Goal: Task Accomplishment & Management: Manage account settings

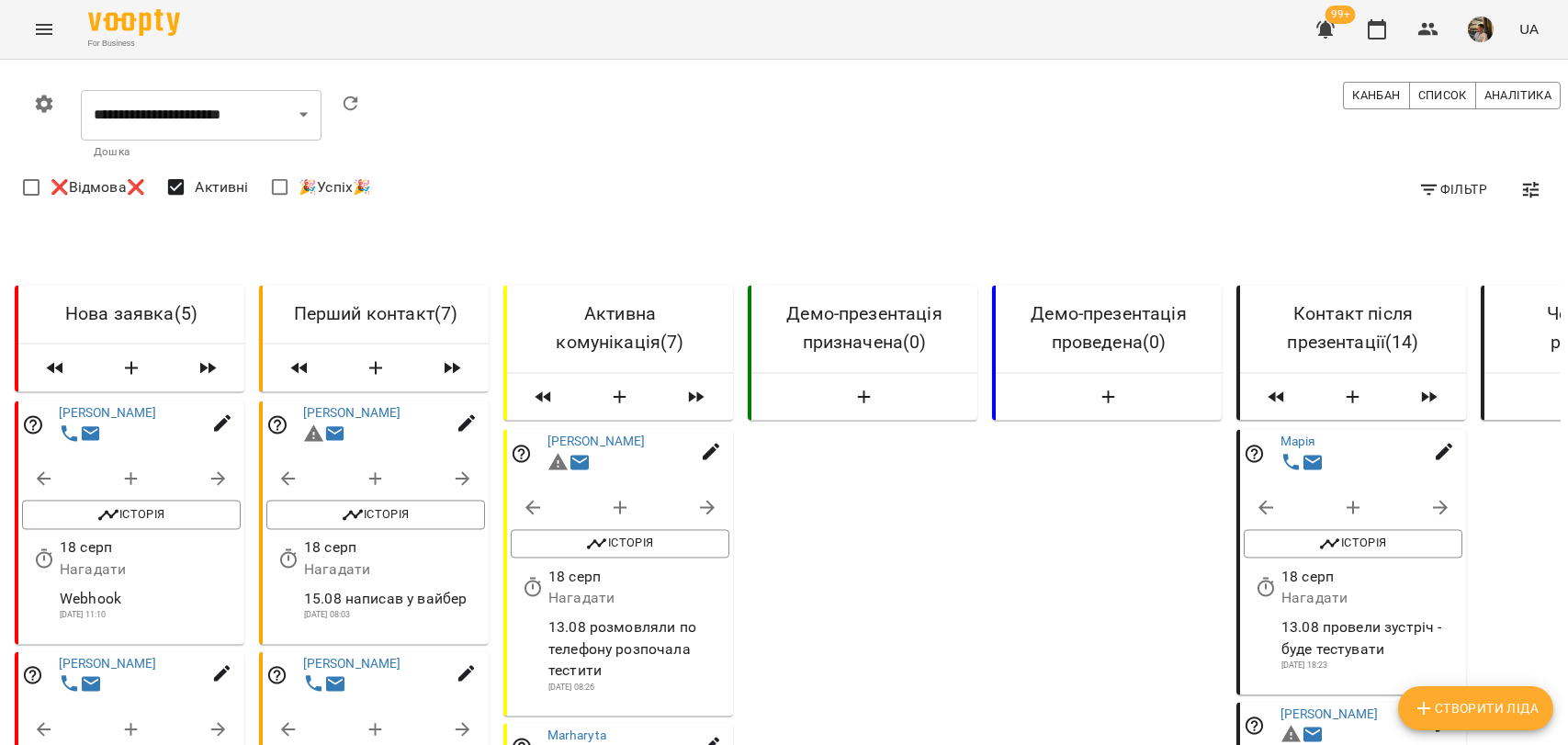
select select "**********"
click at [1476, 31] on img "button" at bounding box center [1481, 29] width 26 height 26
click at [1335, 205] on span "Вийти" at bounding box center [1303, 202] width 116 height 22
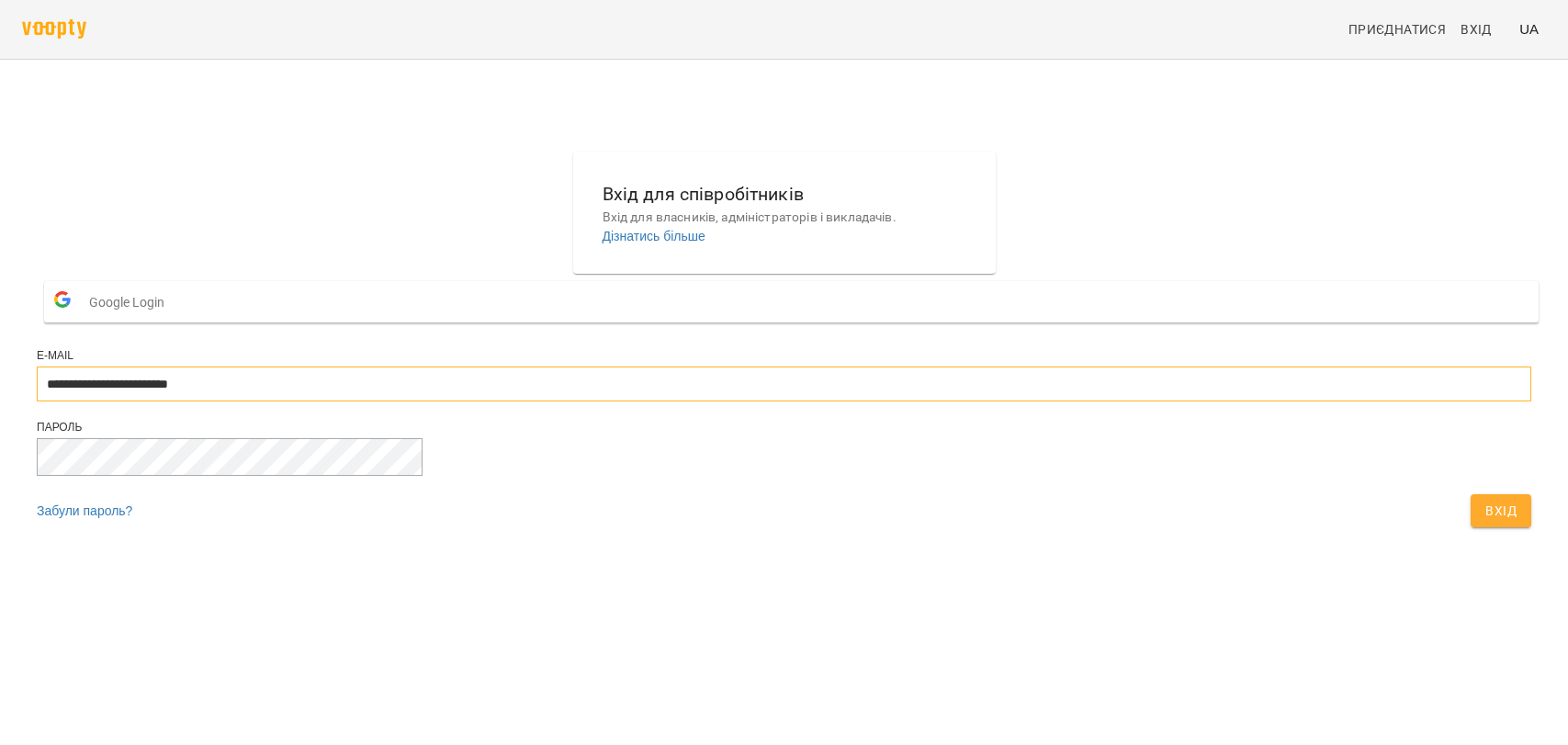
click at [677, 402] on input "**********" at bounding box center [784, 384] width 1494 height 35
type input "**********"
click at [1470, 528] on button "Вхід" at bounding box center [1500, 511] width 61 height 33
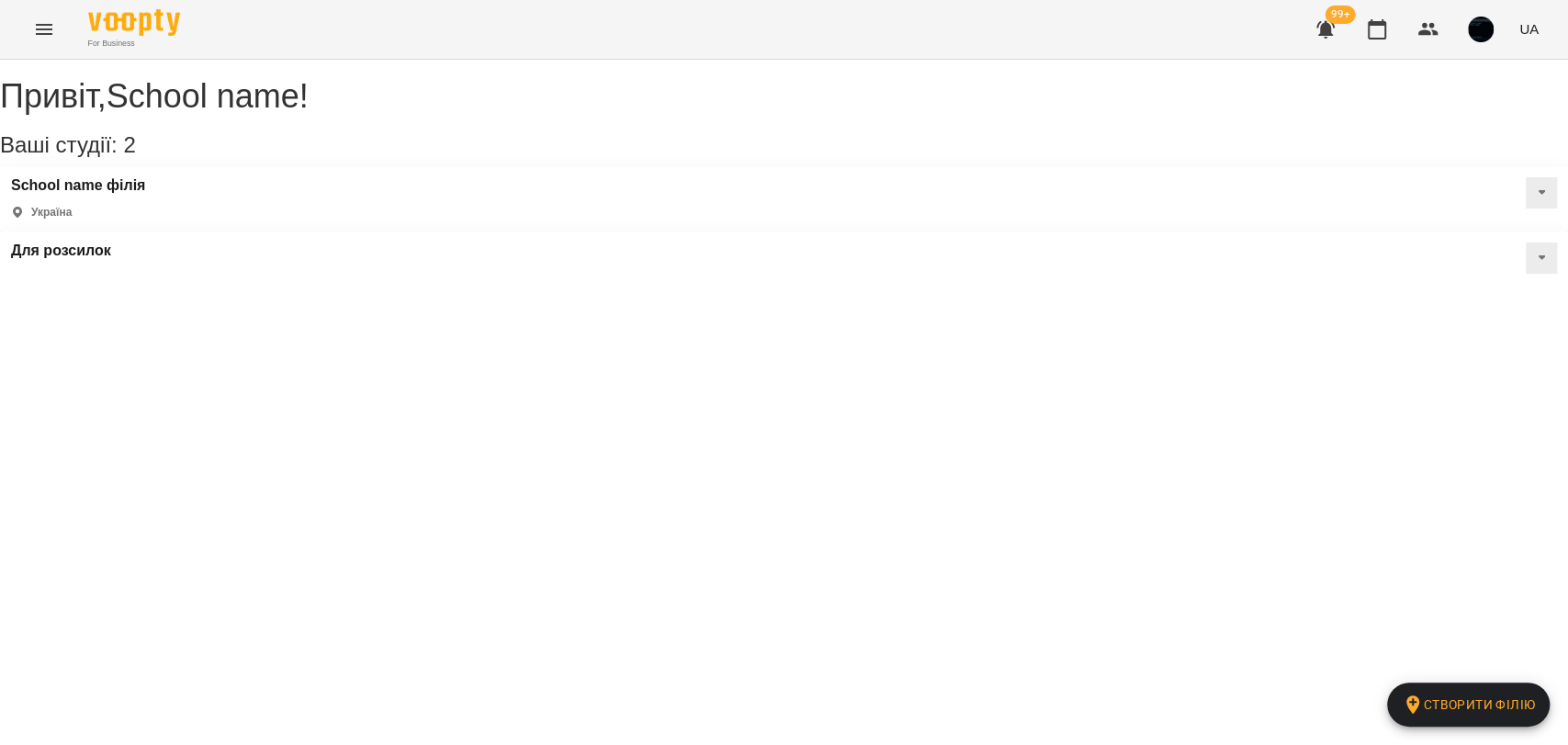
click at [45, 22] on icon "Menu" at bounding box center [44, 29] width 22 height 22
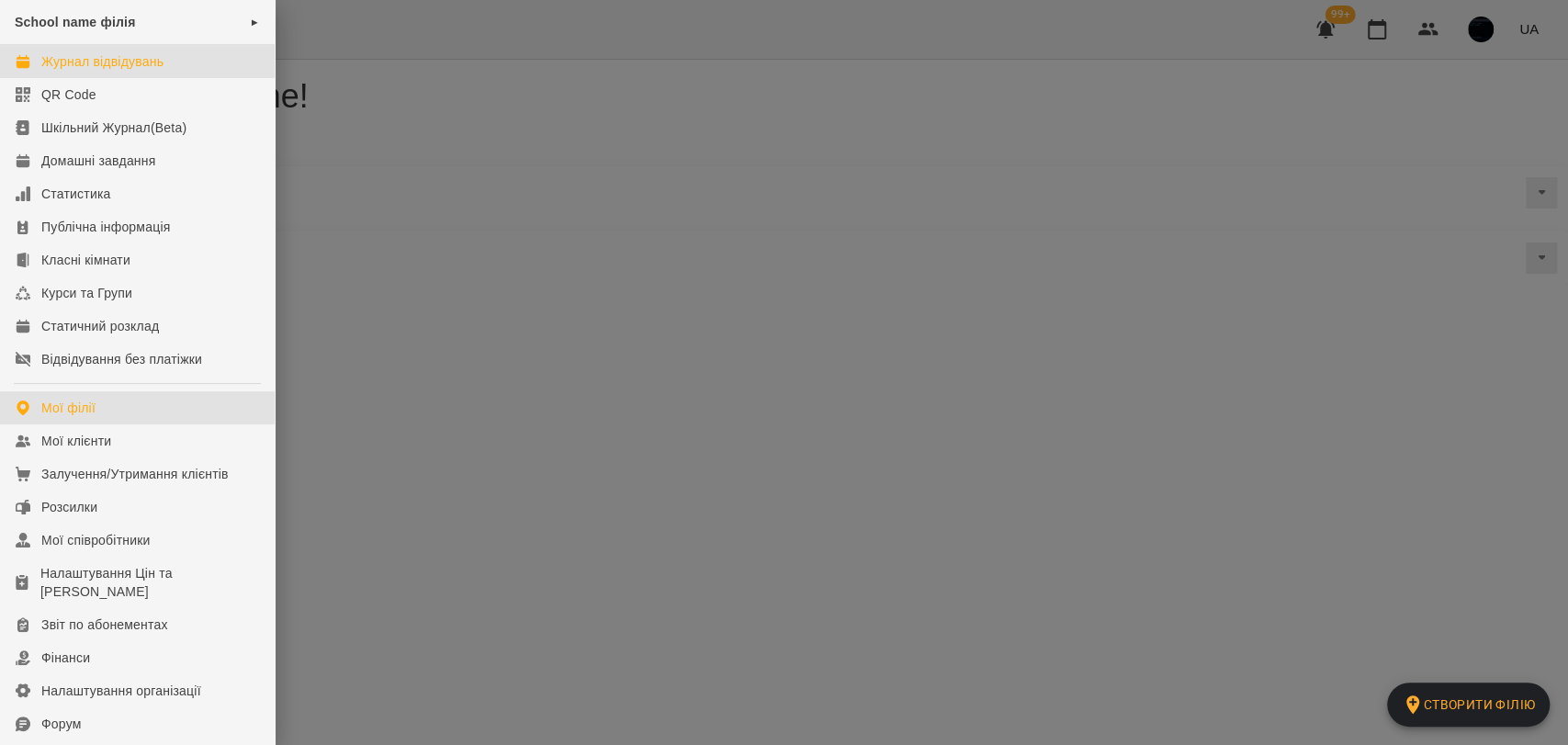
click at [133, 65] on div "Журнал відвідувань" at bounding box center [103, 61] width 122 height 18
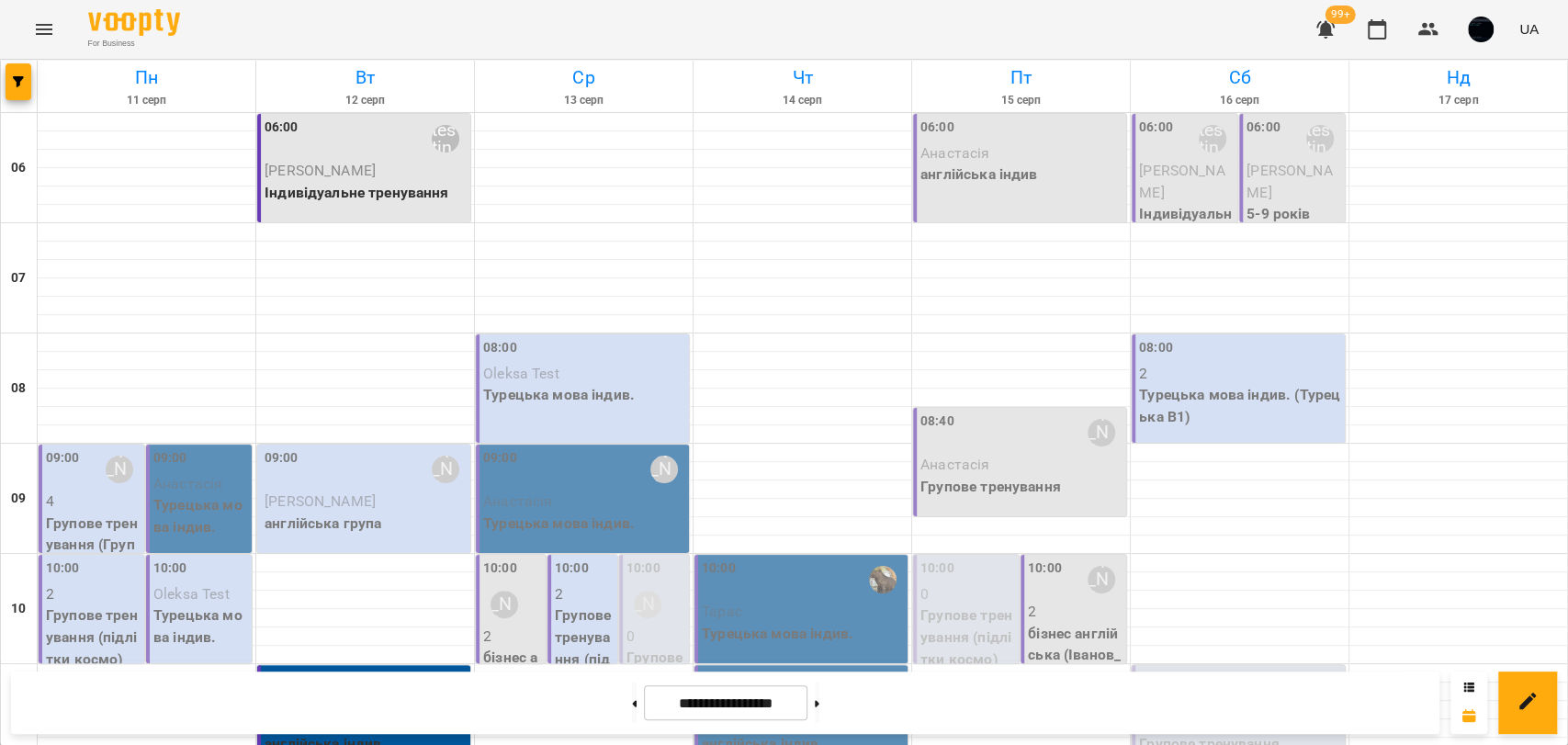
click at [35, 25] on icon "Menu" at bounding box center [44, 29] width 22 height 22
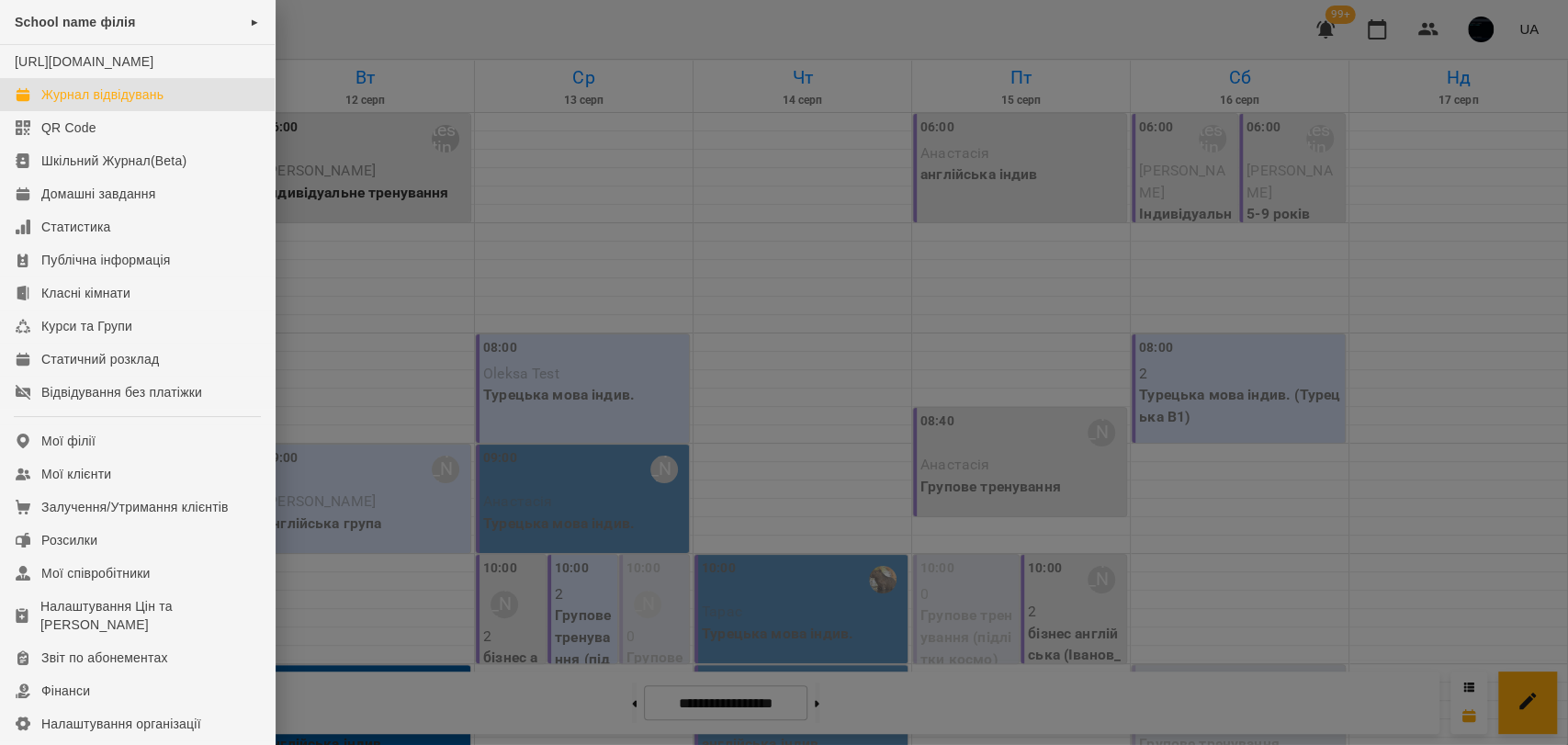
click at [426, 182] on div at bounding box center [784, 372] width 1568 height 745
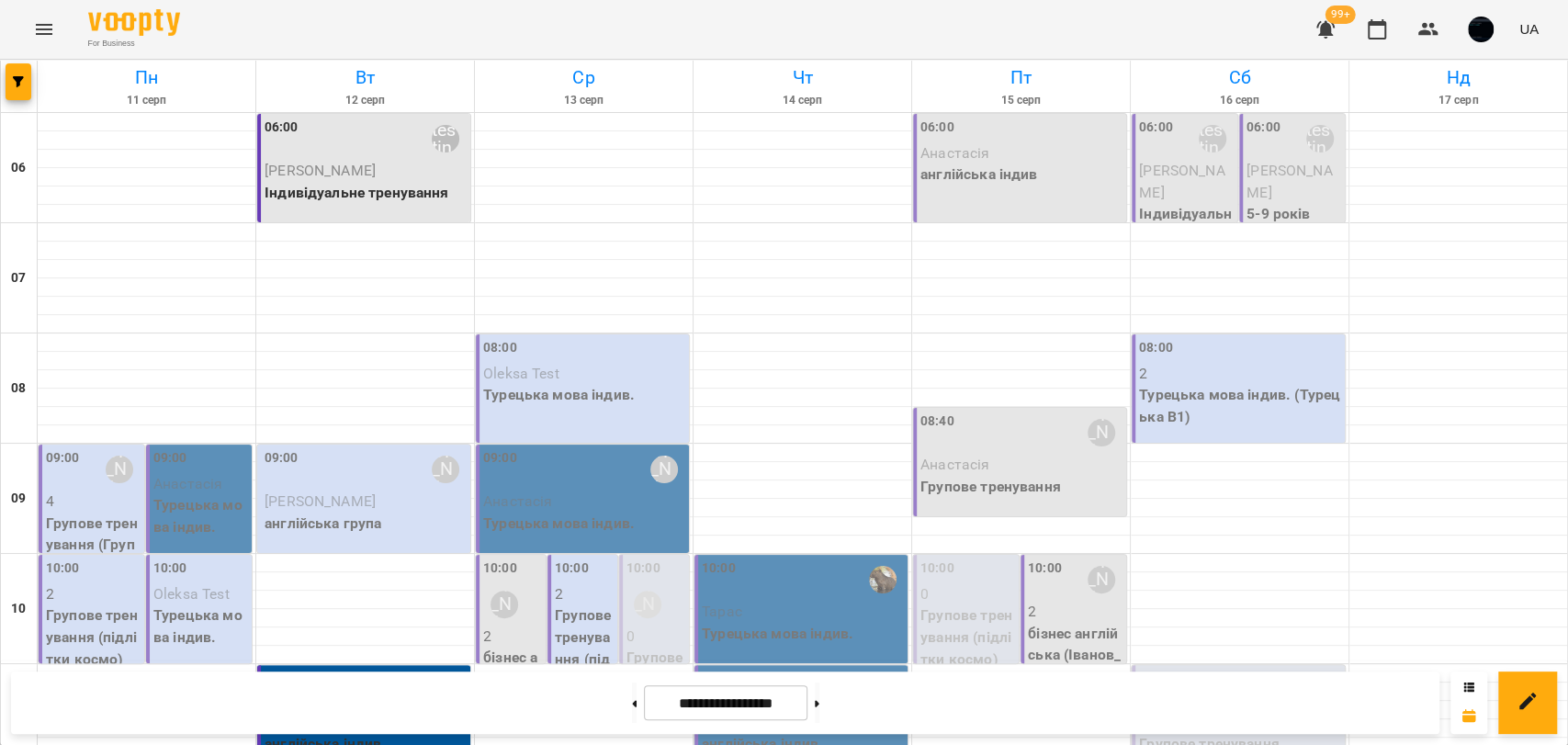
click at [51, 53] on div "For Business 99+ UA" at bounding box center [784, 29] width 1568 height 59
click at [39, 34] on icon "Menu" at bounding box center [44, 29] width 16 height 11
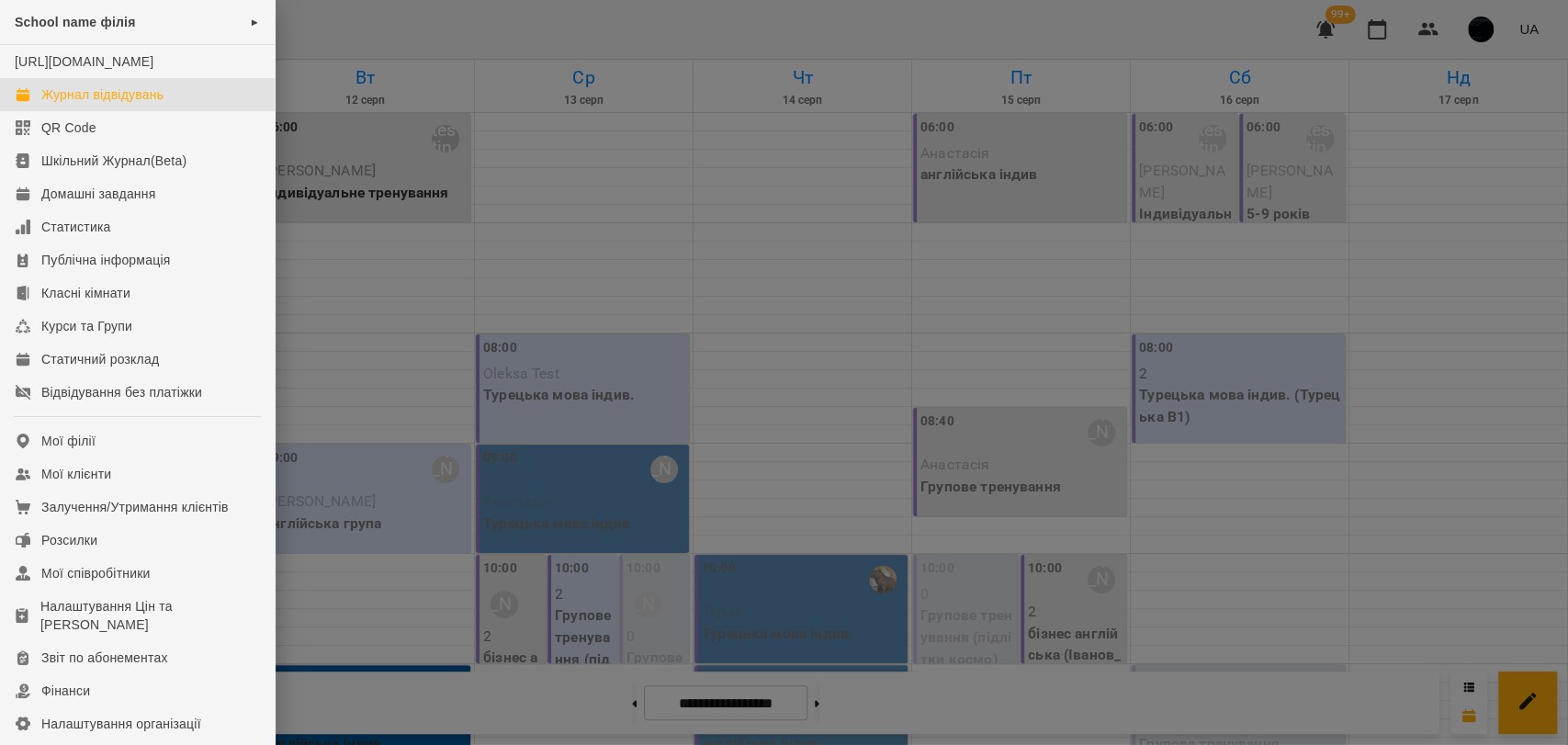
click at [634, 181] on div at bounding box center [784, 372] width 1568 height 745
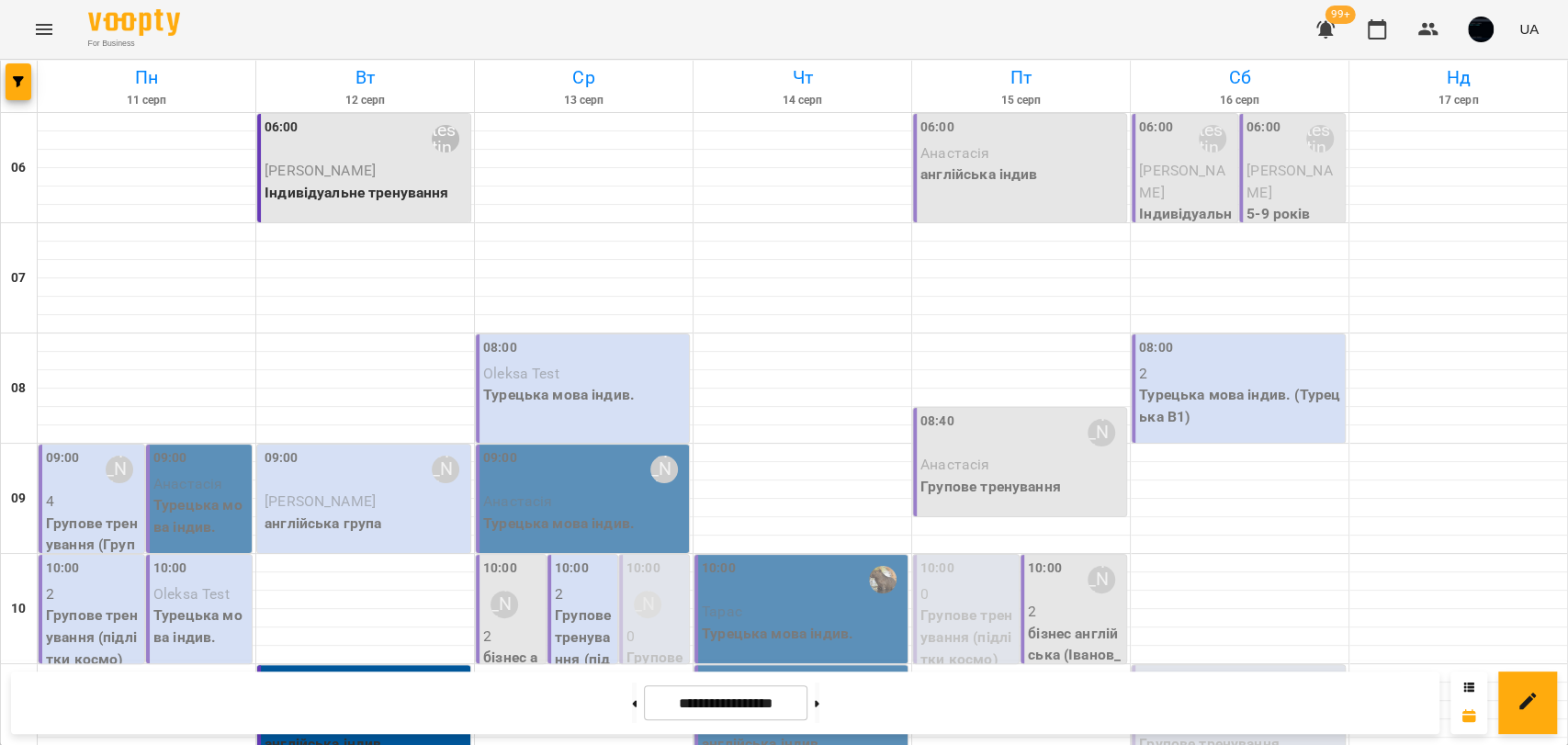
click at [624, 378] on p "Oleksa Test" at bounding box center [584, 373] width 202 height 22
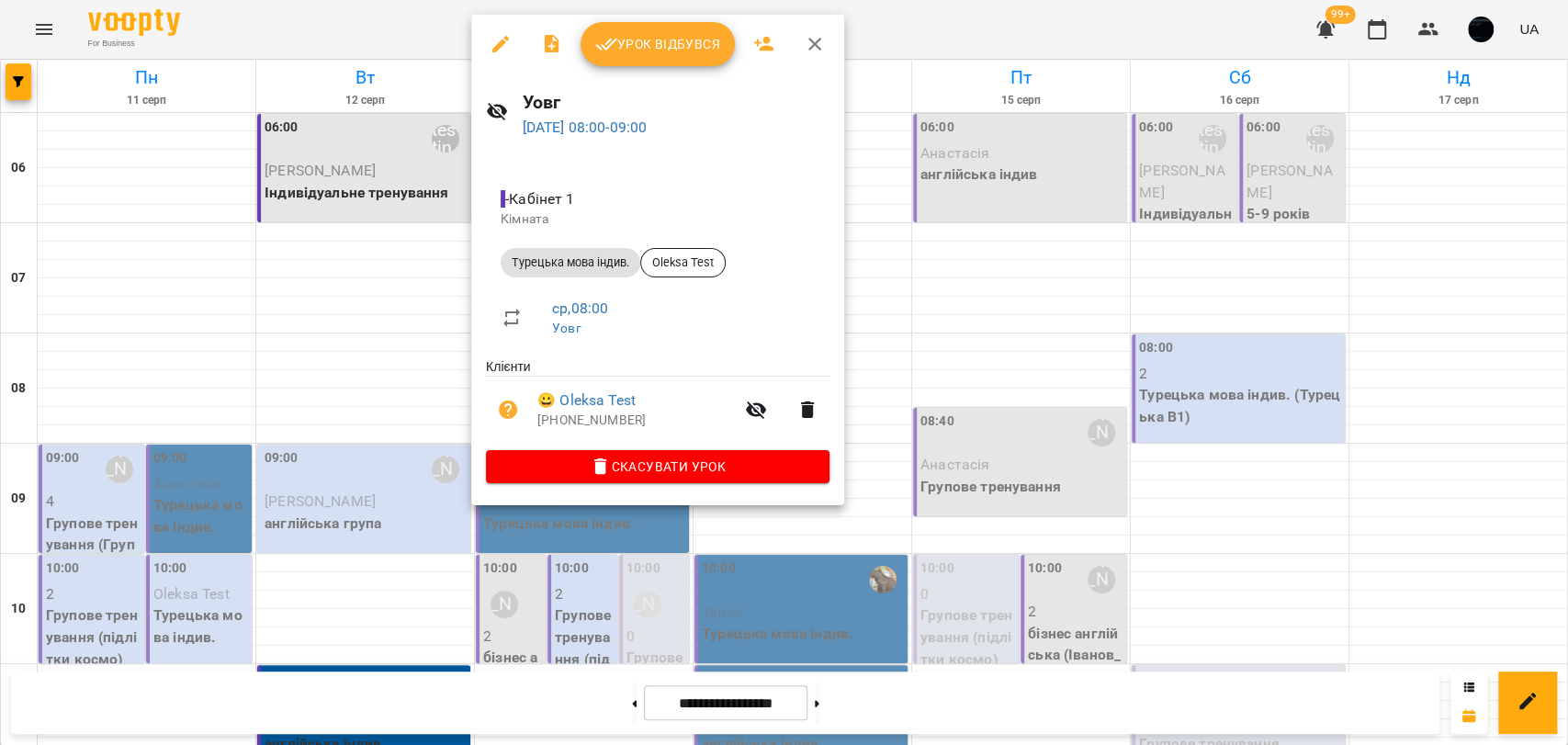
click at [913, 317] on div at bounding box center [784, 372] width 1568 height 745
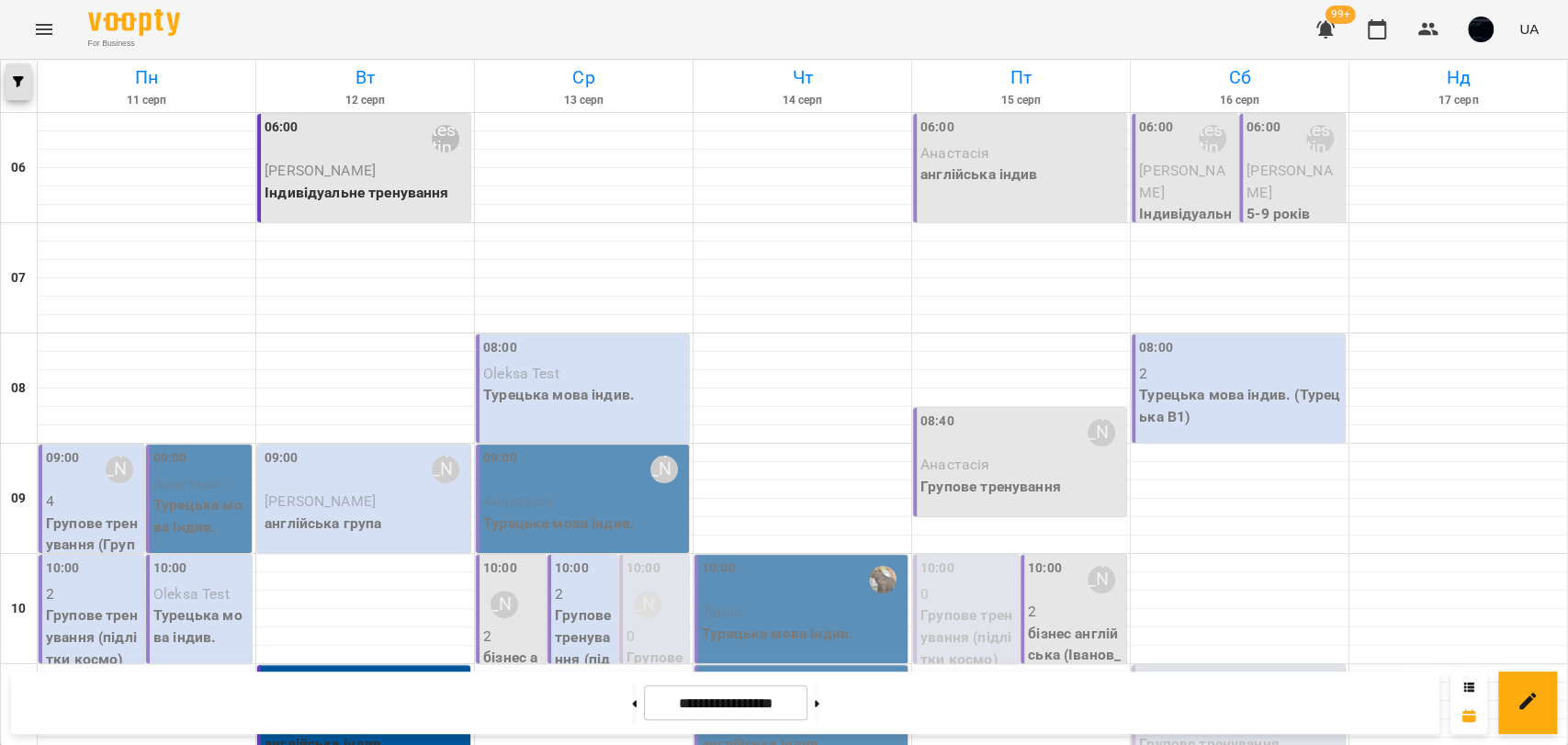
click at [9, 81] on span "button" at bounding box center [18, 81] width 26 height 11
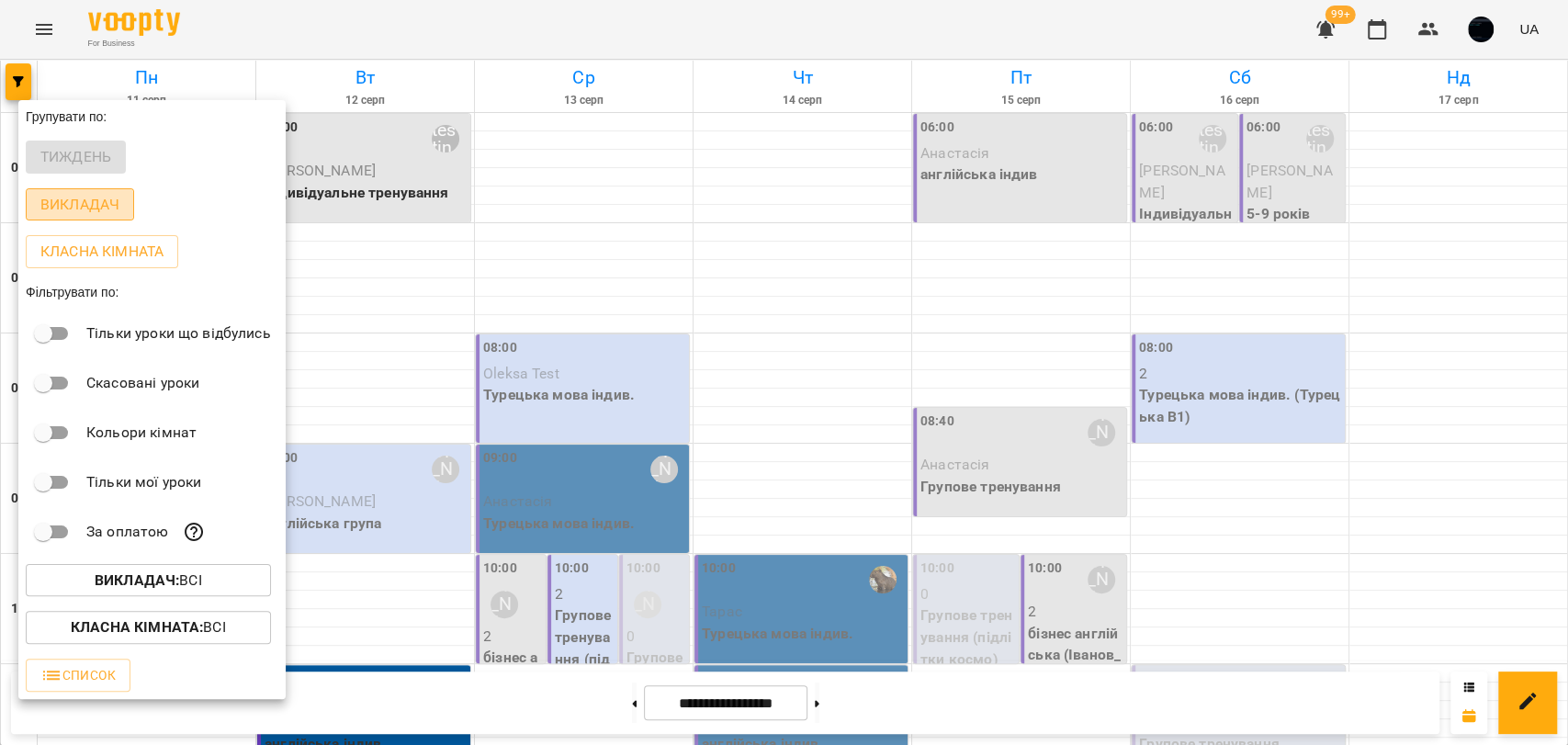
click at [74, 208] on p "Викладач" at bounding box center [80, 205] width 79 height 22
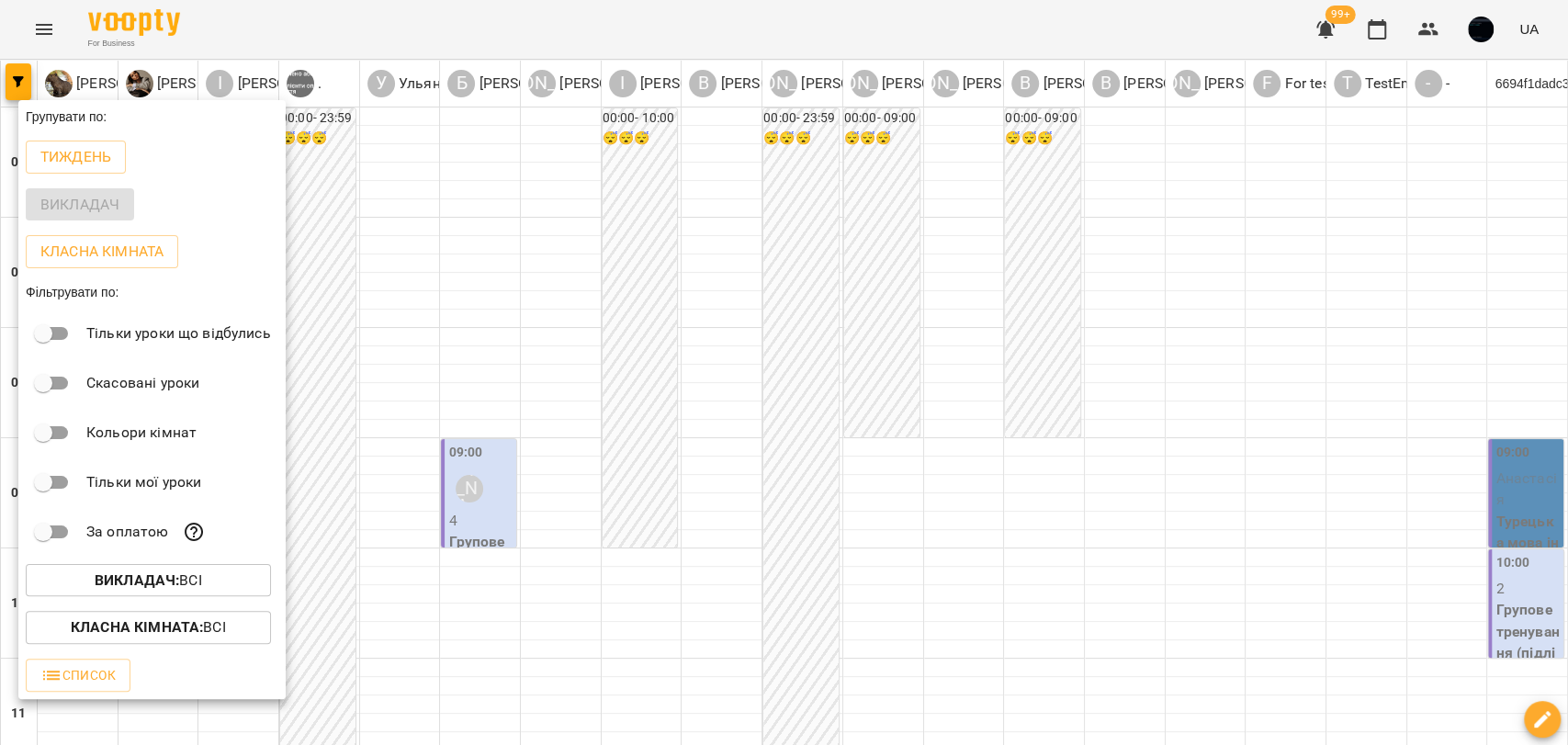
drag, startPoint x: 561, startPoint y: 494, endPoint x: 519, endPoint y: 517, distance: 47.9
click at [564, 497] on div at bounding box center [784, 372] width 1568 height 745
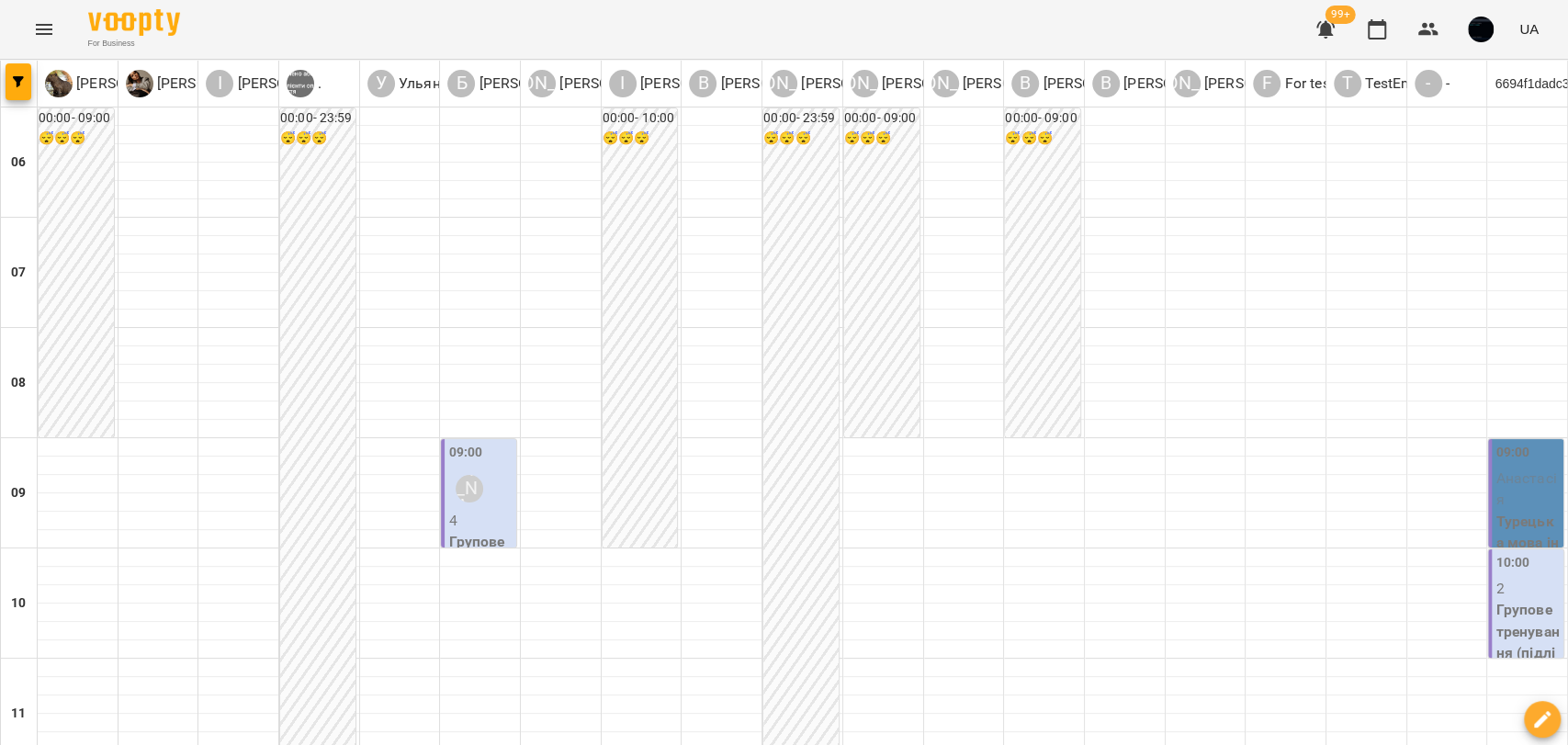
click at [652, 314] on div "00:00 - 10:00 😴😴😴" at bounding box center [640, 328] width 76 height 439
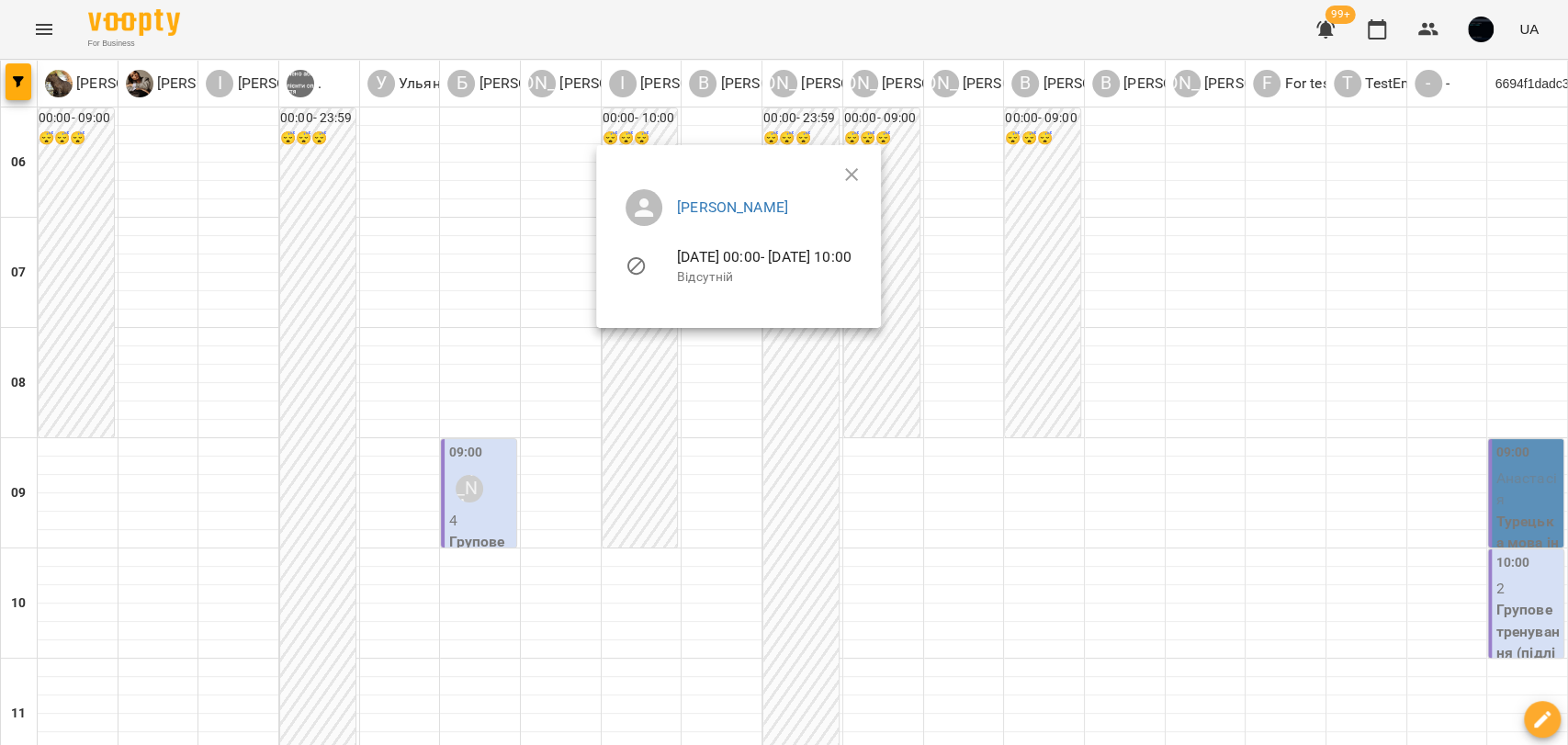
click at [866, 175] on ul "Ivan Shemberko 11-08-2025 00:00 - 11-08-2025 10:00 Відсутній" at bounding box center [738, 240] width 255 height 131
click at [862, 172] on icon "button" at bounding box center [851, 175] width 22 height 22
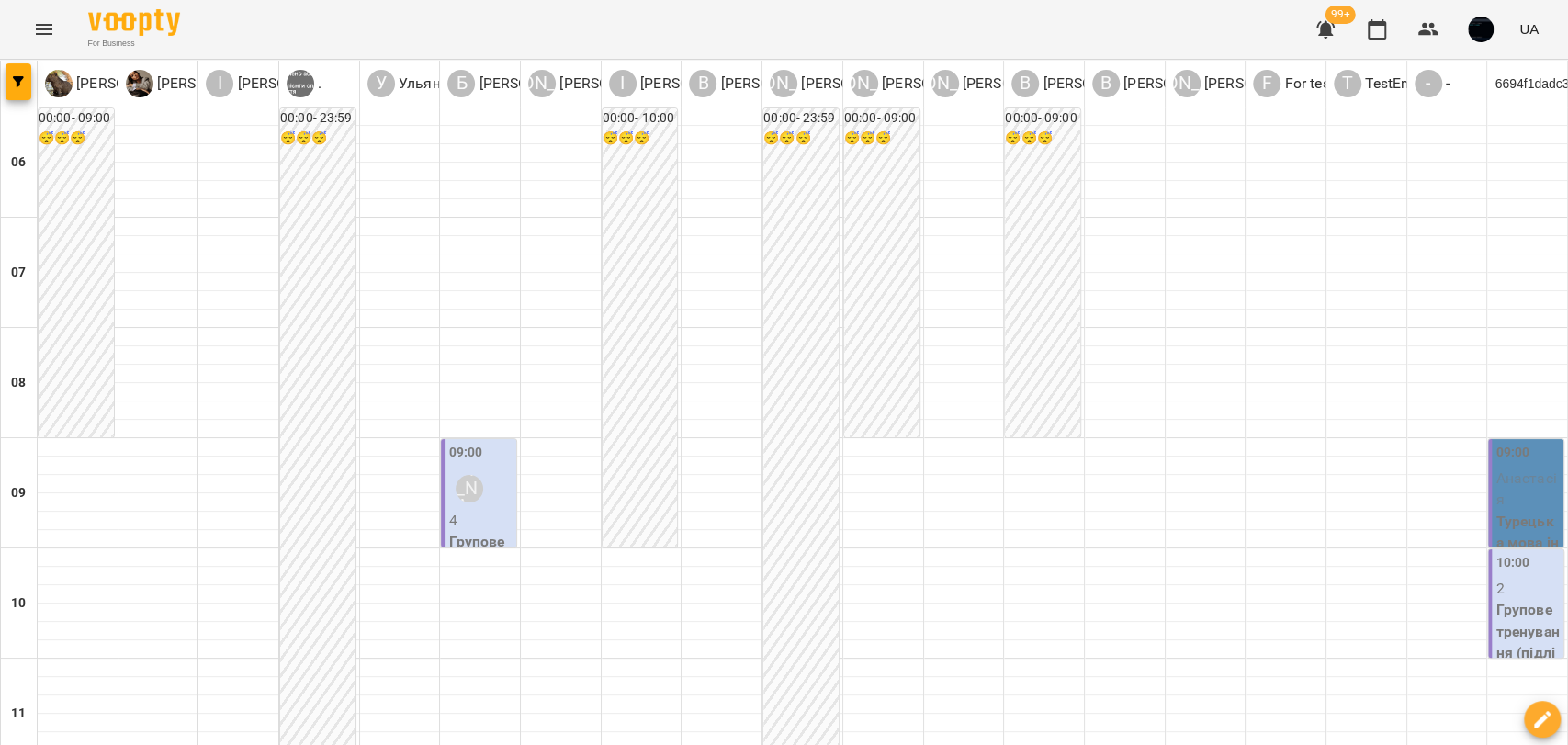
click at [627, 259] on div "00:00 - 10:00 😴😴😴" at bounding box center [640, 328] width 76 height 439
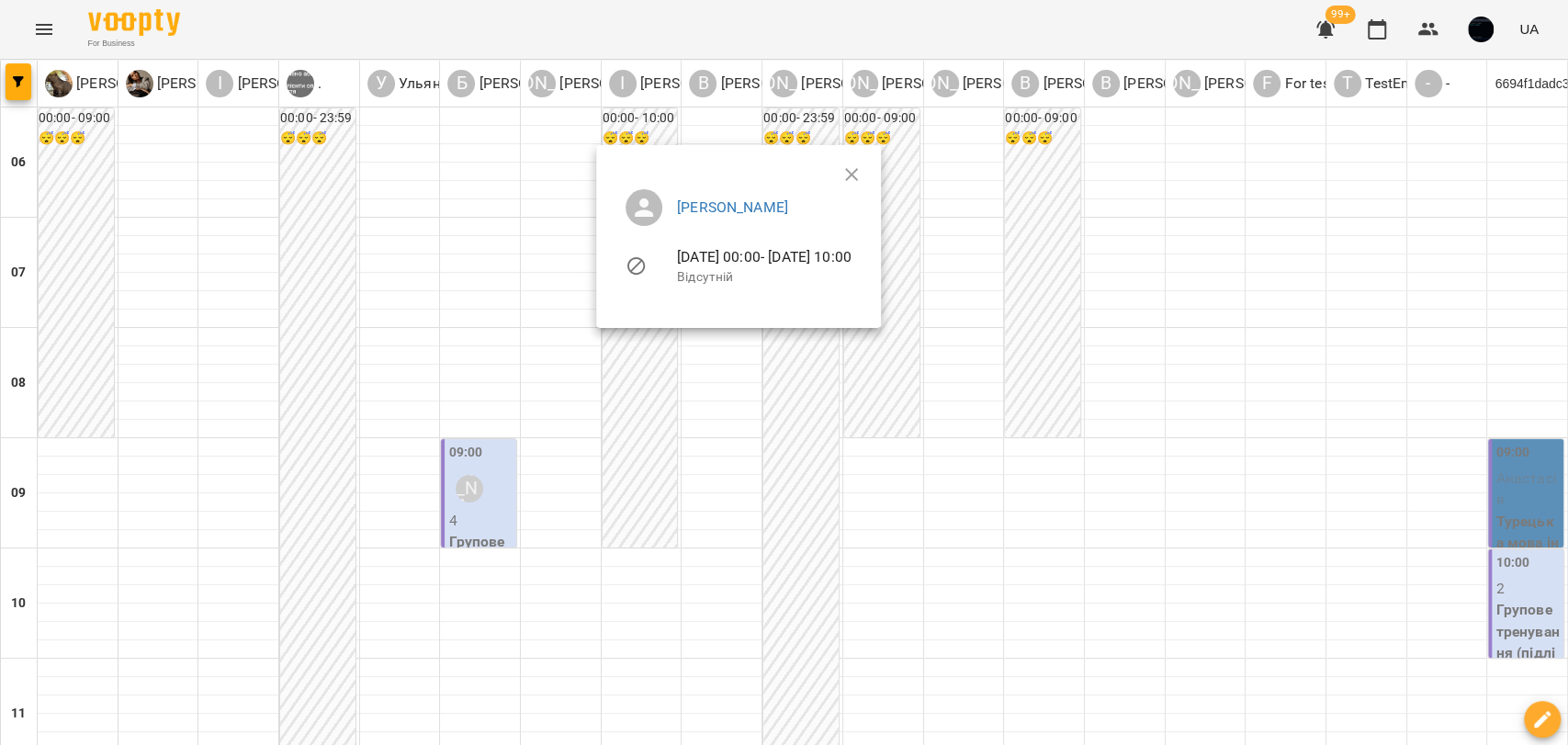
click at [866, 178] on ul "Ivan Shemberko 11-08-2025 00:00 - 11-08-2025 10:00 Відсутній" at bounding box center [738, 240] width 255 height 131
click at [866, 175] on ul "Ivan Shemberko 11-08-2025 00:00 - 11-08-2025 10:00 Відсутній" at bounding box center [738, 240] width 255 height 131
click at [862, 172] on icon "button" at bounding box center [851, 175] width 22 height 22
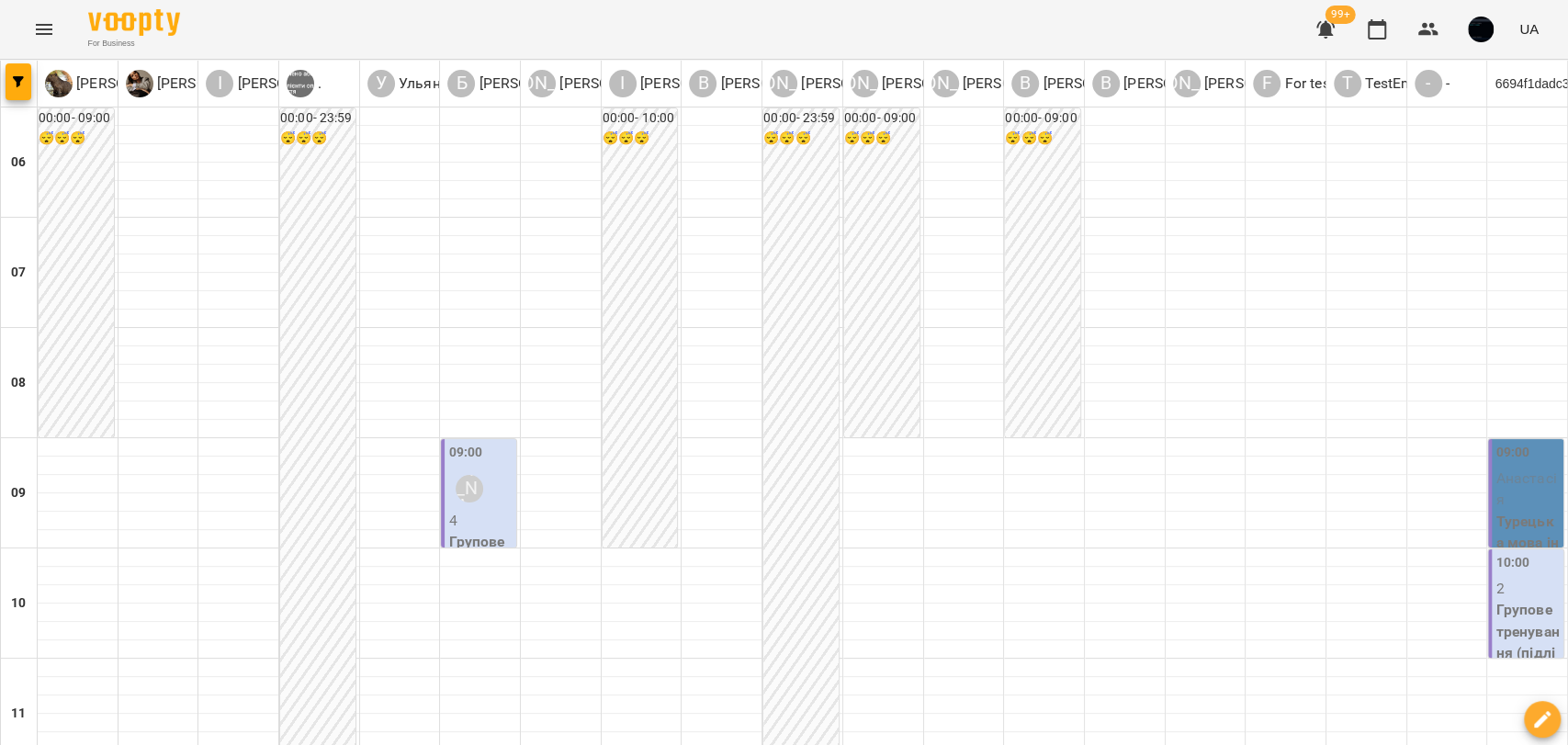
drag, startPoint x: 442, startPoint y: 646, endPoint x: 736, endPoint y: 604, distance: 297.0
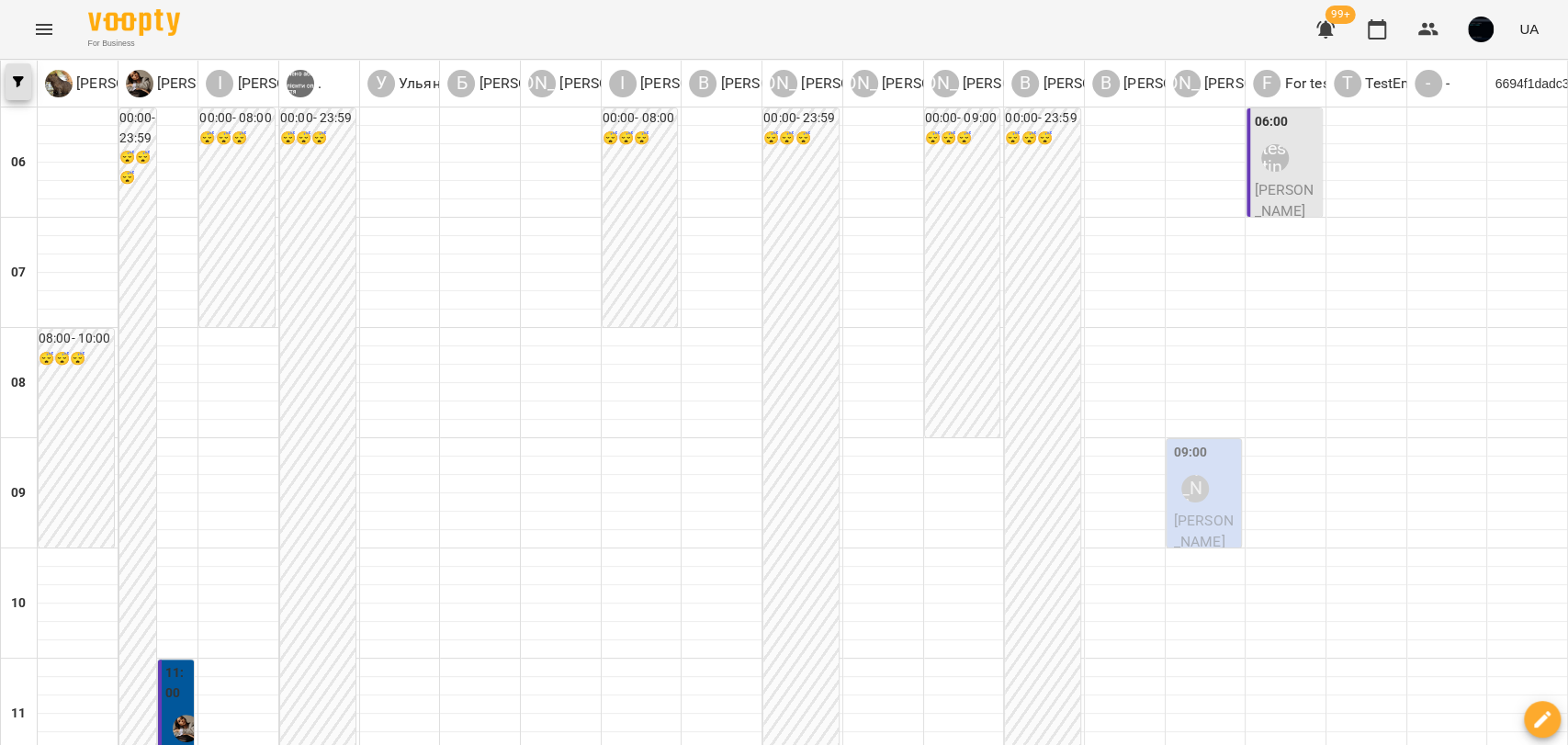
click at [16, 82] on icon "button" at bounding box center [17, 81] width 11 height 11
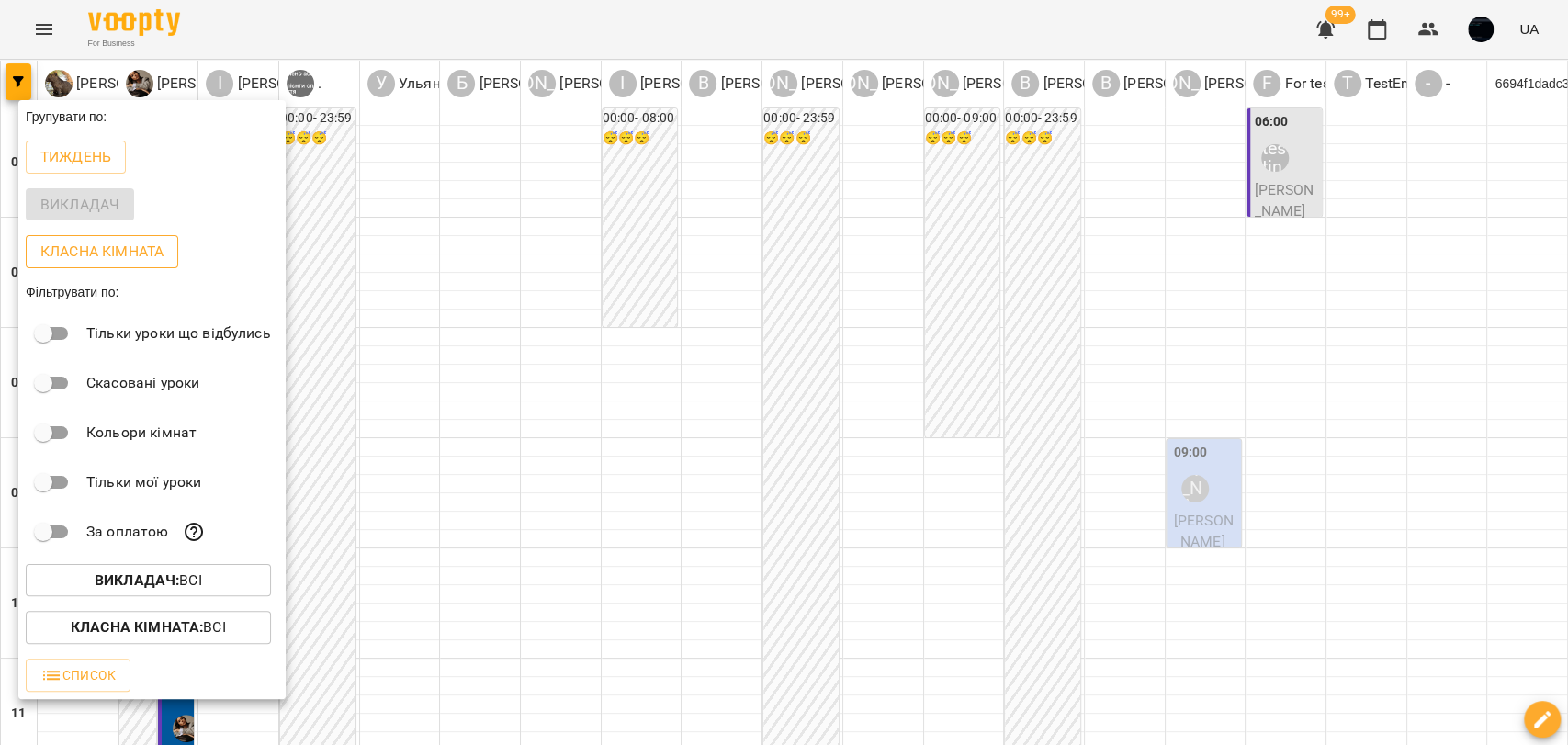
click at [79, 250] on p "Класна кімната" at bounding box center [102, 251] width 123 height 22
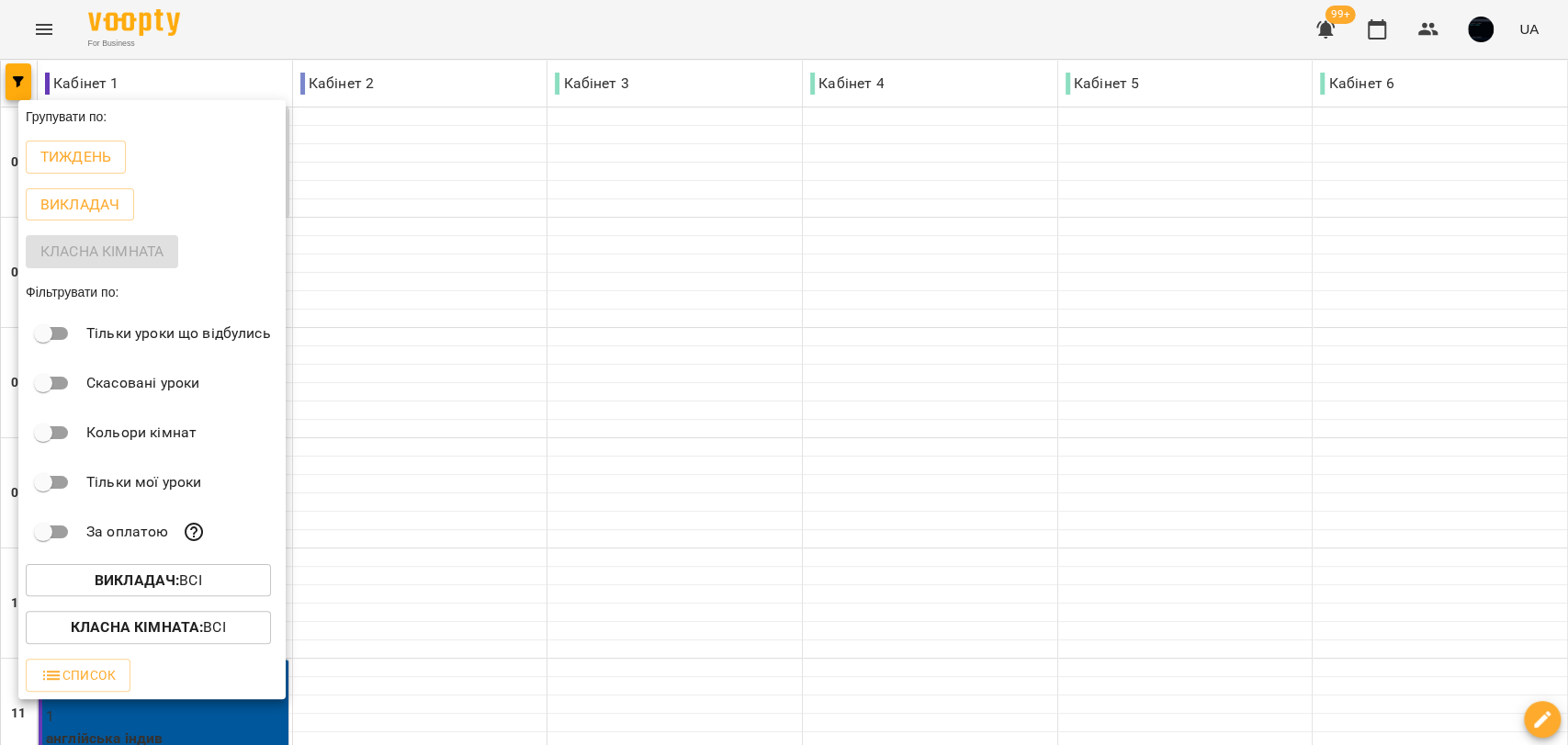
click at [357, 252] on div at bounding box center [784, 372] width 1568 height 745
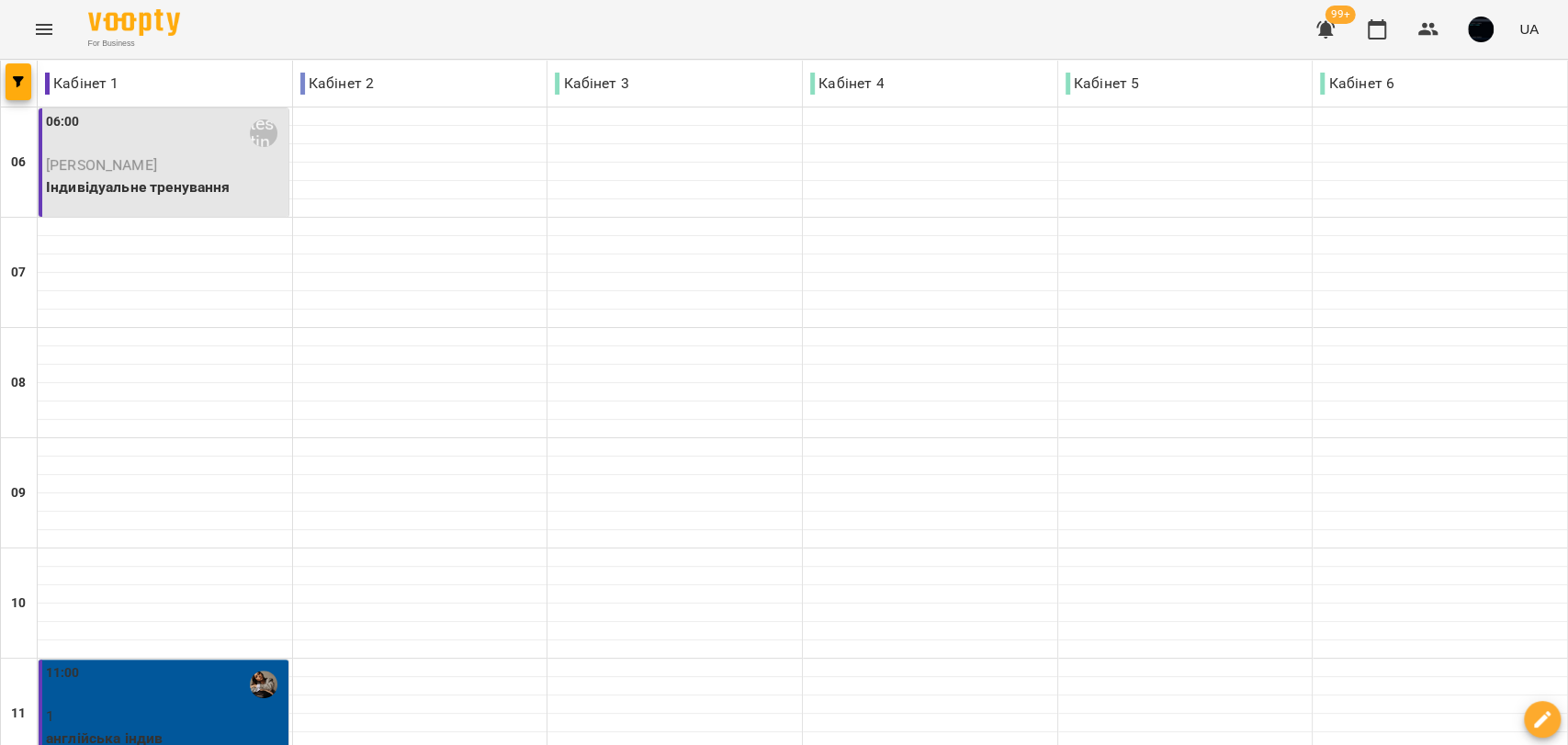
click at [39, 83] on div "Кабінет 1" at bounding box center [165, 83] width 254 height 37
click at [28, 62] on div at bounding box center [19, 83] width 37 height 46
click at [13, 71] on button "button" at bounding box center [18, 81] width 26 height 37
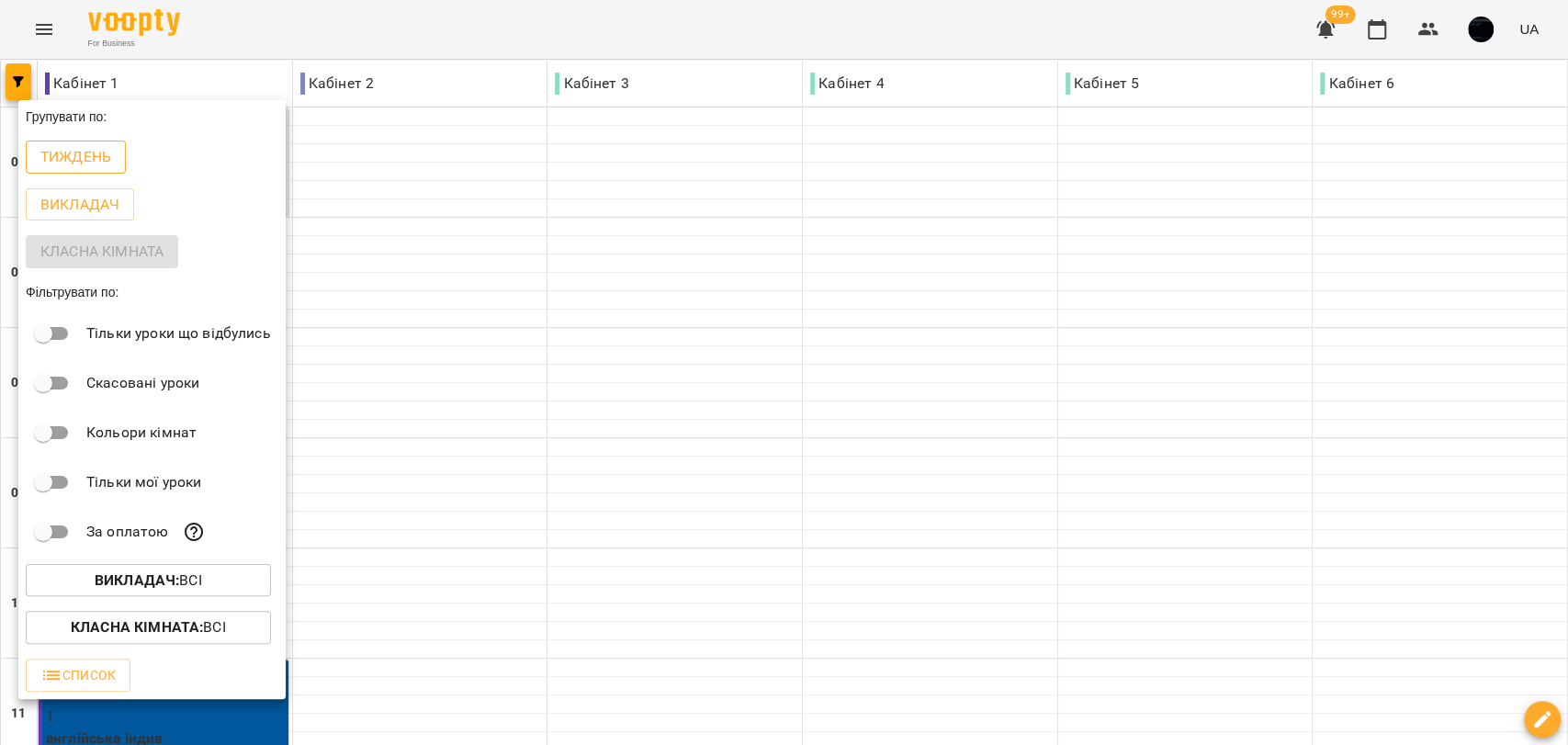
click at [80, 163] on p "Тиждень" at bounding box center [76, 157] width 71 height 22
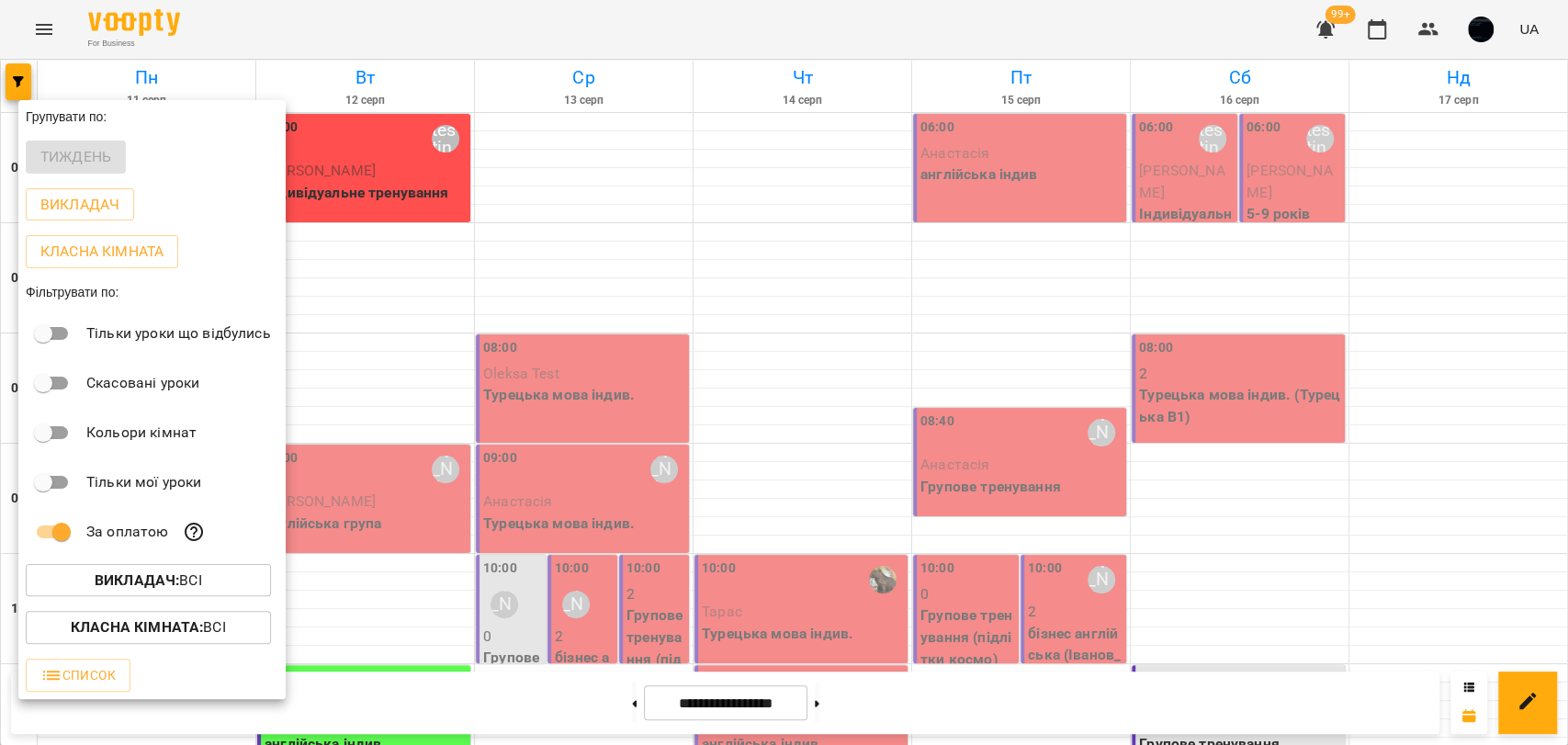
click at [707, 390] on div at bounding box center [784, 372] width 1568 height 745
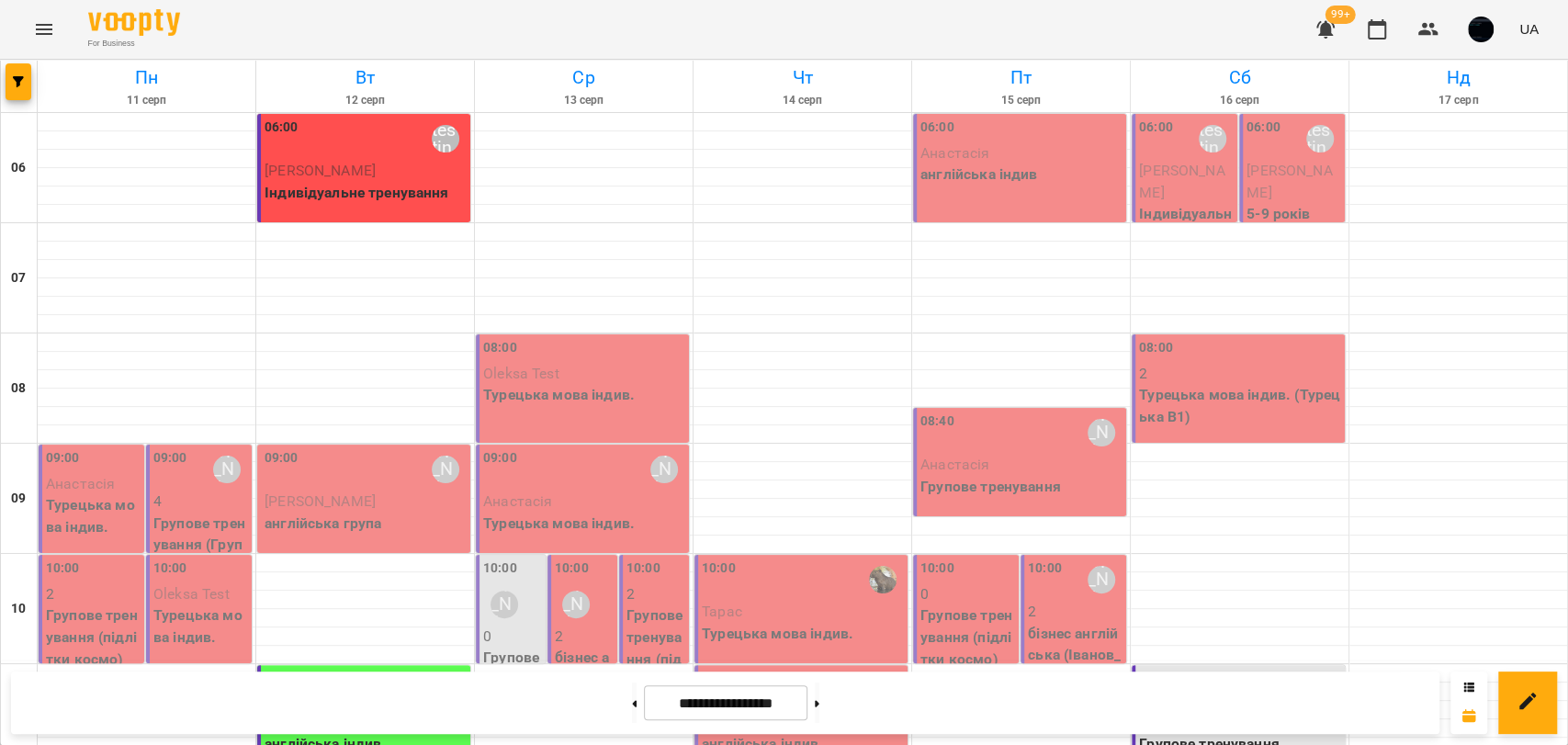
click at [559, 347] on div "08:00" at bounding box center [584, 351] width 202 height 25
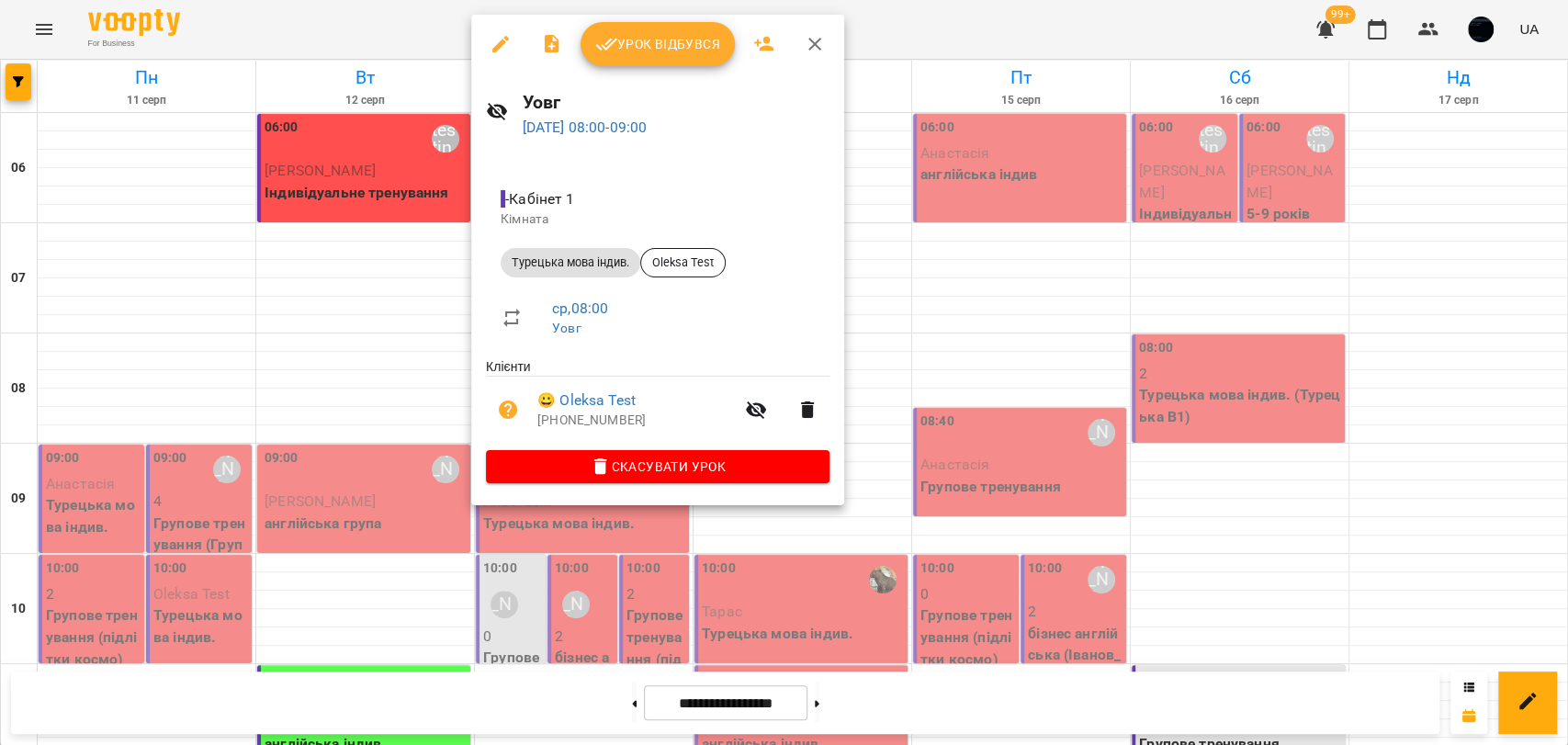
click at [924, 273] on div at bounding box center [784, 372] width 1568 height 745
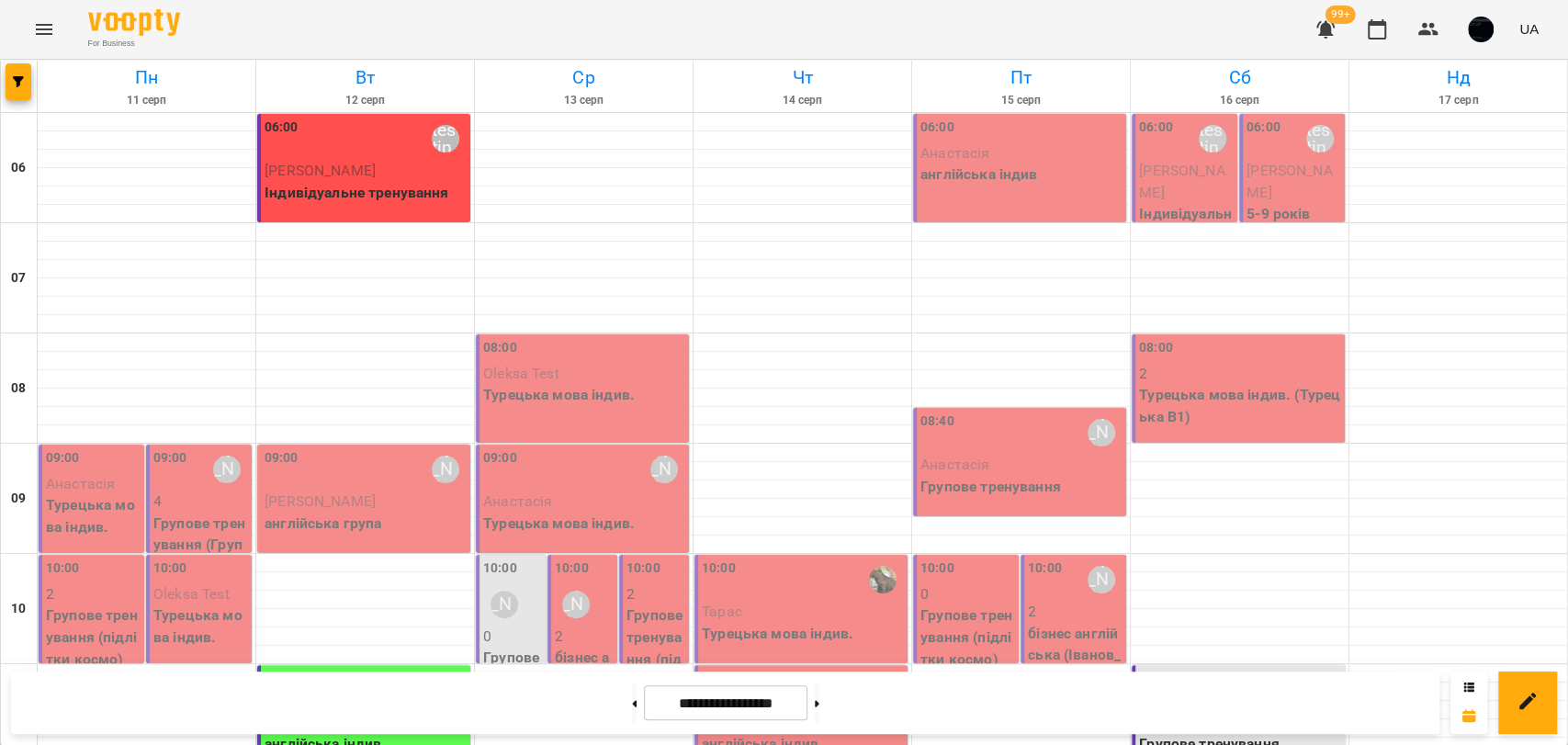
click at [364, 733] on p "англійська індив" at bounding box center [366, 744] width 202 height 22
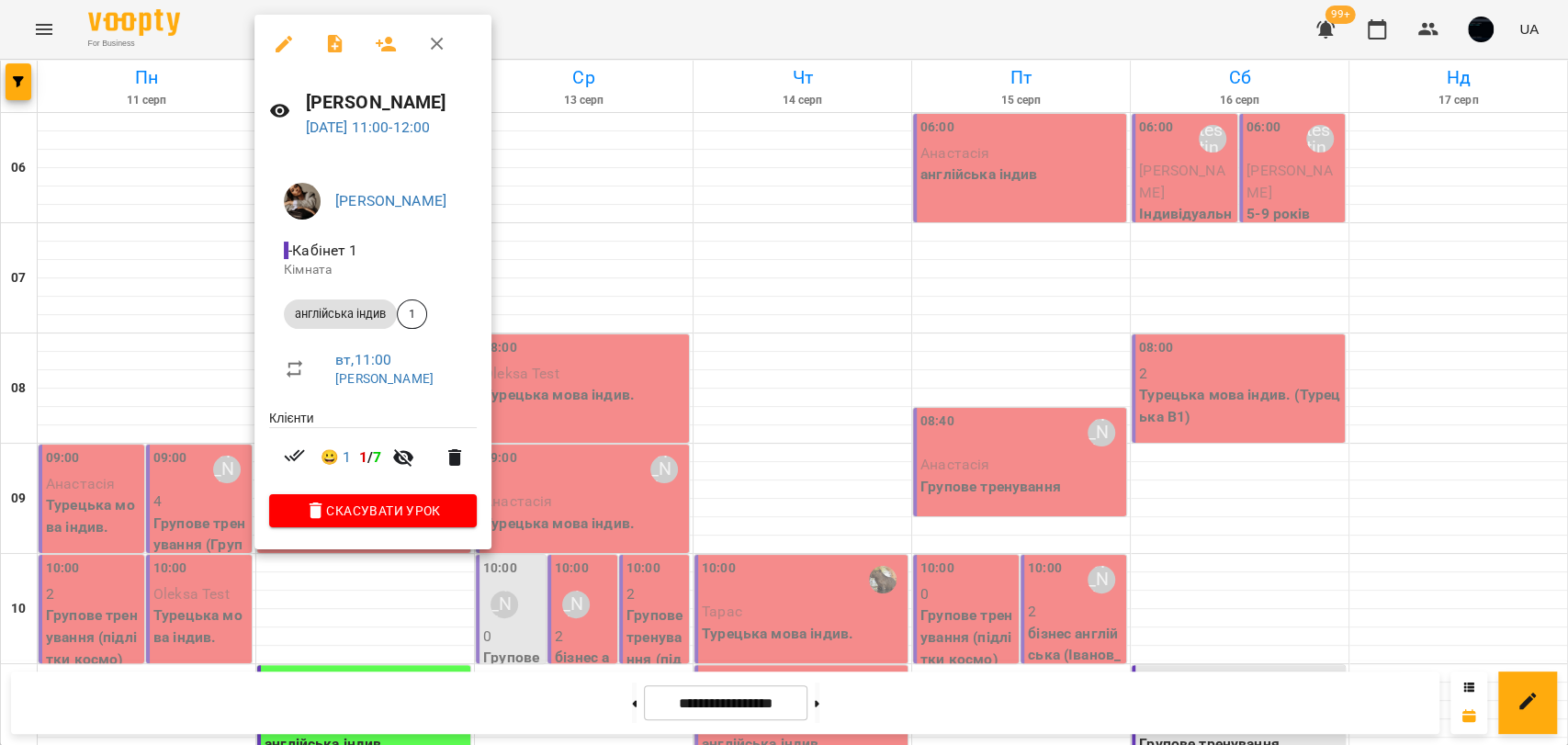
click at [528, 399] on div at bounding box center [784, 372] width 1568 height 745
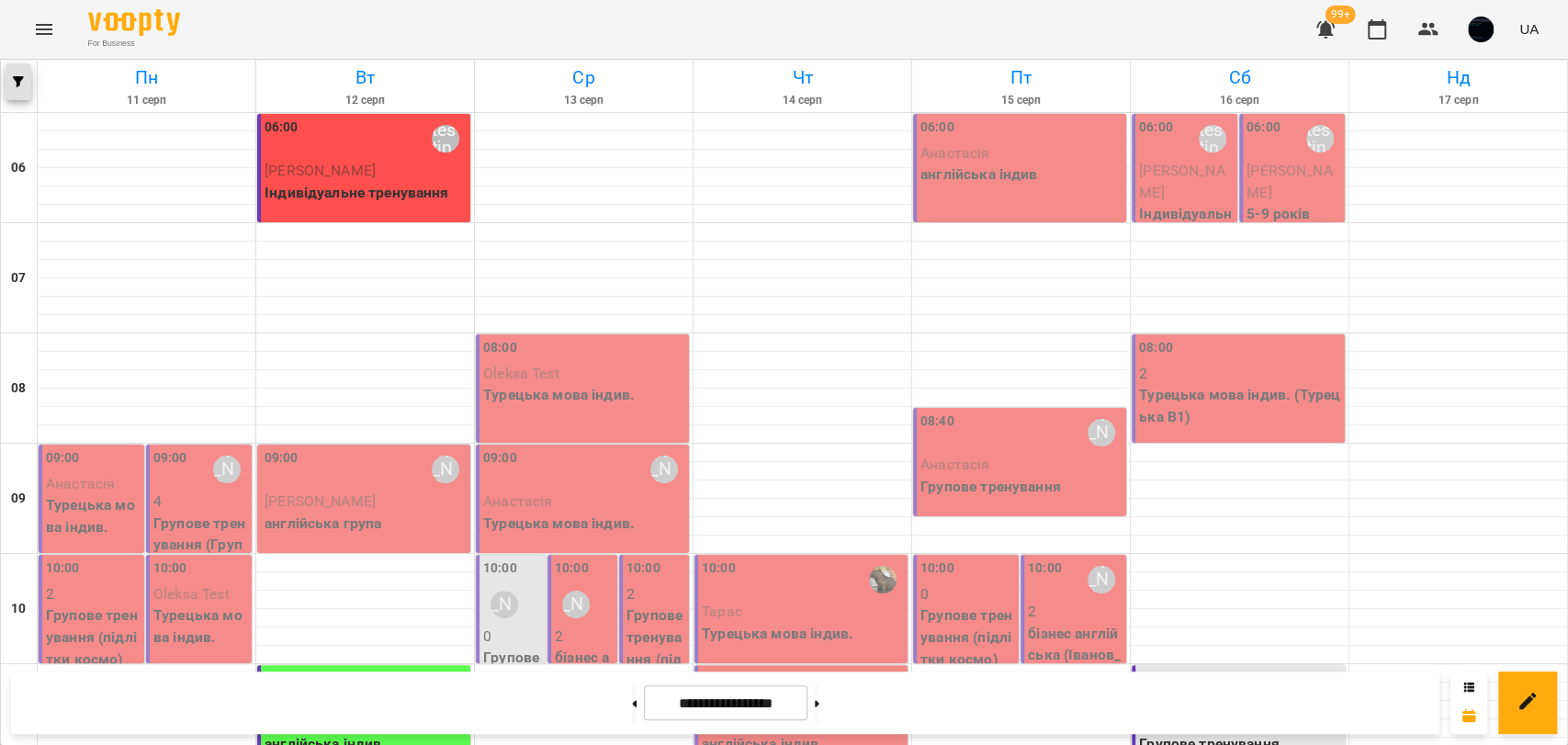
click at [16, 85] on icon "button" at bounding box center [17, 81] width 11 height 11
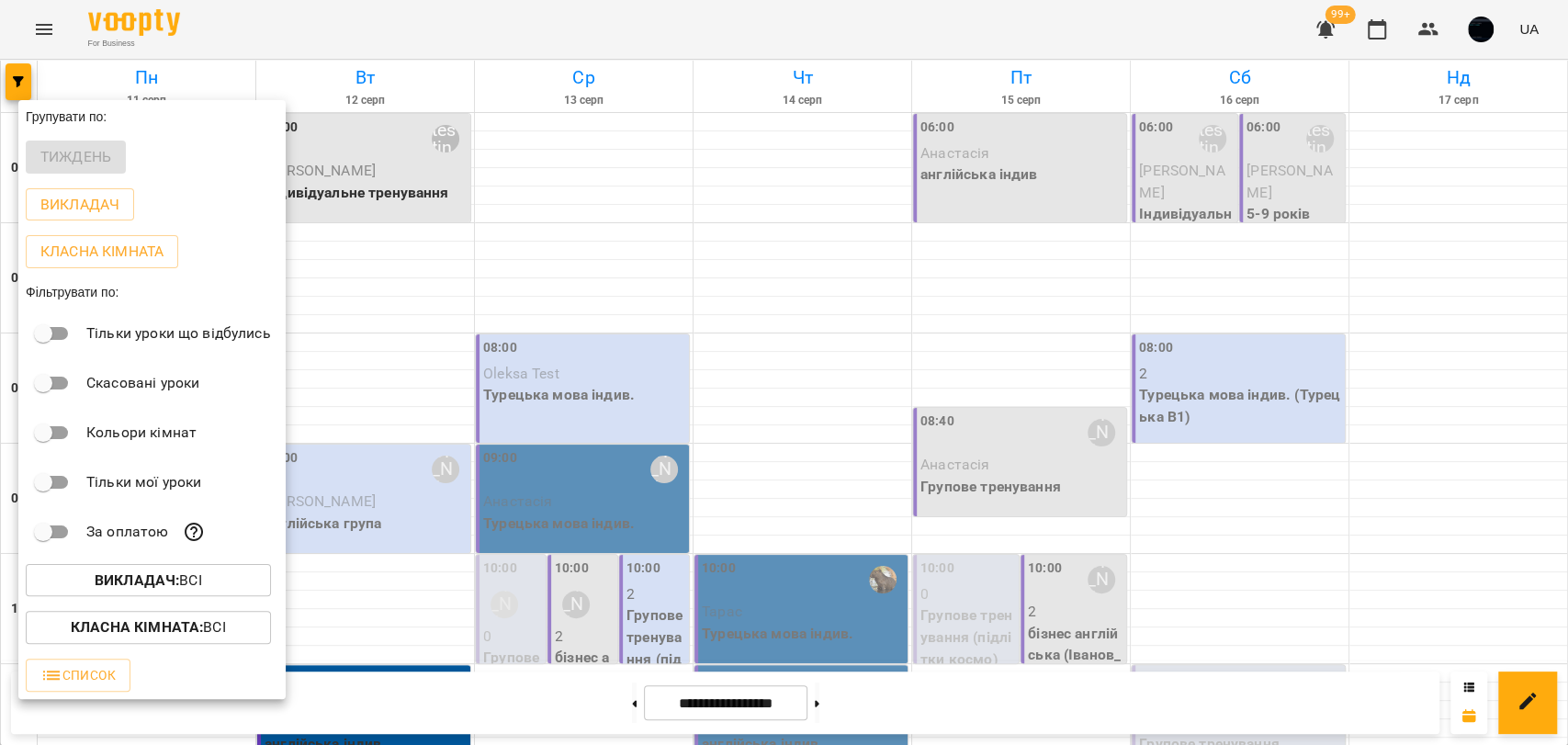
click at [596, 387] on div at bounding box center [784, 372] width 1568 height 745
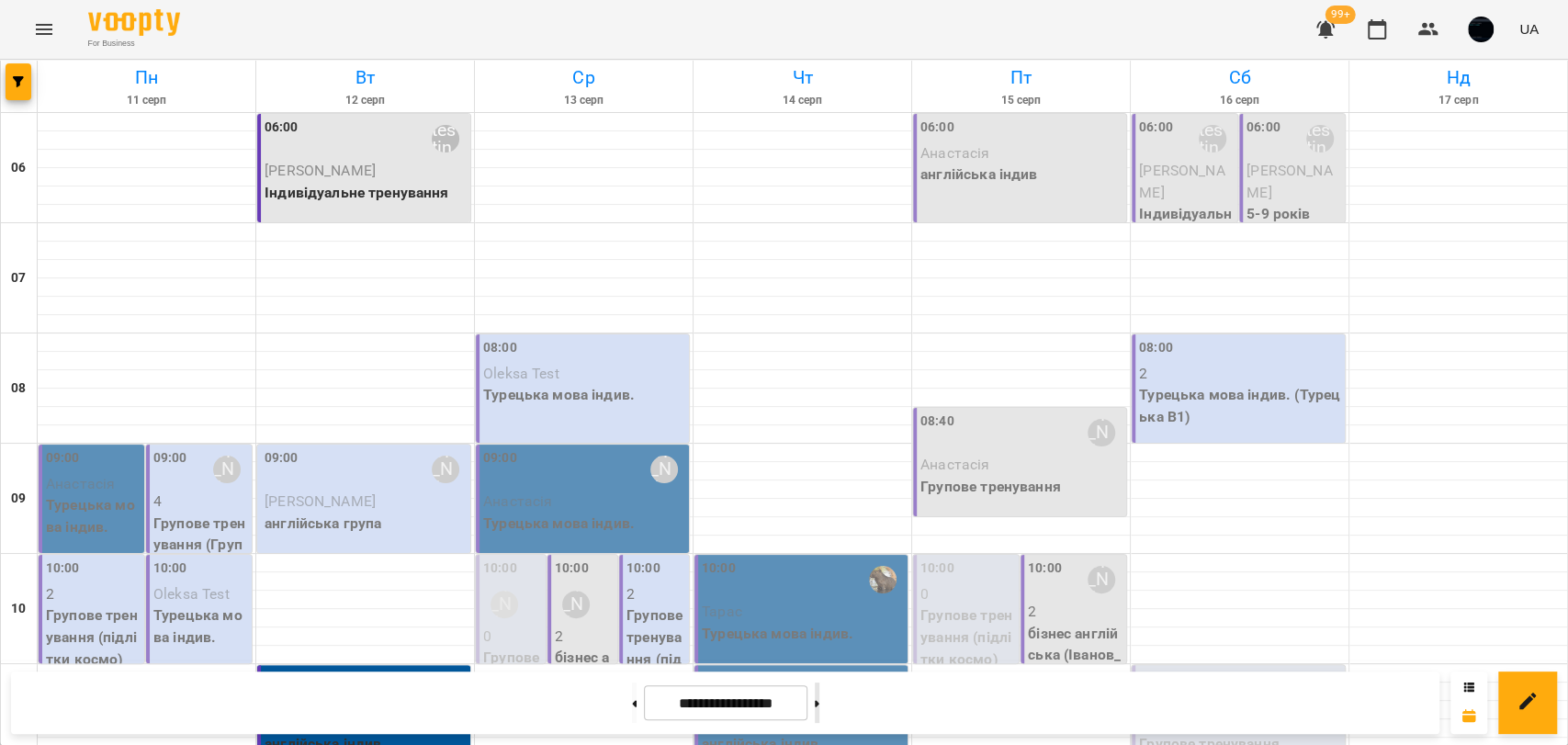
click at [819, 695] on button at bounding box center [816, 703] width 5 height 41
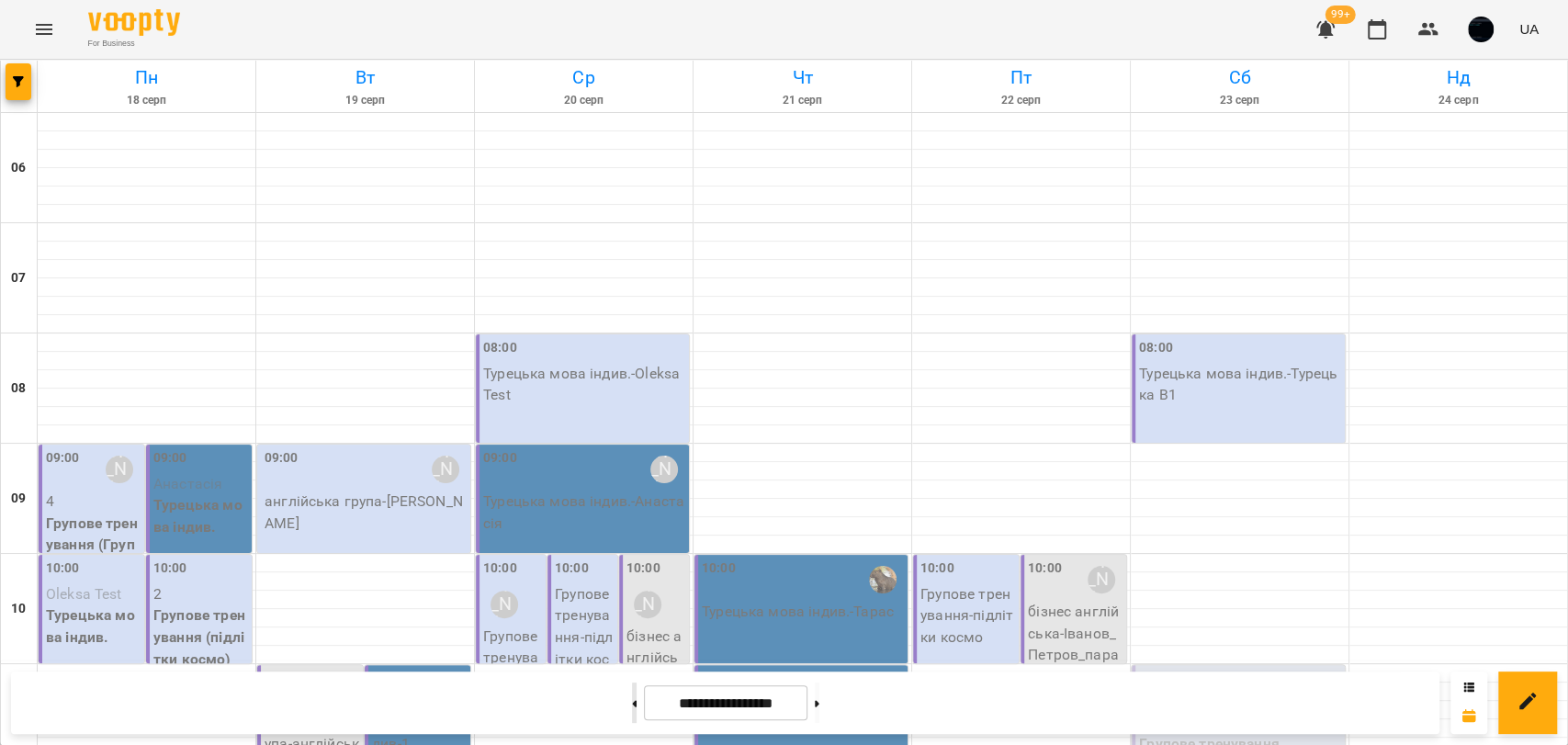
click at [632, 711] on button at bounding box center [634, 703] width 5 height 41
type input "**********"
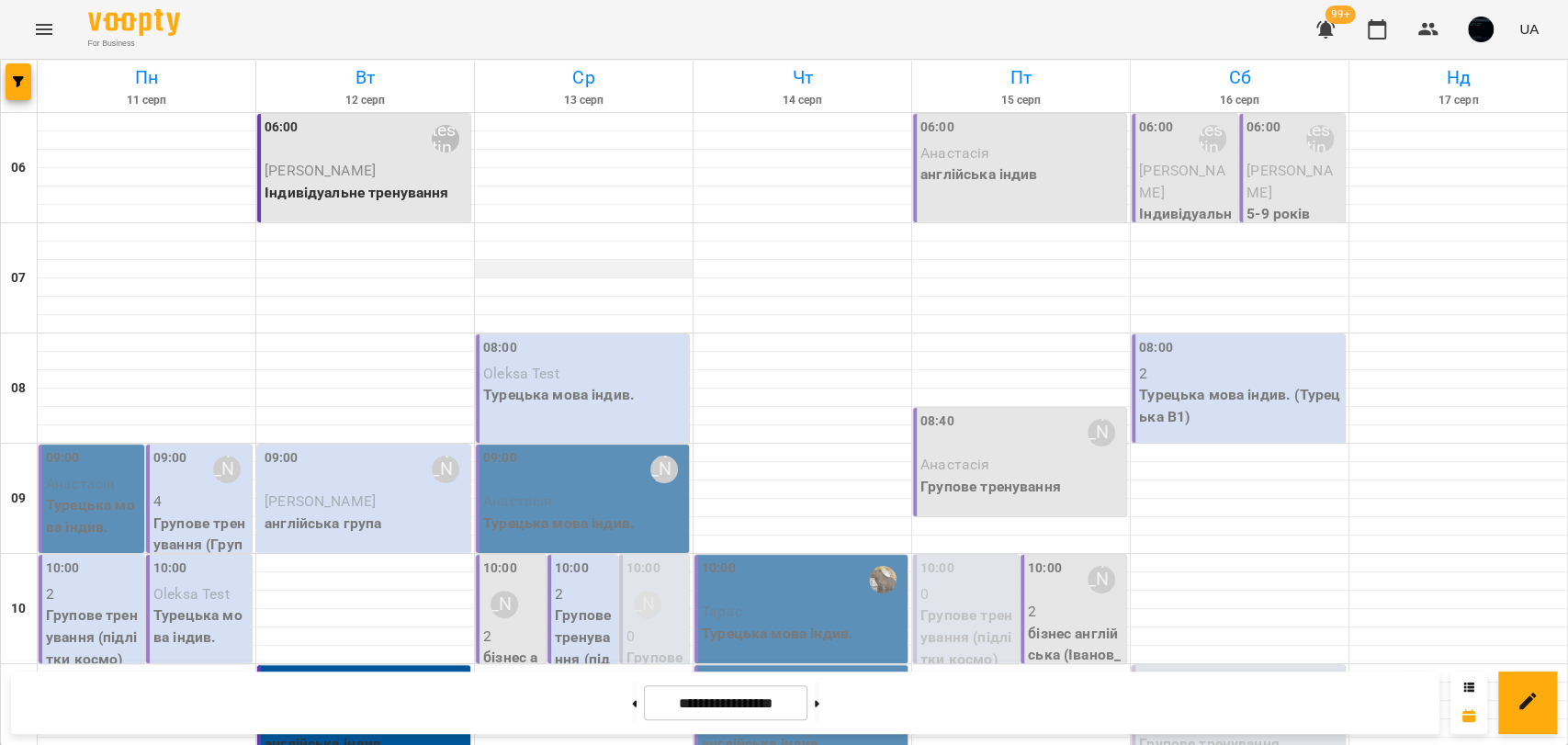
scroll to position [0, 0]
click at [45, 29] on icon "Menu" at bounding box center [44, 29] width 16 height 11
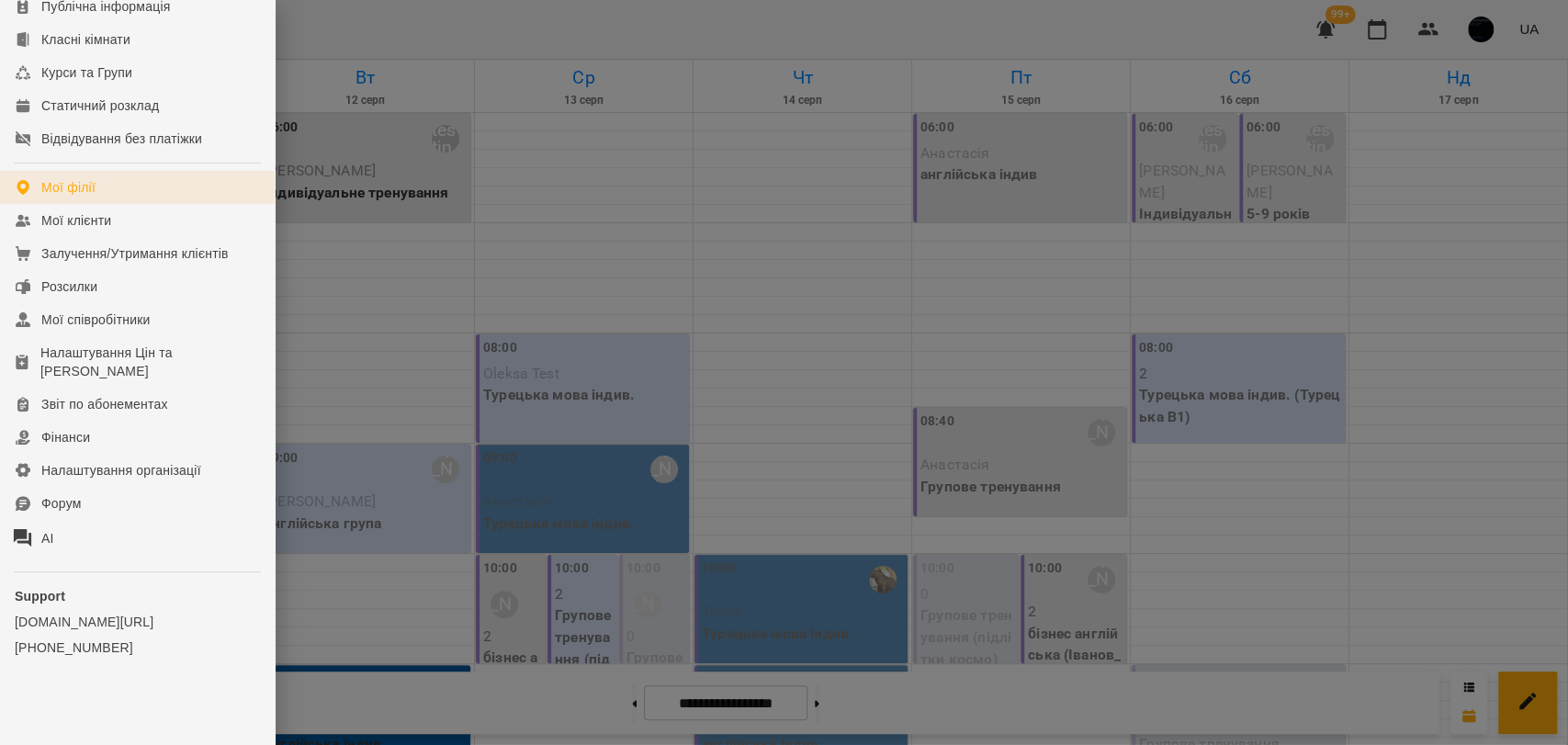
scroll to position [272, 0]
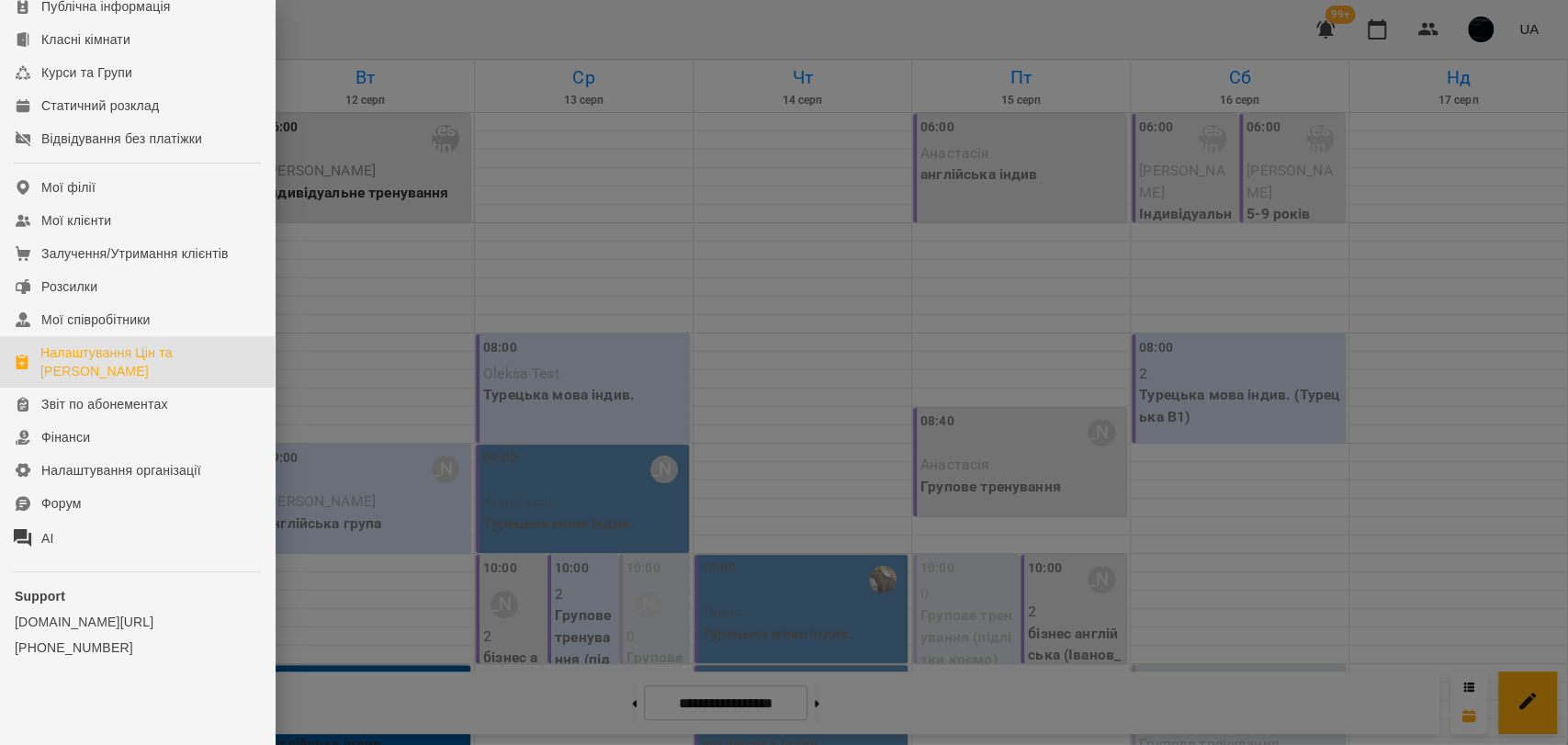
click at [134, 356] on div "Налаштування Цін та [PERSON_NAME]" at bounding box center [150, 362] width 219 height 37
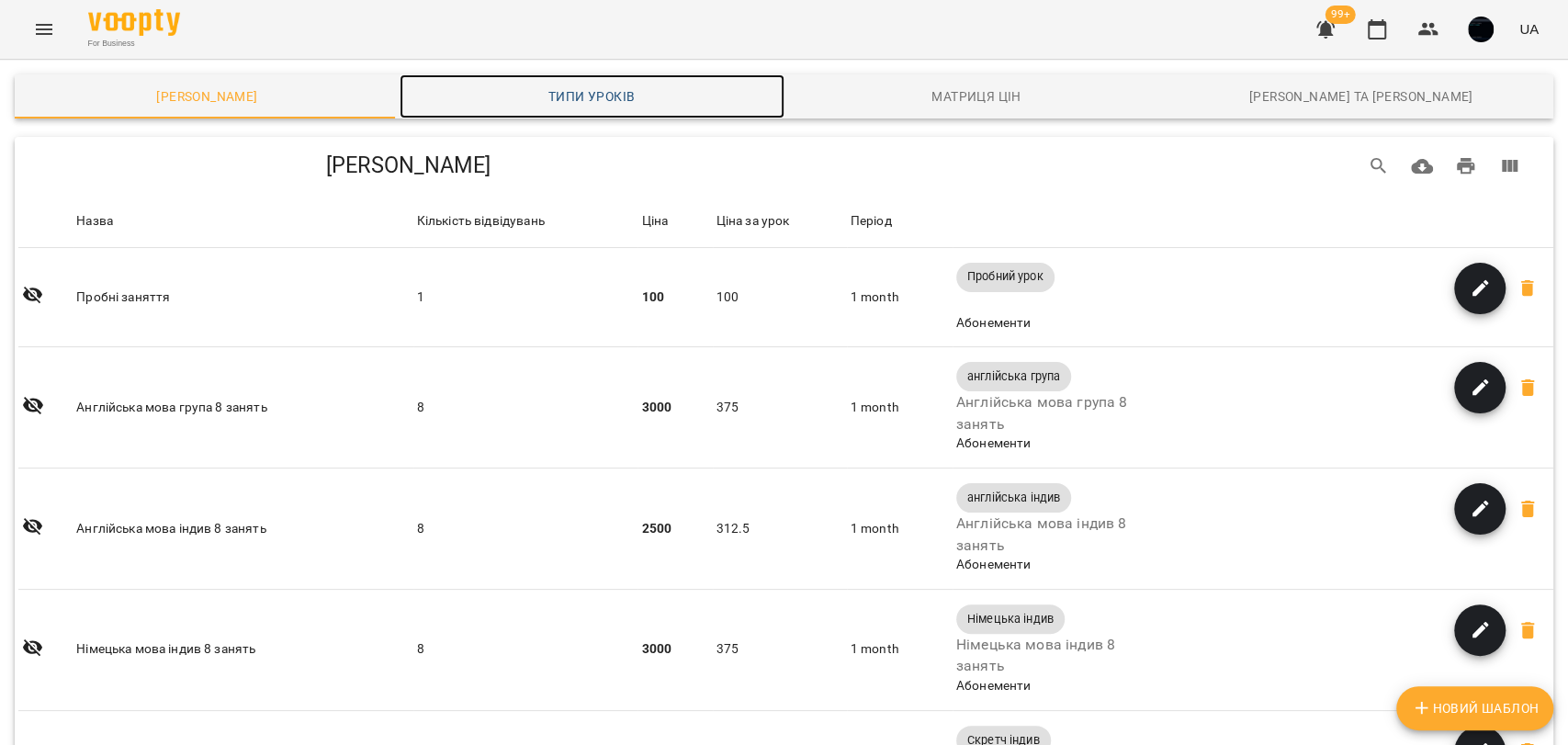
click at [559, 98] on span "Типи уроків" at bounding box center [592, 96] width 363 height 22
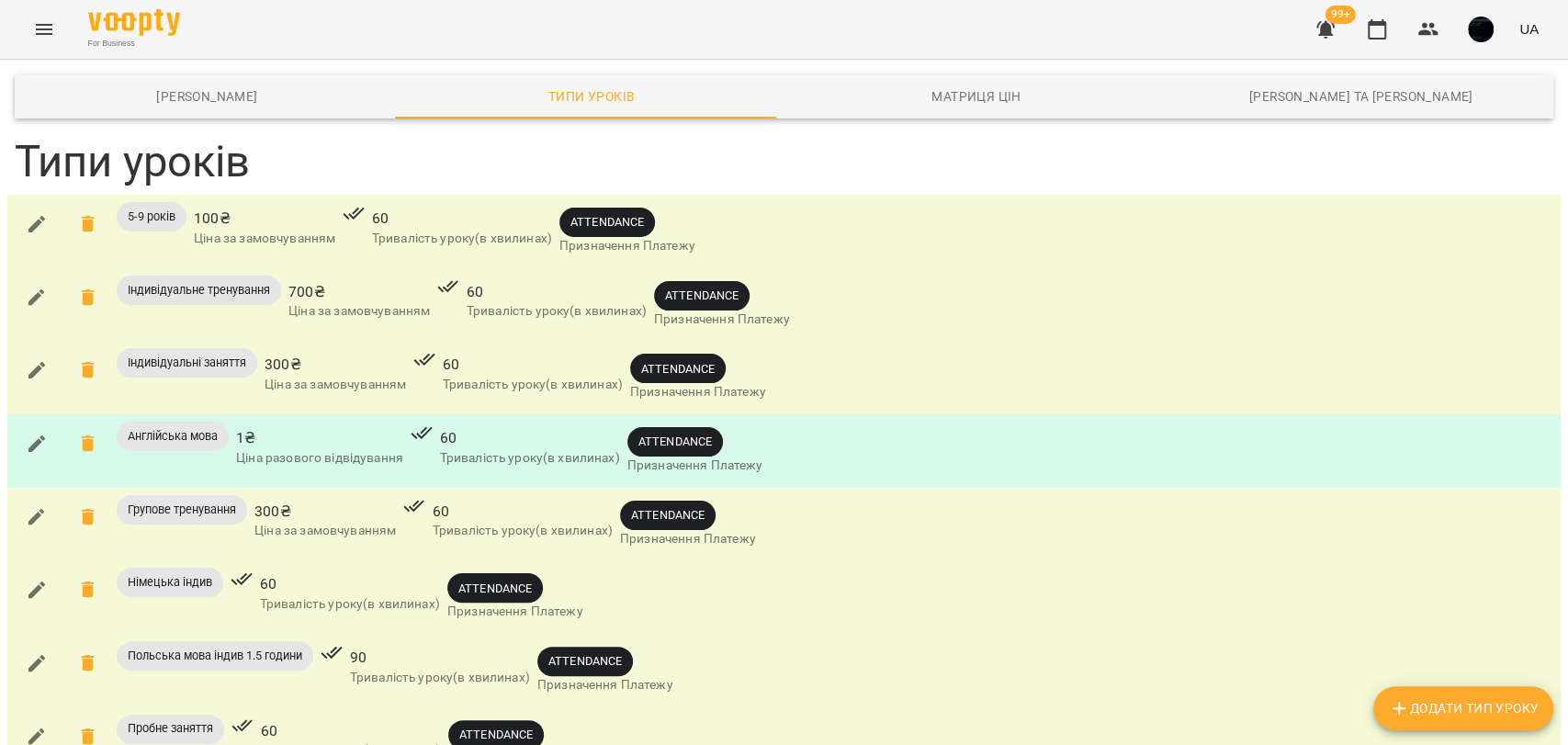
scroll to position [510, 0]
drag, startPoint x: 134, startPoint y: 436, endPoint x: 194, endPoint y: 446, distance: 60.8
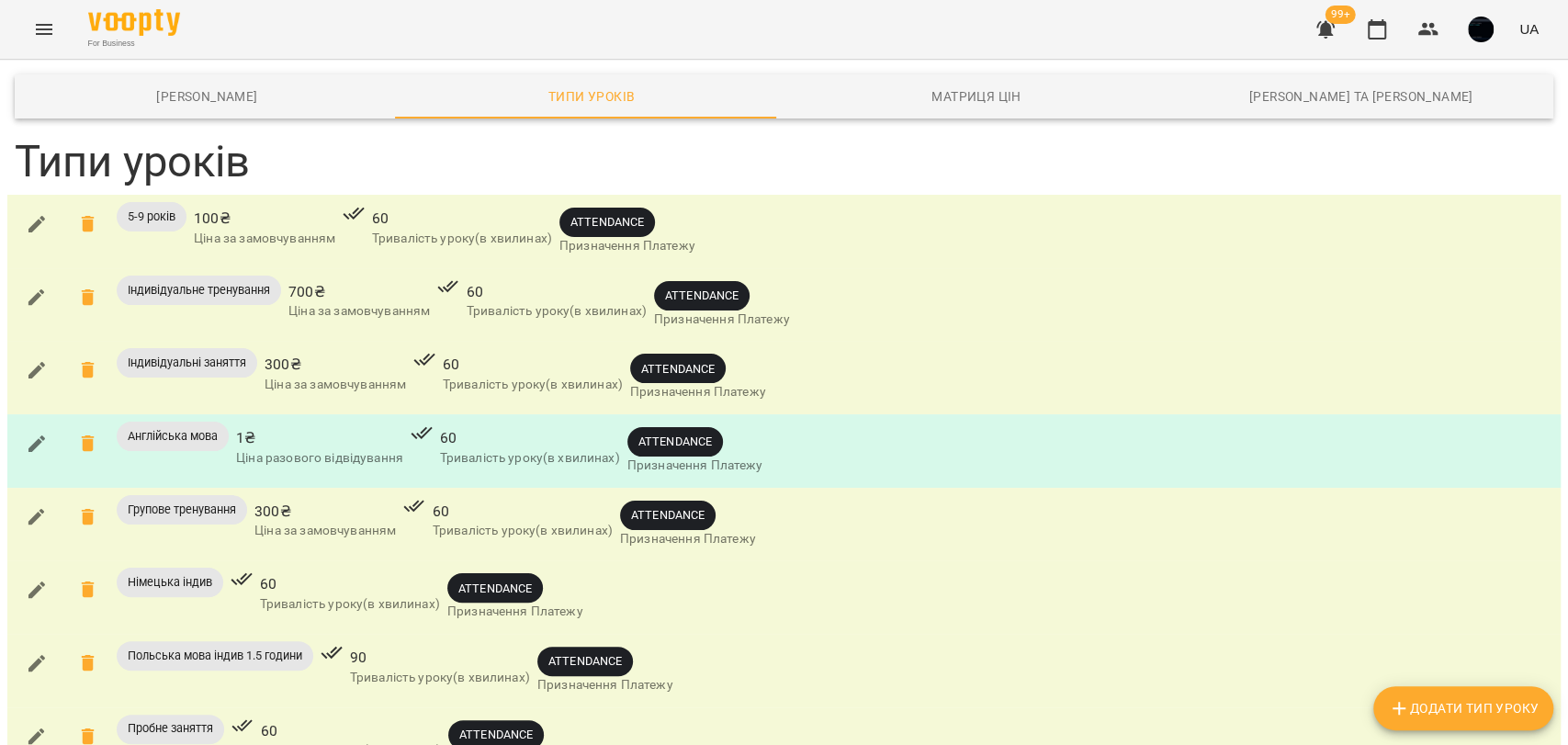
scroll to position [714, 0]
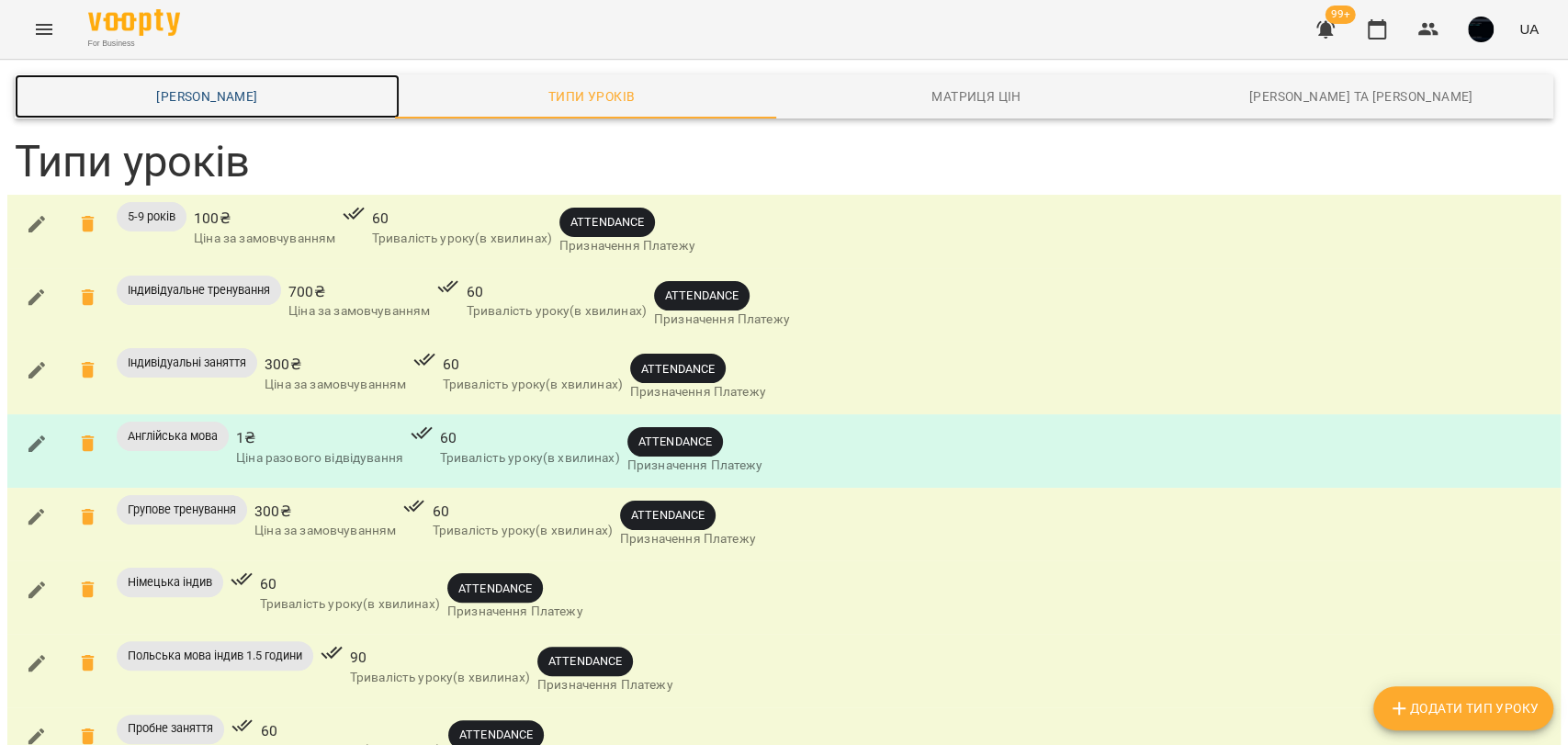
click at [287, 78] on link "[PERSON_NAME]" at bounding box center [207, 96] width 385 height 44
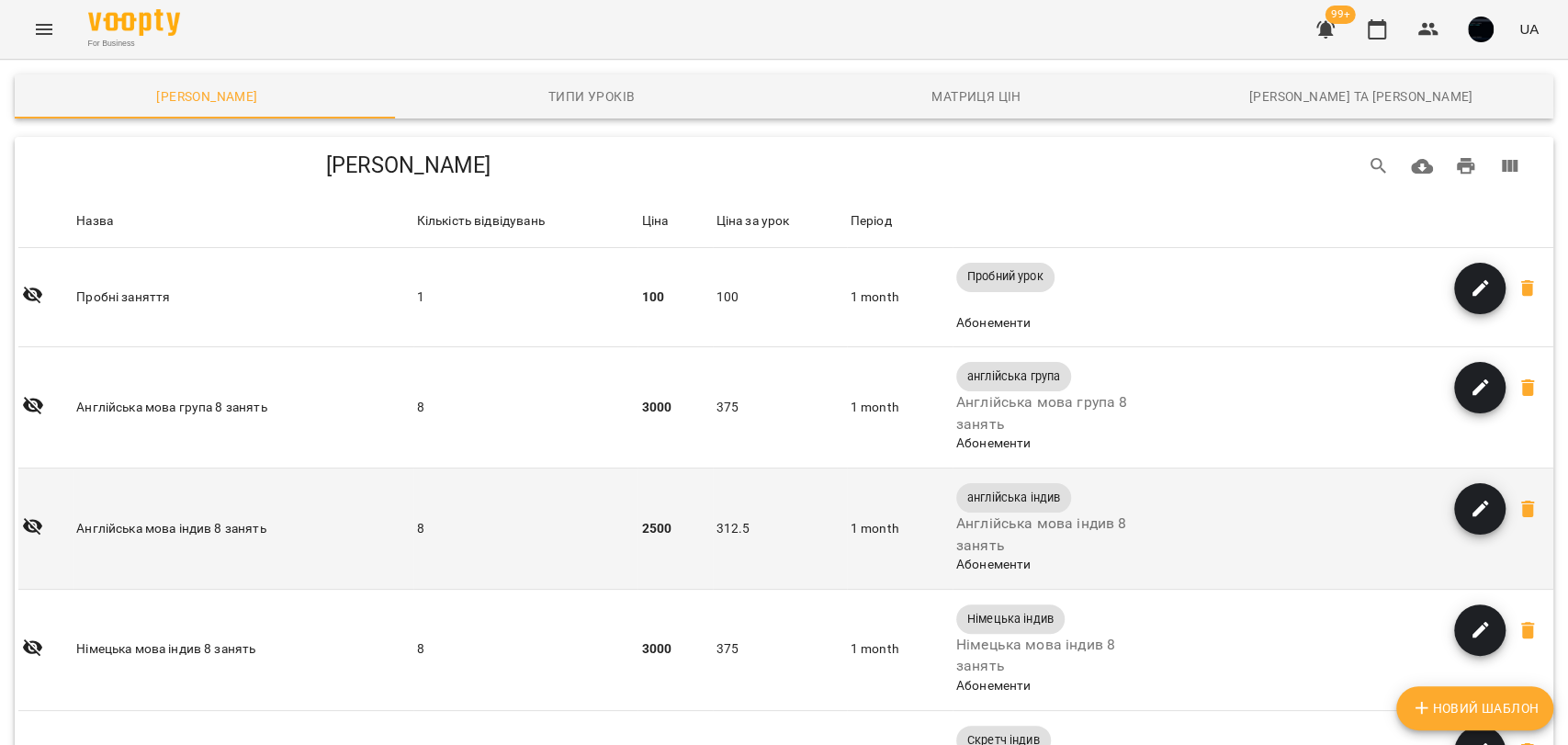
scroll to position [204, 0]
drag, startPoint x: 632, startPoint y: 318, endPoint x: 675, endPoint y: 325, distance: 43.6
click at [675, 469] on tr "Назва Англійська мова індив 8 занять Кількість відвідувань 8 Ціна 2500 Ціна за …" at bounding box center [785, 529] width 1535 height 121
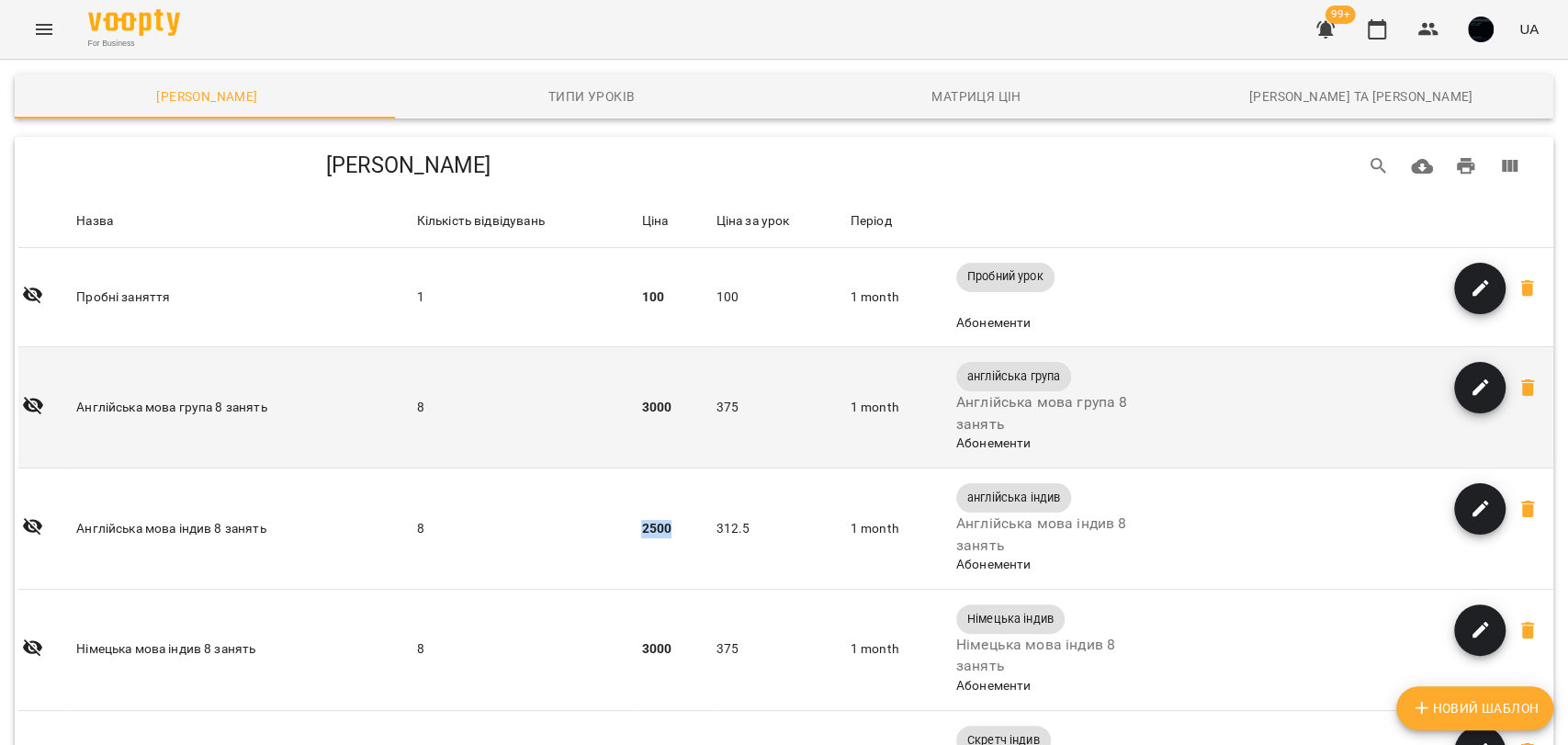
scroll to position [102, 0]
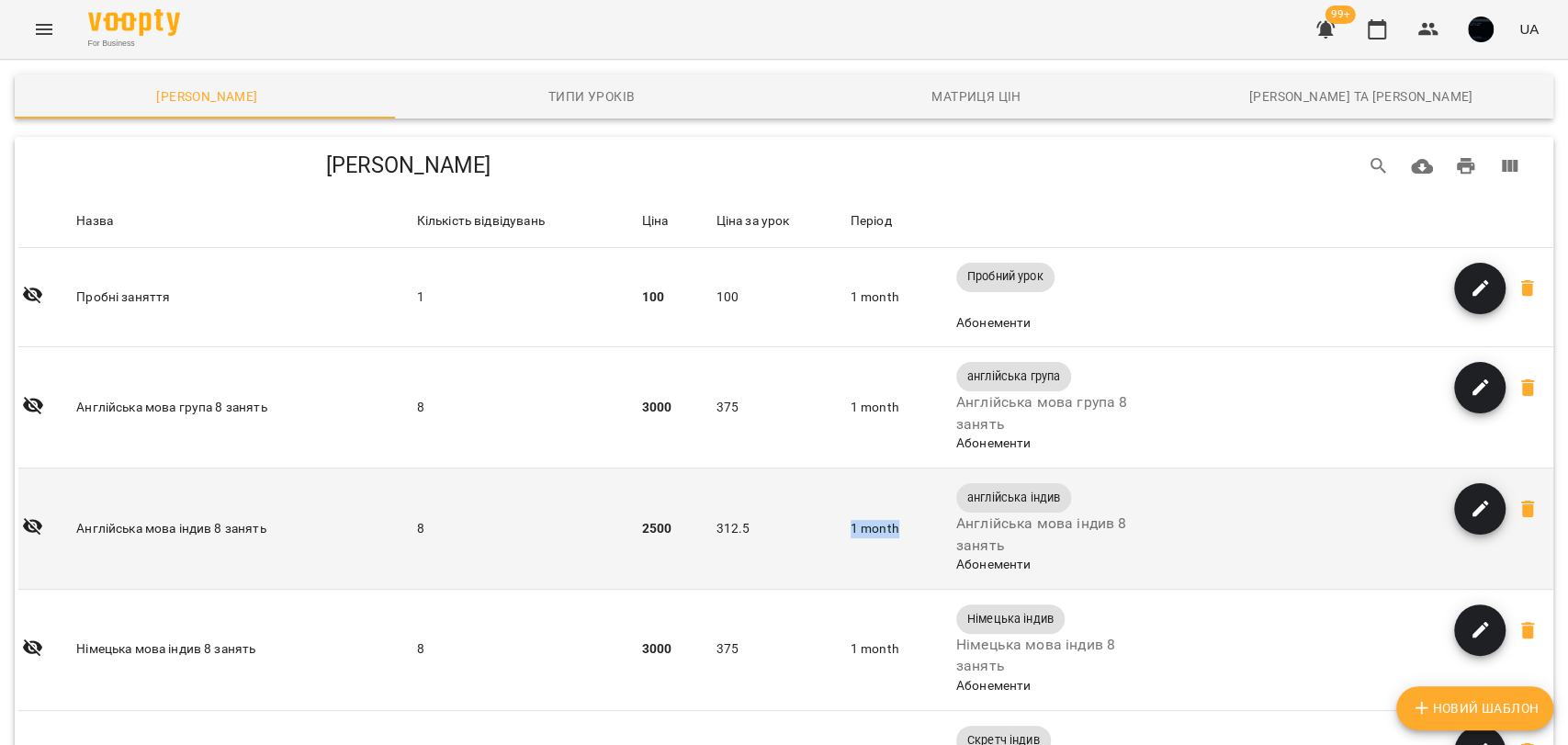
drag, startPoint x: 848, startPoint y: 421, endPoint x: 904, endPoint y: 421, distance: 56.0
click at [904, 469] on td "1 month" at bounding box center [899, 529] width 106 height 121
drag, startPoint x: 963, startPoint y: 388, endPoint x: 1055, endPoint y: 389, distance: 92.0
click at [1055, 490] on span "англійська індив" at bounding box center [1013, 498] width 114 height 16
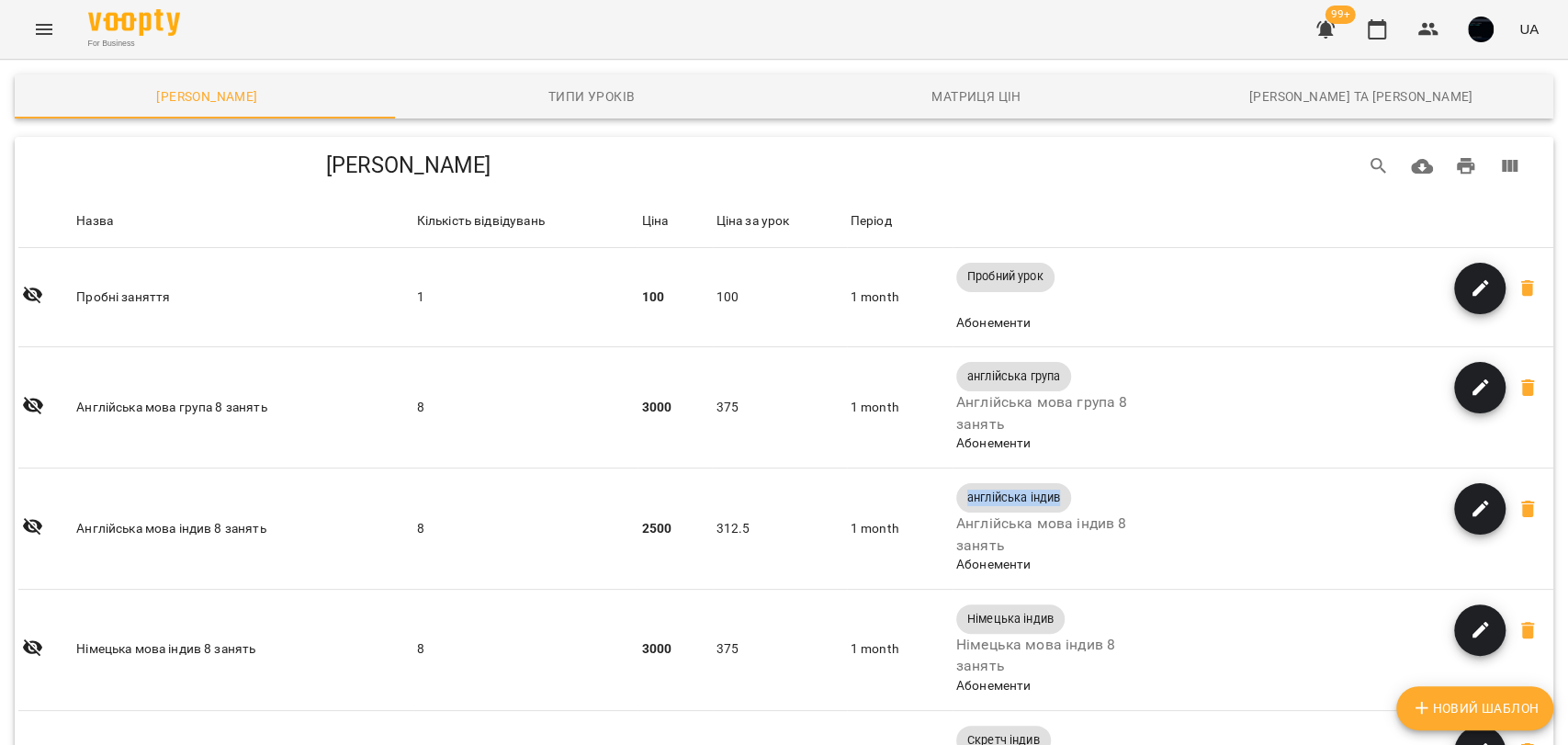
scroll to position [0, 0]
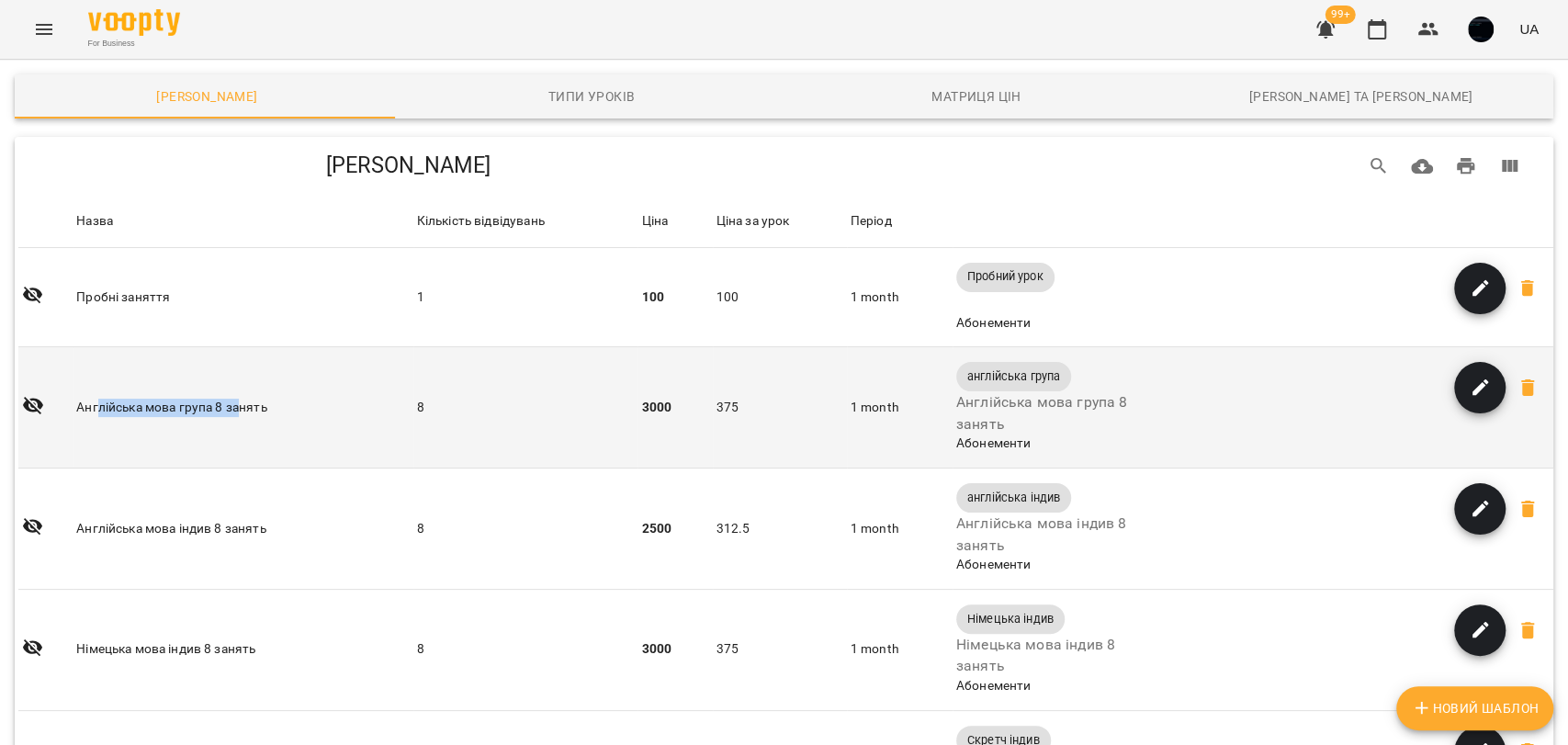
drag, startPoint x: 96, startPoint y: 403, endPoint x: 240, endPoint y: 391, distance: 144.5
click at [240, 391] on td "Англійська мова група 8 занять" at bounding box center [242, 407] width 339 height 121
drag, startPoint x: 960, startPoint y: 375, endPoint x: 1053, endPoint y: 378, distance: 93.0
click at [1058, 378] on span "англійська група" at bounding box center [1013, 376] width 114 height 16
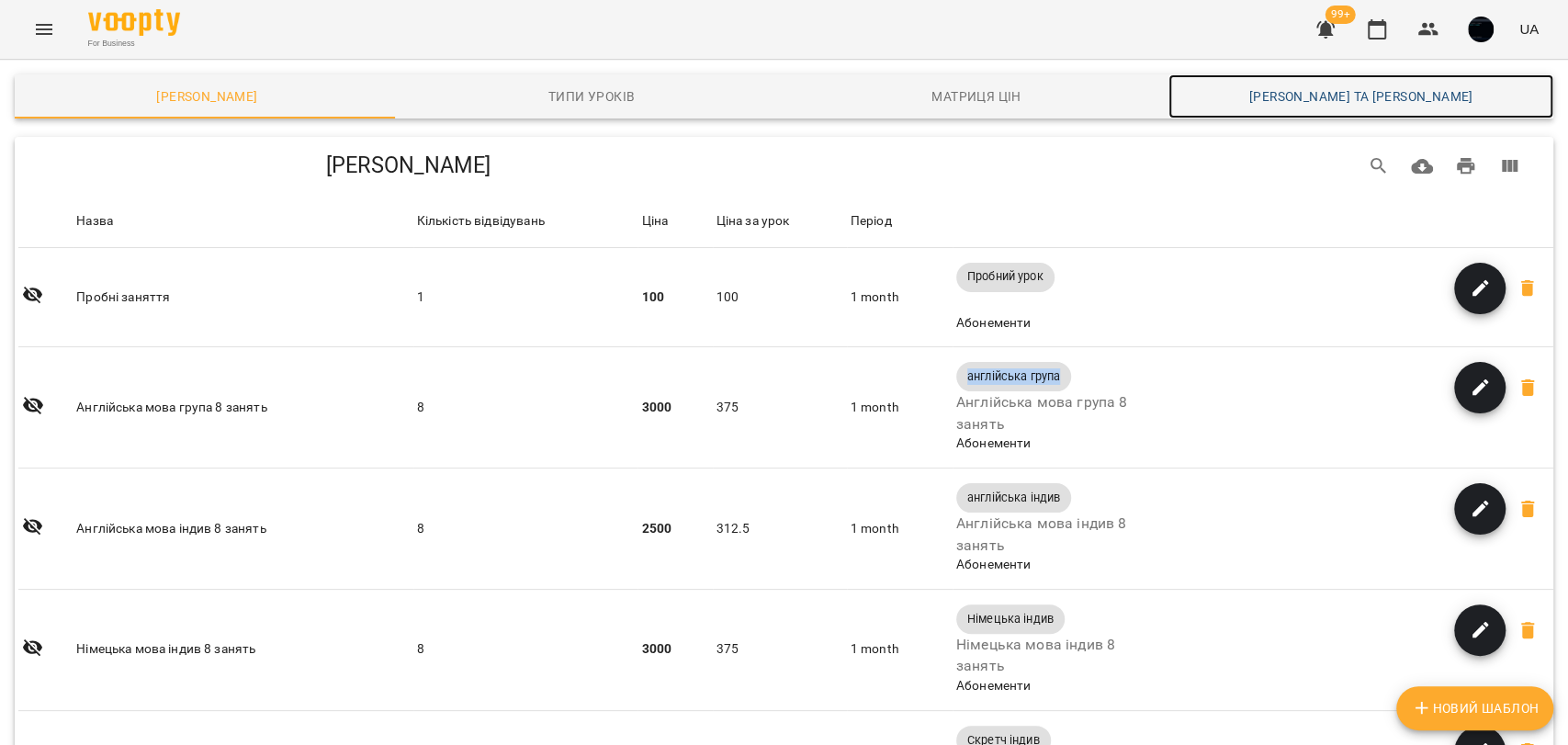
click at [1271, 90] on span "[PERSON_NAME] та [PERSON_NAME]" at bounding box center [1360, 96] width 363 height 22
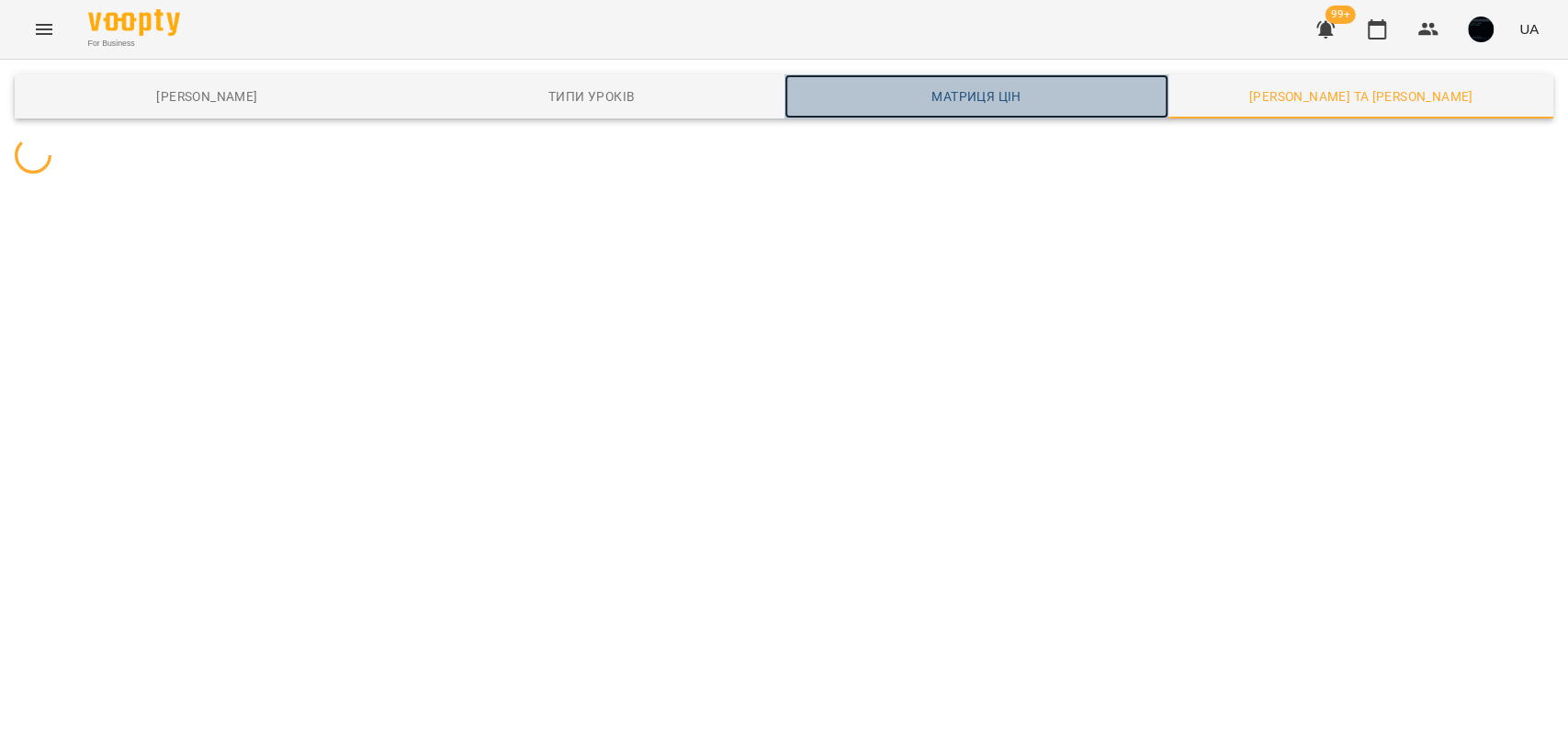
click at [940, 96] on span "Матриця цін" at bounding box center [976, 96] width 363 height 22
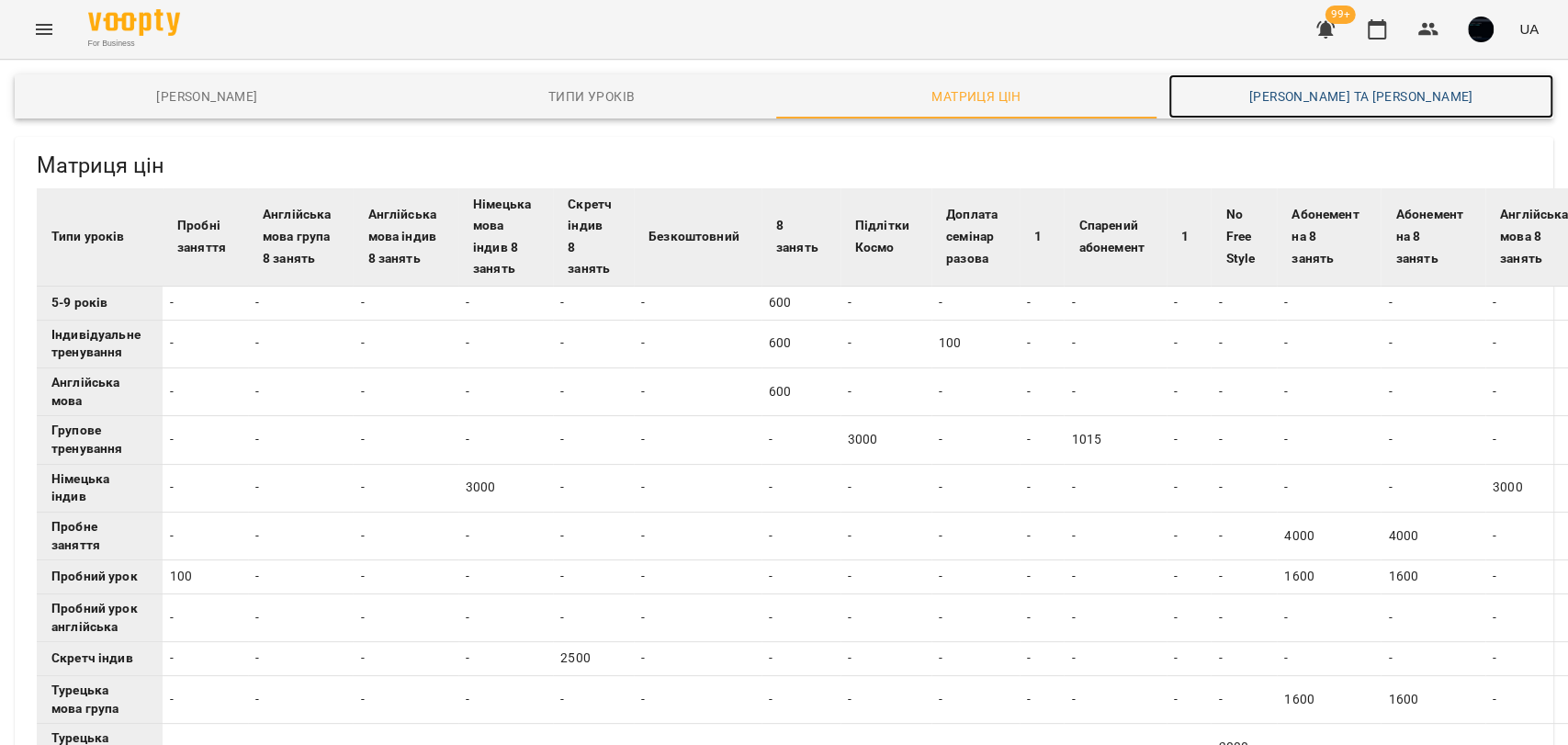
click at [1343, 97] on span "[PERSON_NAME] та [PERSON_NAME]" at bounding box center [1360, 96] width 363 height 22
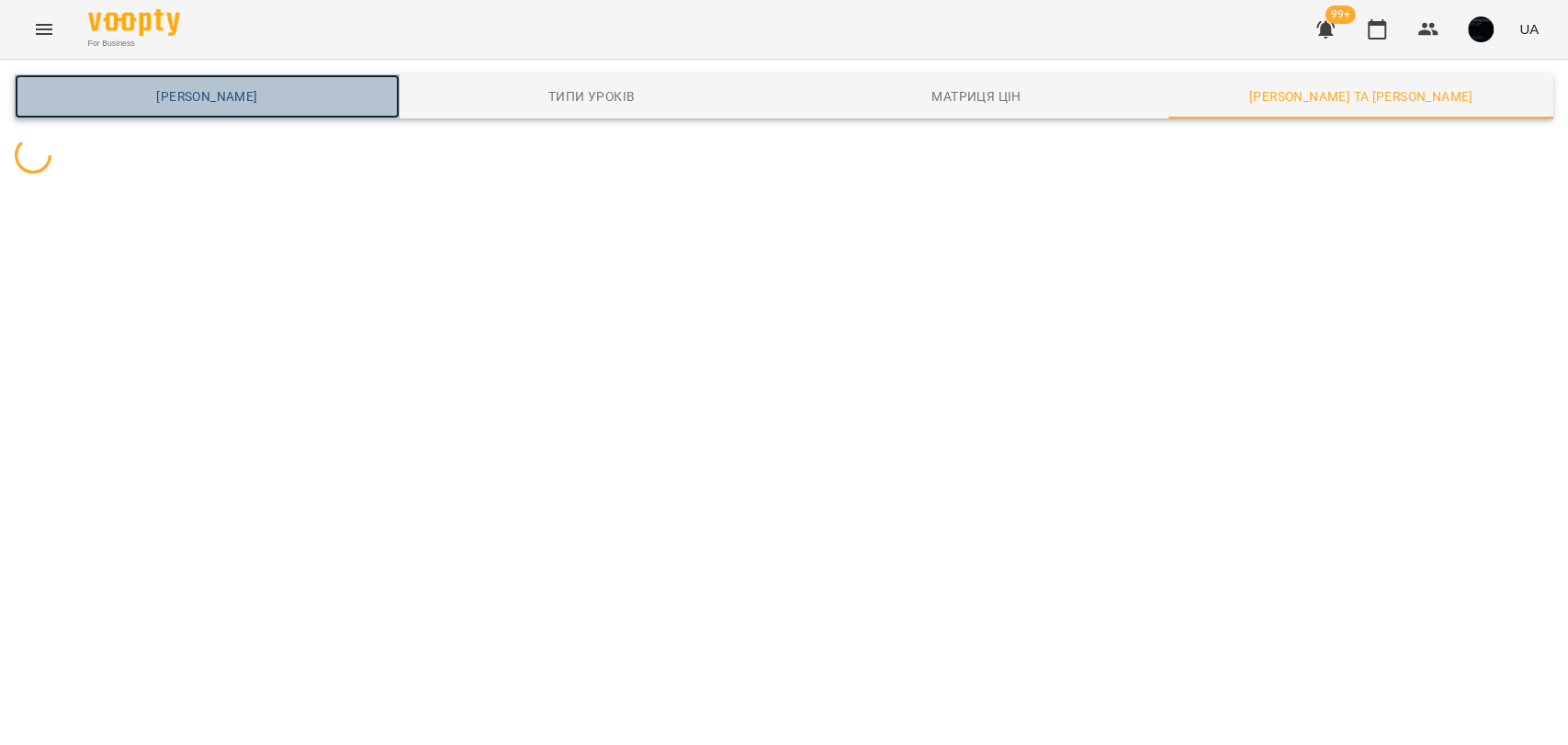
click at [182, 90] on span "[PERSON_NAME]" at bounding box center [208, 96] width 363 height 22
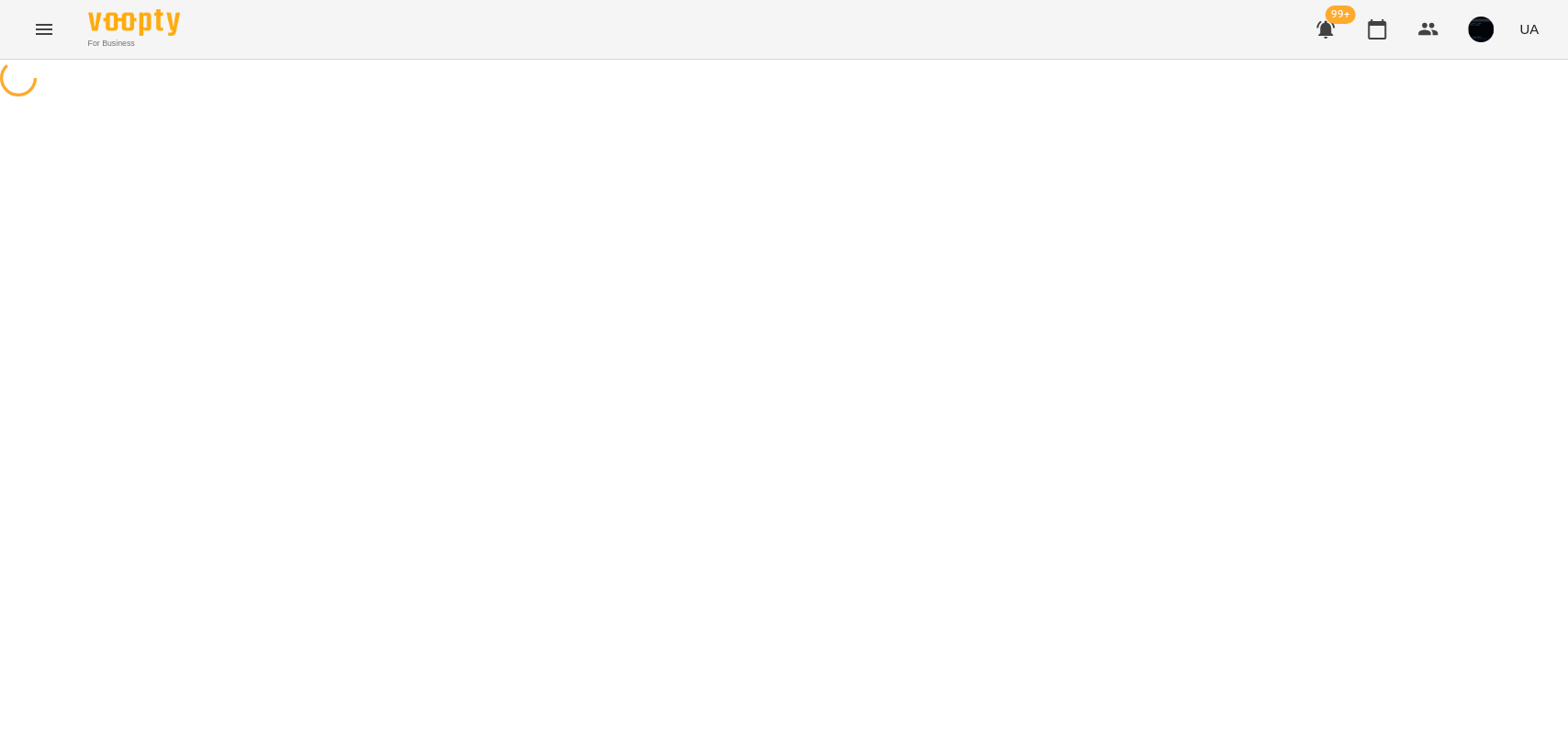
click at [41, 39] on icon "Menu" at bounding box center [44, 29] width 22 height 22
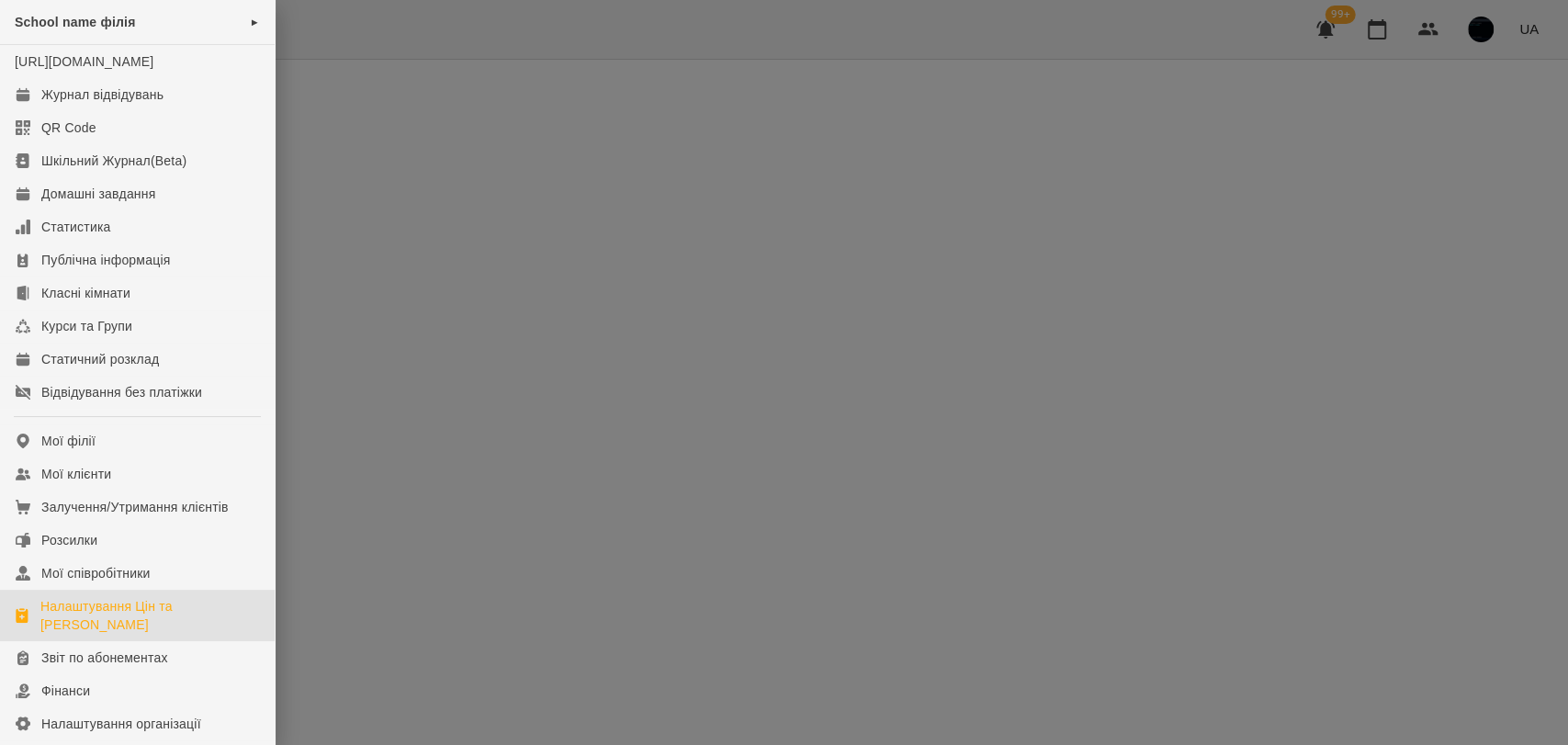
click at [429, 215] on div at bounding box center [784, 372] width 1568 height 745
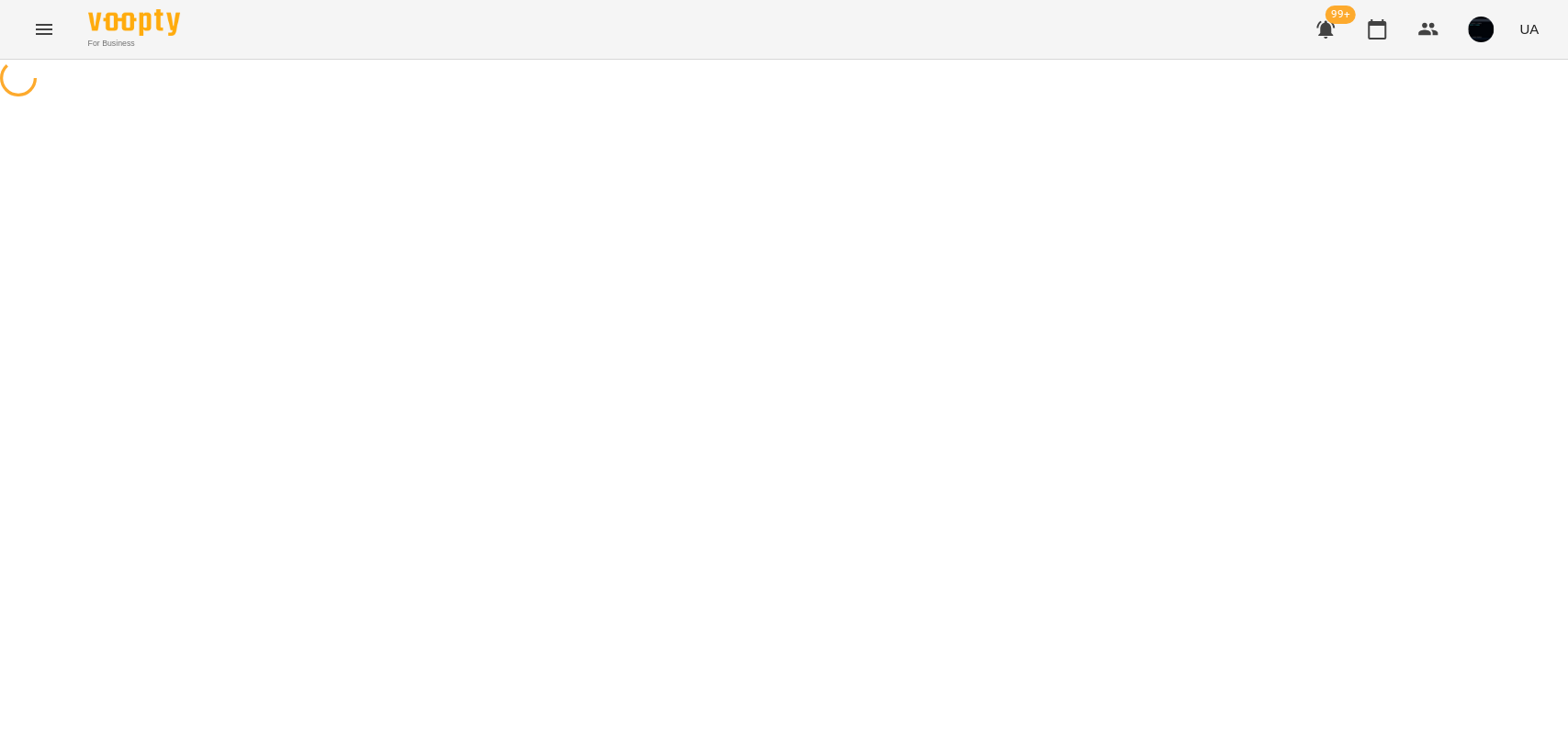
click at [973, 101] on div at bounding box center [784, 81] width 1568 height 42
click at [43, 29] on icon "Menu" at bounding box center [44, 29] width 16 height 11
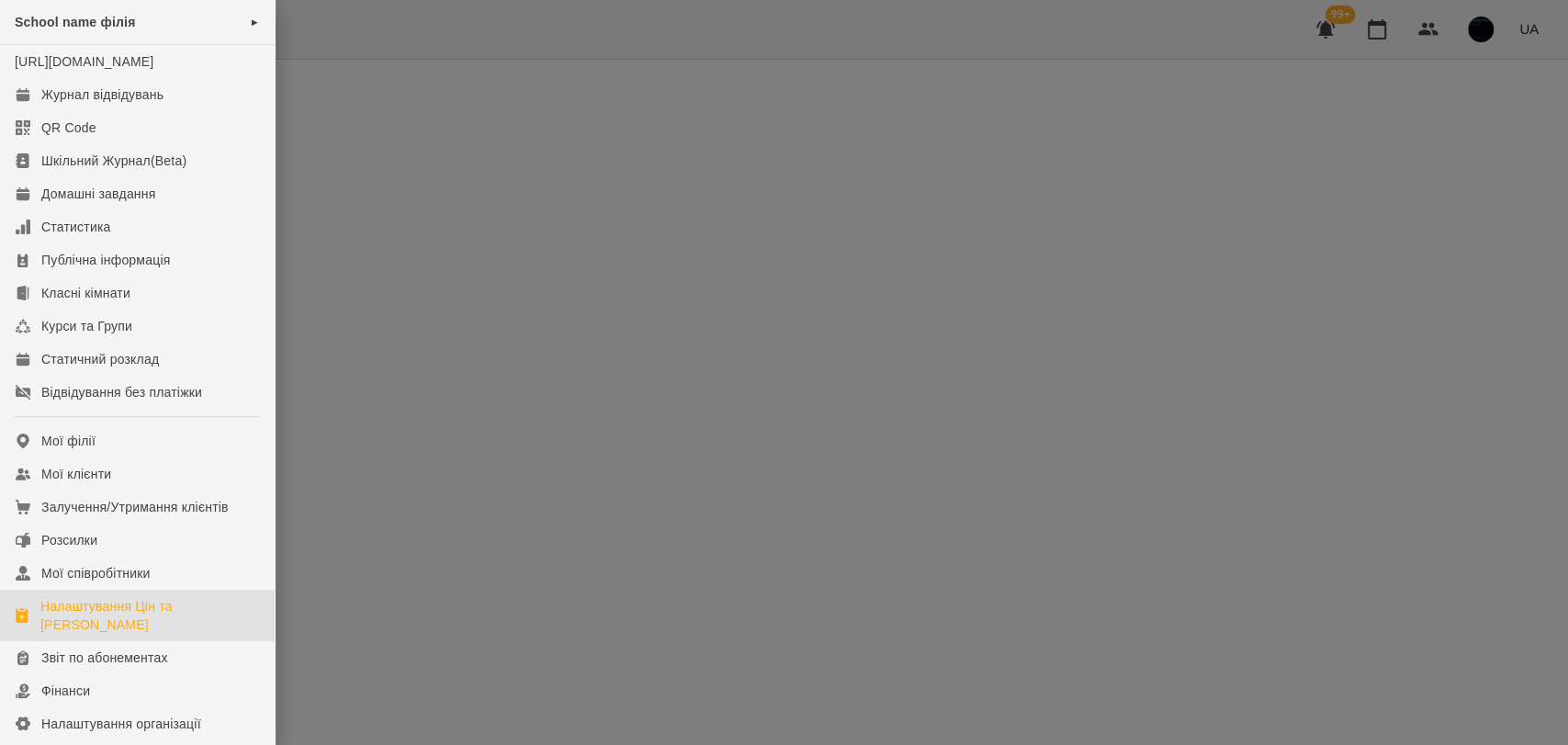
click at [126, 624] on div "Налаштування Цін та [PERSON_NAME]" at bounding box center [150, 616] width 219 height 37
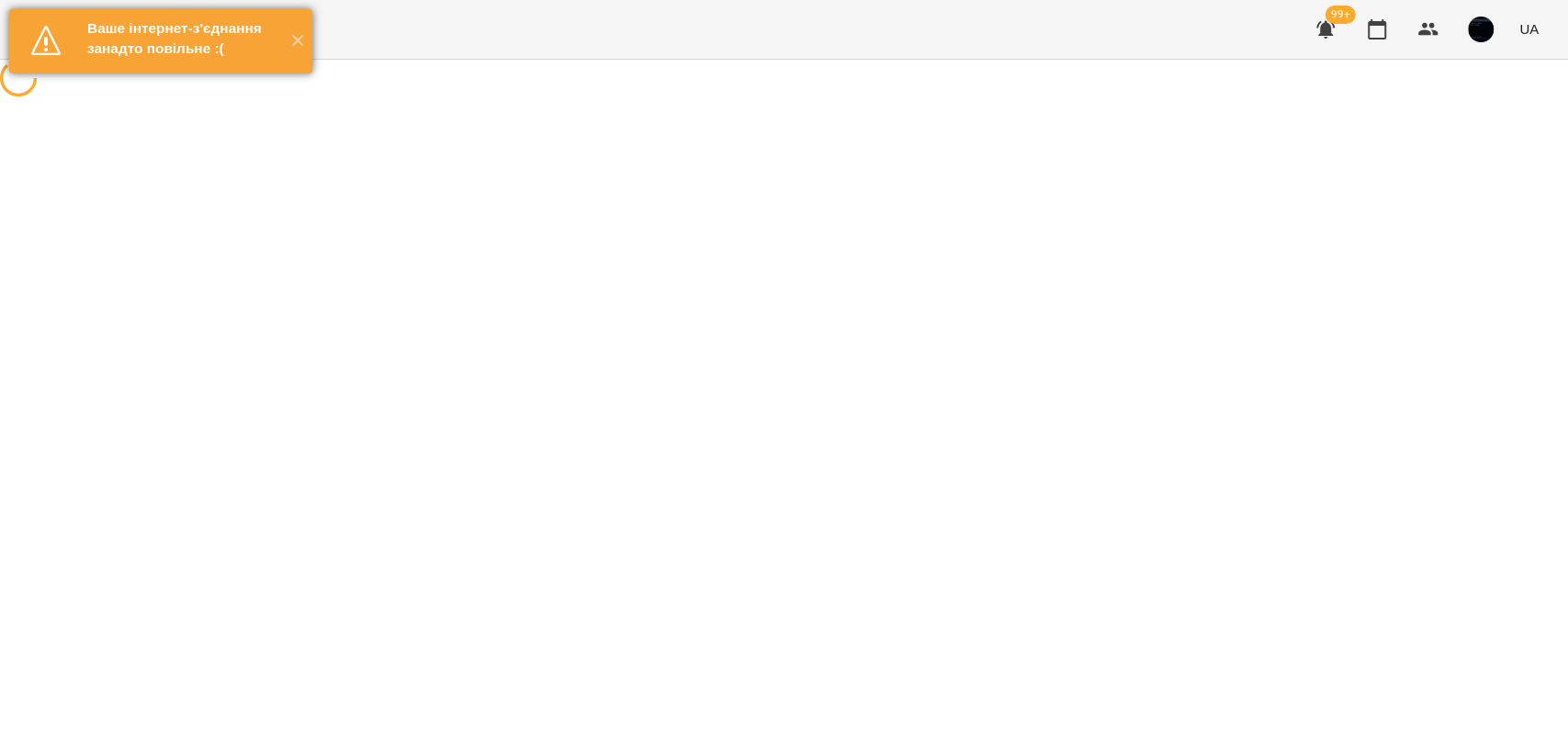
drag, startPoint x: 294, startPoint y: 45, endPoint x: 275, endPoint y: 45, distance: 19.0
click at [296, 45] on button "✕" at bounding box center [297, 41] width 30 height 64
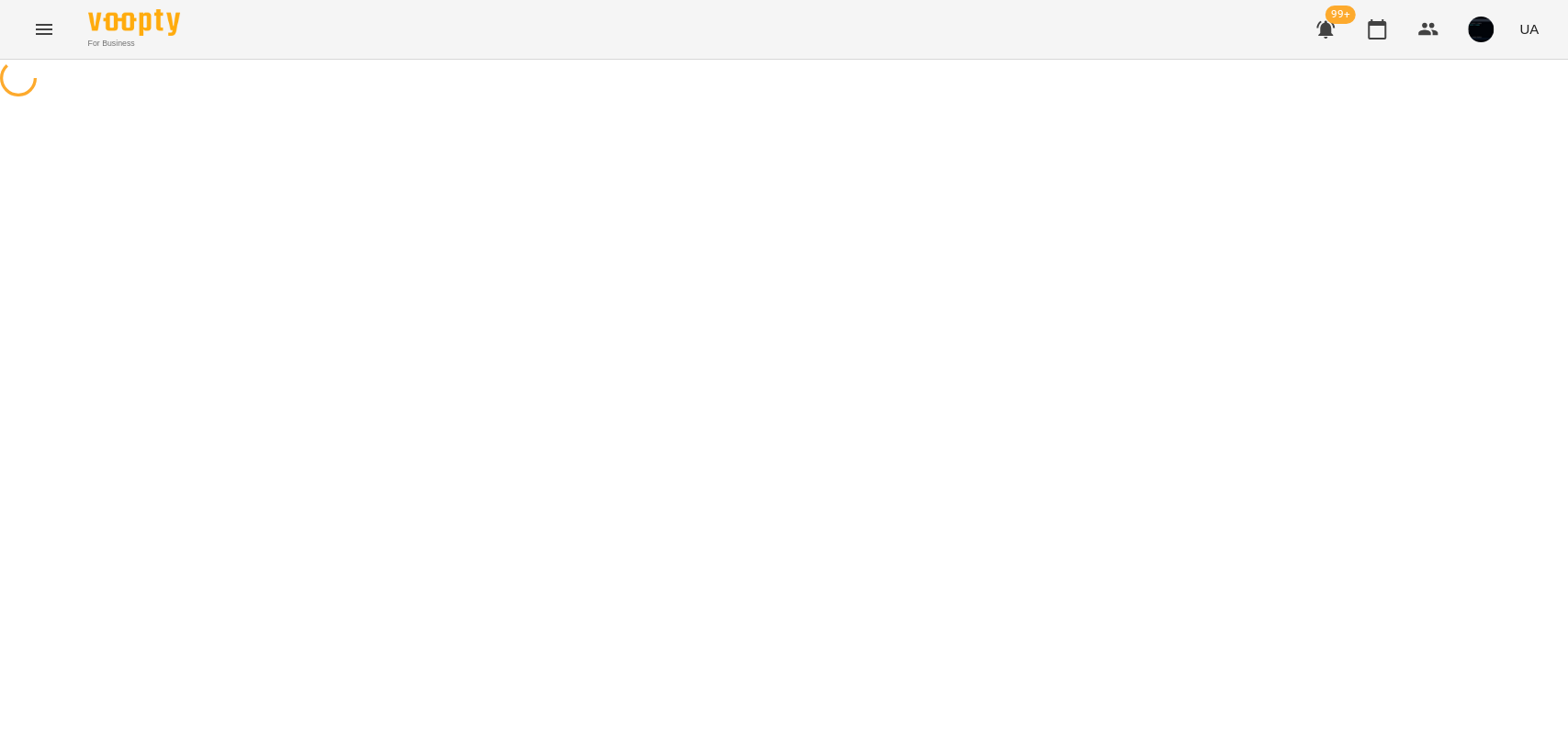
click at [932, 101] on div at bounding box center [784, 81] width 1568 height 42
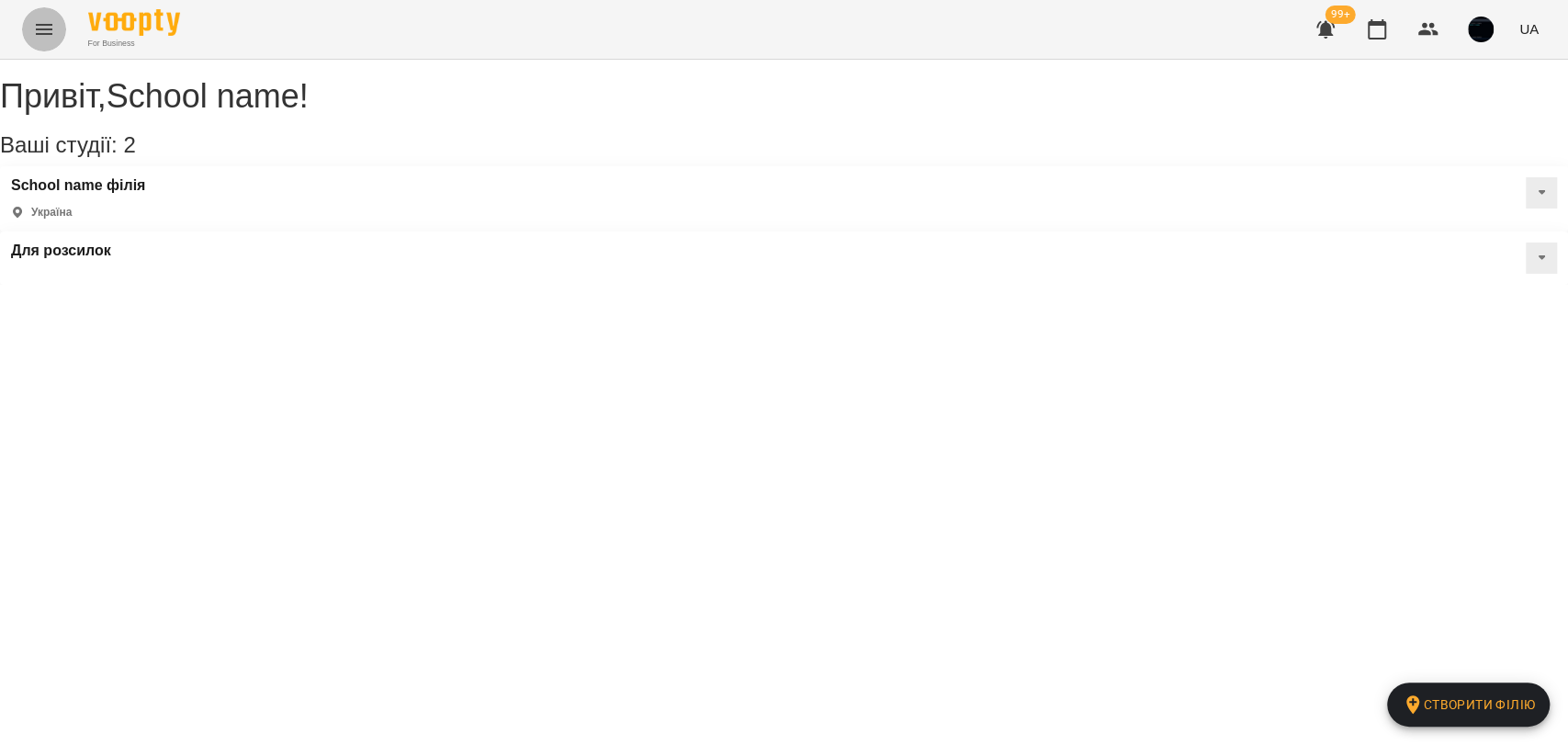
click at [51, 19] on icon "Menu" at bounding box center [44, 29] width 22 height 22
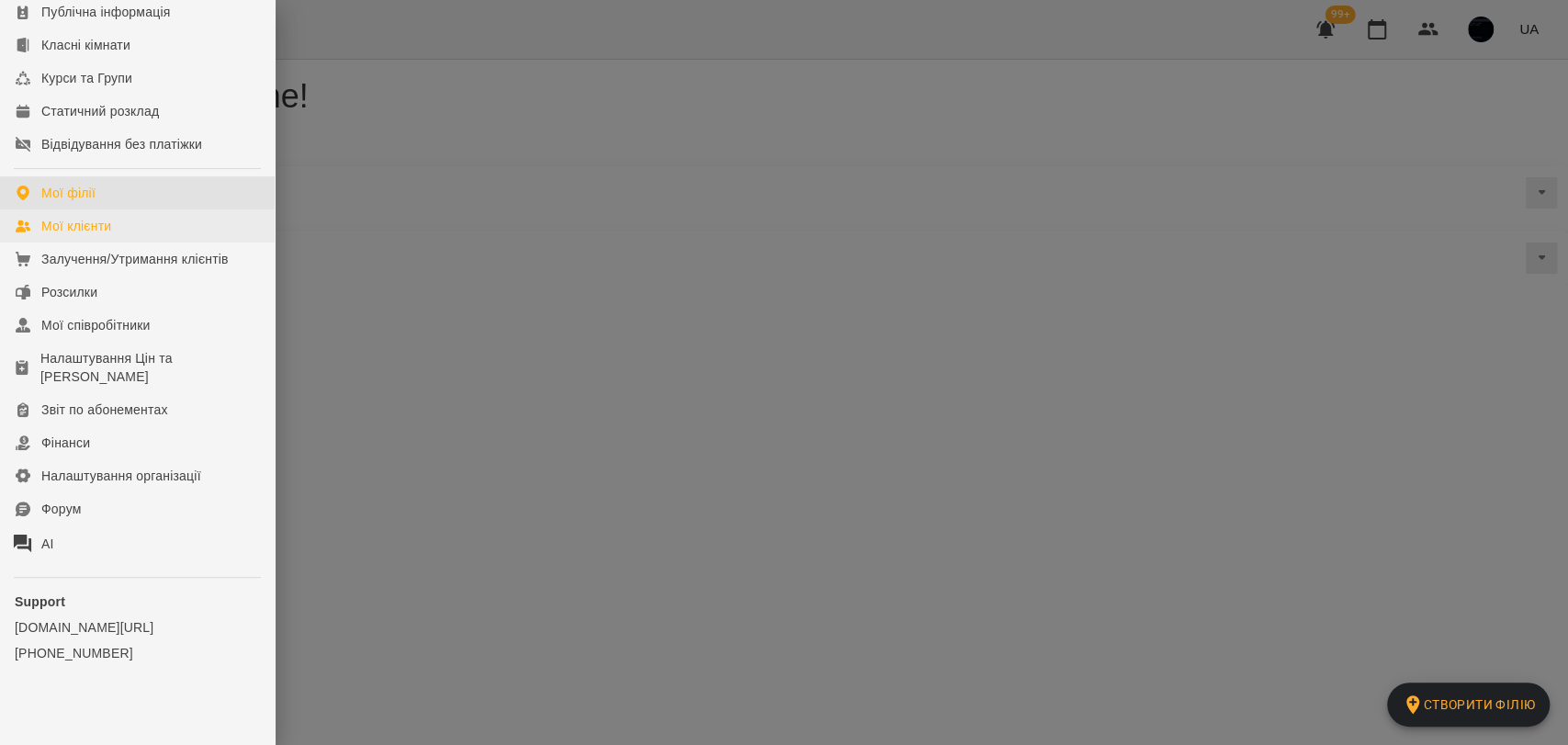
scroll to position [272, 0]
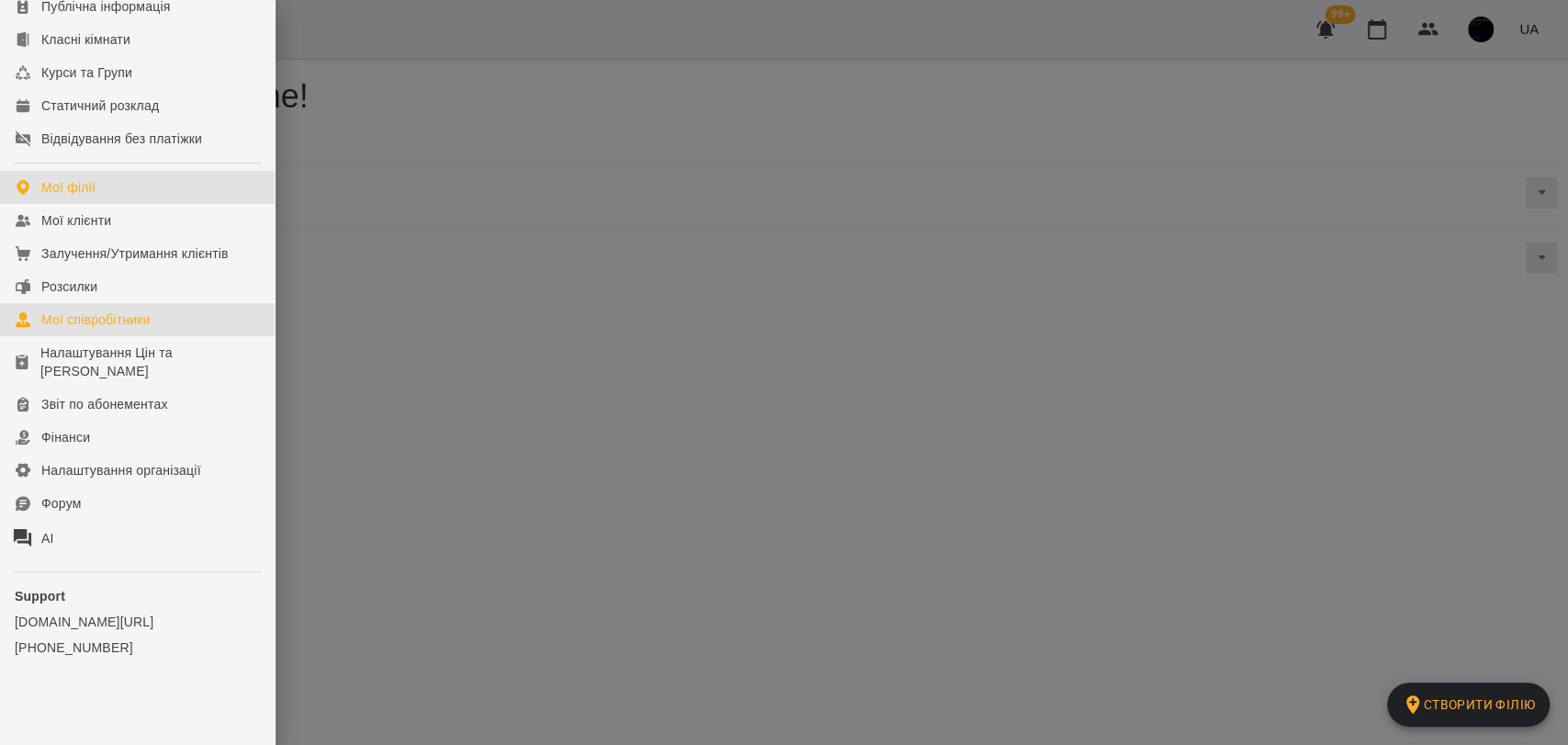
click at [93, 321] on div "Мої співробітники" at bounding box center [96, 319] width 110 height 18
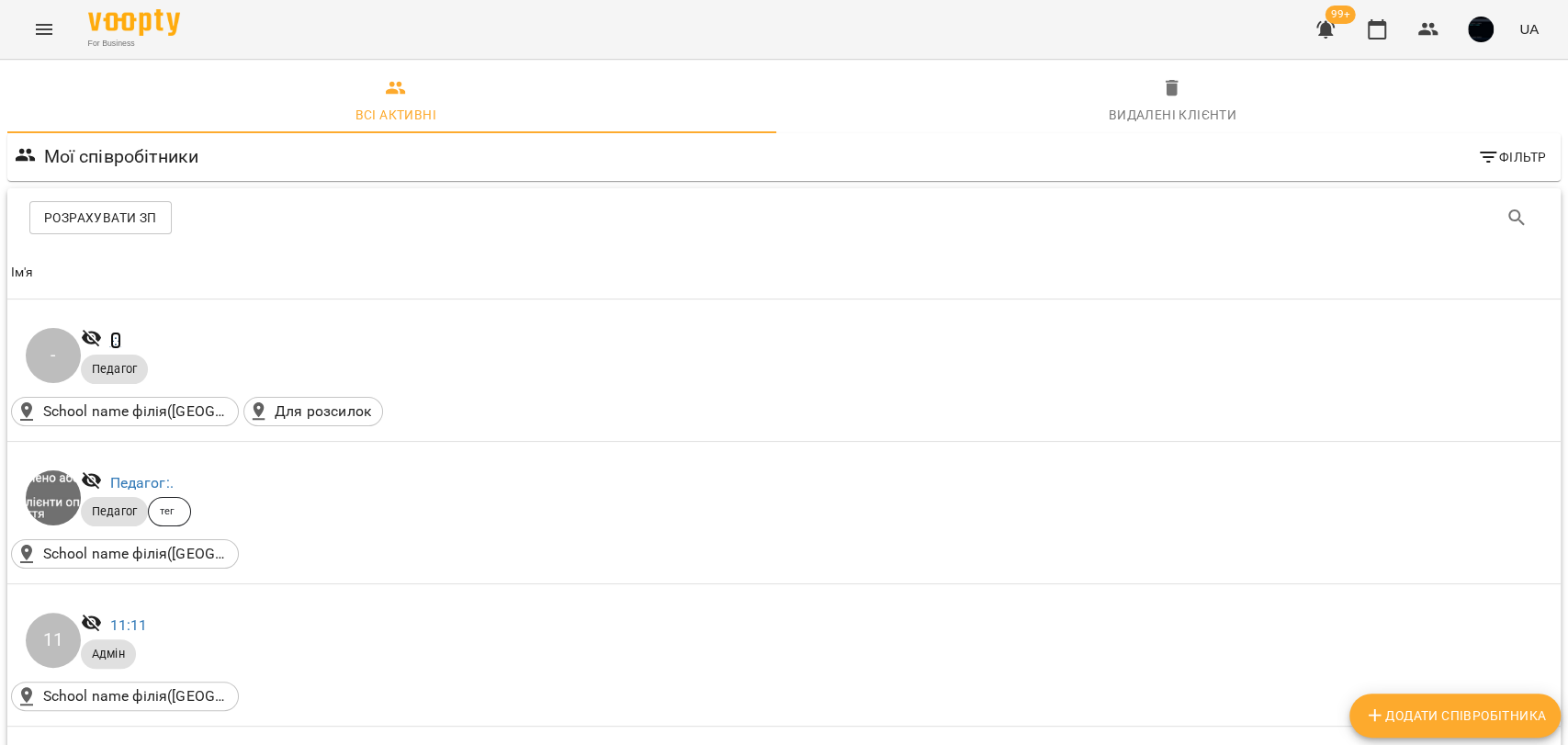
click at [113, 340] on link "-: -" at bounding box center [115, 340] width 11 height 17
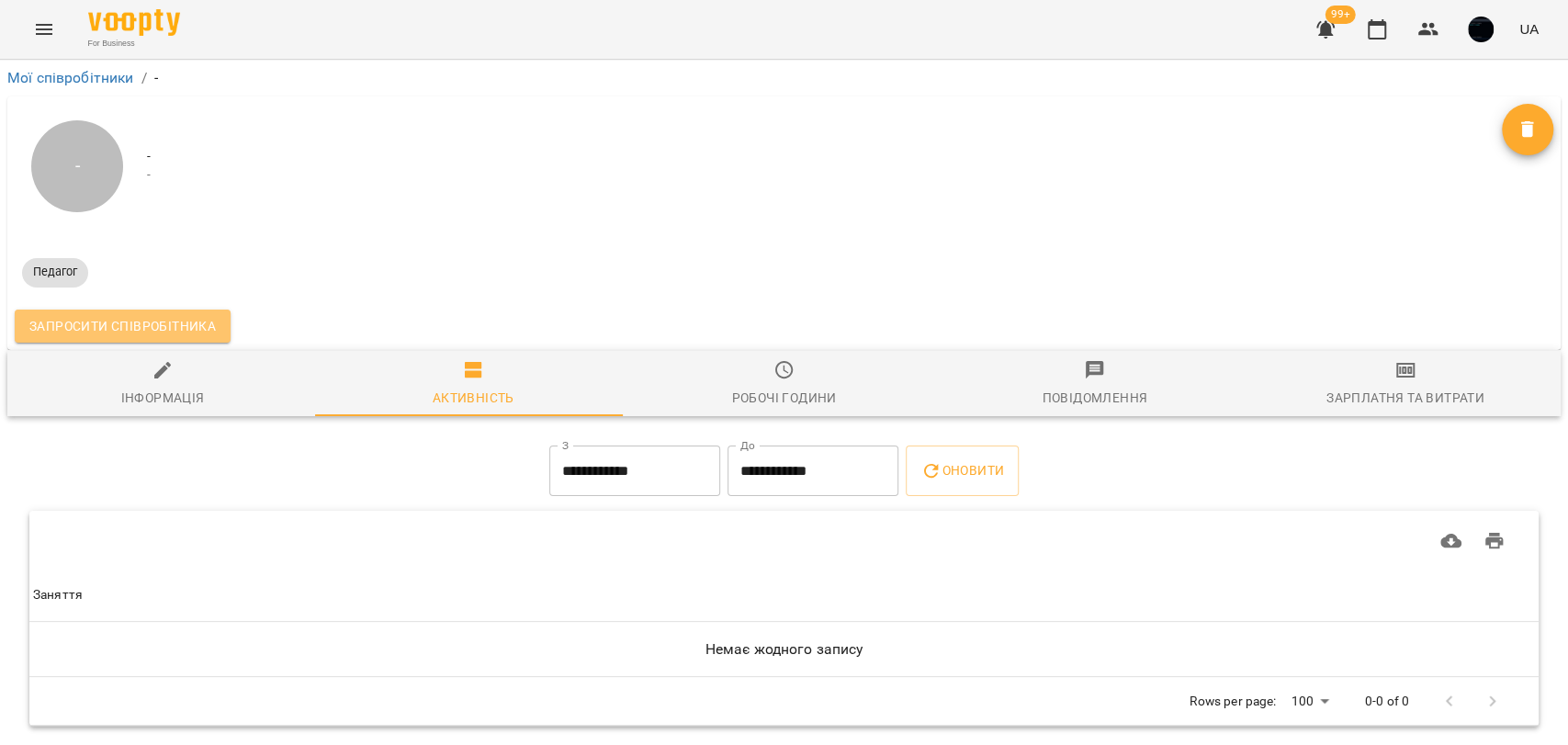
click at [146, 324] on span "Запросити співробітника" at bounding box center [122, 326] width 186 height 22
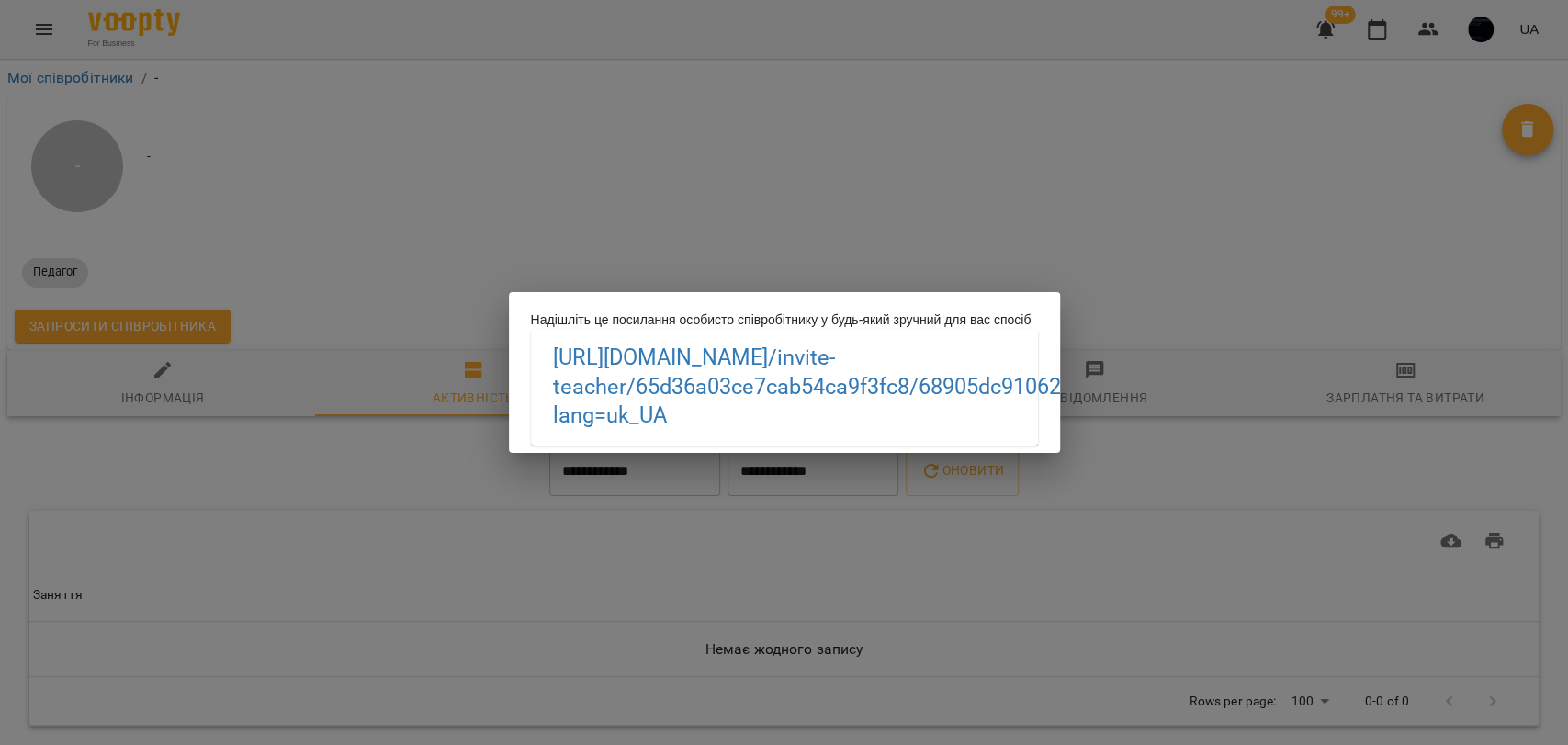
click at [269, 319] on div "Надішліть це посилання особисто співробітнику у будь-який зручний для вас спосі…" at bounding box center [784, 372] width 1568 height 745
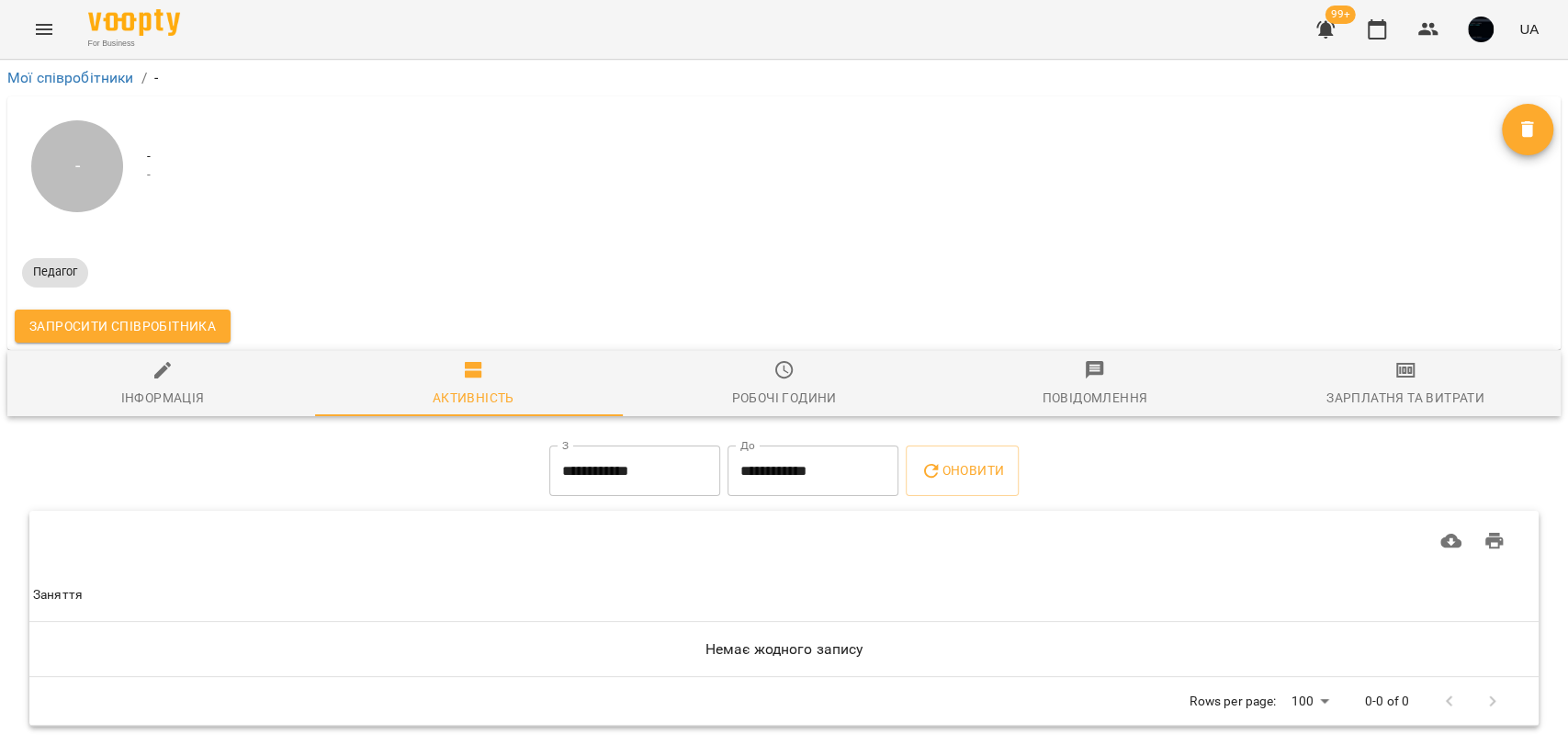
click at [74, 324] on span "Запросити співробітника" at bounding box center [122, 326] width 186 height 22
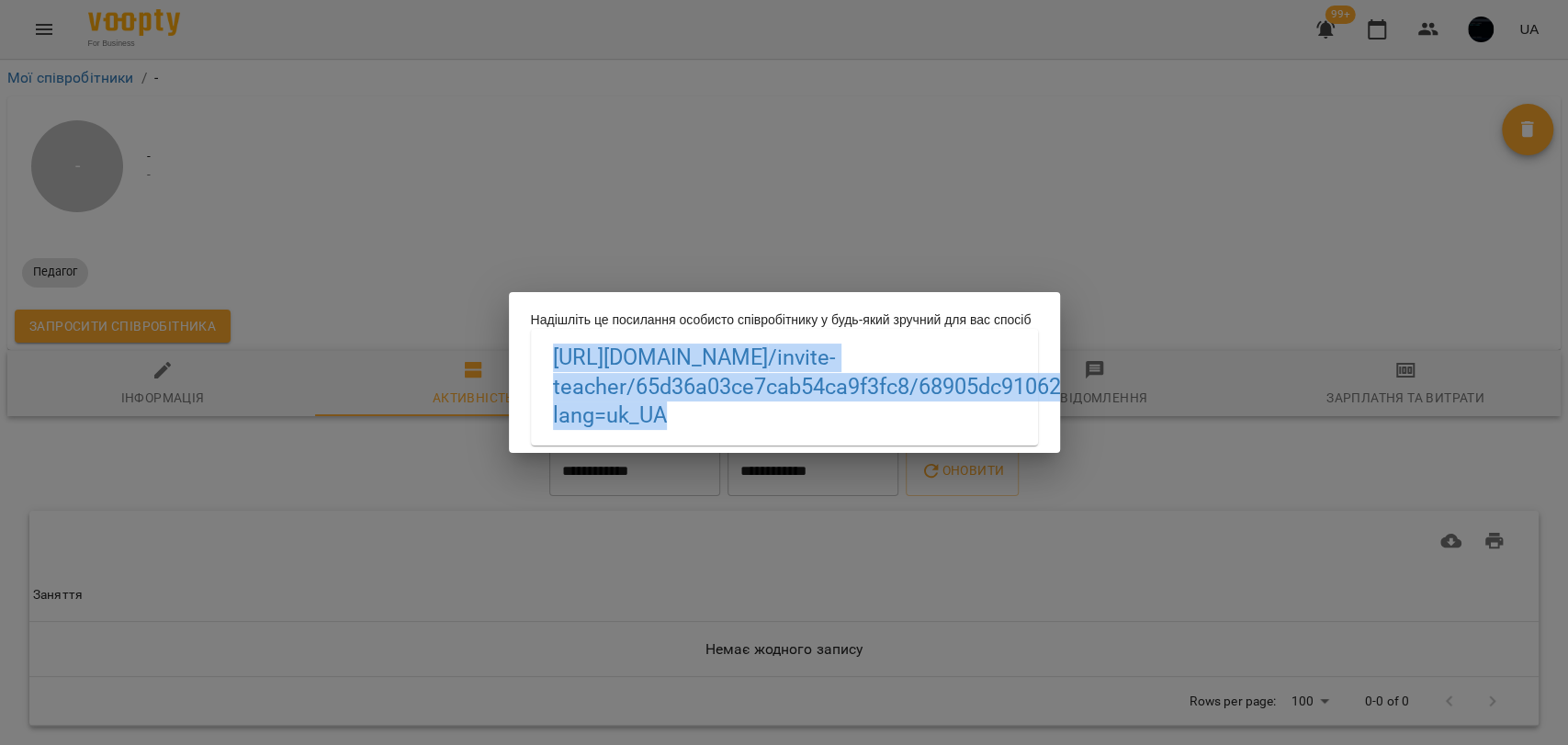
drag, startPoint x: 548, startPoint y: 361, endPoint x: 902, endPoint y: 428, distance: 360.3
click at [902, 428] on div "https://biz.voopty.com /invite-teacher/65d36a03ce7cab54ca9f3fc8/68905dc91062e67…" at bounding box center [784, 386] width 507 height 115
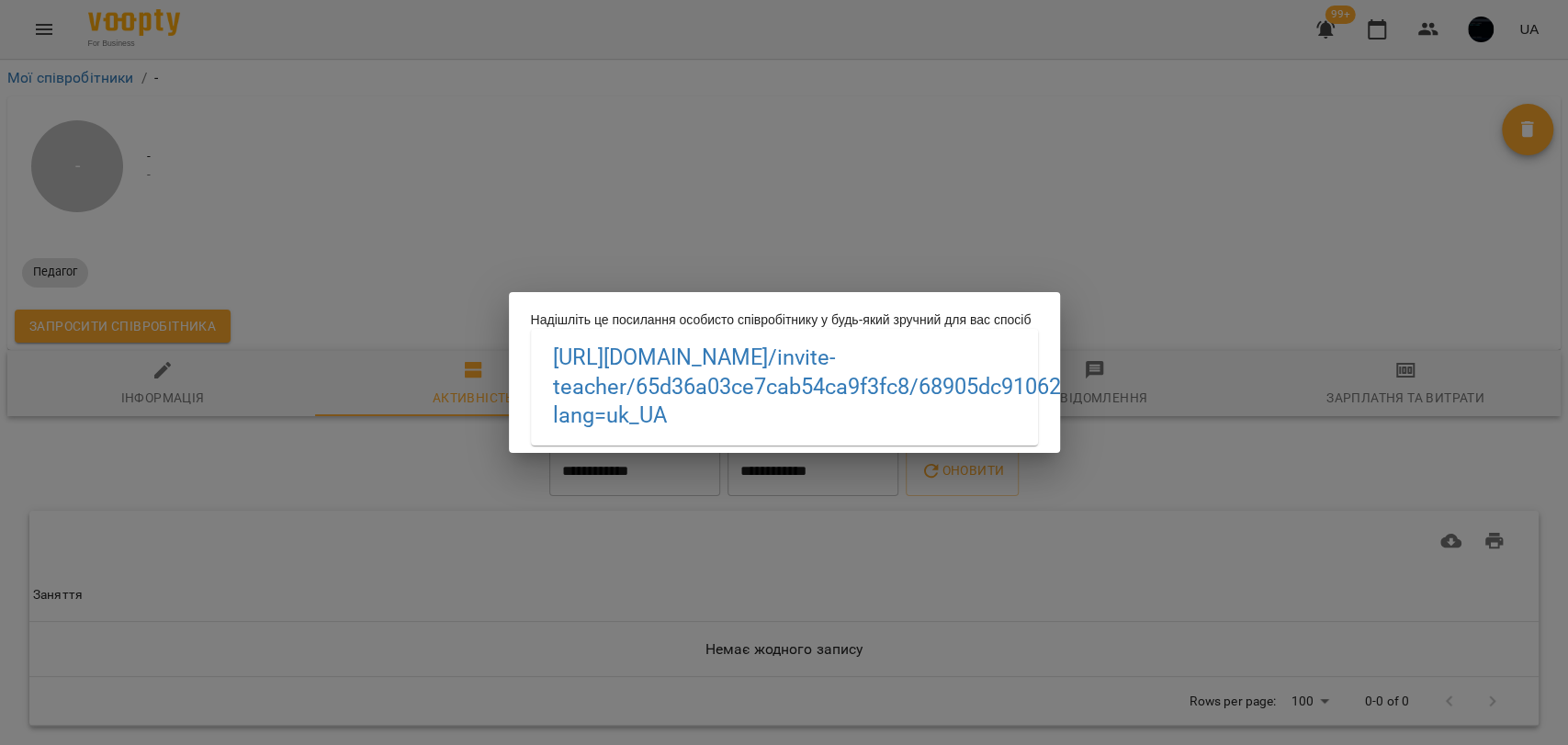
click at [600, 220] on div "Надішліть це посилання особисто співробітнику у будь-який зручний для вас спосі…" at bounding box center [784, 372] width 1568 height 745
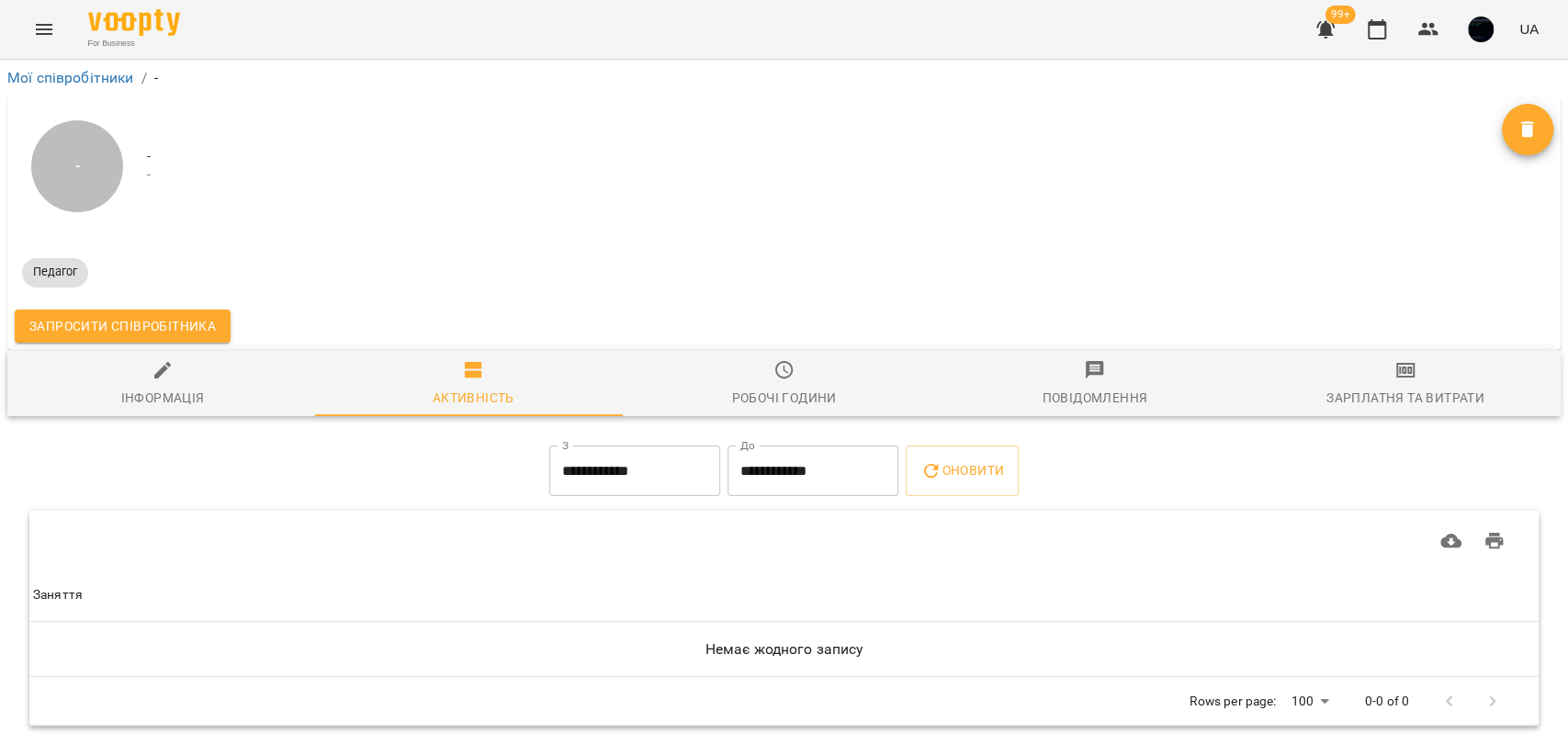
click at [157, 384] on span "Інформація" at bounding box center [162, 383] width 288 height 49
select select "**"
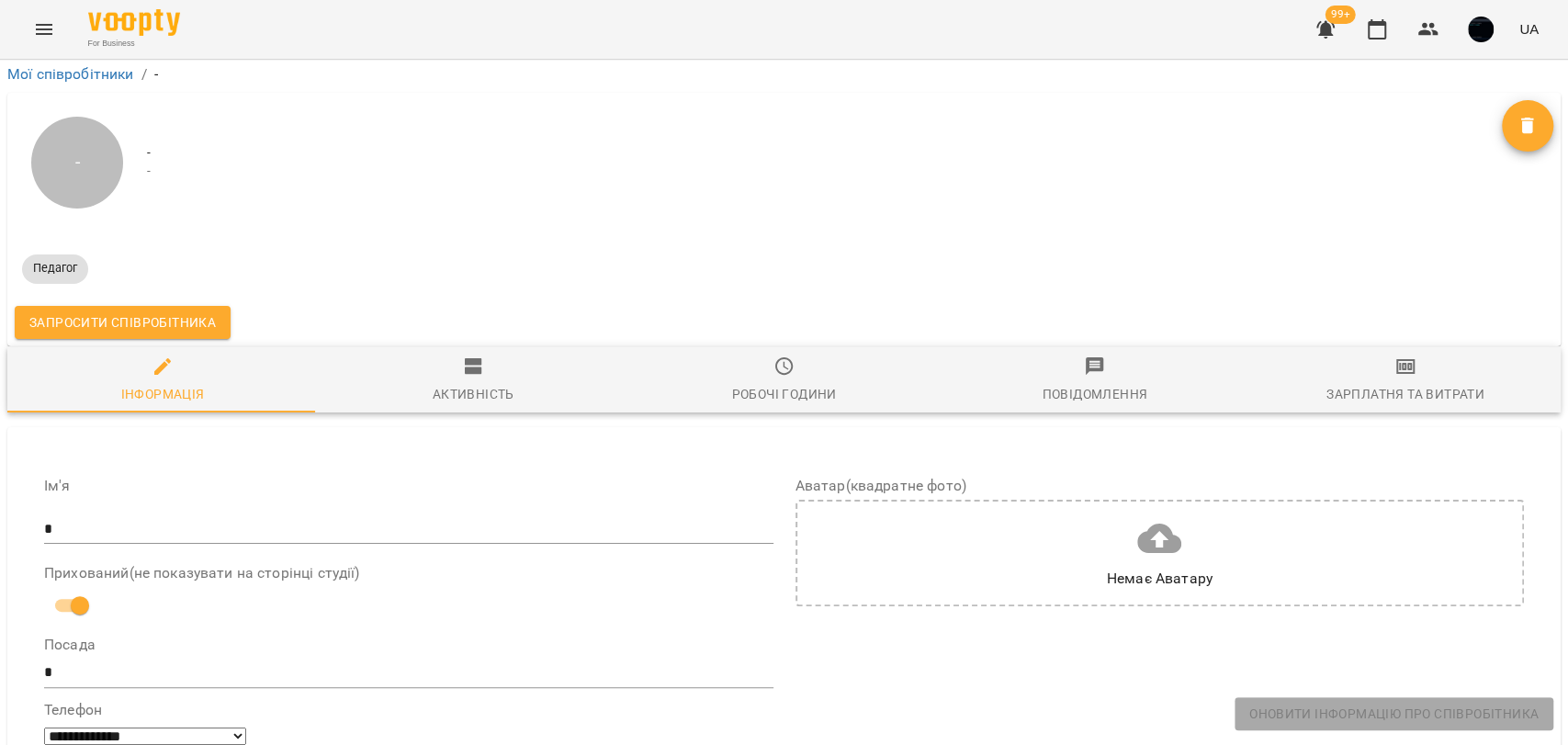
scroll to position [941, 0]
drag, startPoint x: 84, startPoint y: 233, endPoint x: 74, endPoint y: 235, distance: 10.2
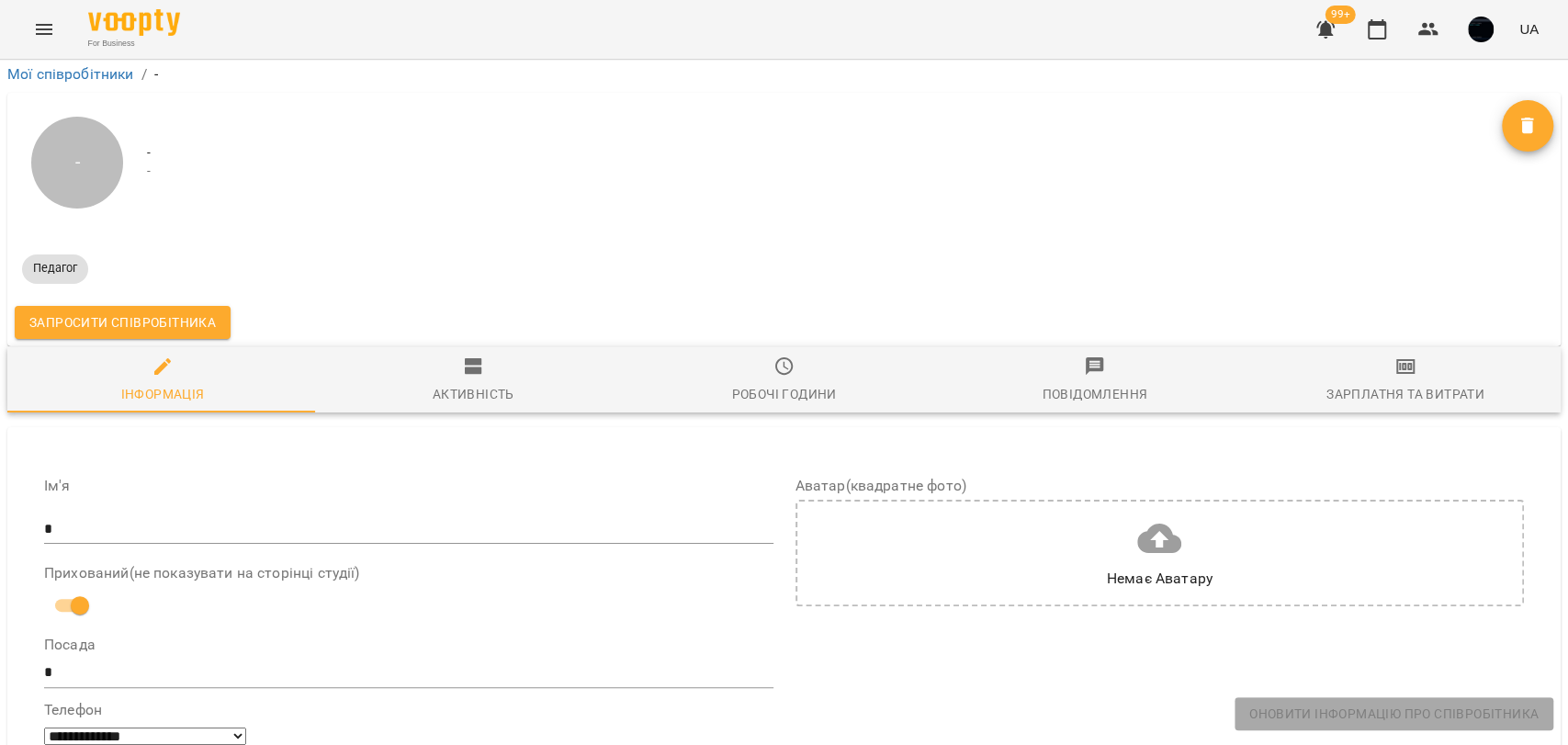
scroll to position [838, 0]
drag, startPoint x: 587, startPoint y: 181, endPoint x: 713, endPoint y: 180, distance: 126.0
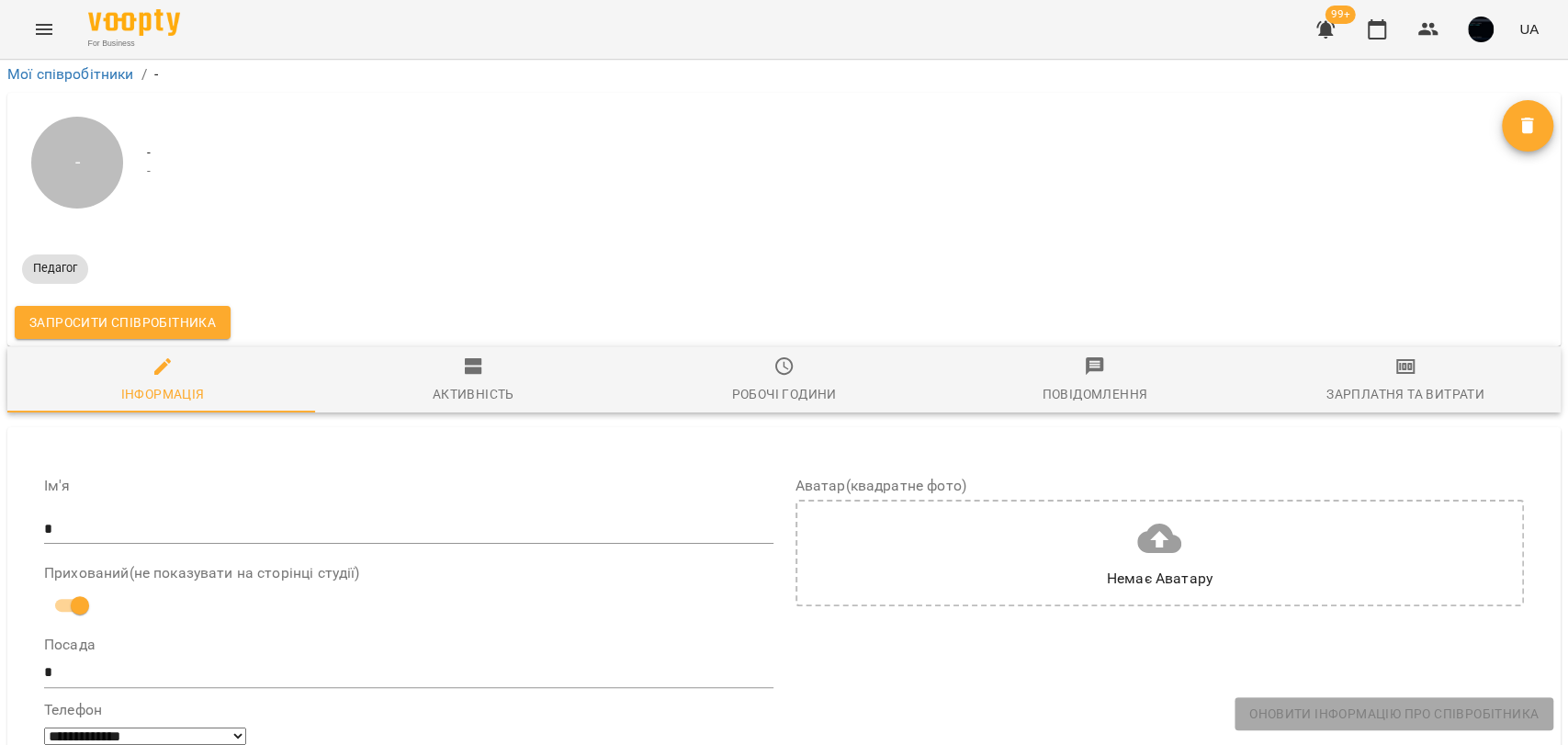
drag, startPoint x: 1076, startPoint y: 182, endPoint x: 1242, endPoint y: 183, distance: 166.0
drag, startPoint x: 1095, startPoint y: 488, endPoint x: 1295, endPoint y: 481, distance: 200.1
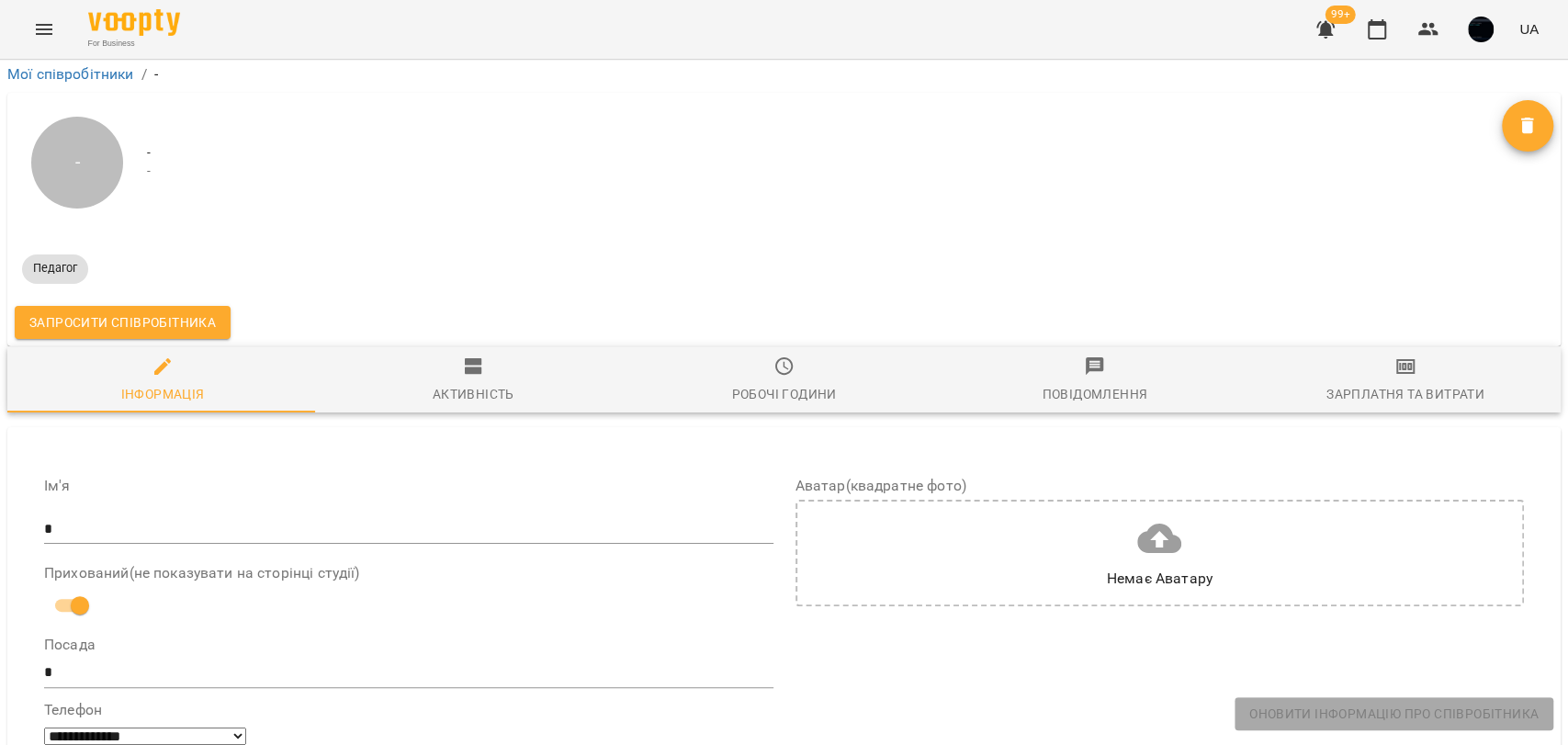
drag, startPoint x: 1330, startPoint y: 668, endPoint x: 844, endPoint y: 455, distance: 530.6
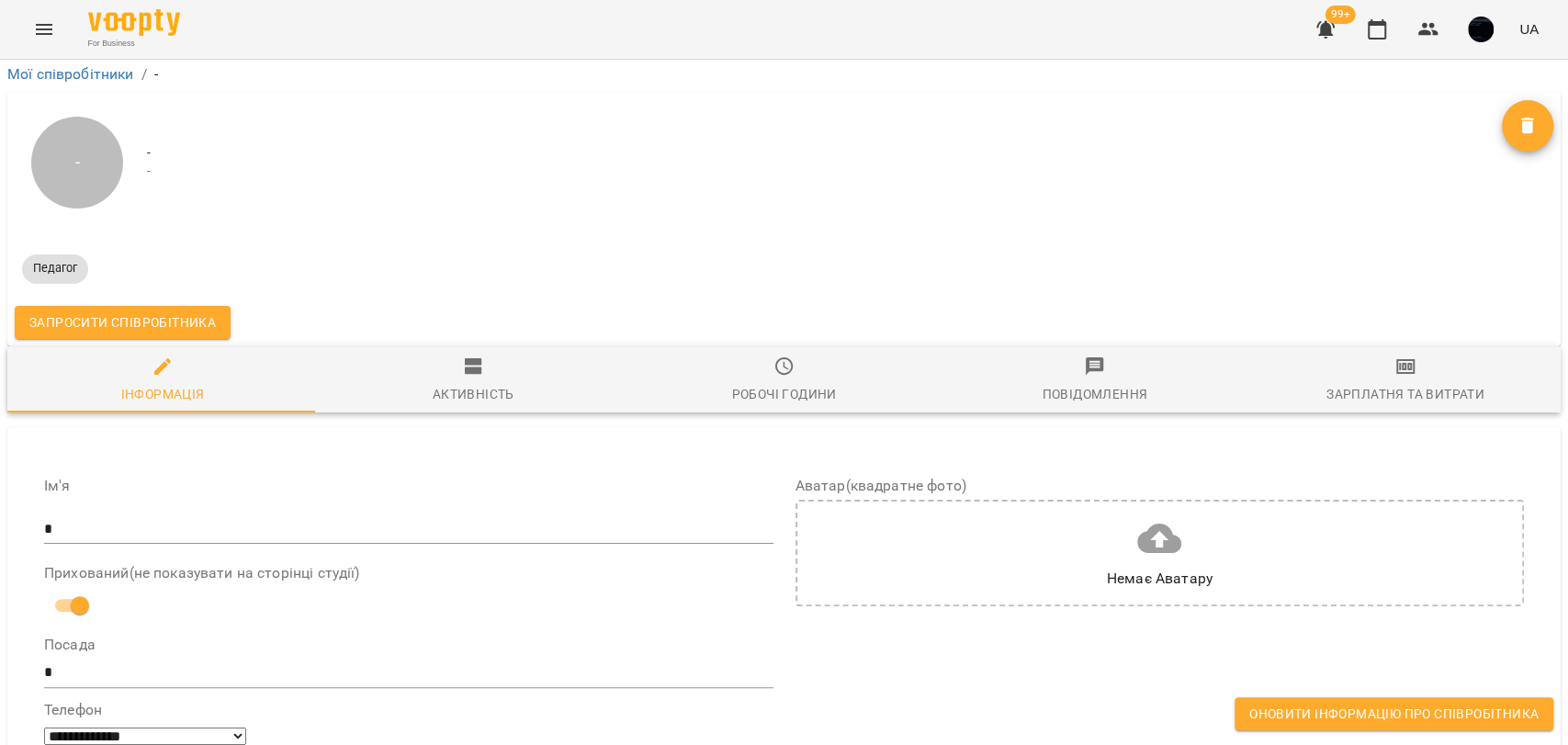
drag, startPoint x: 823, startPoint y: 431, endPoint x: 813, endPoint y: 423, distance: 12.8
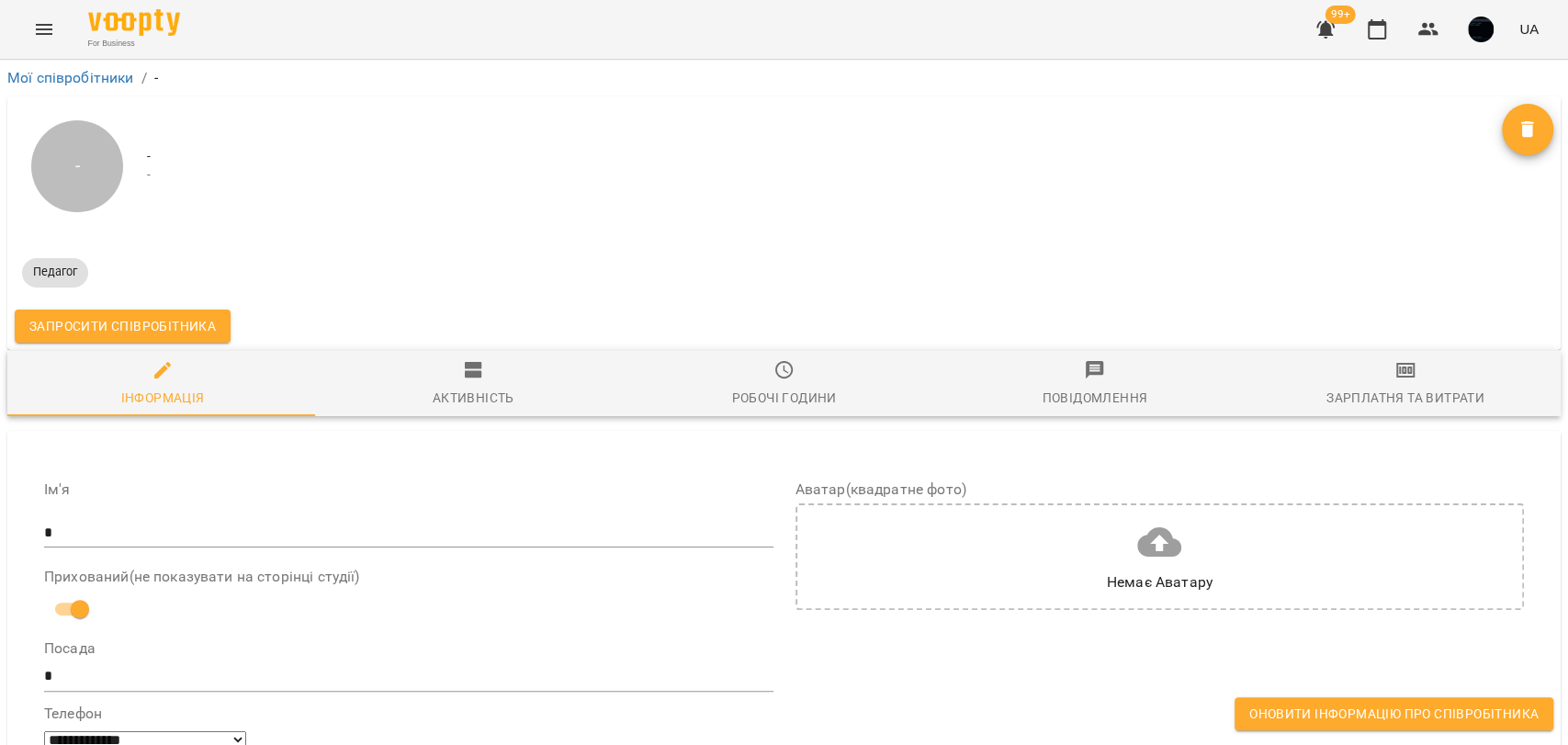
click at [779, 374] on icon "button" at bounding box center [784, 370] width 22 height 22
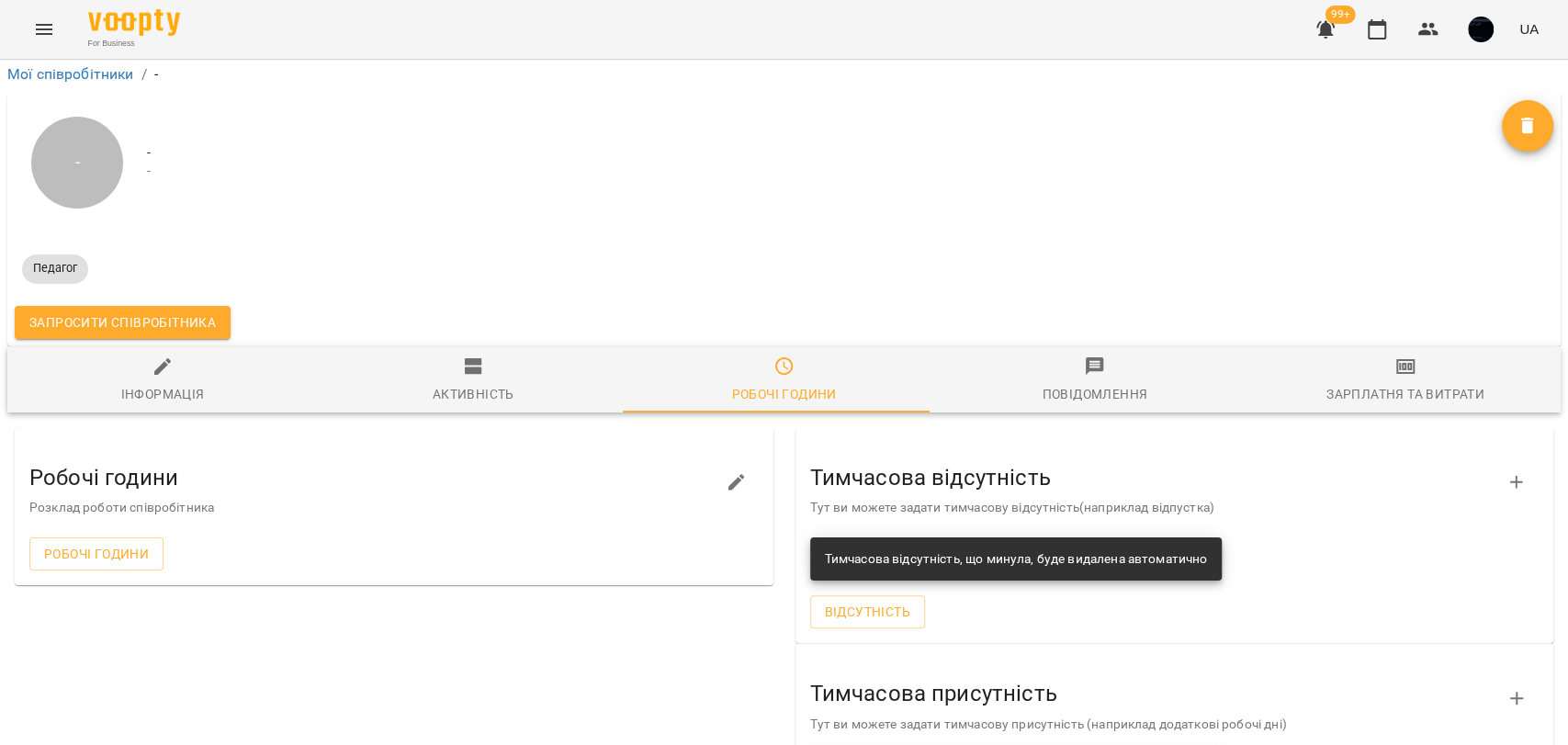
scroll to position [140, 0]
drag, startPoint x: 793, startPoint y: 329, endPoint x: 1043, endPoint y: 328, distance: 250.0
click at [1043, 435] on div "Тимчасова відсутність Тут ви можете задати тимчасову відсутність(наприклад відп…" at bounding box center [1174, 482] width 758 height 96
click at [997, 466] on h3 "Тимчасова відсутність" at bounding box center [1160, 477] width 700 height 24
click at [1378, 356] on span "Зарплатня та Витрати" at bounding box center [1404, 380] width 288 height 49
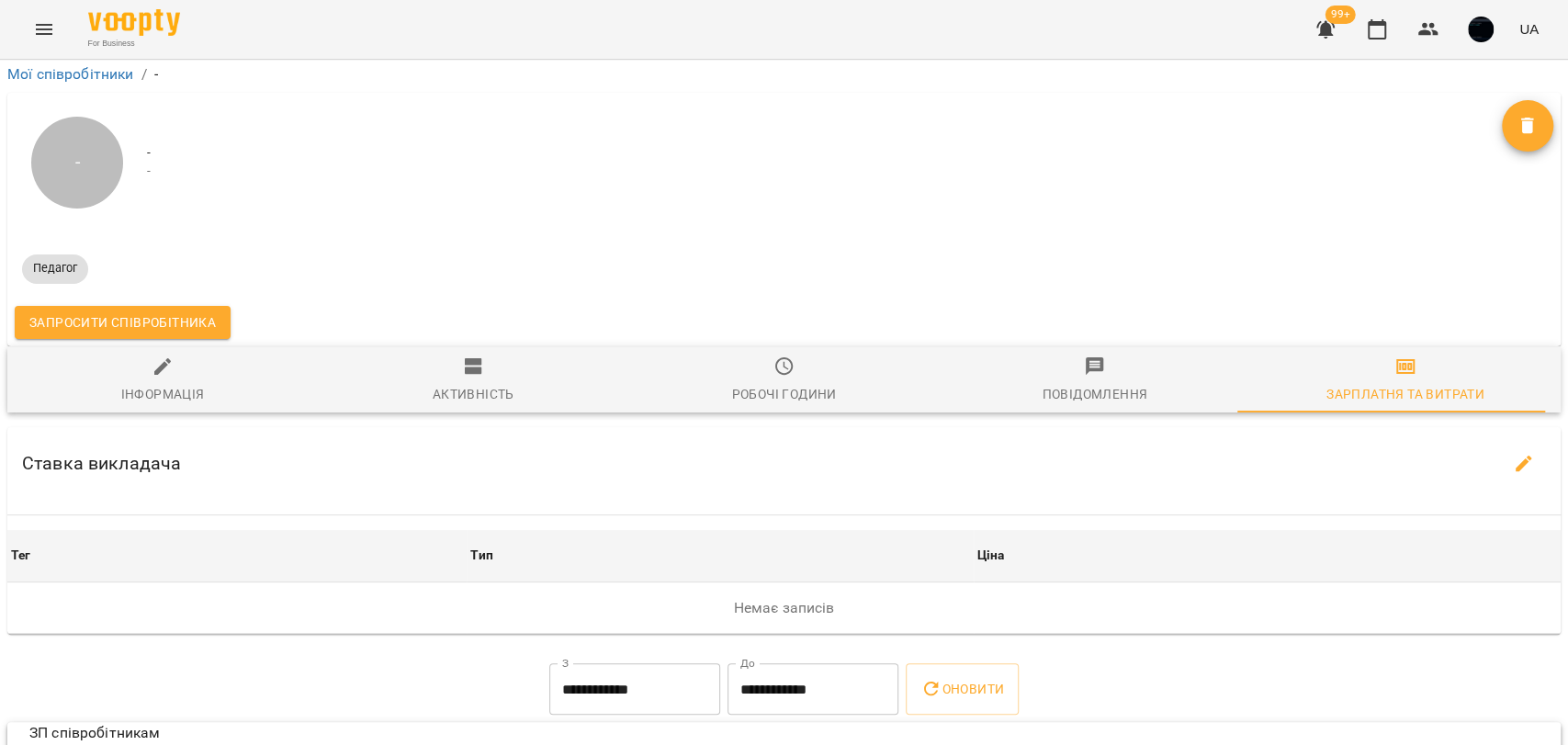
click at [1513, 453] on icon "button" at bounding box center [1523, 464] width 22 height 22
select select "*******"
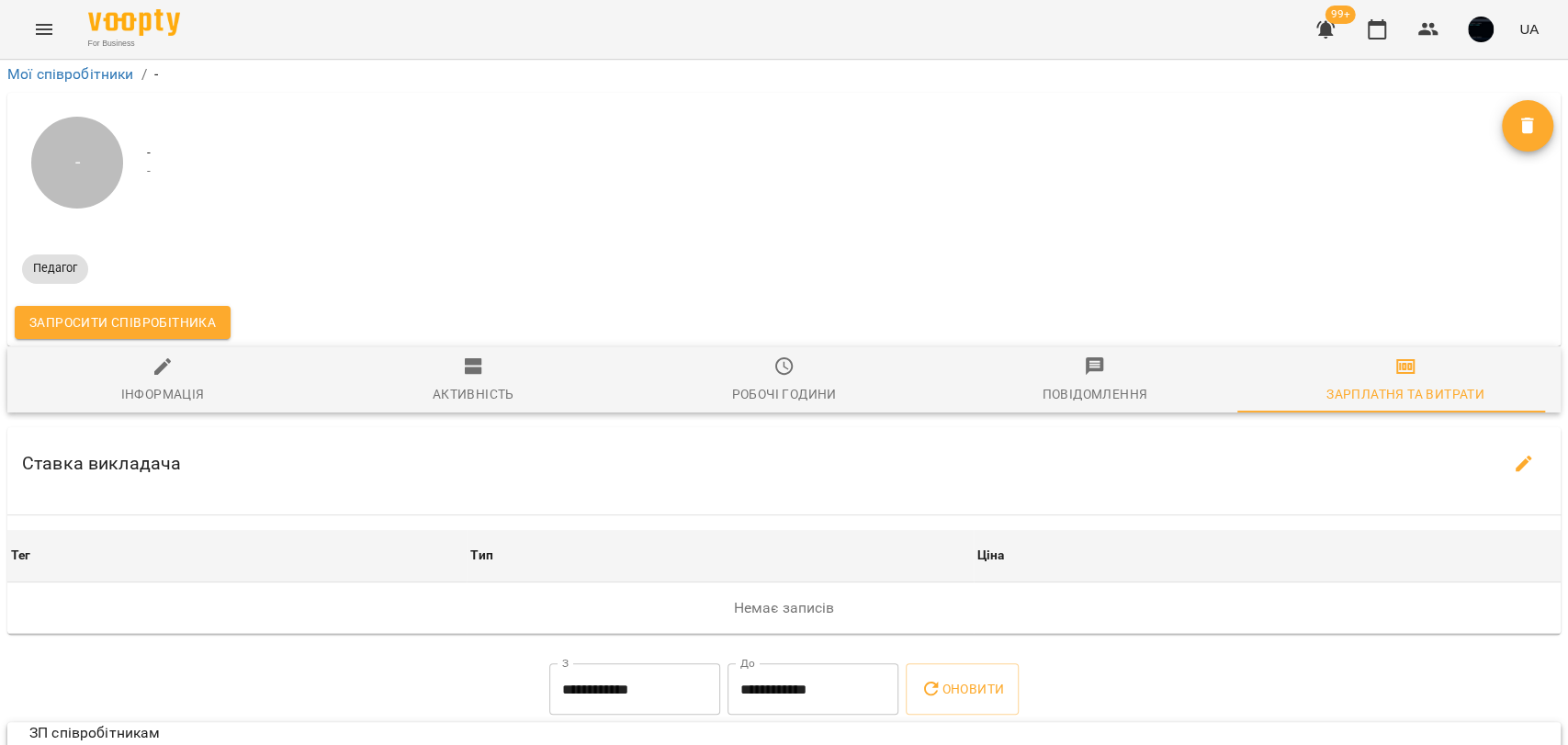
select select "*******"
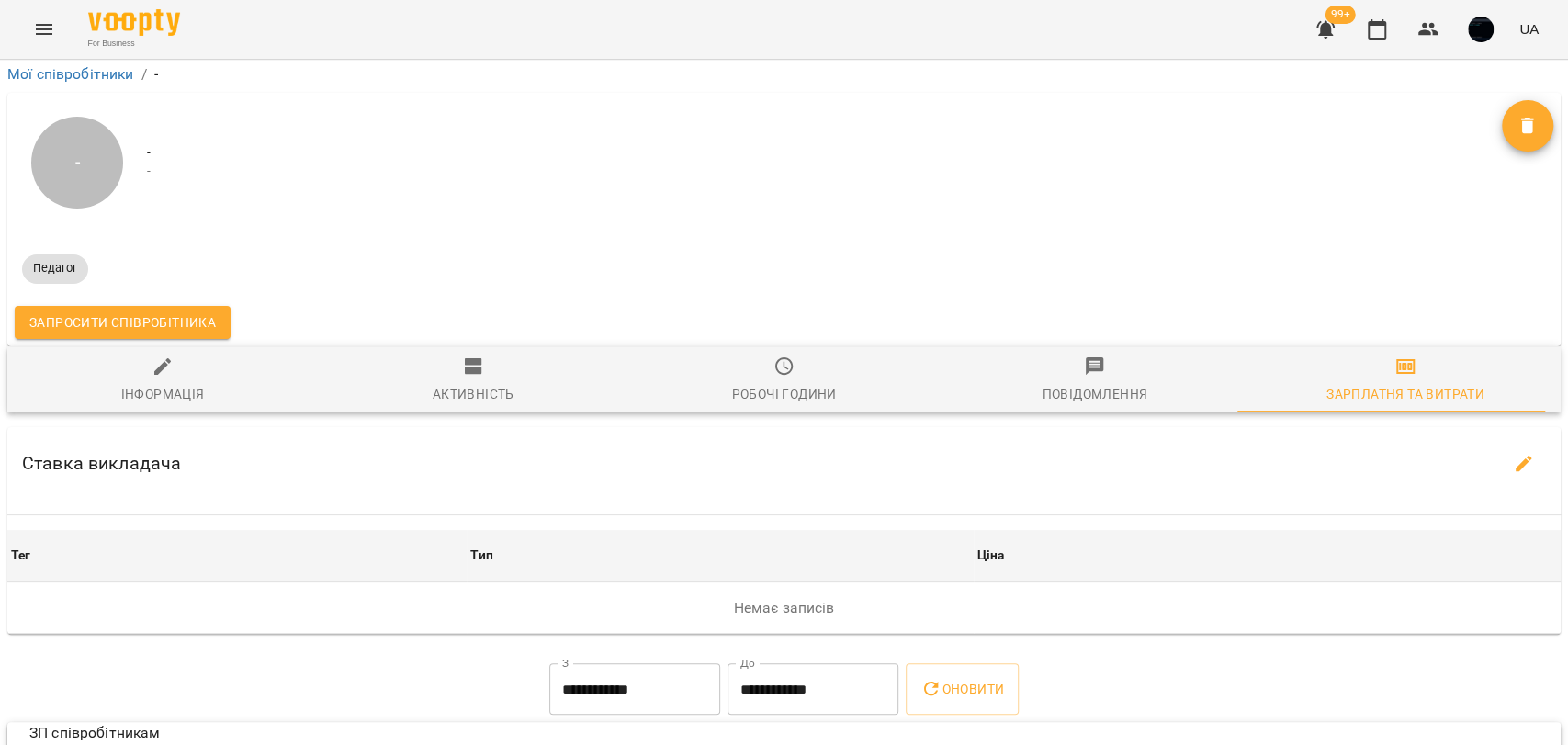
select select "*******"
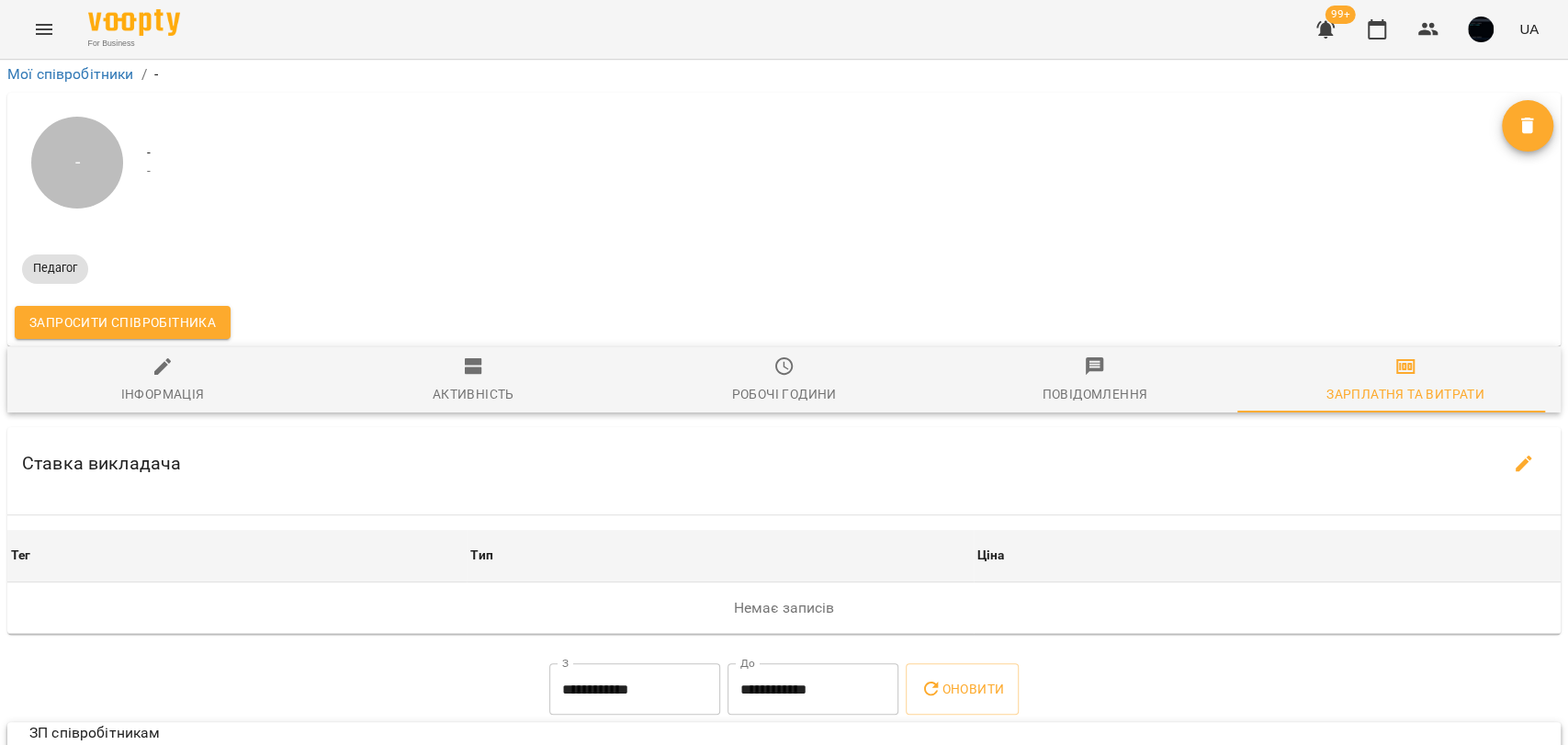
select select "*******"
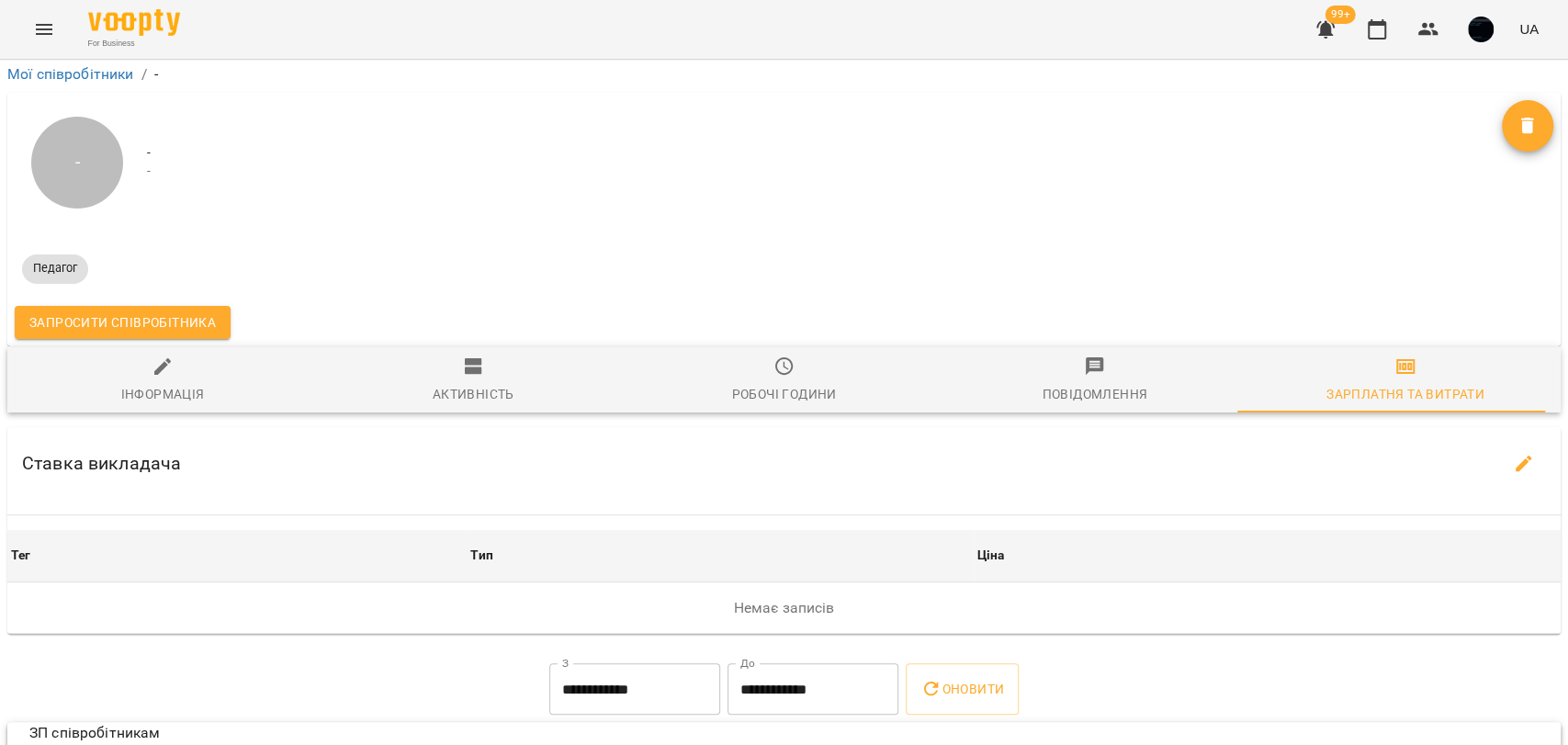
select select "*******"
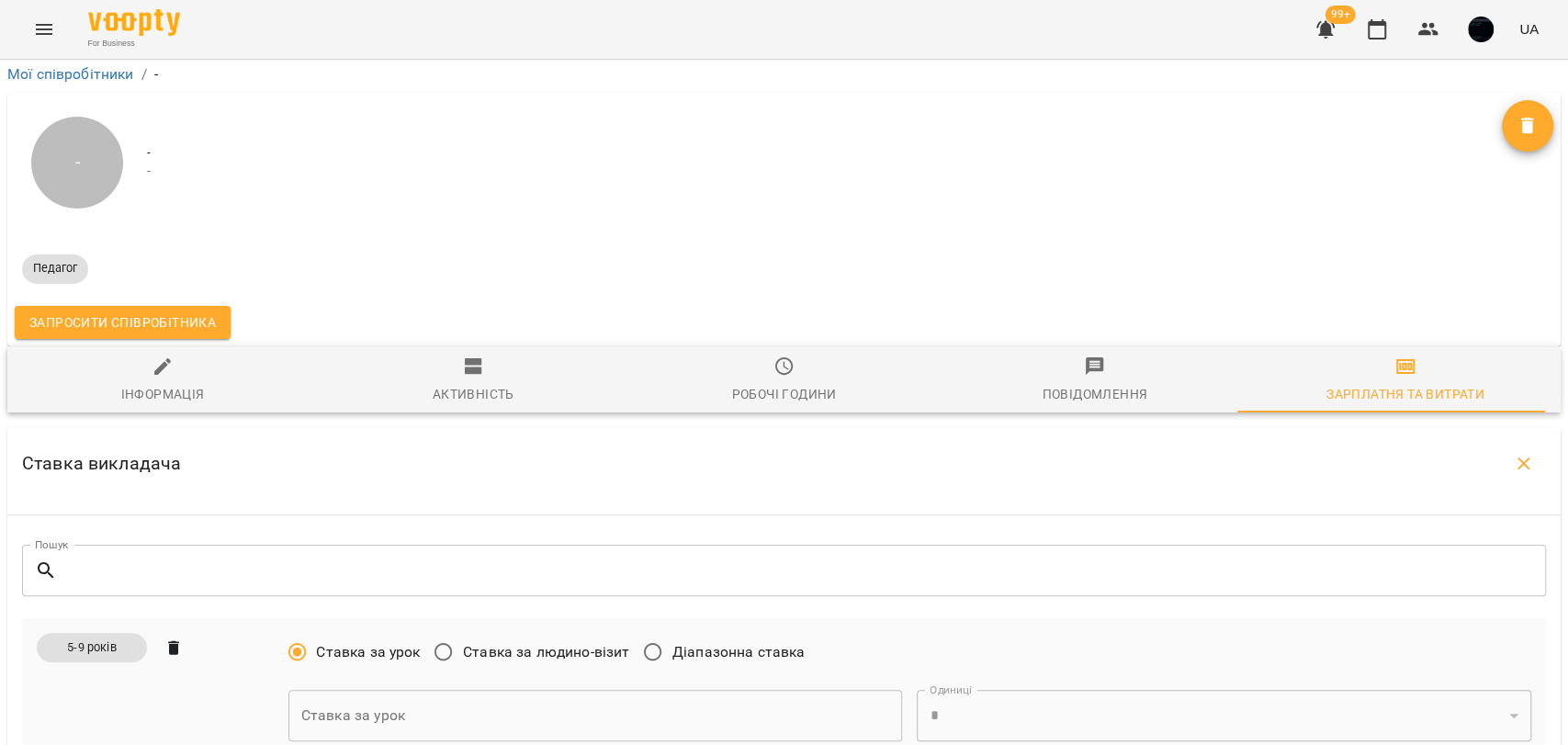
scroll to position [343, 0]
drag, startPoint x: 60, startPoint y: 303, endPoint x: 118, endPoint y: 299, distance: 58.1
click at [118, 638] on span "5-9 років" at bounding box center [91, 647] width 71 height 17
click at [119, 638] on span "5-9 років" at bounding box center [91, 647] width 71 height 17
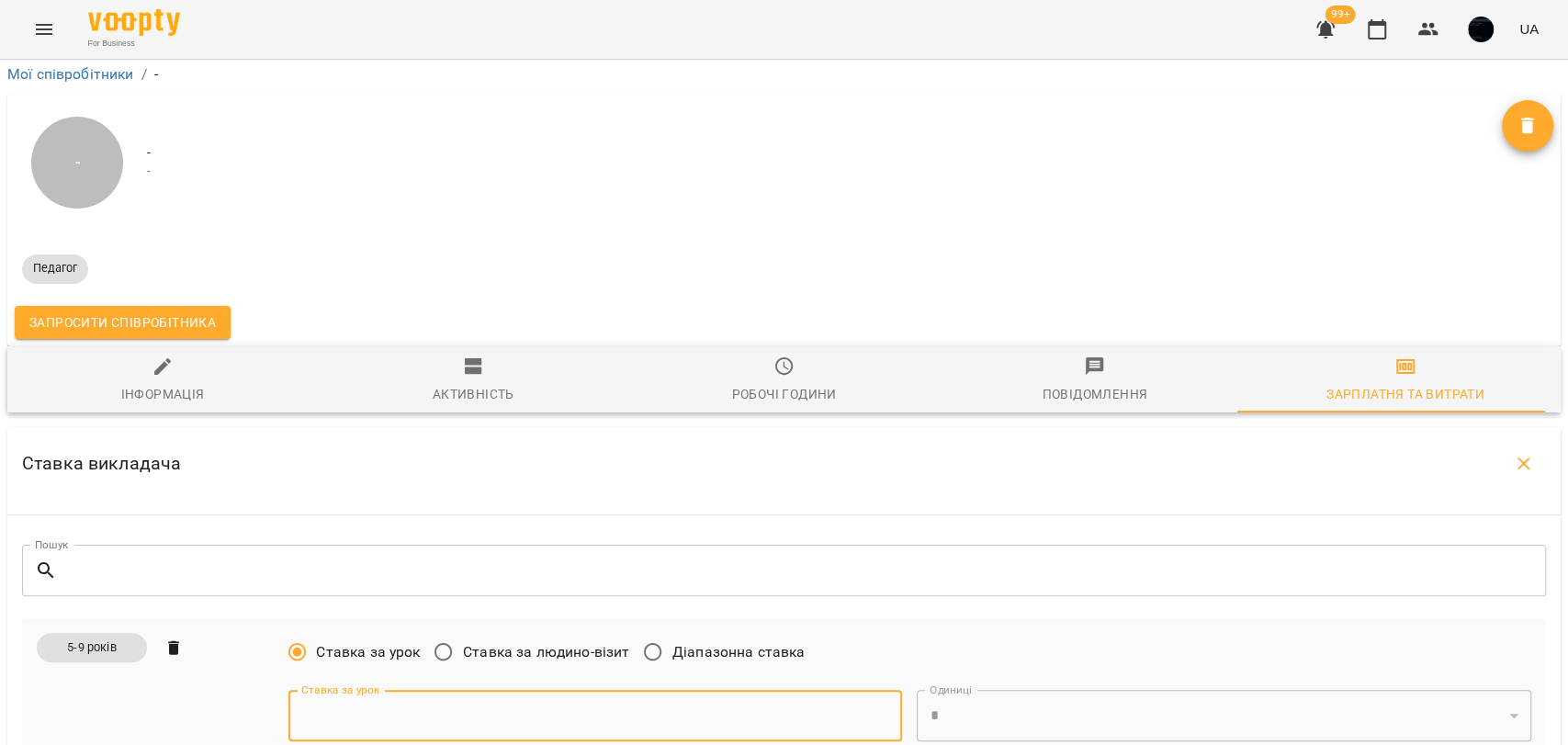
click at [335, 690] on input "text" at bounding box center [595, 715] width 615 height 51
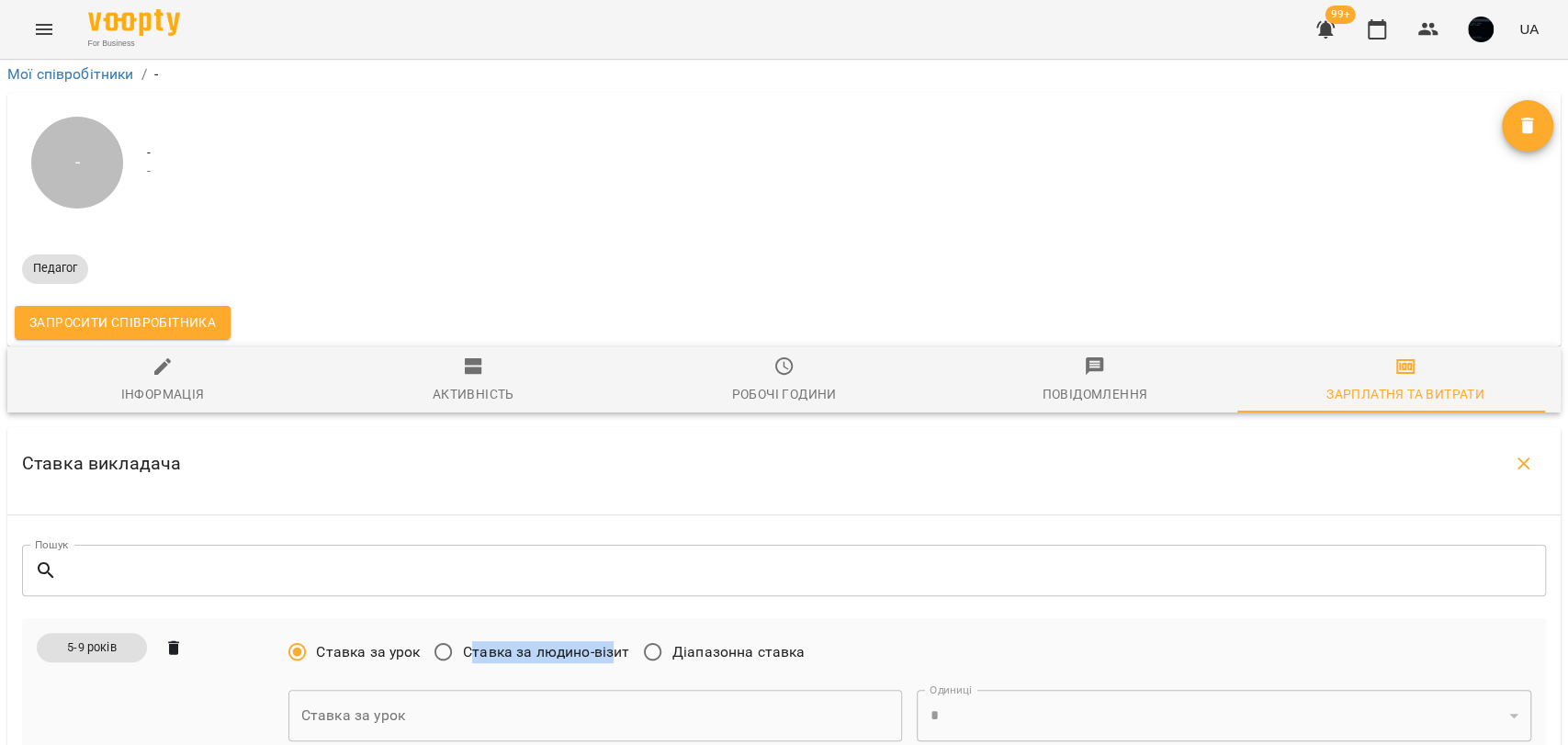
drag, startPoint x: 464, startPoint y: 312, endPoint x: 618, endPoint y: 310, distance: 154.0
click at [606, 641] on span "Ставка за людино-візит" at bounding box center [545, 652] width 166 height 22
drag, startPoint x: 681, startPoint y: 311, endPoint x: 809, endPoint y: 314, distance: 128.0
click at [809, 633] on div "Ставка за урок Ставка за людино-візит Діапазонна ставка" at bounding box center [554, 655] width 531 height 44
click at [567, 641] on span "Ставка за людино-візит" at bounding box center [545, 652] width 166 height 22
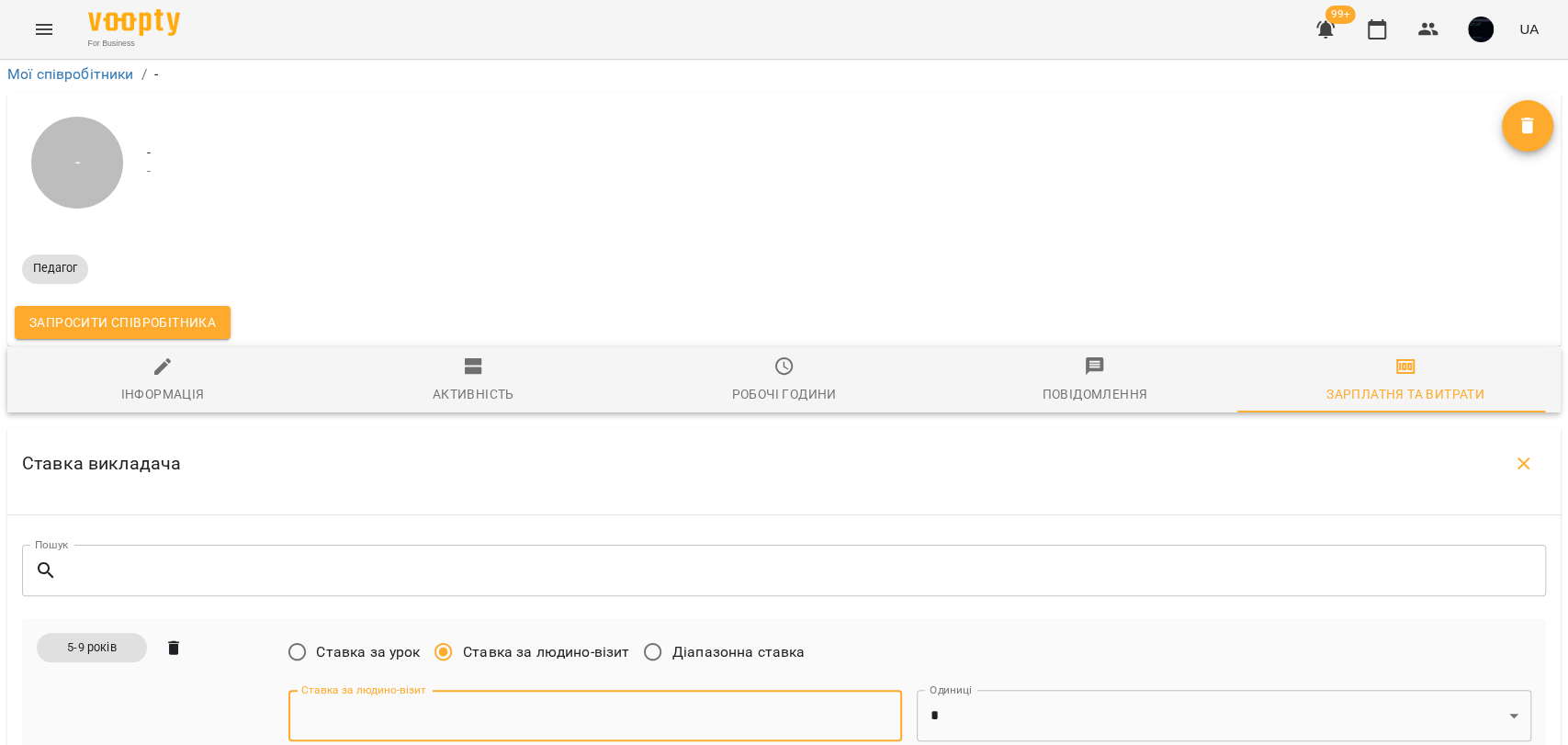
click at [512, 690] on input "text" at bounding box center [595, 715] width 615 height 51
click at [438, 690] on input "text" at bounding box center [595, 715] width 615 height 51
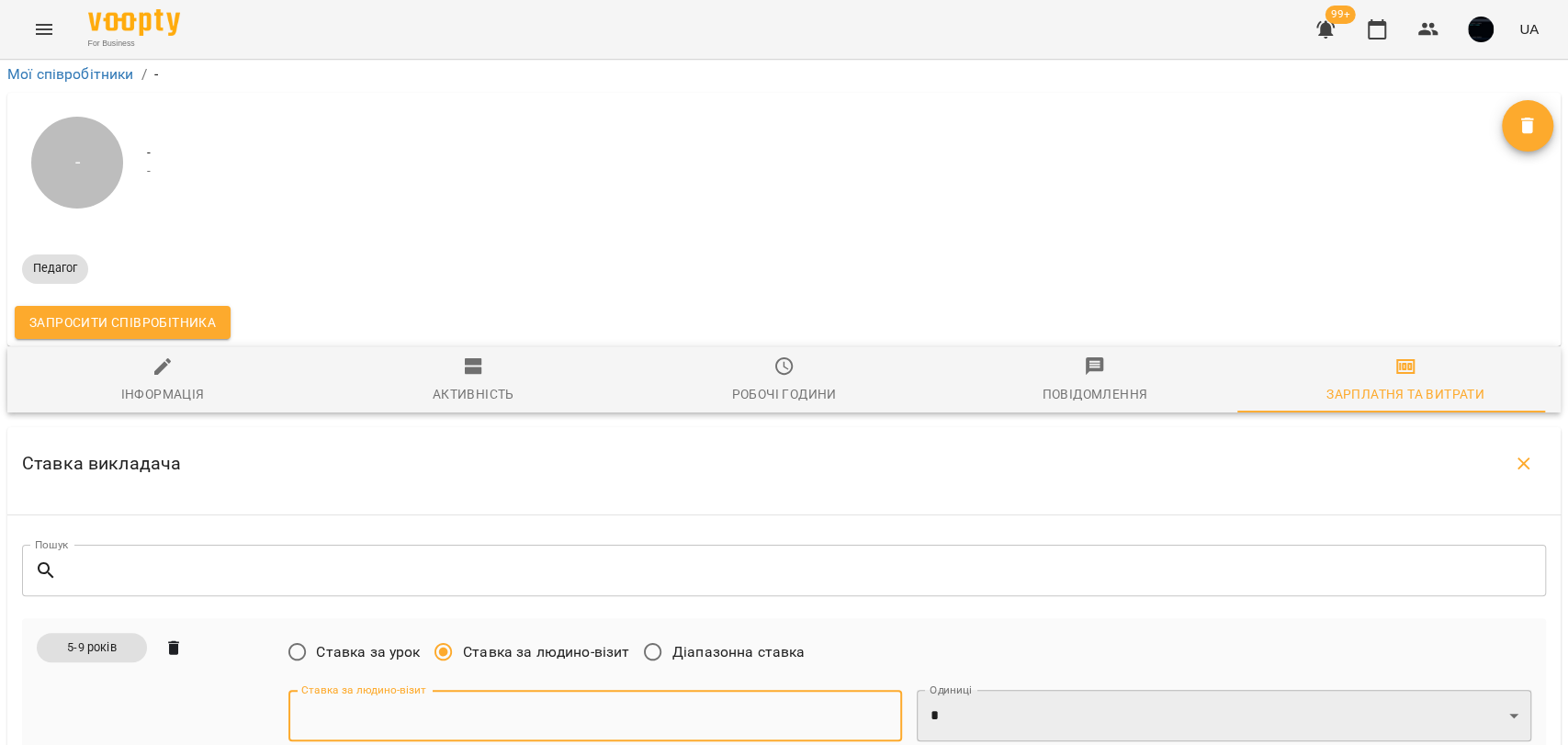
click at [932, 690] on select "* *" at bounding box center [1224, 715] width 615 height 51
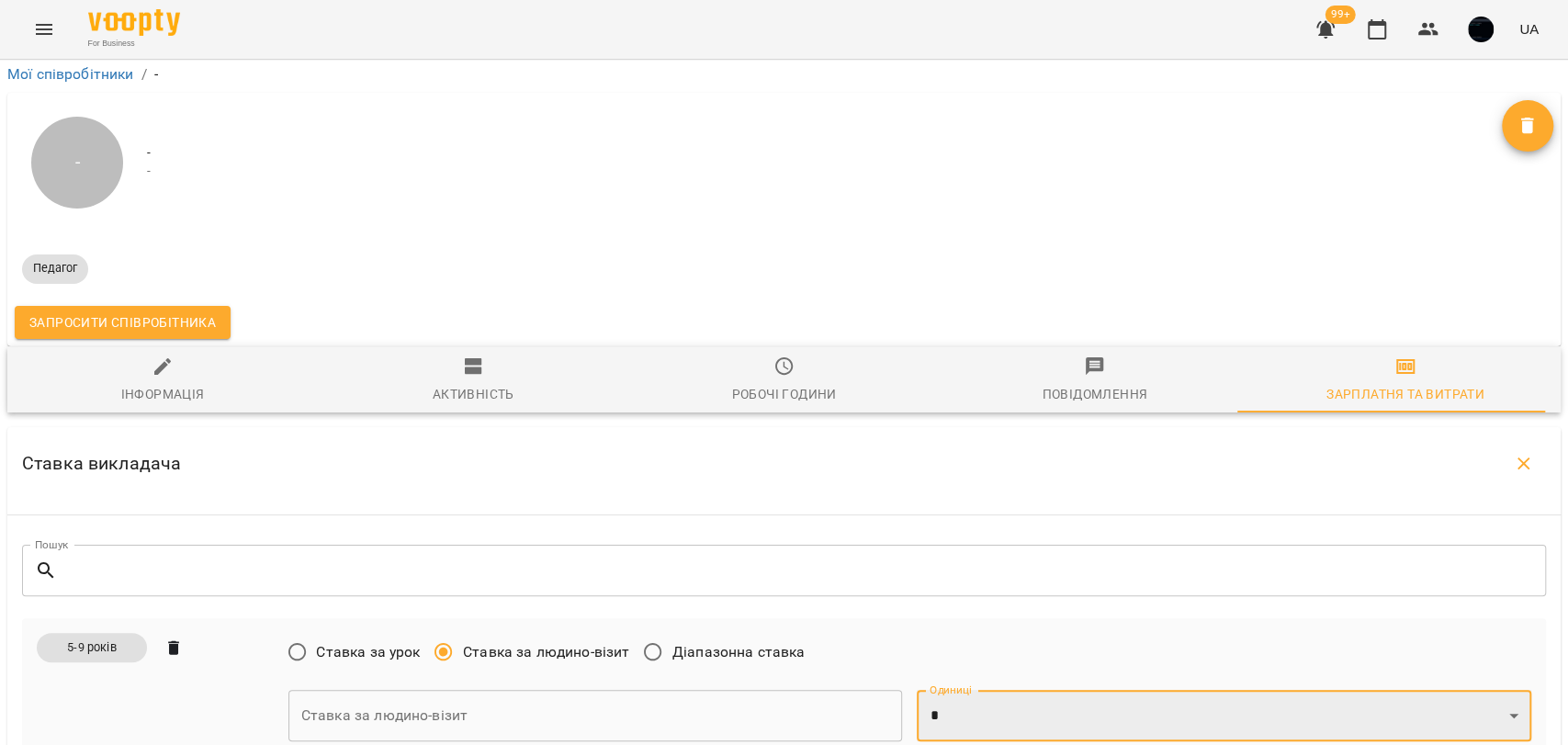
select select "*"
click at [916, 690] on select "* *" at bounding box center [1224, 715] width 615 height 51
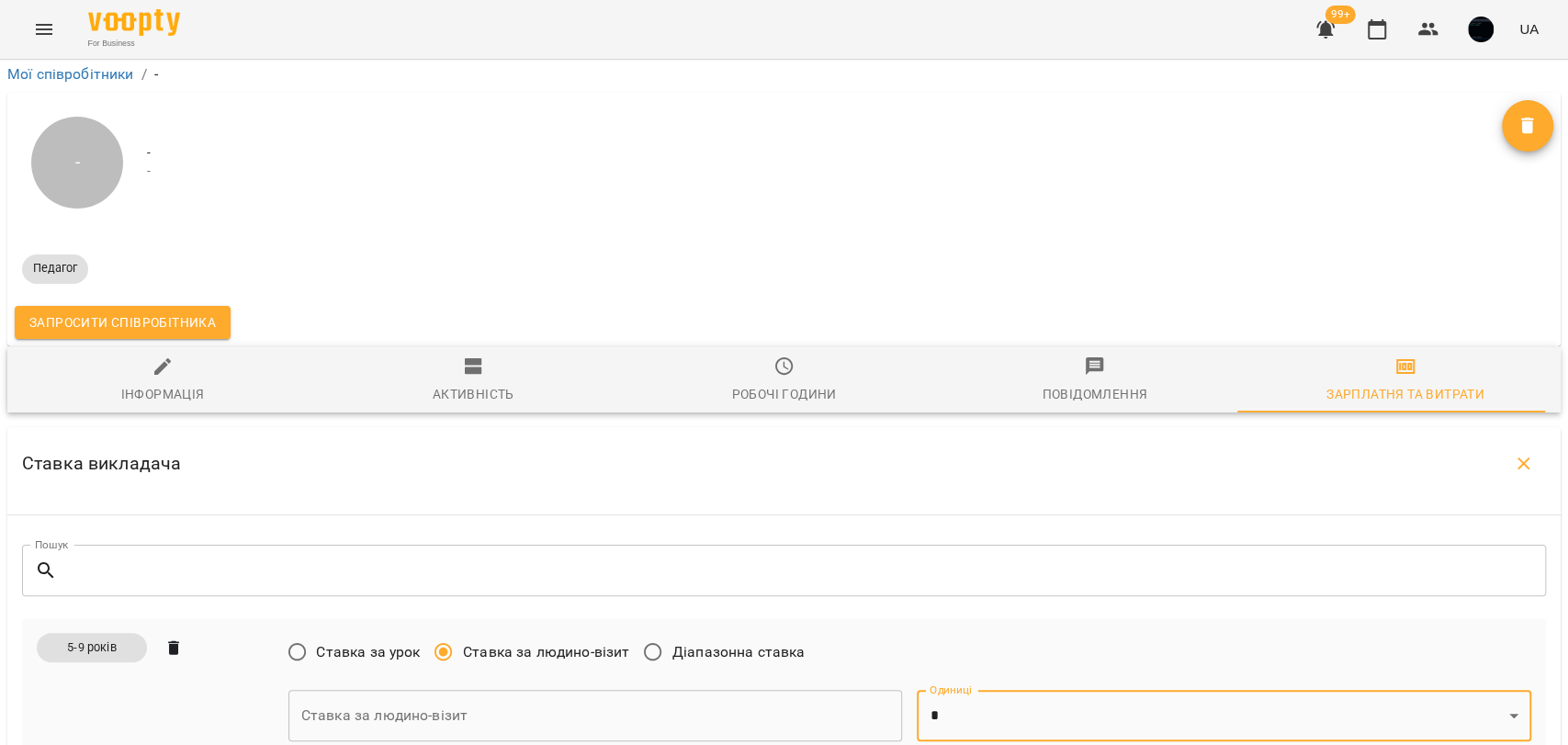
click at [757, 690] on input "text" at bounding box center [595, 715] width 615 height 51
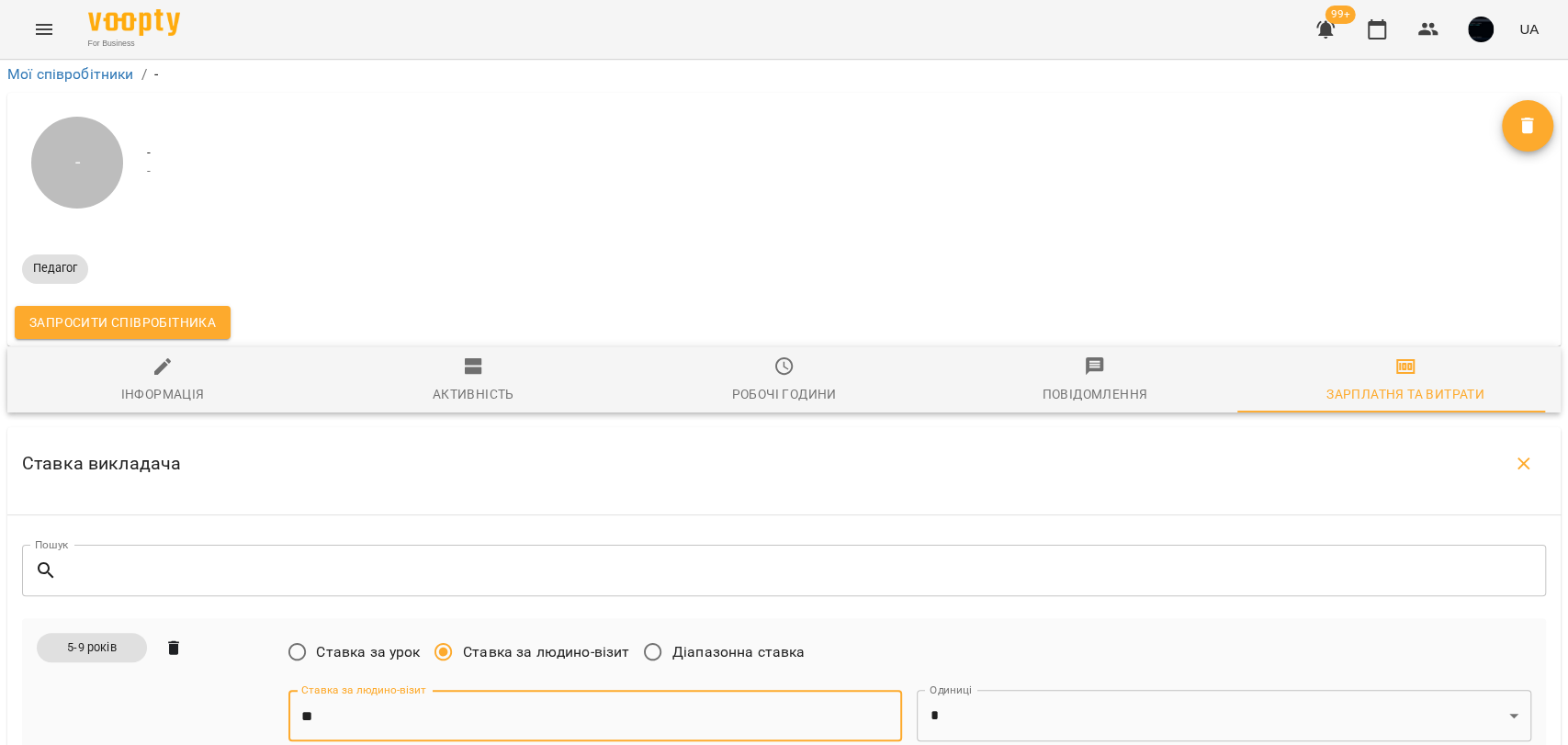
drag, startPoint x: 306, startPoint y: 376, endPoint x: 283, endPoint y: 373, distance: 23.2
click at [283, 683] on div "Ставка за людино-візит ** Ставка за людино-візит" at bounding box center [595, 716] width 629 height 66
click at [326, 690] on input "**" at bounding box center [595, 715] width 615 height 51
type input "**"
click at [680, 641] on span "Діапазонна ставка" at bounding box center [738, 652] width 133 height 22
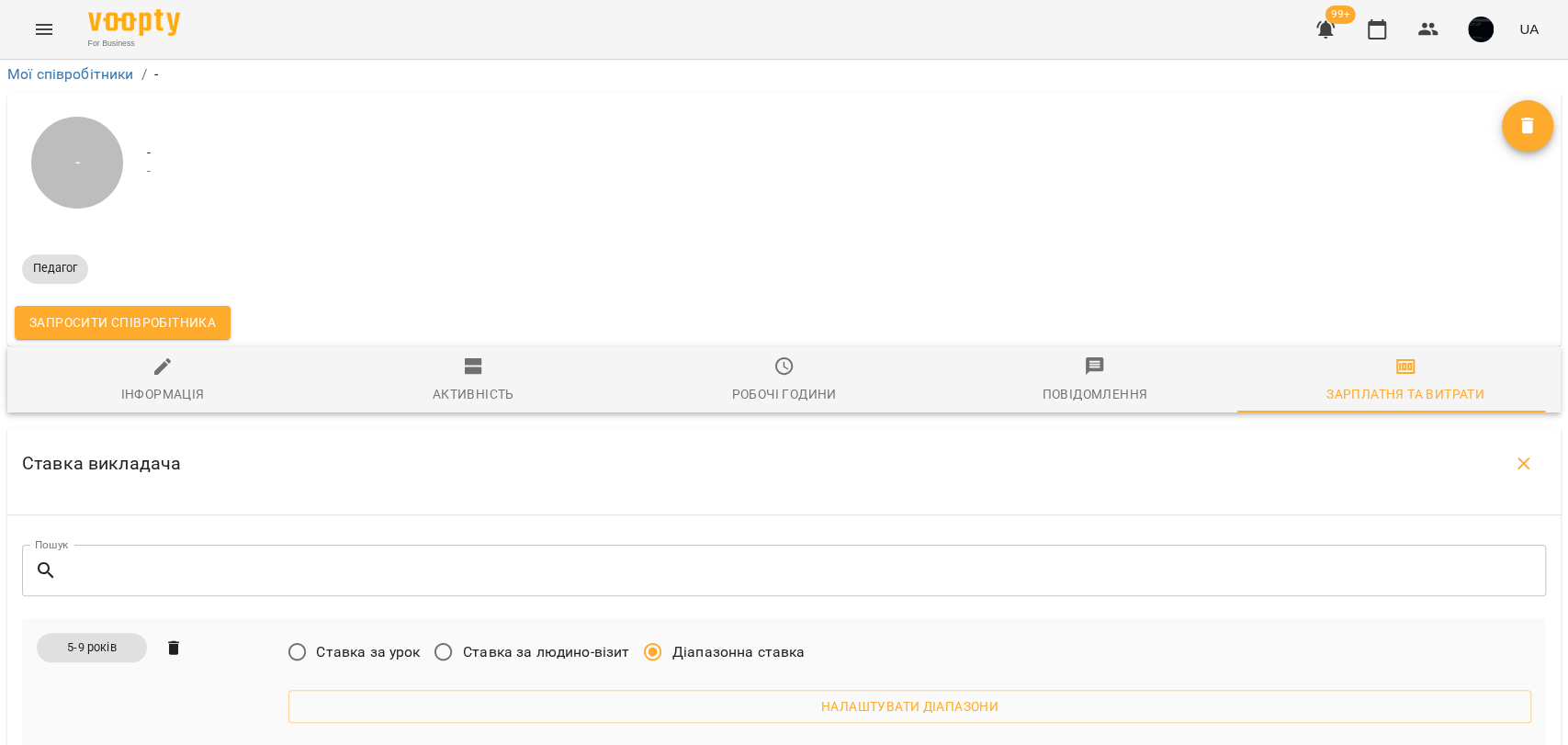
click at [713, 683] on div "Налаштувати діапазони" at bounding box center [910, 706] width 1258 height 48
click at [717, 696] on span "Налаштувати діапазони" at bounding box center [910, 706] width 1213 height 22
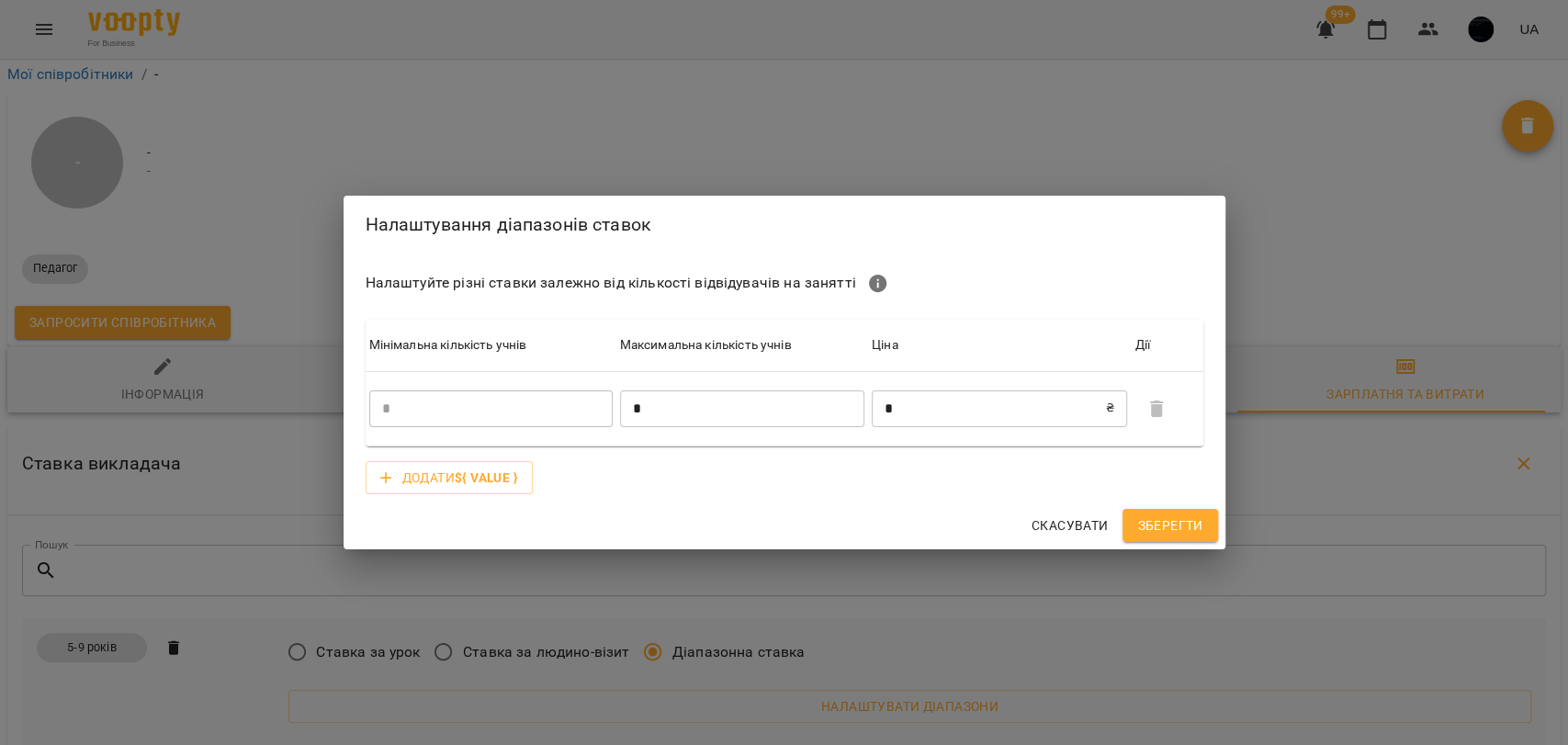
click at [641, 398] on input "*" at bounding box center [742, 409] width 244 height 37
type input "*"
click at [944, 407] on input "*" at bounding box center [989, 409] width 235 height 37
type input "***"
click at [453, 470] on span "Додати ${ value }" at bounding box center [460, 477] width 115 height 22
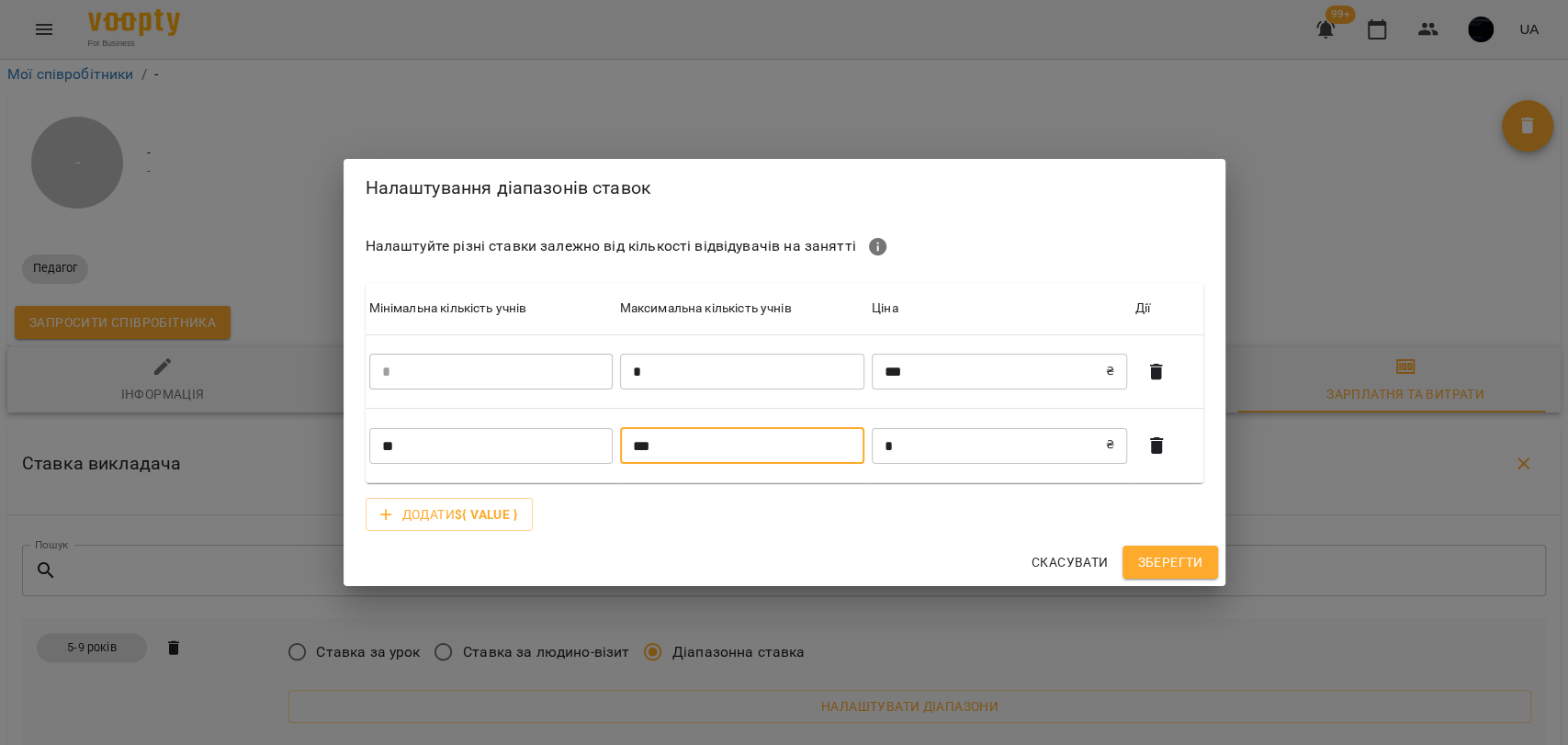
click at [680, 444] on input "***" at bounding box center [742, 445] width 244 height 37
drag, startPoint x: 1103, startPoint y: 566, endPoint x: 895, endPoint y: 525, distance: 212.0
click at [1104, 568] on span "Скасувати" at bounding box center [1071, 562] width 78 height 22
type input "*"
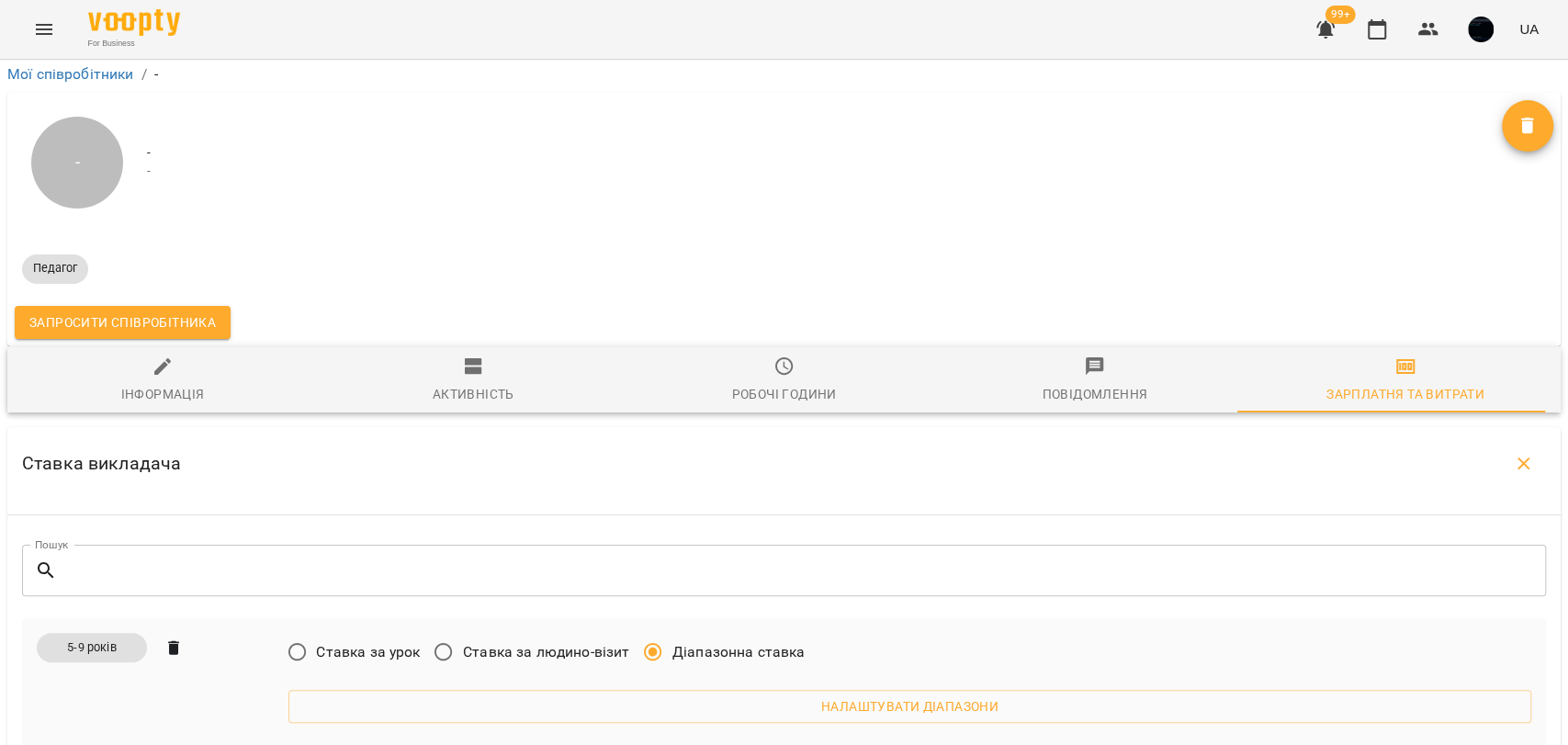
scroll to position [0, 0]
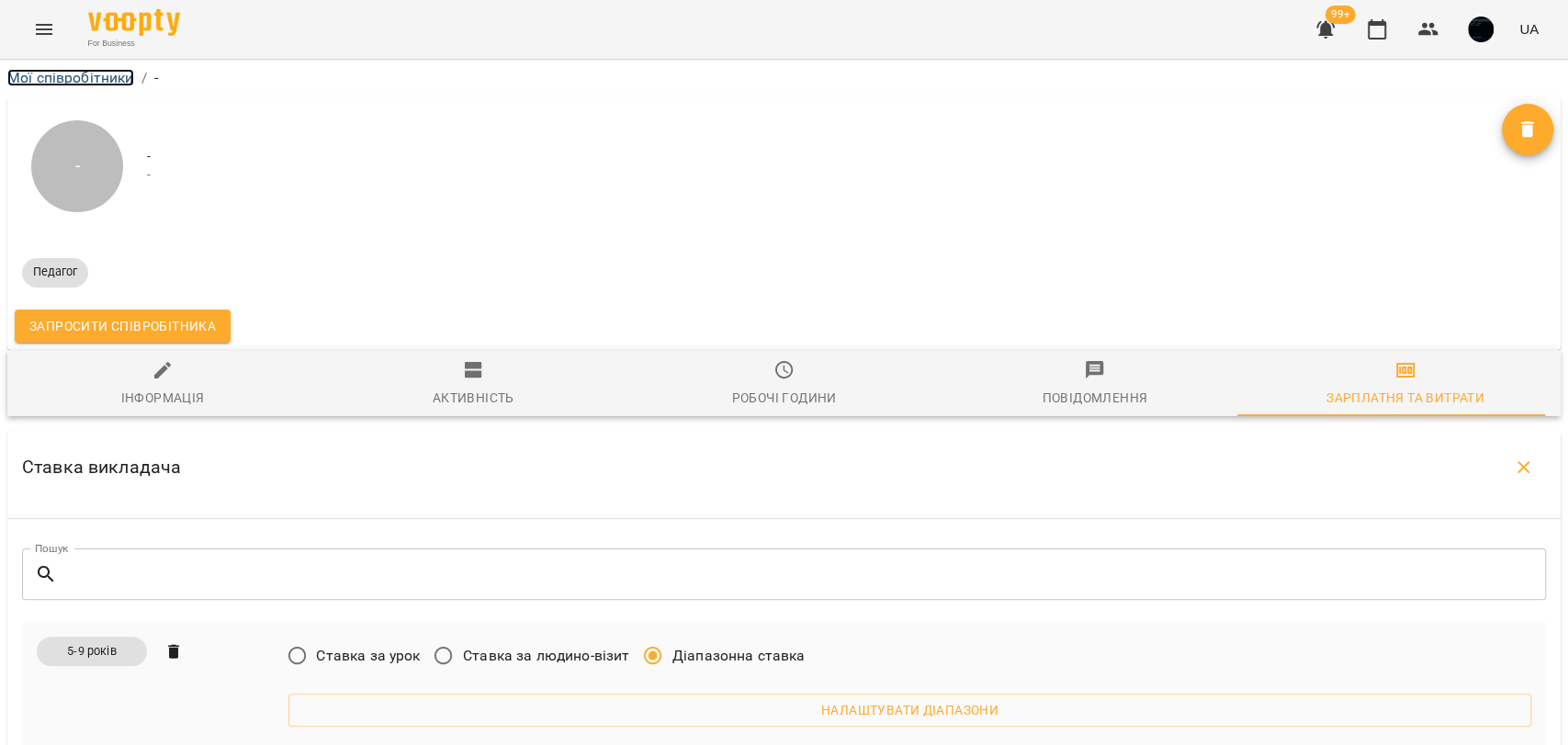
click at [90, 78] on link "Мої співробітники" at bounding box center [71, 78] width 127 height 17
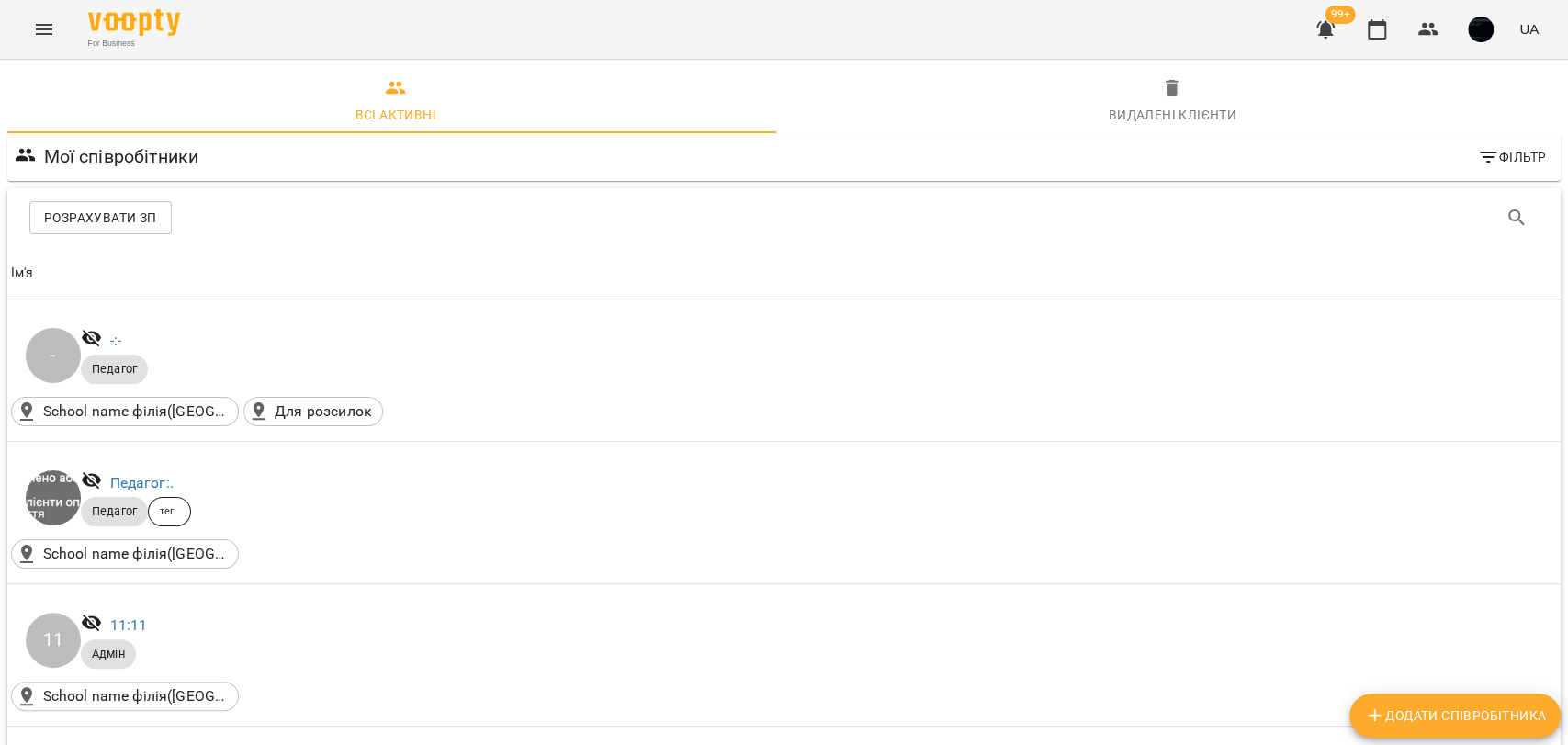
click at [125, 215] on span "Розрахувати ЗП" at bounding box center [100, 217] width 113 height 22
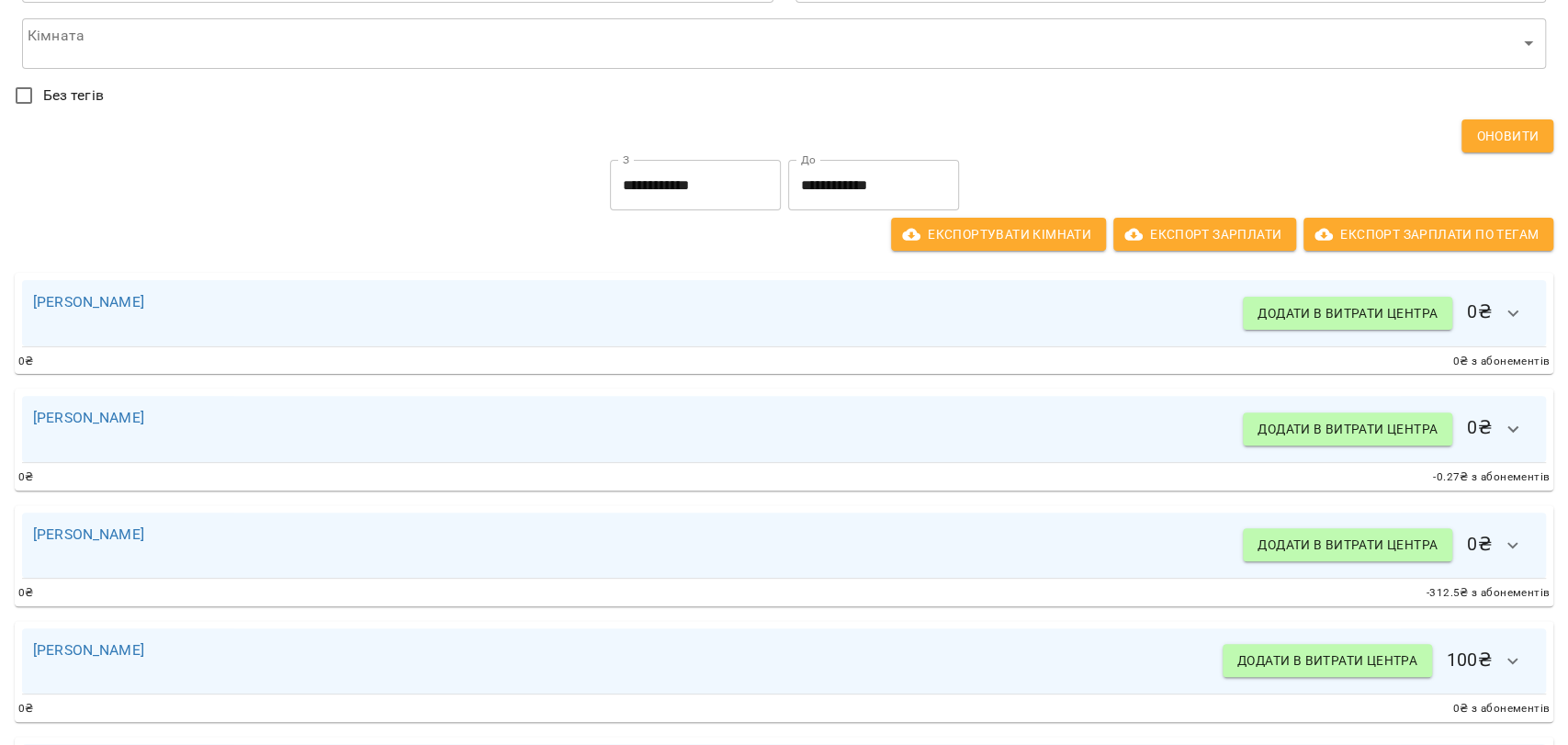
scroll to position [204, 0]
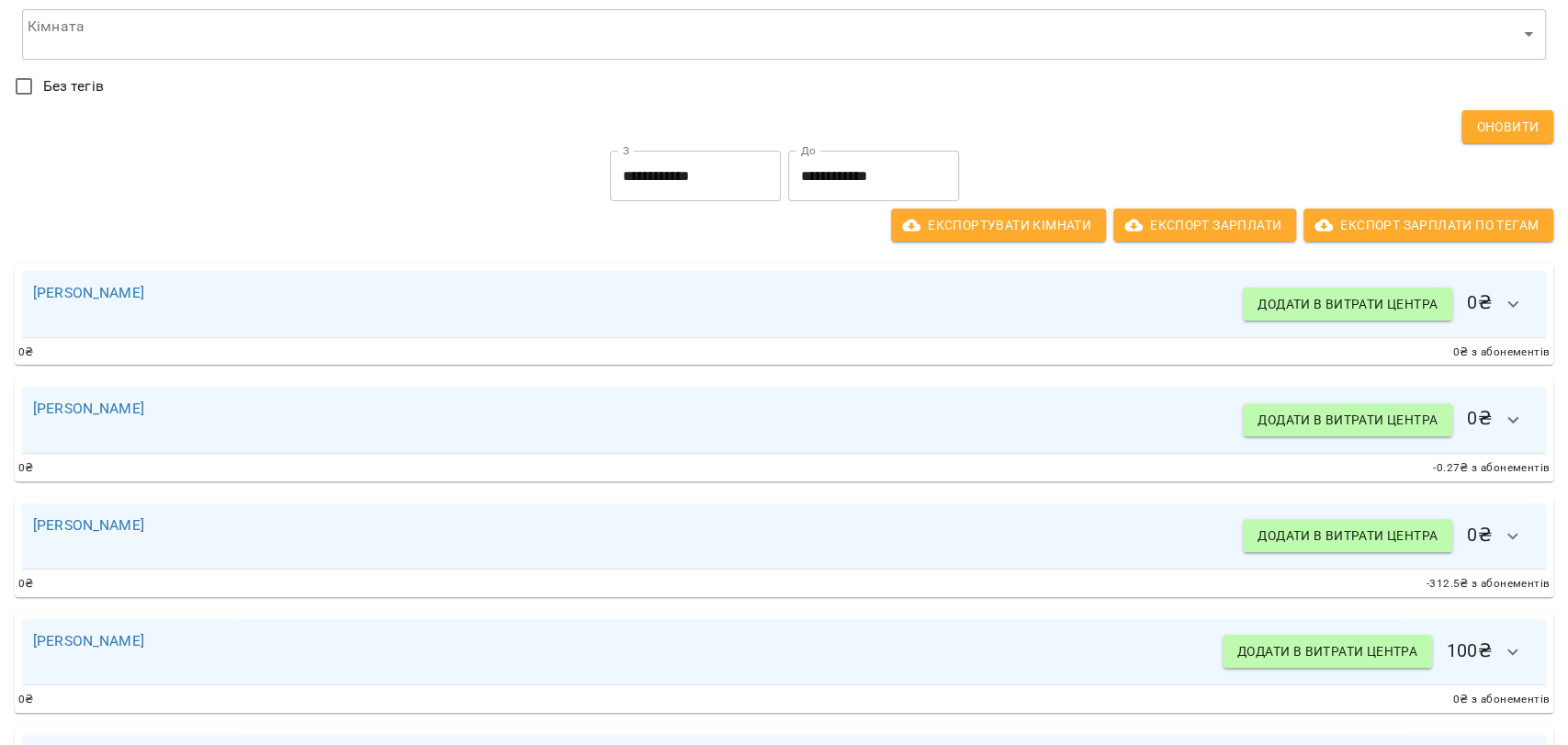
click at [654, 171] on input "**********" at bounding box center [695, 176] width 171 height 51
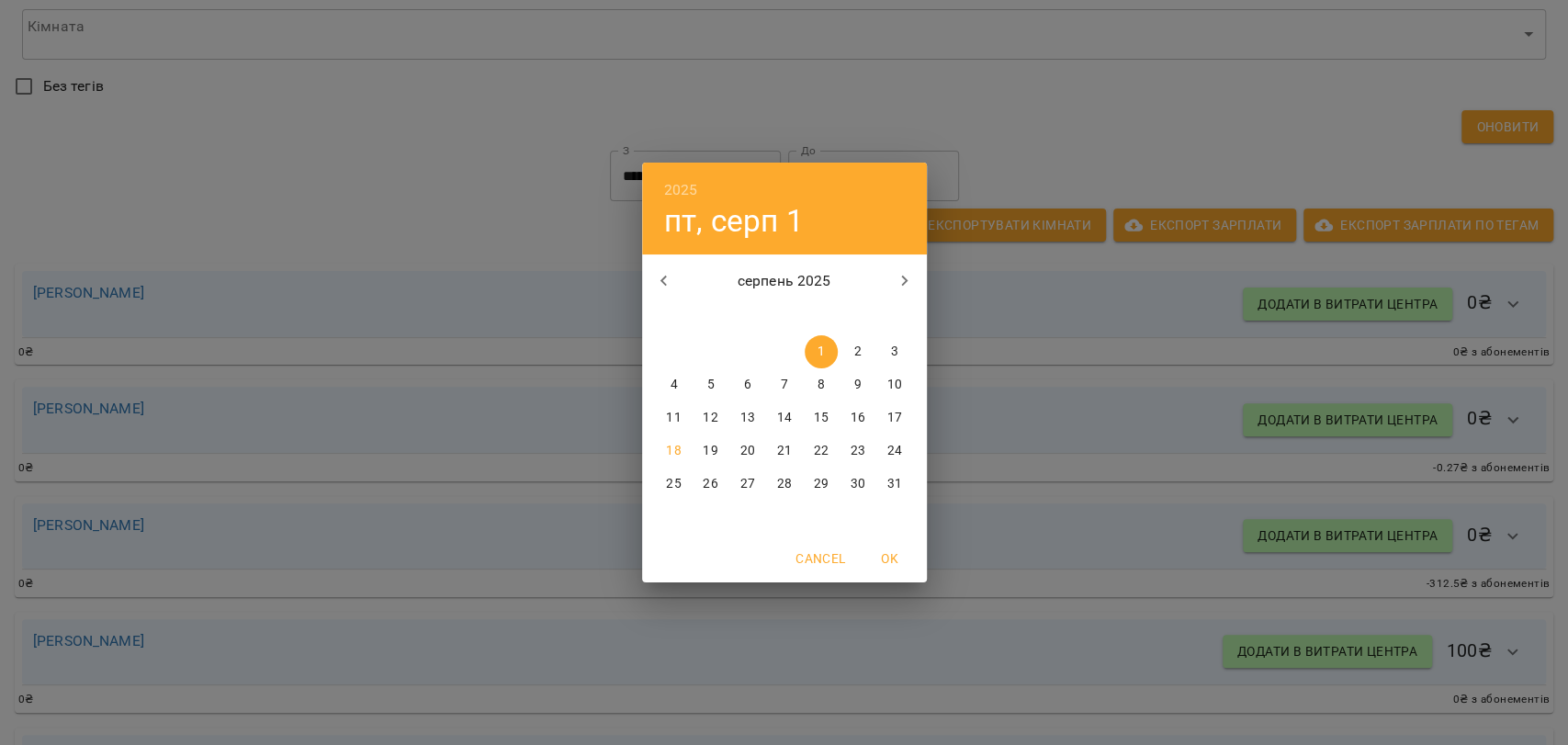
click at [670, 281] on icon "button" at bounding box center [663, 280] width 22 height 22
click at [715, 347] on span "1" at bounding box center [711, 351] width 33 height 18
type input "**********"
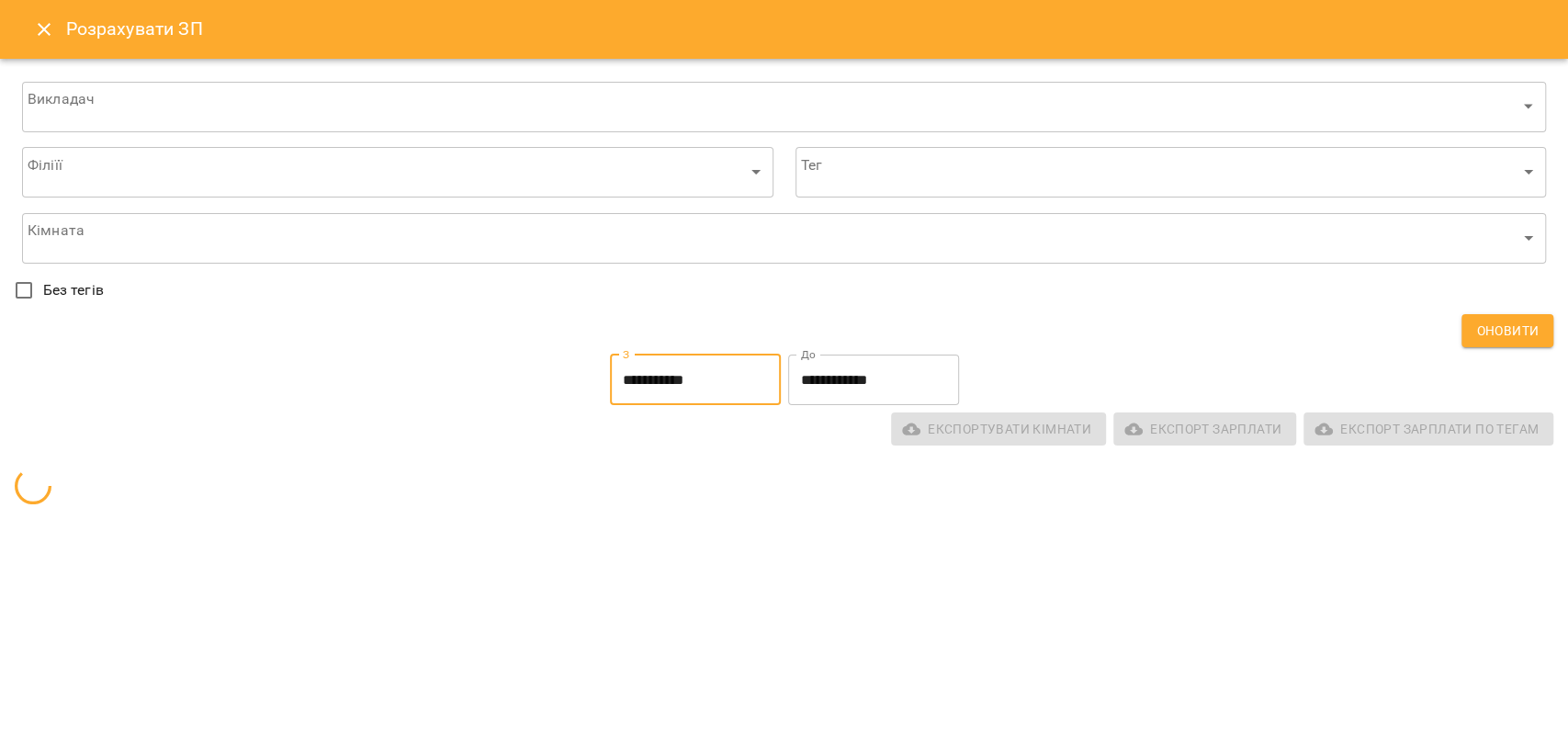
scroll to position [0, 0]
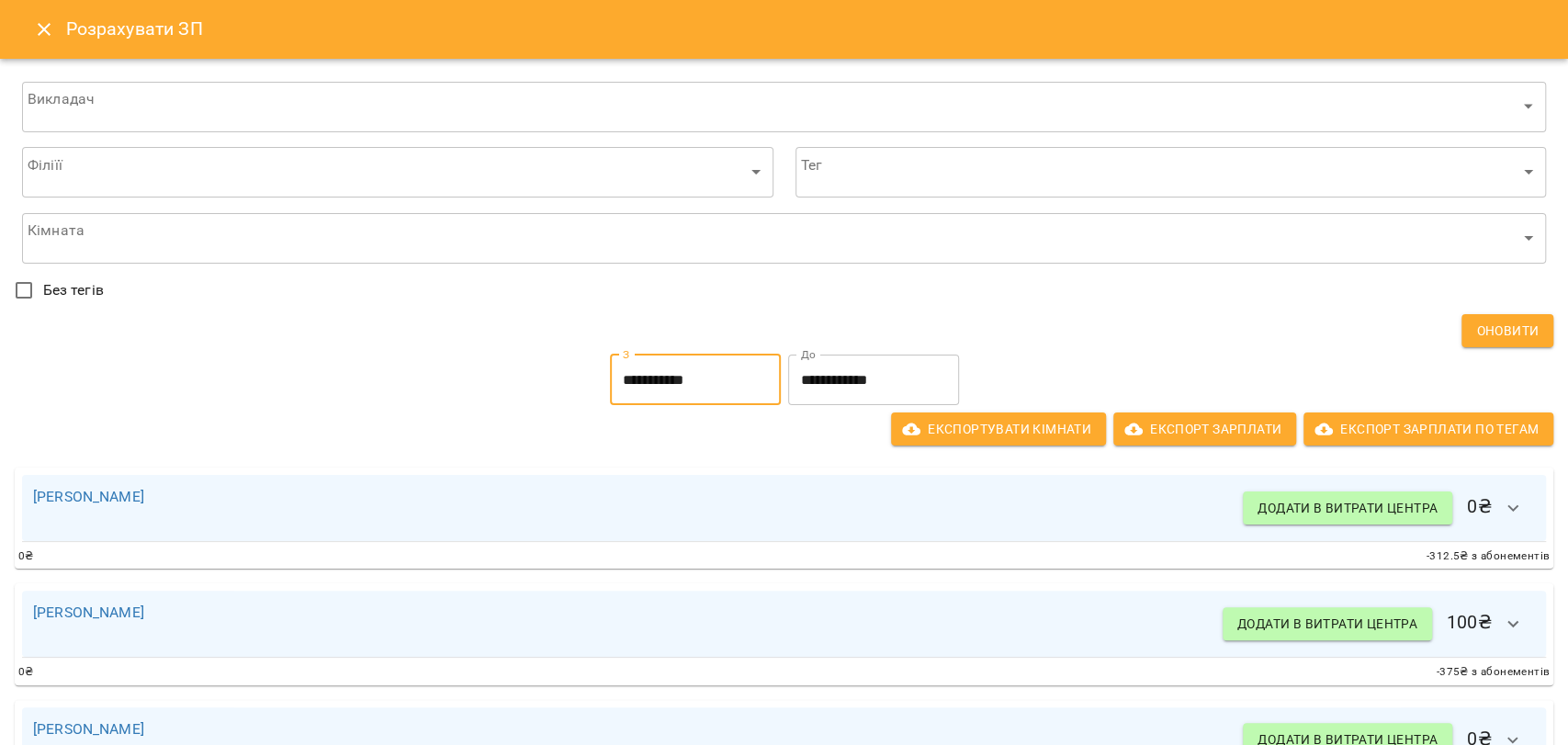
click at [804, 368] on input "**********" at bounding box center [874, 380] width 171 height 51
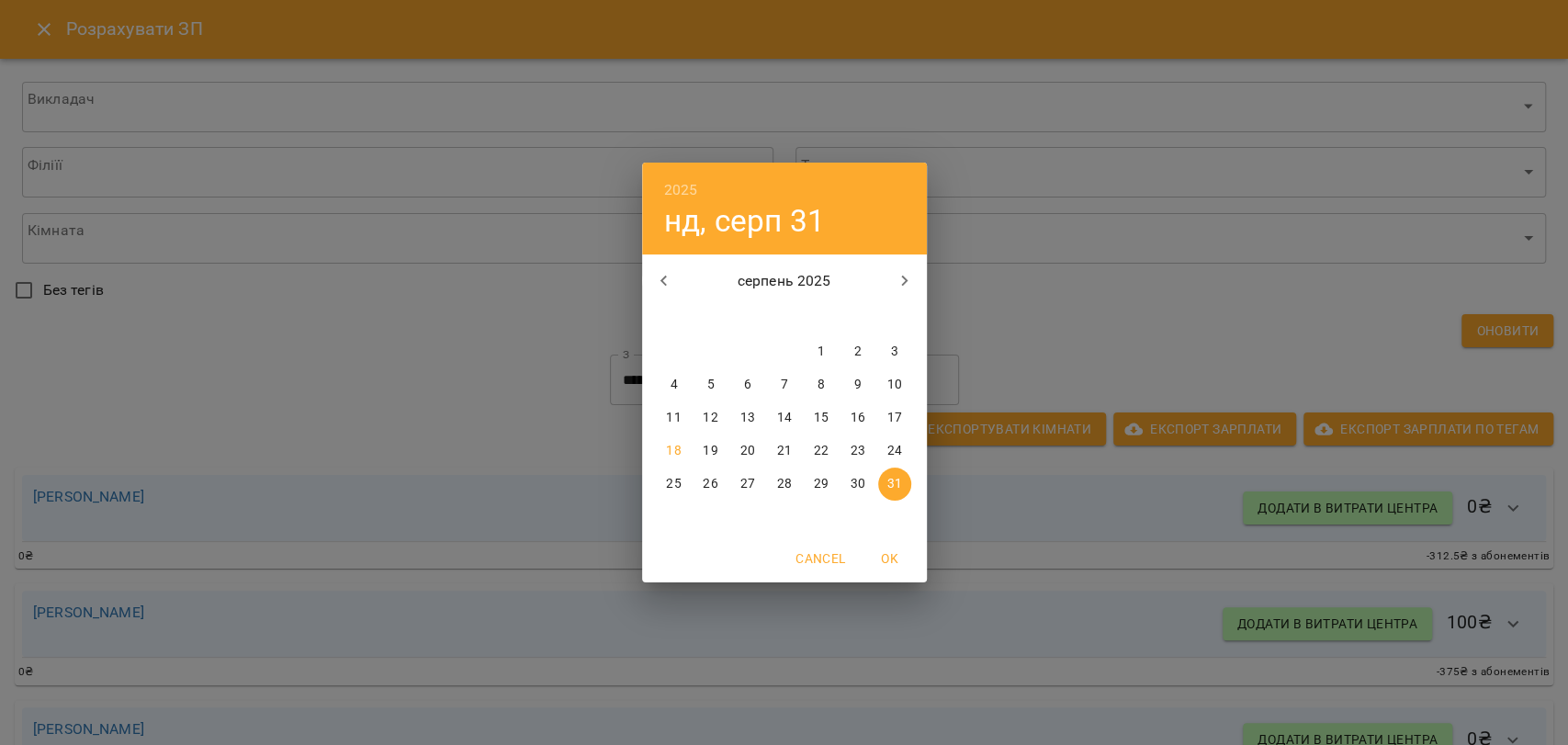
click at [664, 277] on icon "button" at bounding box center [662, 280] width 7 height 11
click at [791, 486] on span "31" at bounding box center [784, 484] width 33 height 18
type input "**********"
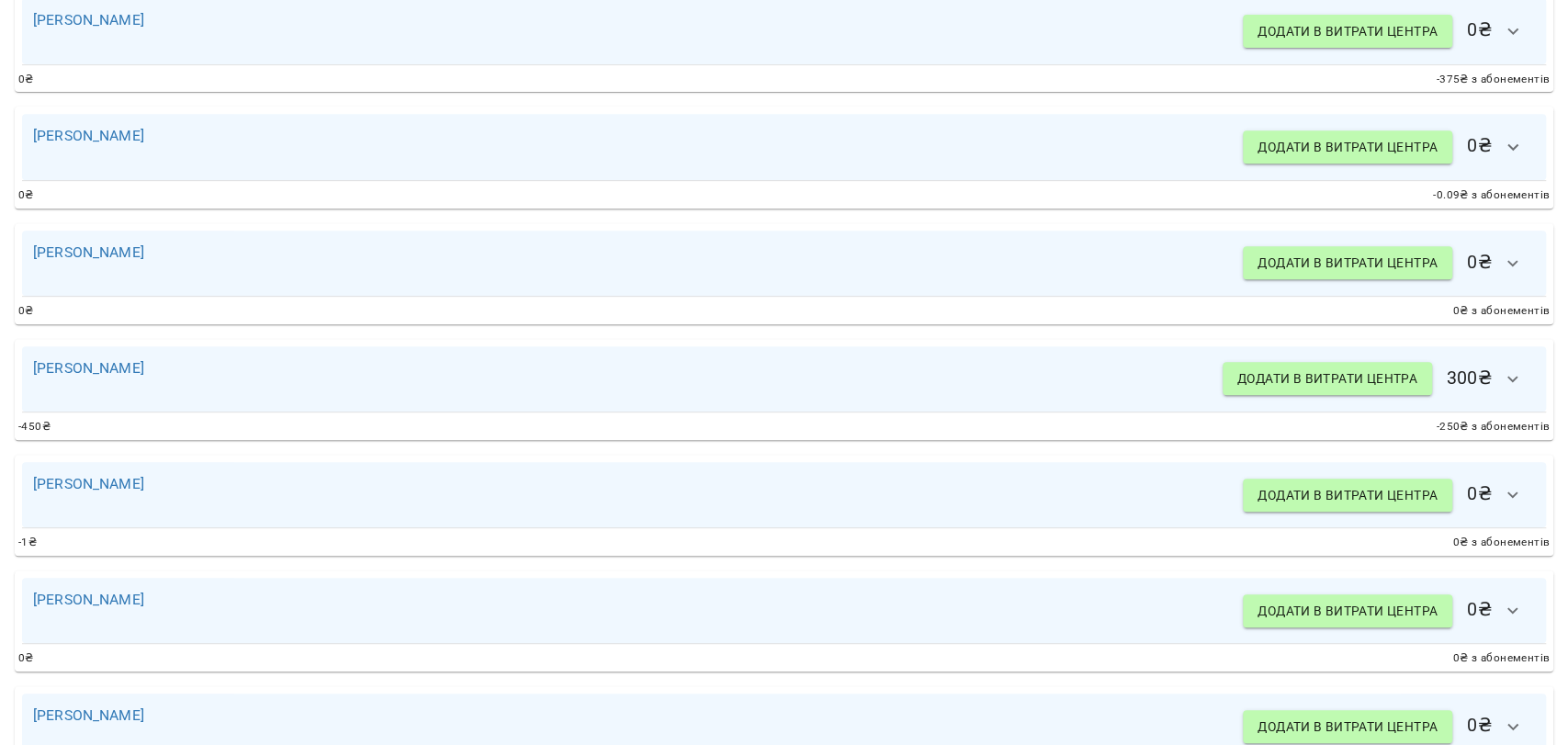
scroll to position [612, 0]
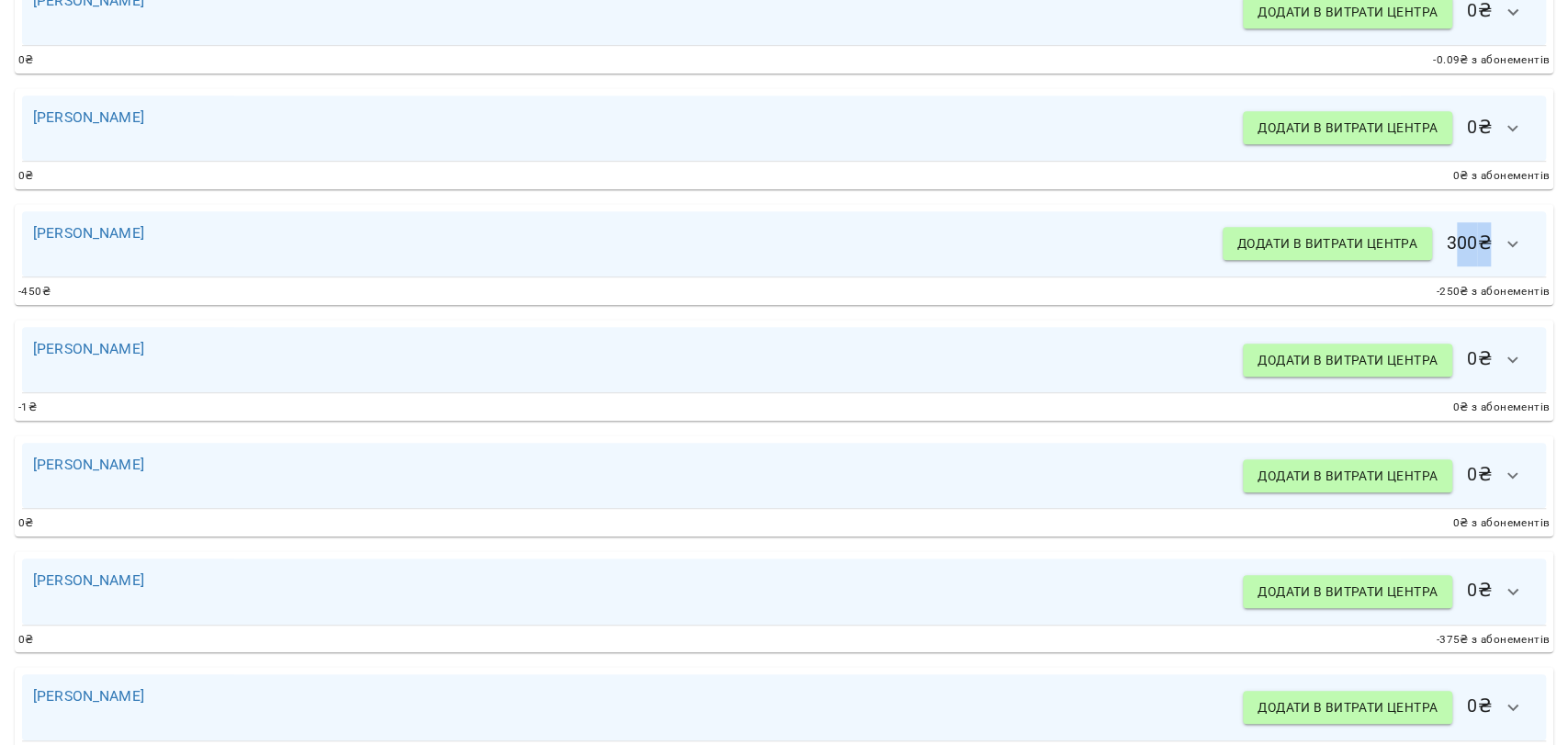
drag, startPoint x: 1441, startPoint y: 234, endPoint x: 1458, endPoint y: 245, distance: 20.2
click at [1481, 242] on h6 "Додати в витрати центра 300 ₴" at bounding box center [1379, 243] width 312 height 44
click at [1507, 244] on icon "button" at bounding box center [1512, 243] width 11 height 7
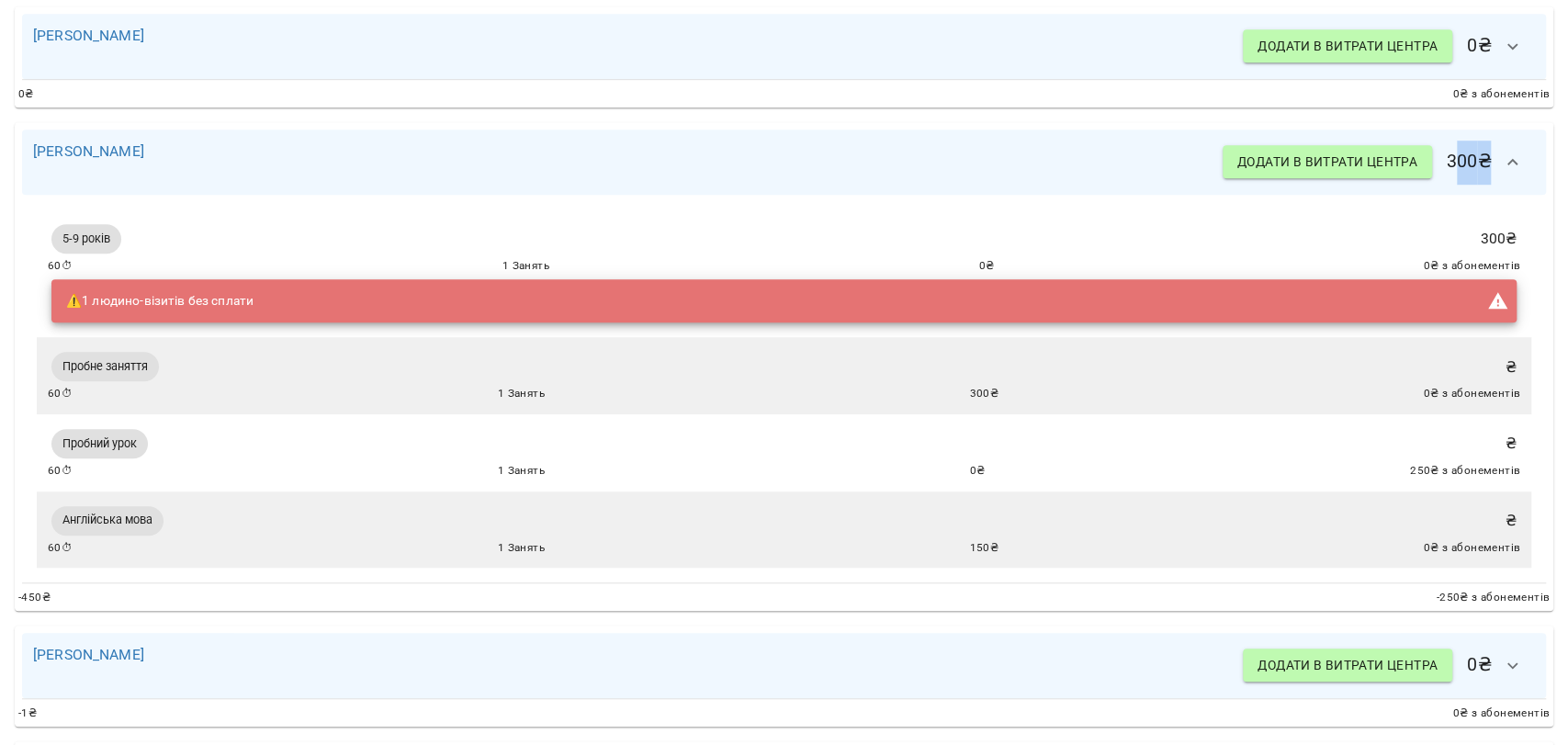
scroll to position [714, 0]
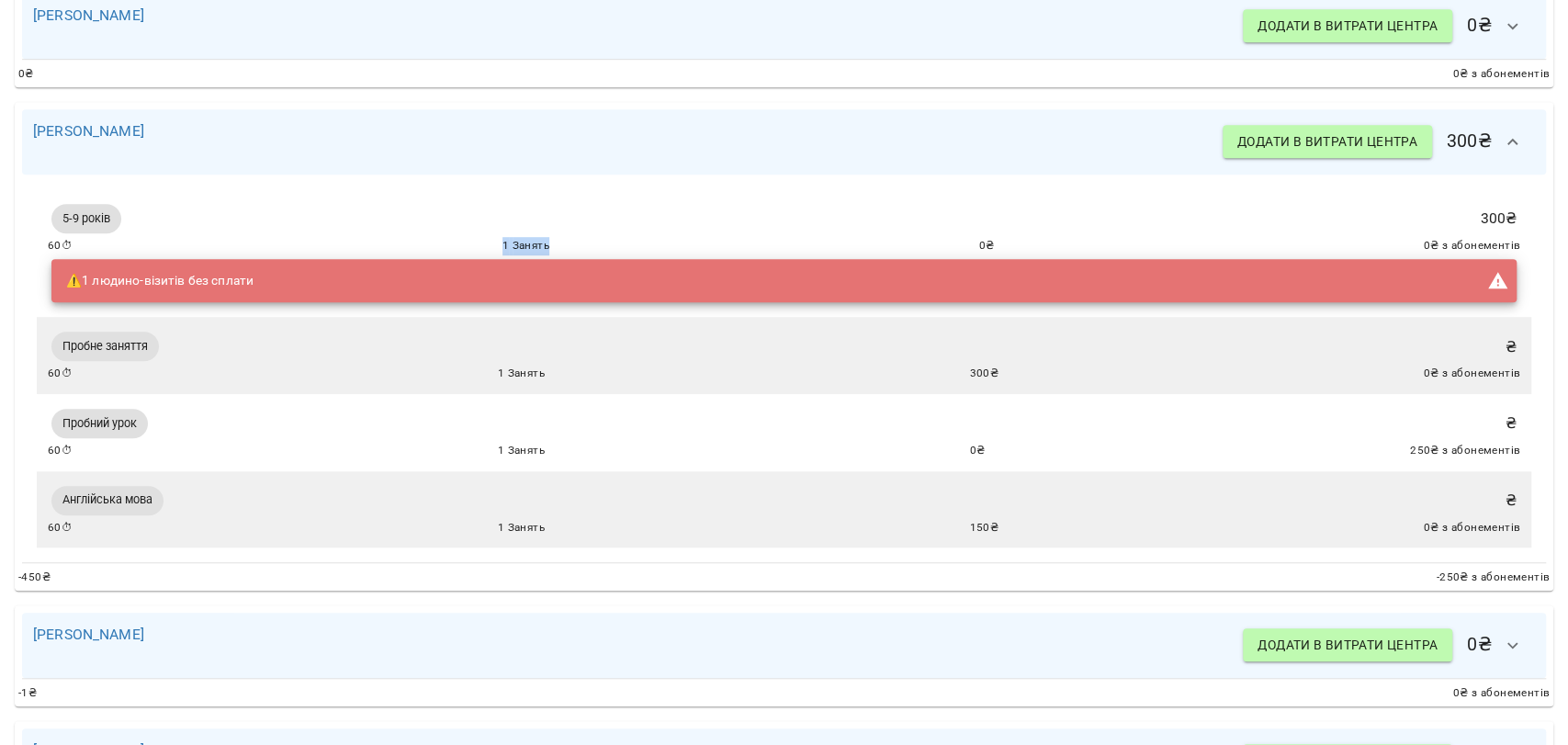
drag, startPoint x: 483, startPoint y: 235, endPoint x: 547, endPoint y: 241, distance: 64.3
click at [547, 241] on div "5-9 років 300 ₴ 60 ⏱ 1 Занять 0 ₴ 0 ₴ з абонементів ⚠️ 1 людино-візитів без спл…" at bounding box center [784, 252] width 1472 height 106
drag, startPoint x: 1470, startPoint y: 217, endPoint x: 1505, endPoint y: 219, distance: 35.1
click at [1506, 219] on div "5-9 років 300 ₴ 60 ⏱ 1 Занять 0 ₴ 0 ₴ з абонементів ⚠️ 1 людино-візитів без спл…" at bounding box center [784, 253] width 1494 height 128
click at [1494, 339] on div "Пробне заняття ₴ 60 ⏱ 1 Занять 300 ₴ 0 ₴ з абонементів" at bounding box center [784, 355] width 1472 height 55
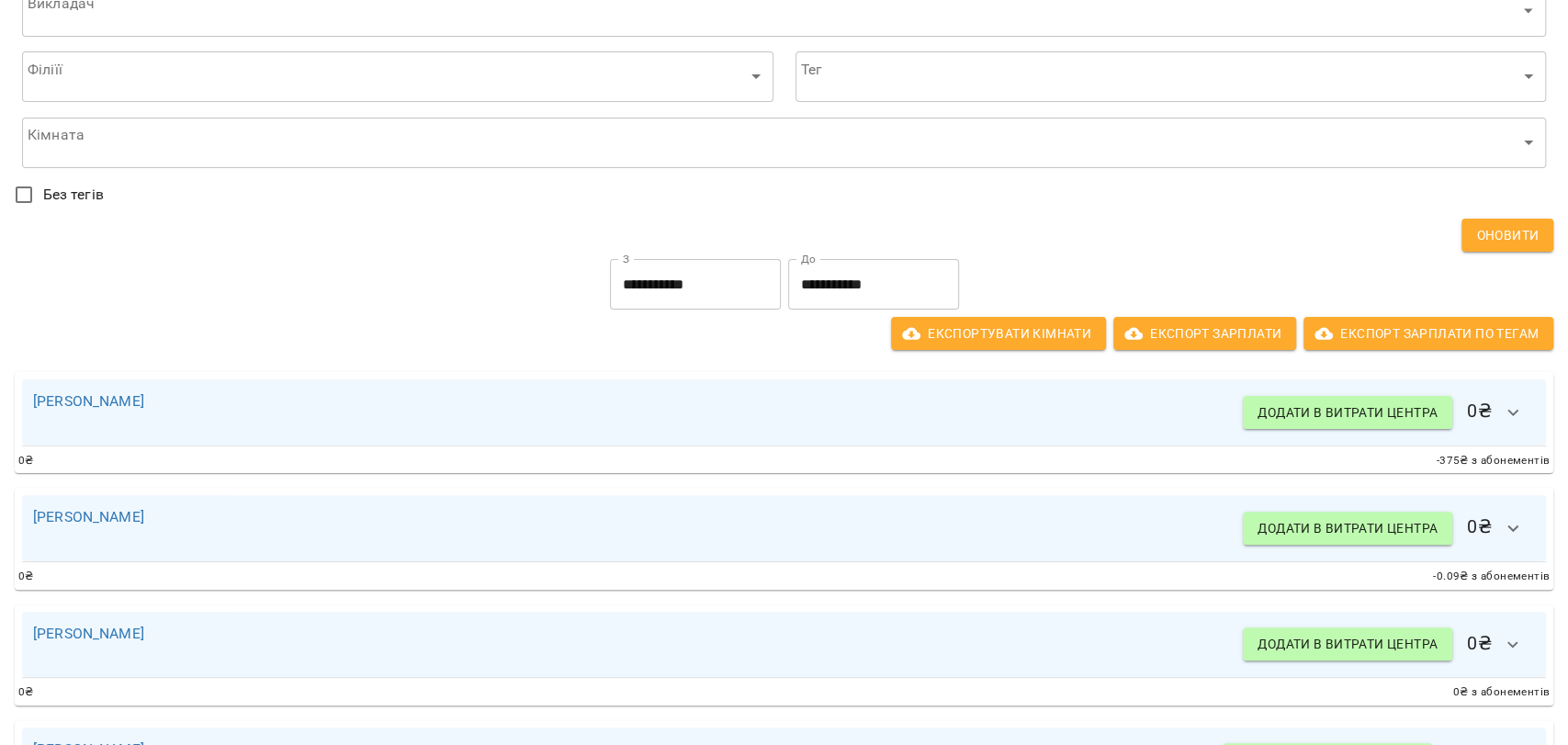
scroll to position [0, 0]
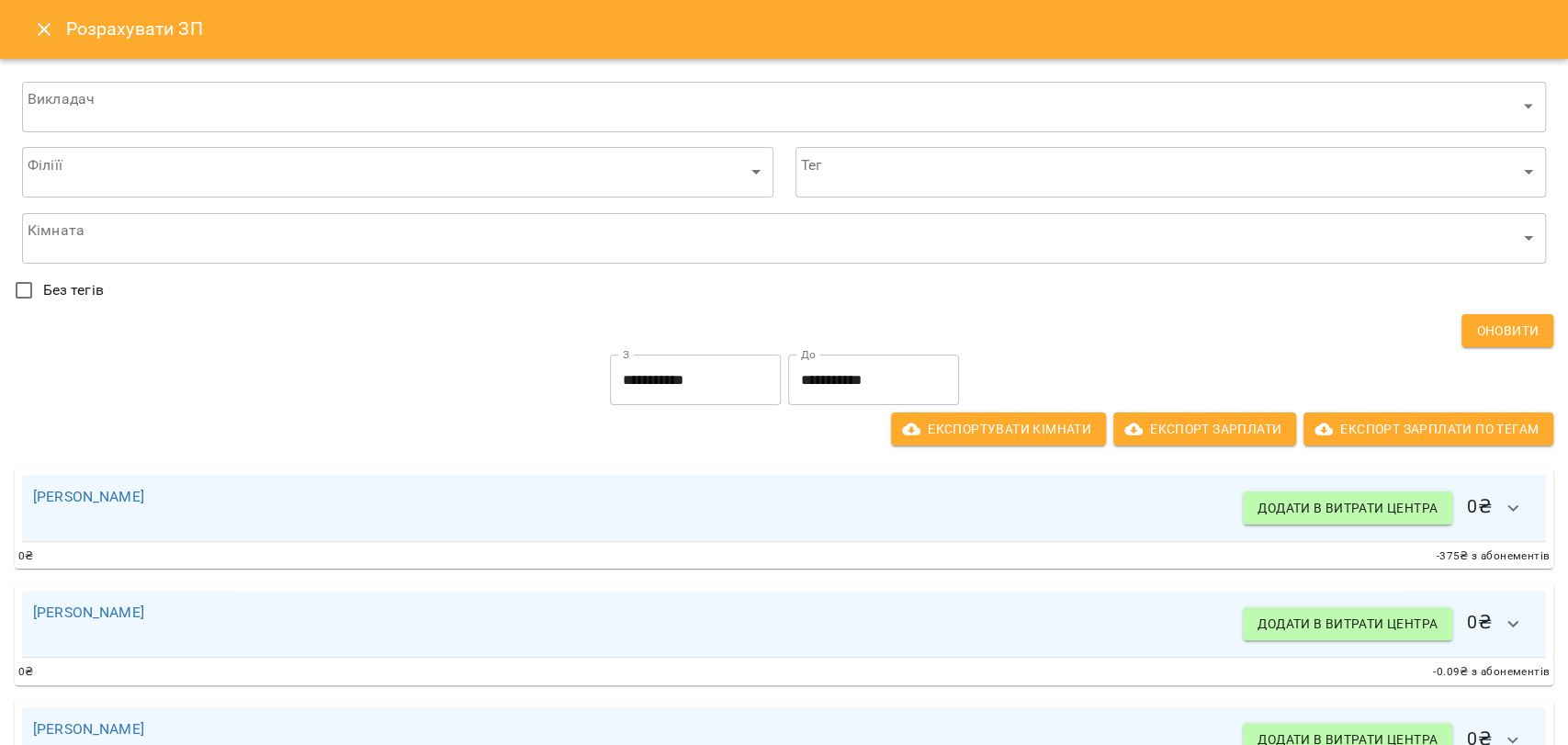
click at [23, 40] on div "Розрахувати ЗП" at bounding box center [784, 29] width 1568 height 59
click at [37, 36] on icon "Close" at bounding box center [44, 29] width 22 height 22
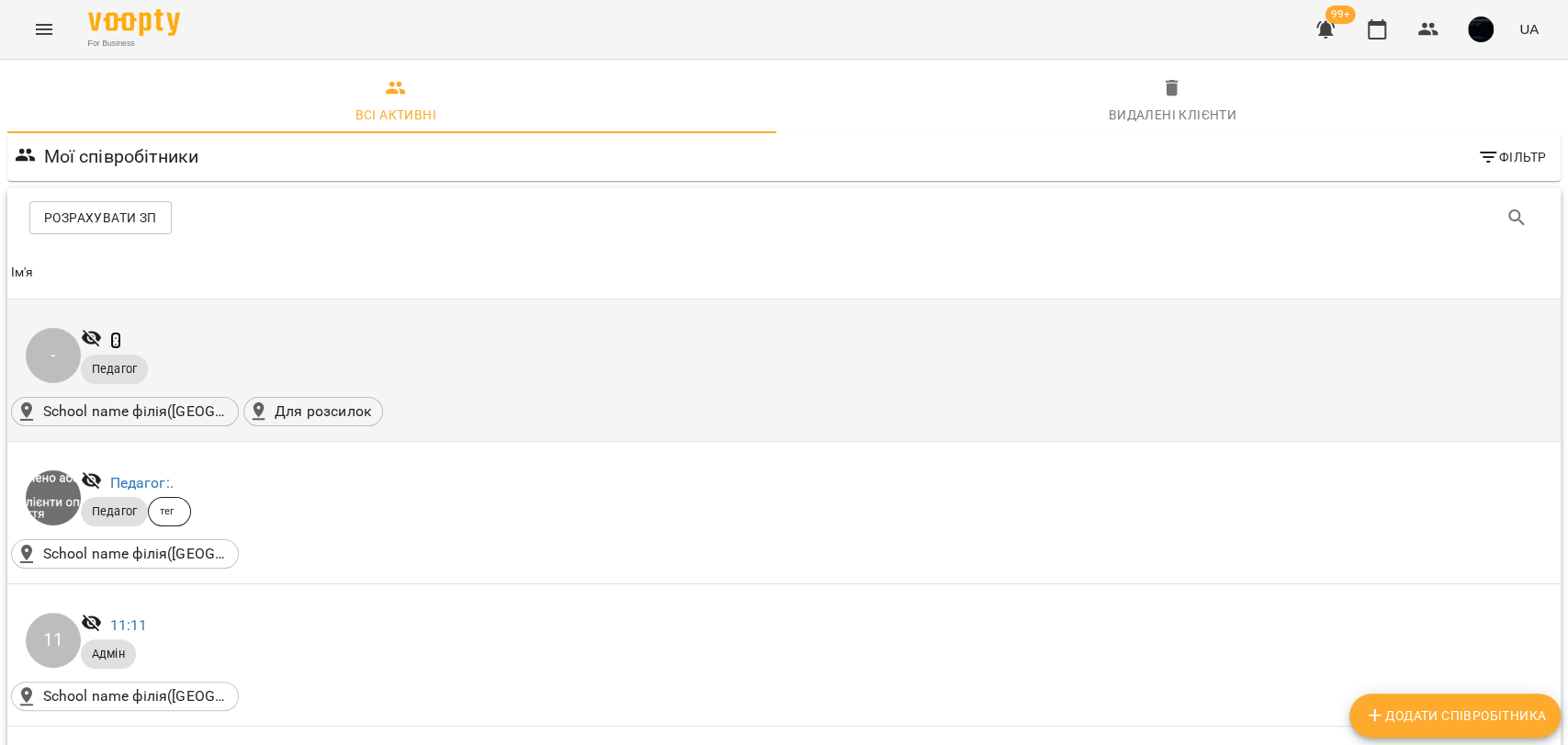
click at [113, 344] on link "-: -" at bounding box center [115, 340] width 11 height 17
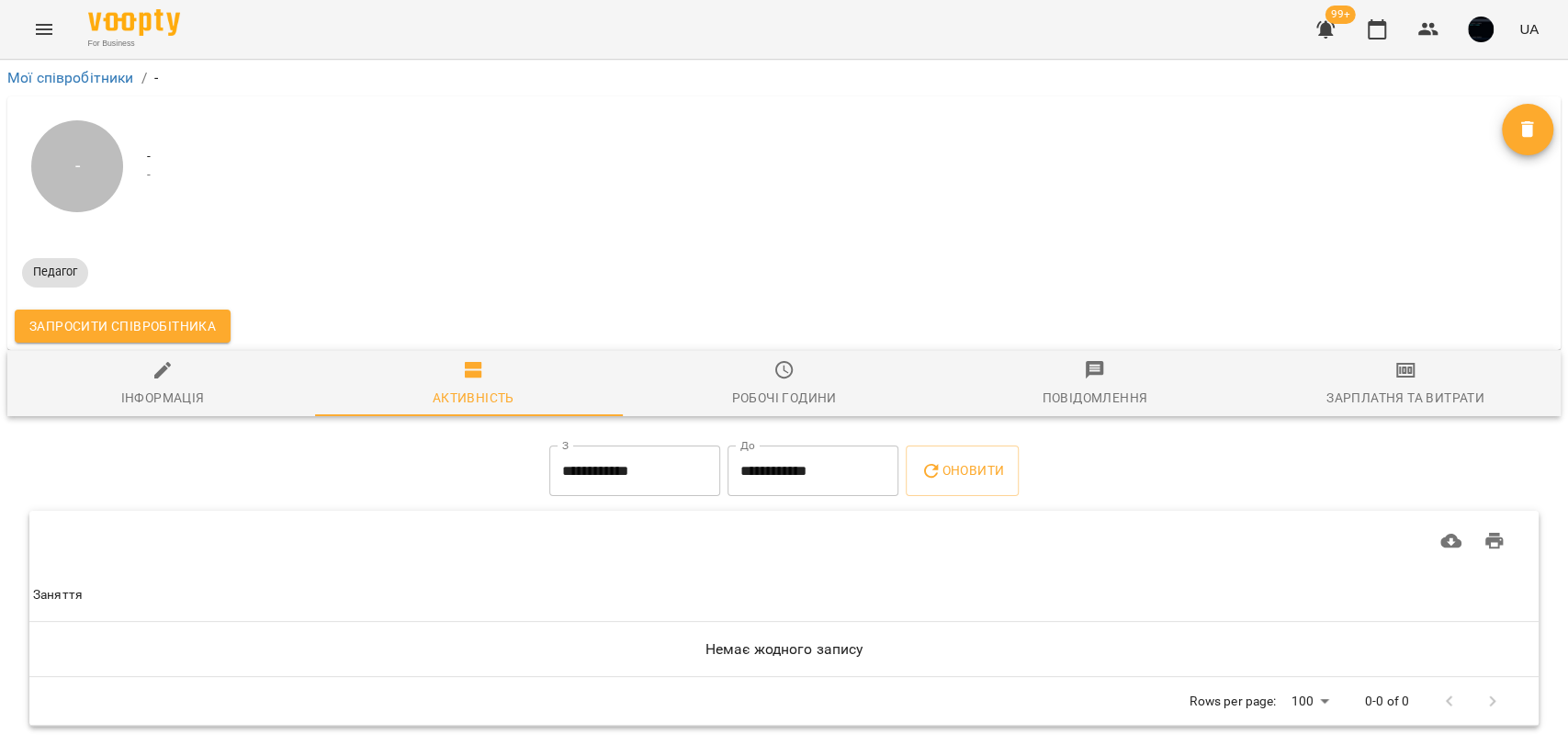
click at [144, 374] on span "Інформація" at bounding box center [162, 383] width 288 height 49
select select "**"
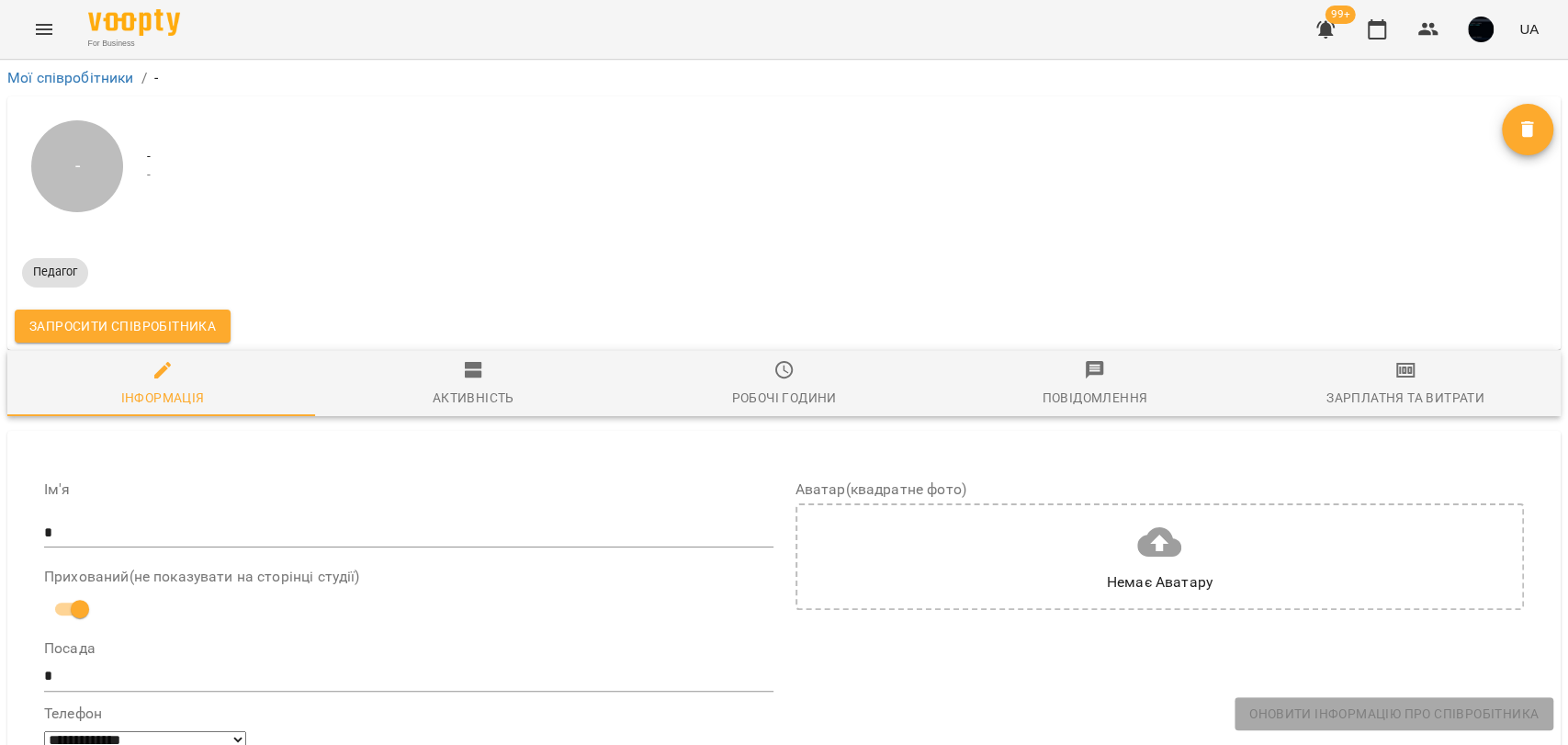
click at [45, 35] on icon "Menu" at bounding box center [44, 29] width 22 height 22
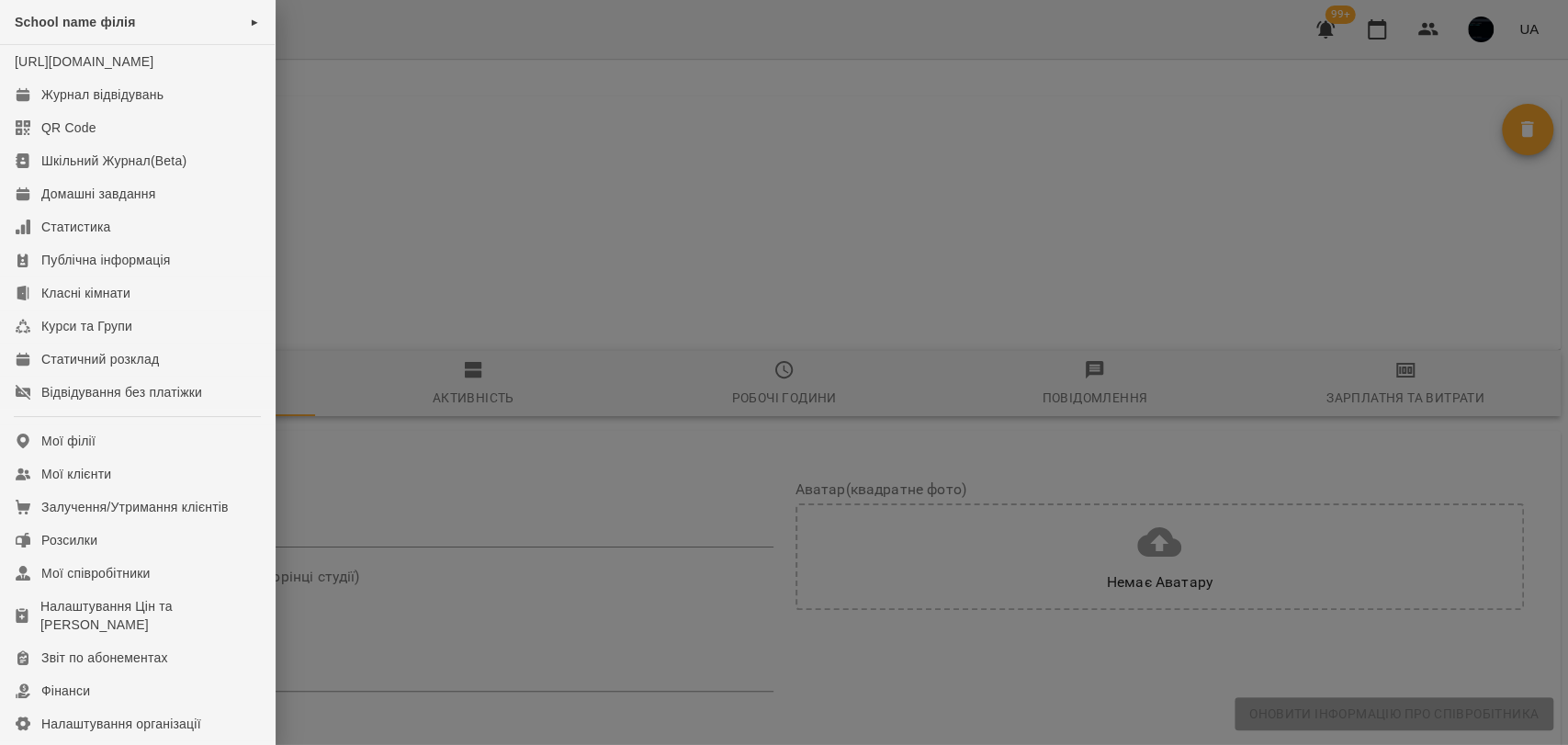
click at [558, 300] on div at bounding box center [784, 372] width 1568 height 745
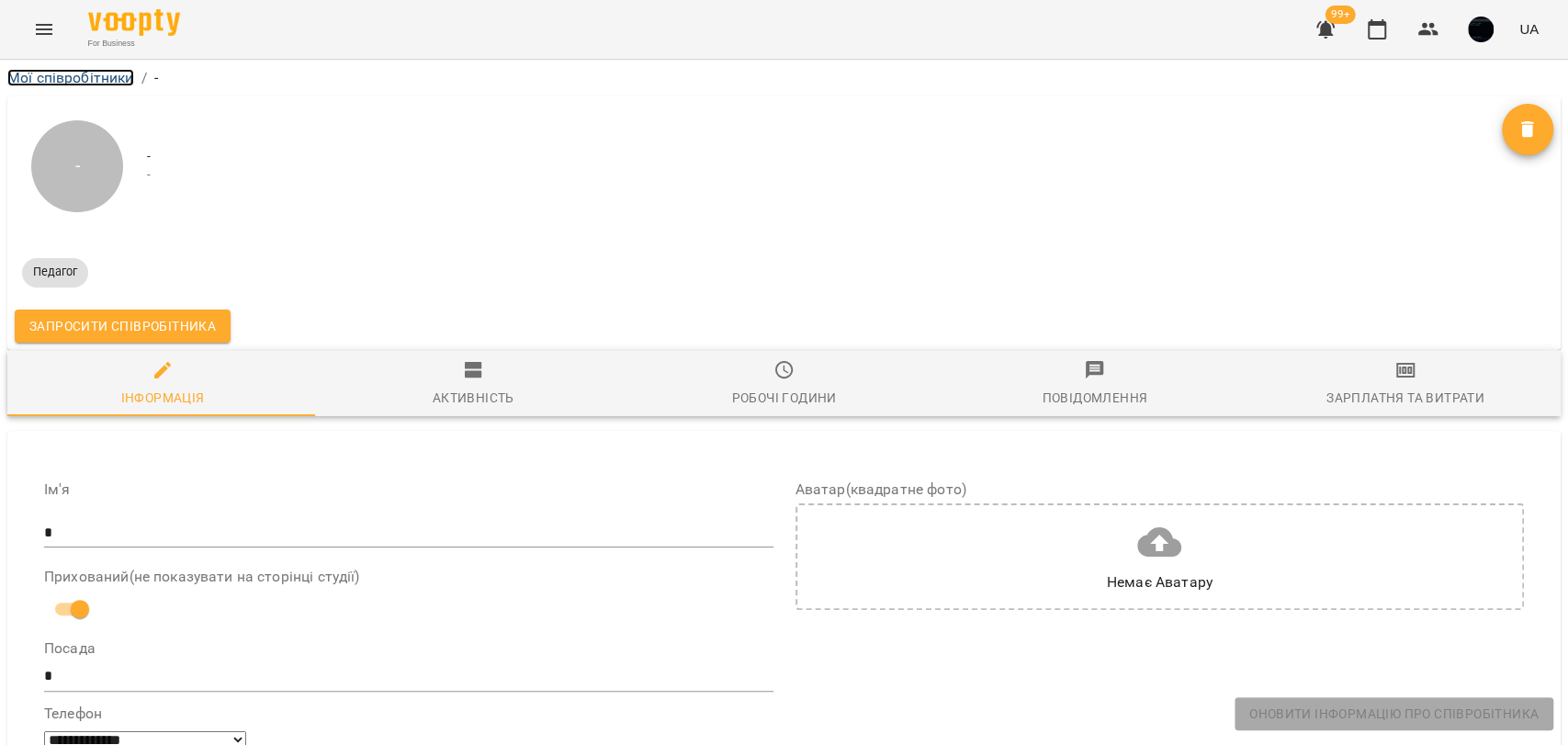
click at [98, 75] on link "Мої співробітники" at bounding box center [71, 78] width 127 height 17
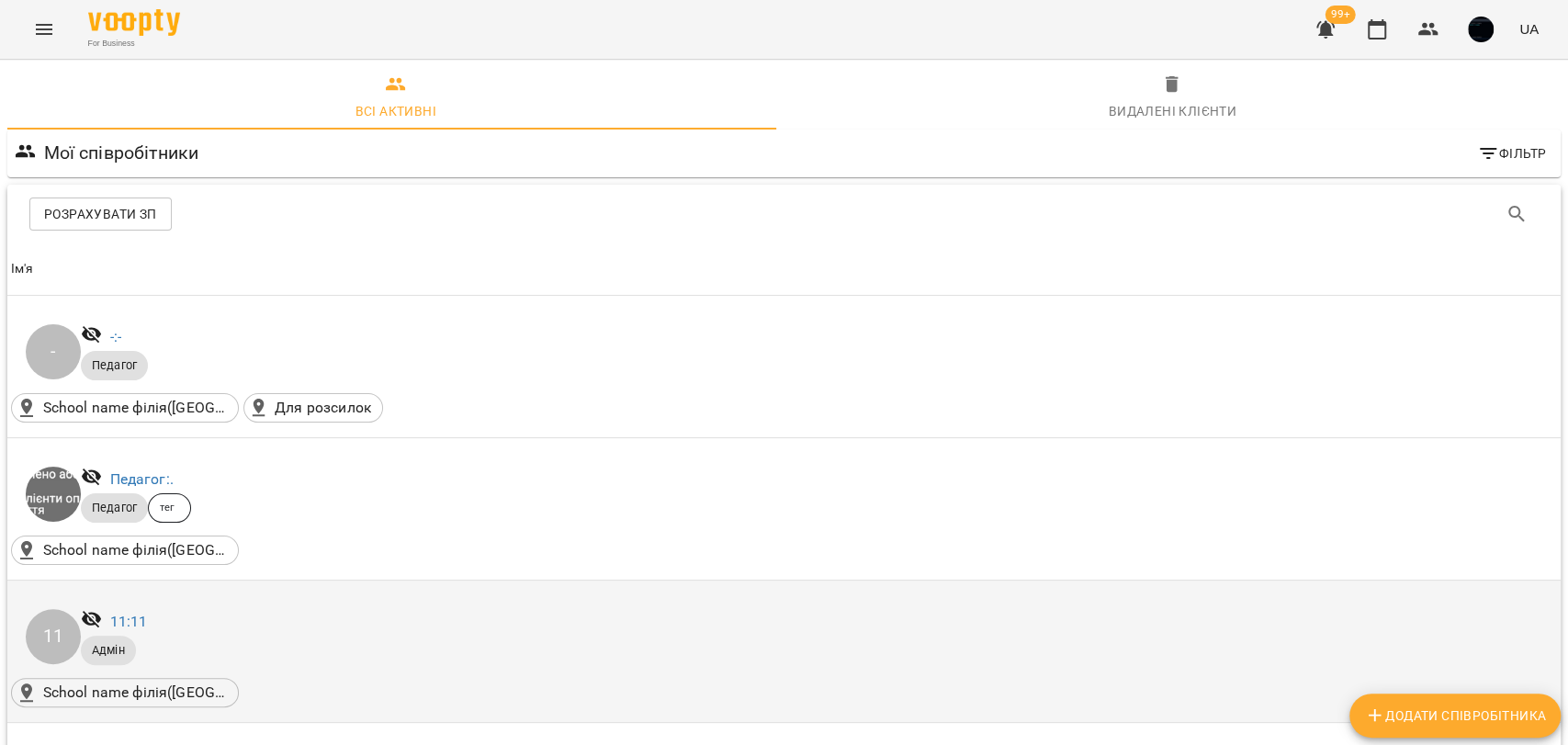
scroll to position [306, 0]
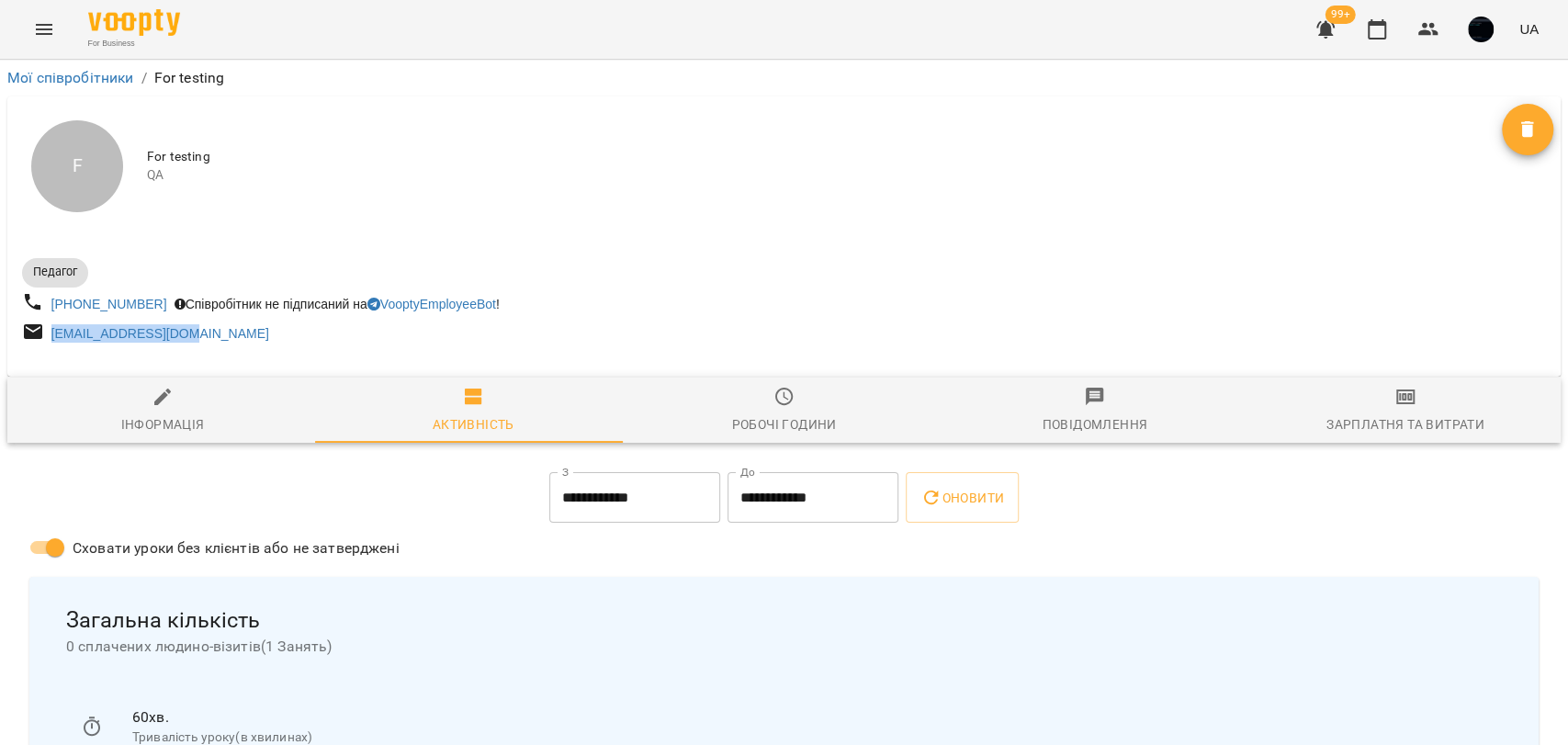
drag, startPoint x: 216, startPoint y: 340, endPoint x: 40, endPoint y: 347, distance: 176.1
click at [40, 347] on div "snoosh322@gmail.com" at bounding box center [401, 334] width 766 height 34
click at [119, 89] on div "Мої співробітники / For testing" at bounding box center [784, 78] width 1560 height 29
click at [111, 79] on link "Мої співробітники" at bounding box center [71, 78] width 127 height 17
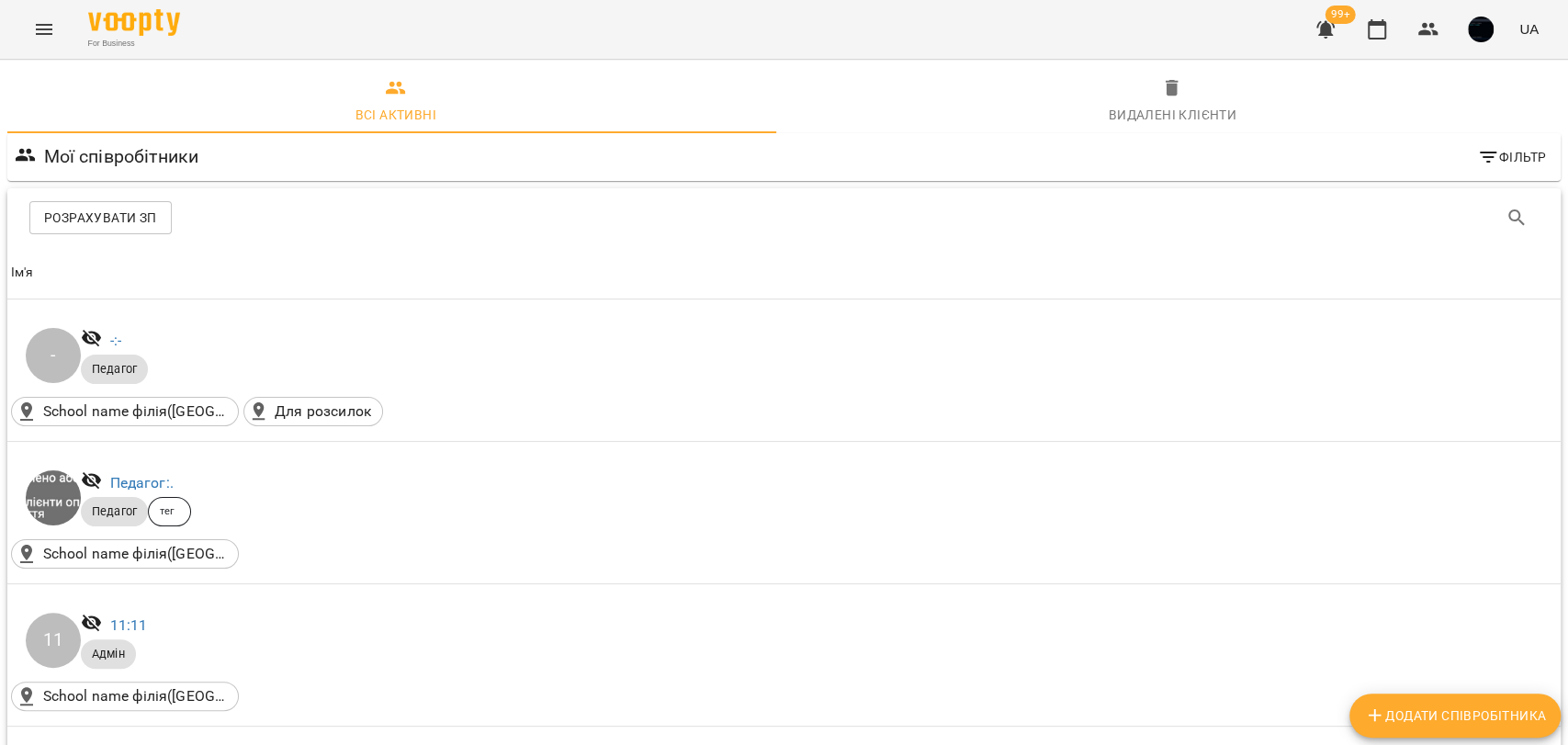
click at [48, 39] on icon "Menu" at bounding box center [44, 29] width 22 height 22
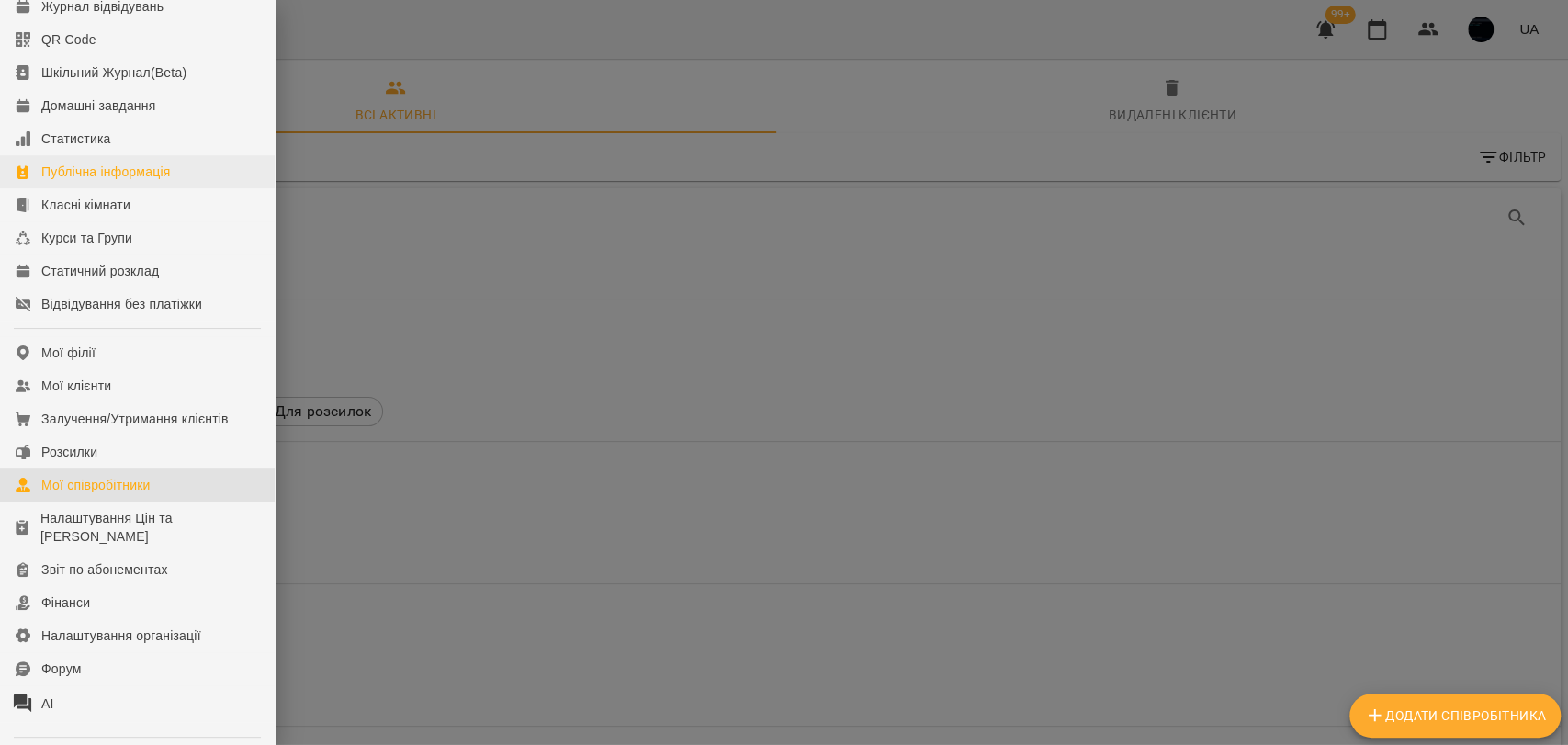
scroll to position [204, 0]
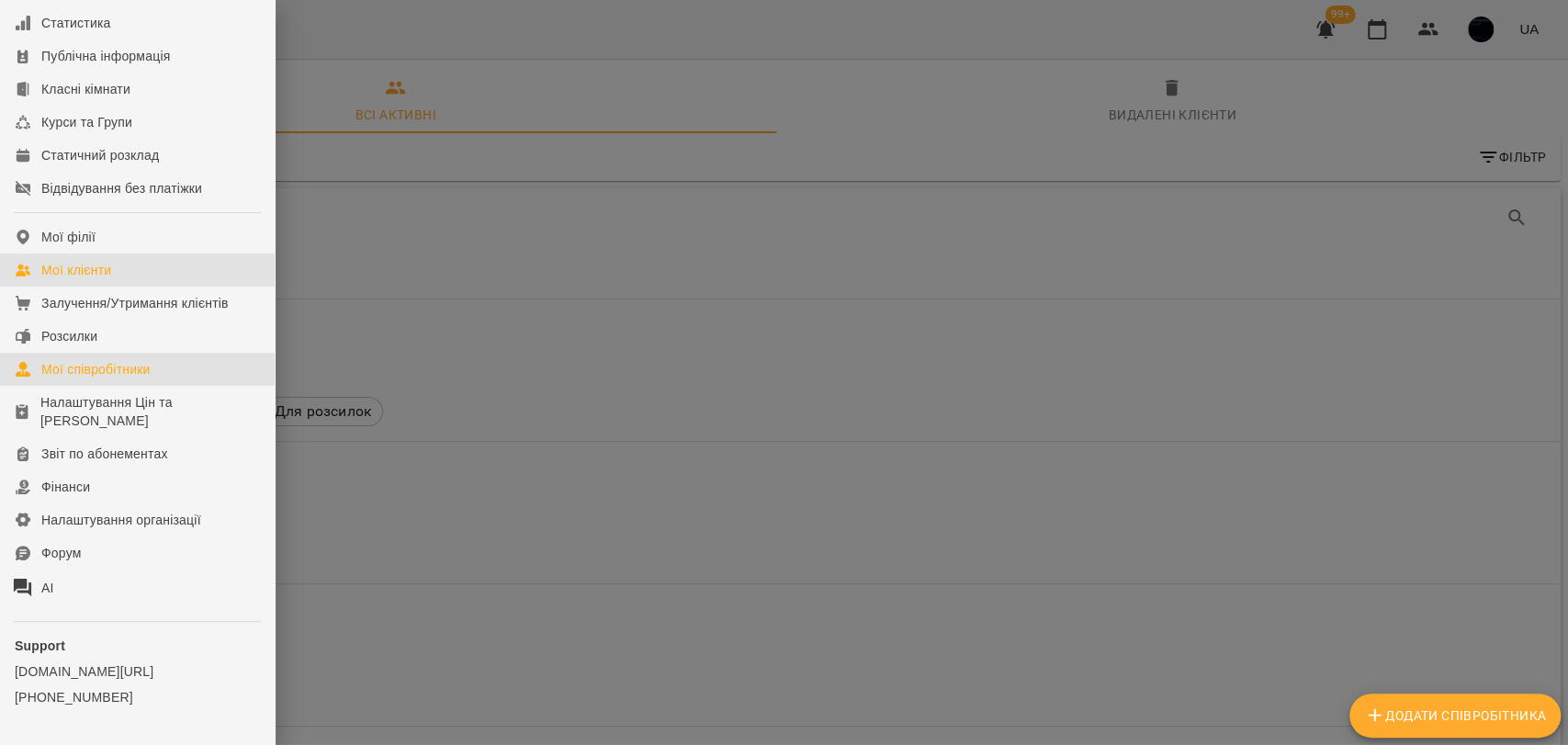
click at [118, 287] on link "Мої клієнти" at bounding box center [137, 270] width 274 height 33
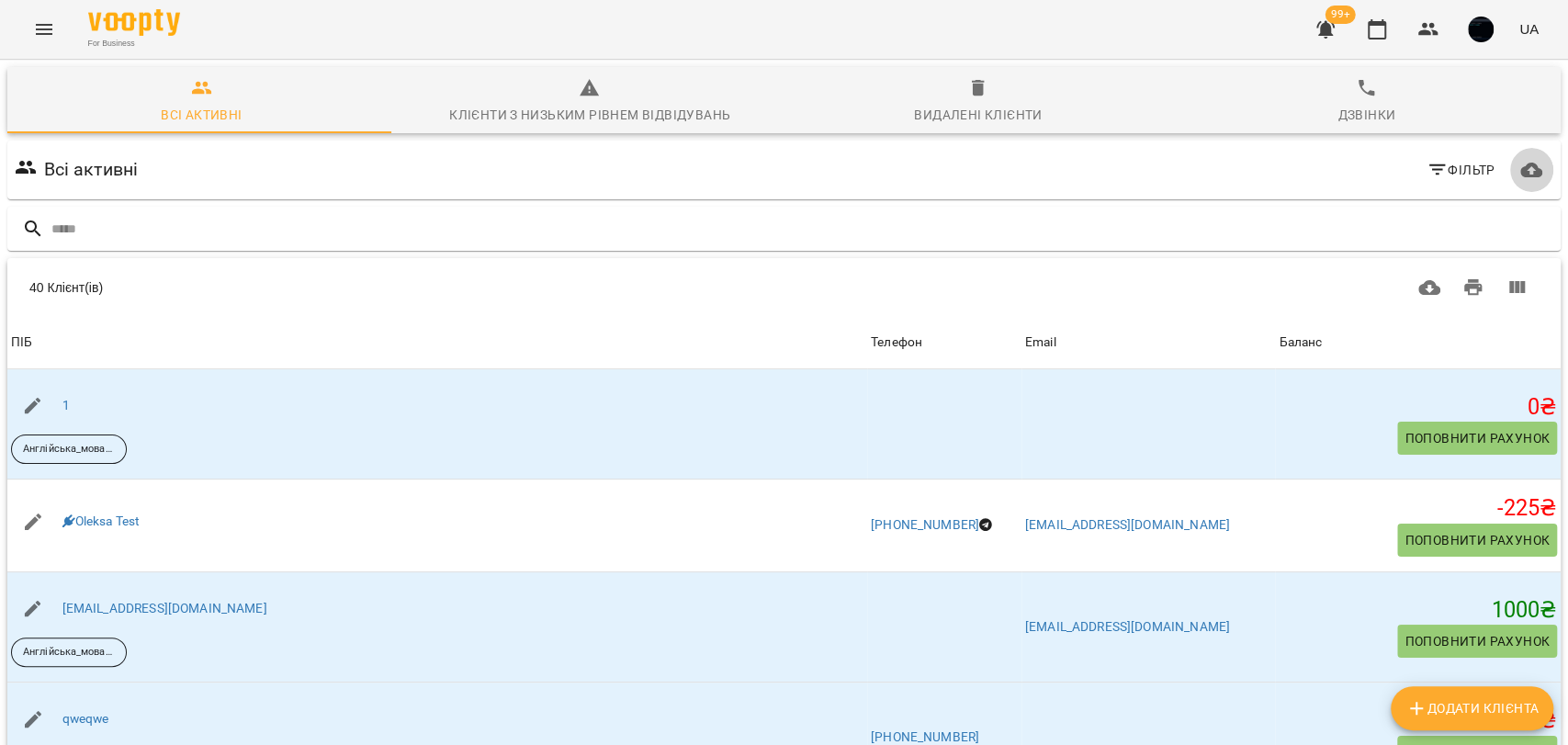
click at [1520, 170] on icon "button" at bounding box center [1531, 170] width 22 height 15
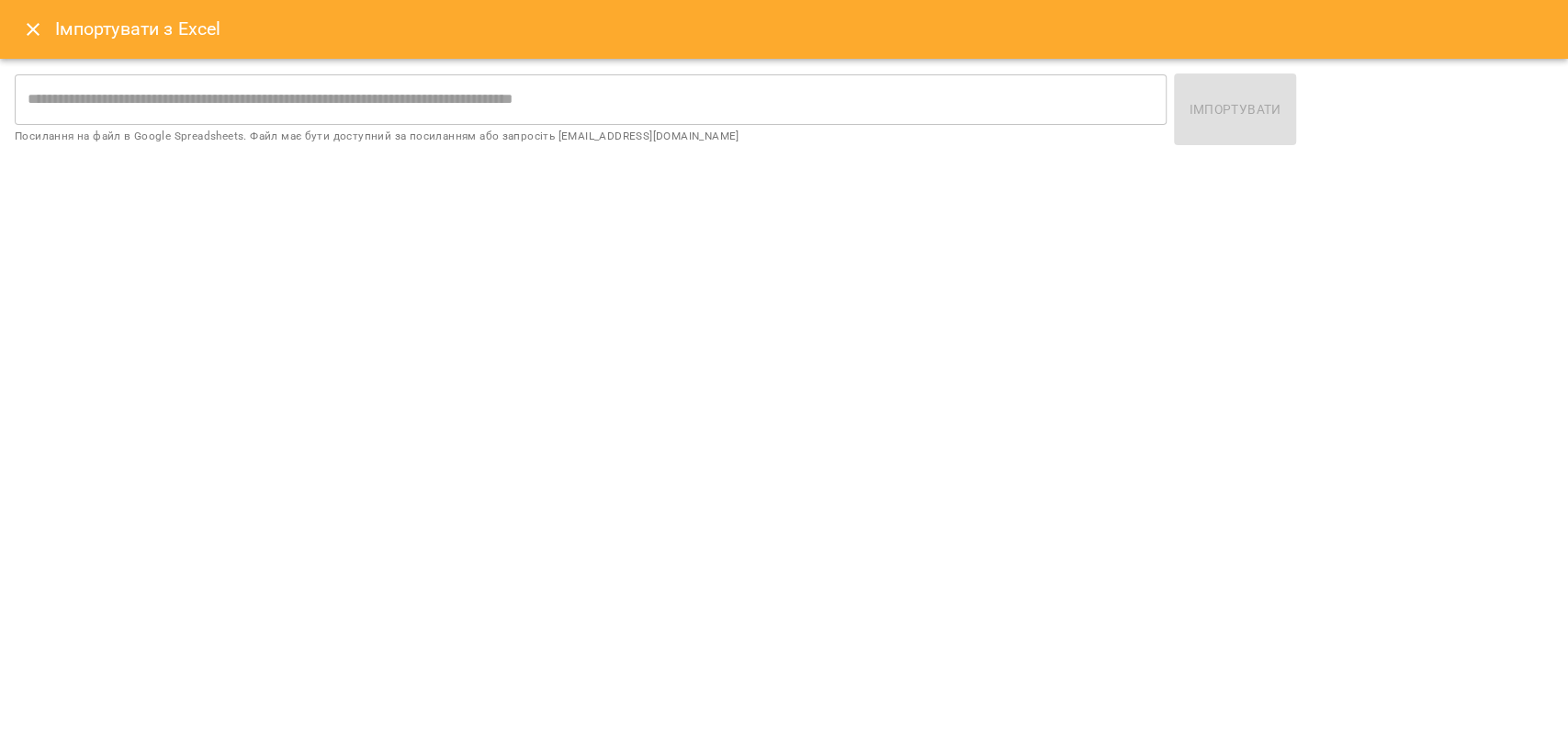
click at [12, 37] on button "Close" at bounding box center [32, 29] width 44 height 44
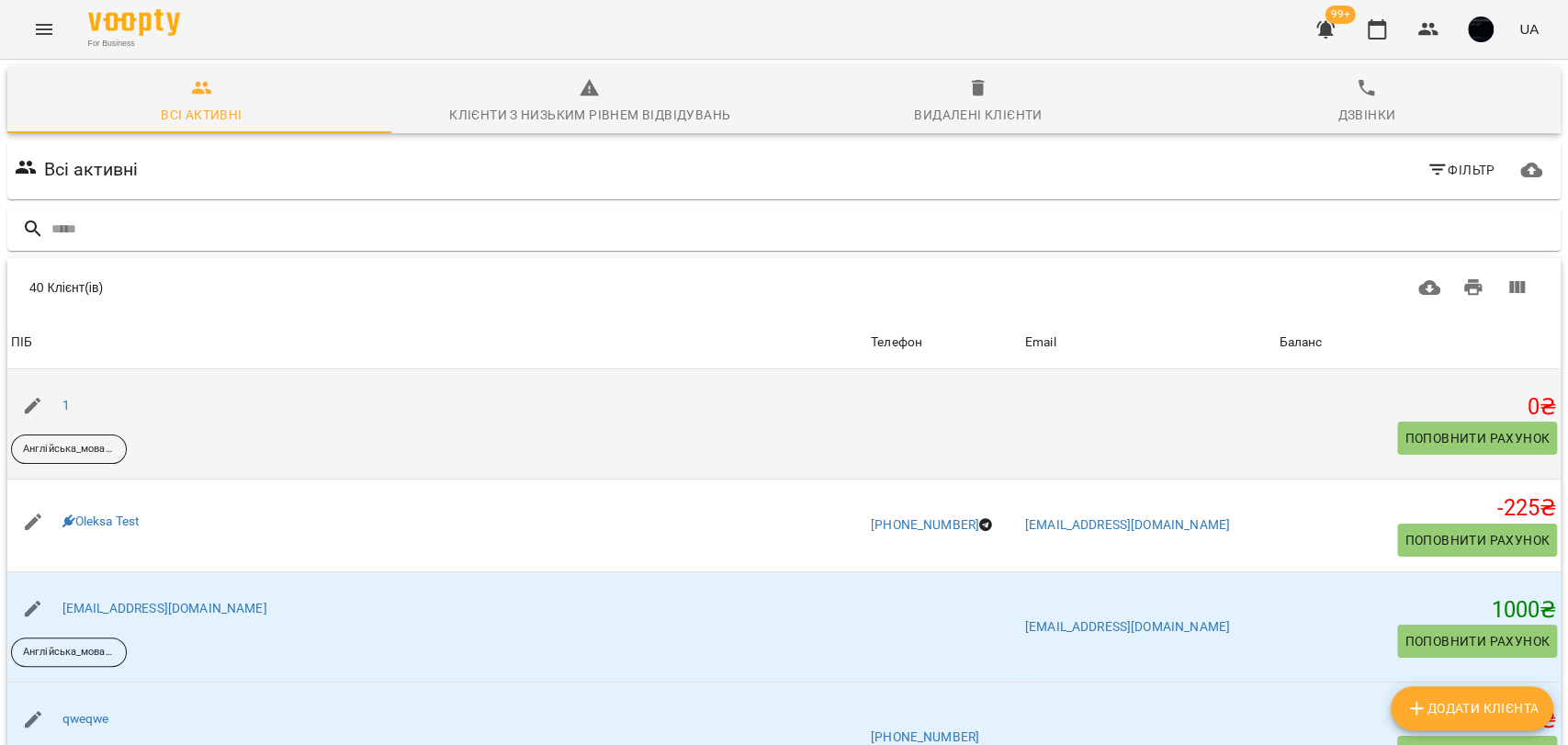
click at [44, 415] on button "button" at bounding box center [32, 405] width 44 height 44
select select "**"
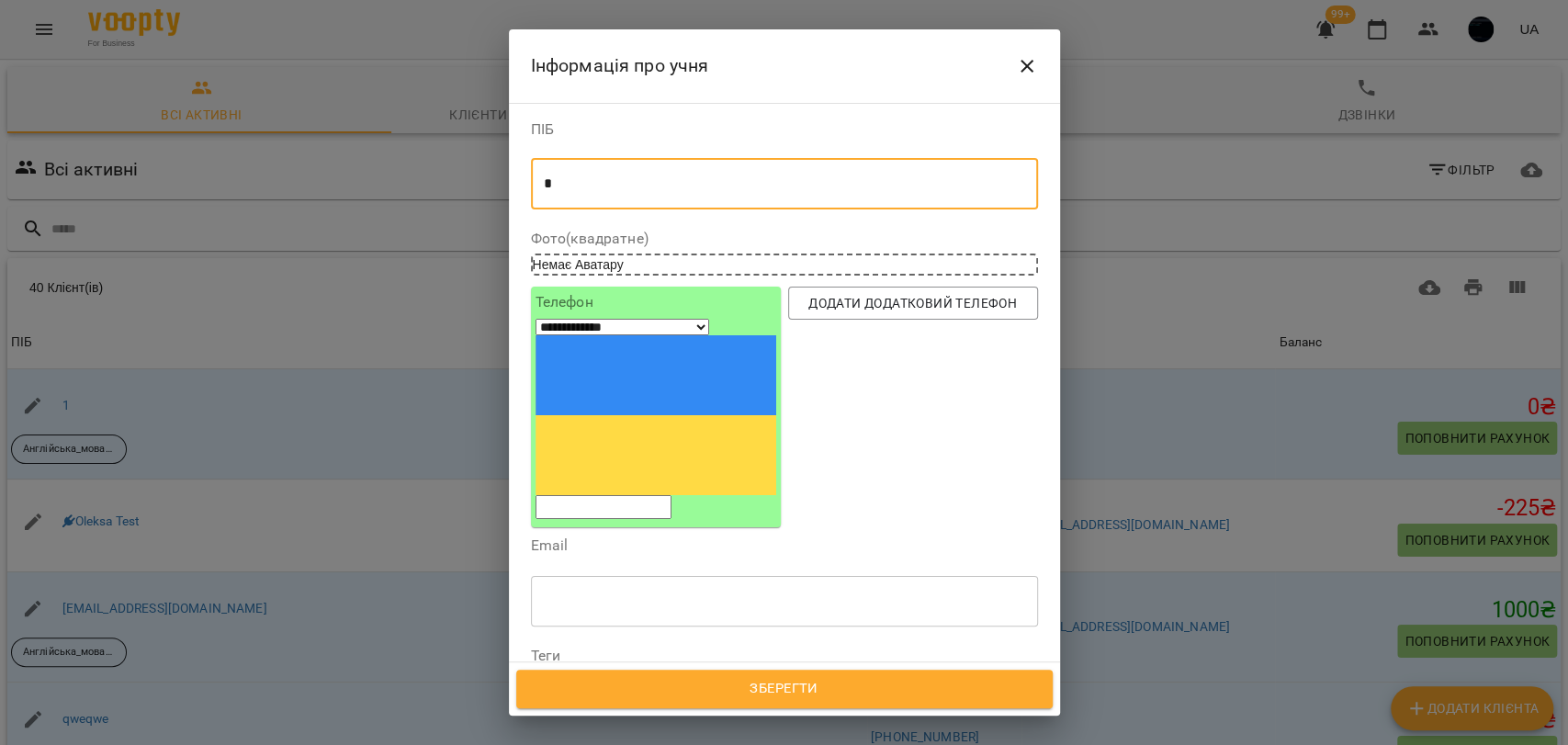
drag, startPoint x: 560, startPoint y: 185, endPoint x: 525, endPoint y: 185, distance: 35.0
click at [528, 185] on div "ПІБ * * ​" at bounding box center [784, 170] width 514 height 111
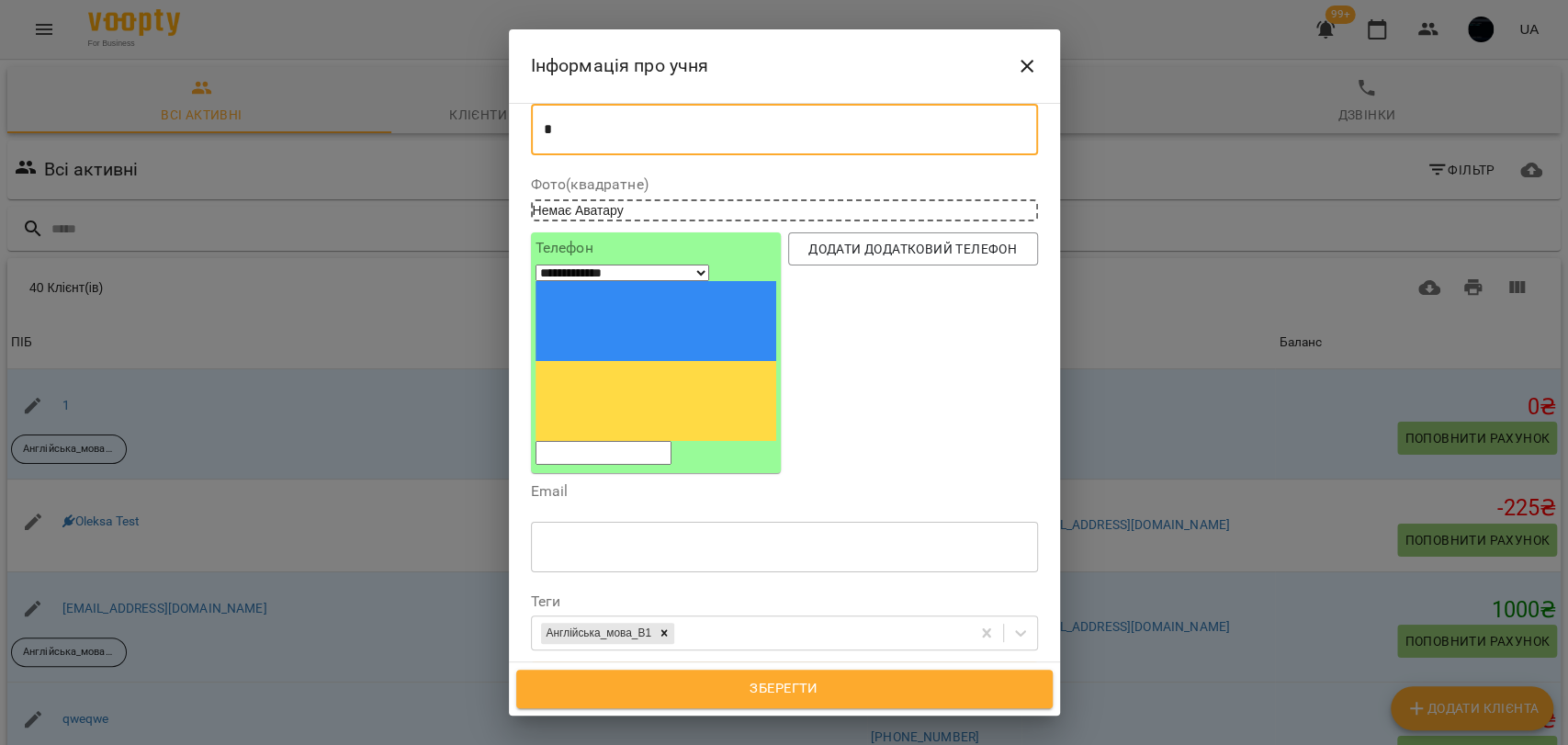
scroll to position [102, 0]
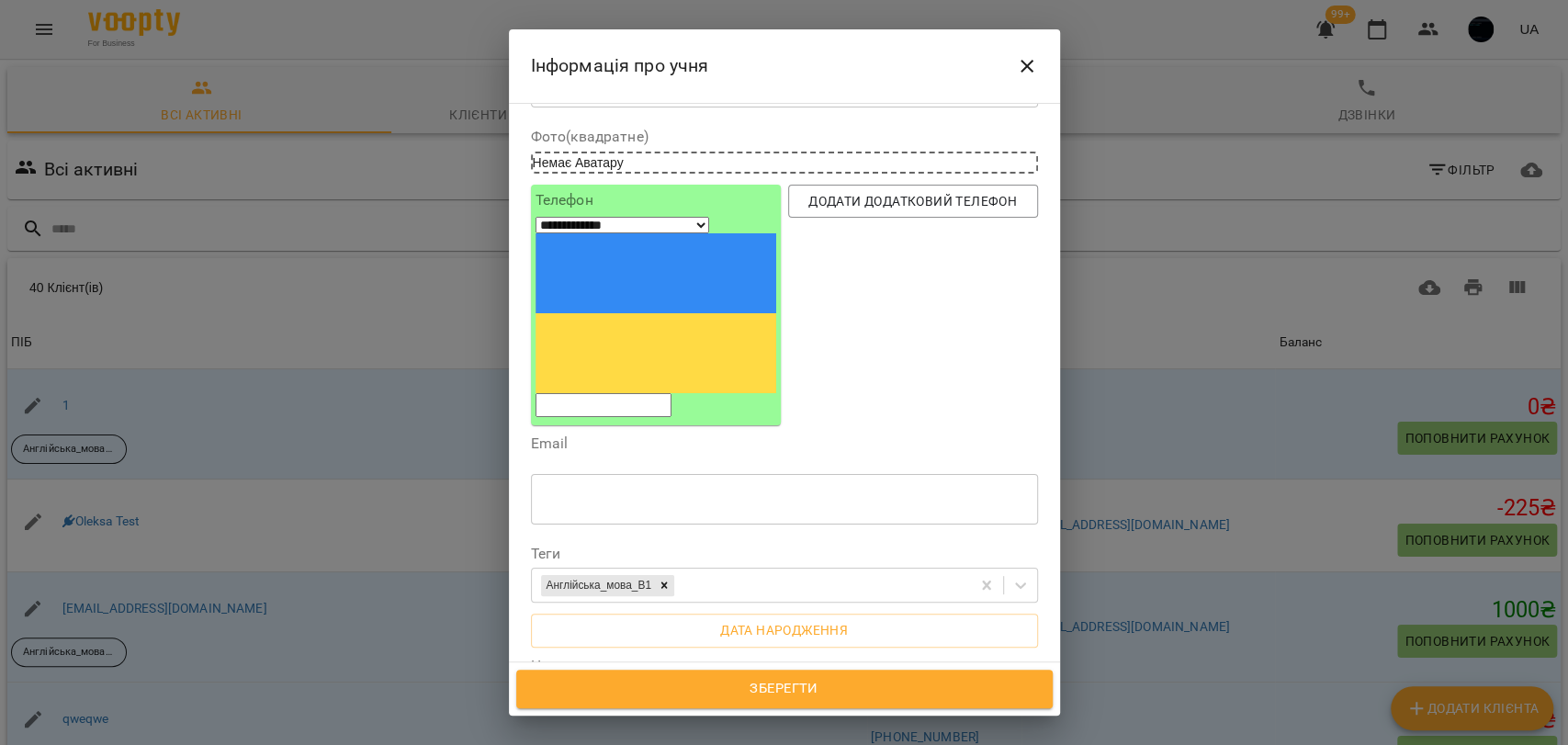
click at [592, 393] on input "tel" at bounding box center [603, 405] width 136 height 24
click at [654, 197] on label "Телефон" at bounding box center [656, 200] width 240 height 15
click at [853, 212] on span "Додати додатковий телефон" at bounding box center [912, 201] width 220 height 22
select select "**"
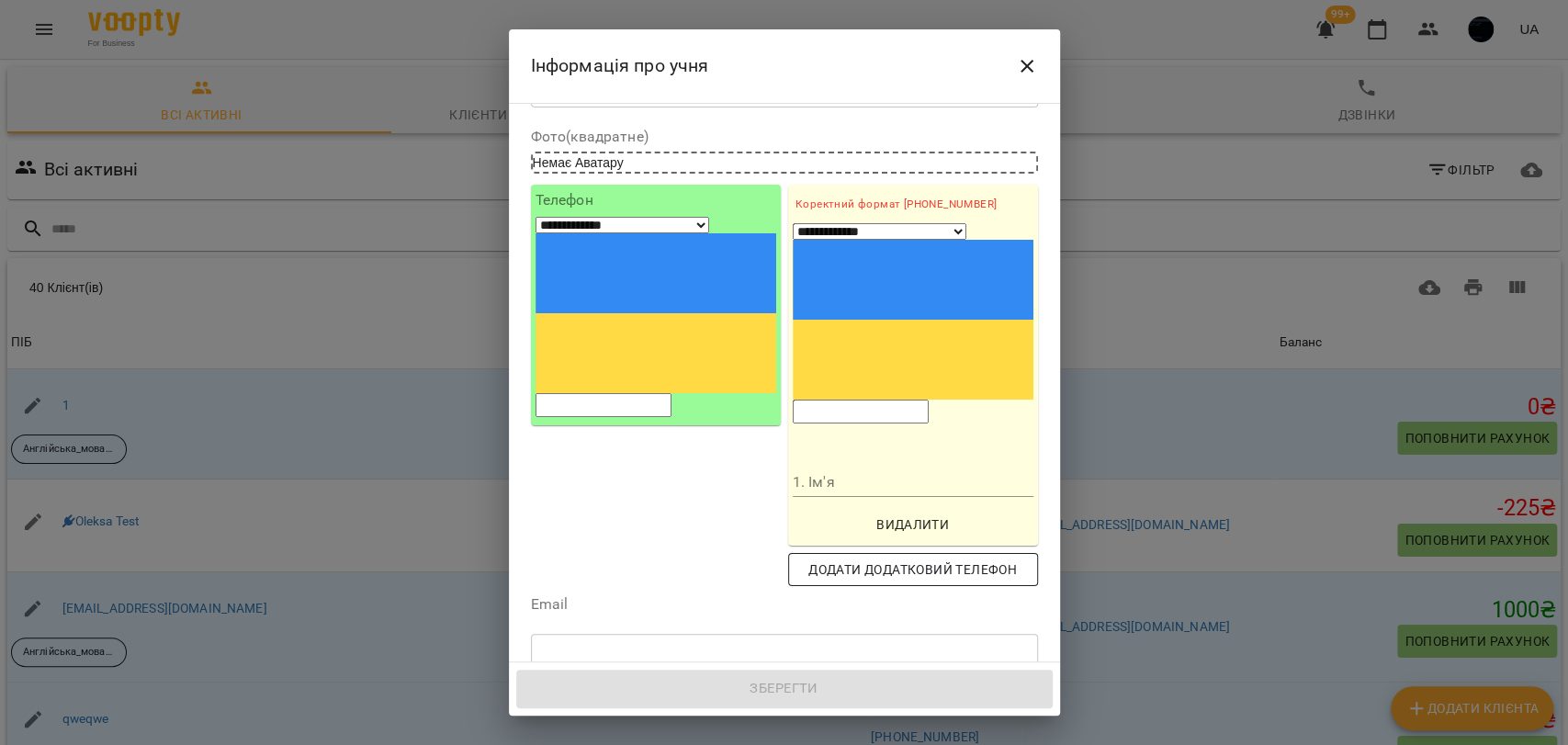
click at [898, 559] on span "Додати додатковий телефон" at bounding box center [912, 569] width 220 height 22
select select "**"
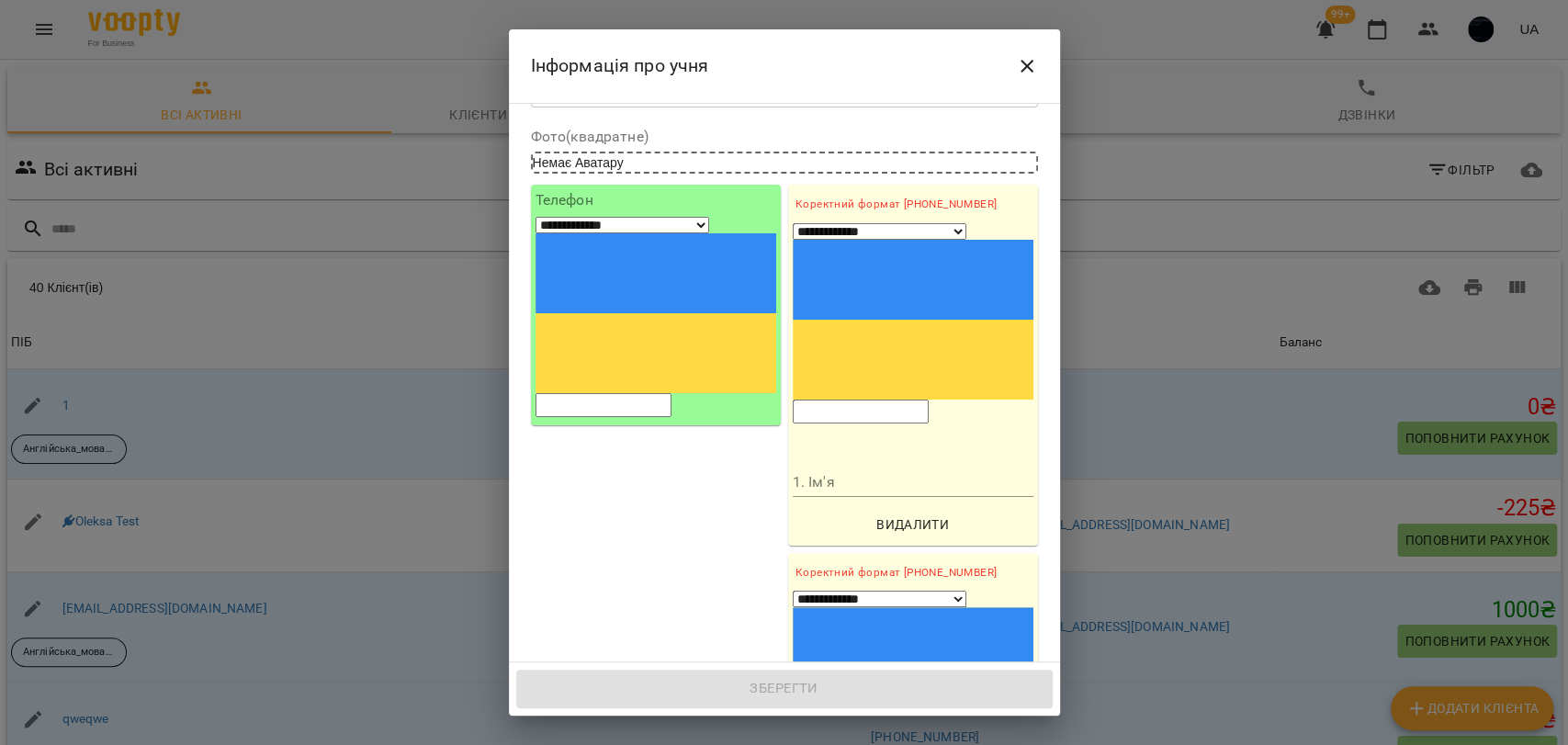
click at [833, 468] on input "1. Ім'я" at bounding box center [912, 482] width 240 height 29
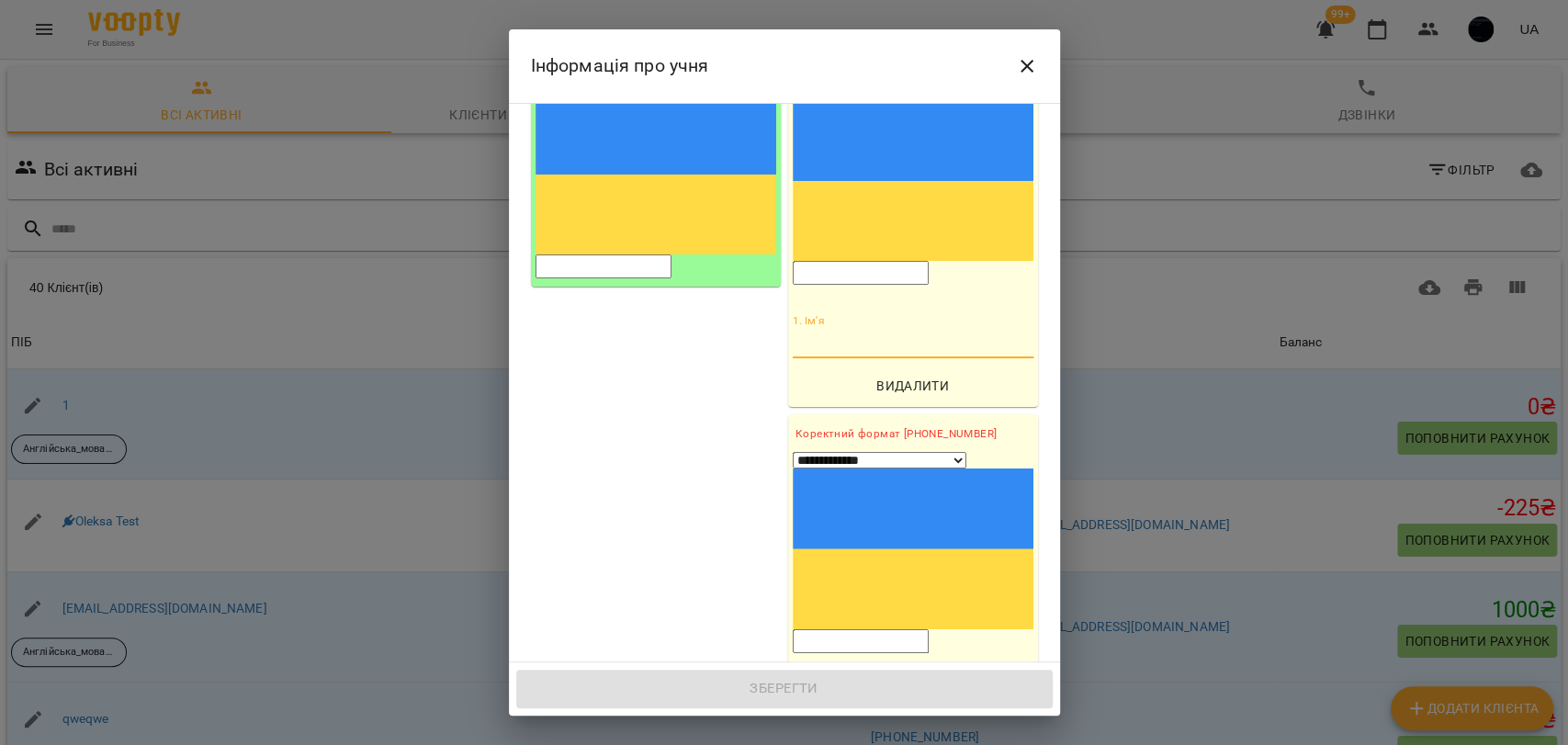
scroll to position [408, 0]
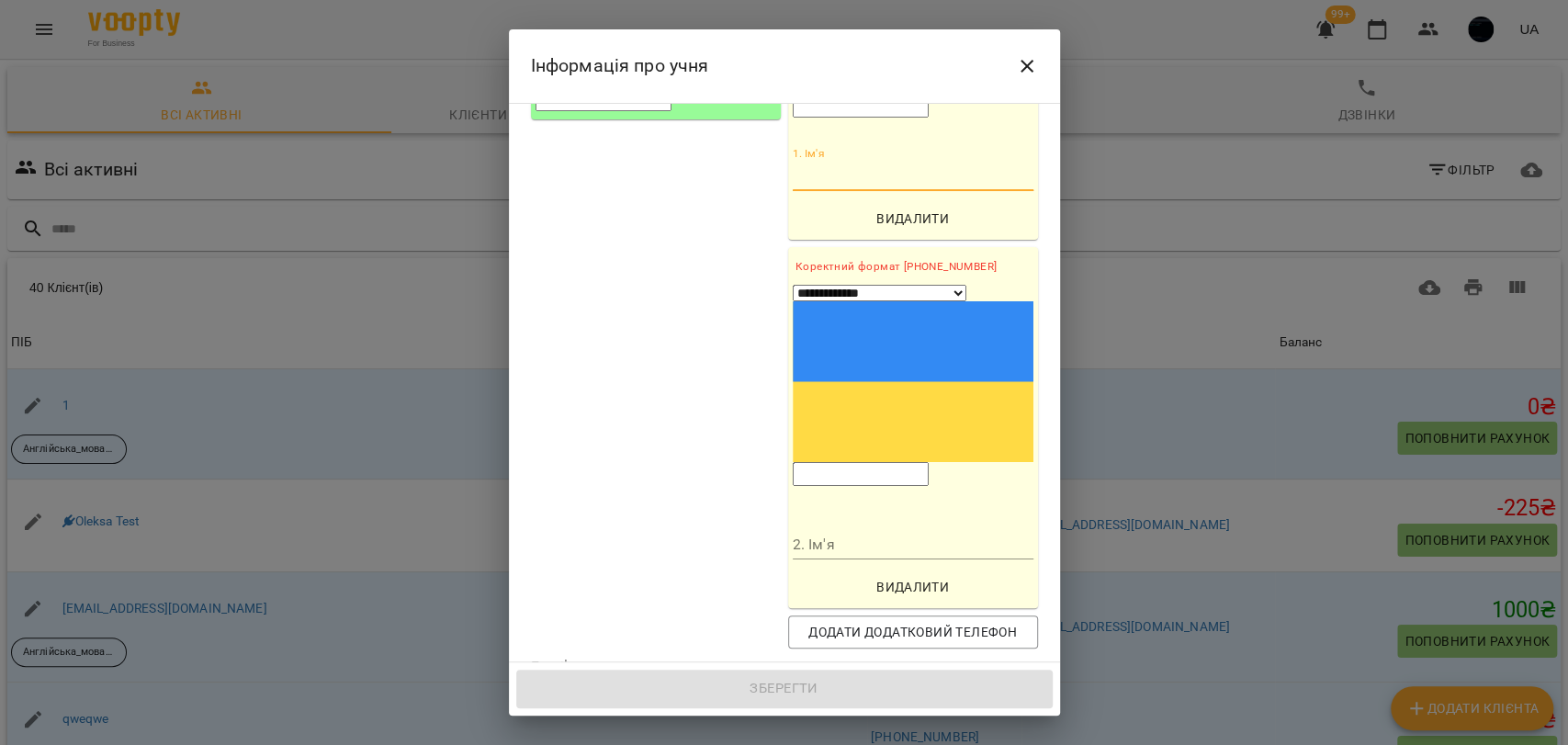
drag, startPoint x: 734, startPoint y: 308, endPoint x: 762, endPoint y: 314, distance: 28.6
click at [734, 307] on div "**********" at bounding box center [656, 263] width 257 height 777
click at [889, 576] on span "Видалити" at bounding box center [912, 587] width 226 height 22
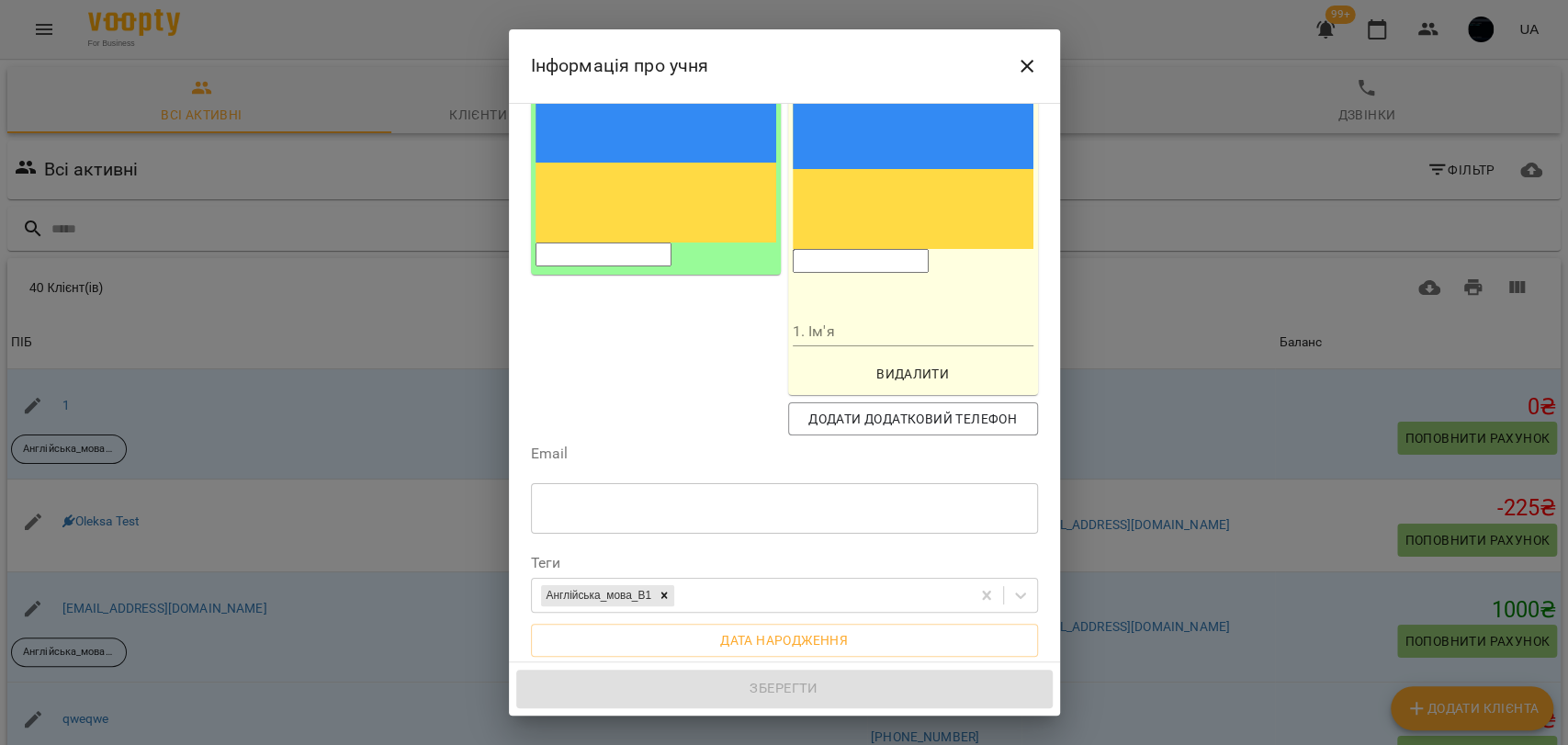
scroll to position [204, 0]
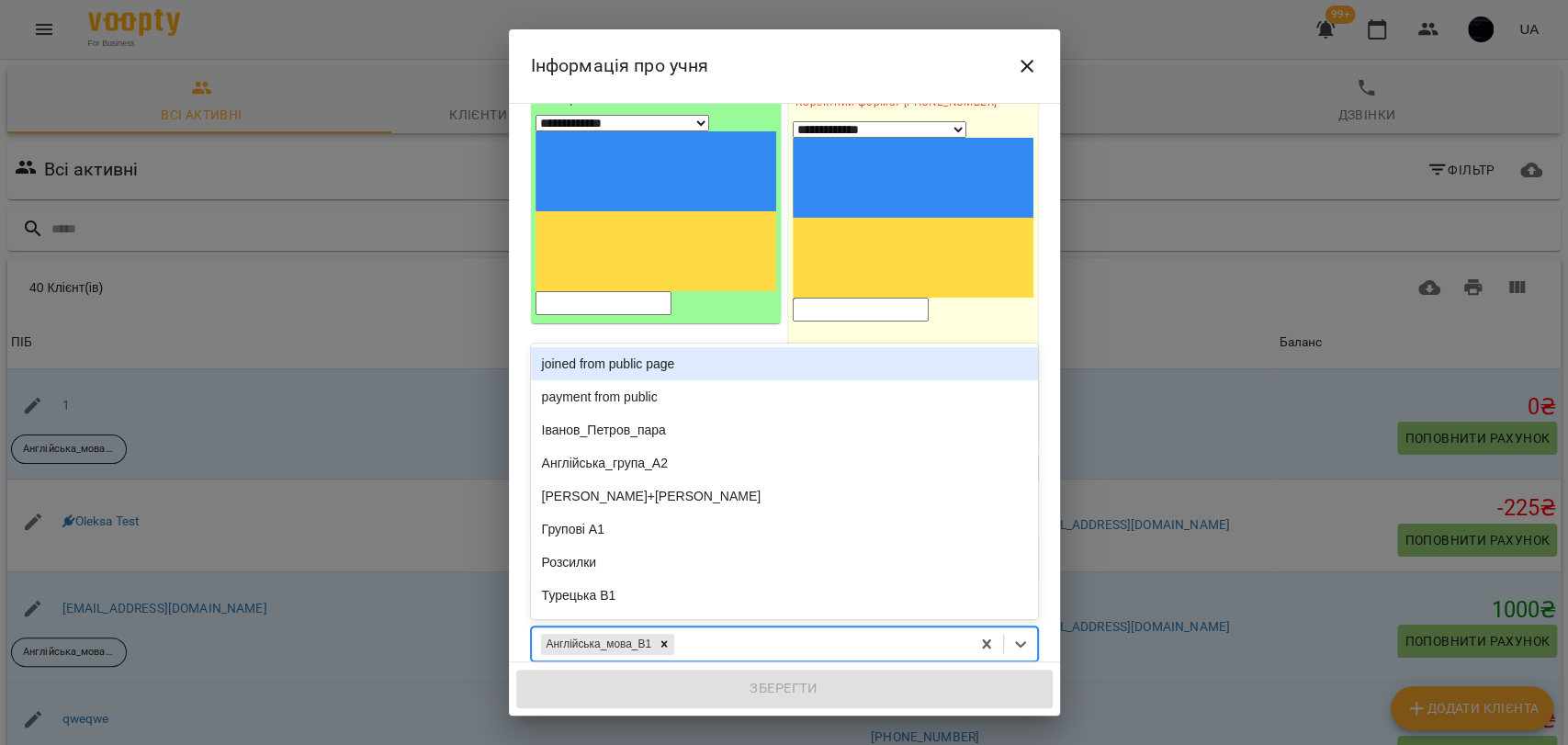
click at [709, 630] on div "Англійська_мова_В1" at bounding box center [751, 644] width 438 height 30
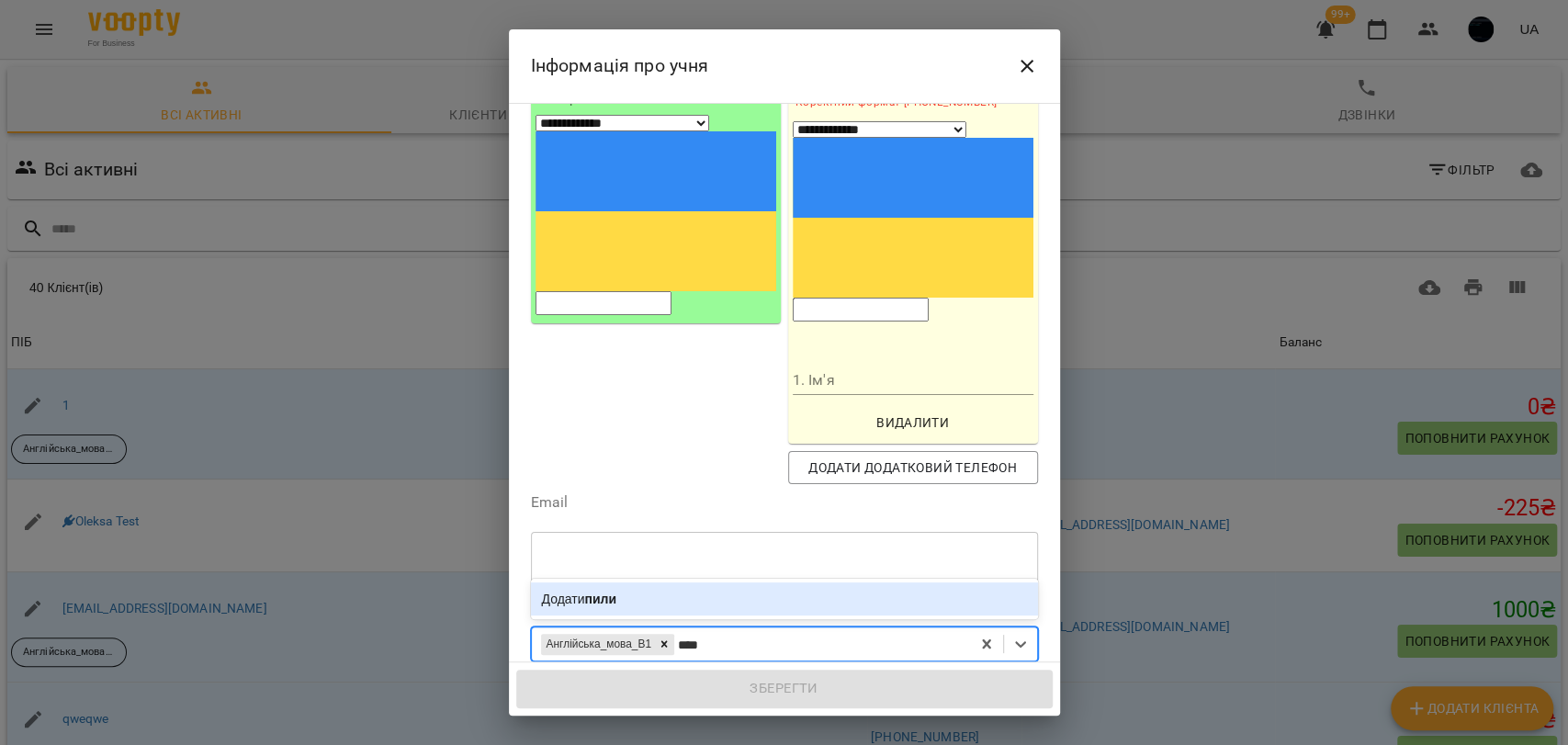
type input "*****"
click at [638, 579] on div "Додати пилип" at bounding box center [784, 599] width 507 height 41
click at [642, 583] on div "Додати пилип" at bounding box center [784, 599] width 507 height 33
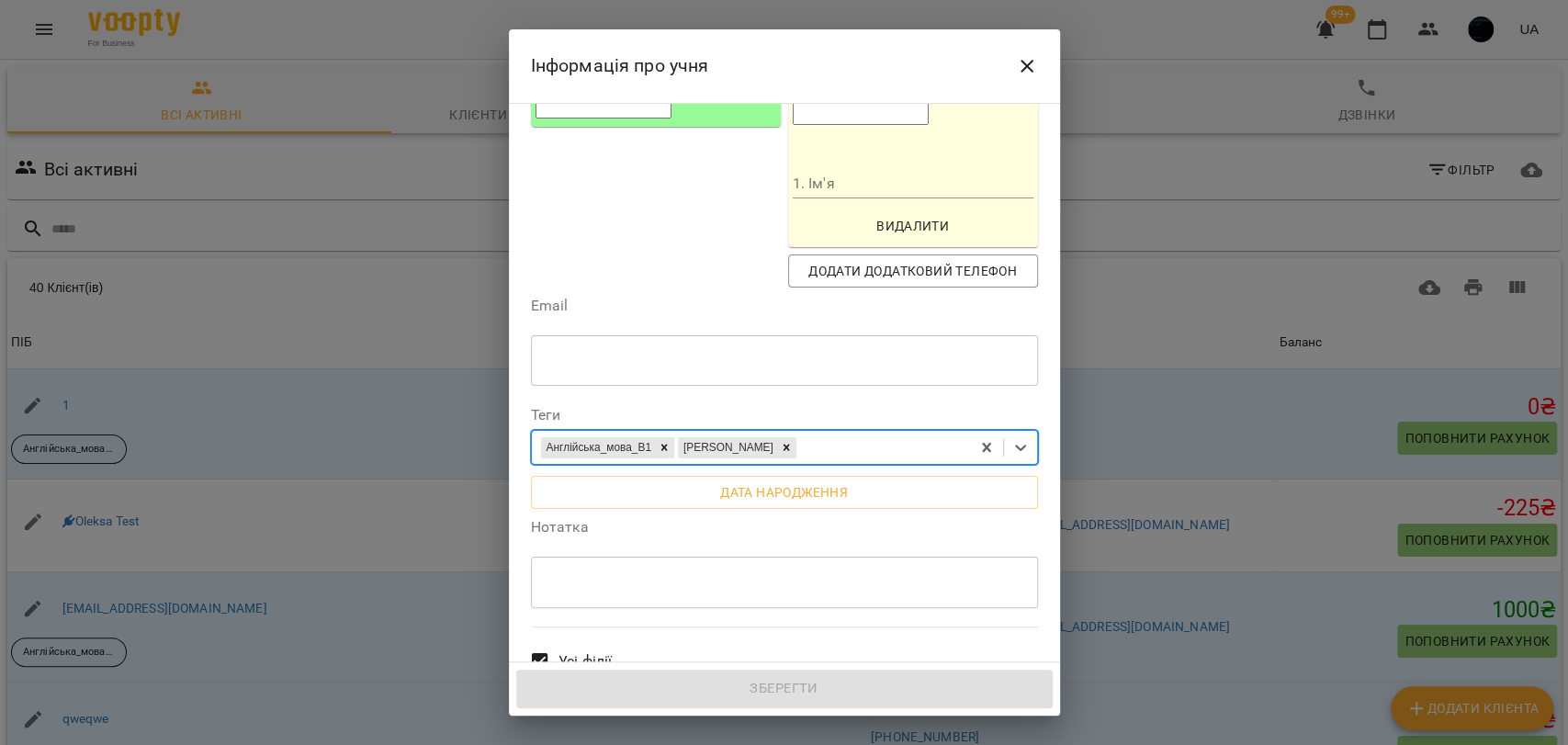
scroll to position [408, 0]
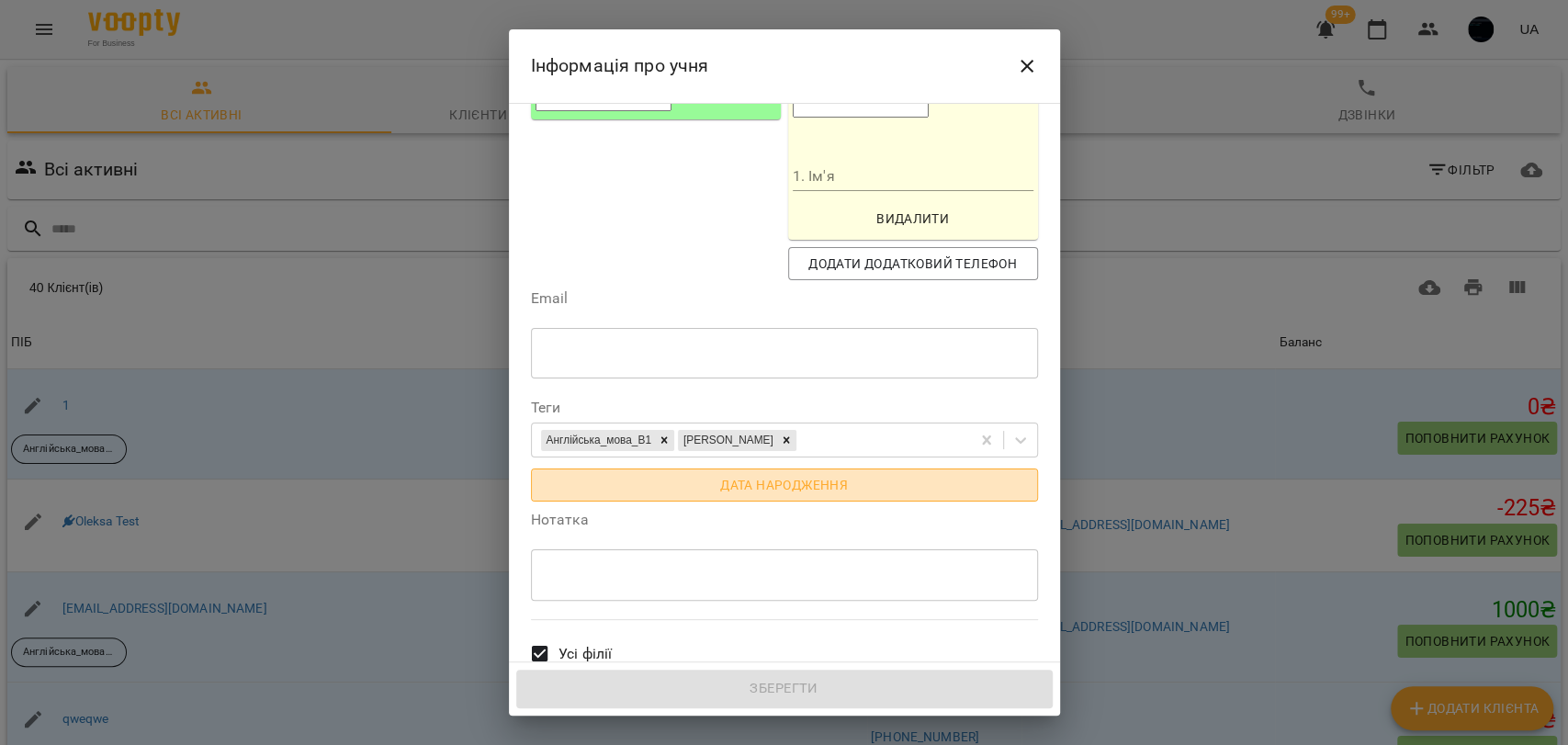
click at [841, 474] on span "Дата народження" at bounding box center [784, 485] width 478 height 22
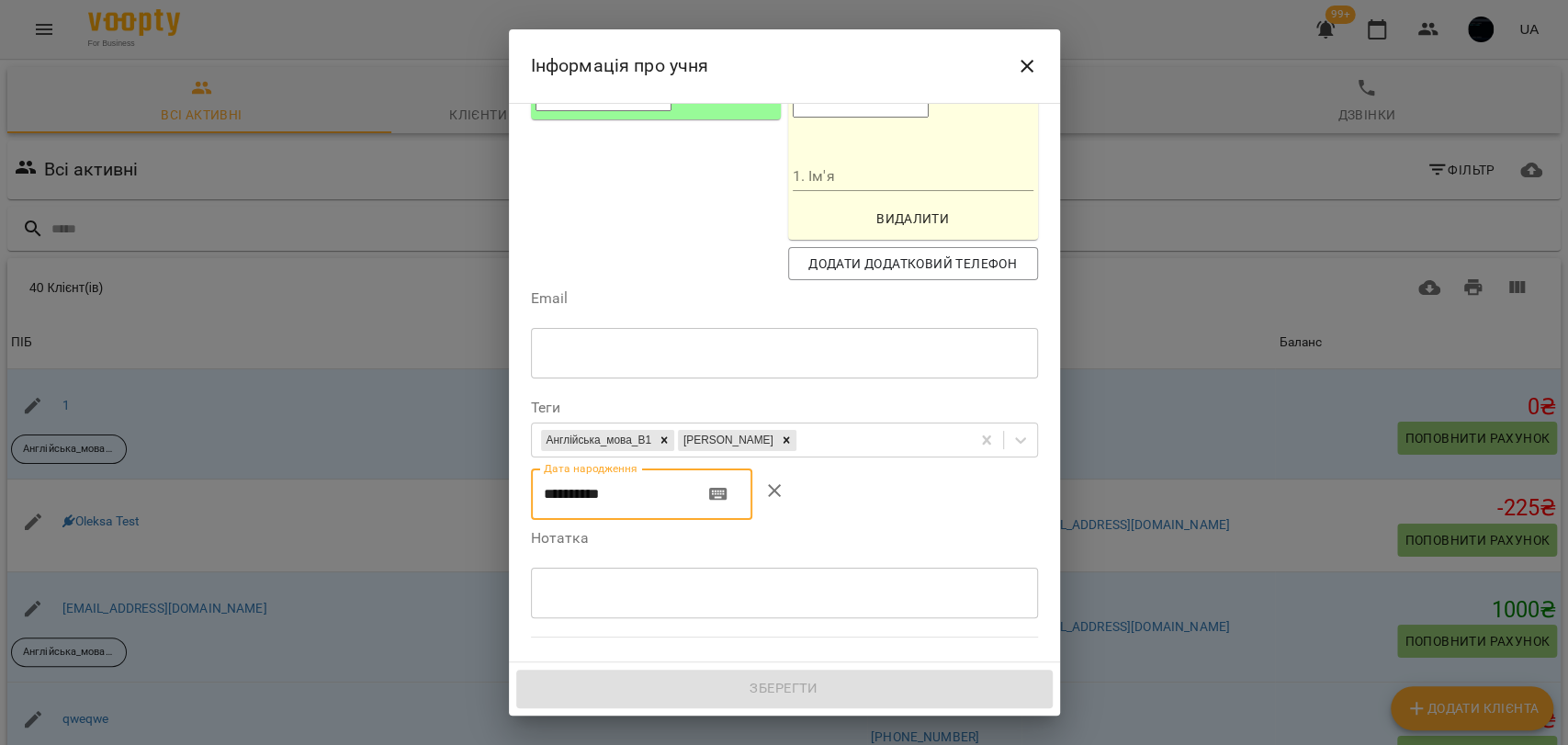
drag, startPoint x: 624, startPoint y: 337, endPoint x: 541, endPoint y: 333, distance: 83.1
click at [541, 469] on input "**********" at bounding box center [609, 494] width 158 height 51
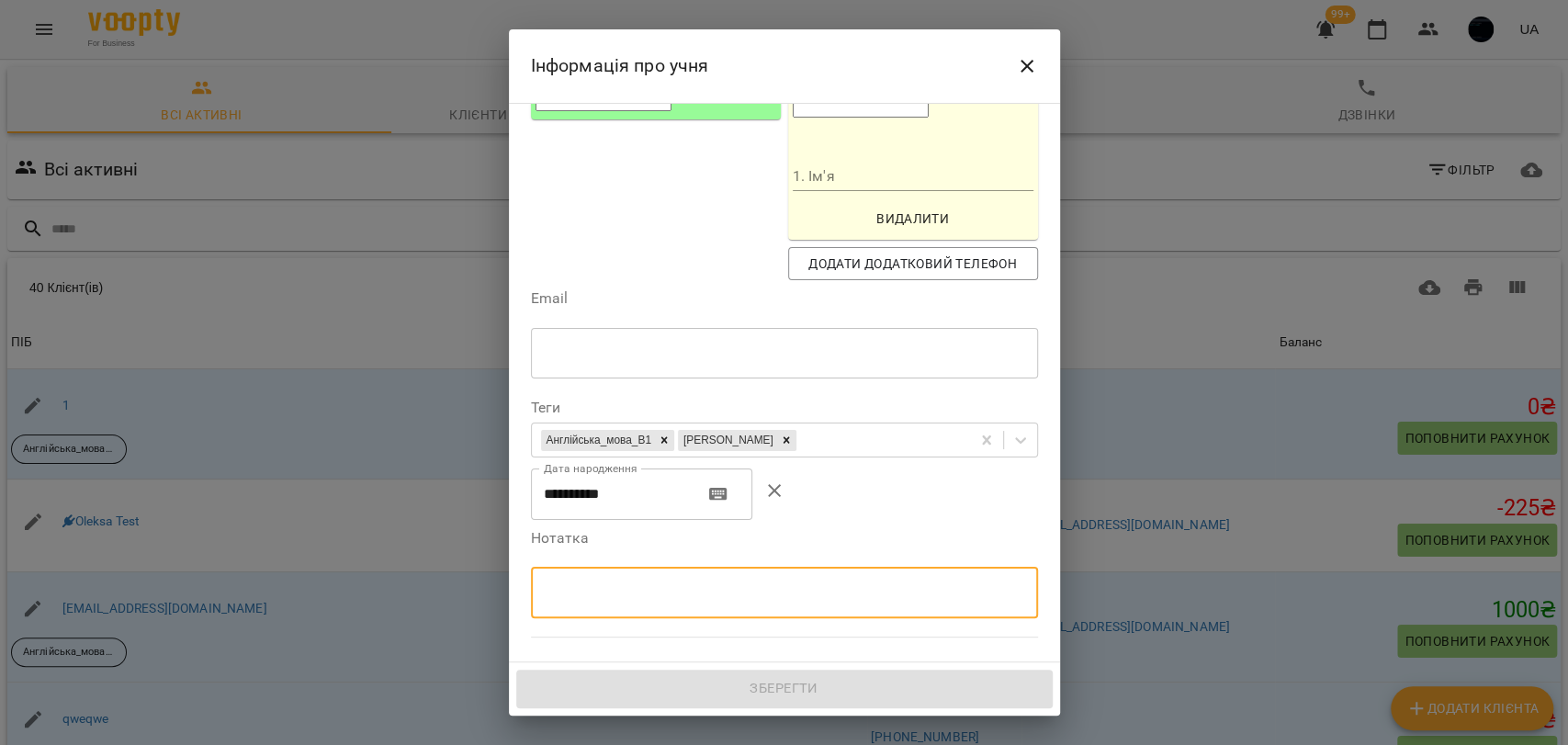
click at [628, 584] on textarea at bounding box center [784, 593] width 481 height 17
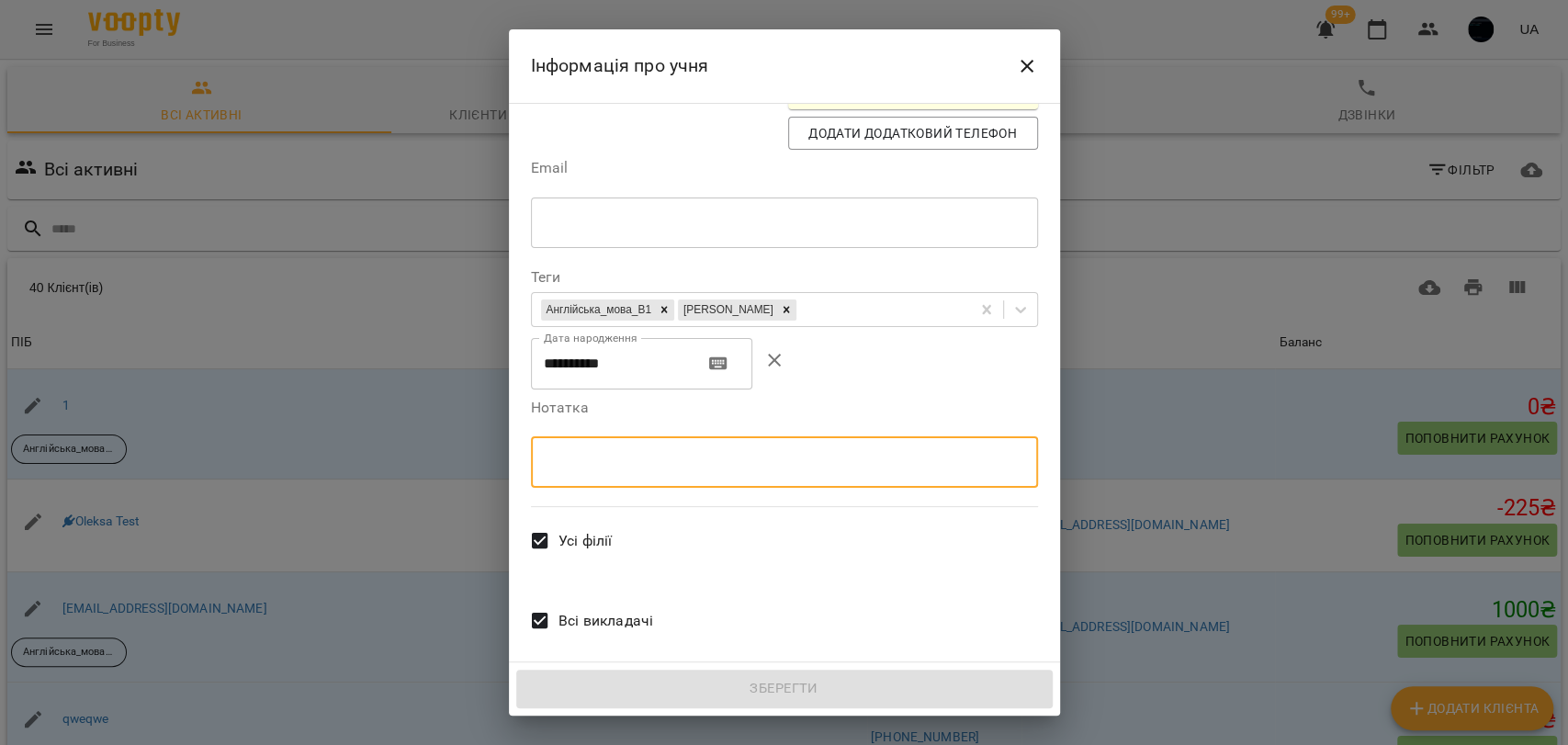
scroll to position [548, 0]
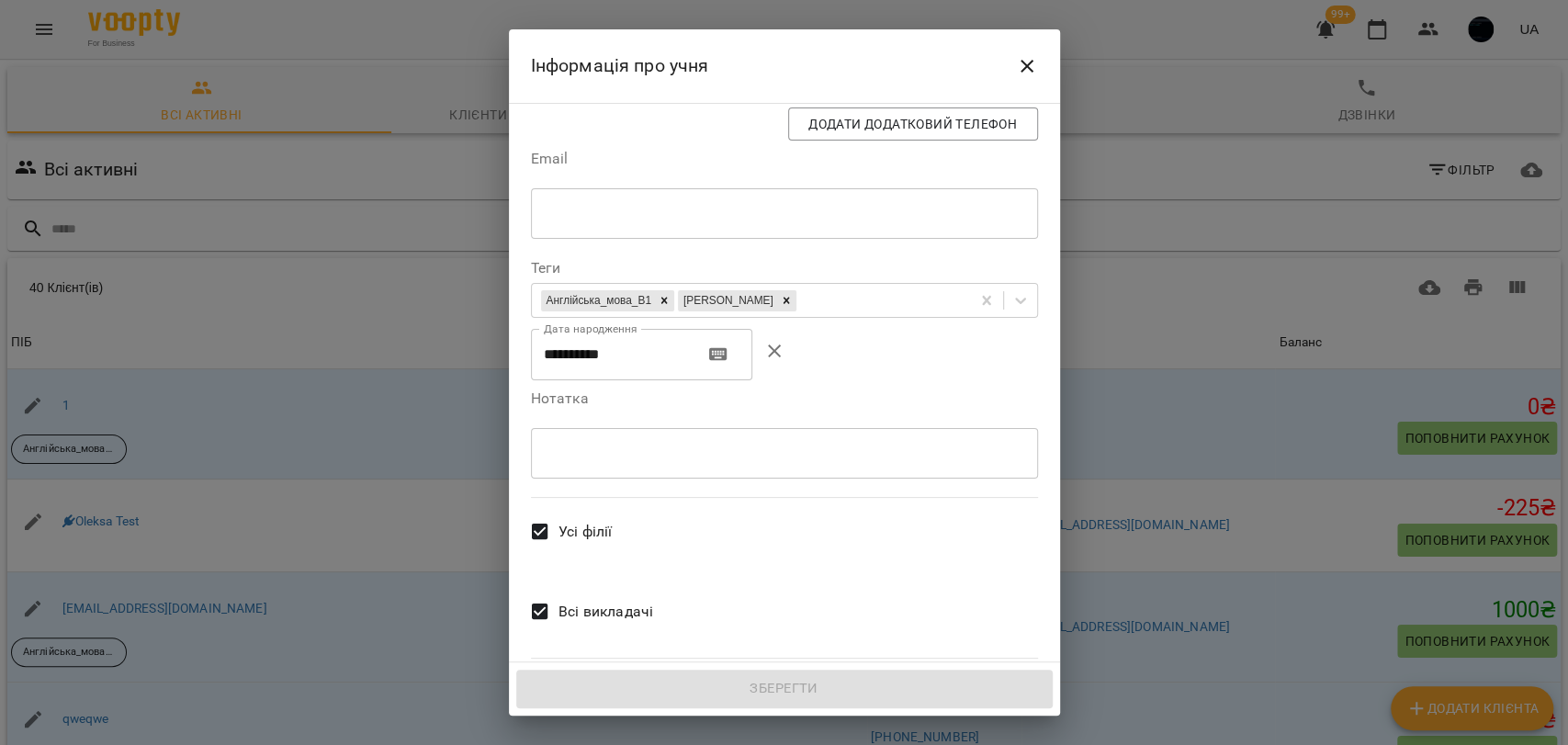
click at [649, 578] on label "Всі викладачі" at bounding box center [587, 612] width 132 height 68
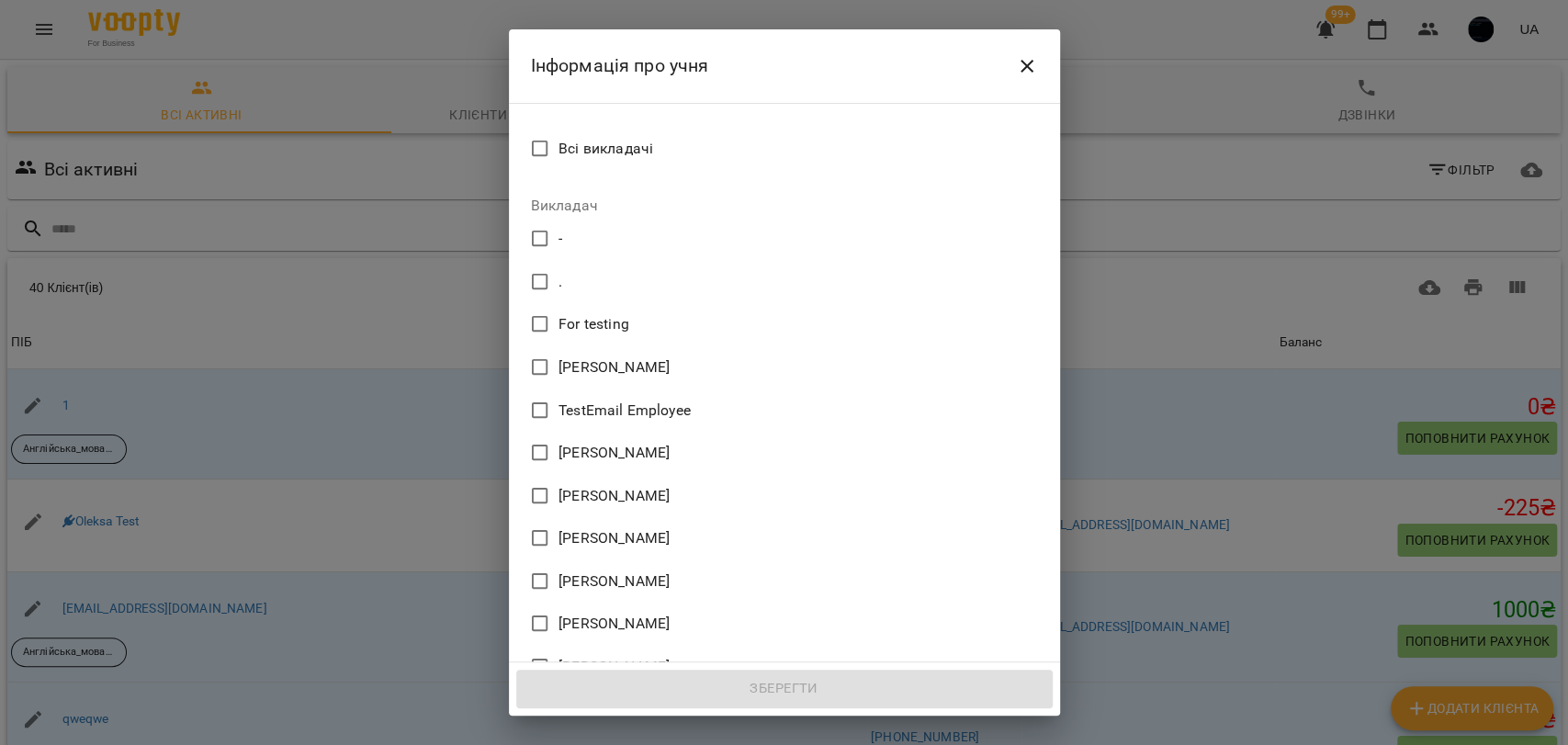
scroll to position [1160, 0]
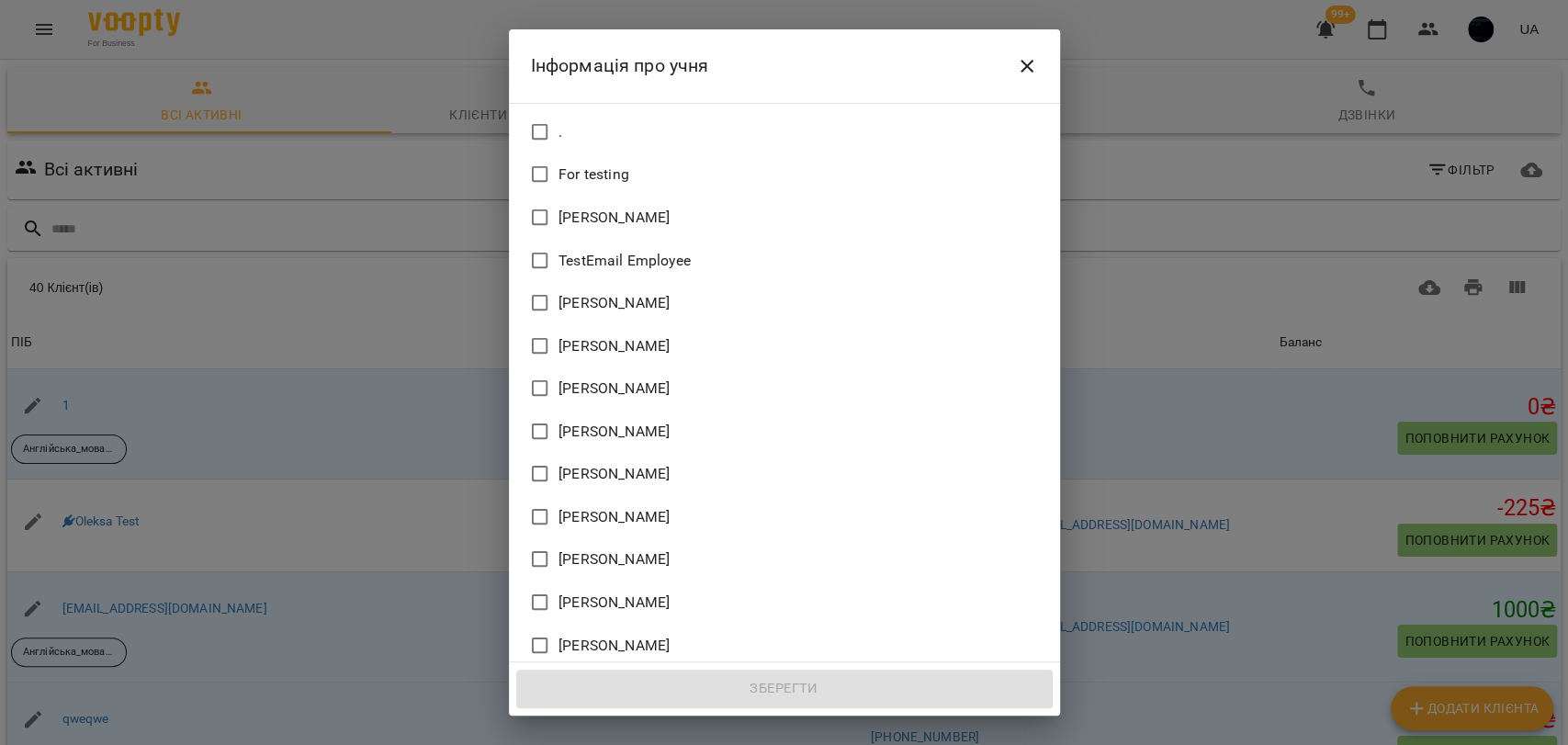
click at [565, 548] on span "Владислав" at bounding box center [614, 559] width 112 height 22
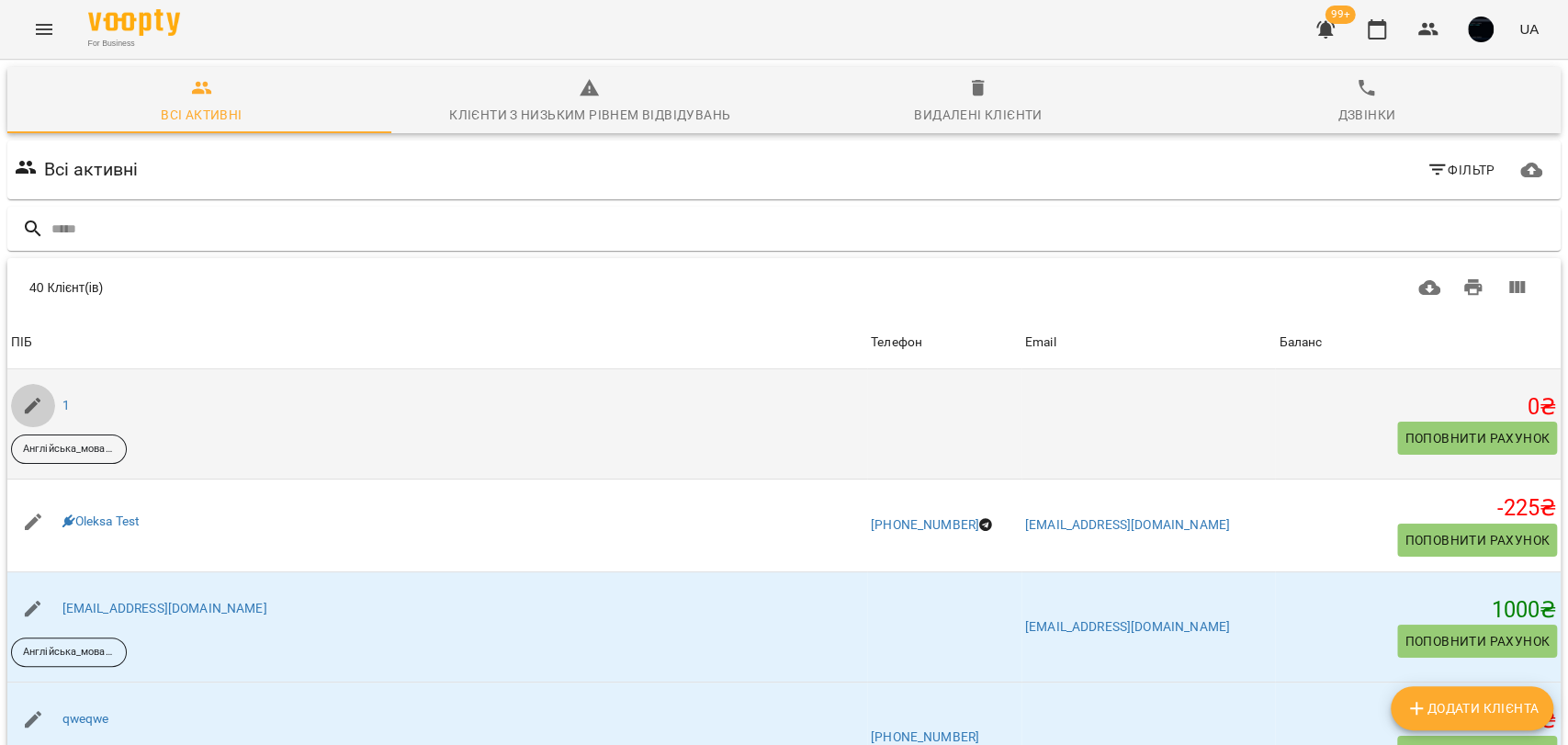
click at [52, 406] on button "button" at bounding box center [32, 405] width 44 height 44
select select "**"
click at [64, 405] on link "1" at bounding box center [66, 405] width 8 height 15
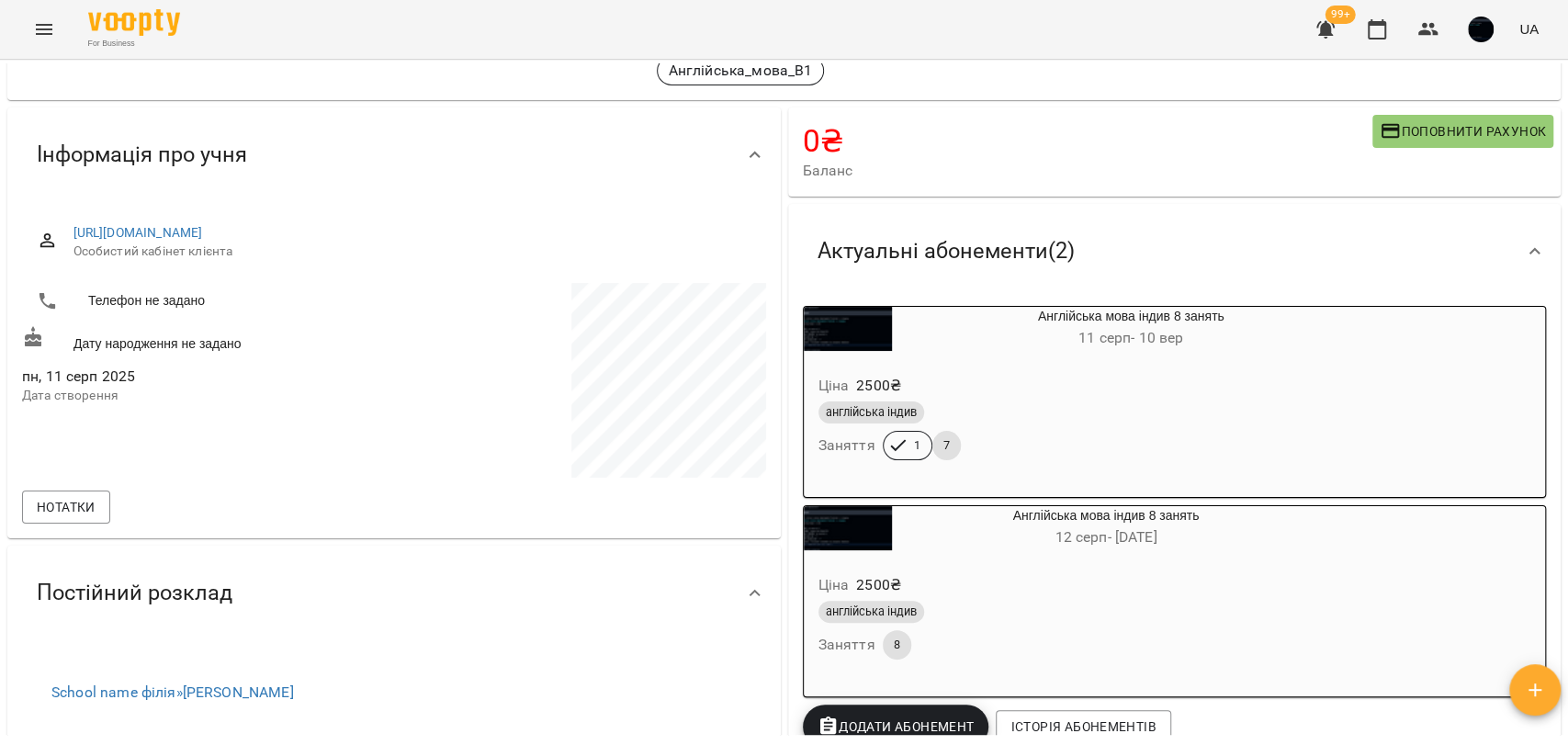
scroll to position [306, 0]
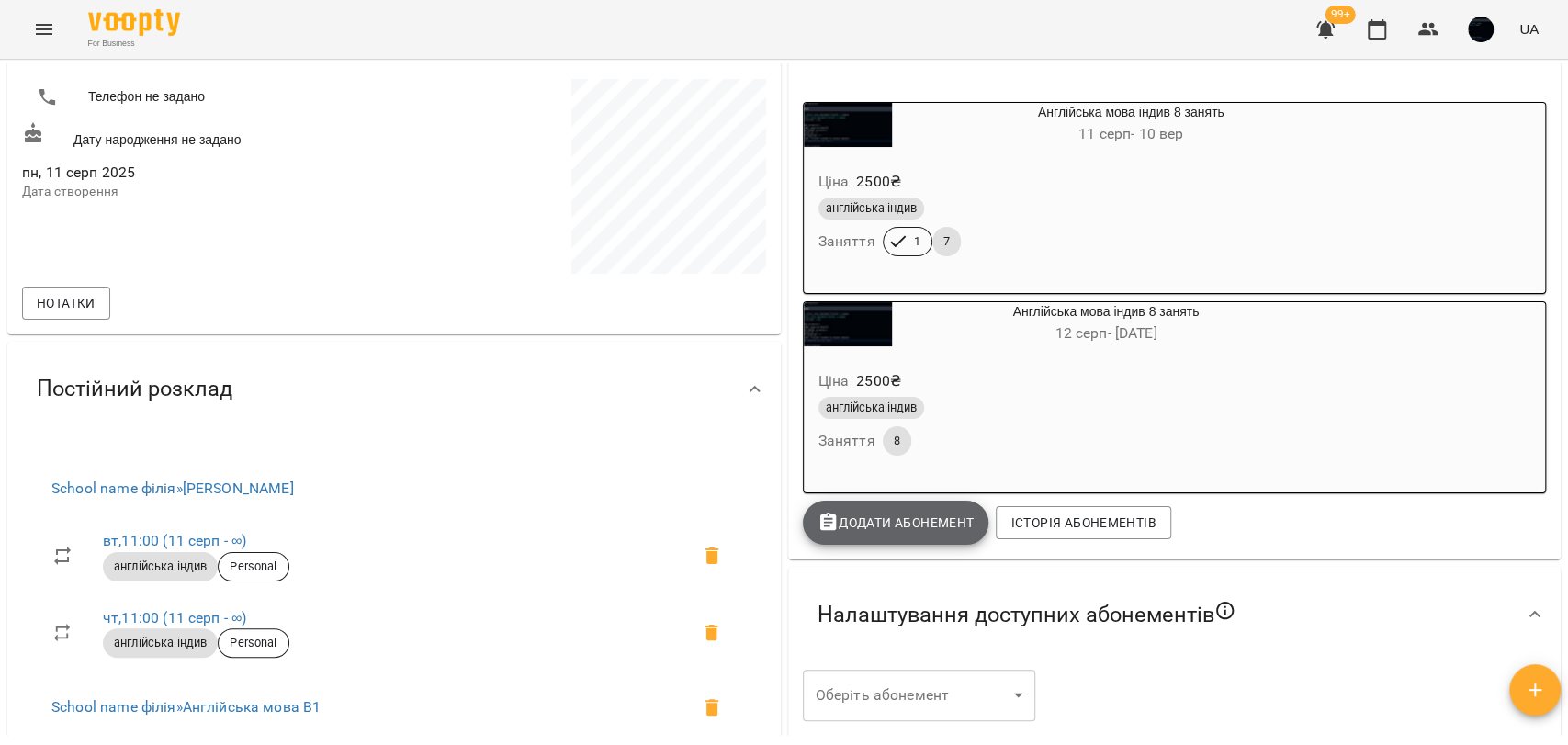
click at [912, 528] on span "Додати Абонемент" at bounding box center [896, 523] width 157 height 22
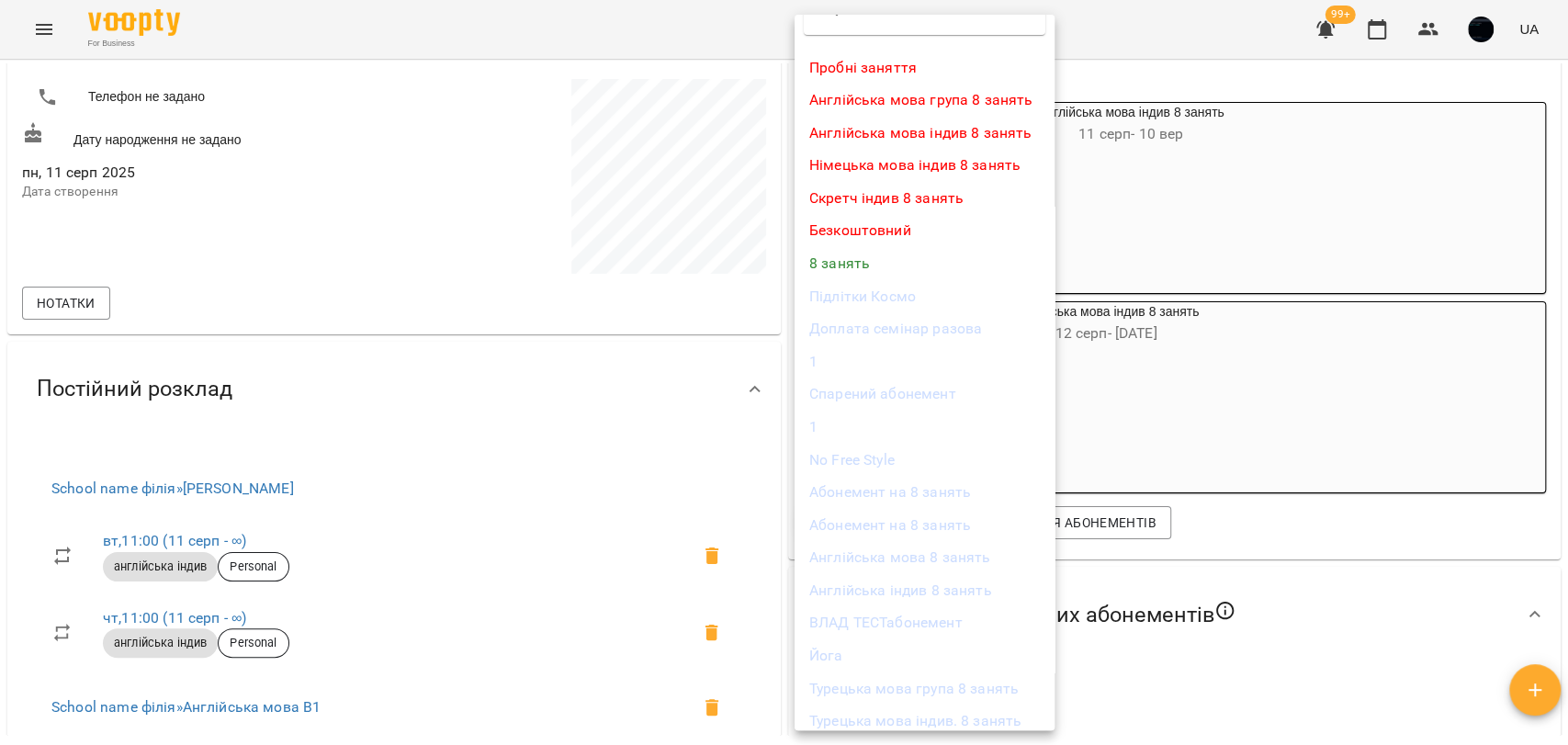
scroll to position [0, 0]
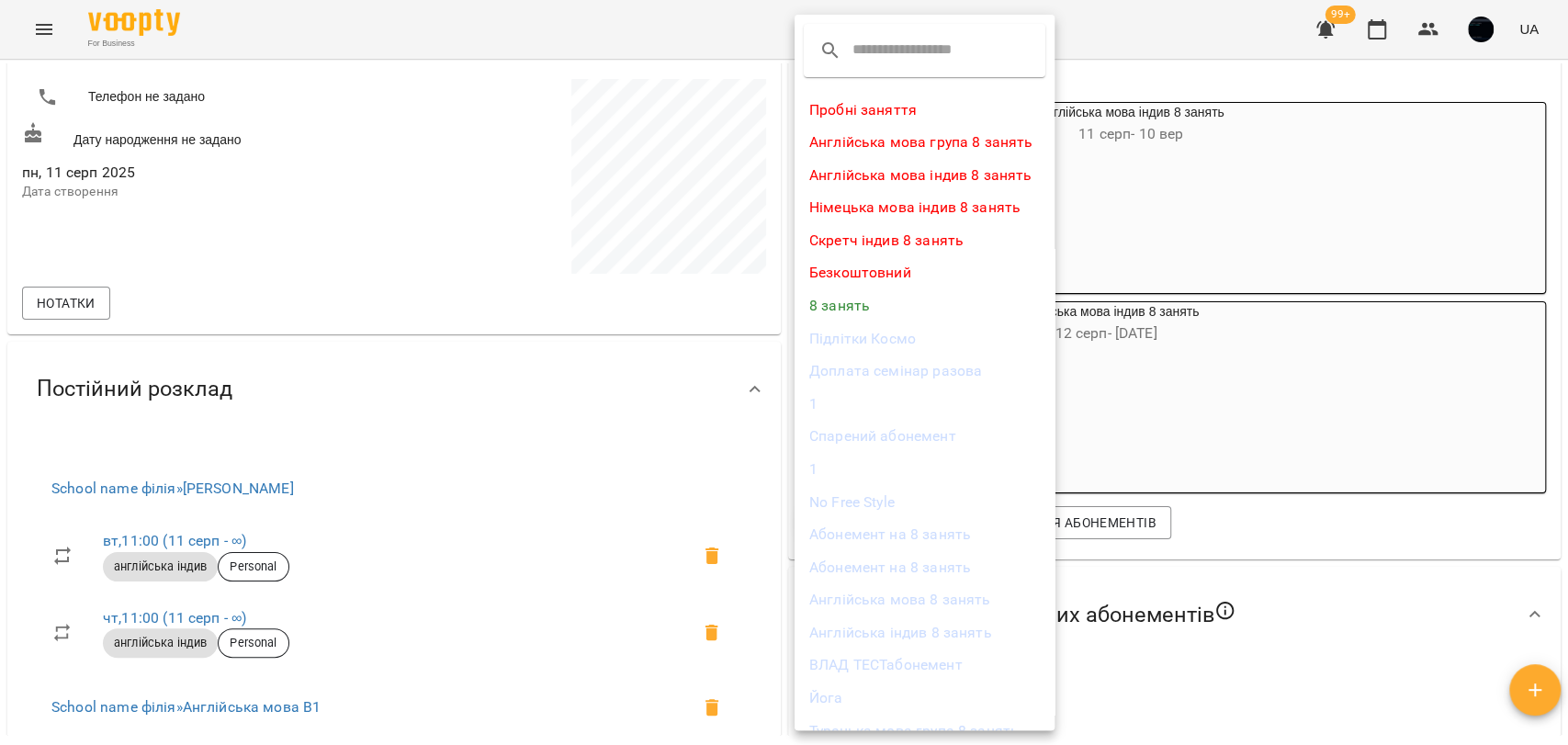
click at [768, 232] on div at bounding box center [784, 372] width 1568 height 745
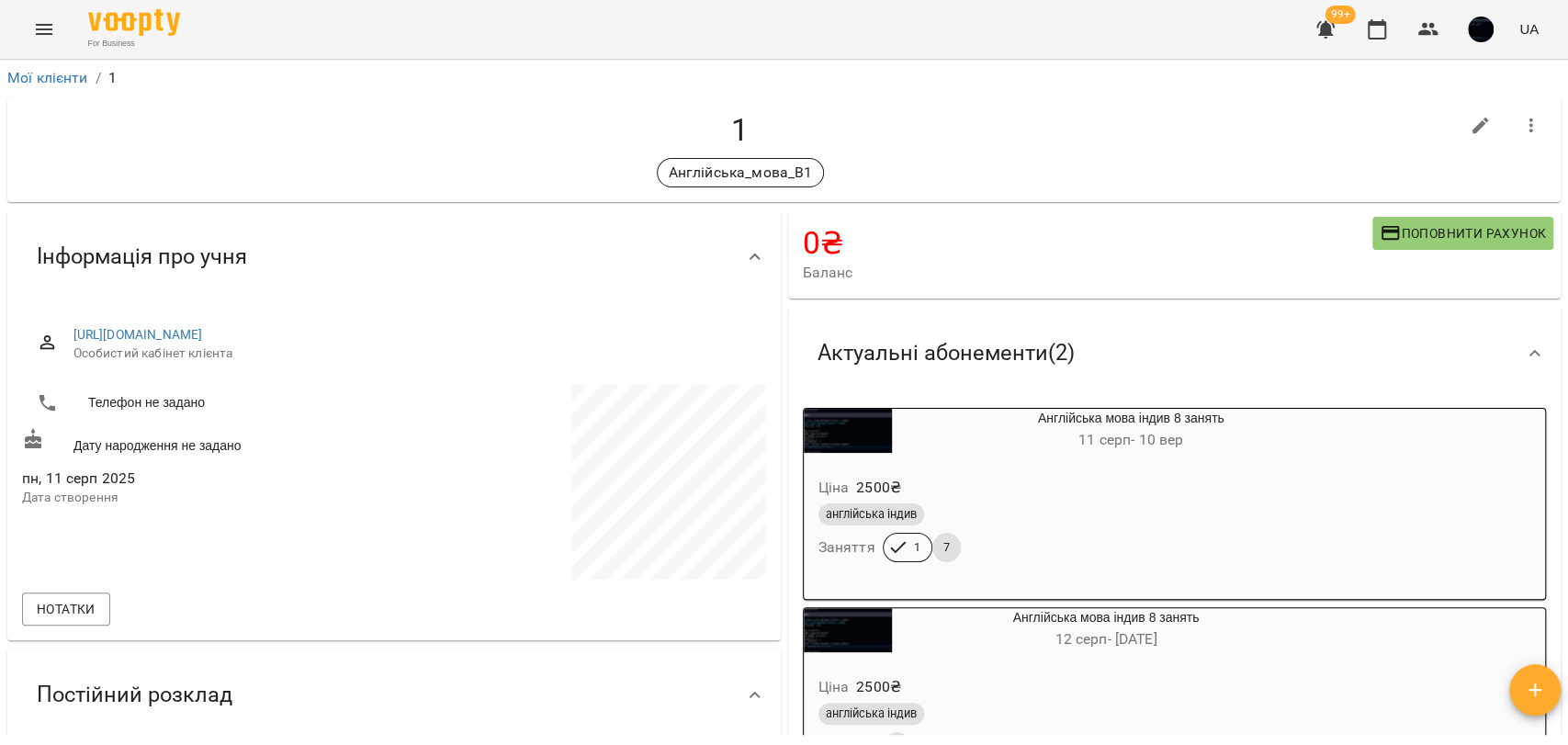
drag, startPoint x: 615, startPoint y: 329, endPoint x: 33, endPoint y: 318, distance: 582.1
click at [56, 327] on div "https://www.voopty.com.ua/client/65d36a03ce7cab54ca9f3fc8/6899dea2d23b282ffe59a…" at bounding box center [394, 343] width 744 height 65
click at [10, 313] on div "https://www.voopty.com.ua/client/65d36a03ce7cab54ca9f3fc8/6899dea2d23b282ffe59a…" at bounding box center [395, 472] width 774 height 337
drag, startPoint x: 791, startPoint y: 237, endPoint x: 844, endPoint y: 243, distance: 53.3
click at [844, 243] on div "0 ₴ Баланс Поповнити рахунок" at bounding box center [1175, 254] width 774 height 89
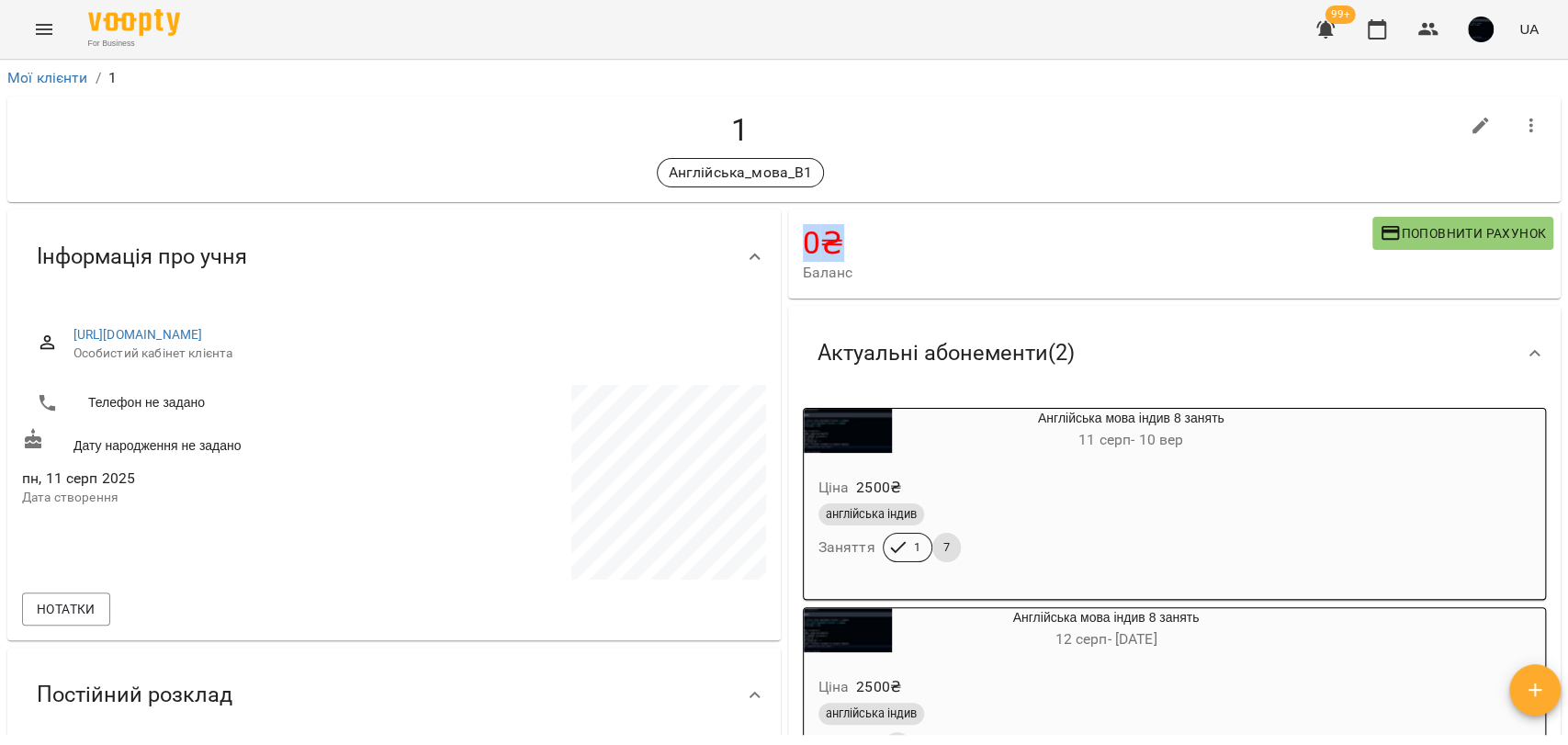
click at [809, 243] on h4 "0 ₴" at bounding box center [1087, 243] width 569 height 38
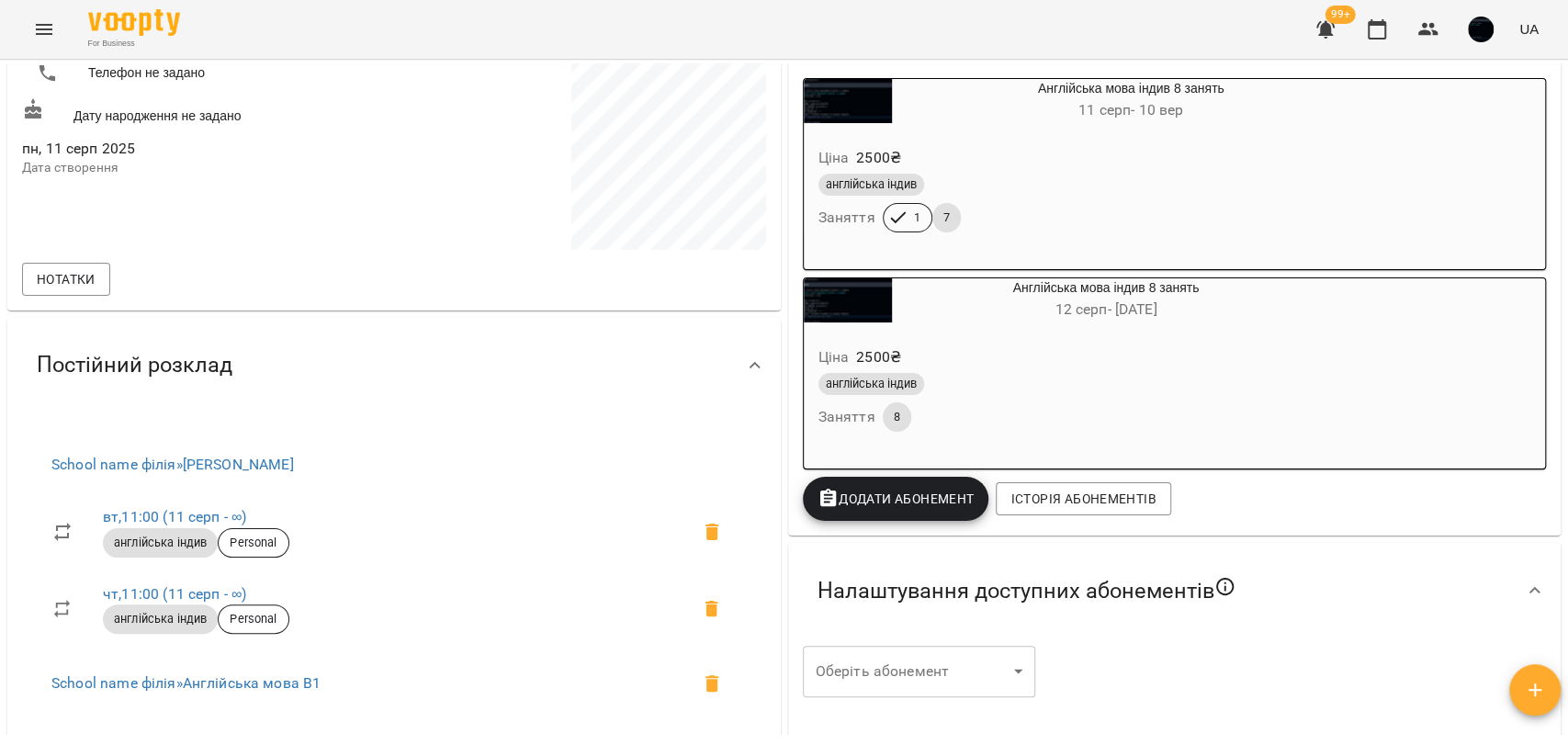
scroll to position [408, 0]
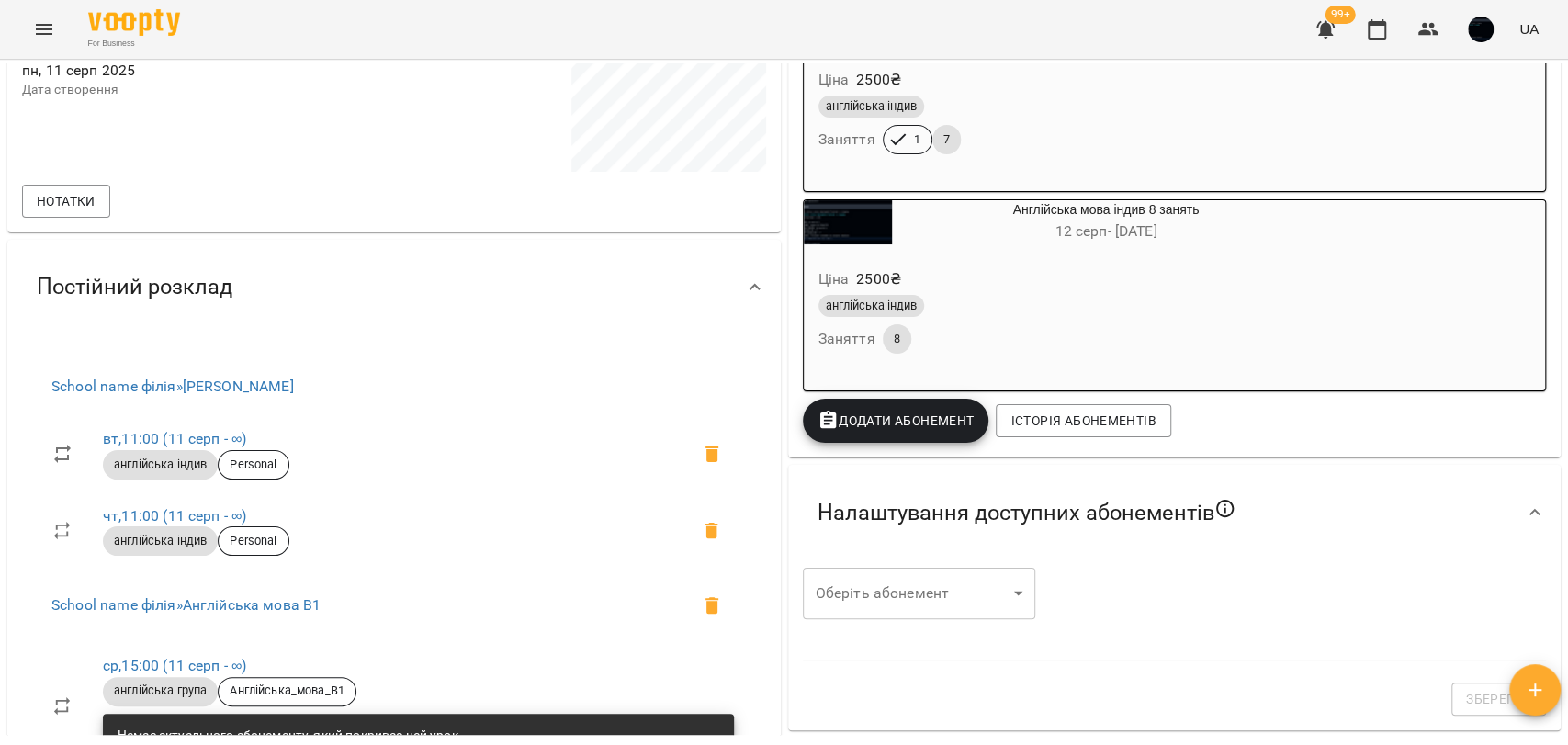
click at [912, 420] on span "Додати Абонемент" at bounding box center [896, 420] width 157 height 22
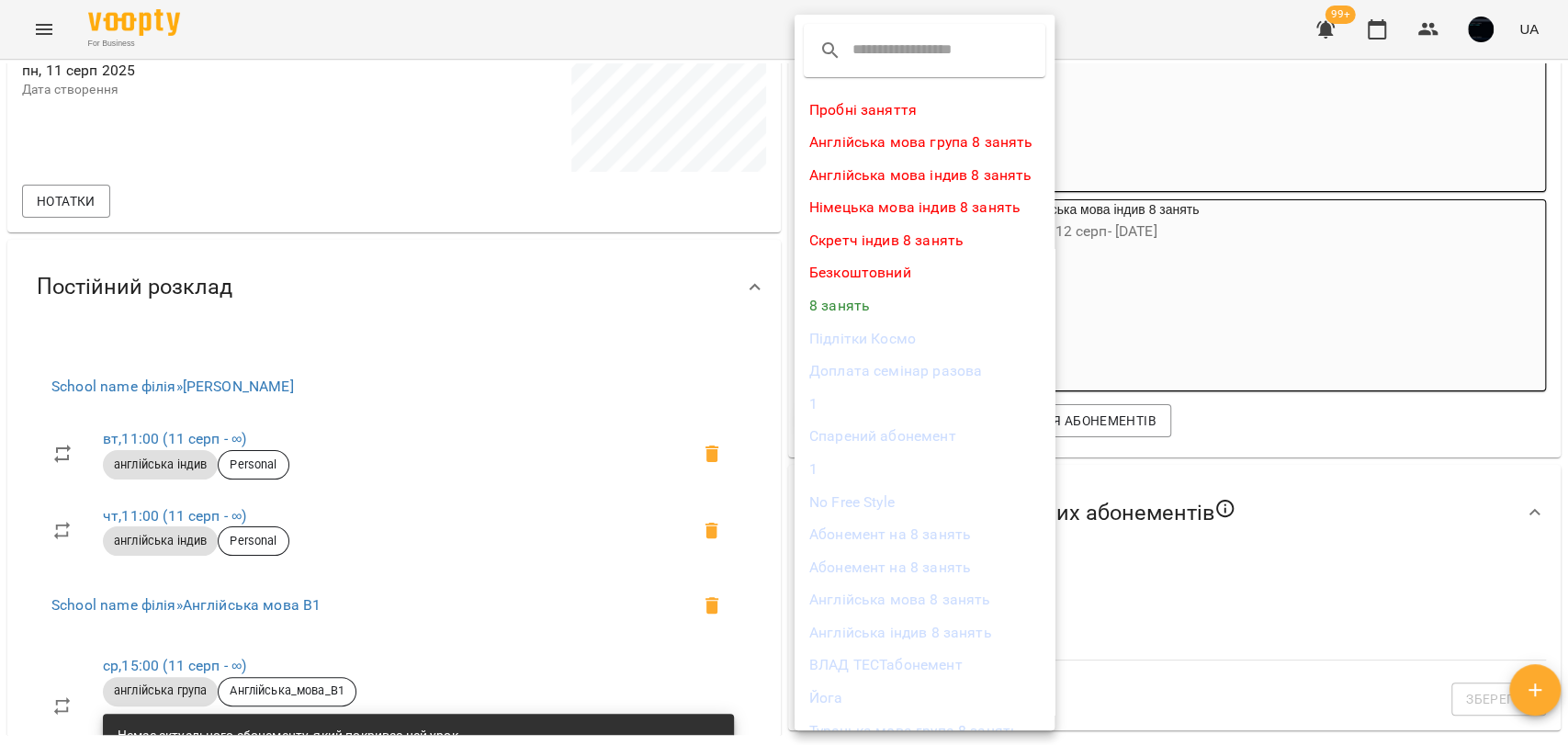
click at [1188, 479] on div at bounding box center [784, 372] width 1568 height 745
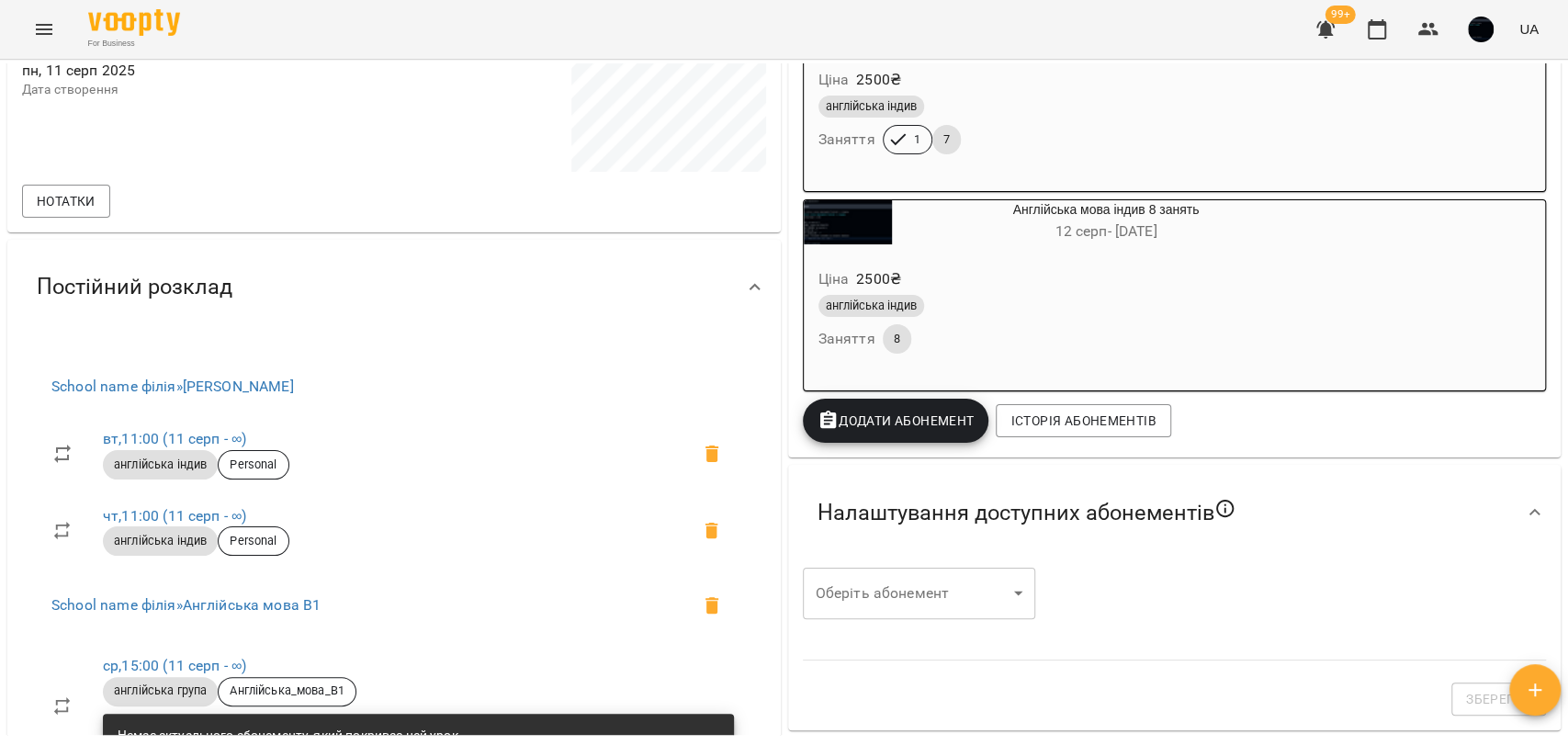
scroll to position [0, 0]
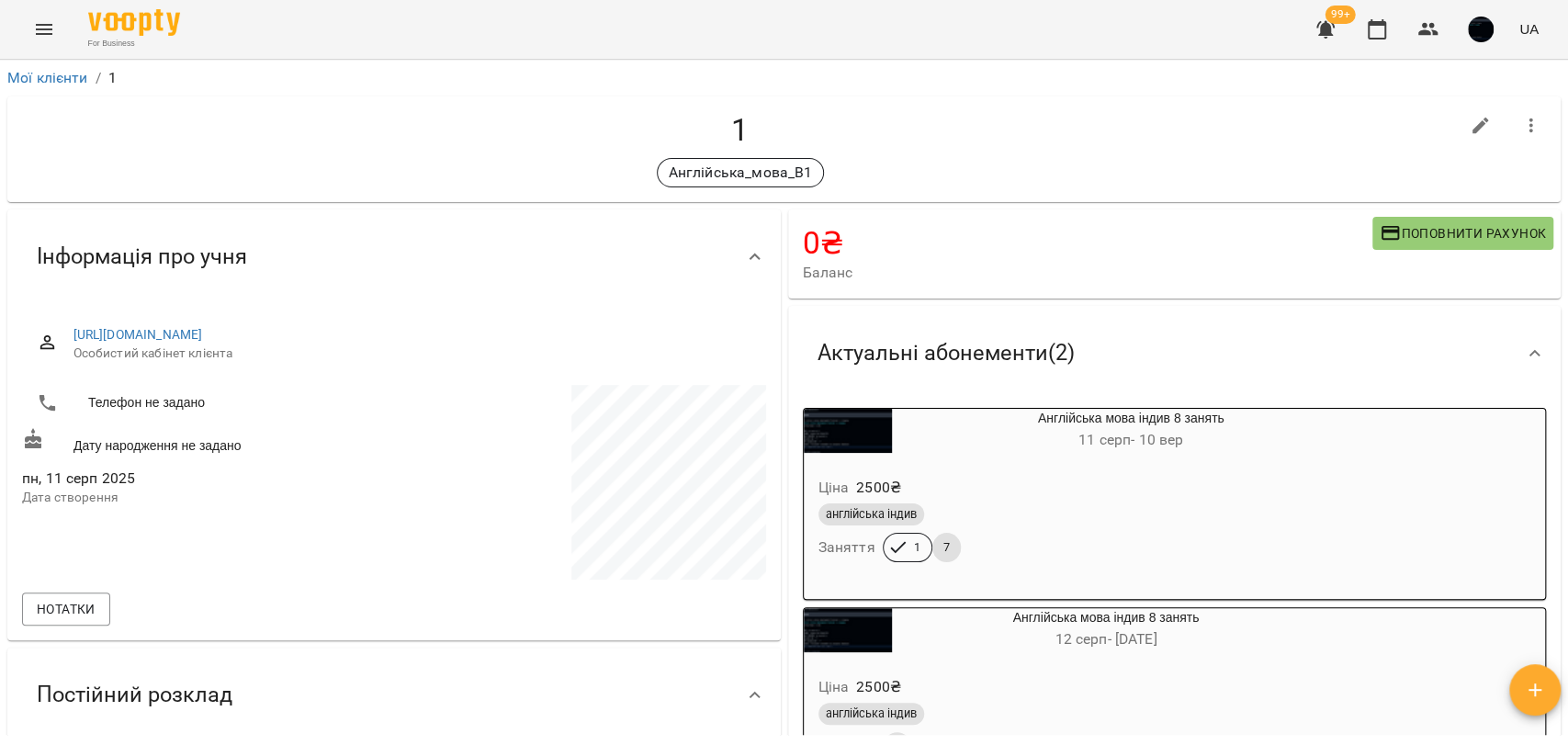
click at [1384, 233] on icon "button" at bounding box center [1391, 233] width 22 height 22
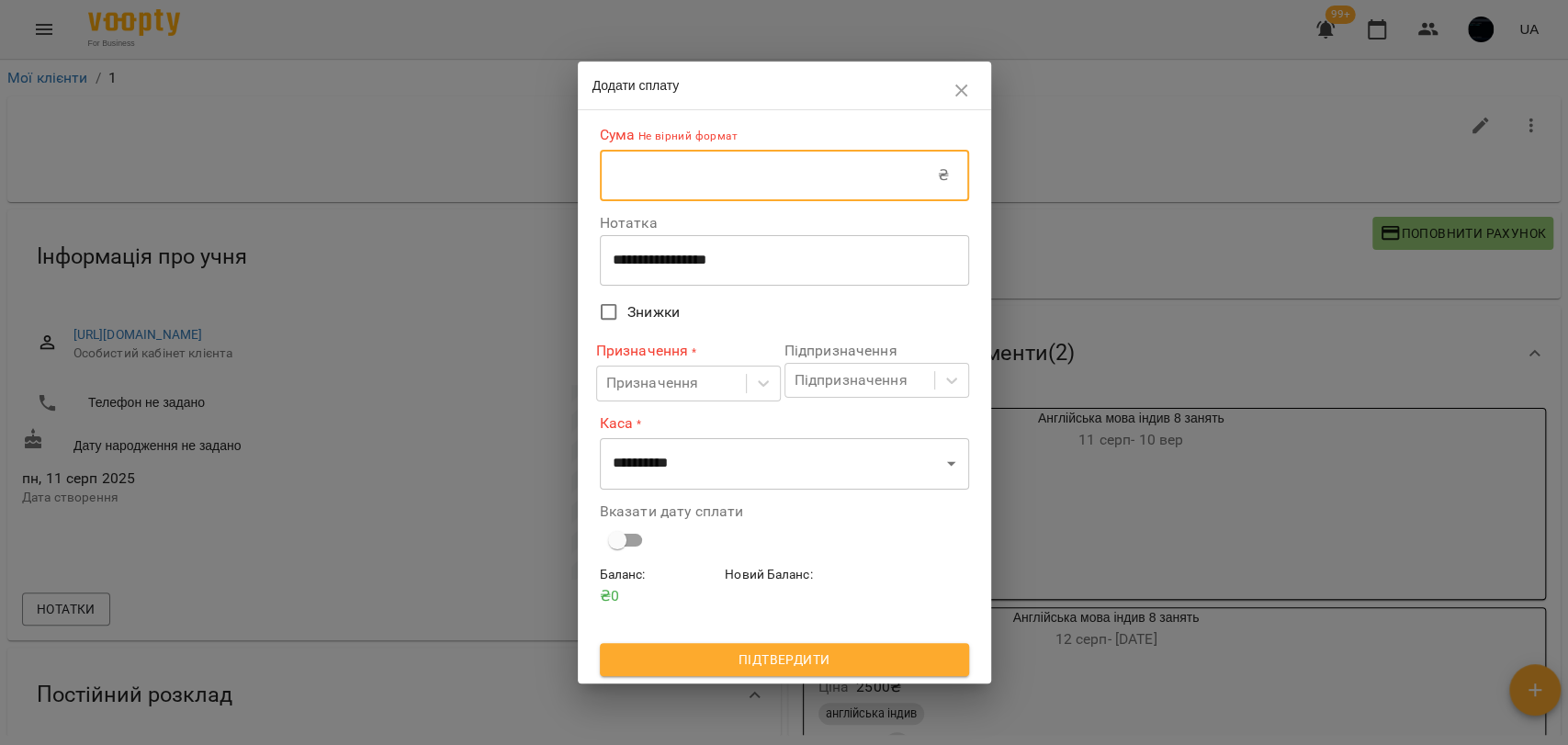
click at [714, 187] on input "text" at bounding box center [769, 175] width 338 height 51
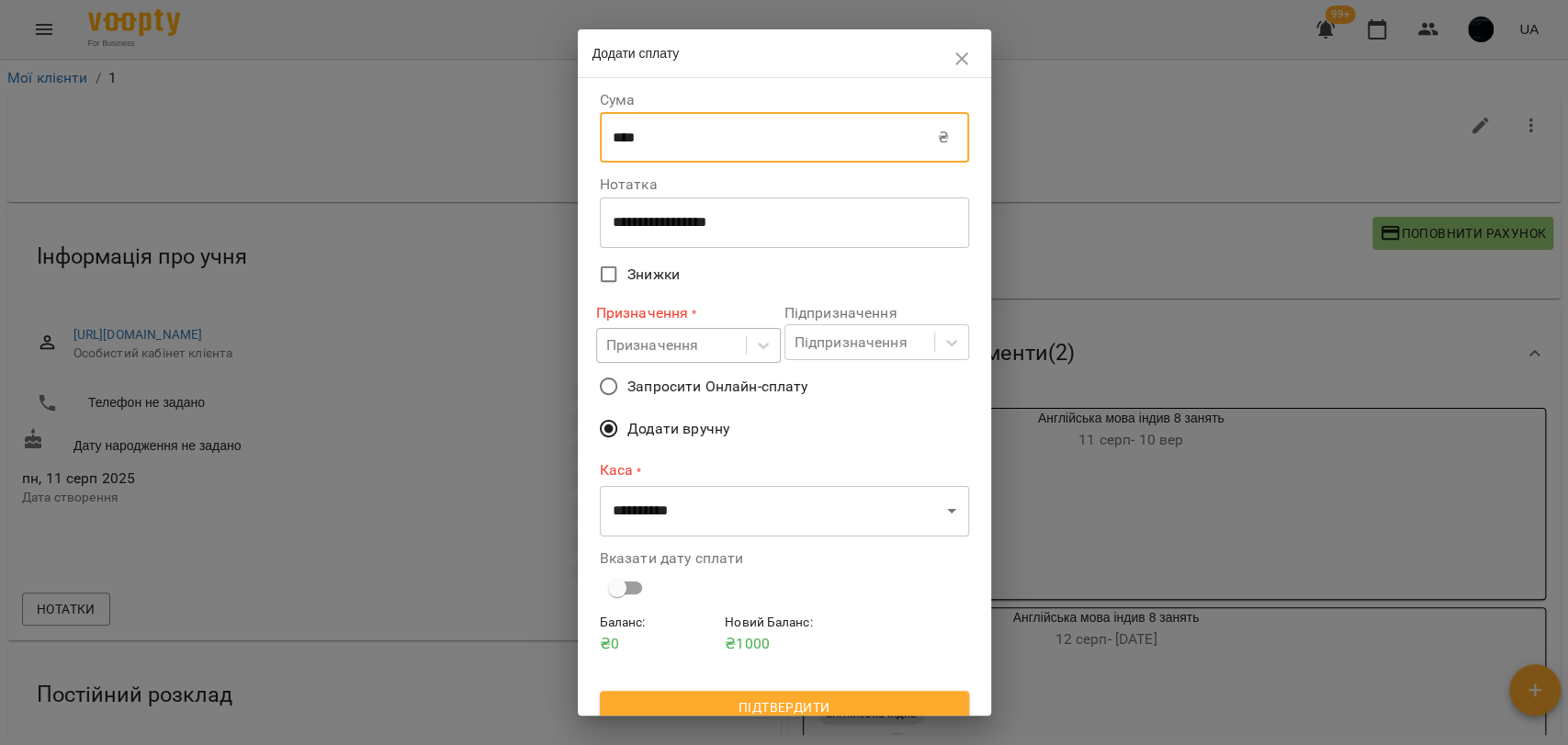
type input "****"
click at [646, 355] on div "Призначення" at bounding box center [653, 345] width 93 height 22
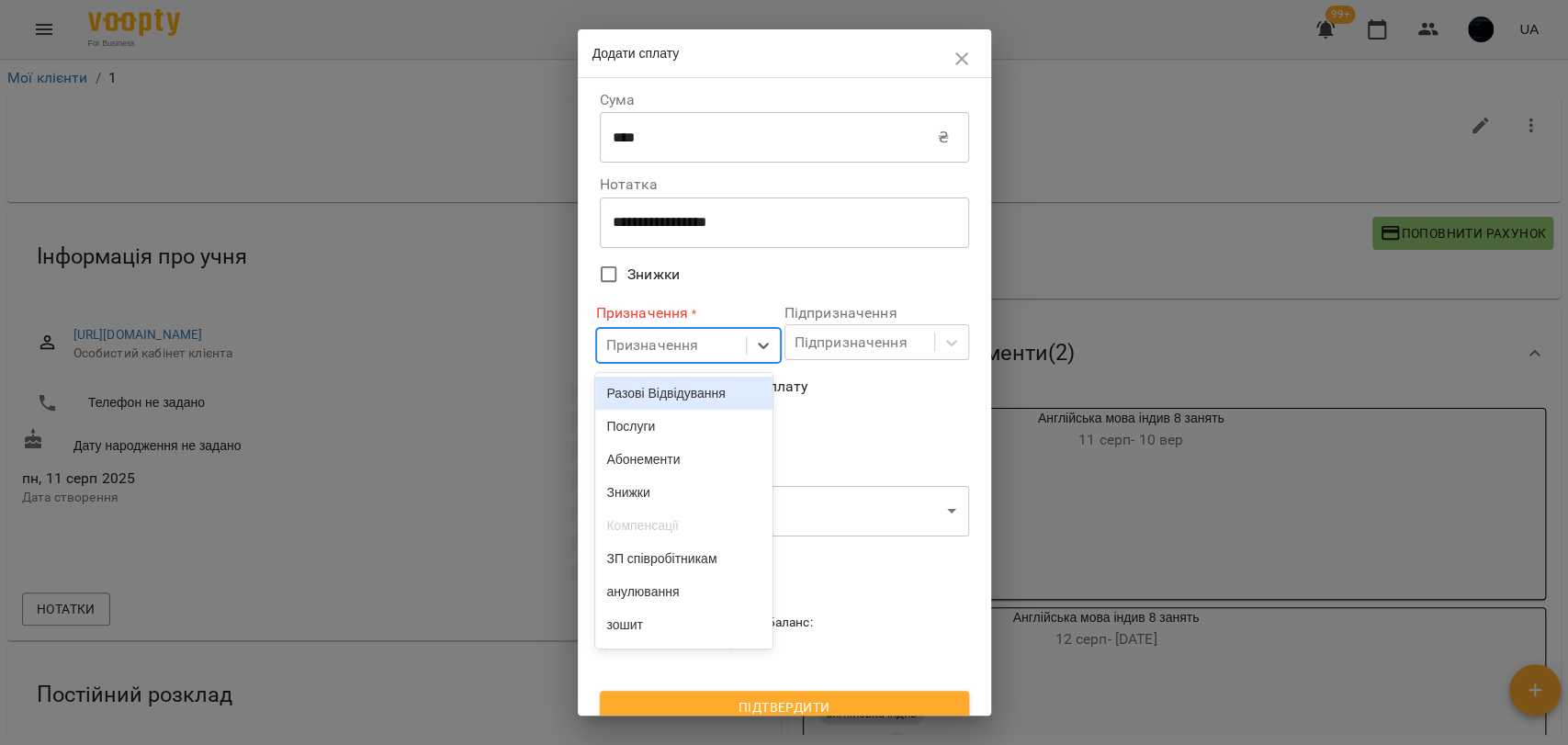
click at [634, 406] on div "Разові Відвідування" at bounding box center [684, 393] width 177 height 33
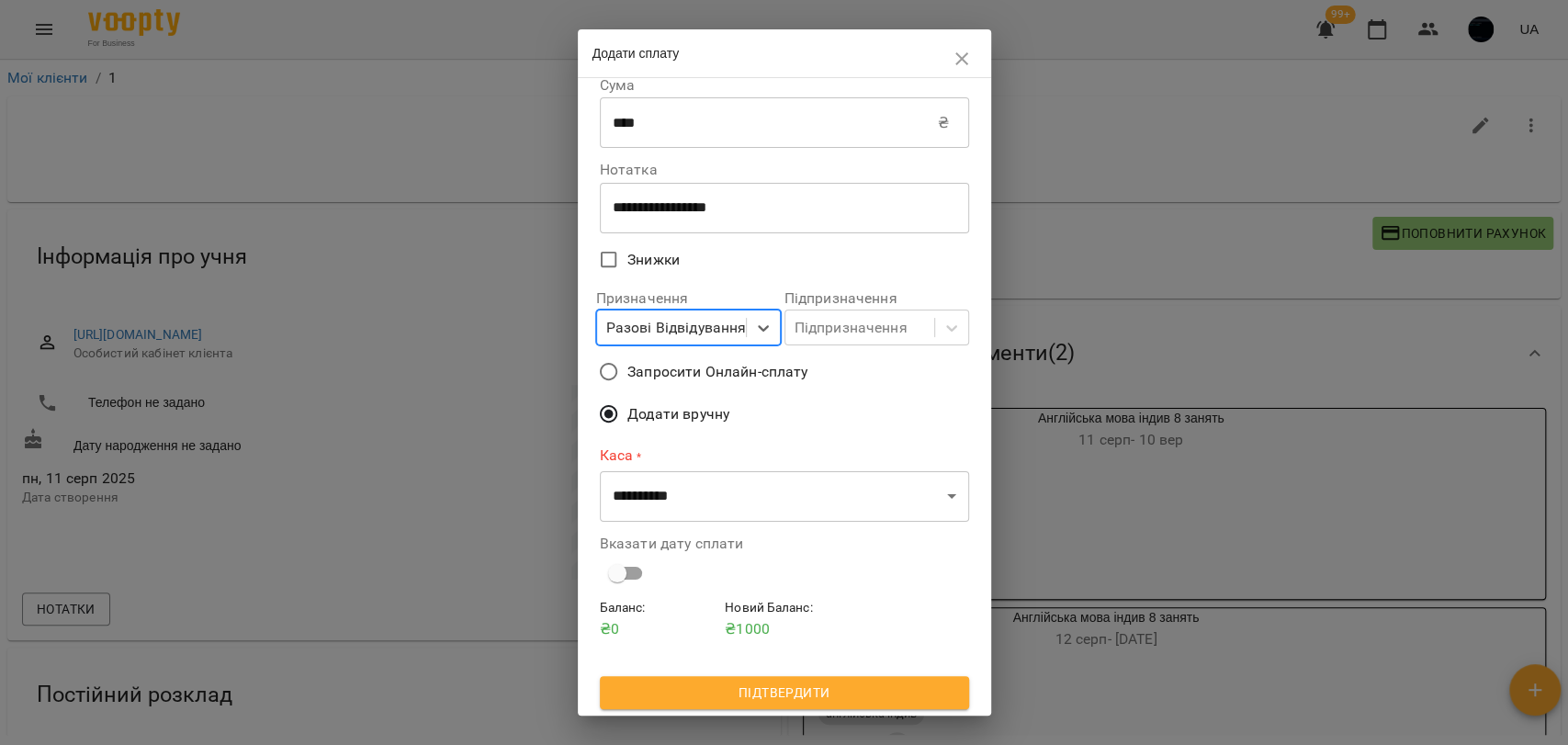
scroll to position [17, 0]
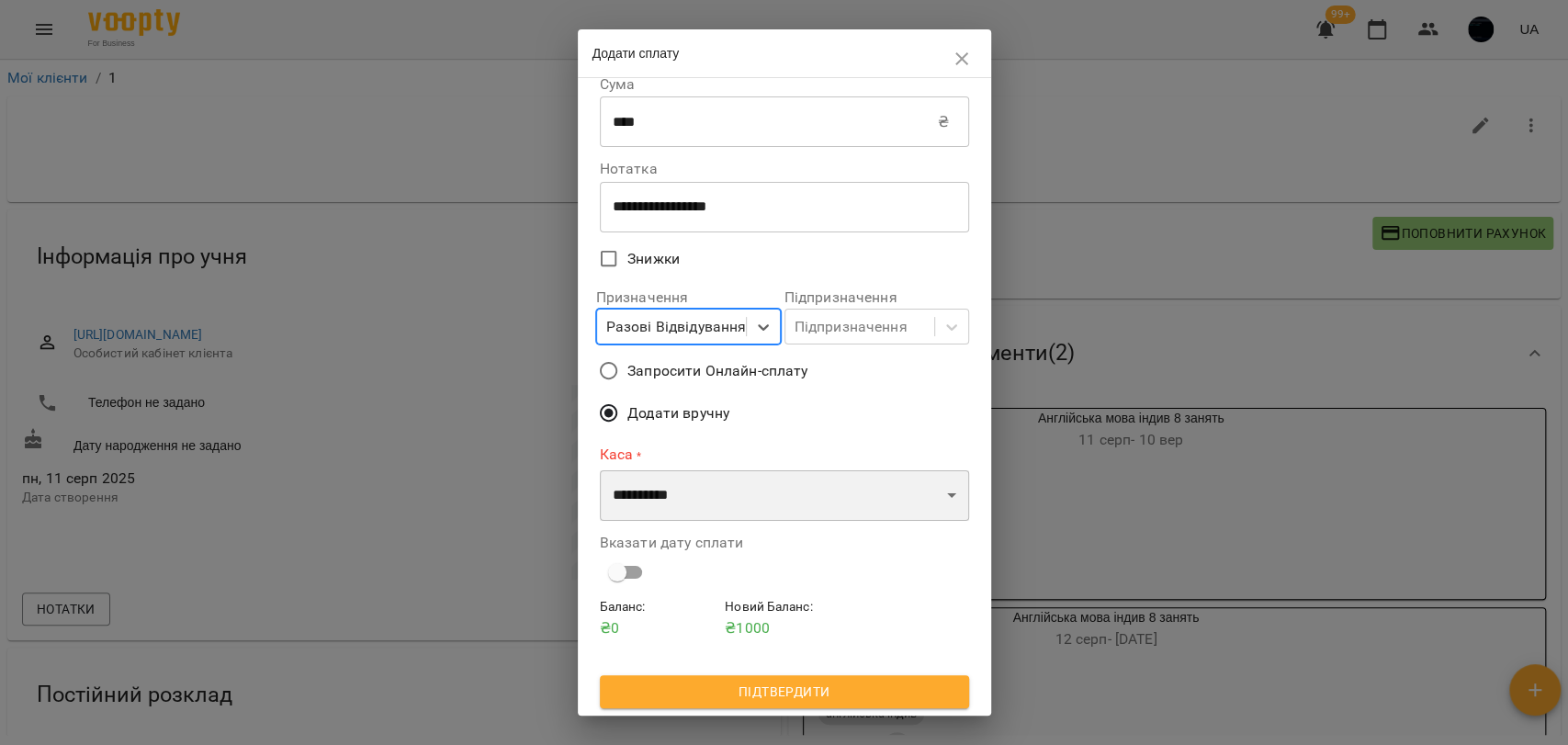
click at [708, 495] on select "**********" at bounding box center [784, 496] width 369 height 51
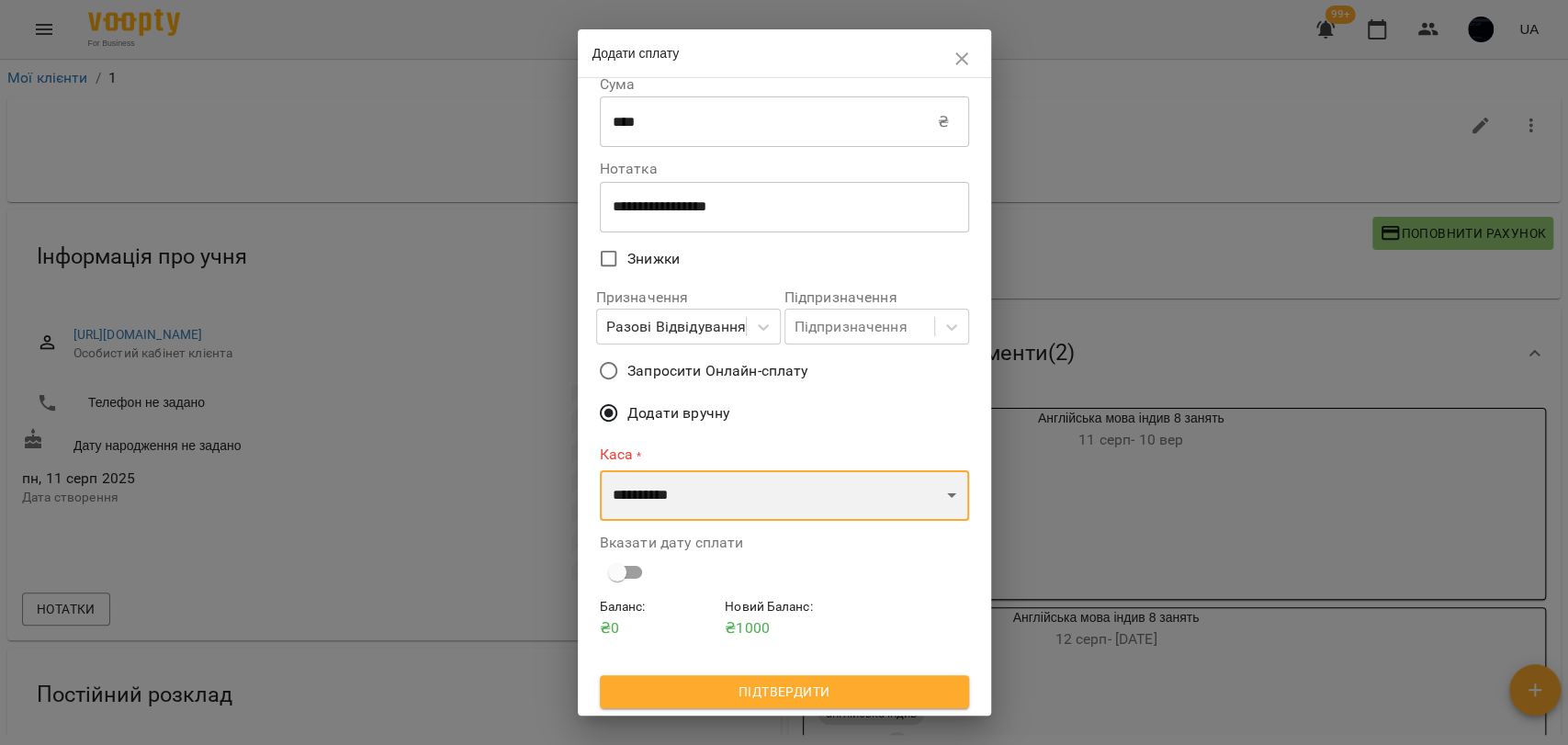
click at [689, 502] on select "**********" at bounding box center [784, 496] width 369 height 51
select select "****"
click at [600, 470] on select "**********" at bounding box center [784, 496] width 369 height 51
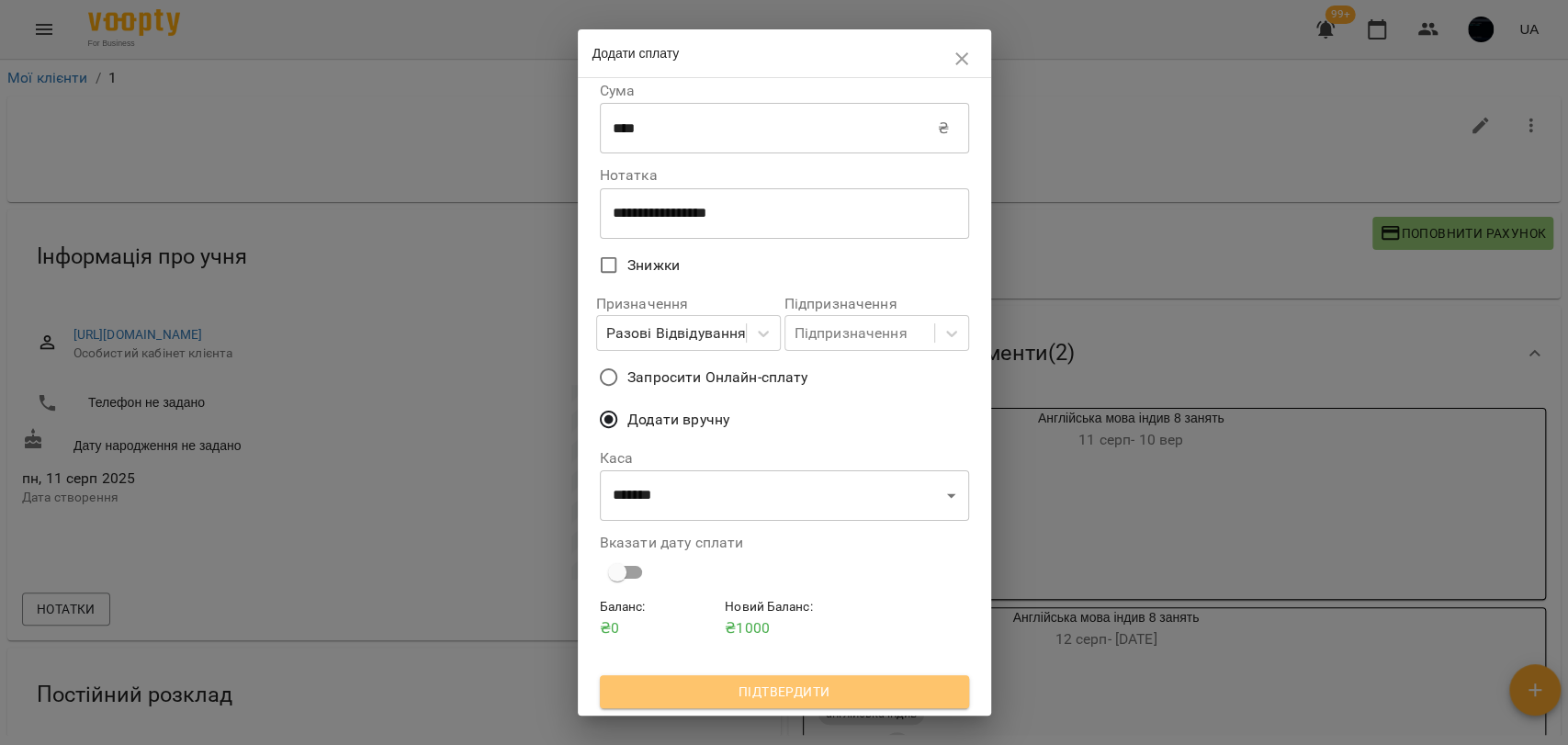
click at [838, 687] on span "Підтвердити" at bounding box center [784, 692] width 339 height 22
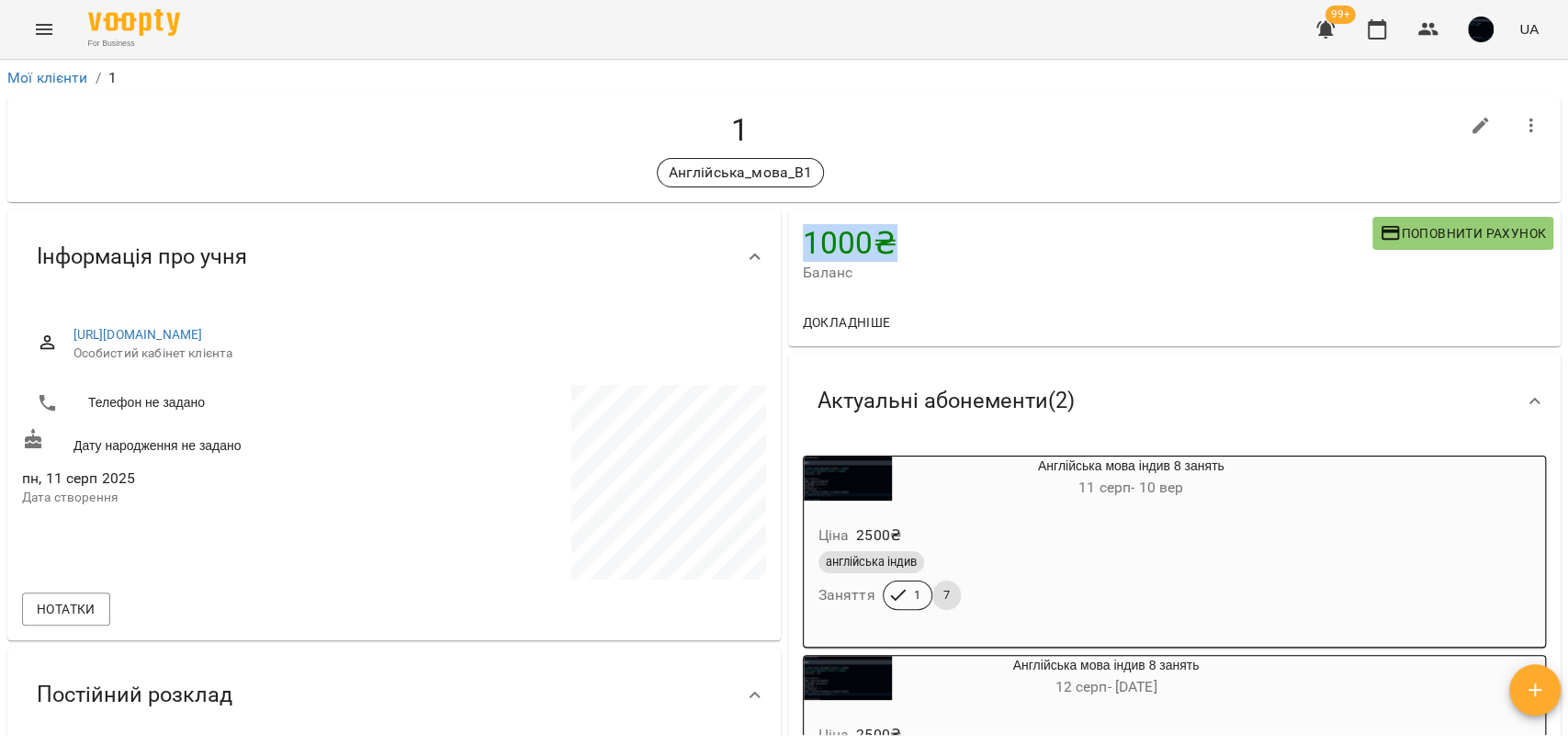
drag, startPoint x: 791, startPoint y: 237, endPoint x: 803, endPoint y: 265, distance: 30.5
click at [896, 247] on div "1000 ₴ Баланс Поповнити рахунок" at bounding box center [1175, 254] width 774 height 89
click at [845, 244] on h4 "1000 ₴" at bounding box center [1087, 243] width 569 height 38
drag, startPoint x: 814, startPoint y: 241, endPoint x: 899, endPoint y: 248, distance: 85.3
click at [899, 248] on div "1000 ₴ Баланс Поповнити рахунок" at bounding box center [1175, 254] width 774 height 89
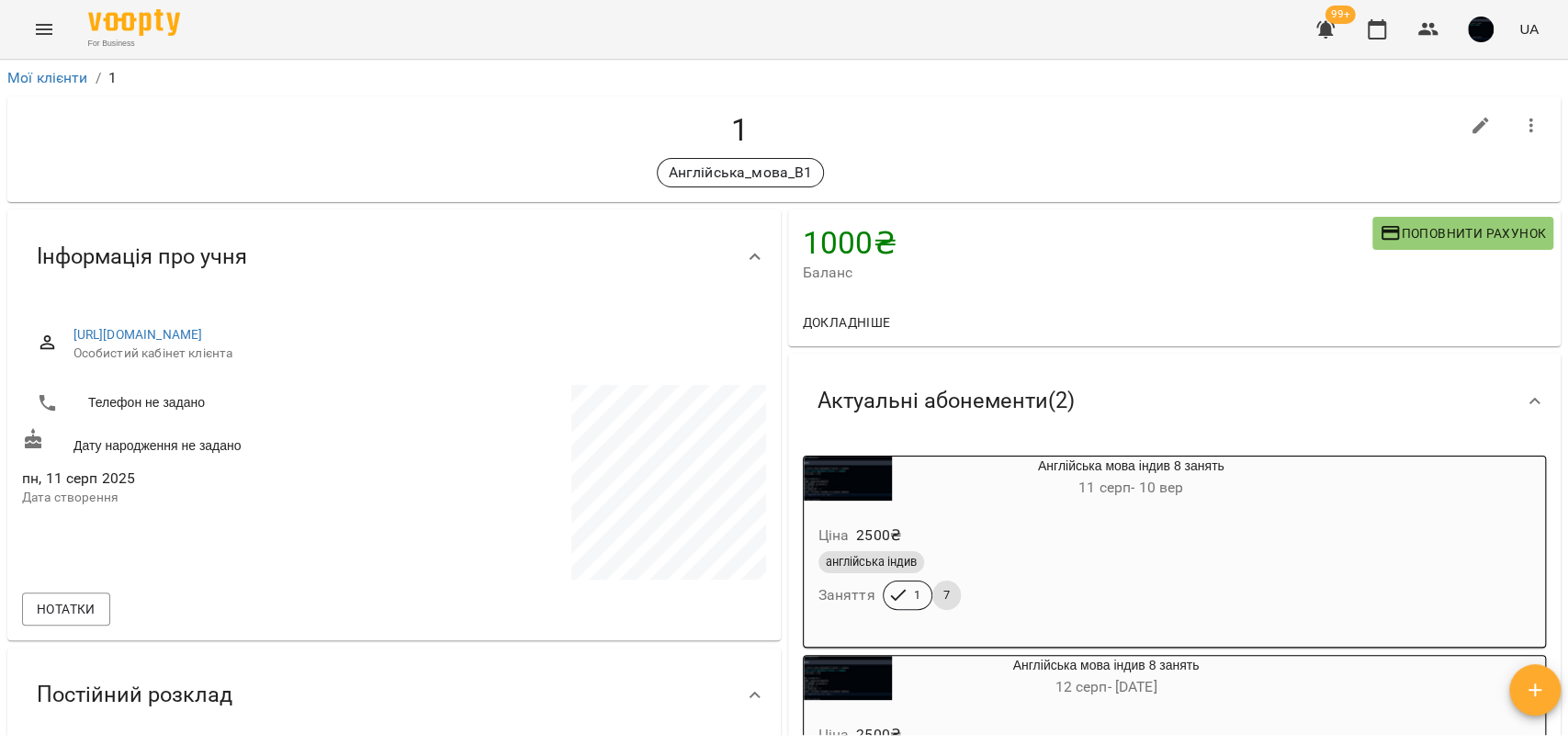
click at [1130, 63] on div "Мої клієнти / 1" at bounding box center [784, 78] width 1560 height 29
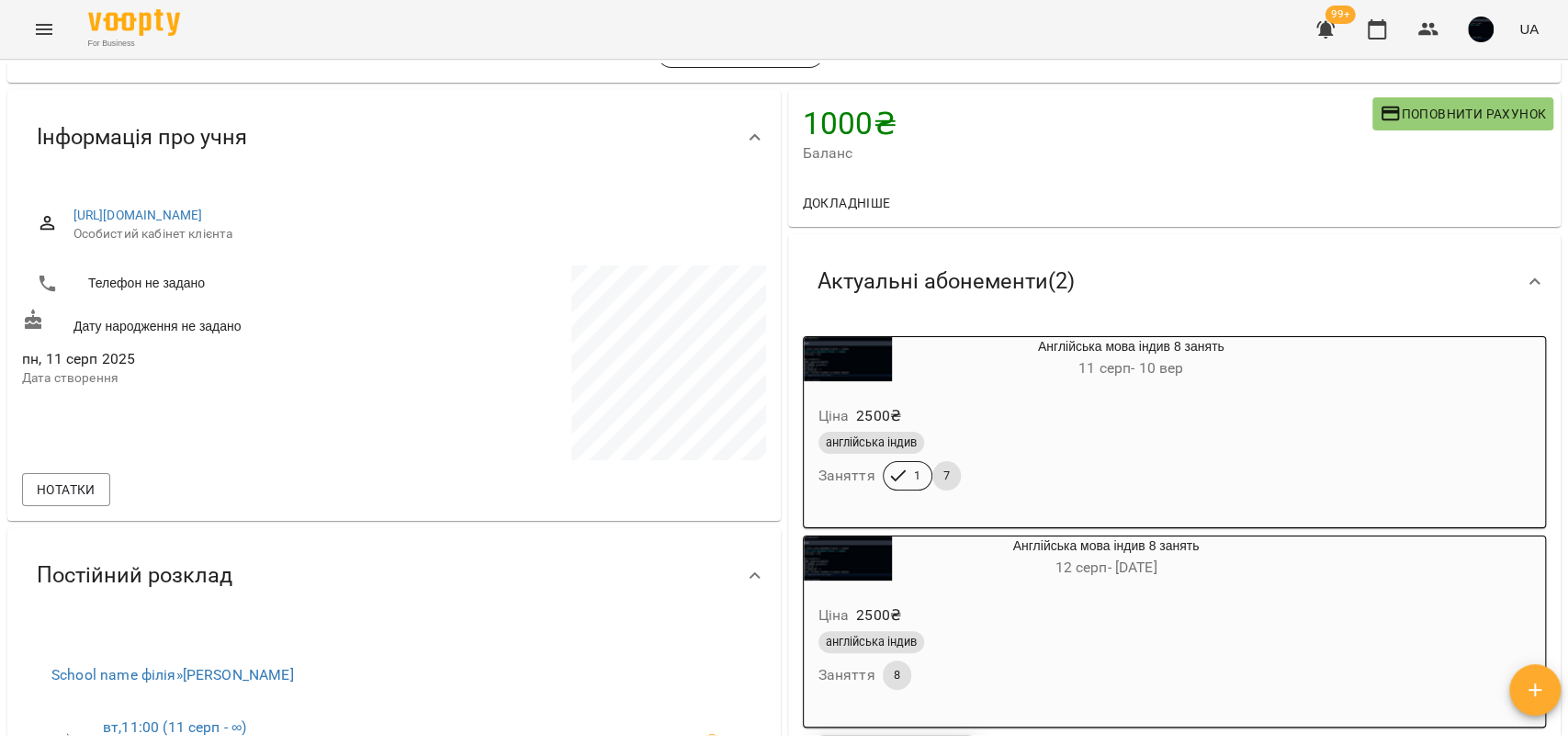
scroll to position [0, 0]
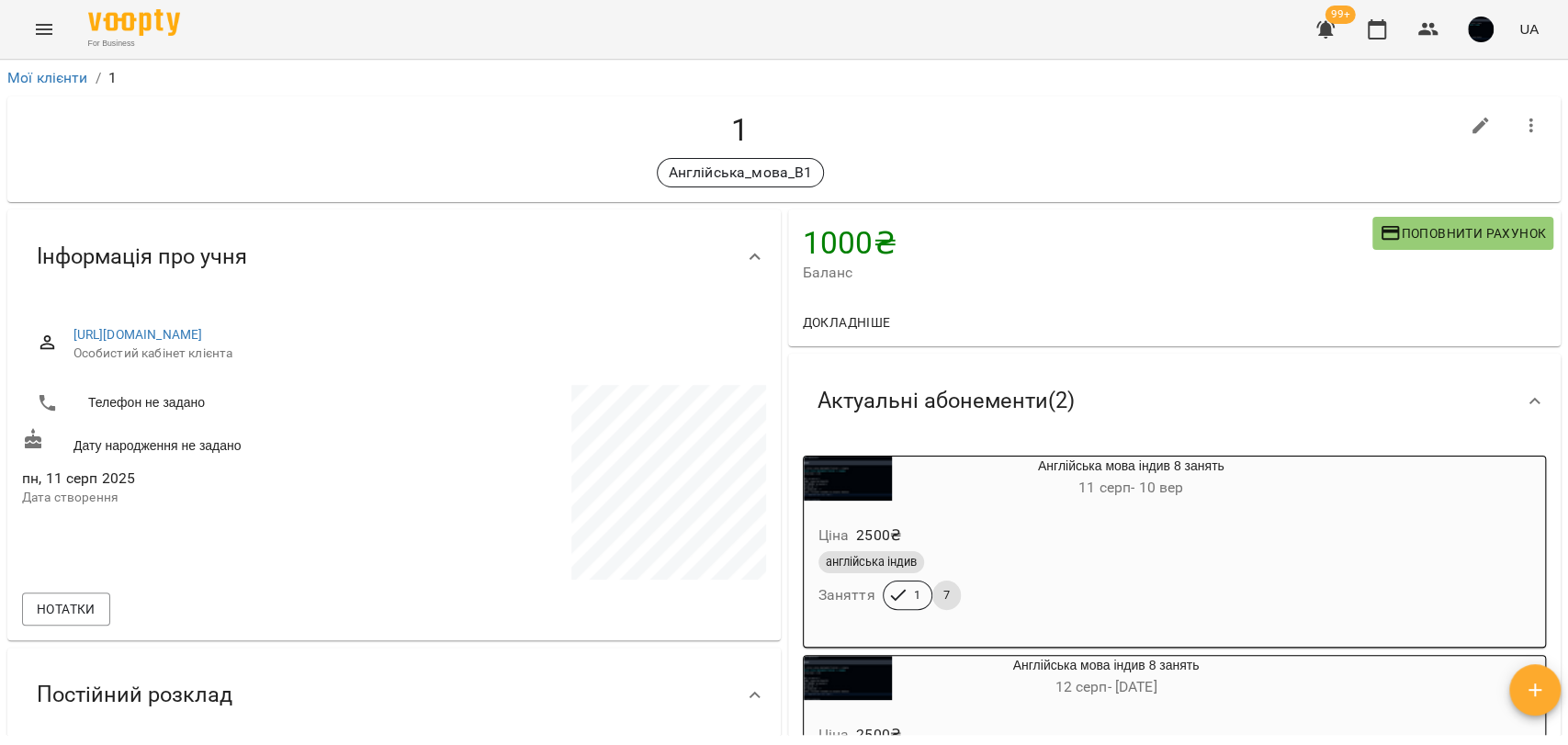
click at [1520, 122] on icon "button" at bounding box center [1531, 125] width 22 height 22
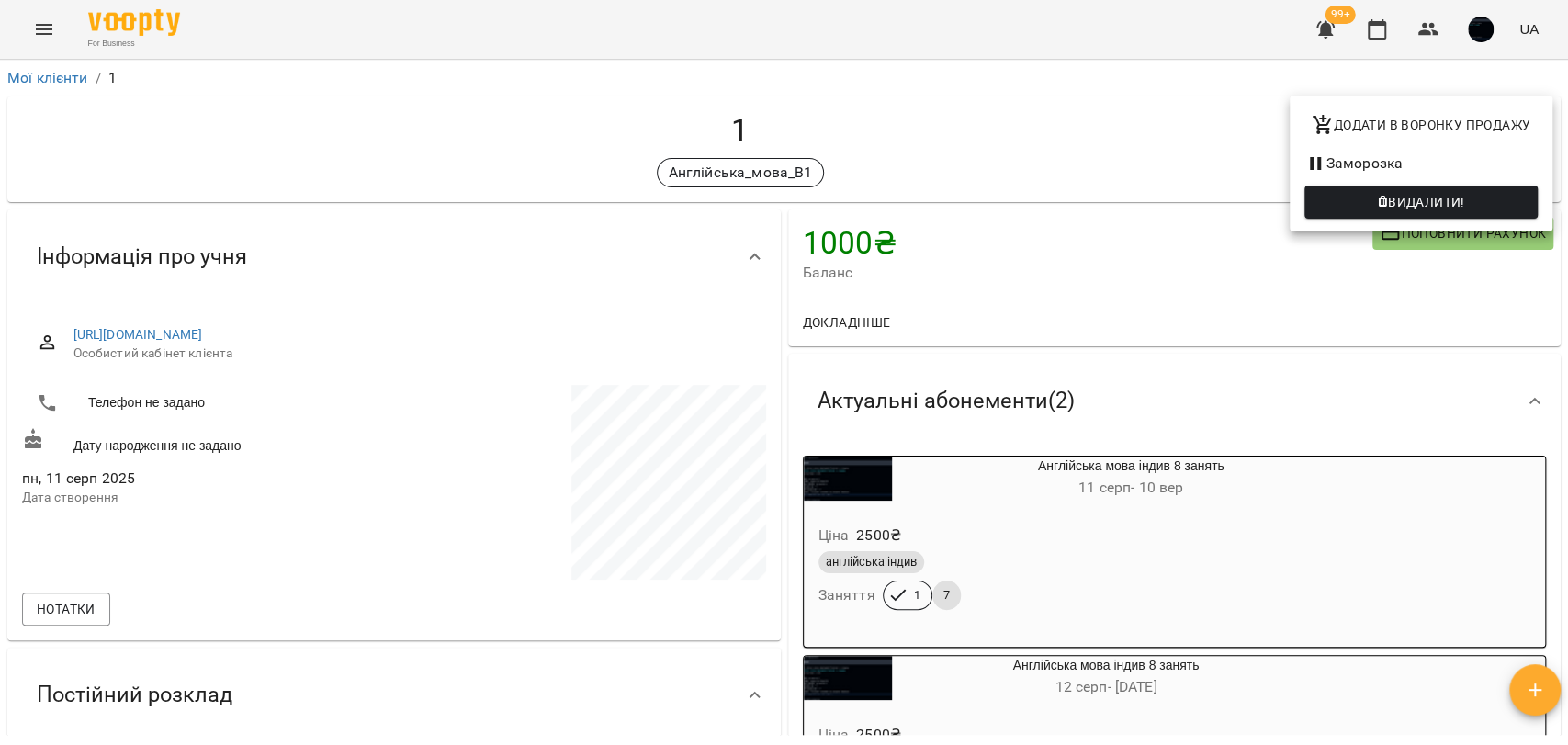
click at [1379, 161] on li "Заморозка" at bounding box center [1421, 164] width 263 height 33
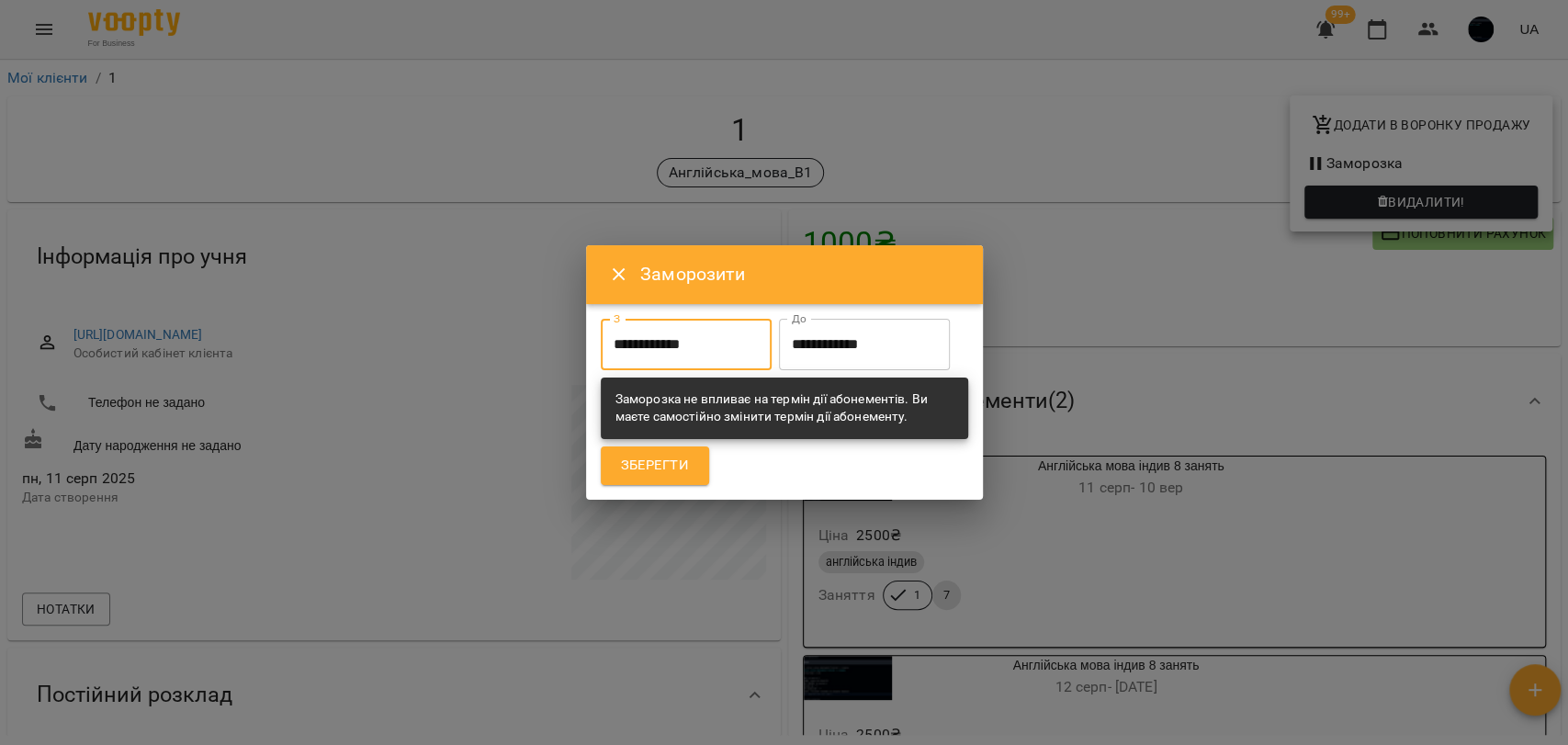
click at [634, 320] on input "**********" at bounding box center [686, 344] width 171 height 51
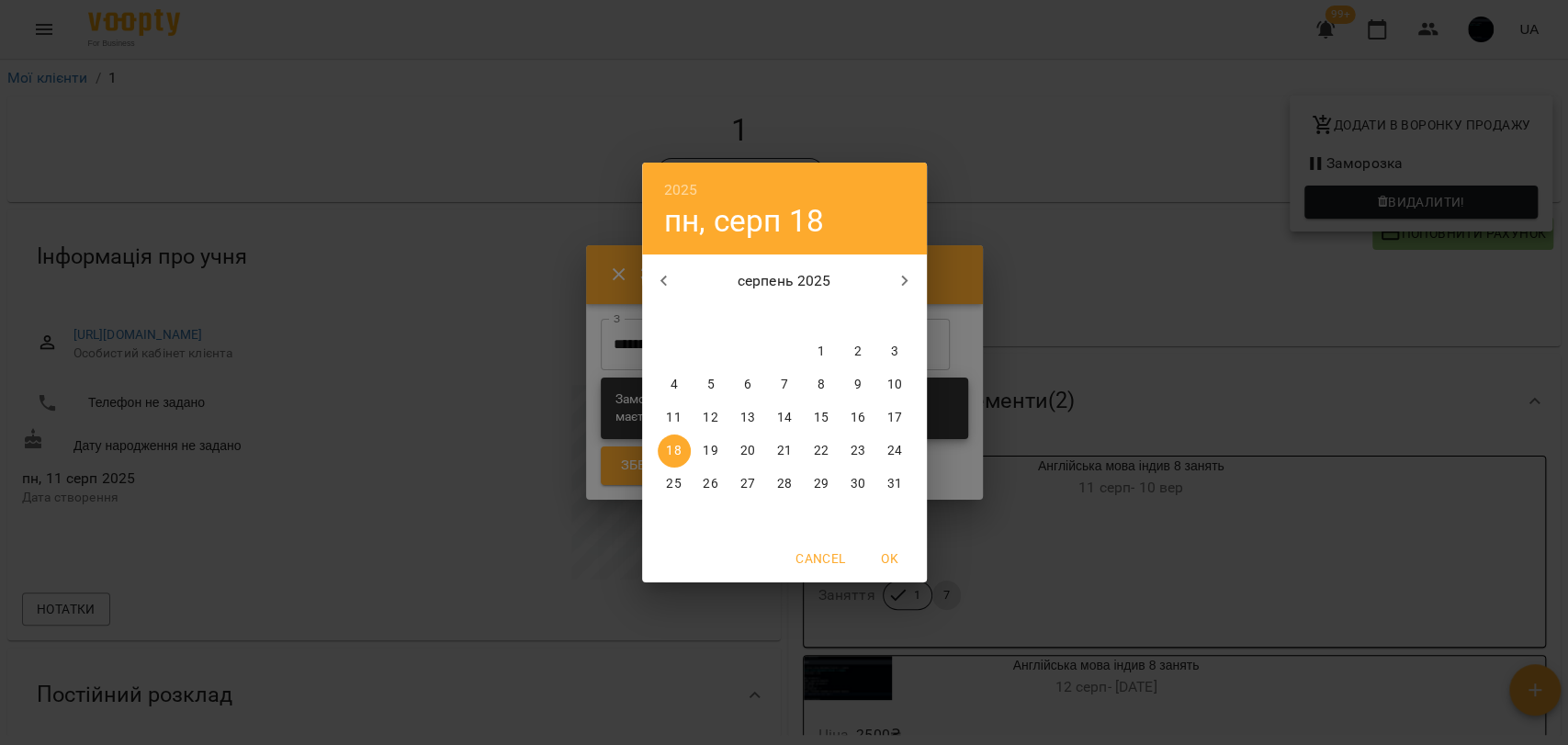
click at [618, 310] on div "2025 пн, серп 18 серпень 2025 пн вт ср чт пт сб нд 28 29 30 31 1 2 3 4 5 6 7 8 …" at bounding box center [784, 372] width 1568 height 745
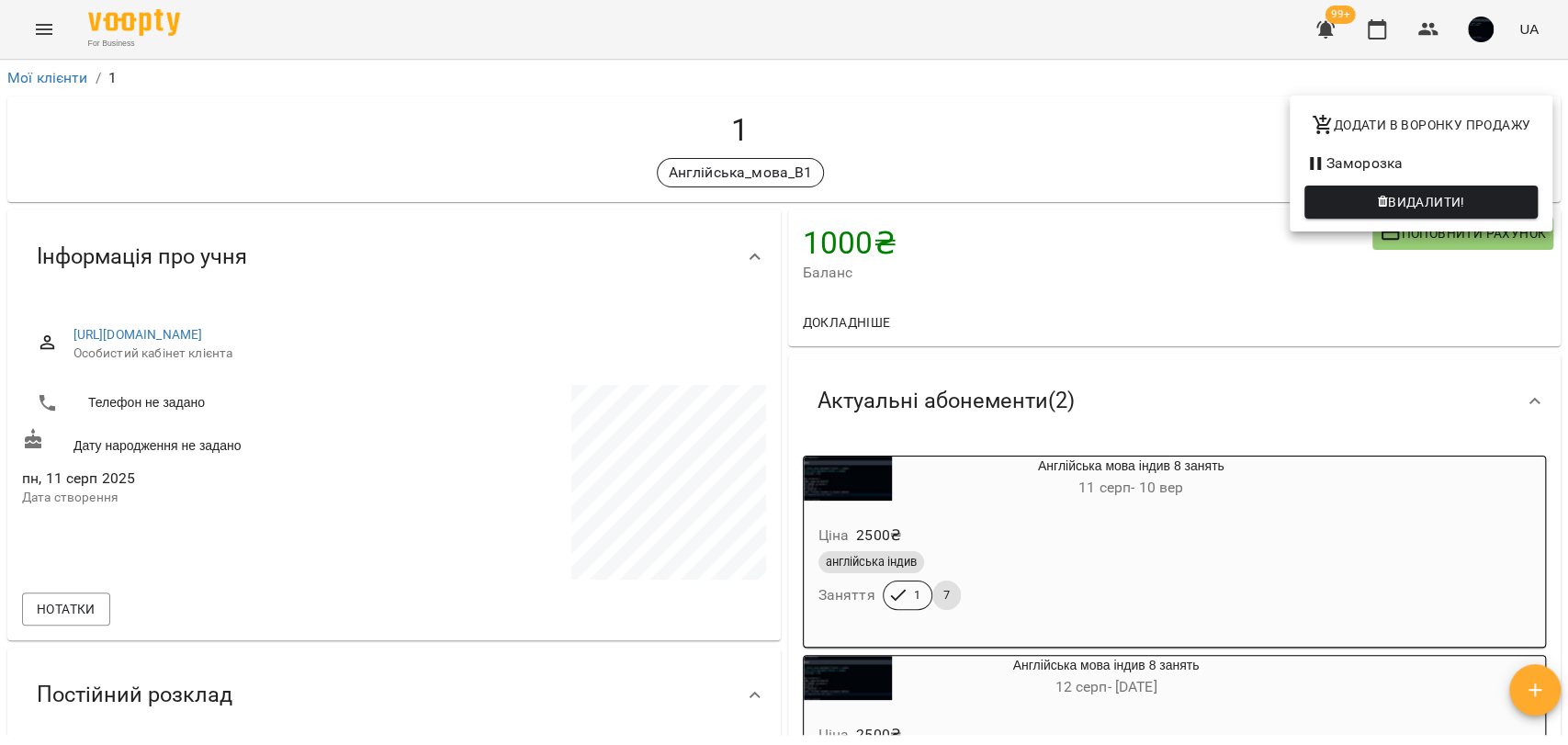
click at [1205, 241] on div at bounding box center [784, 372] width 1568 height 745
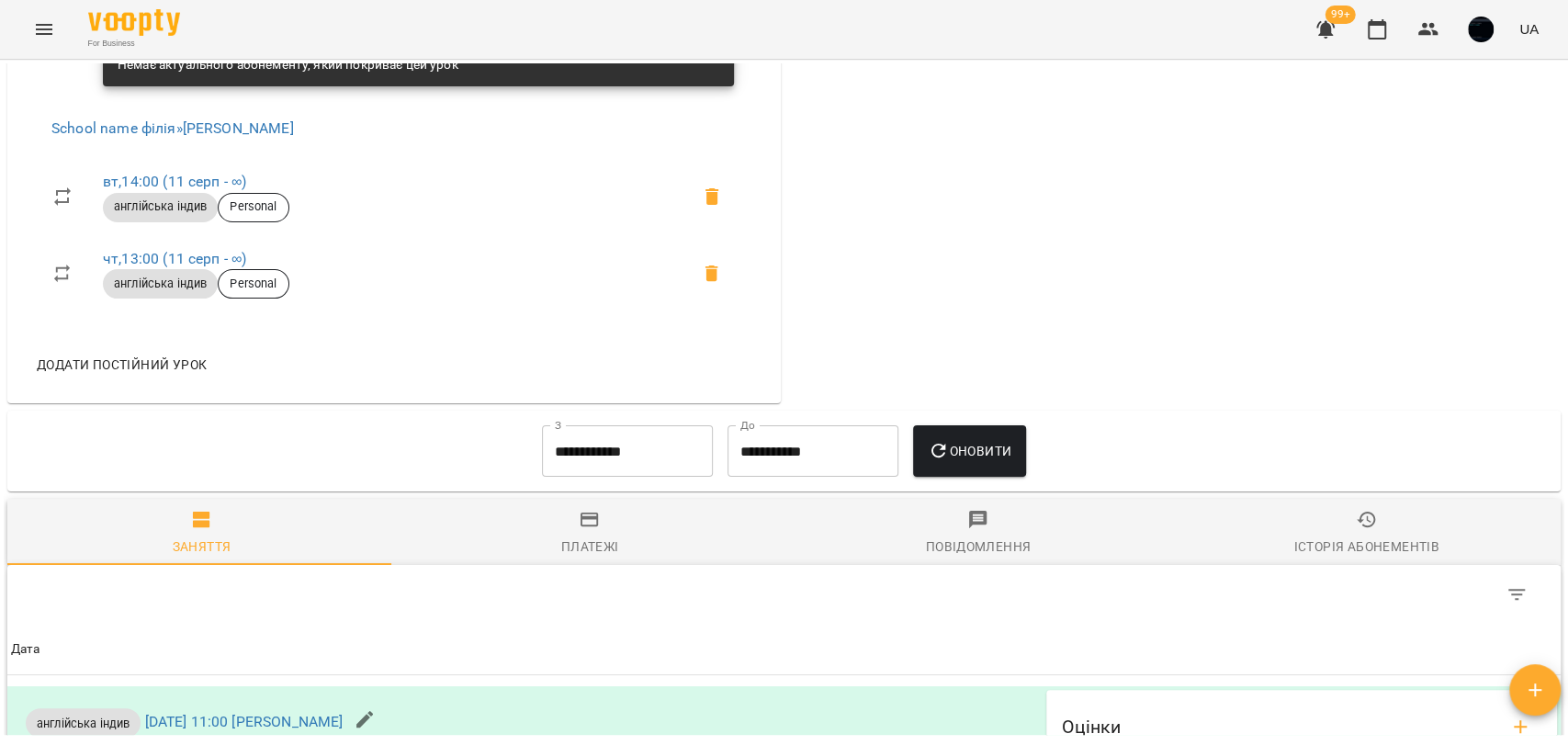
scroll to position [1327, 0]
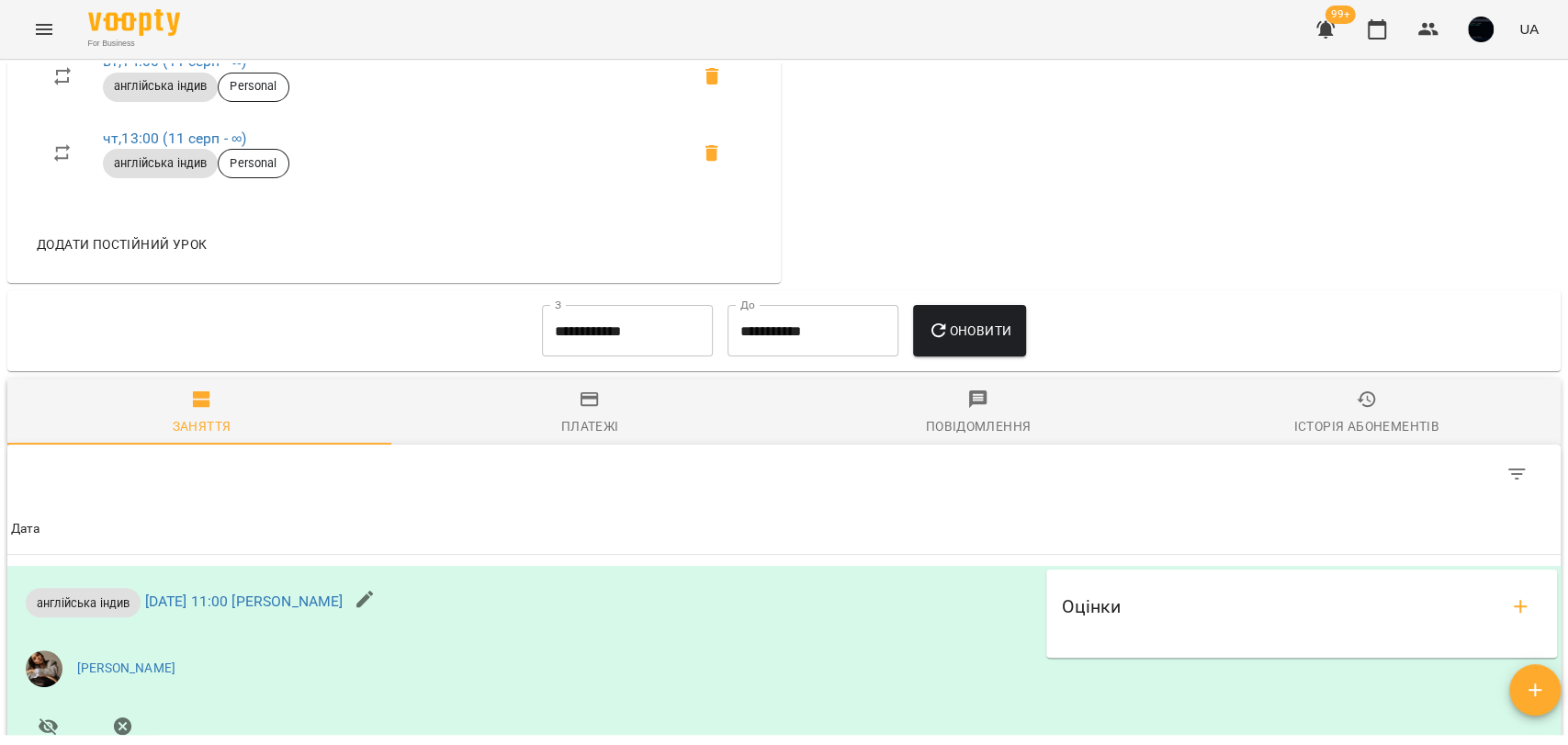
click at [127, 243] on span "Додати постійний урок" at bounding box center [121, 244] width 170 height 22
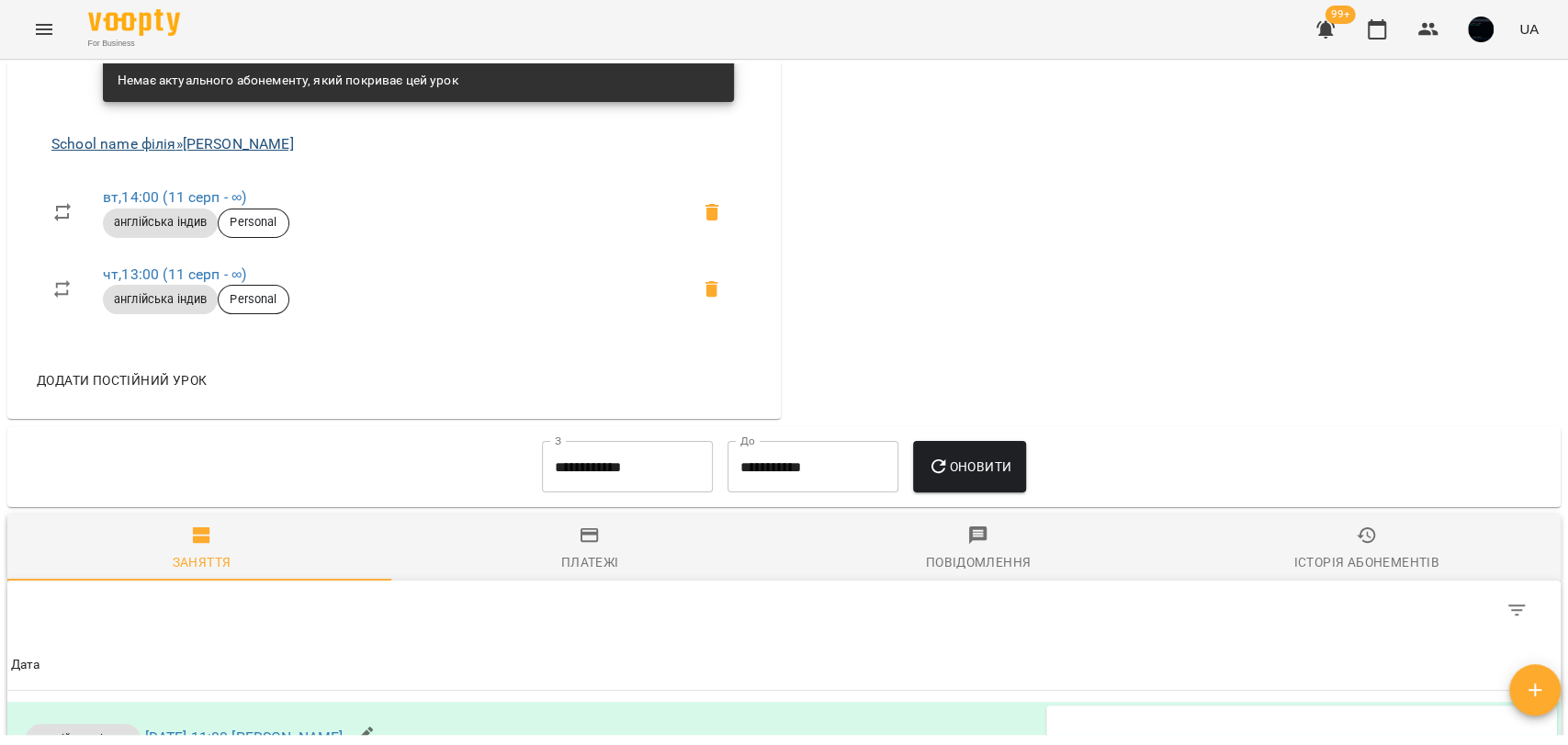
scroll to position [1020, 0]
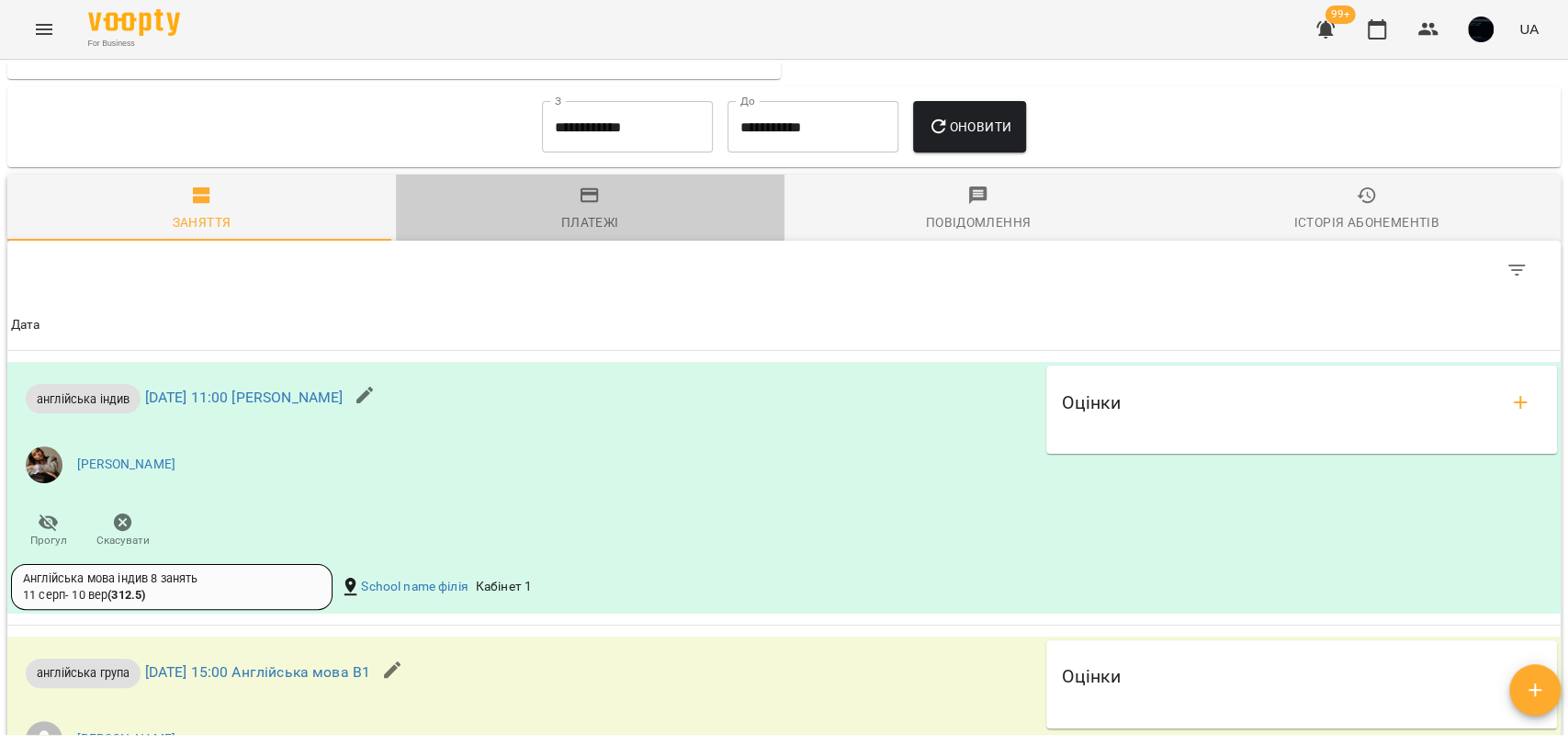
click at [585, 235] on button "Платежі" at bounding box center [590, 208] width 389 height 66
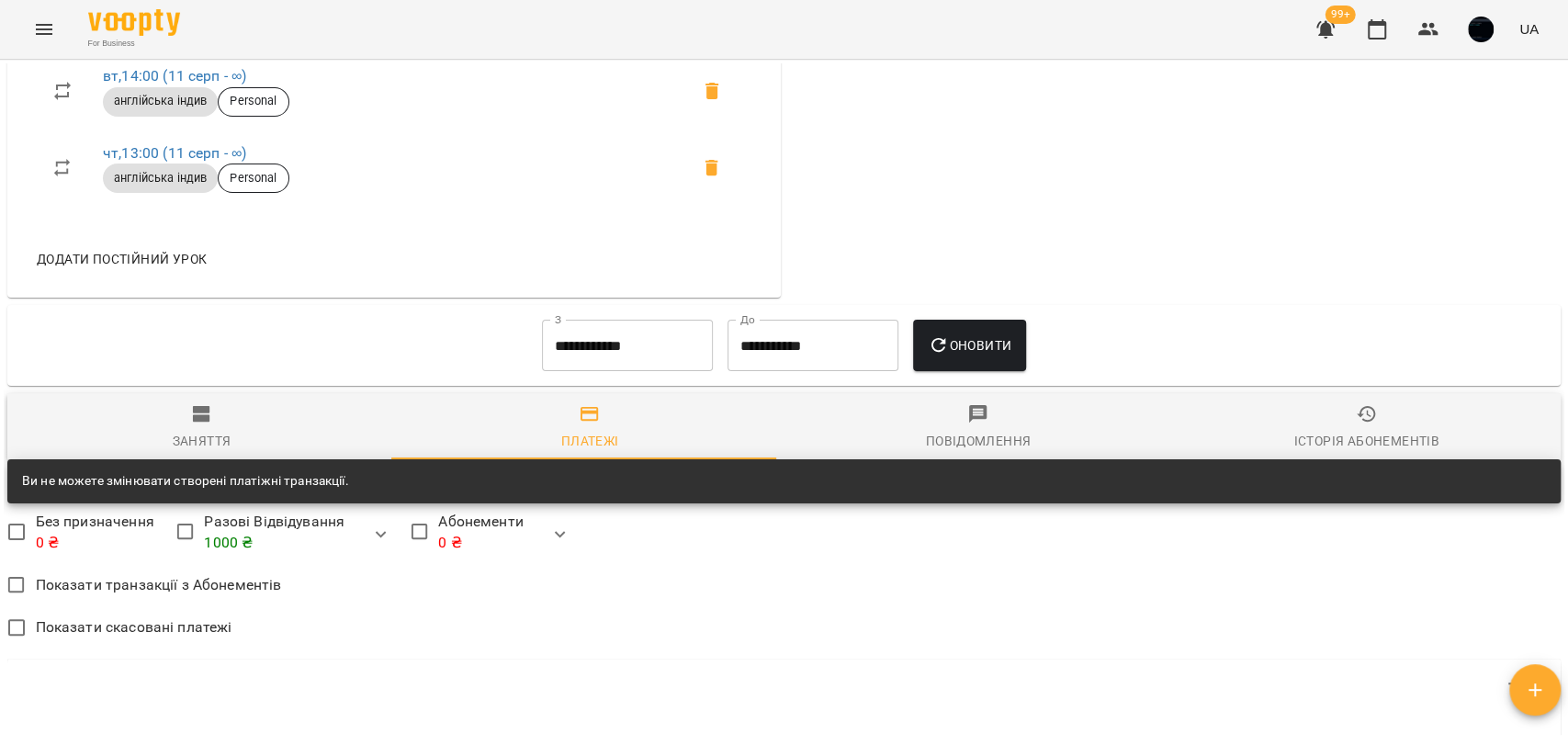
scroll to position [1225, 0]
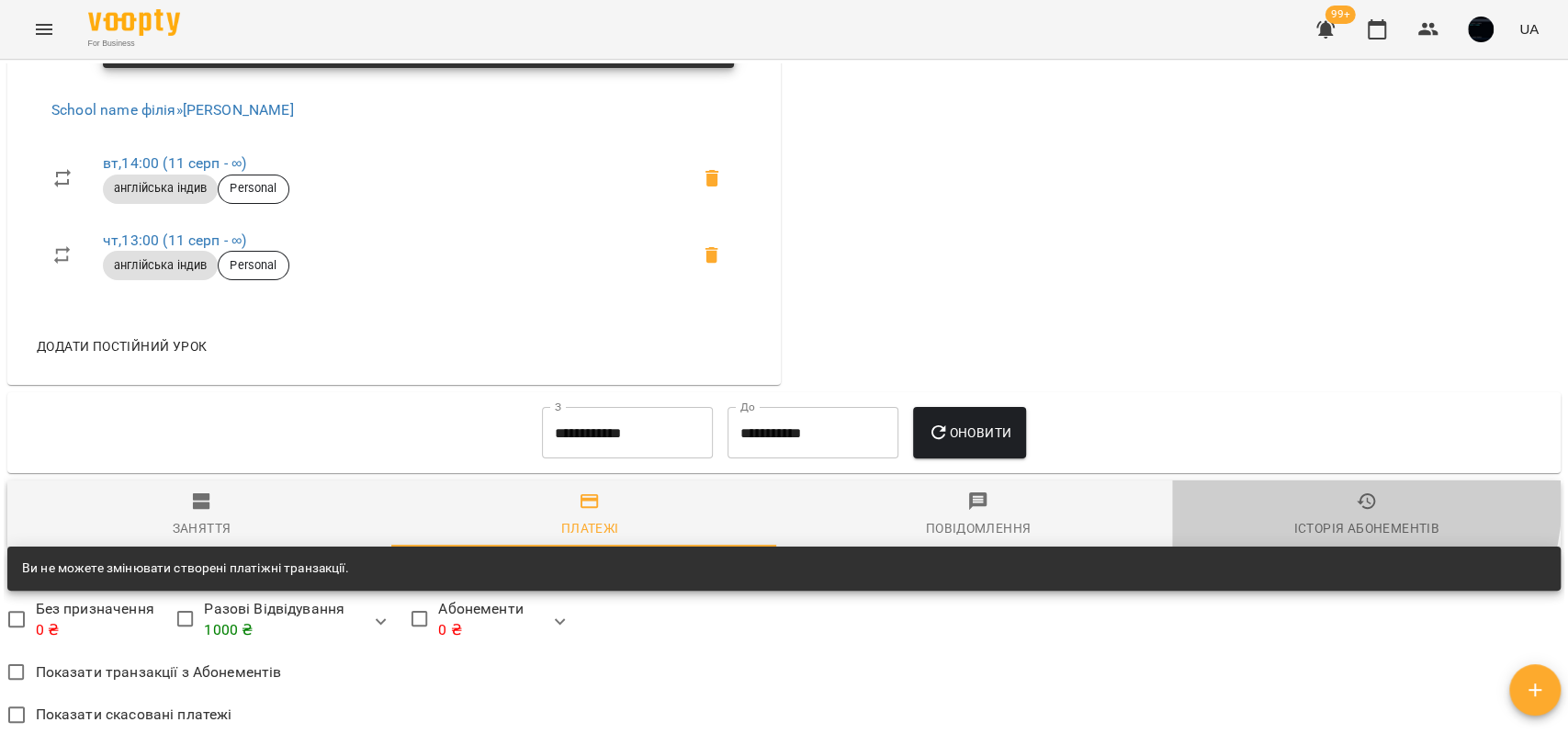
click at [1356, 502] on icon "button" at bounding box center [1366, 502] width 22 height 22
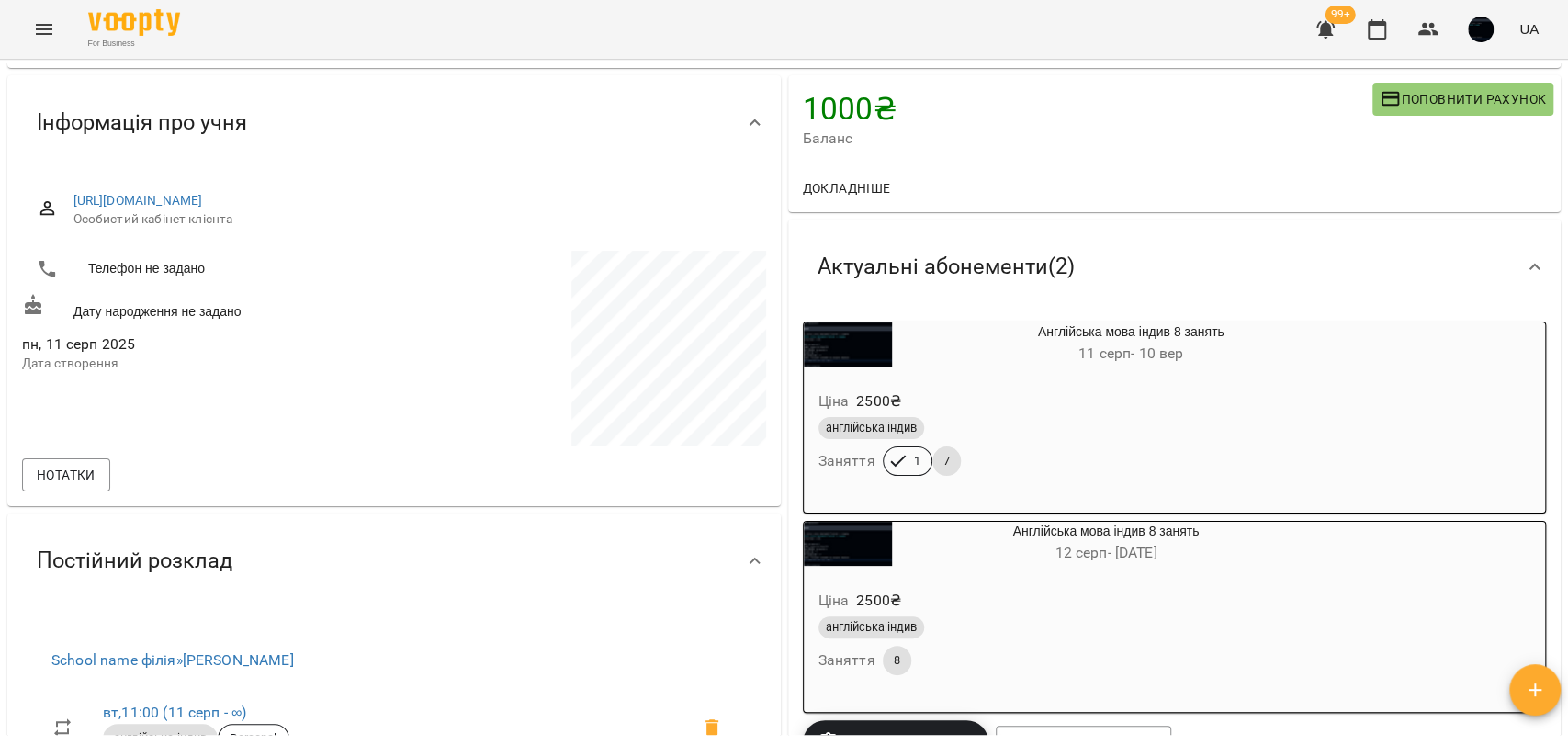
scroll to position [0, 0]
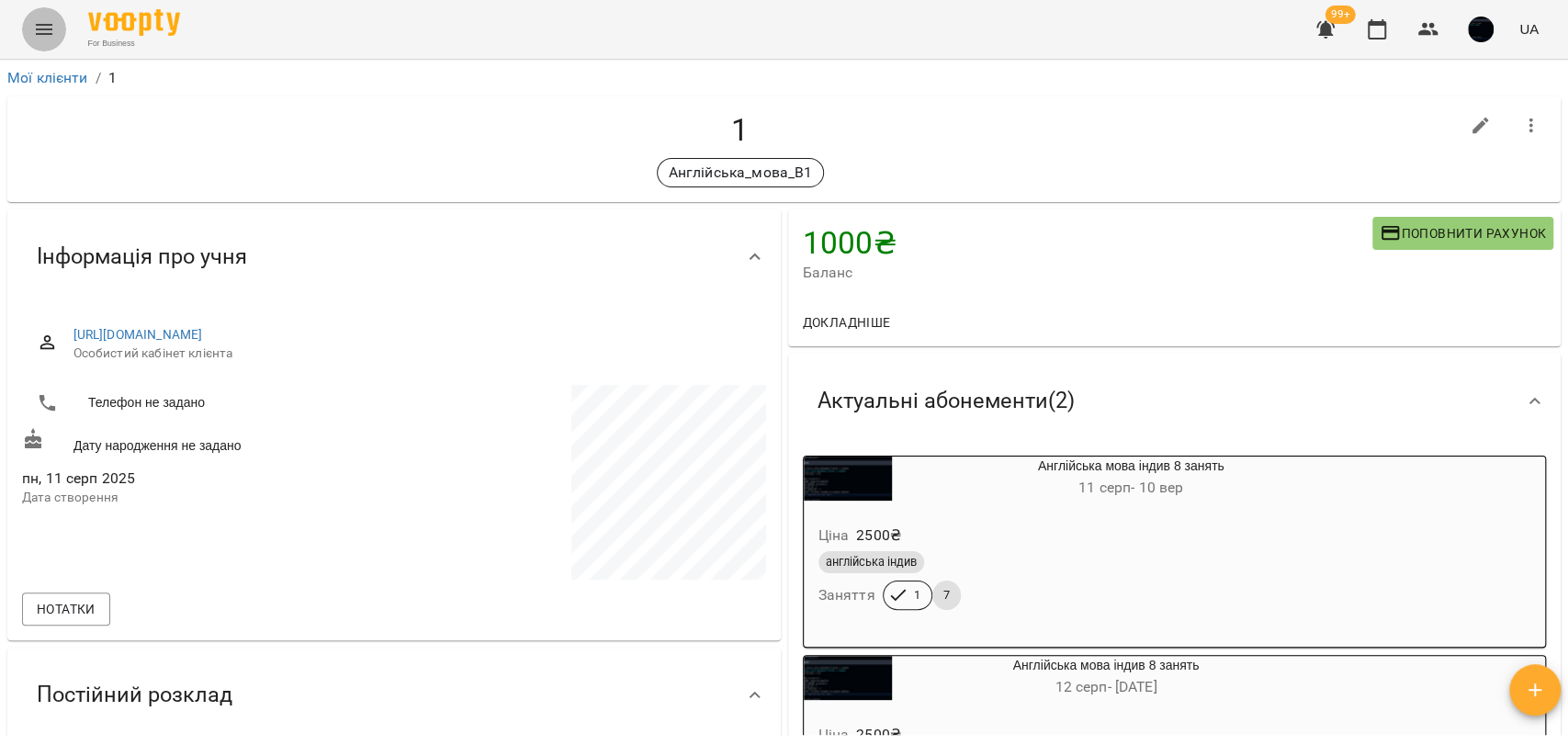
click at [42, 32] on icon "Menu" at bounding box center [44, 29] width 22 height 22
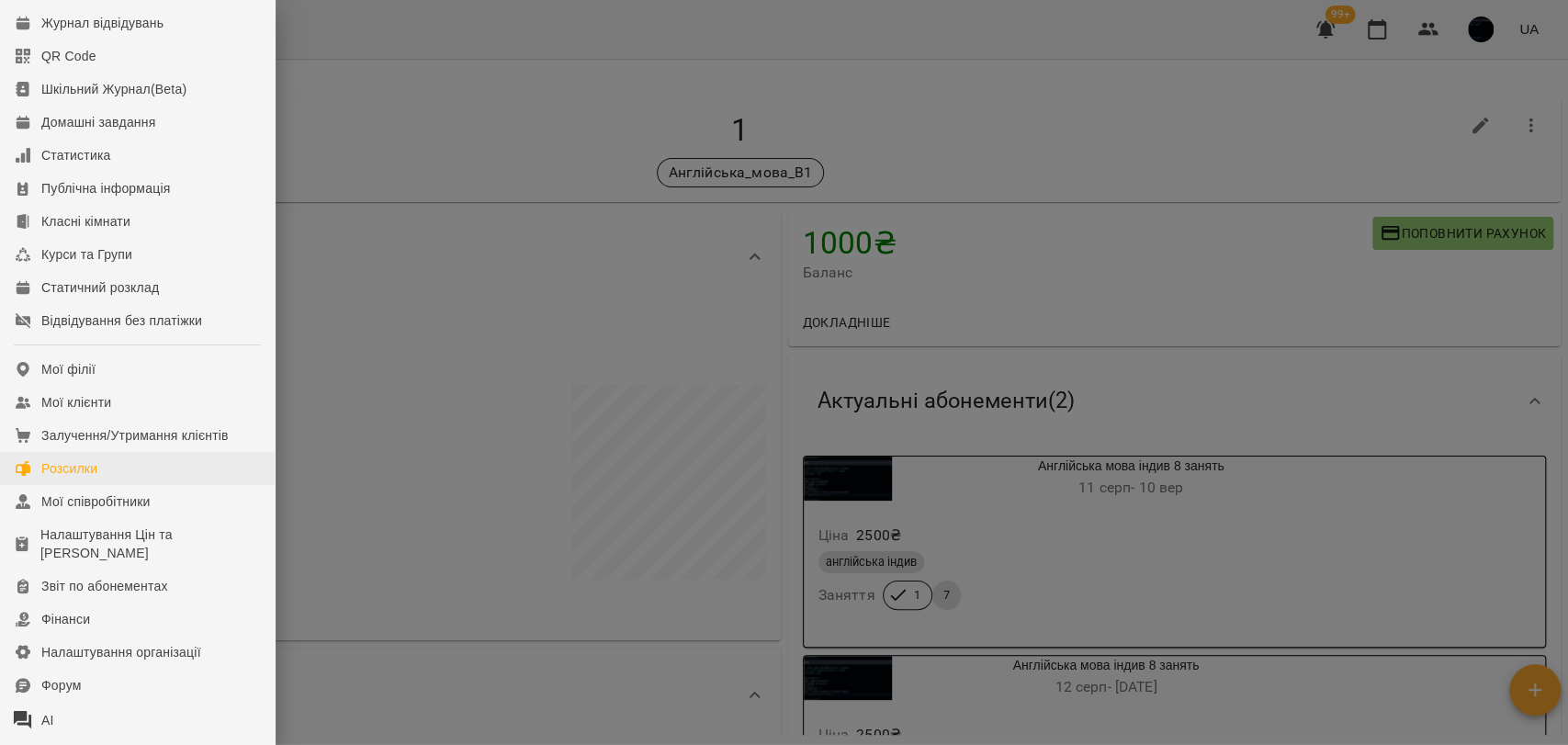
scroll to position [204, 0]
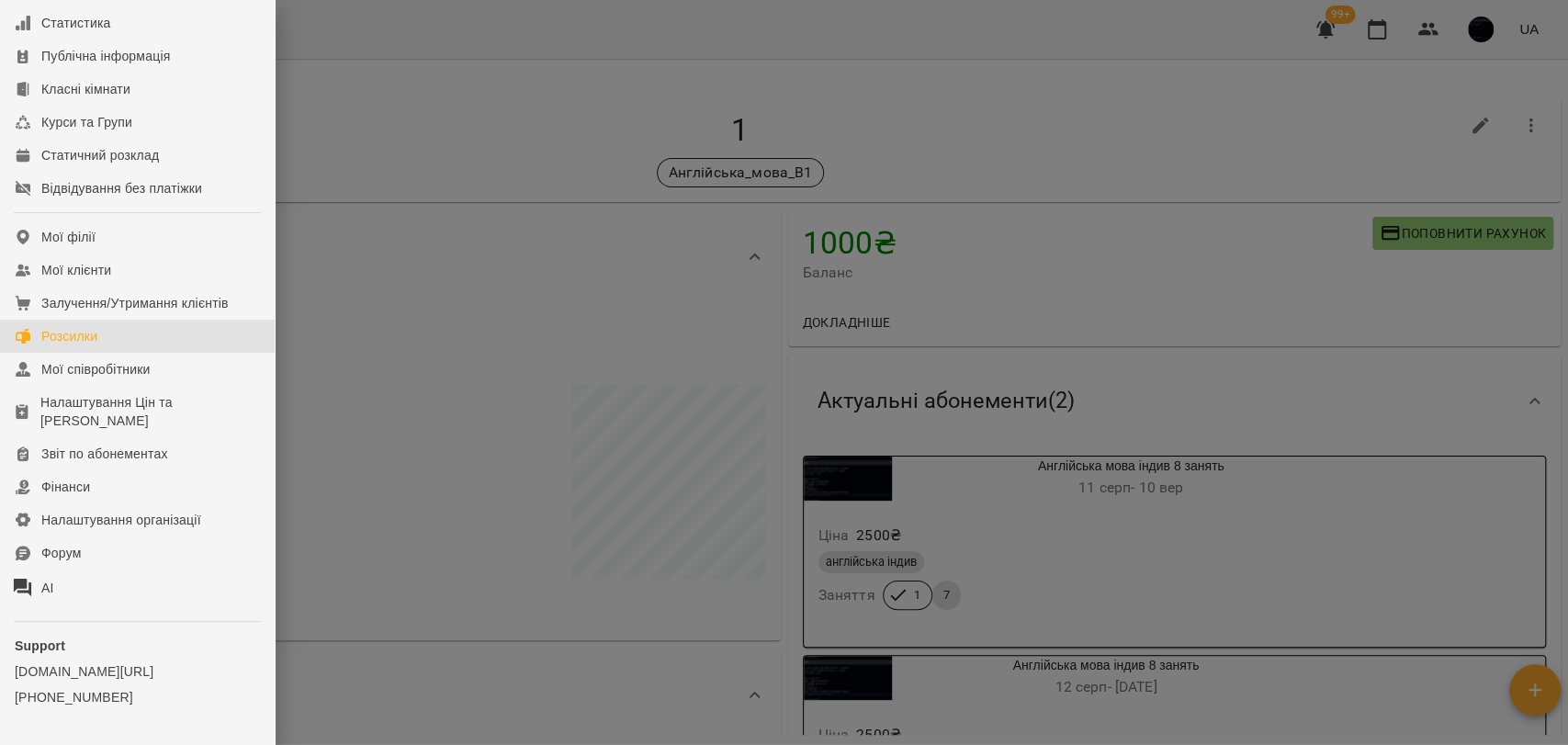
click at [71, 345] on div "Розсилки" at bounding box center [70, 336] width 56 height 18
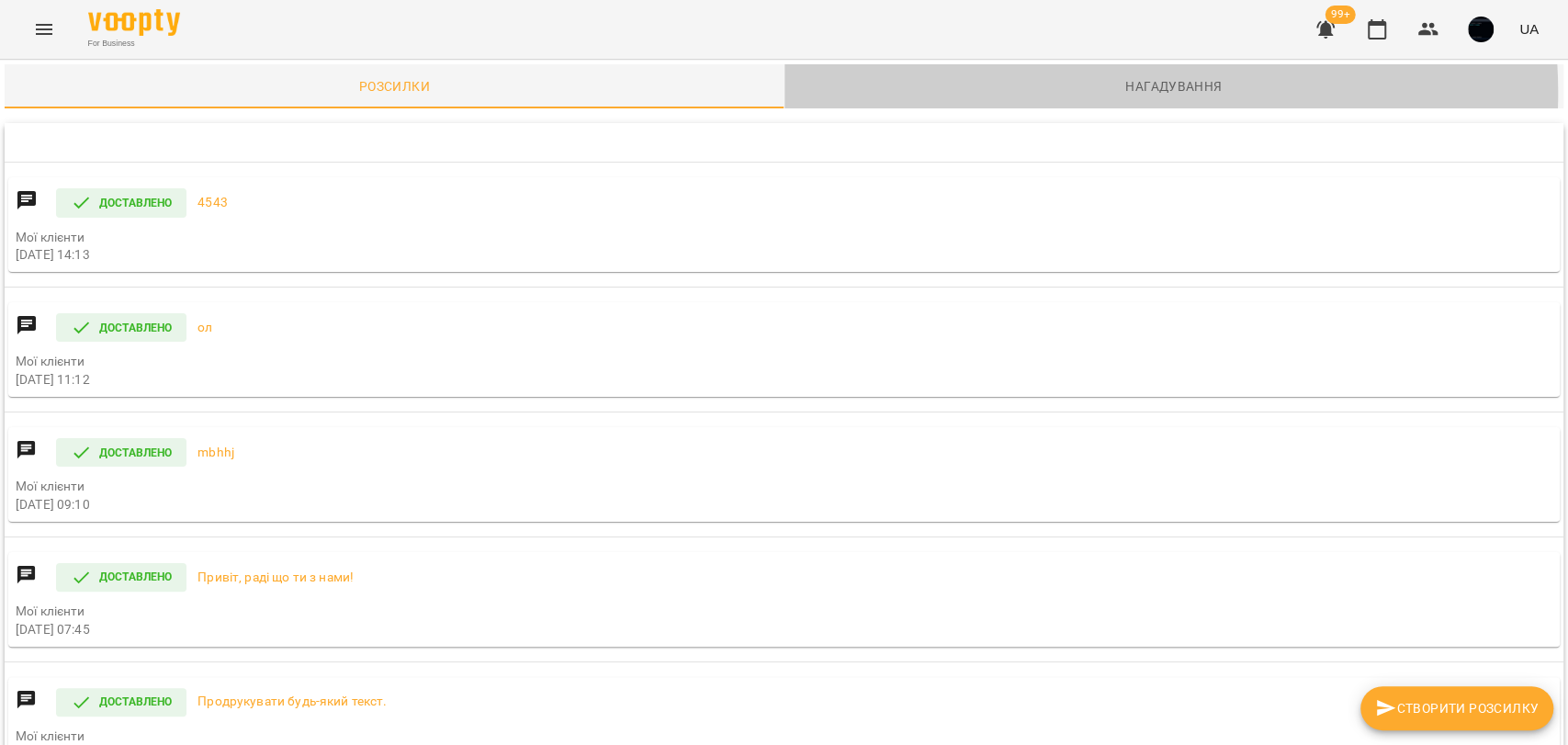
click at [1102, 93] on span "Нагадування" at bounding box center [1173, 86] width 757 height 22
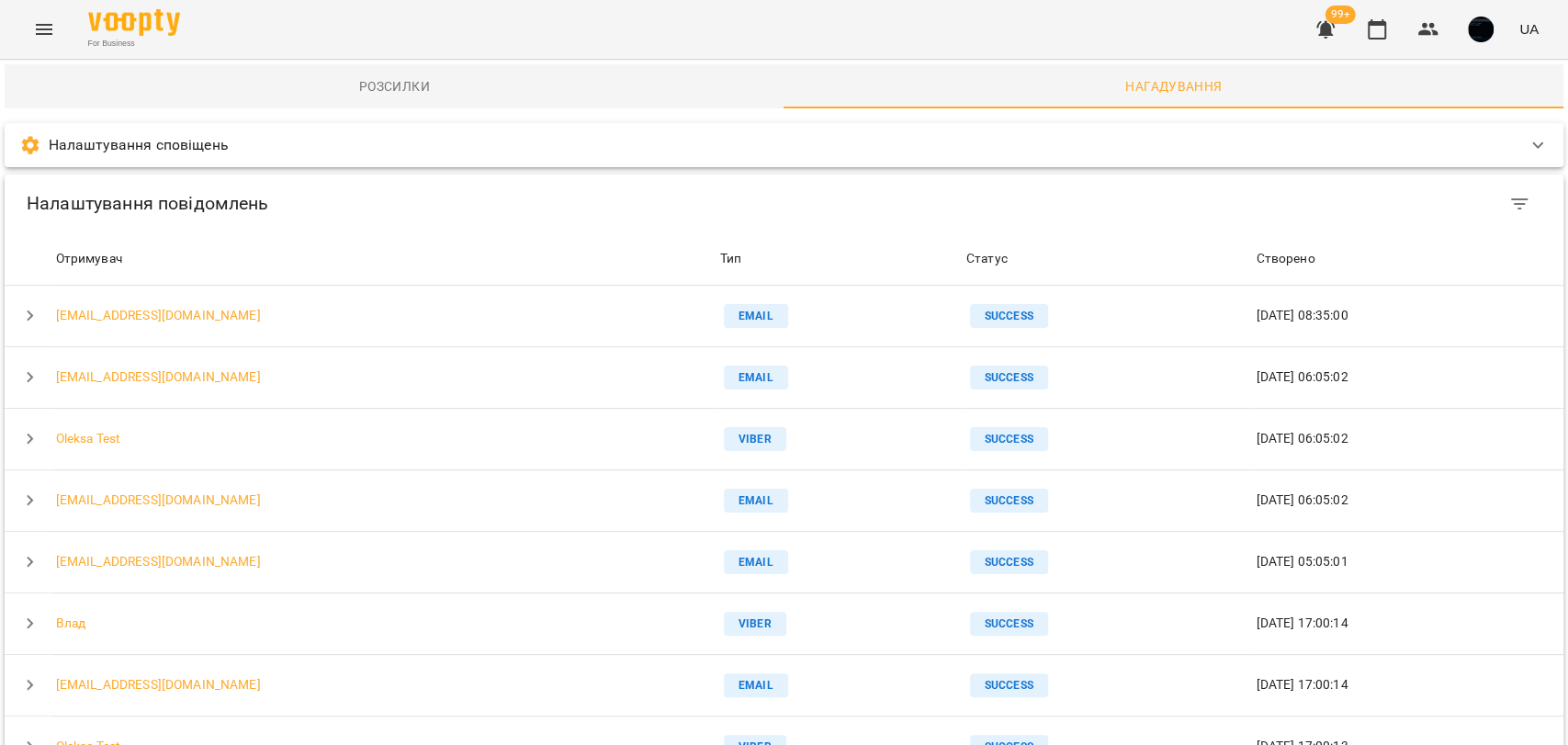
click at [553, 157] on div "Налаштування сповіщень" at bounding box center [784, 145] width 1558 height 44
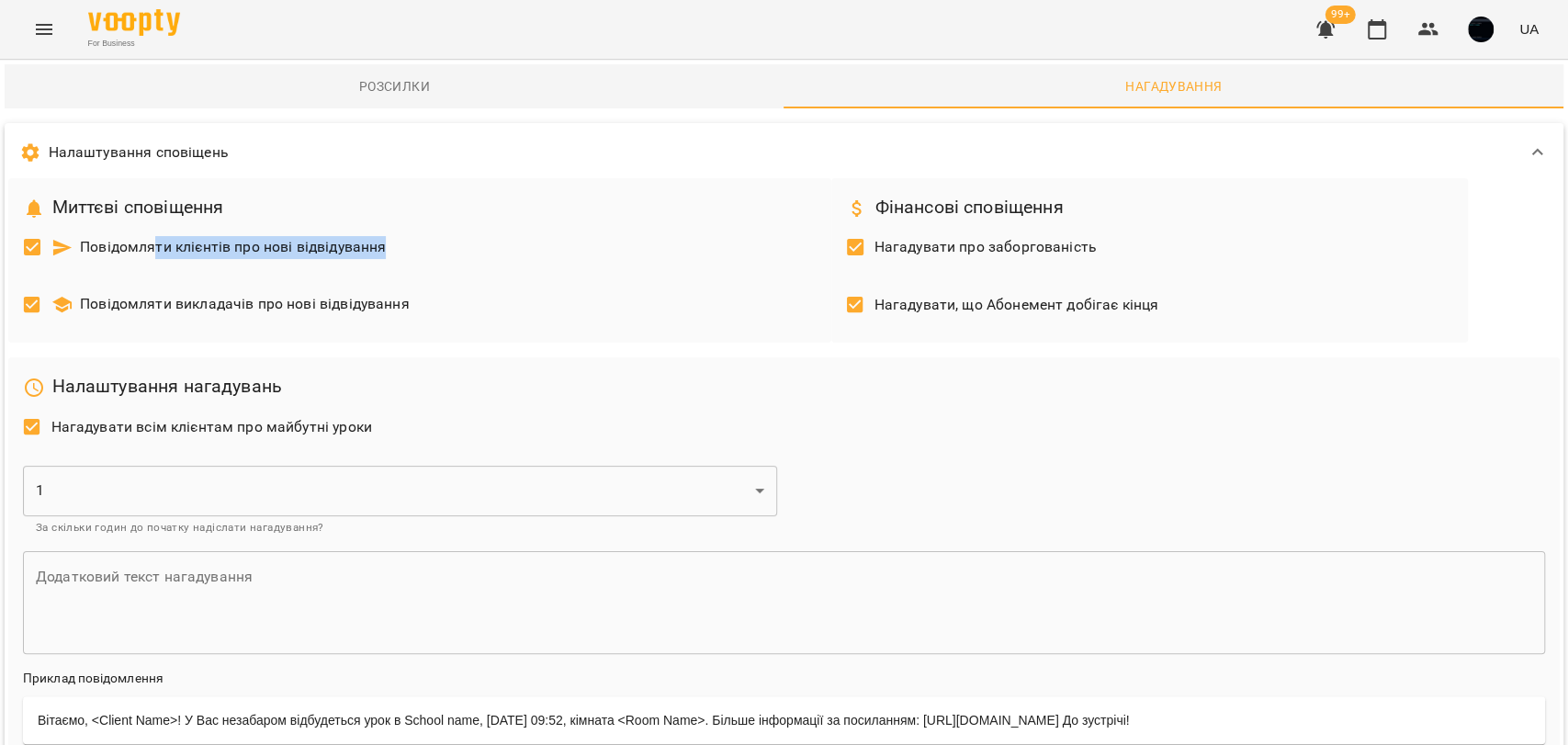
drag, startPoint x: 158, startPoint y: 250, endPoint x: 484, endPoint y: 270, distance: 326.6
click at [484, 270] on div "Повідомляти клієнтів про нові відвідування" at bounding box center [420, 249] width 809 height 58
drag, startPoint x: 264, startPoint y: 302, endPoint x: 412, endPoint y: 298, distance: 148.1
click at [412, 297] on div "Повідомляти викладачів про нові відвідування" at bounding box center [420, 308] width 809 height 58
click at [791, 372] on h6 "Налаштування нагадувань" at bounding box center [784, 386] width 1521 height 28
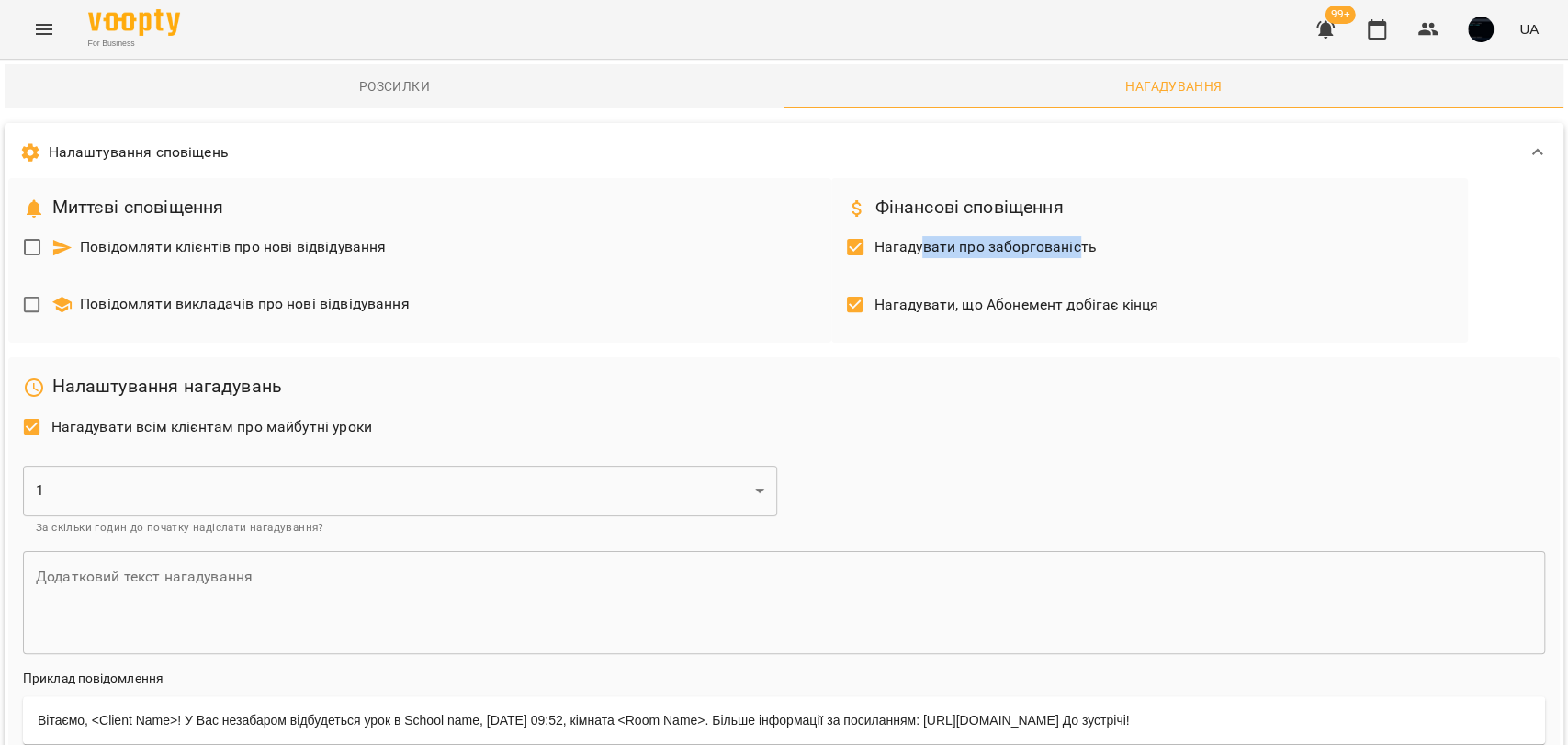
drag, startPoint x: 924, startPoint y: 249, endPoint x: 1073, endPoint y: 245, distance: 149.1
click at [1073, 245] on span "Нагадувати про заборгованість" at bounding box center [985, 246] width 222 height 22
drag, startPoint x: 913, startPoint y: 302, endPoint x: 1177, endPoint y: 322, distance: 264.8
click at [1177, 322] on div "Нагадувати, що Абонемент добігає кінця" at bounding box center [1149, 308] width 622 height 58
click at [426, 77] on span "Розсилки" at bounding box center [394, 86] width 757 height 22
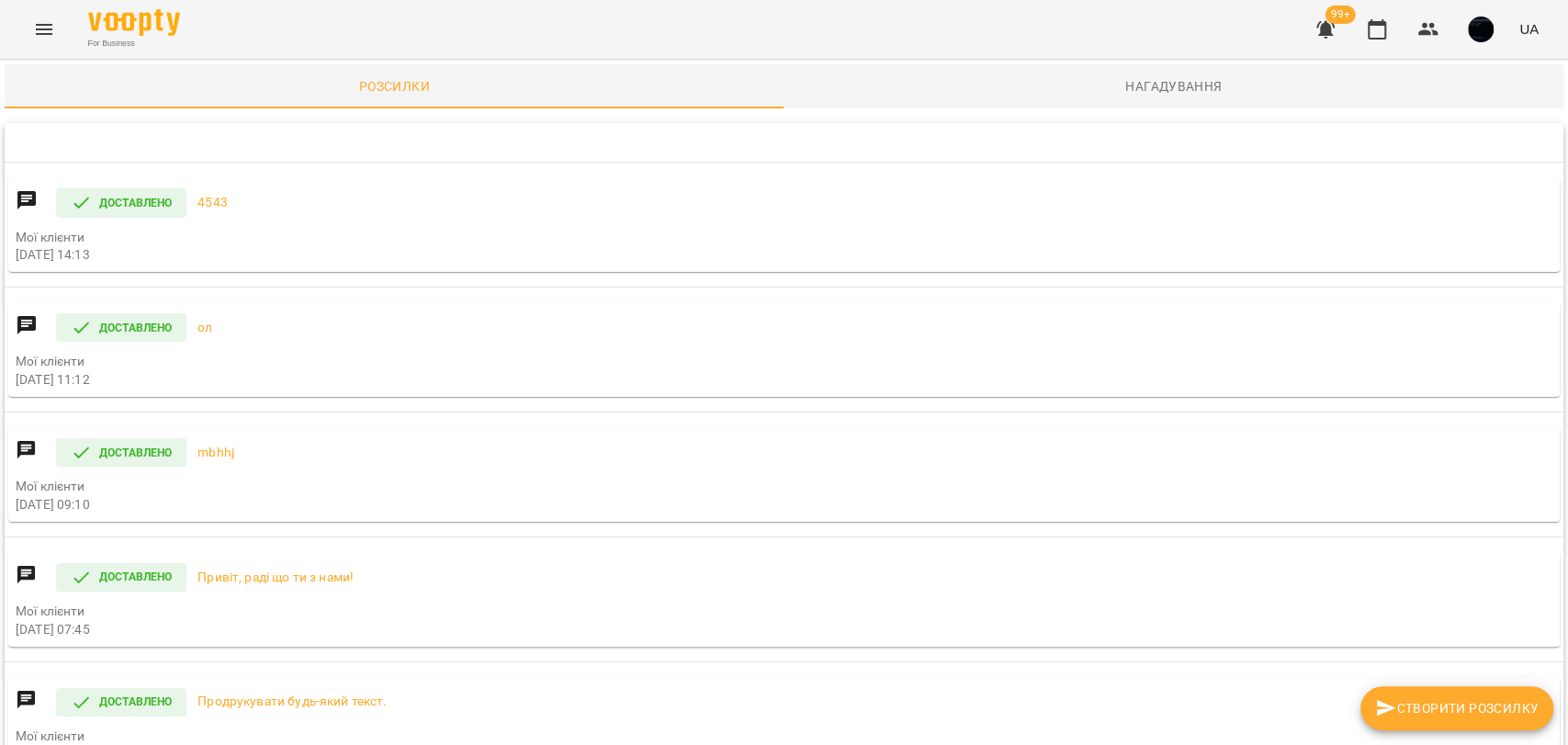
click at [1434, 719] on span "Створити розсилку" at bounding box center [1456, 708] width 164 height 22
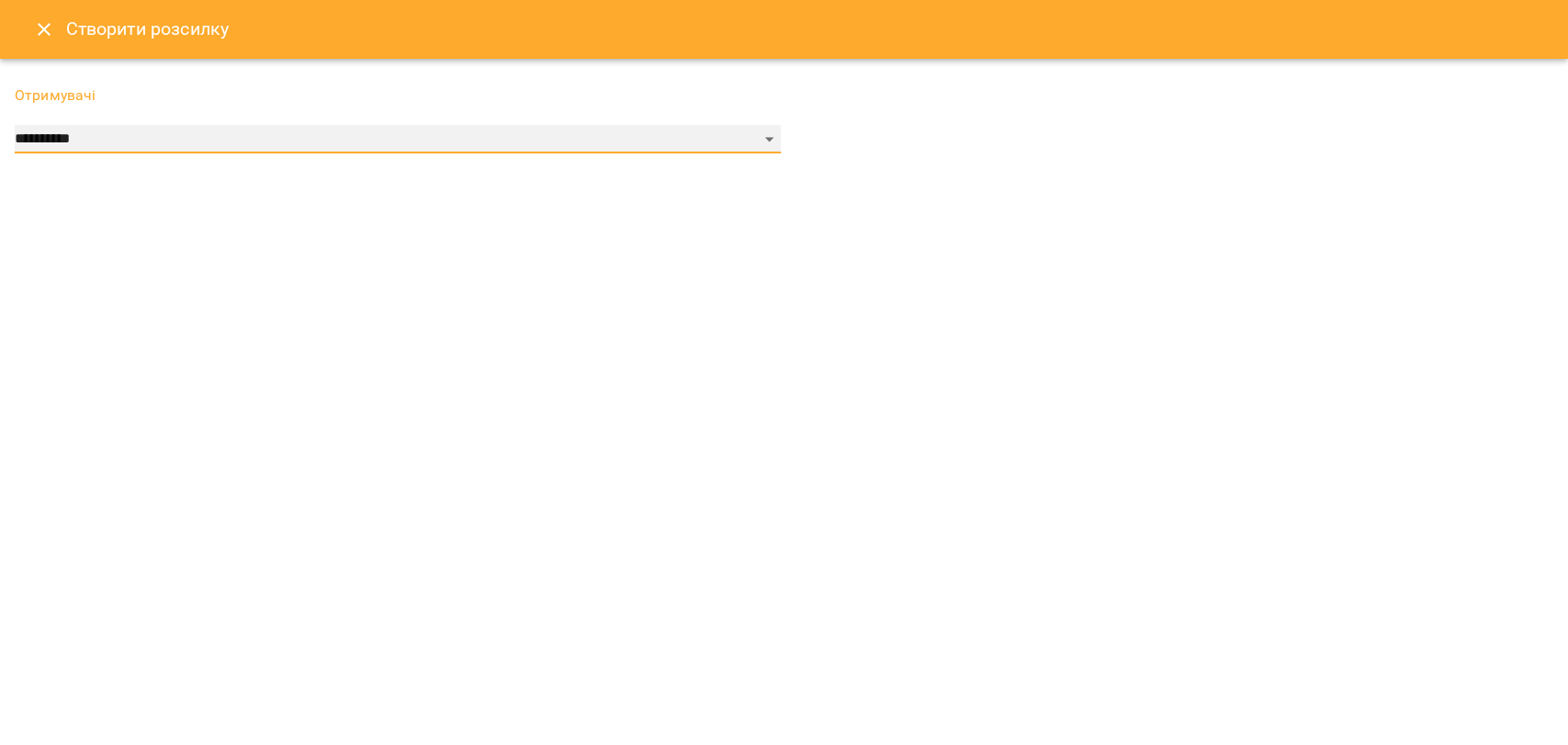
click at [360, 126] on select "**********" at bounding box center [398, 140] width 766 height 29
select select "******"
click at [15, 125] on select "**********" at bounding box center [398, 140] width 766 height 29
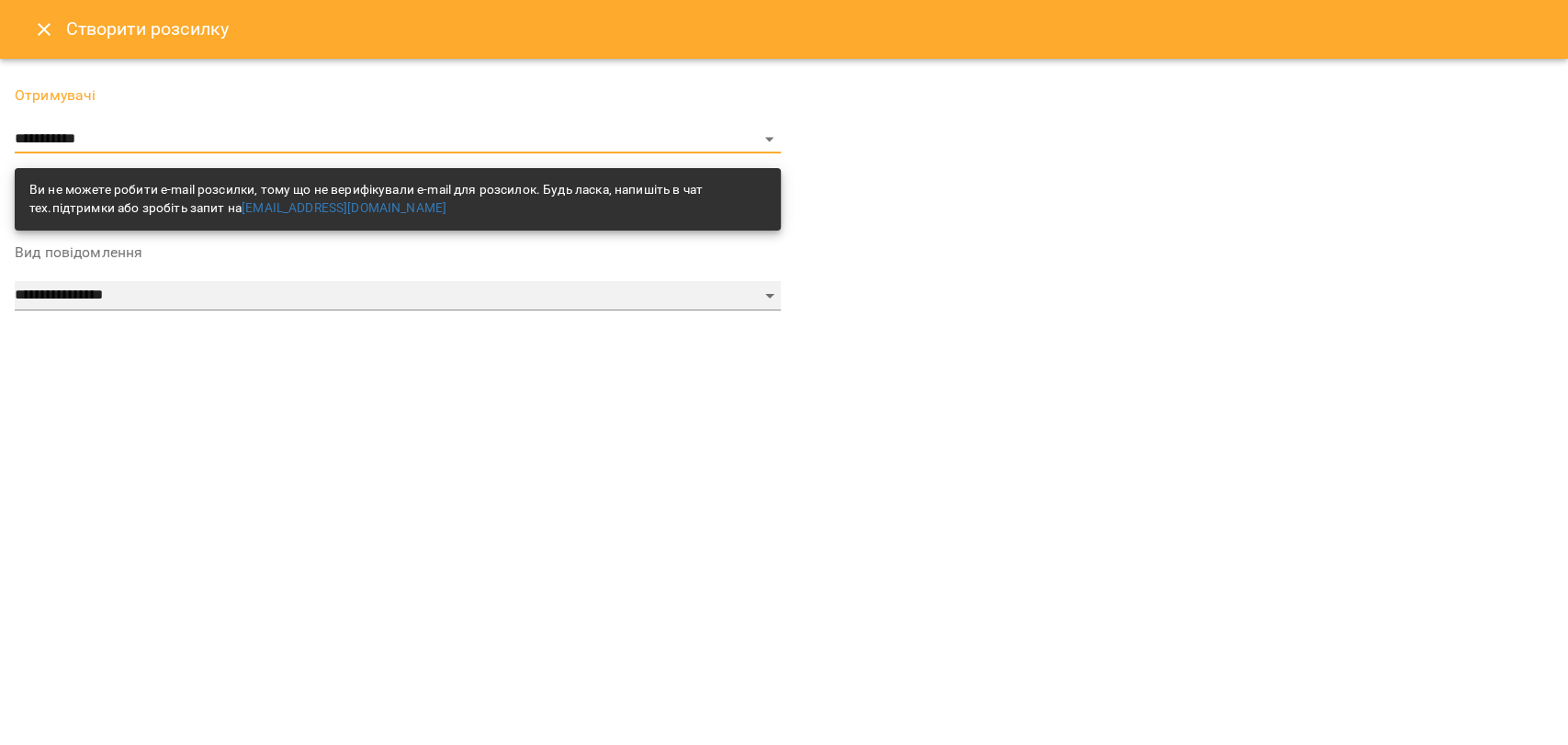
click at [125, 296] on select "**********" at bounding box center [398, 296] width 766 height 29
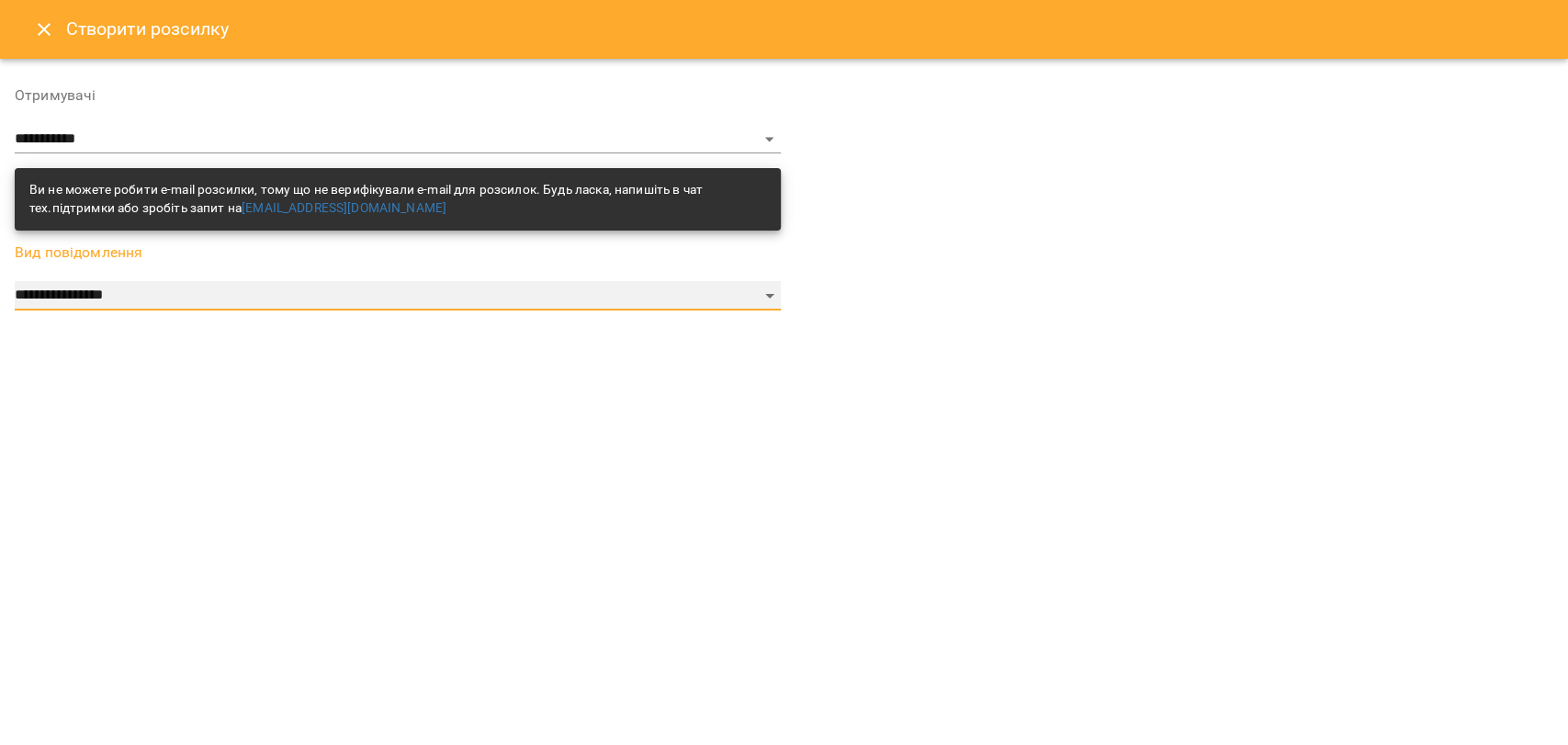
select select "*********"
click at [15, 281] on select "**********" at bounding box center [398, 296] width 766 height 29
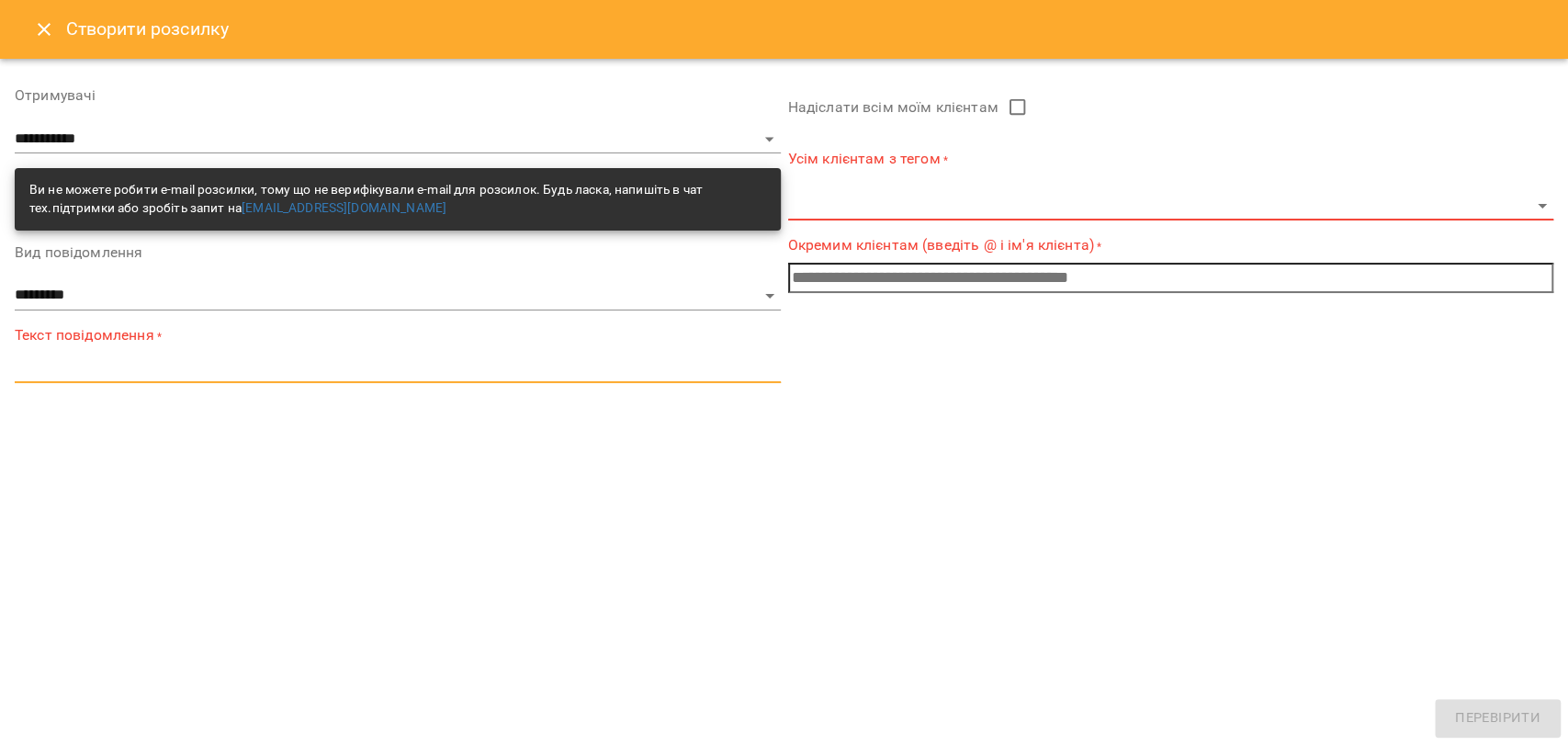
click at [124, 366] on textarea at bounding box center [398, 368] width 766 height 17
drag, startPoint x: 22, startPoint y: 360, endPoint x: 177, endPoint y: 366, distance: 155.1
click at [169, 369] on textarea at bounding box center [398, 368] width 766 height 17
click at [943, 204] on body "**********" at bounding box center [784, 396] width 1568 height 792
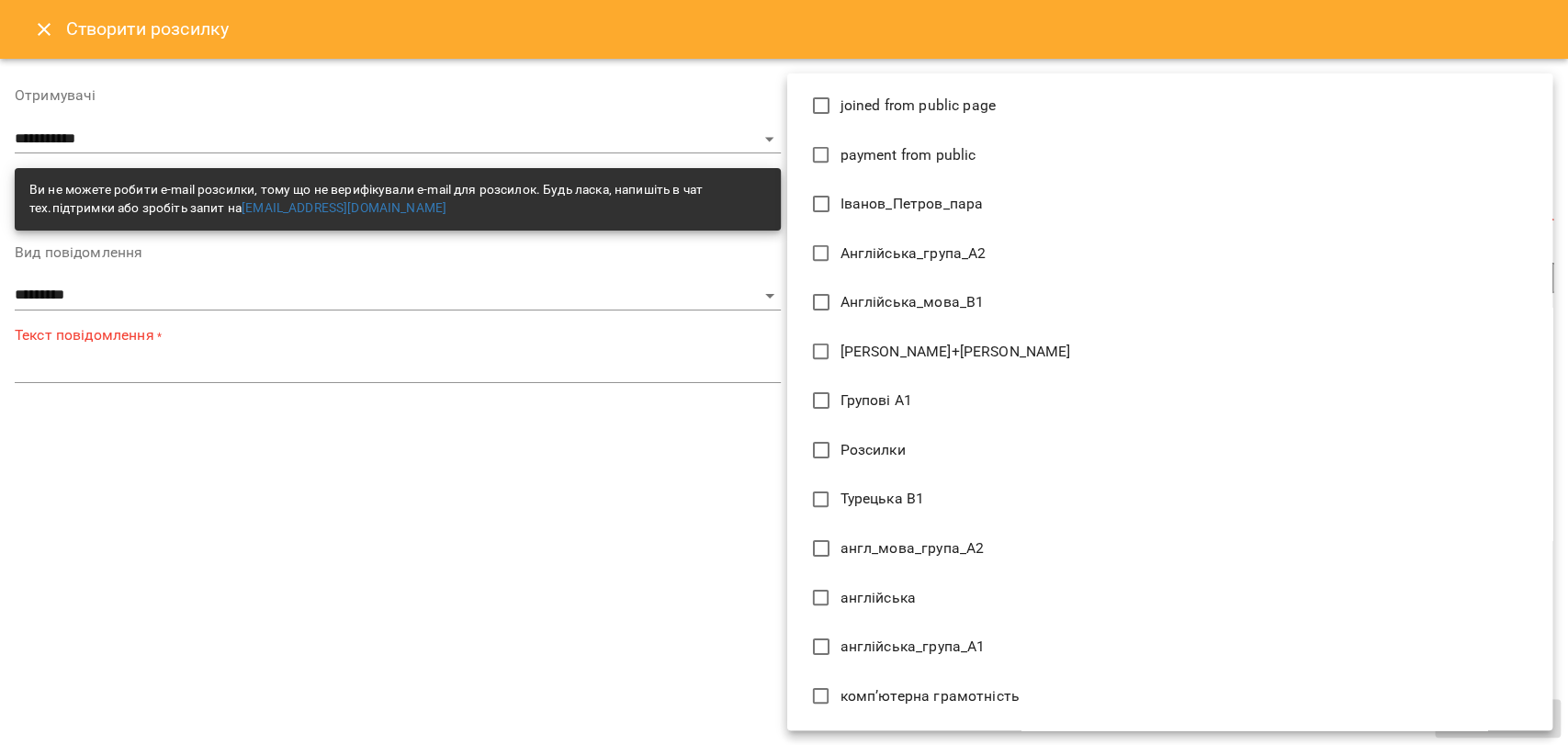
click at [886, 243] on span "Англійська_група_А2" at bounding box center [913, 253] width 146 height 22
type input "**********"
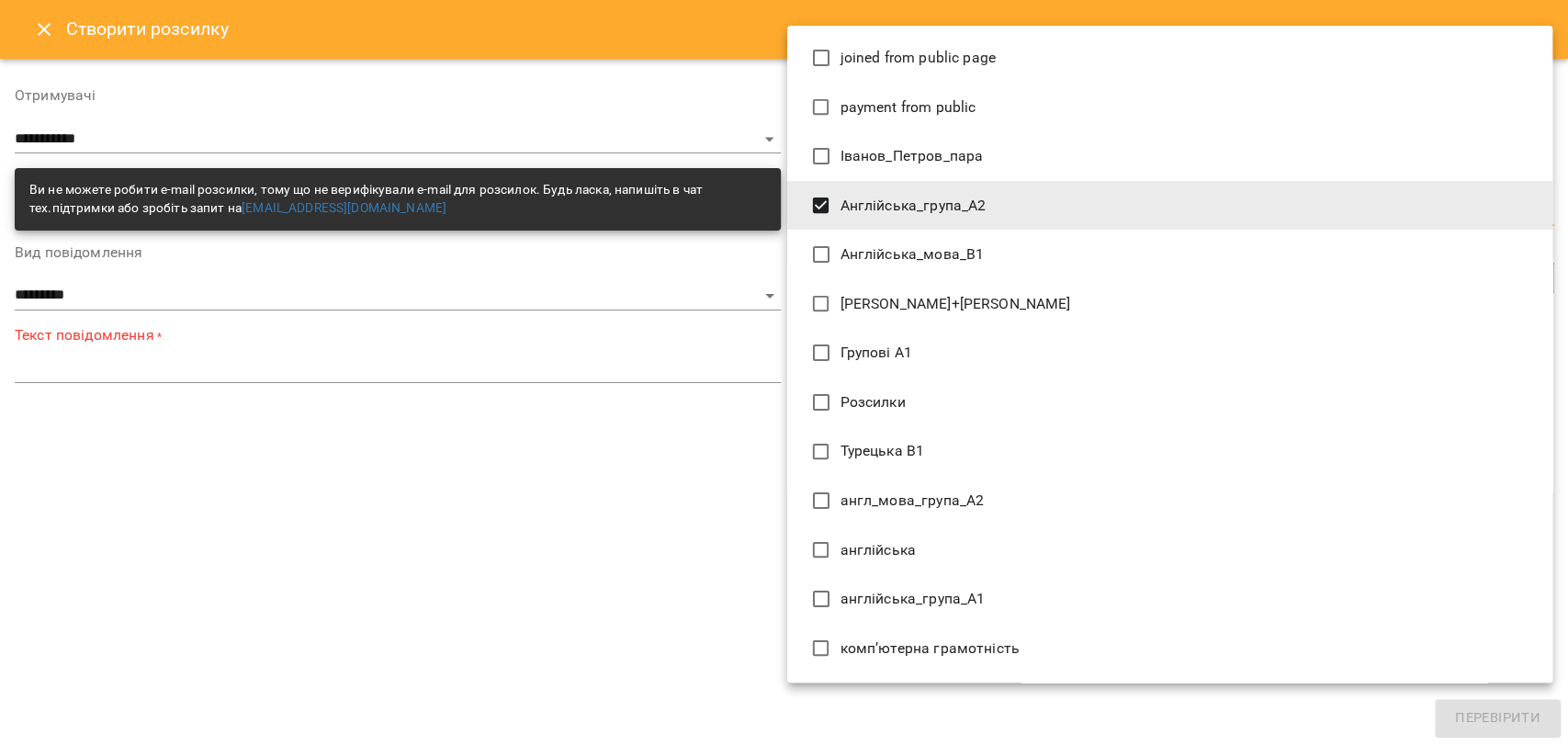
click at [687, 423] on div at bounding box center [784, 372] width 1568 height 745
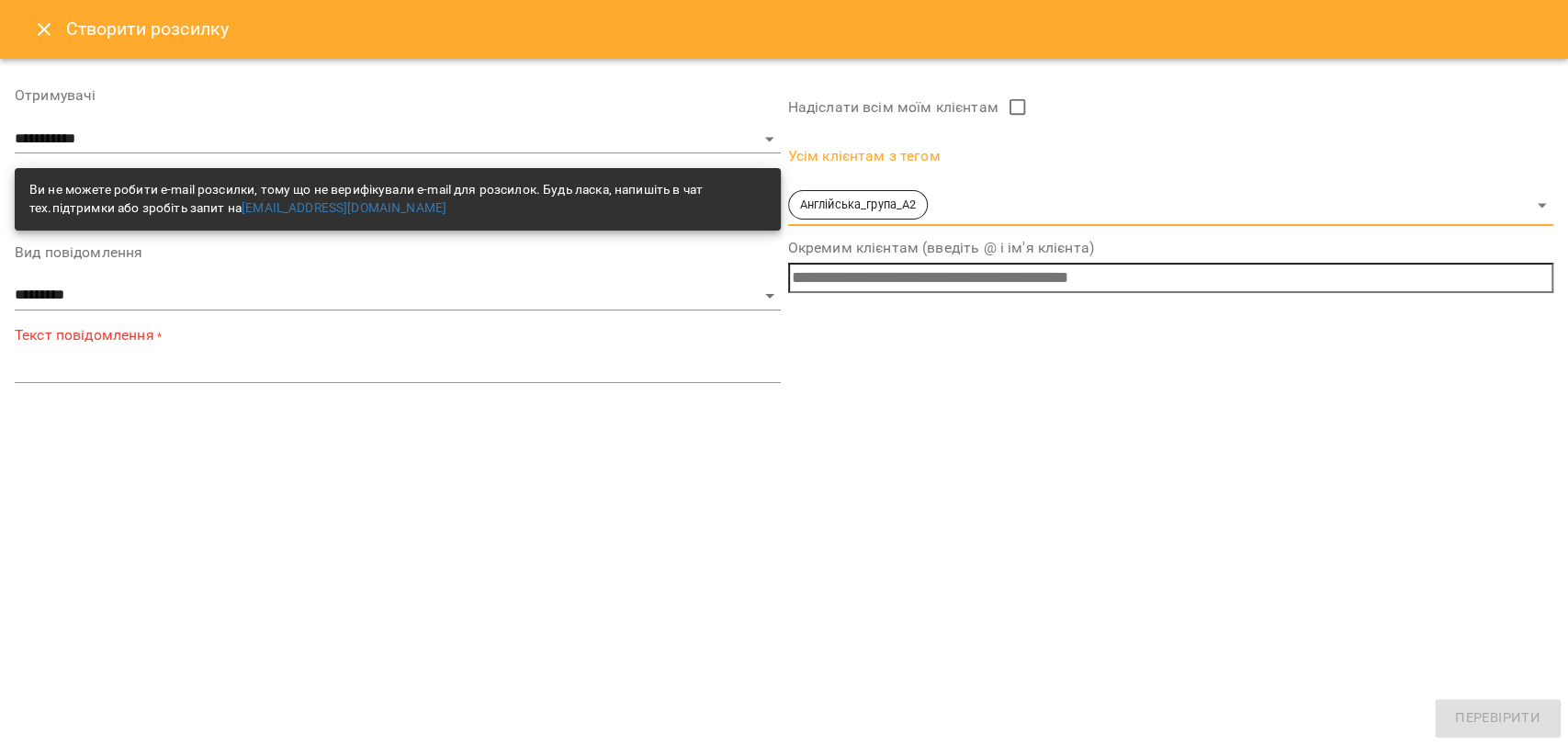
click at [899, 277] on input "text" at bounding box center [1171, 277] width 766 height 30
click at [48, 33] on icon "Close" at bounding box center [44, 29] width 13 height 13
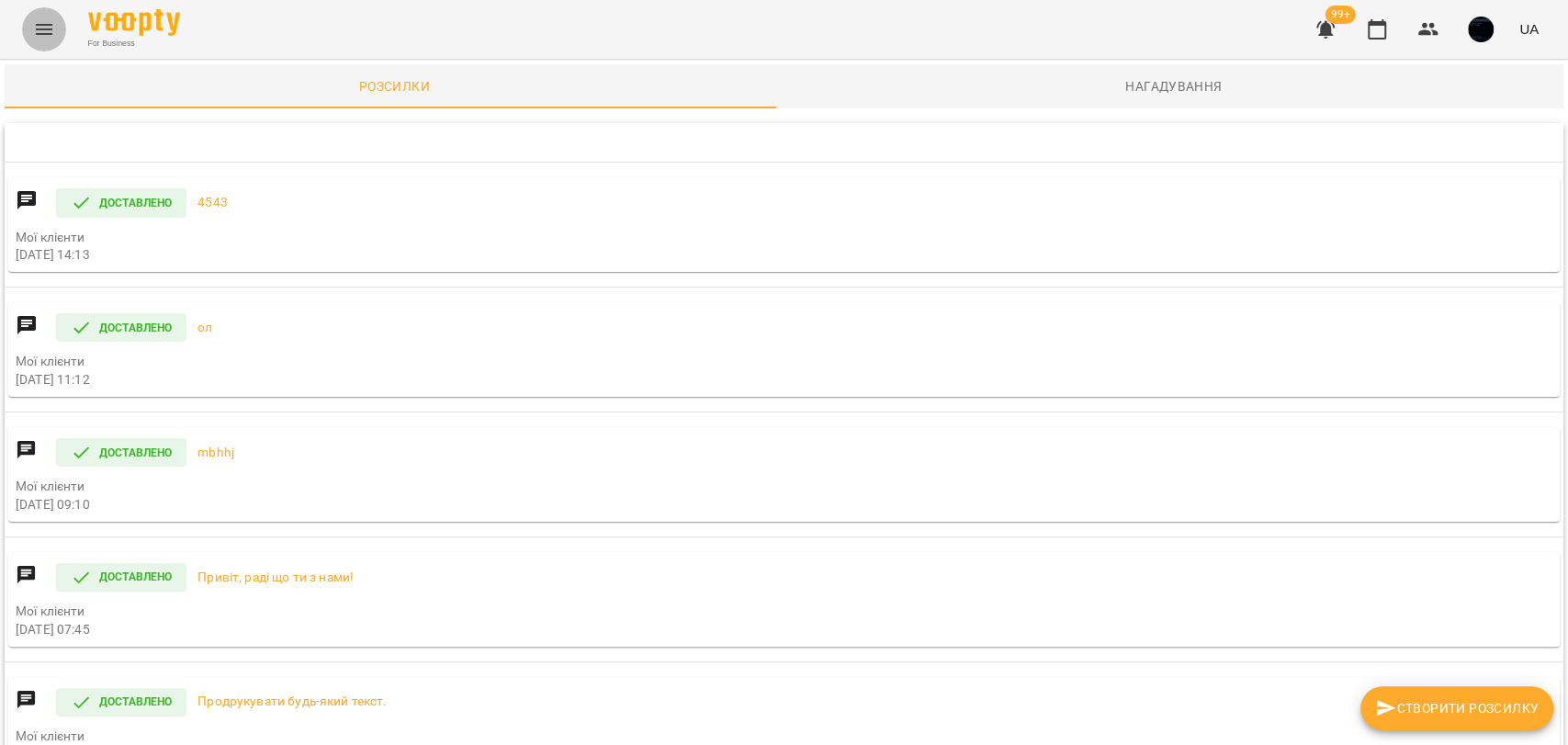
click at [40, 26] on icon "Menu" at bounding box center [44, 29] width 22 height 22
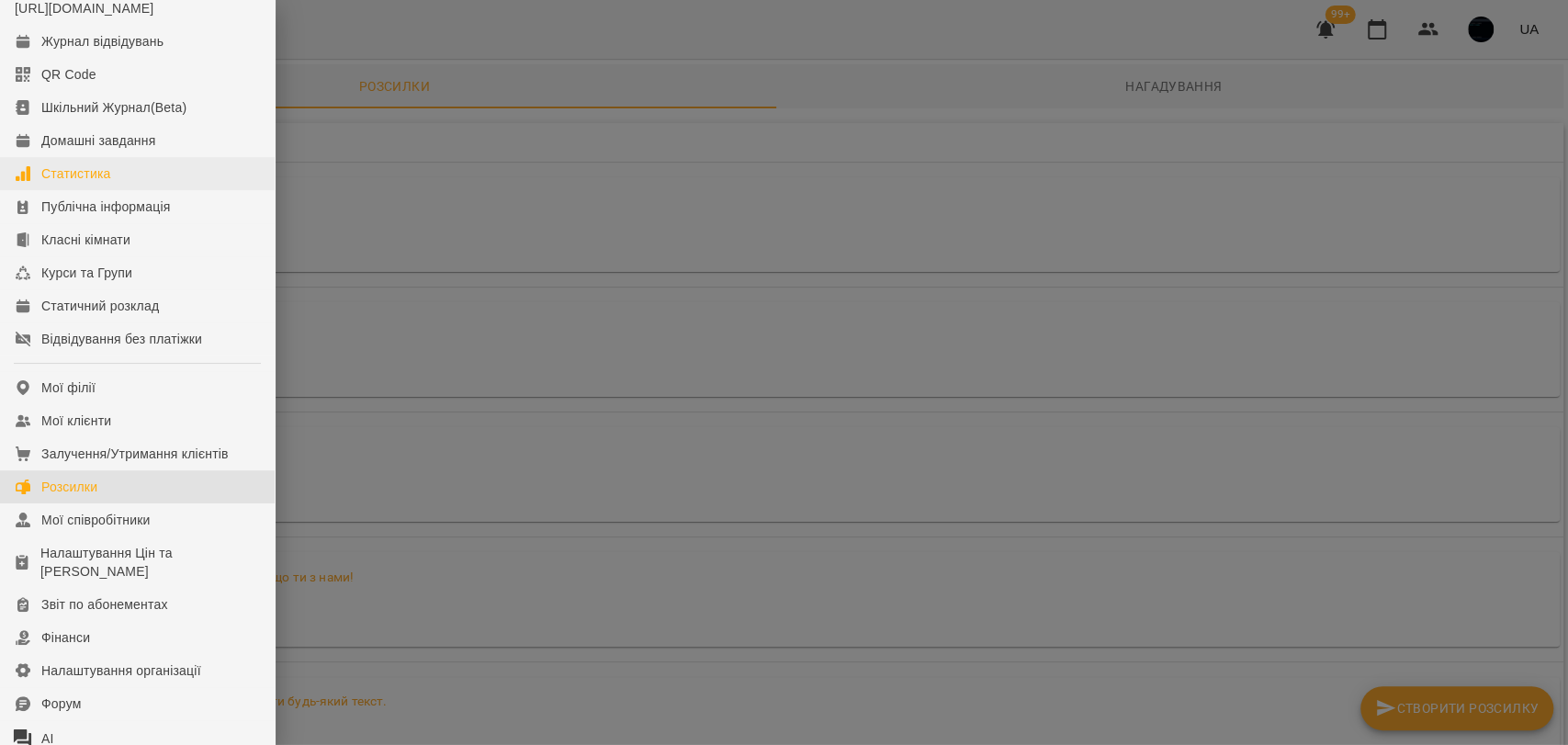
scroll to position [102, 0]
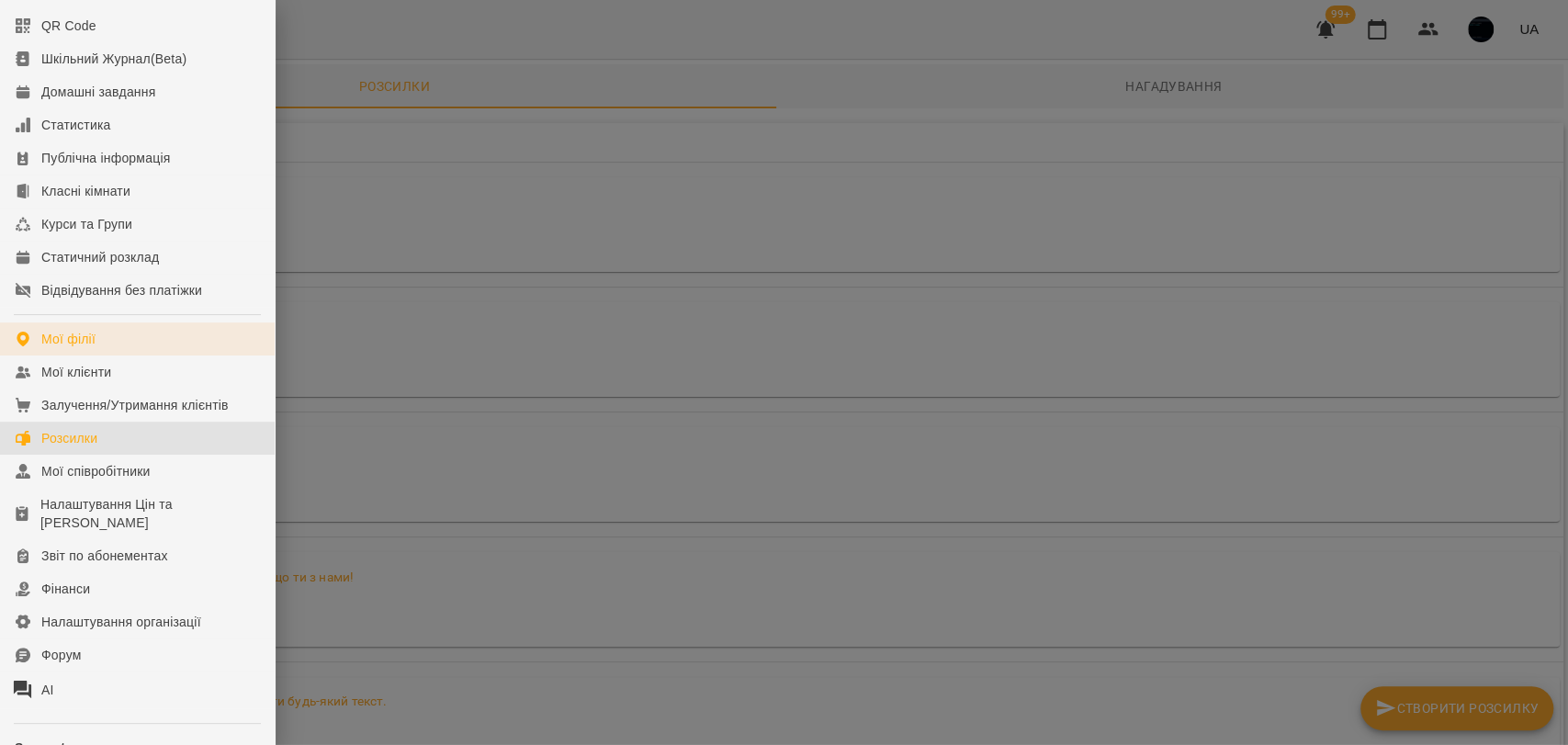
click at [132, 341] on link "Мої філії" at bounding box center [137, 339] width 274 height 33
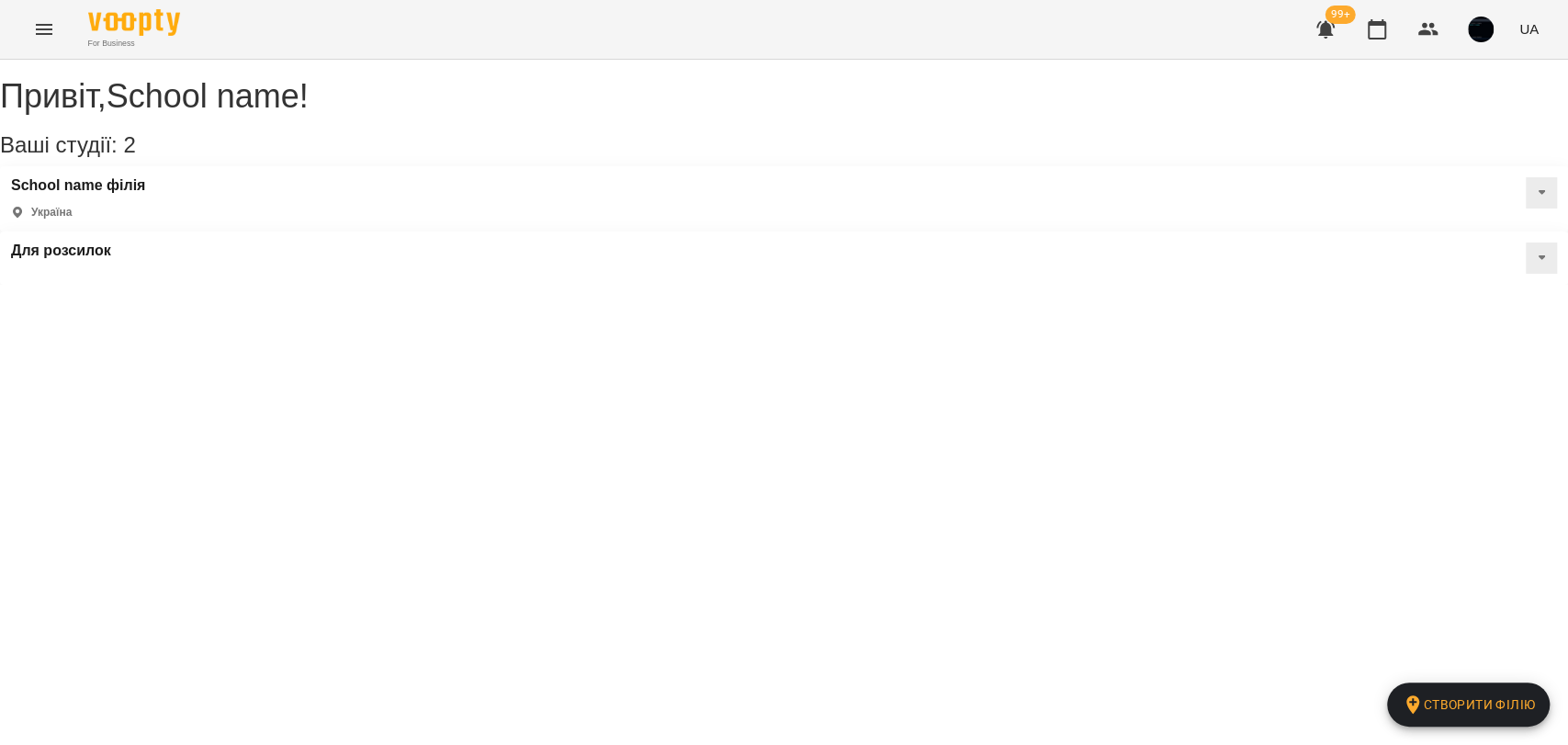
click at [52, 22] on icon "Menu" at bounding box center [44, 29] width 22 height 22
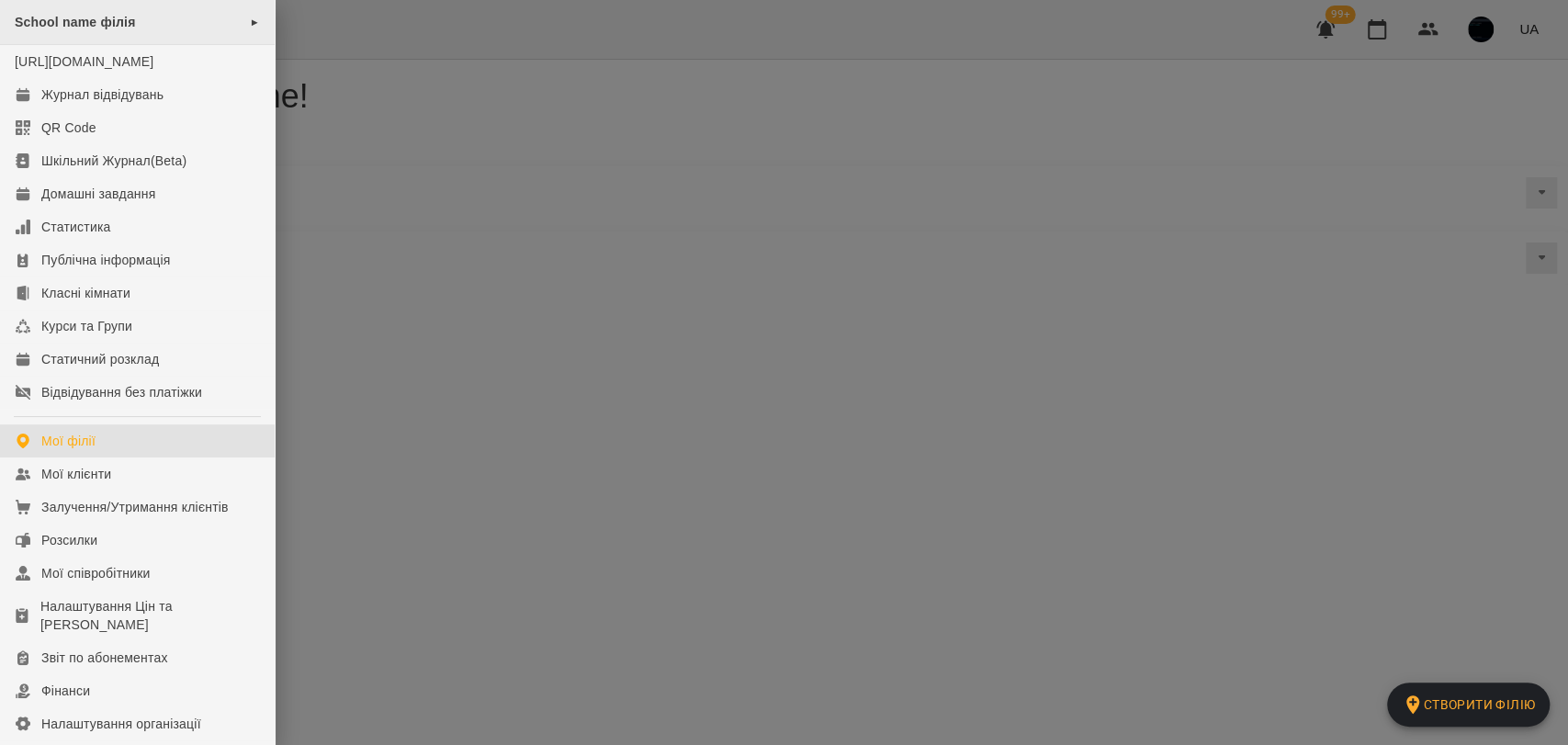
click at [238, 21] on div "School name філія ►" at bounding box center [137, 22] width 274 height 45
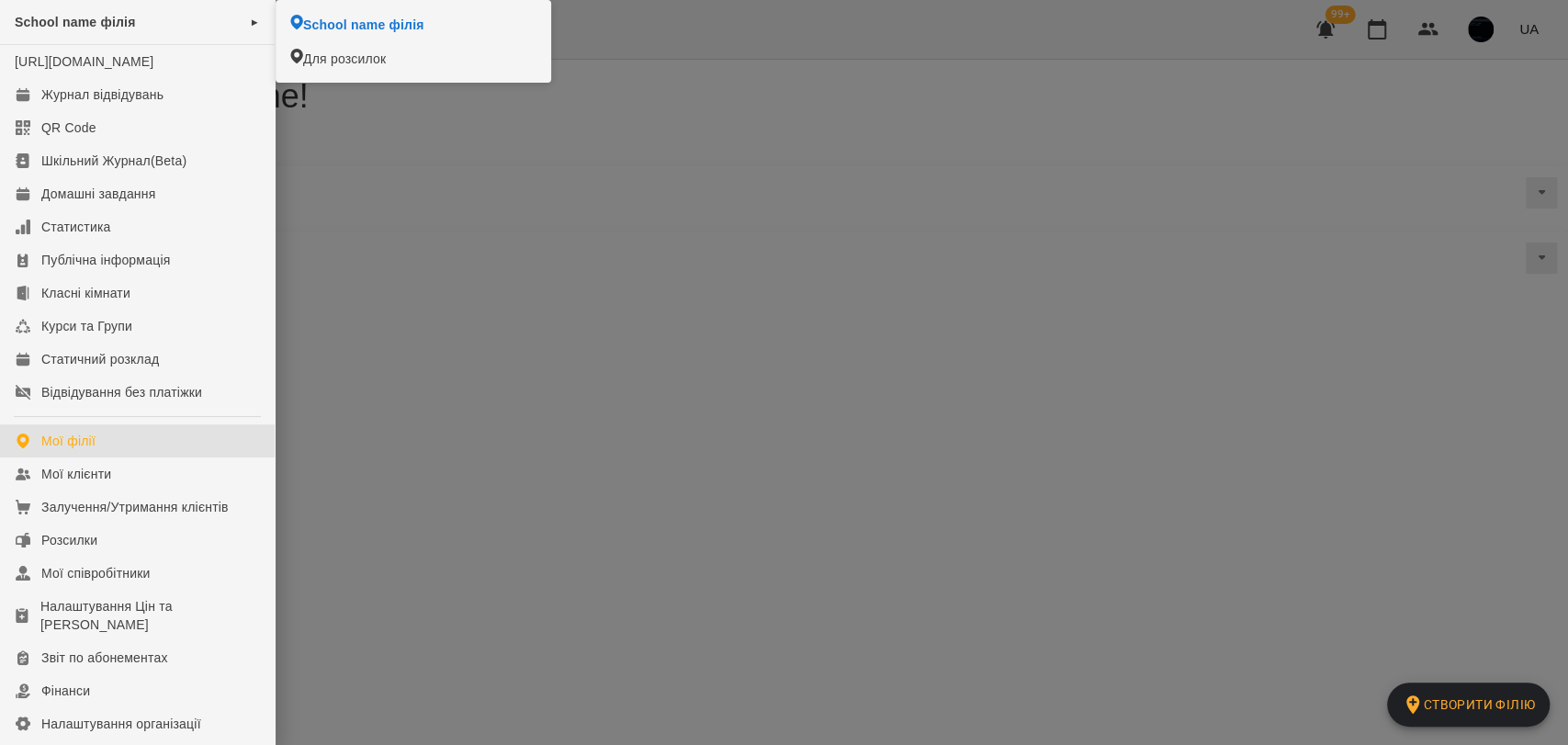
click at [476, 217] on div at bounding box center [784, 372] width 1568 height 745
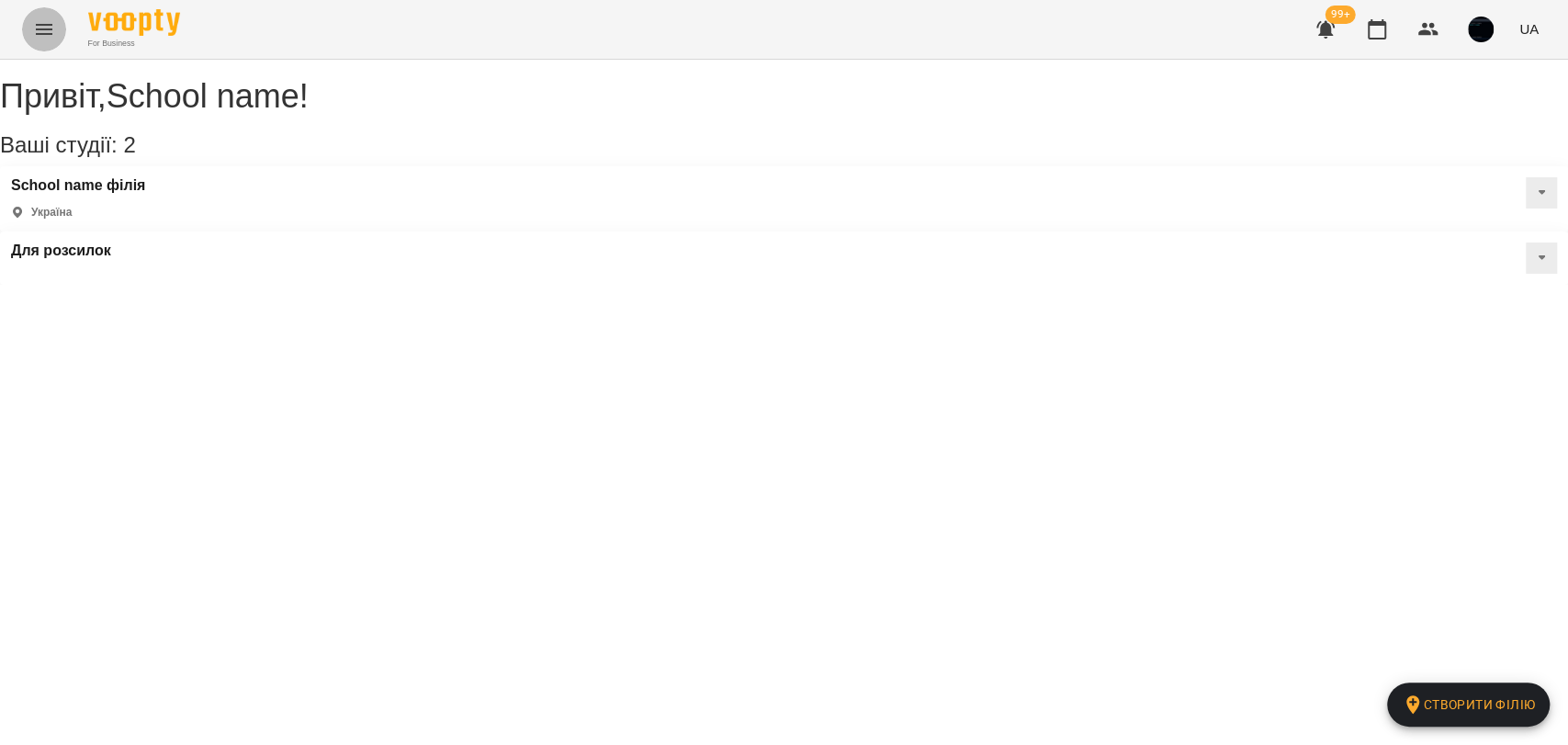
click at [30, 24] on button "Menu" at bounding box center [44, 29] width 44 height 44
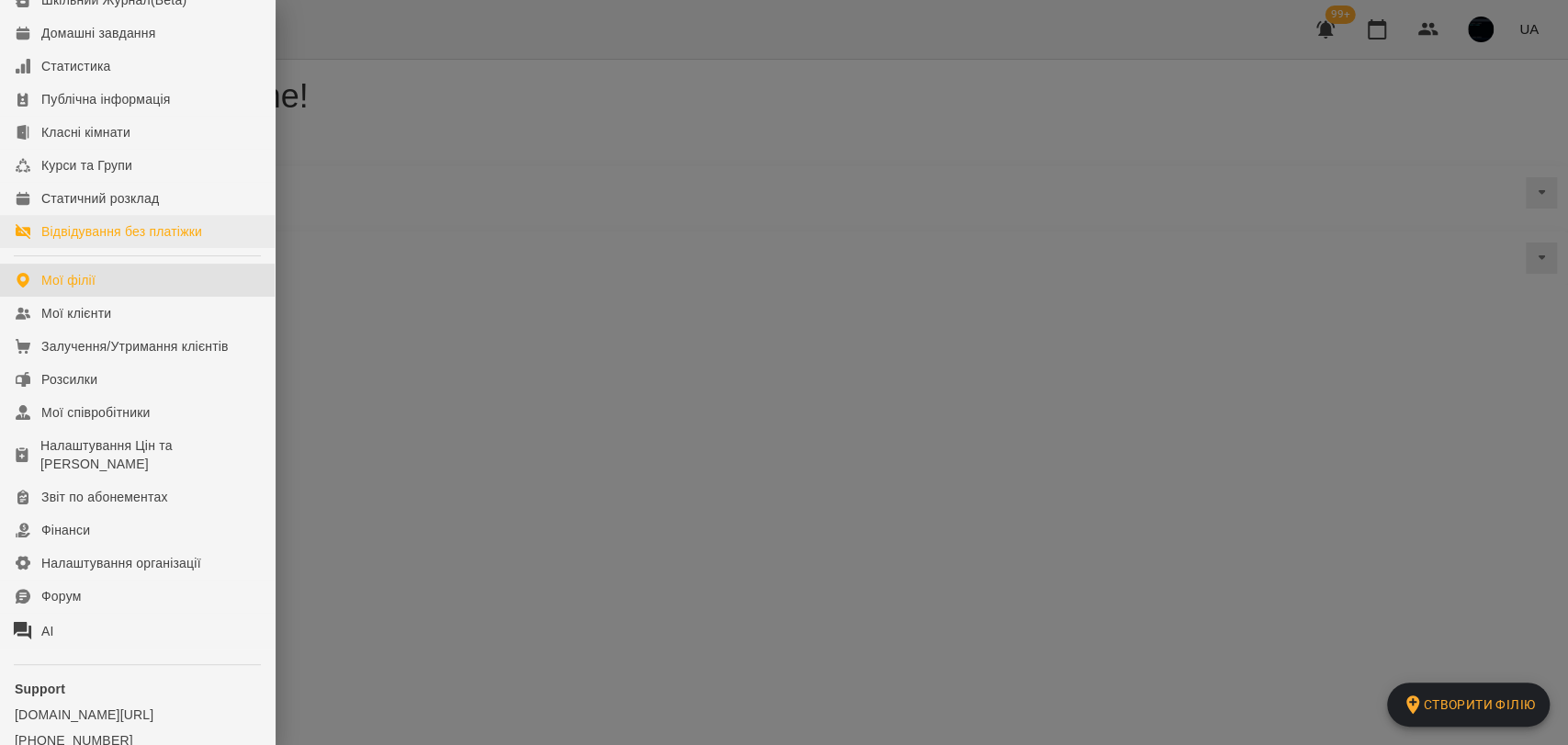
scroll to position [204, 0]
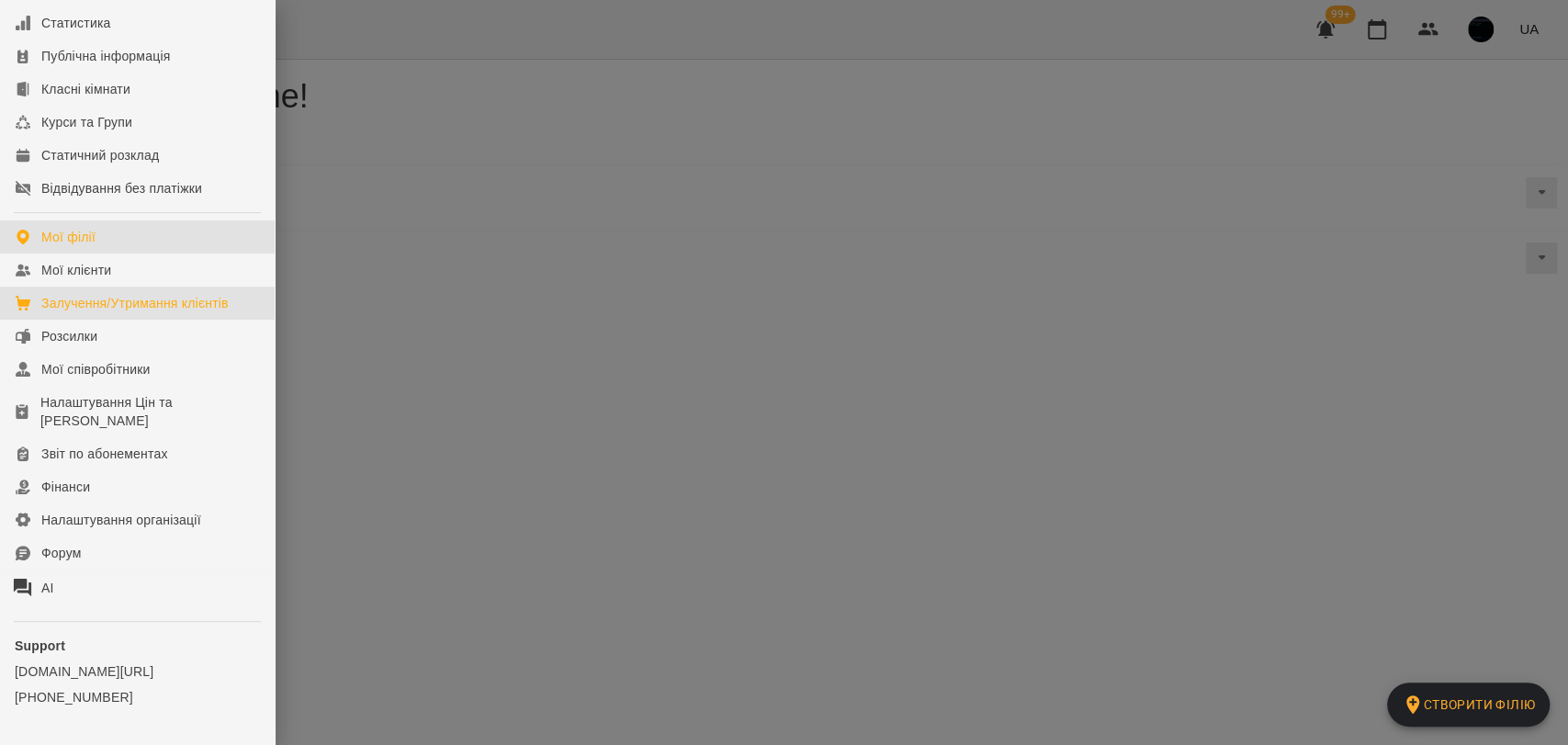
click at [178, 312] on div "Залучення/Утримання клієнтів" at bounding box center [135, 303] width 187 height 18
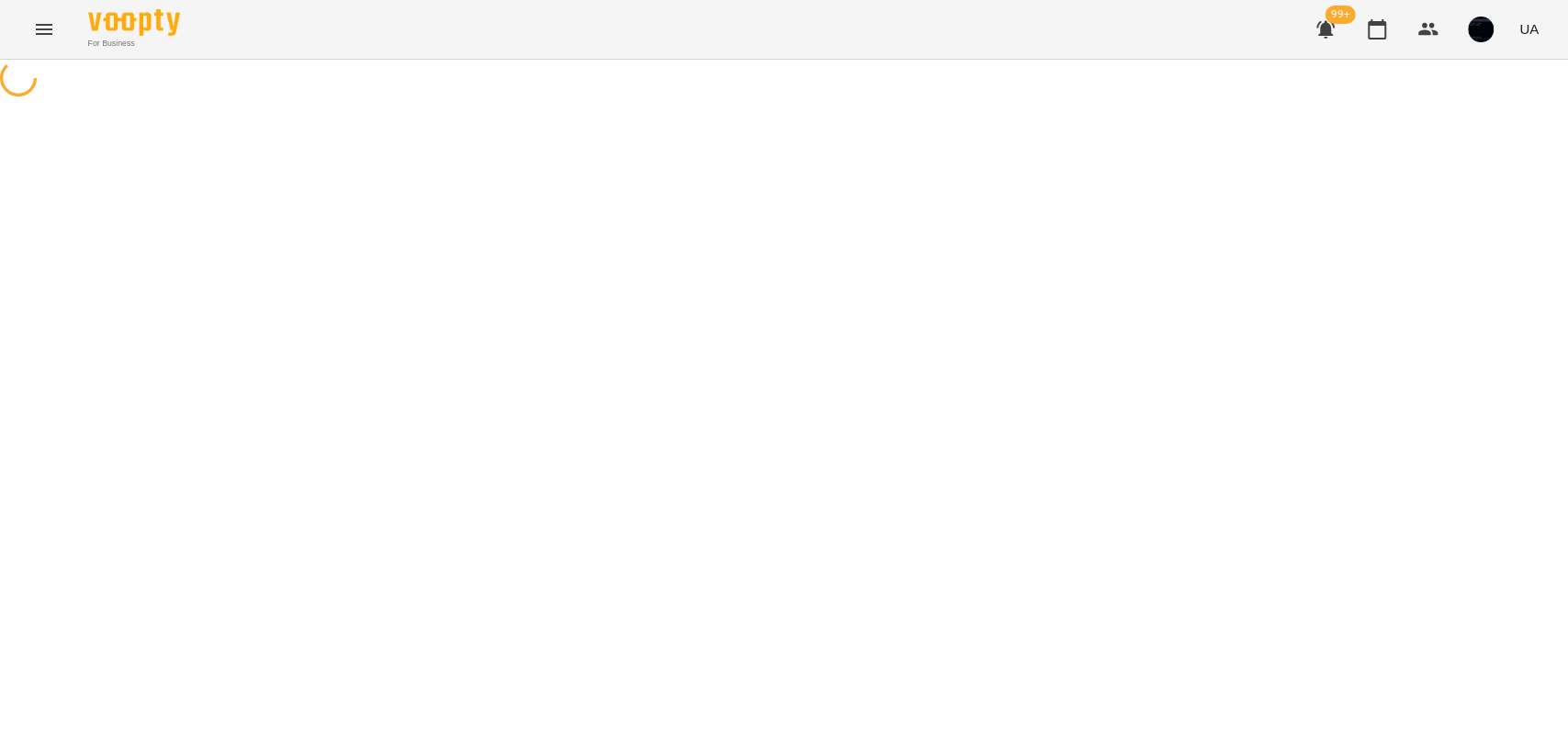
select select "**********"
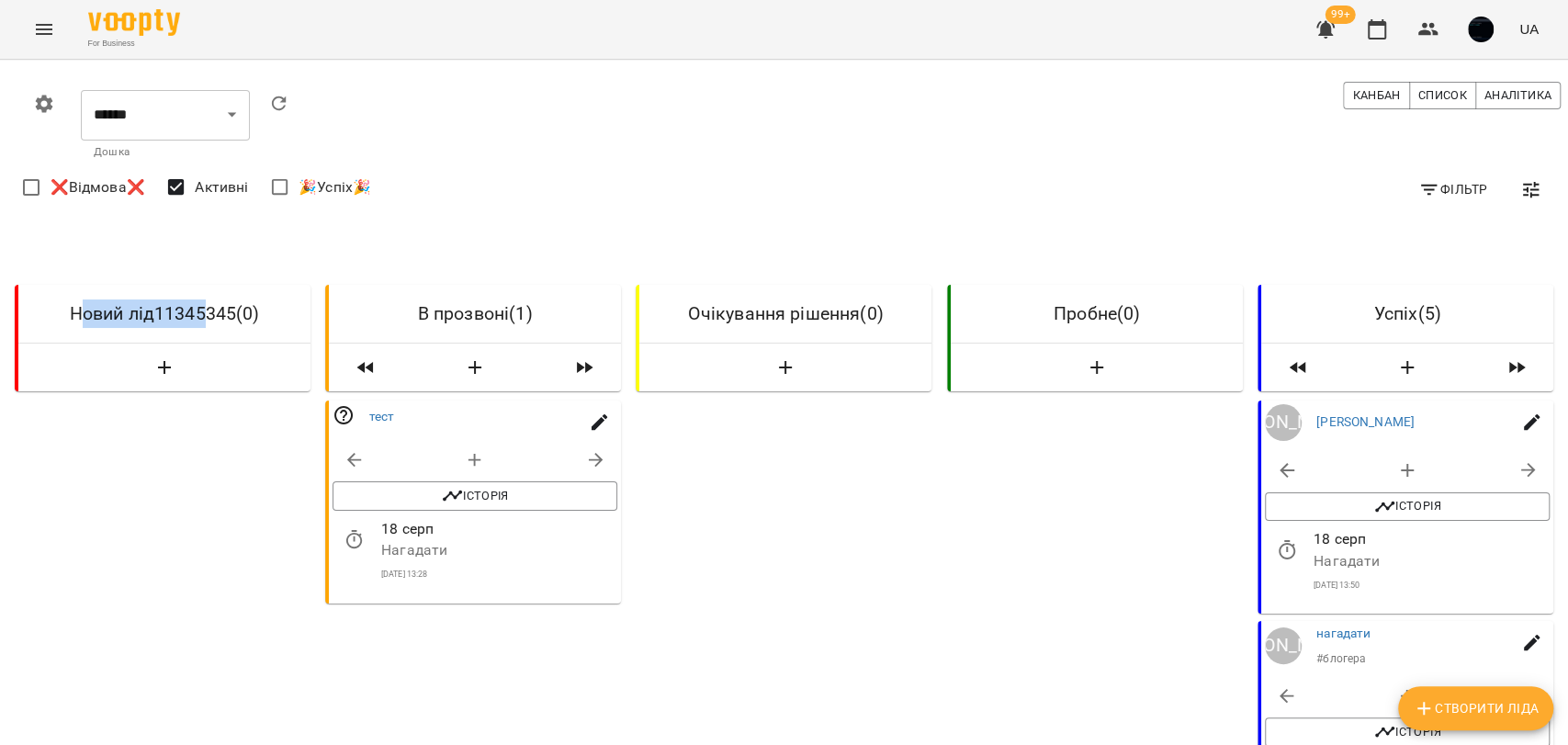
drag, startPoint x: 76, startPoint y: 309, endPoint x: 220, endPoint y: 305, distance: 144.1
click at [217, 305] on h6 "Новий лід11345345 ( 0 )" at bounding box center [164, 313] width 263 height 28
drag, startPoint x: 418, startPoint y: 309, endPoint x: 503, endPoint y: 303, distance: 85.2
click at [503, 303] on h6 "В прозвоні ( 1 )" at bounding box center [474, 313] width 263 height 28
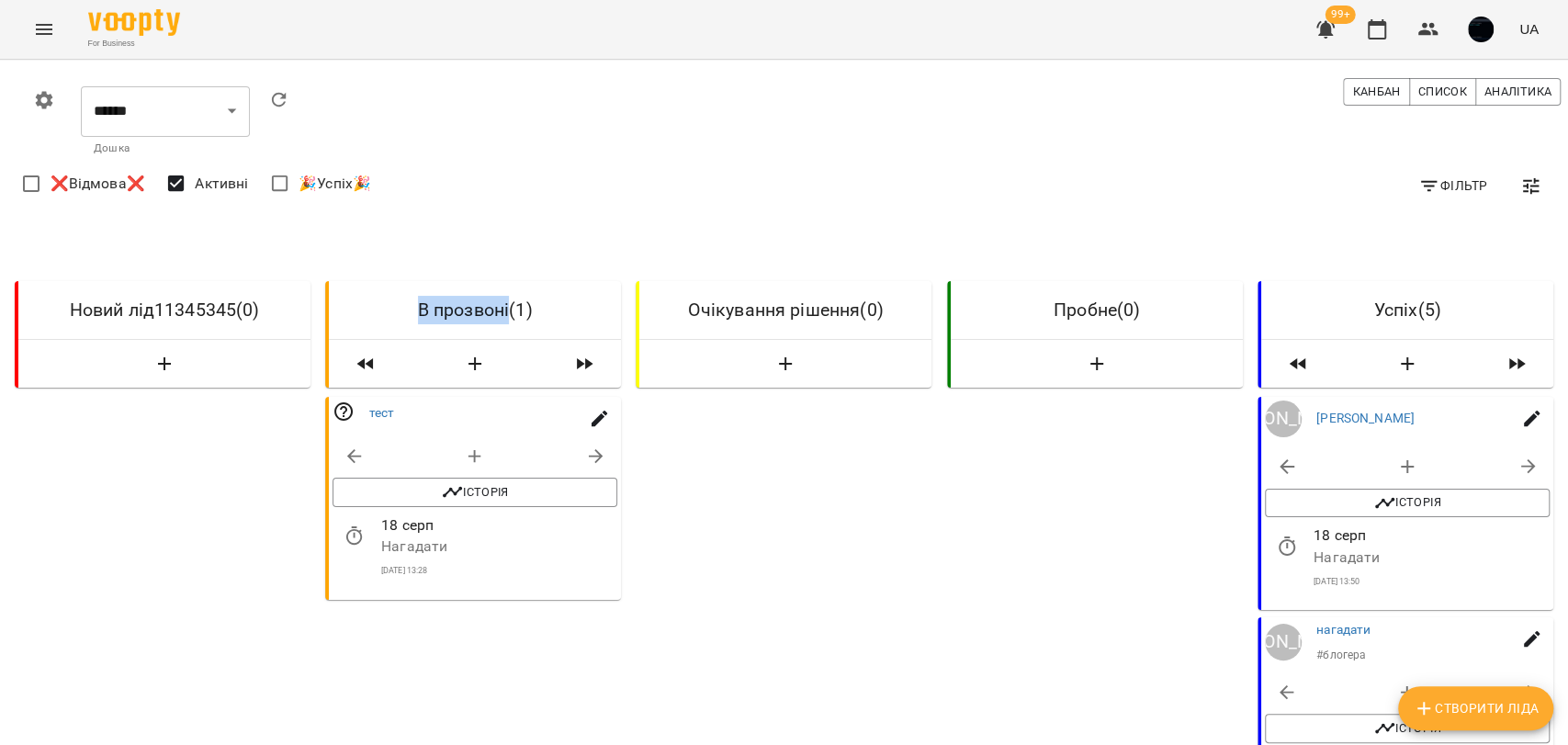
scroll to position [204, 0]
click at [574, 434] on button "button" at bounding box center [595, 455] width 44 height 44
select select "**********"
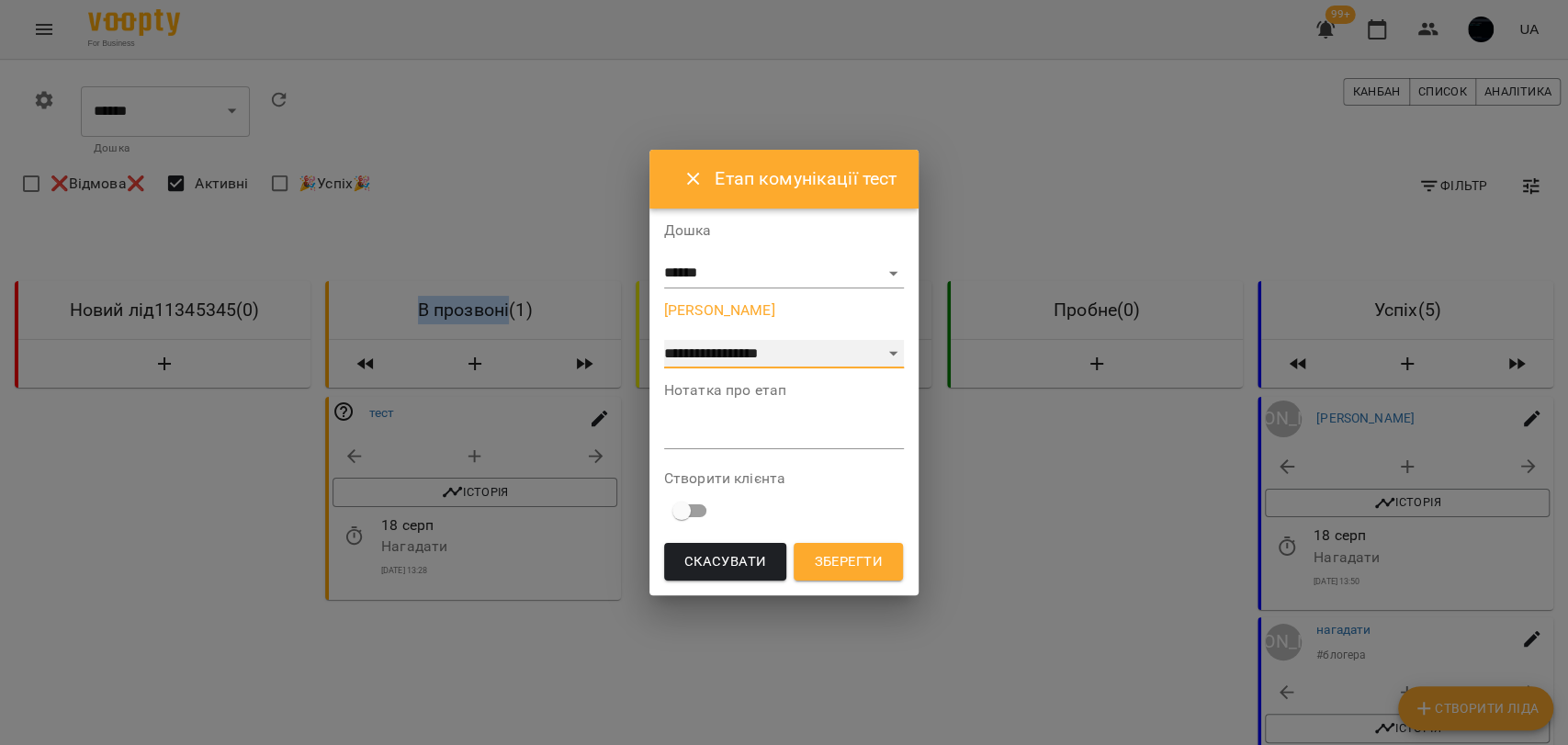
click at [717, 341] on select "**********" at bounding box center [784, 354] width 240 height 29
select select "**********"
click at [664, 370] on select "**********" at bounding box center [784, 354] width 240 height 29
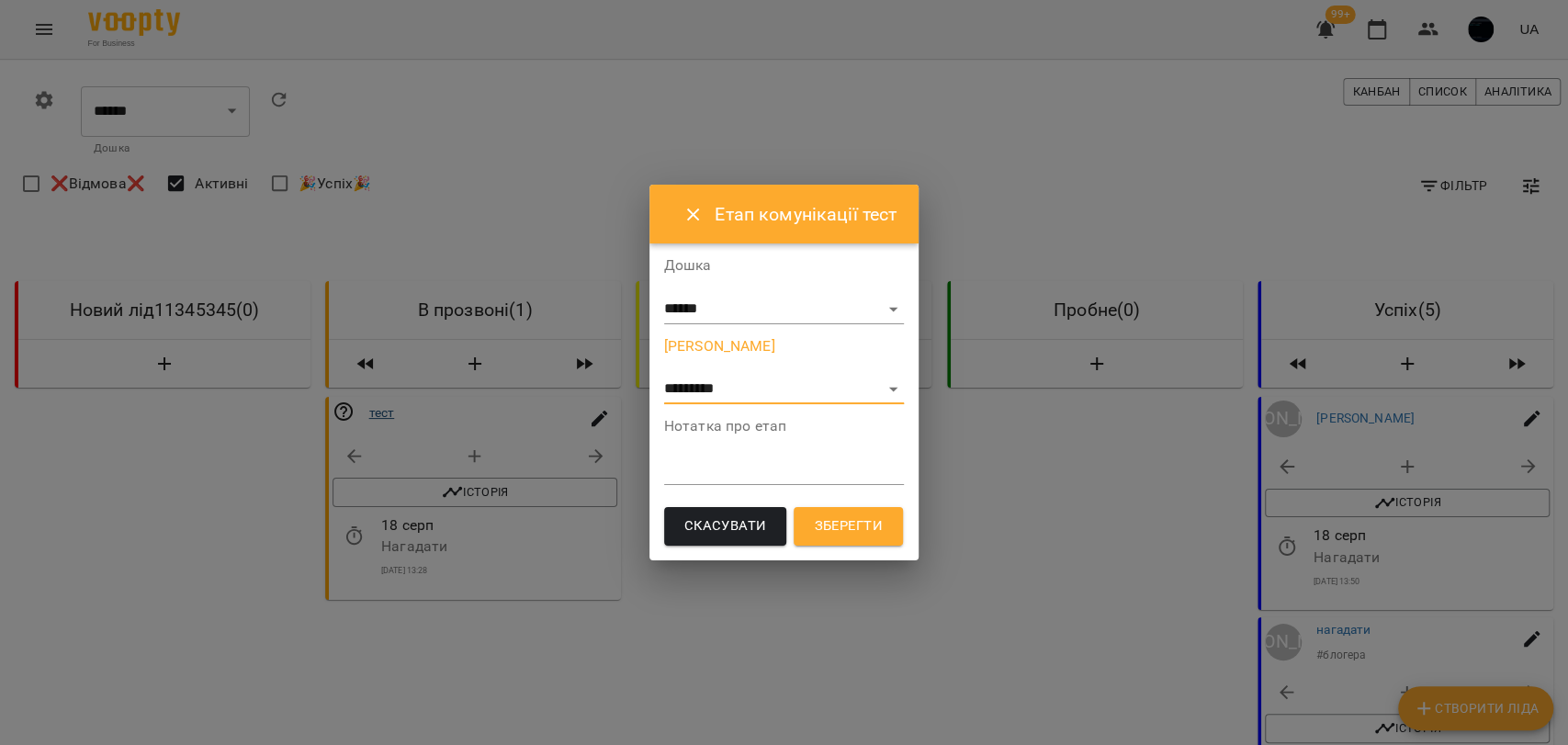
drag, startPoint x: 398, startPoint y: 200, endPoint x: 373, endPoint y: 206, distance: 25.7
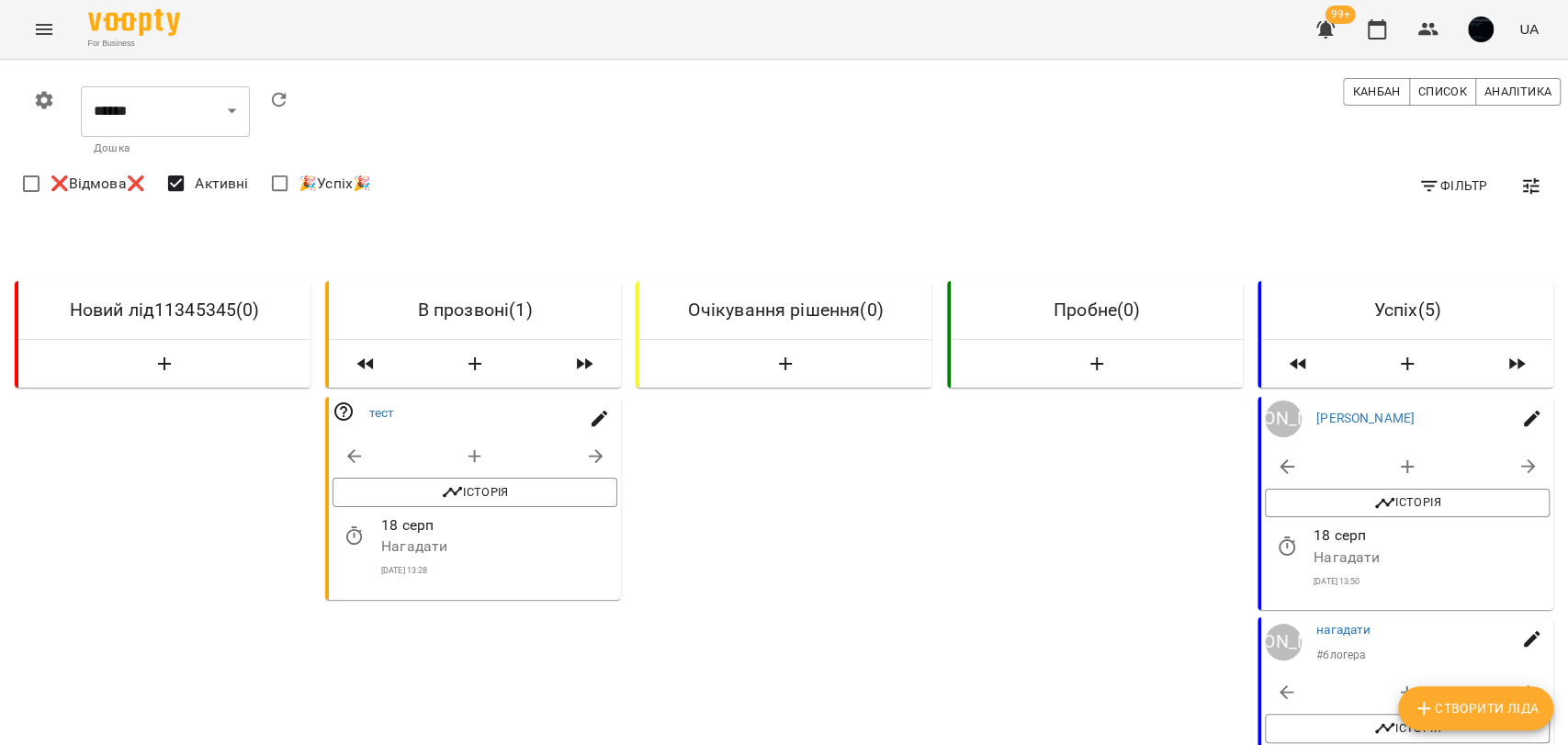
scroll to position [0, 0]
click at [40, 16] on button "Menu" at bounding box center [44, 29] width 44 height 44
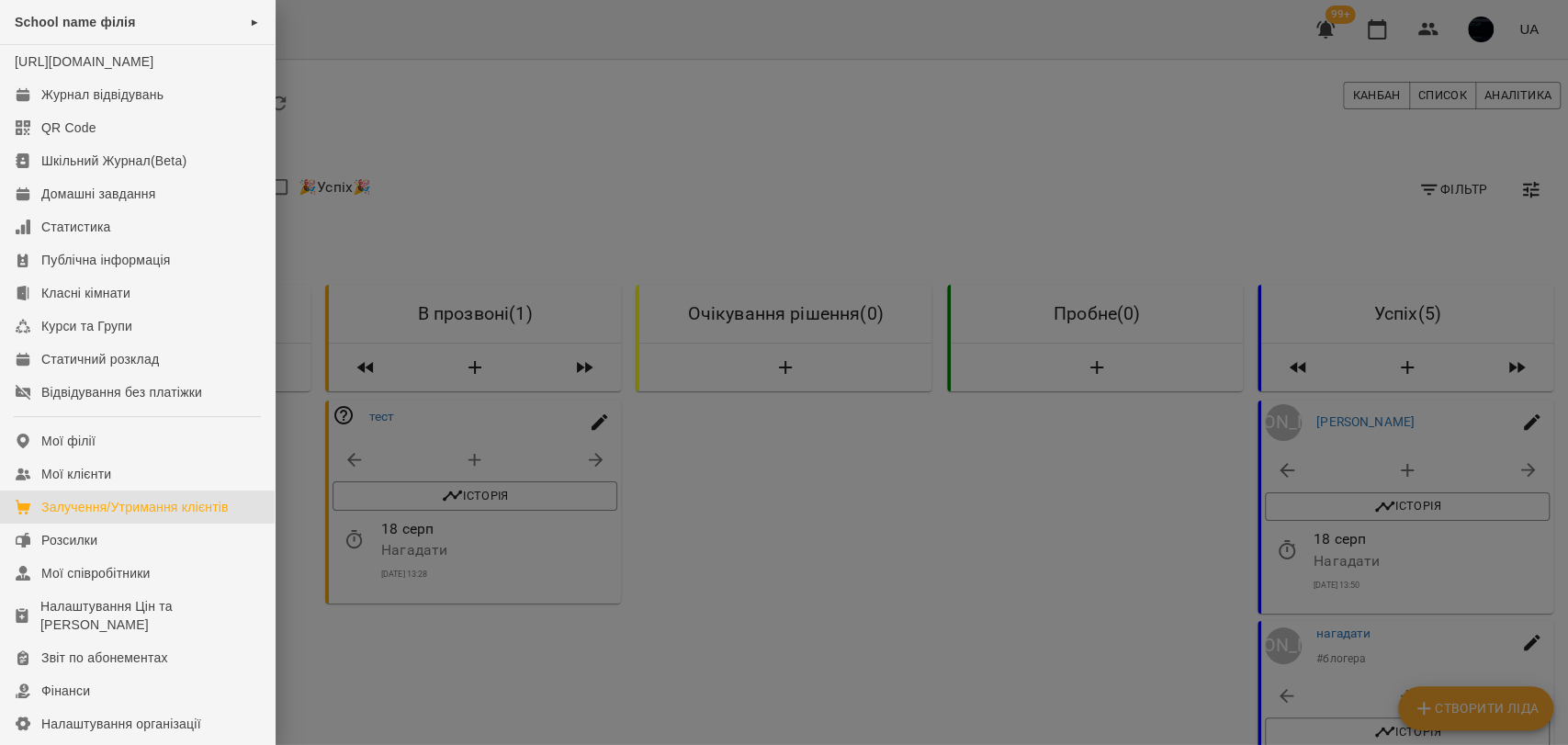
click at [469, 218] on div at bounding box center [784, 372] width 1568 height 745
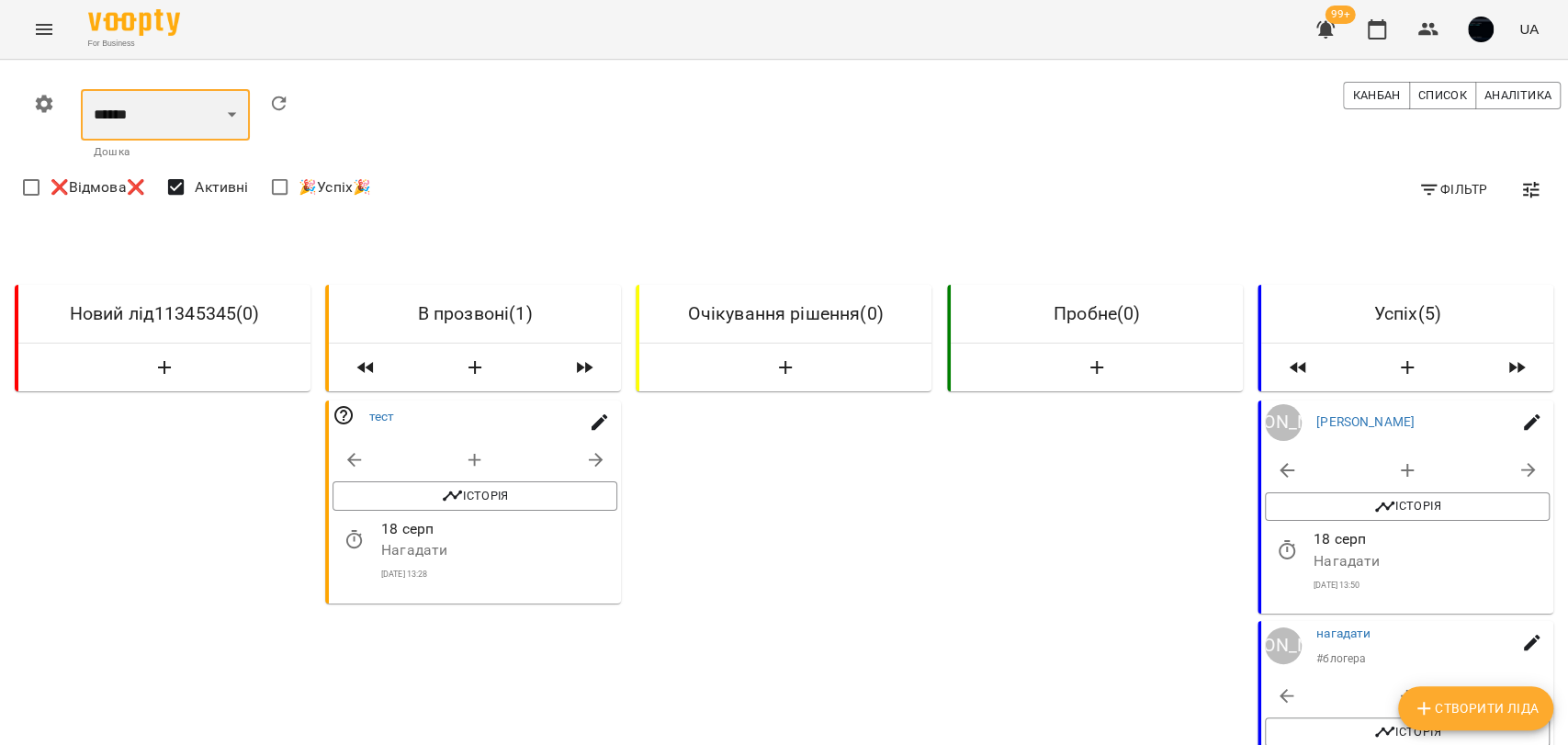
click at [250, 127] on select "**********" at bounding box center [165, 114] width 169 height 51
drag, startPoint x: 753, startPoint y: 259, endPoint x: 687, endPoint y: 267, distance: 66.5
click at [40, 29] on icon "Menu" at bounding box center [44, 29] width 16 height 11
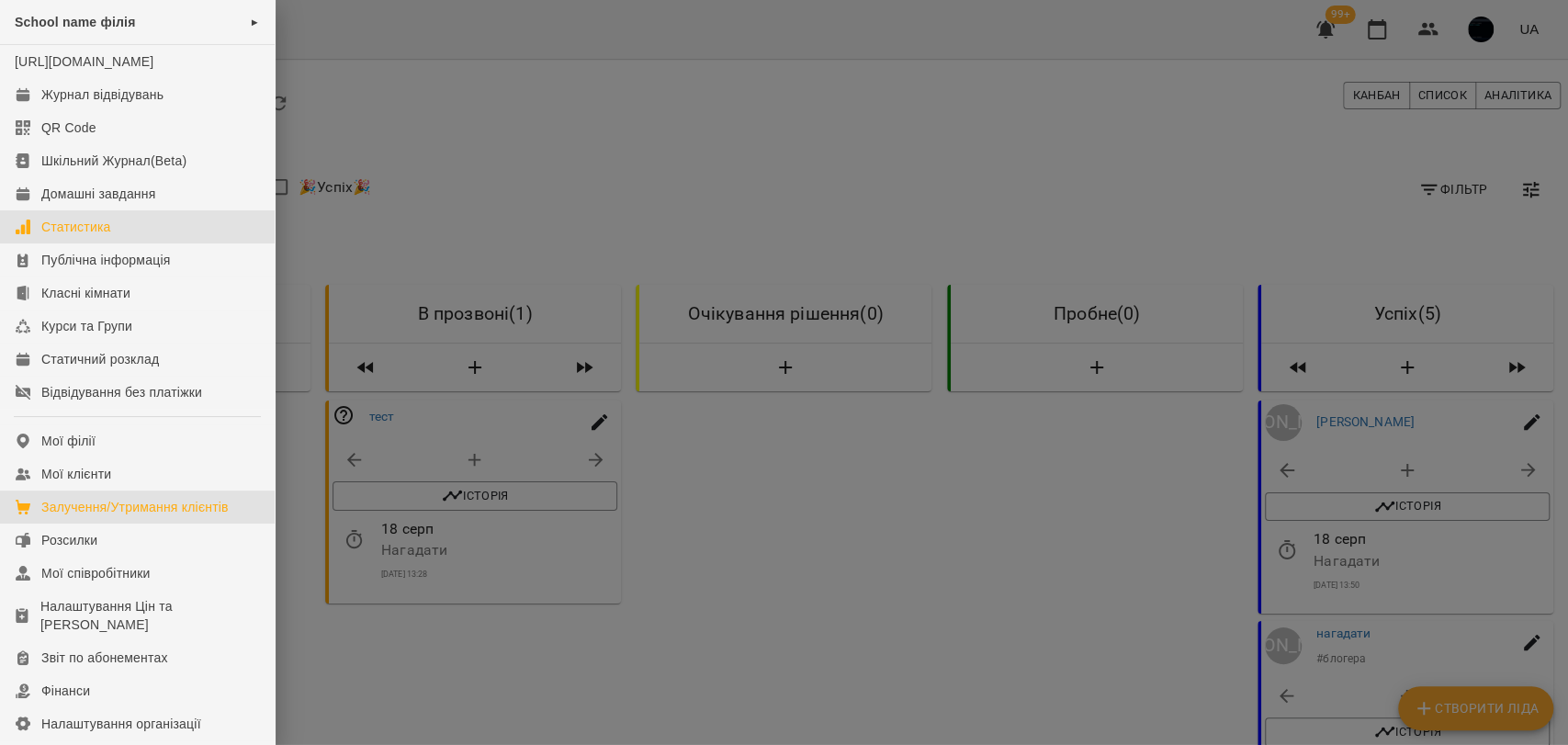
click at [94, 236] on div "Статистика" at bounding box center [77, 226] width 70 height 18
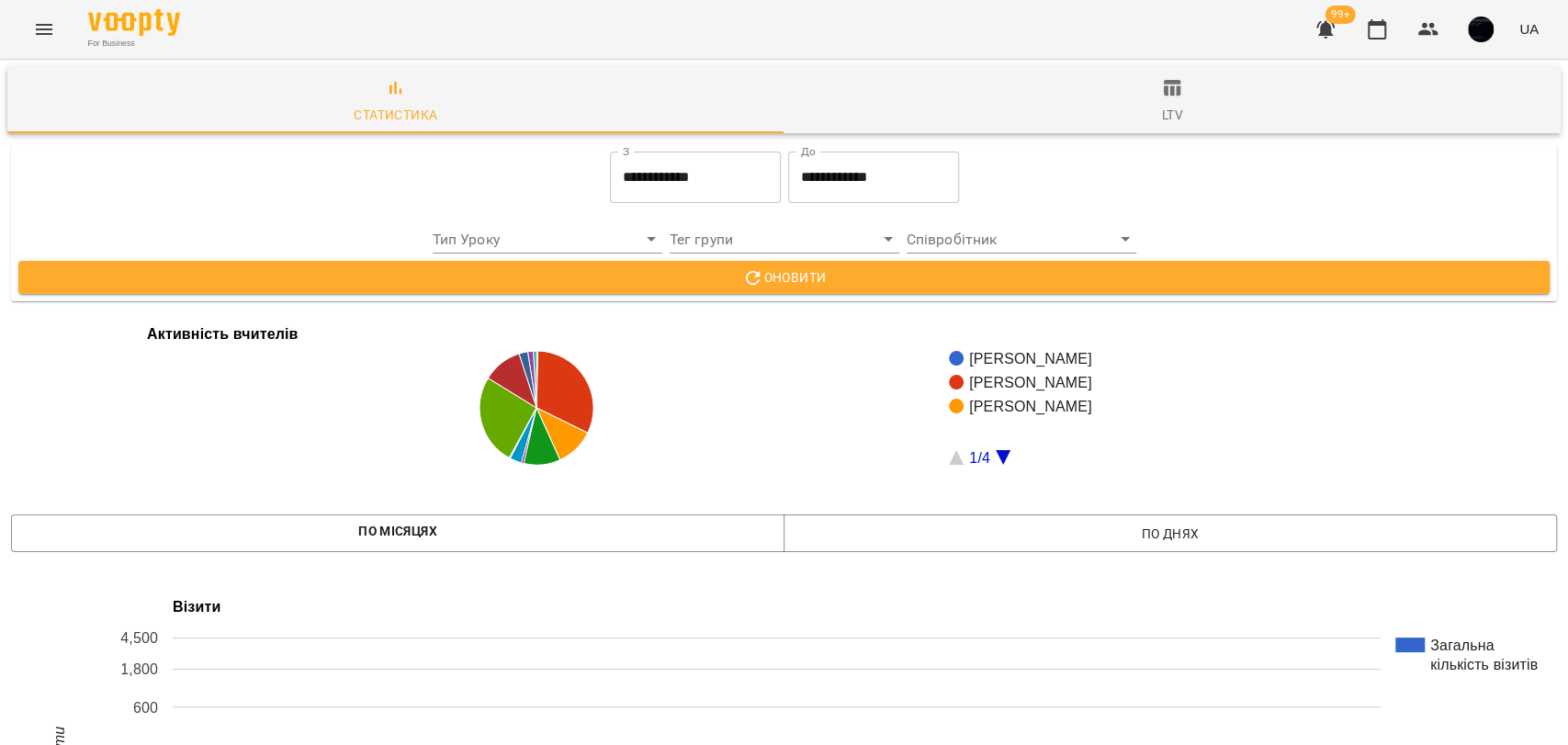
click at [686, 186] on input "**********" at bounding box center [695, 177] width 171 height 51
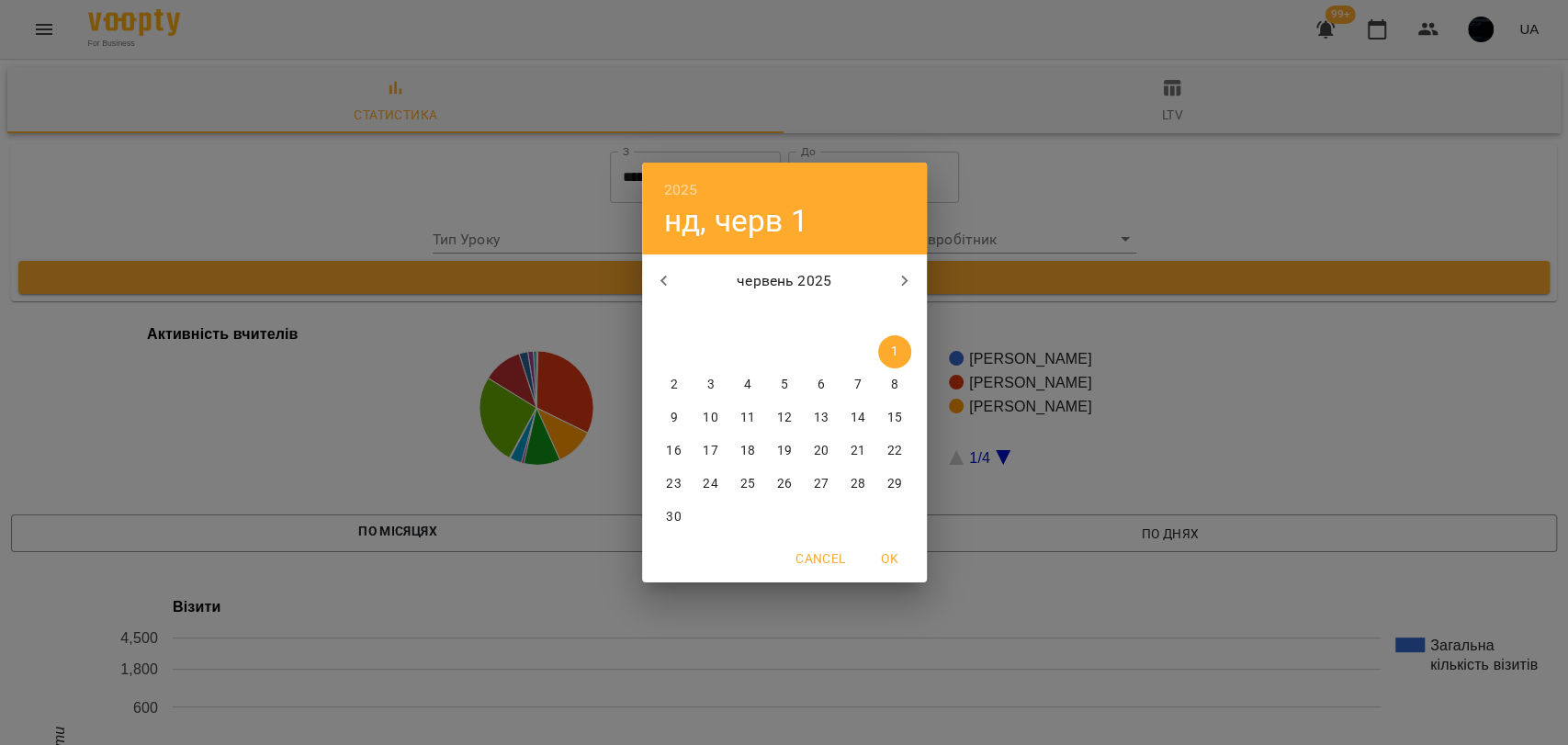
click at [1084, 213] on div "2025 нд, черв 1 червень 2025 пн вт ср чт пт сб нд 26 27 28 29 30 31 1 2 3 4 5 6…" at bounding box center [784, 372] width 1568 height 745
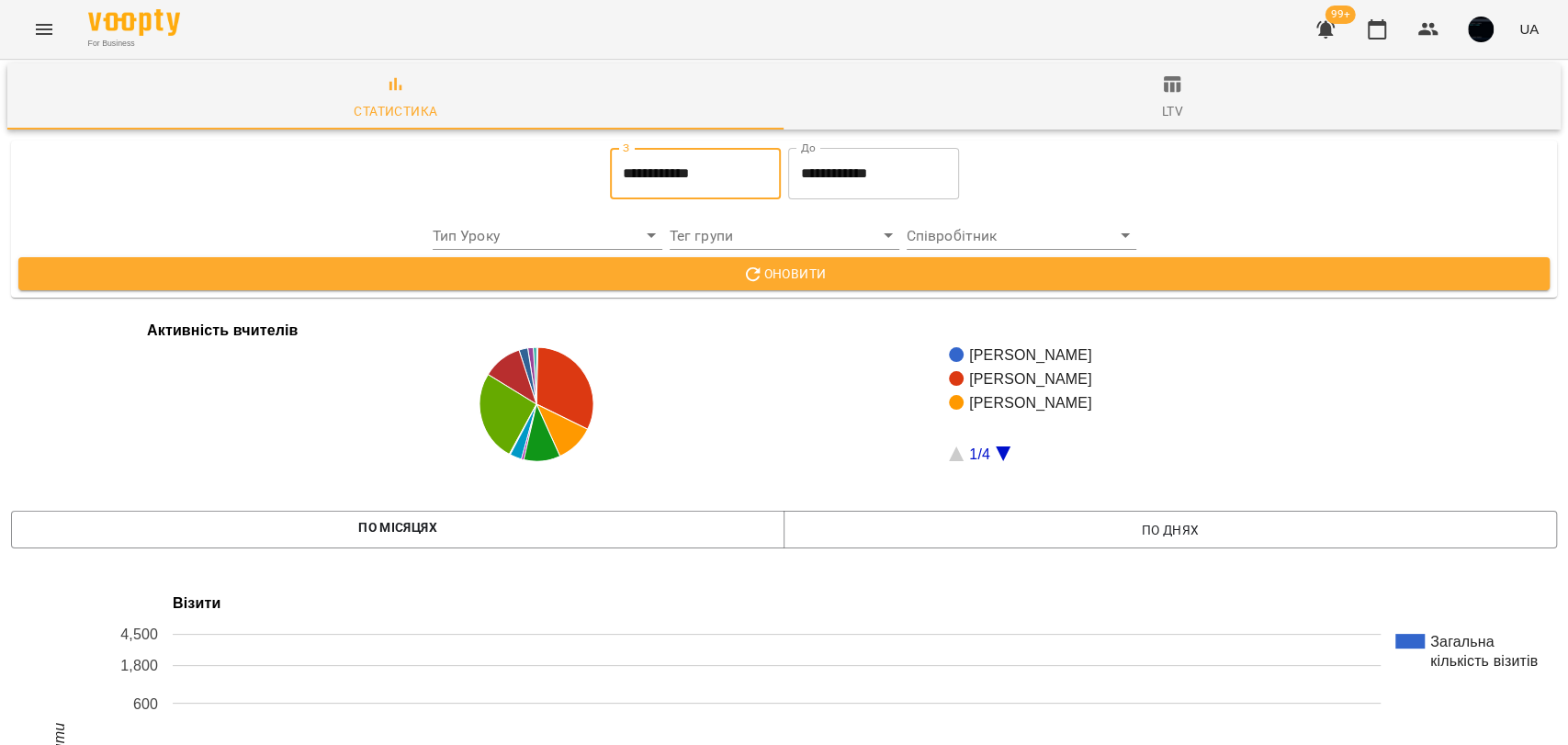
scroll to position [1122, 0]
click at [54, 31] on icon "Menu" at bounding box center [44, 29] width 22 height 22
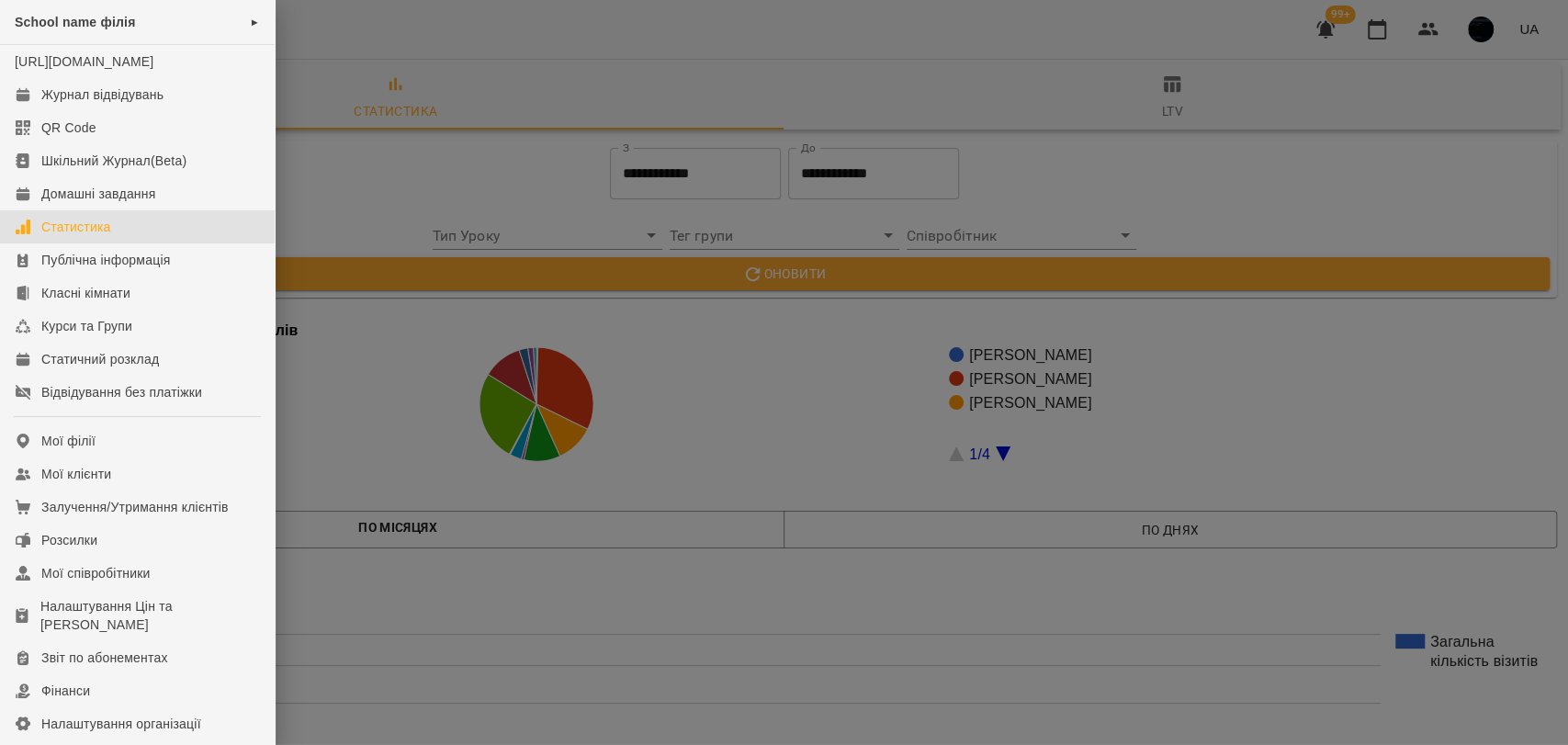
click at [548, 424] on div at bounding box center [784, 372] width 1568 height 745
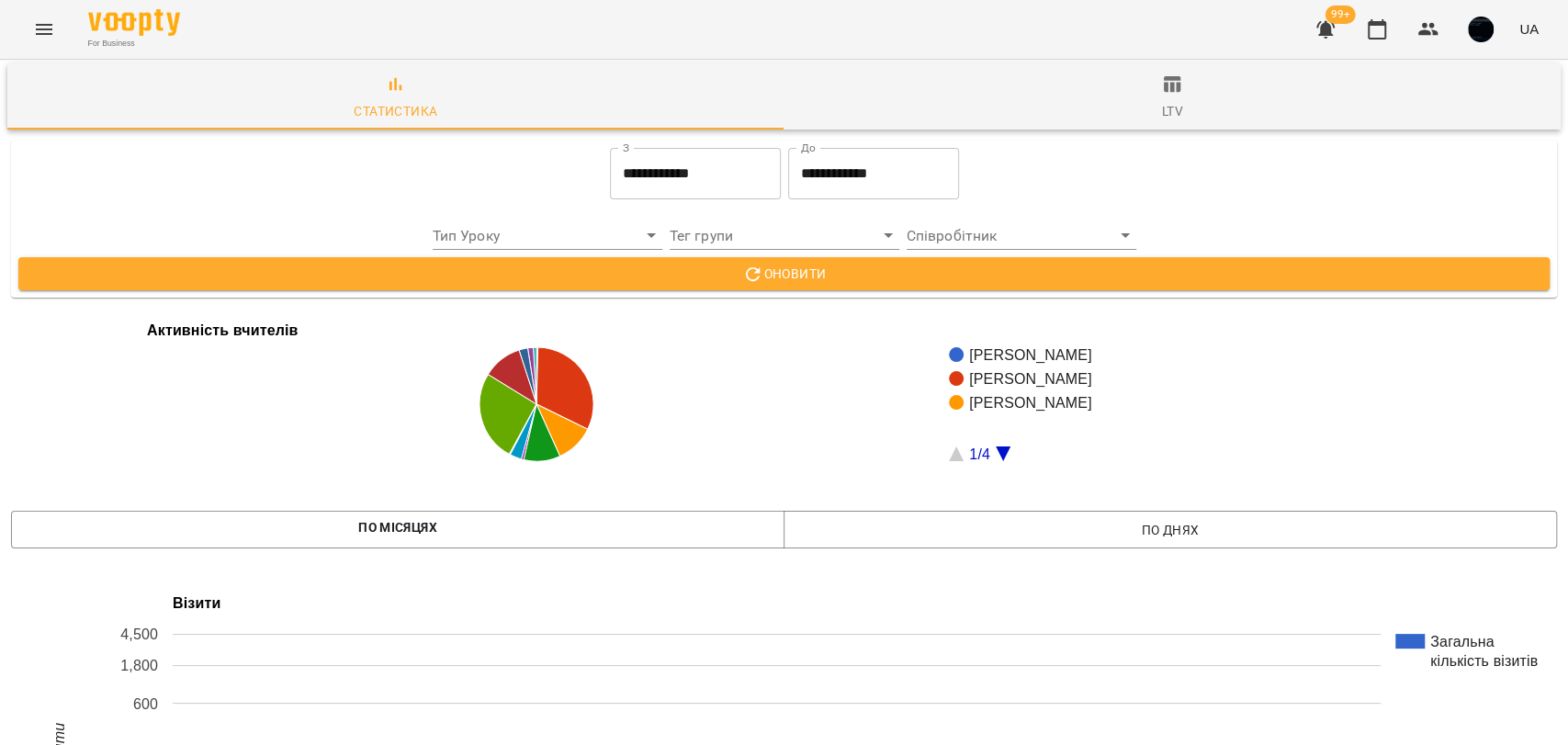
scroll to position [2925, 0]
drag, startPoint x: 278, startPoint y: 226, endPoint x: 430, endPoint y: 251, distance: 154.0
click at [37, 35] on icon "Menu" at bounding box center [44, 29] width 22 height 22
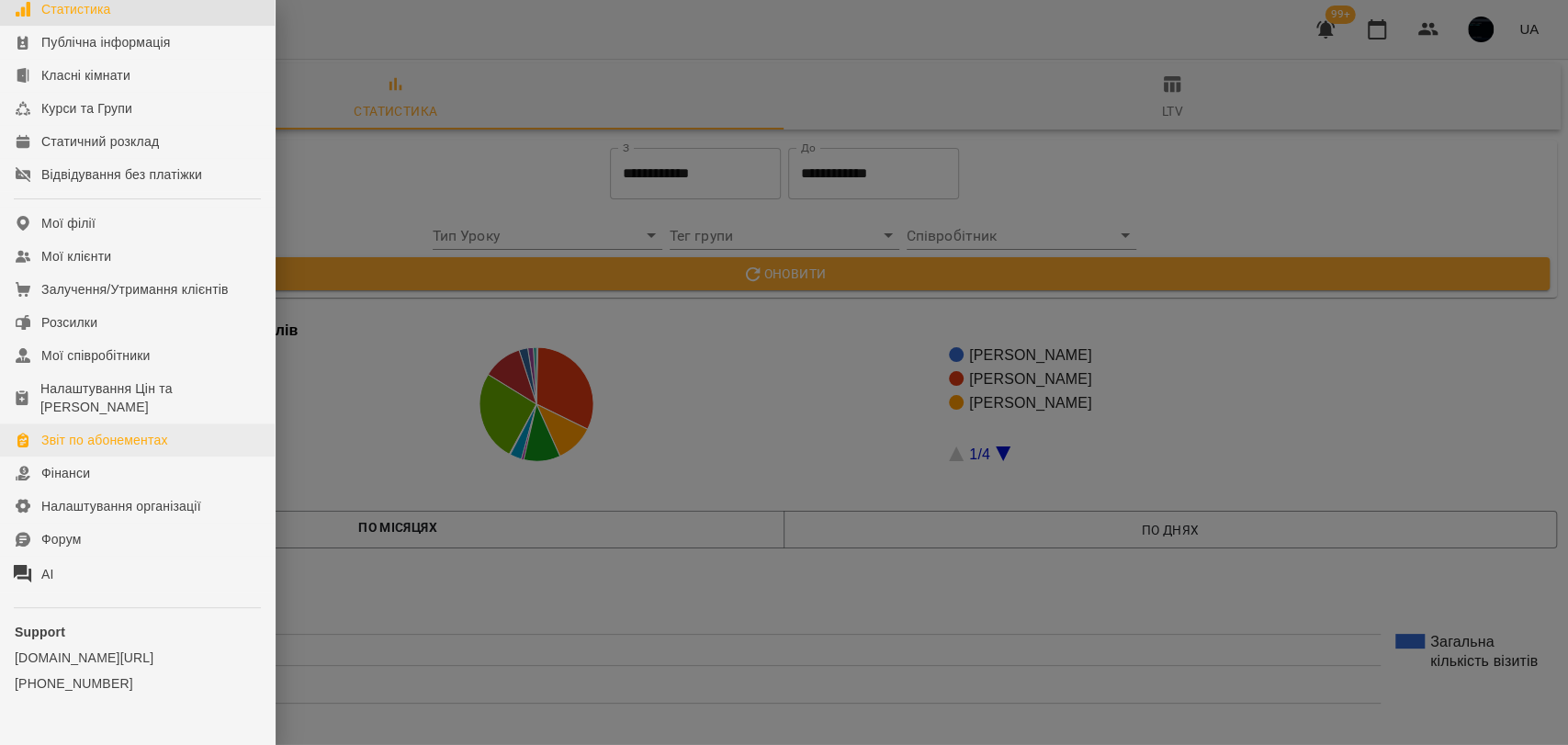
scroll to position [272, 0]
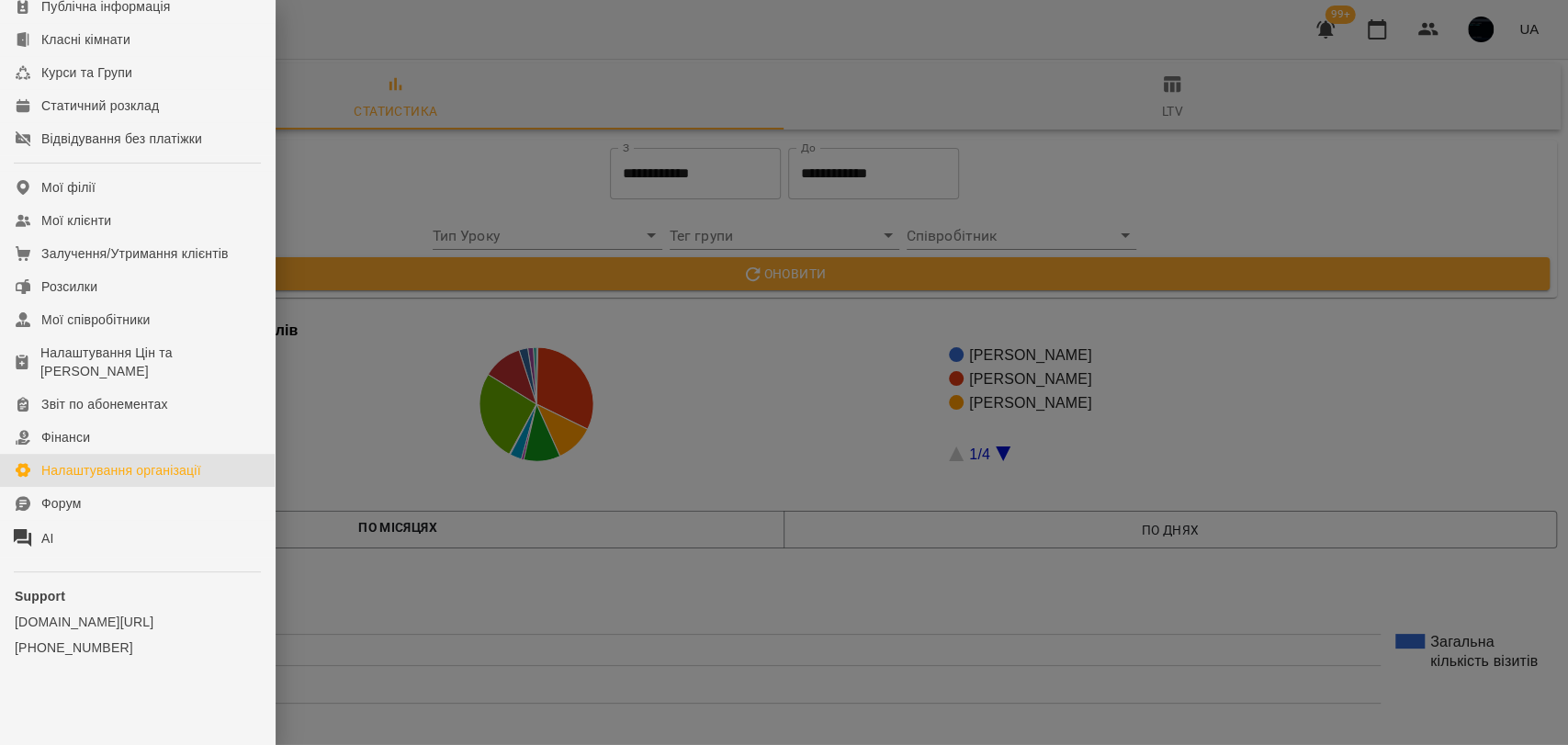
click at [171, 461] on div "Налаштування організації" at bounding box center [121, 470] width 160 height 18
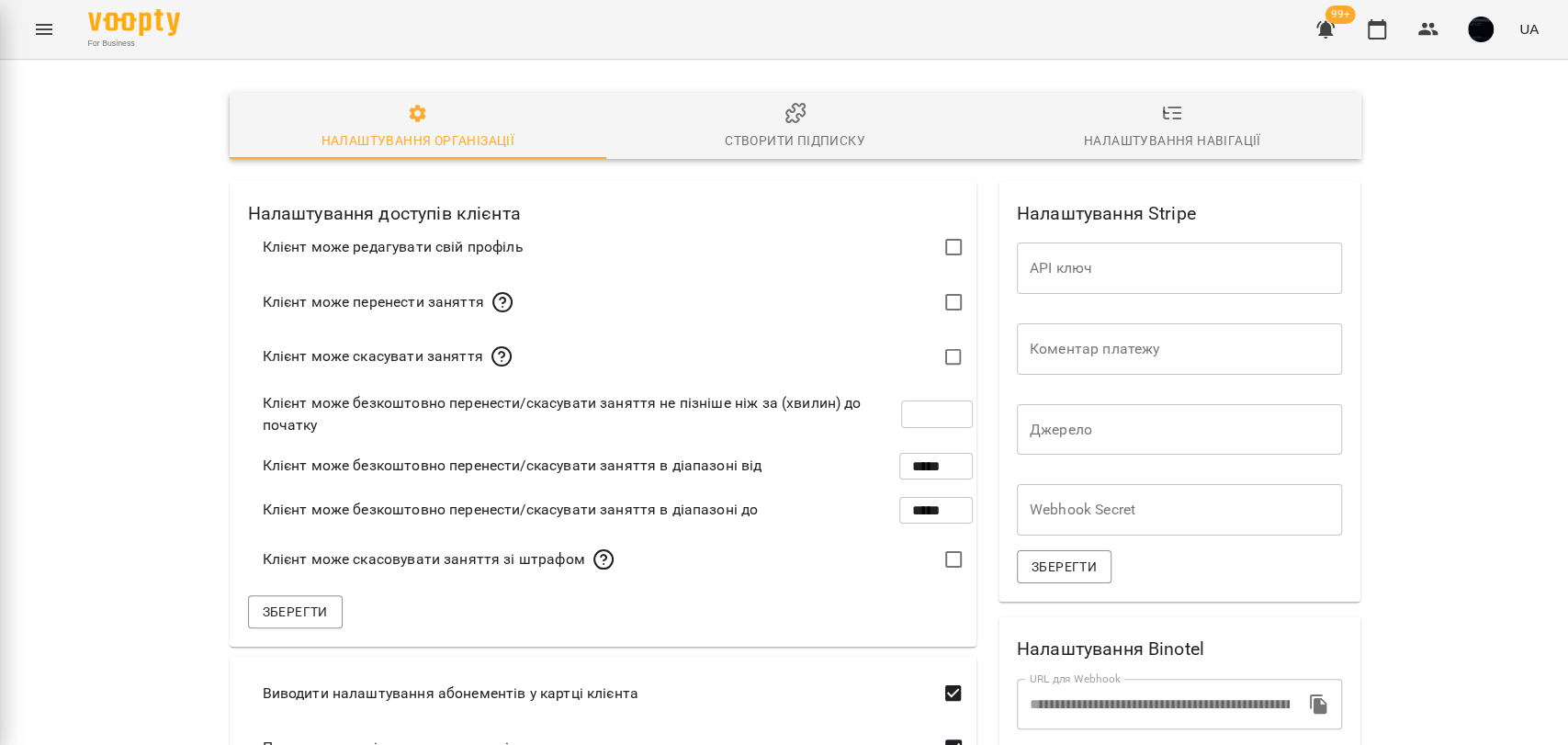
scroll to position [31, 0]
type input "***"
type input "*****"
type input "**********"
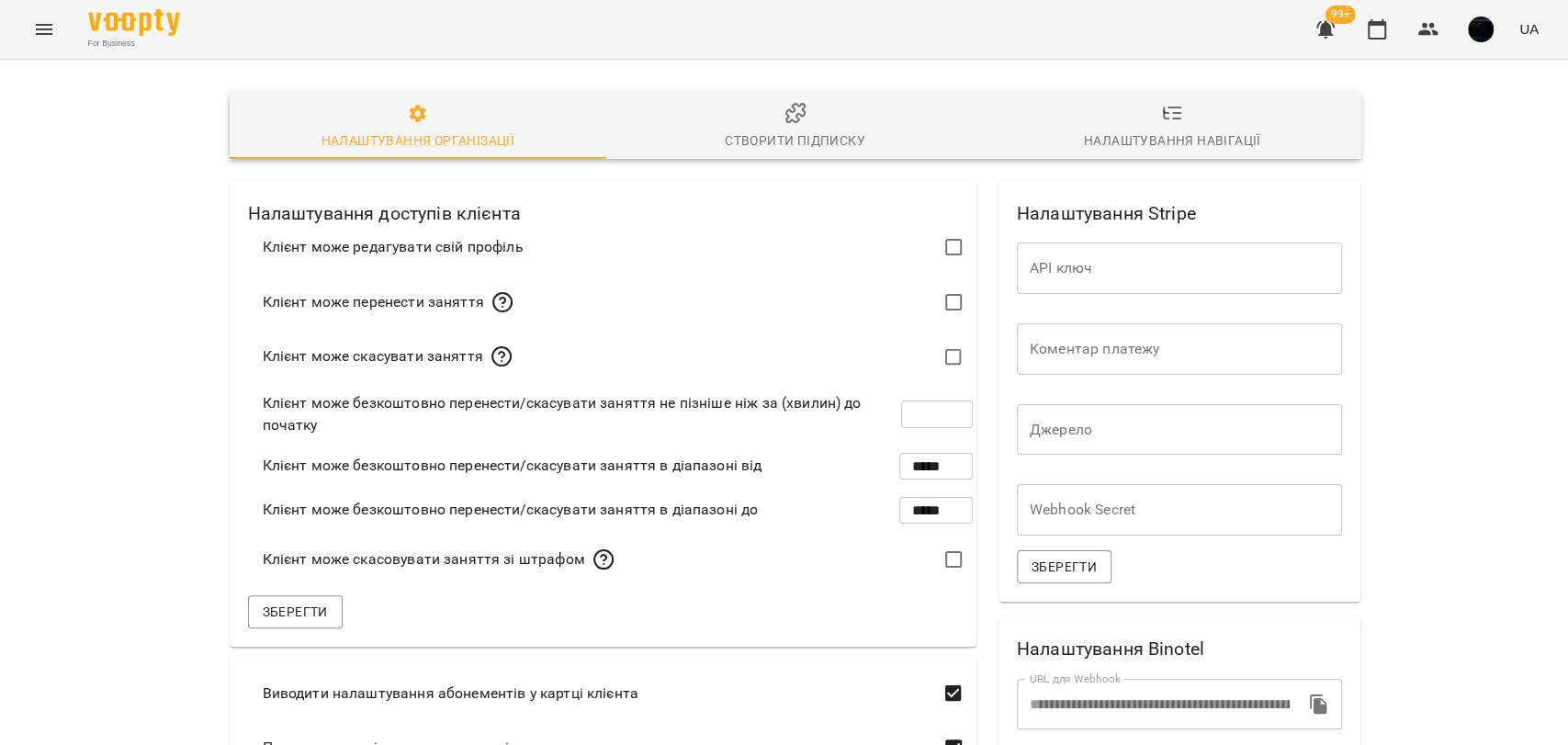
type input "**********"
type input "*****"
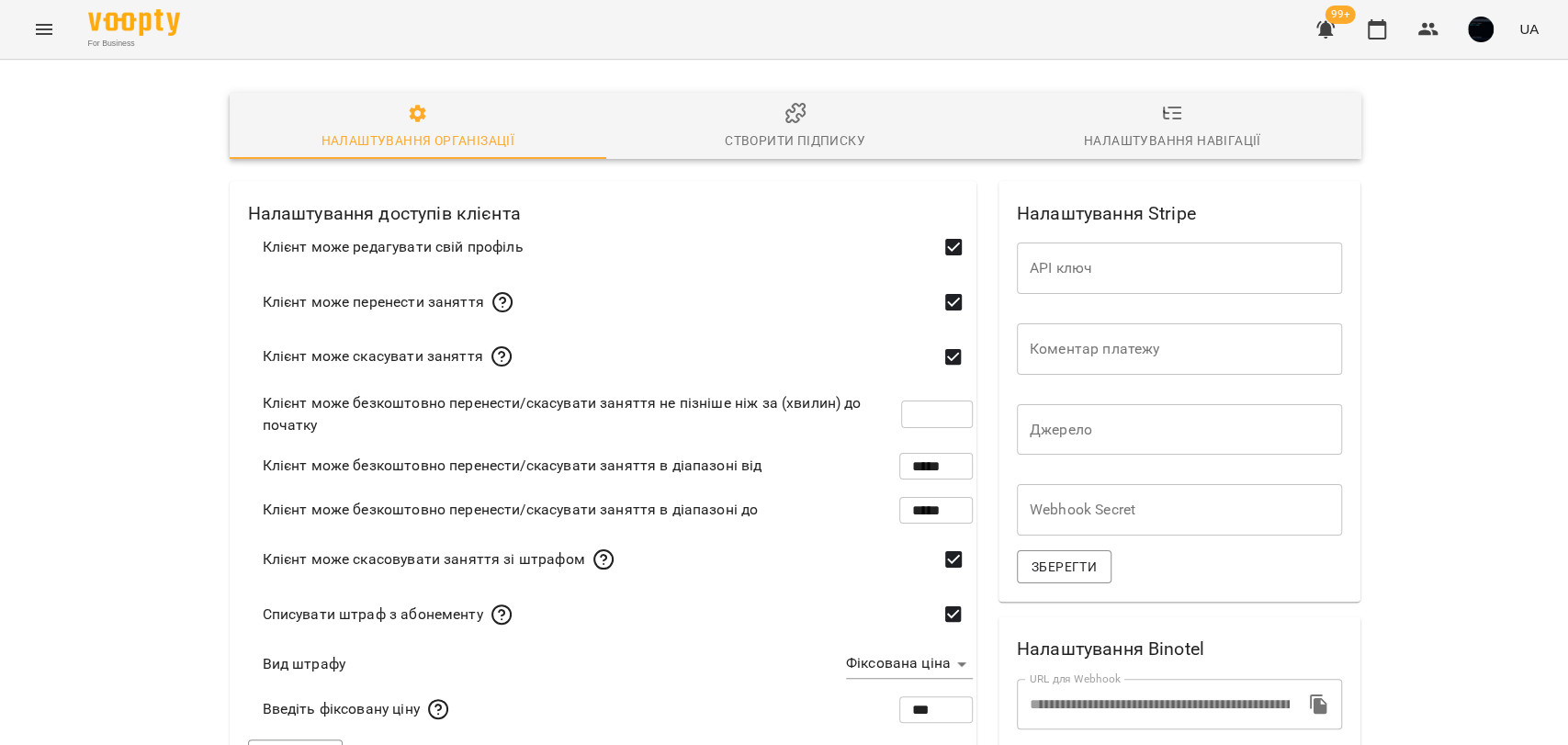
click at [817, 102] on span "Створити підписку" at bounding box center [794, 126] width 356 height 49
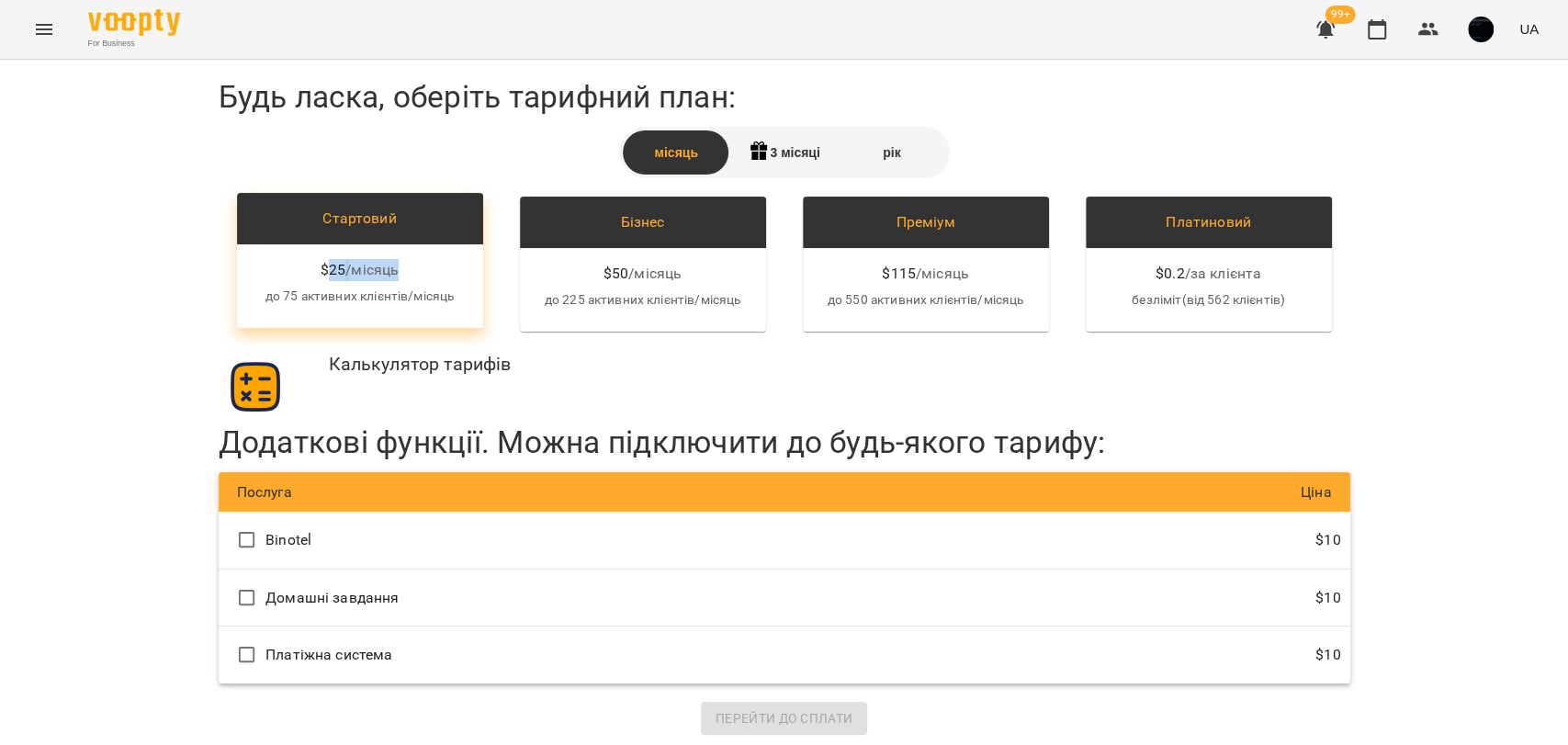
drag, startPoint x: 315, startPoint y: 270, endPoint x: 402, endPoint y: 270, distance: 87.0
click at [402, 270] on div "$ 25 / місяць" at bounding box center [361, 270] width 217 height 22
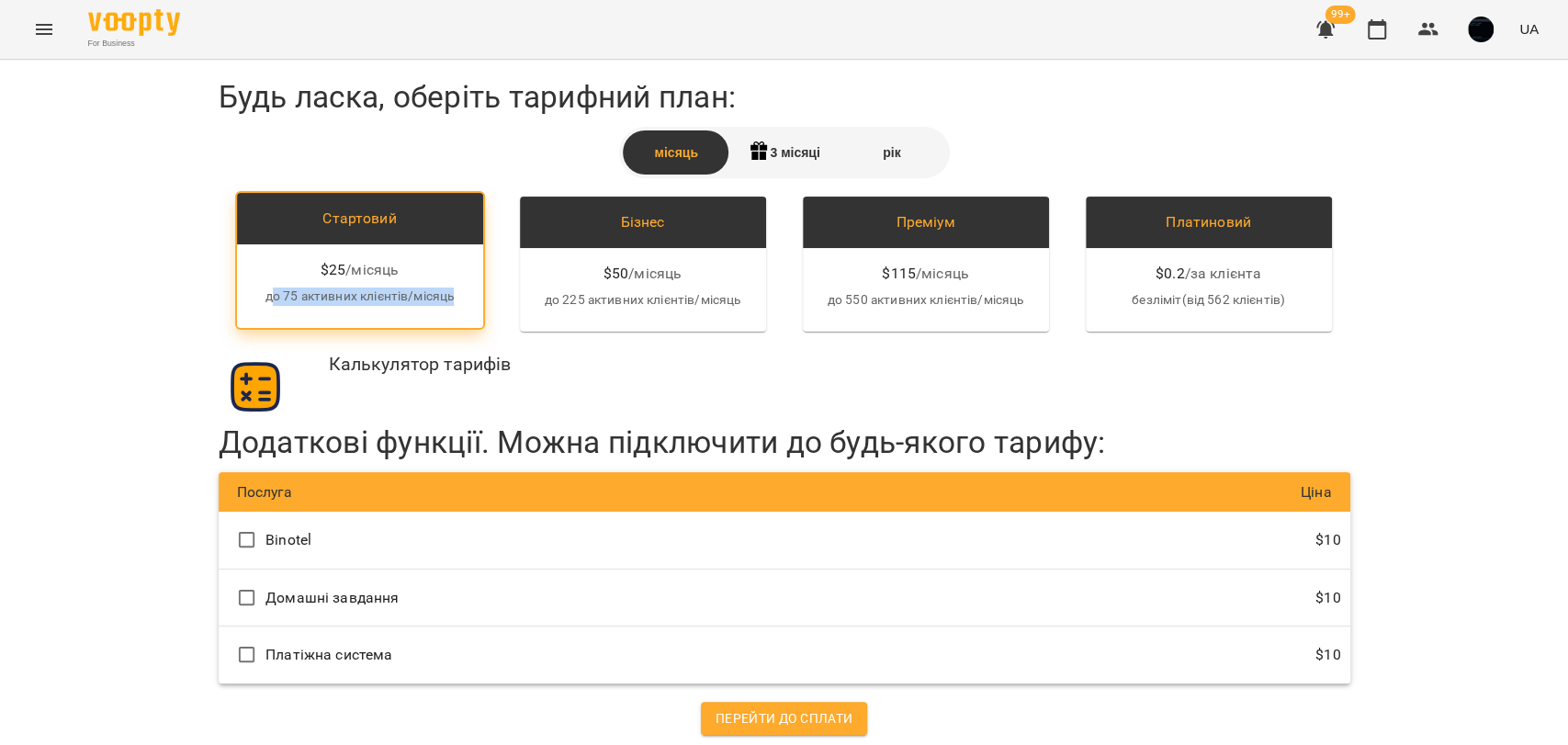
drag, startPoint x: 262, startPoint y: 296, endPoint x: 463, endPoint y: 302, distance: 201.1
click at [462, 302] on div "$ 25 / місяць до 75 активних клієнтів/місяць" at bounding box center [360, 286] width 246 height 83
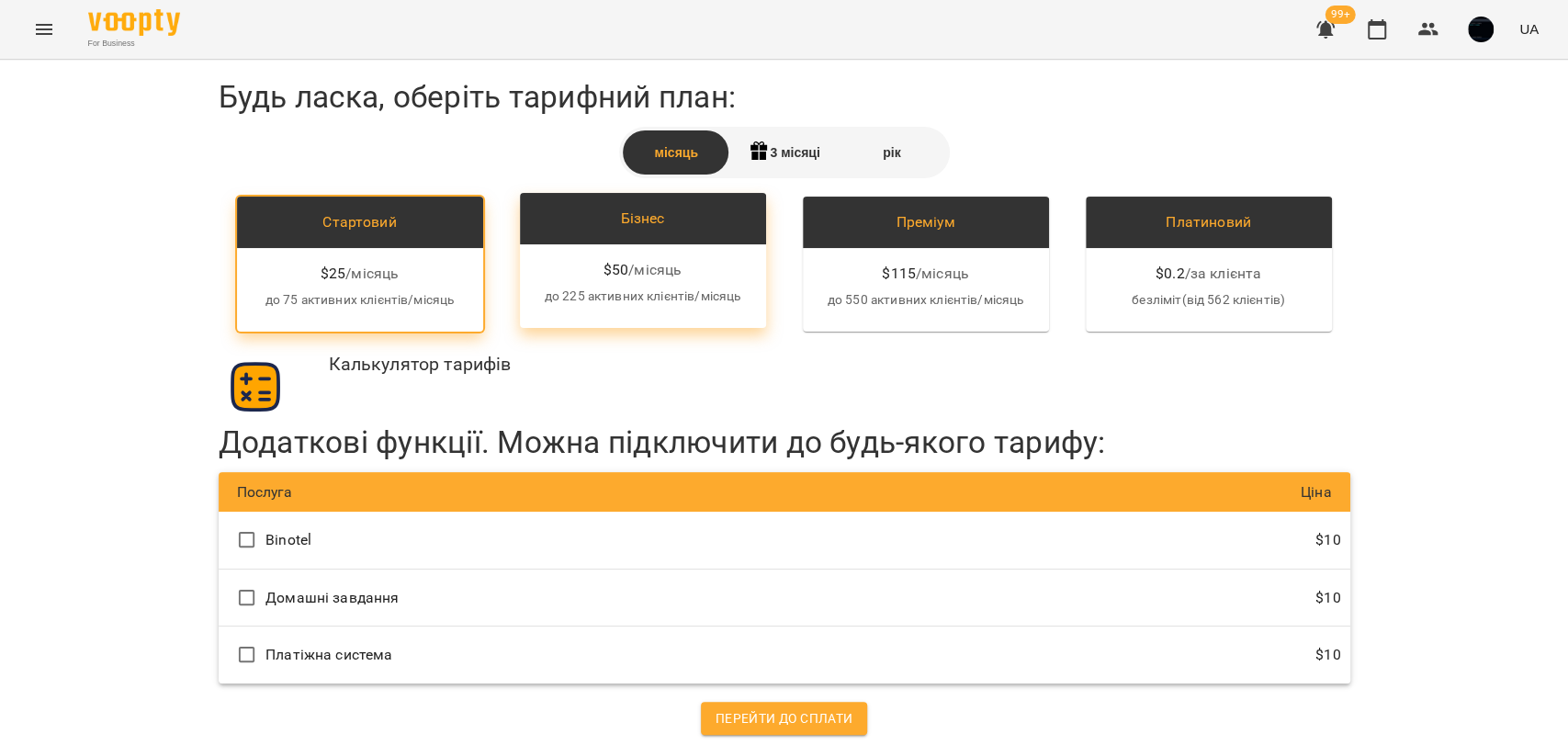
click at [602, 309] on div "$ 50 / місяць до 225 активних клієнтів/місяць" at bounding box center [643, 286] width 246 height 83
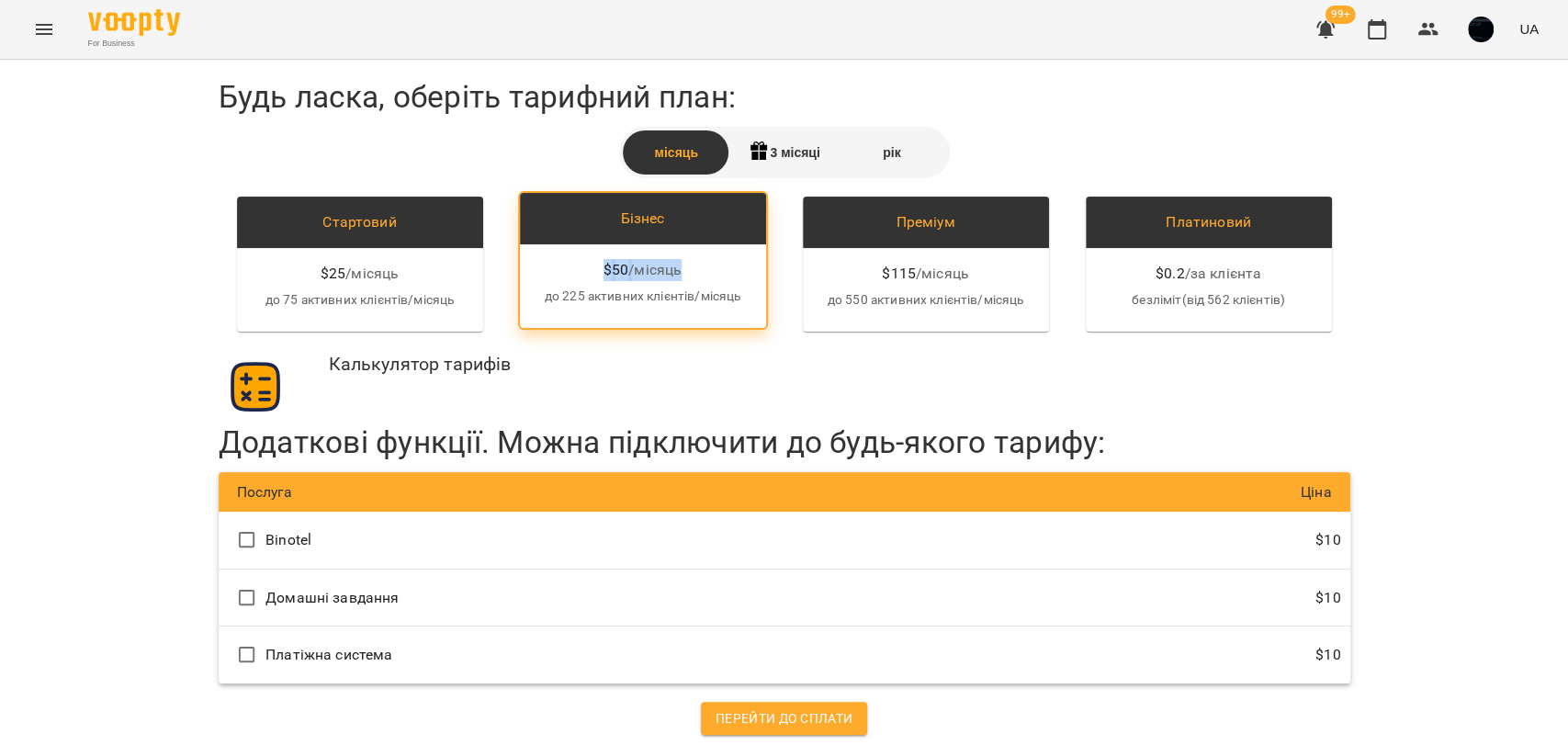
drag, startPoint x: 594, startPoint y: 269, endPoint x: 671, endPoint y: 269, distance: 77.0
click at [671, 269] on div "$ 50 / місяць" at bounding box center [643, 270] width 217 height 22
drag, startPoint x: 560, startPoint y: 295, endPoint x: 628, endPoint y: 300, distance: 68.2
click at [627, 300] on p "до 225 активних клієнтів/місяць" at bounding box center [643, 296] width 217 height 18
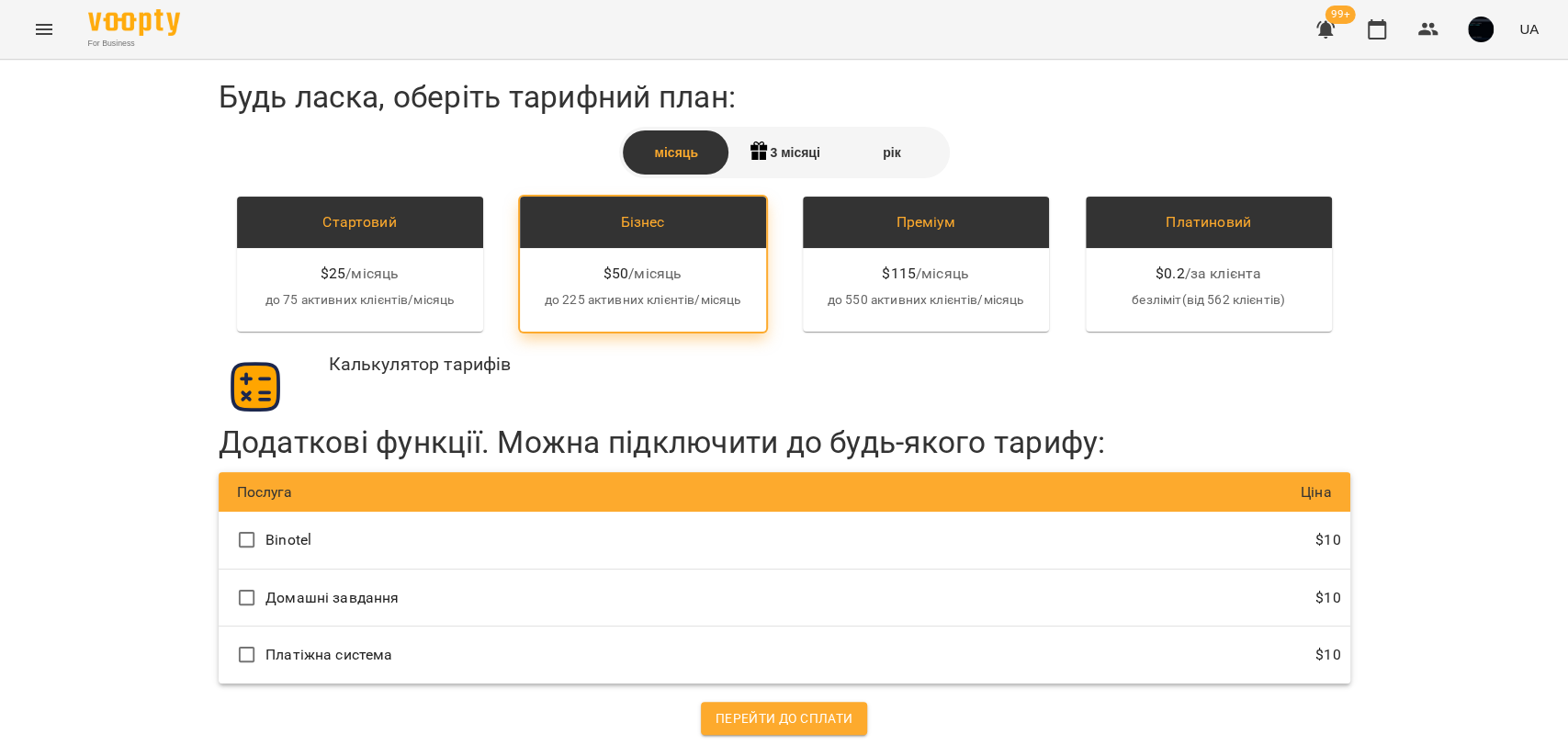
click at [660, 343] on div "Будь ласка, оберіть тарифний план: місяць 3 місяці рік Стартовий $ 25 / місяць …" at bounding box center [784, 406] width 1132 height 657
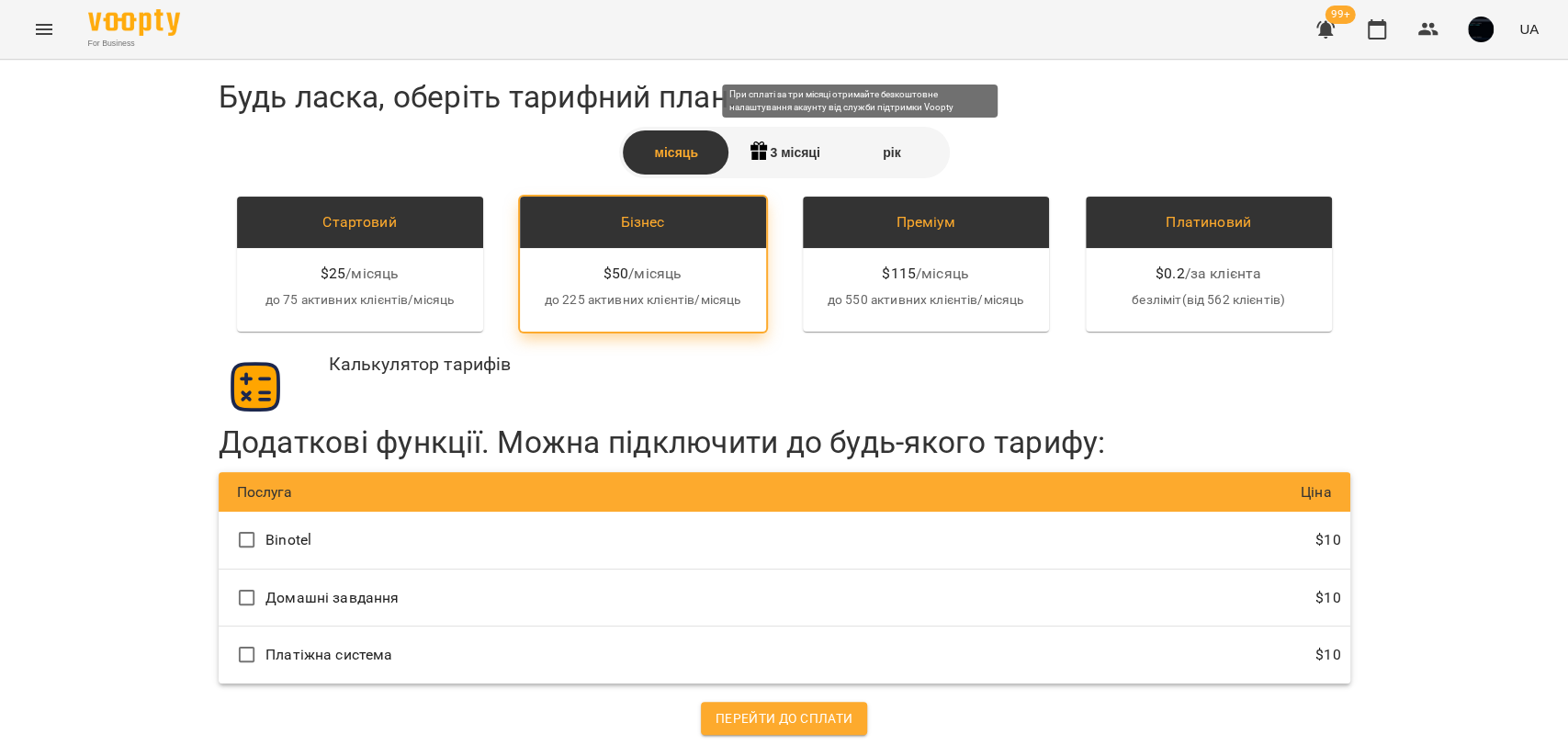
click at [768, 150] on div "3 місяці" at bounding box center [784, 151] width 108 height 44
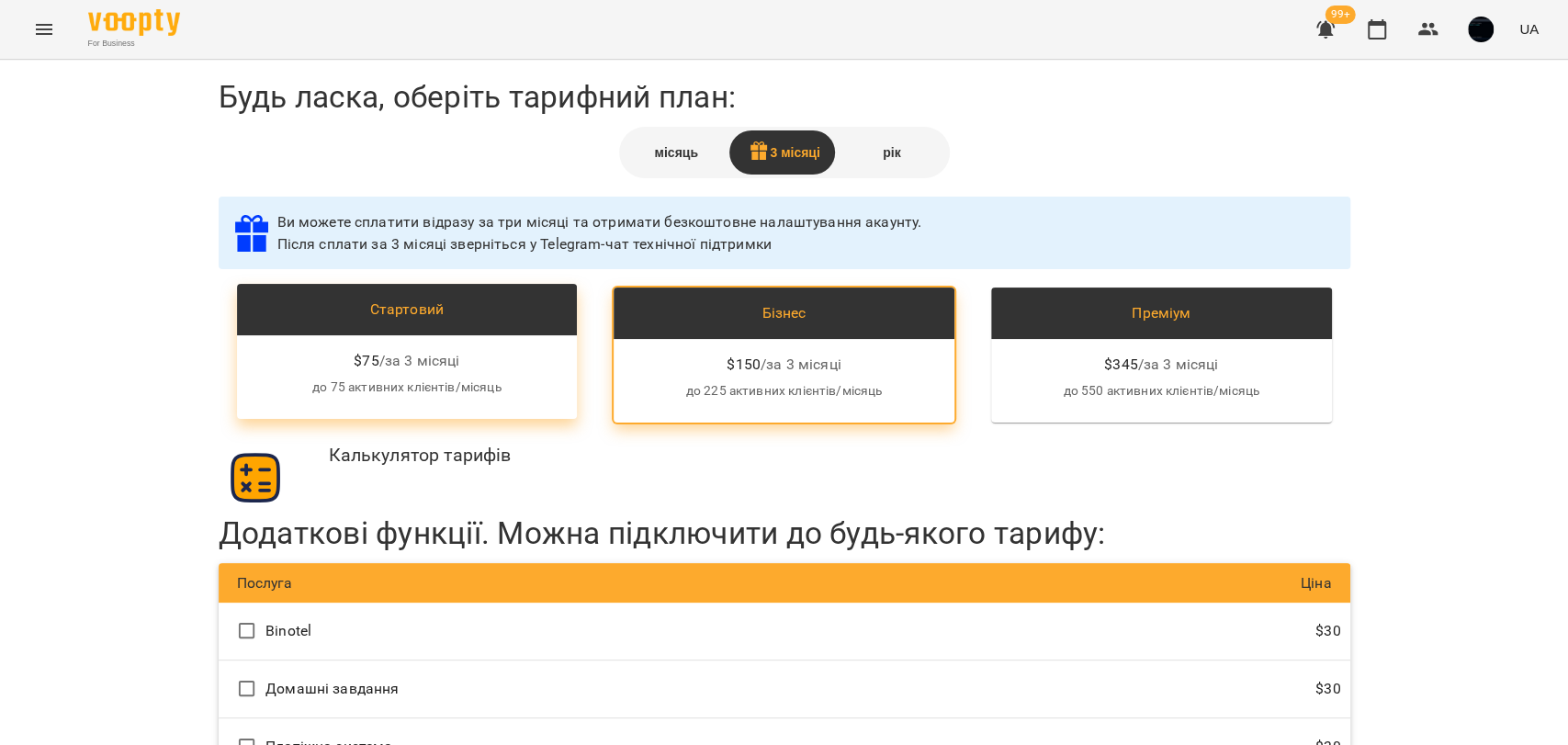
click at [452, 379] on p "до 75 активних клієнтів/місяць" at bounding box center [407, 387] width 311 height 18
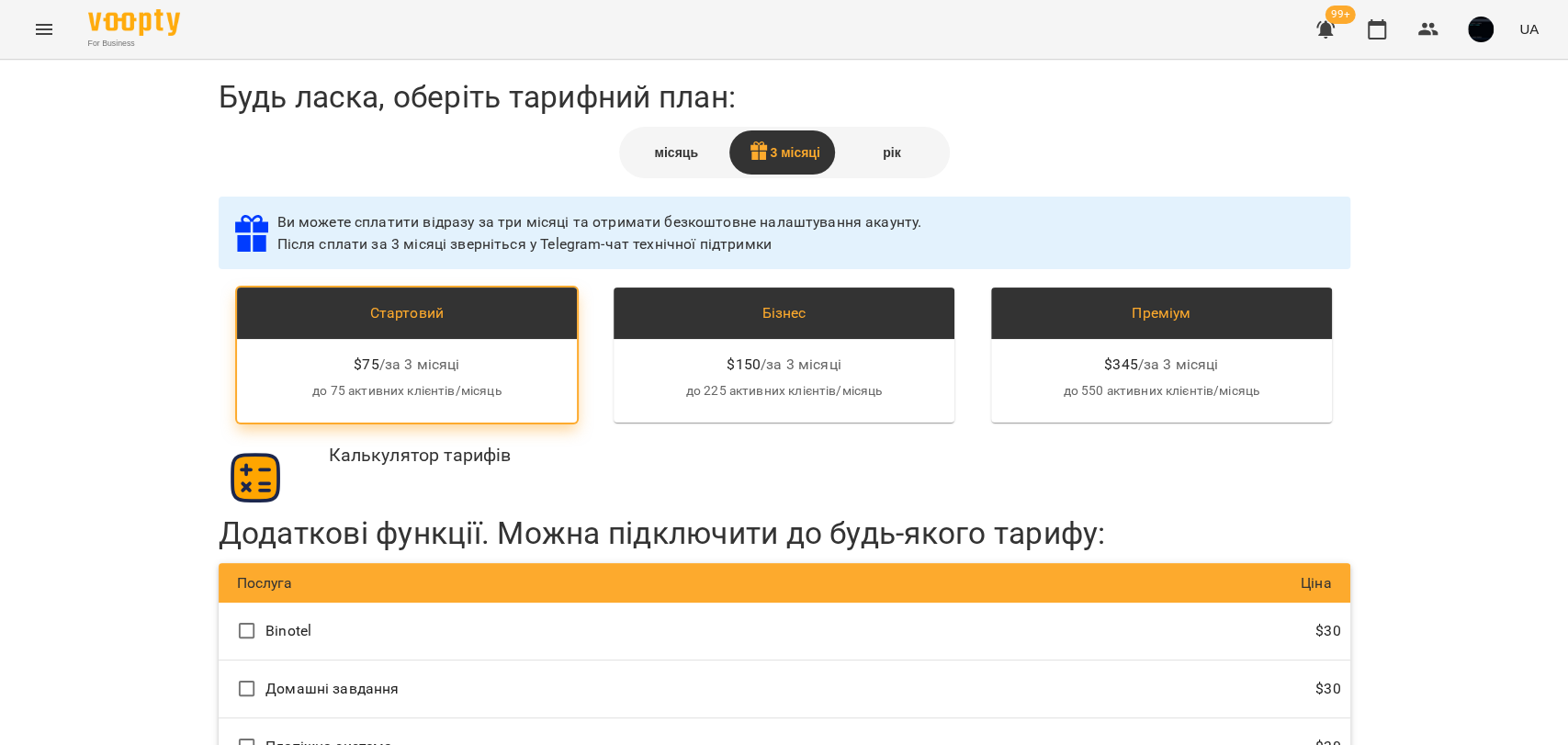
click at [669, 159] on div "місяць" at bounding box center [676, 151] width 108 height 44
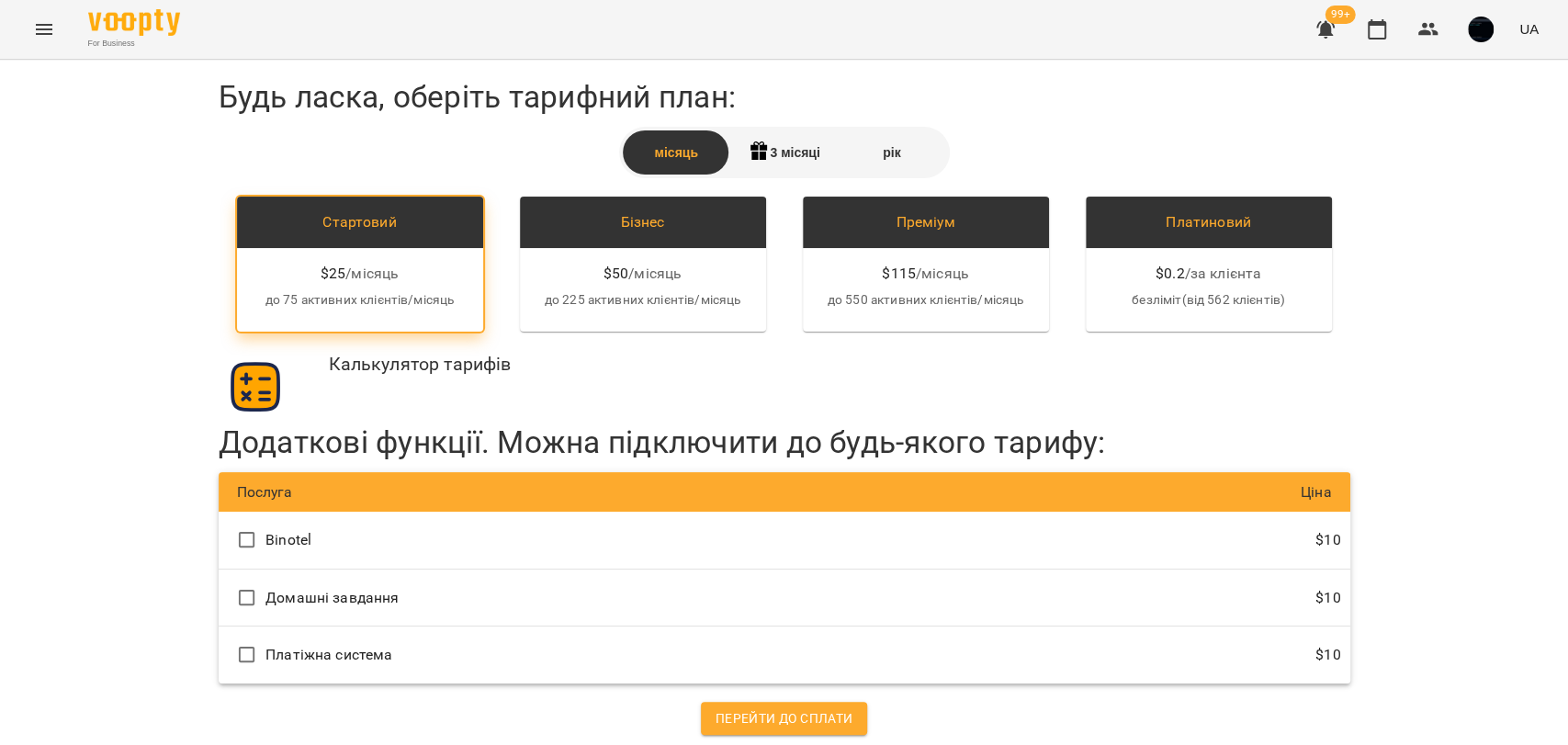
scroll to position [8, 0]
click at [228, 535] on div "Binotel" at bounding box center [506, 540] width 557 height 39
click at [44, 26] on icon "Menu" at bounding box center [44, 29] width 22 height 22
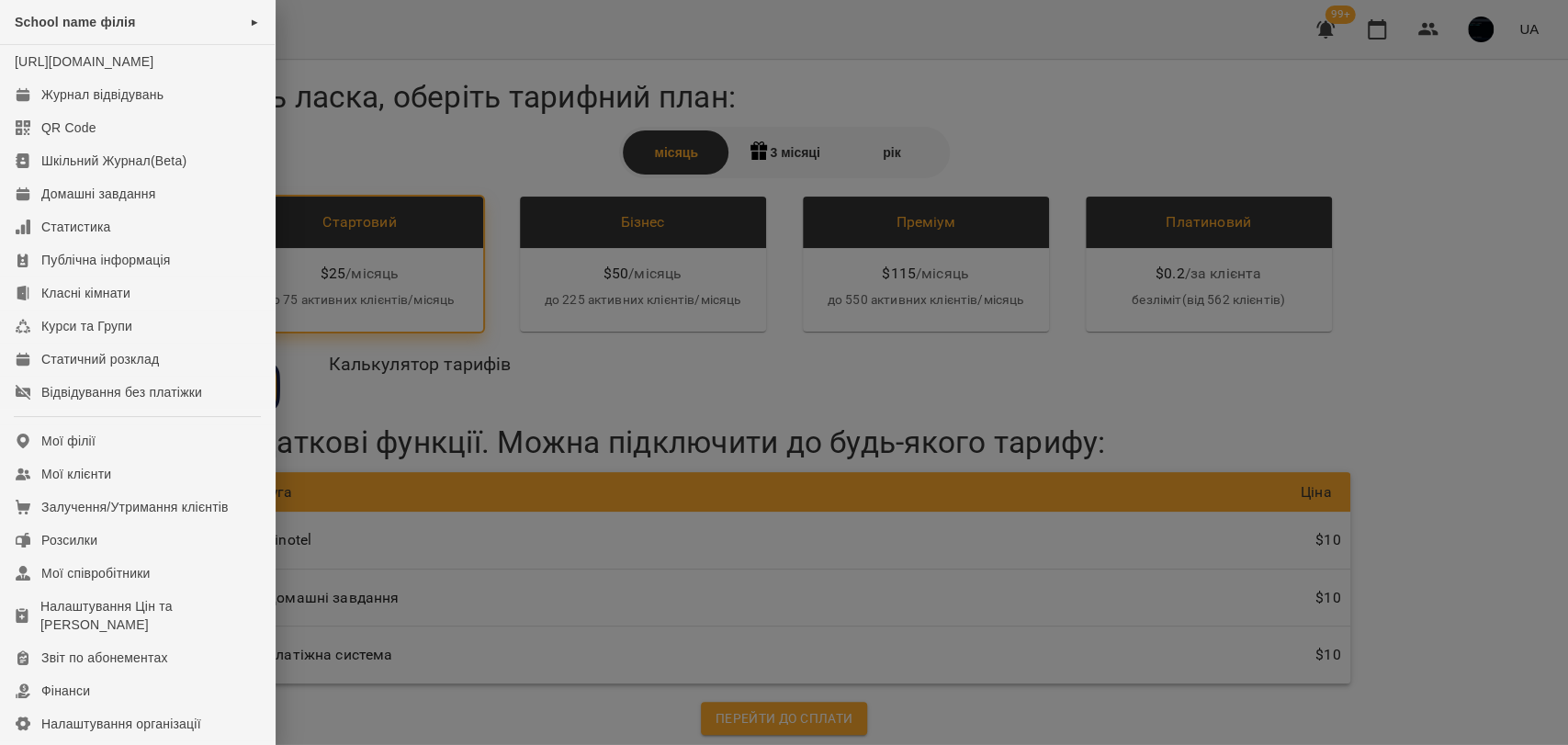
click at [448, 318] on div at bounding box center [784, 372] width 1568 height 745
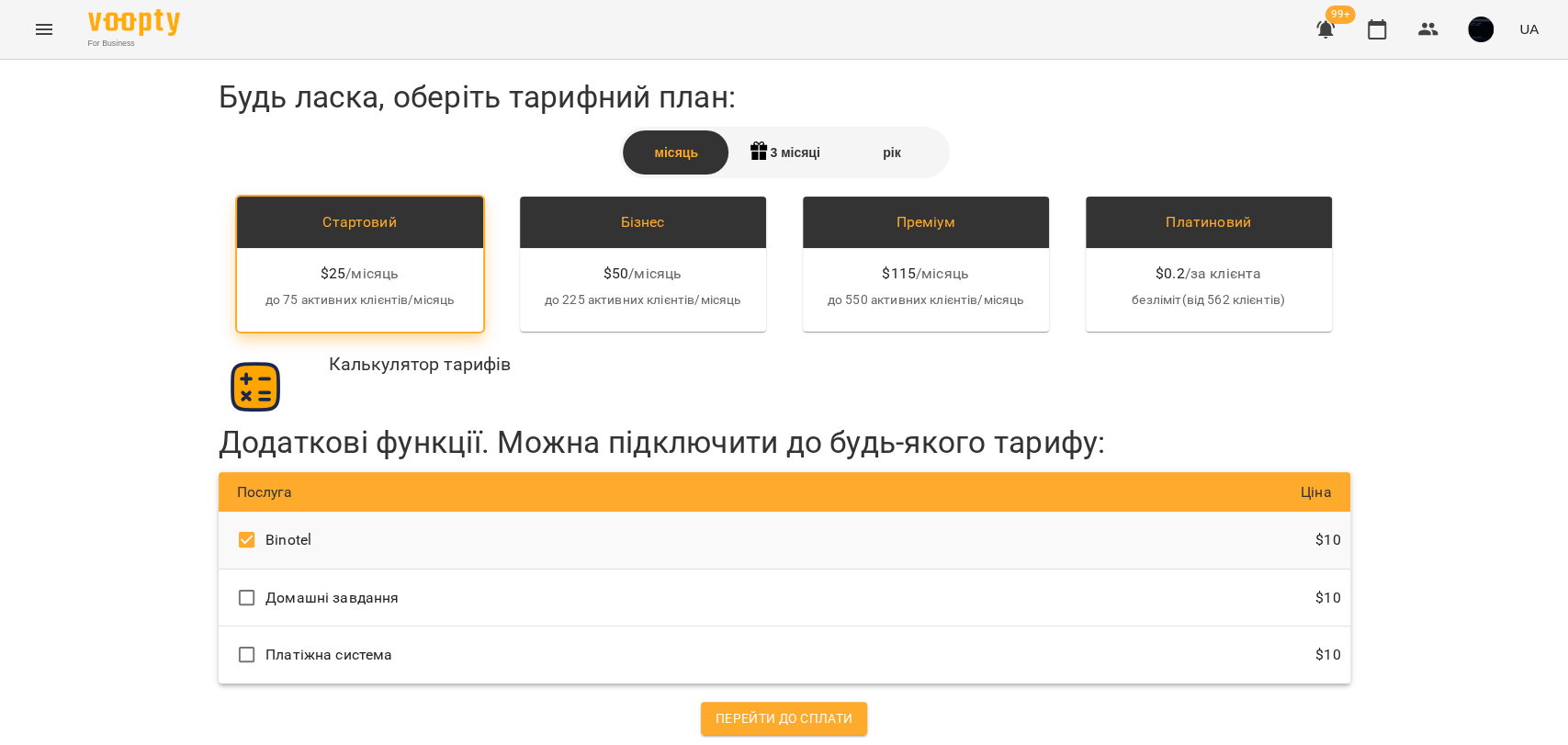
click at [283, 531] on p "Binotel" at bounding box center [288, 540] width 46 height 22
drag, startPoint x: 304, startPoint y: 534, endPoint x: 260, endPoint y: 535, distance: 44.0
click at [260, 535] on div "Binotel" at bounding box center [506, 540] width 557 height 39
click at [165, 399] on div "Будь ласка, оберіть тарифний план: місяць 3 місяці рік Стартовий $ 25 / місяць …" at bounding box center [784, 406] width 1568 height 694
drag, startPoint x: 267, startPoint y: 584, endPoint x: 160, endPoint y: 540, distance: 115.7
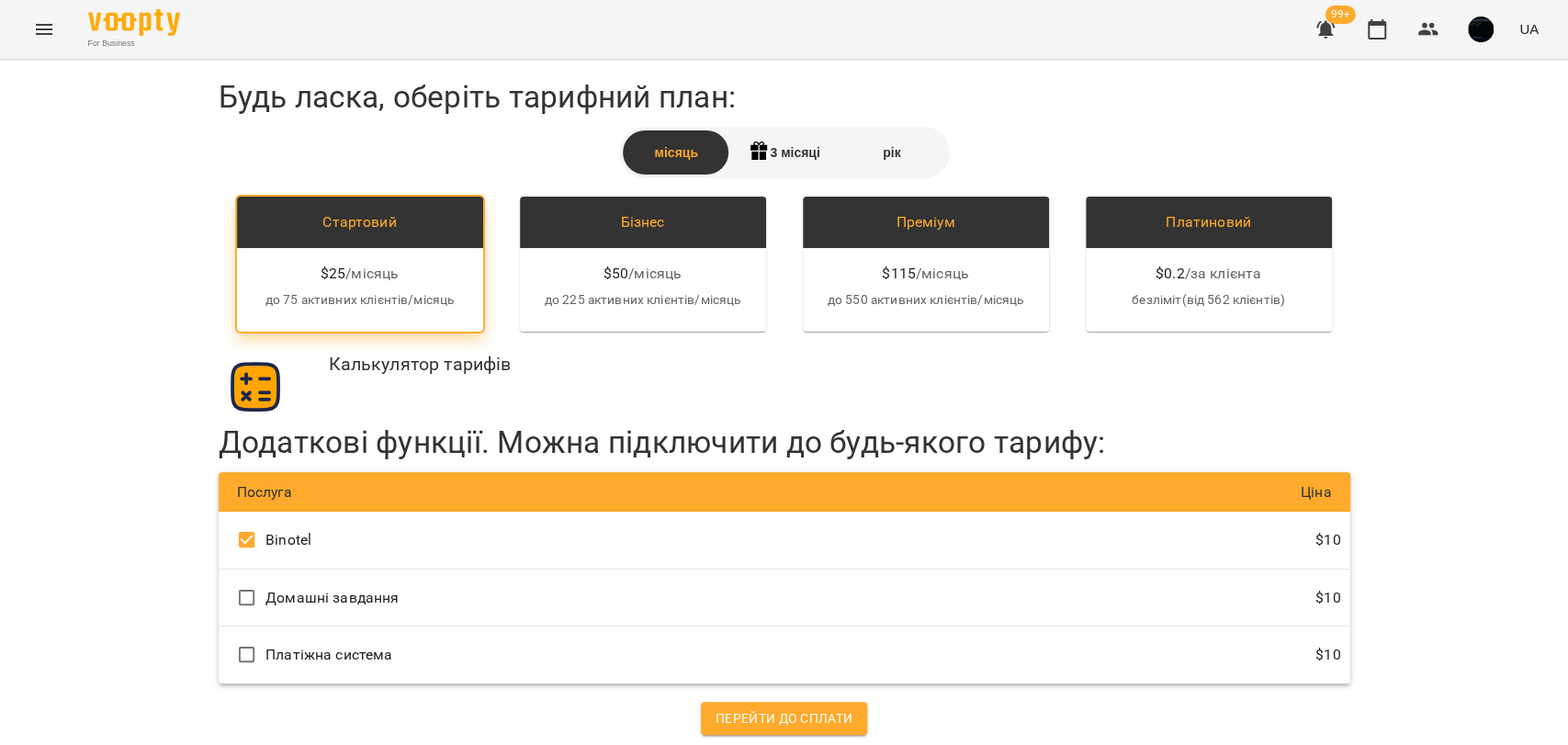
click at [160, 540] on div "Будь ласка, оберіть тарифний план: місяць 3 місяці рік Стартовий $ 25 / місяць …" at bounding box center [784, 406] width 1568 height 694
click at [243, 648] on div "Платіжна система" at bounding box center [506, 655] width 557 height 39
click at [876, 157] on div "рік" at bounding box center [891, 151] width 108 height 44
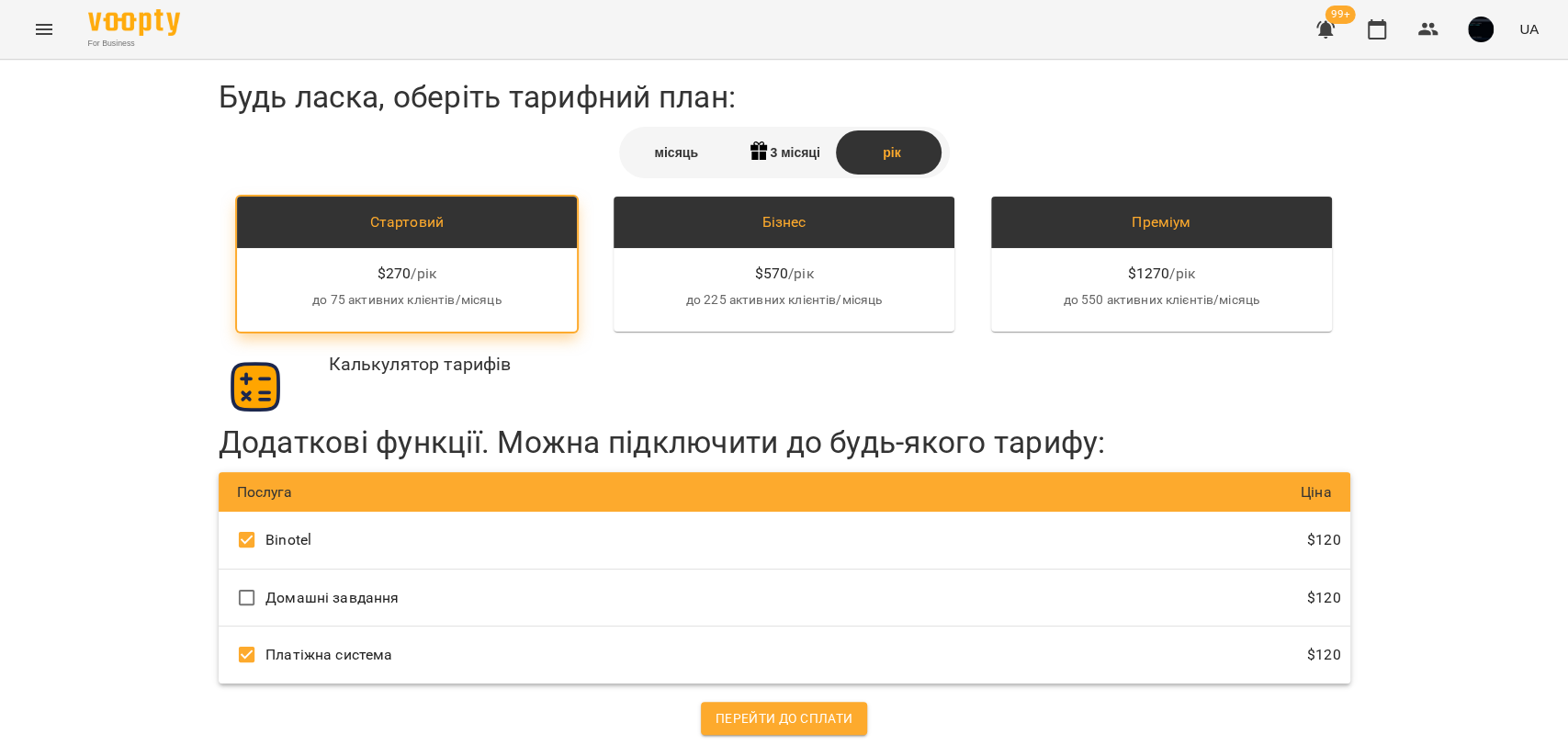
click at [676, 148] on div "місяць" at bounding box center [676, 151] width 108 height 44
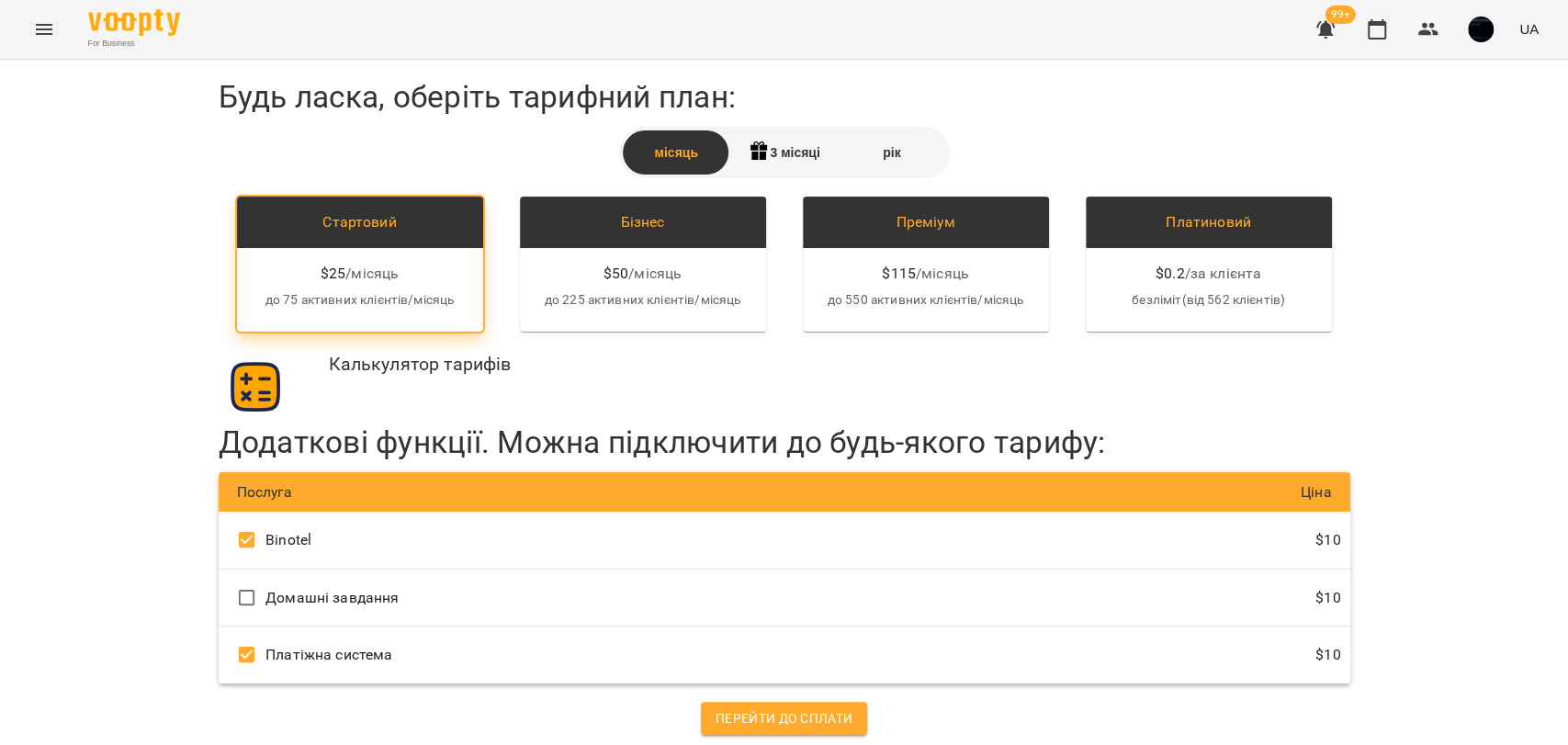
click at [912, 148] on div "рік" at bounding box center [891, 151] width 108 height 44
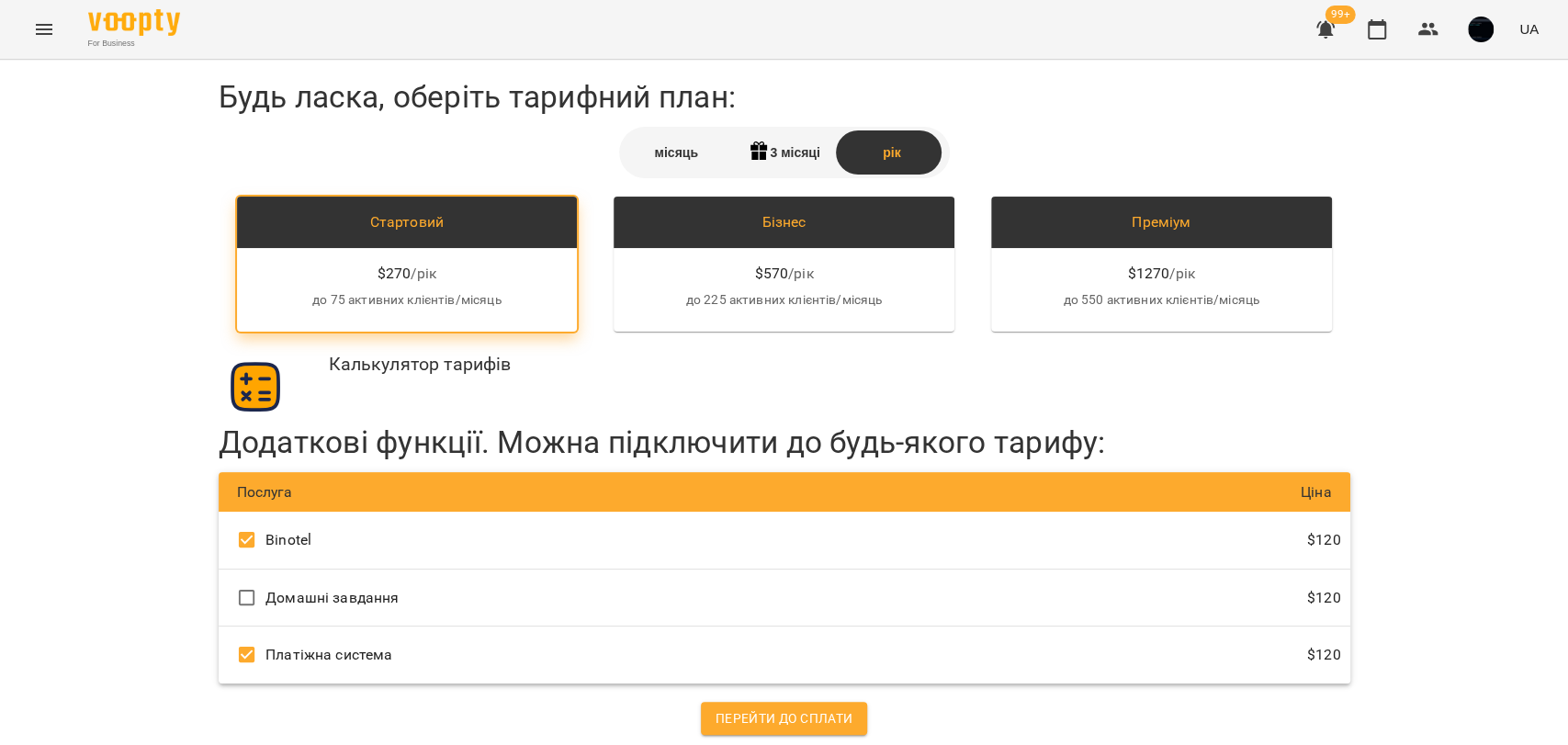
click at [665, 152] on div "місяць" at bounding box center [676, 151] width 108 height 44
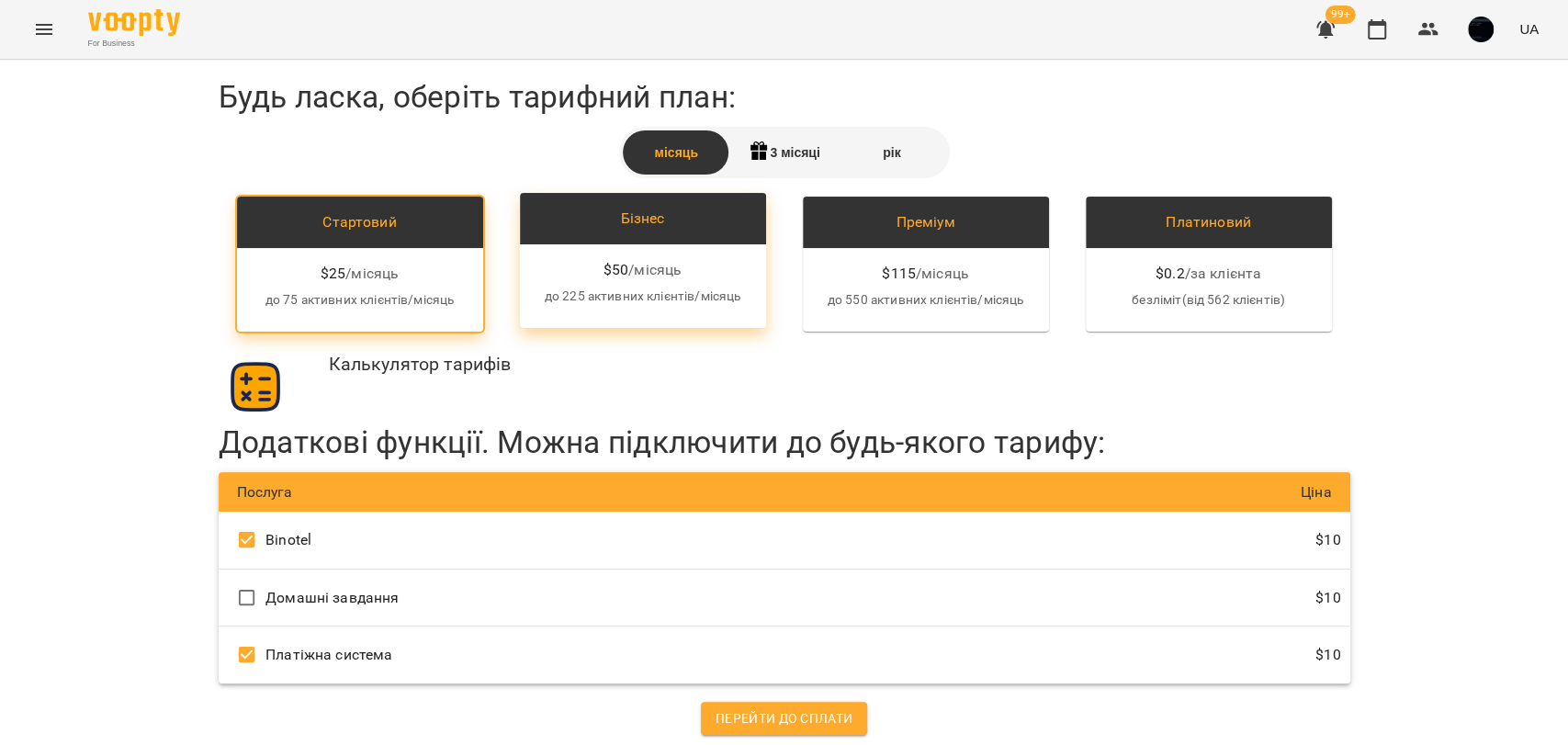
scroll to position [0, 0]
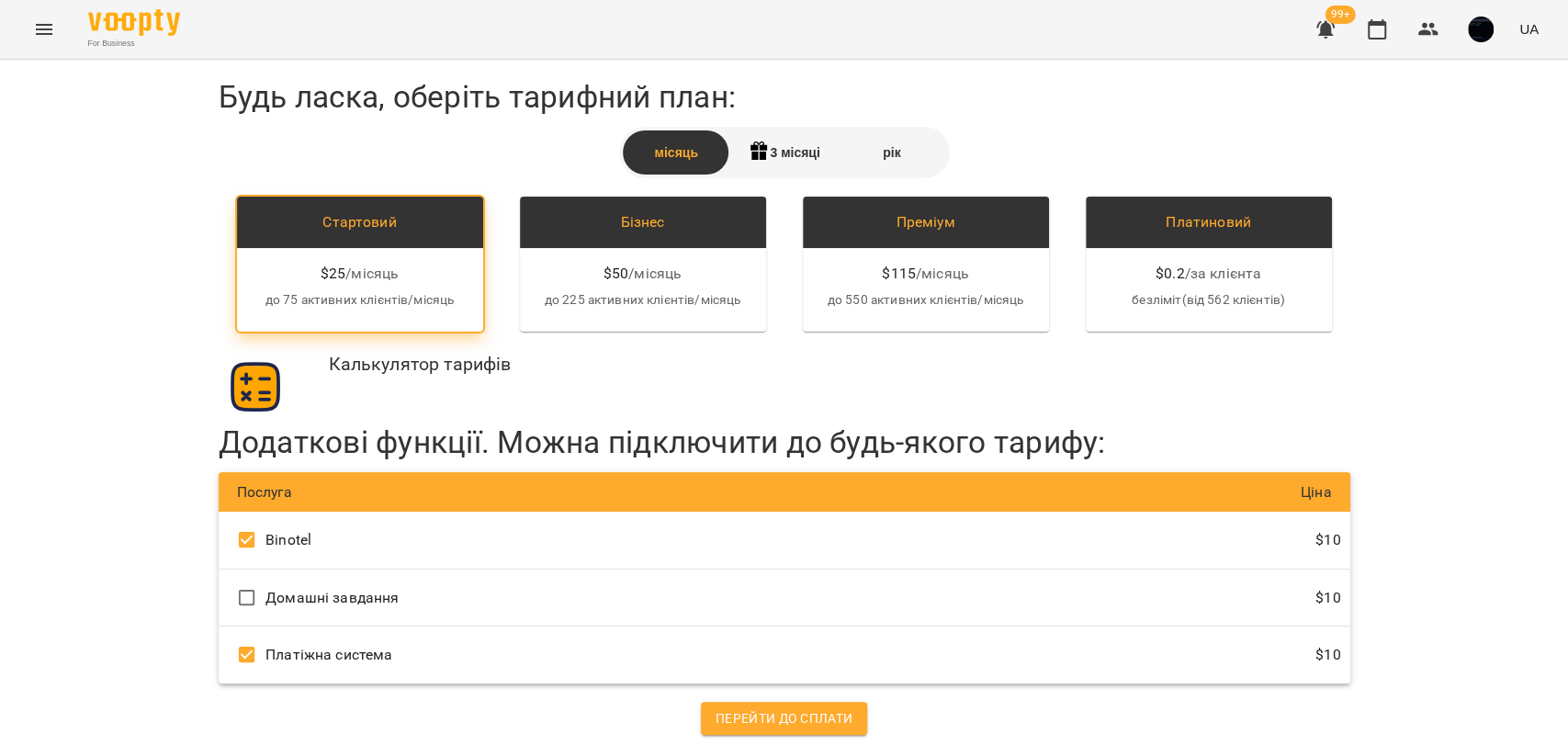
click at [18, 4] on div "For Business 99+ UA" at bounding box center [784, 29] width 1568 height 59
click at [34, 22] on icon "Menu" at bounding box center [44, 29] width 22 height 22
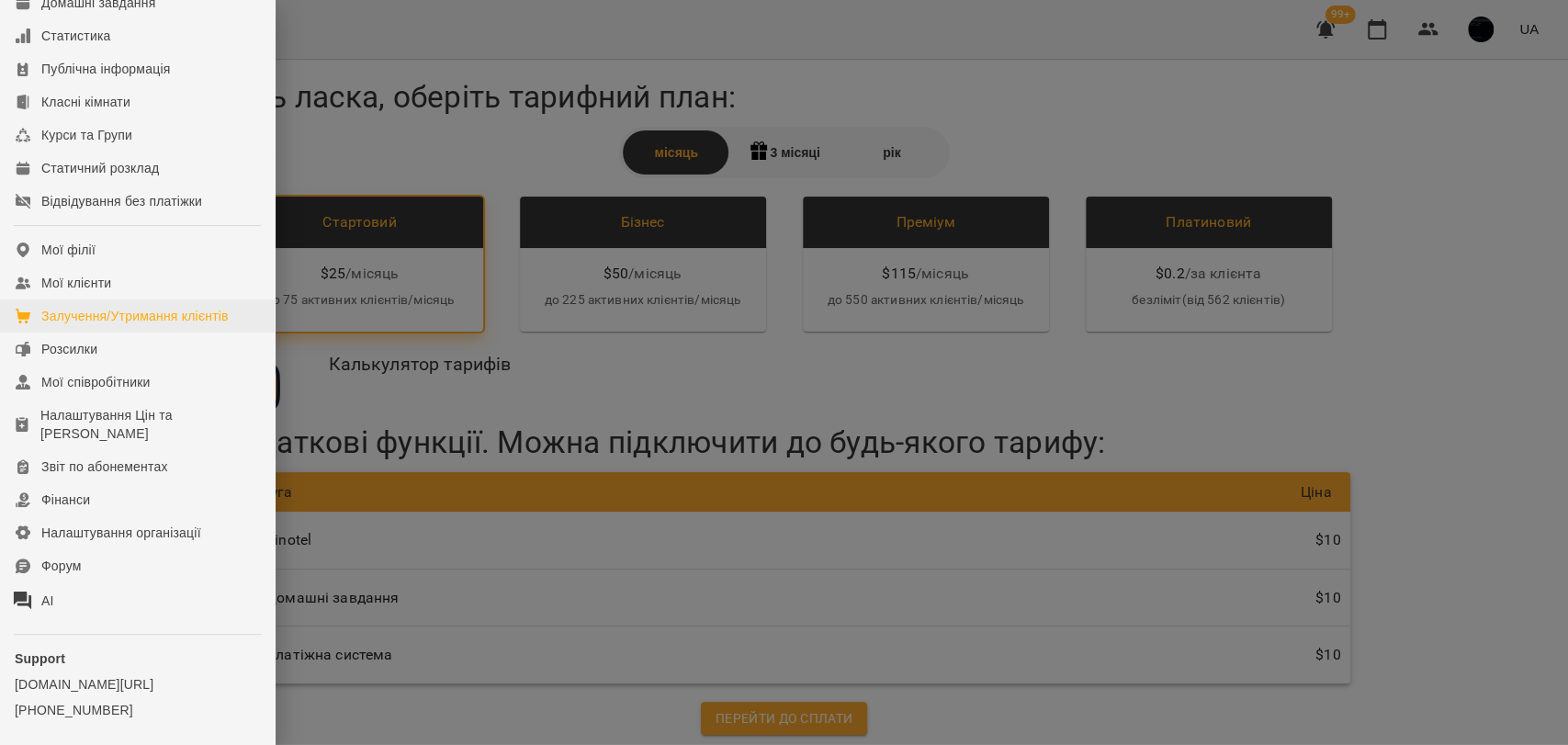
scroll to position [204, 0]
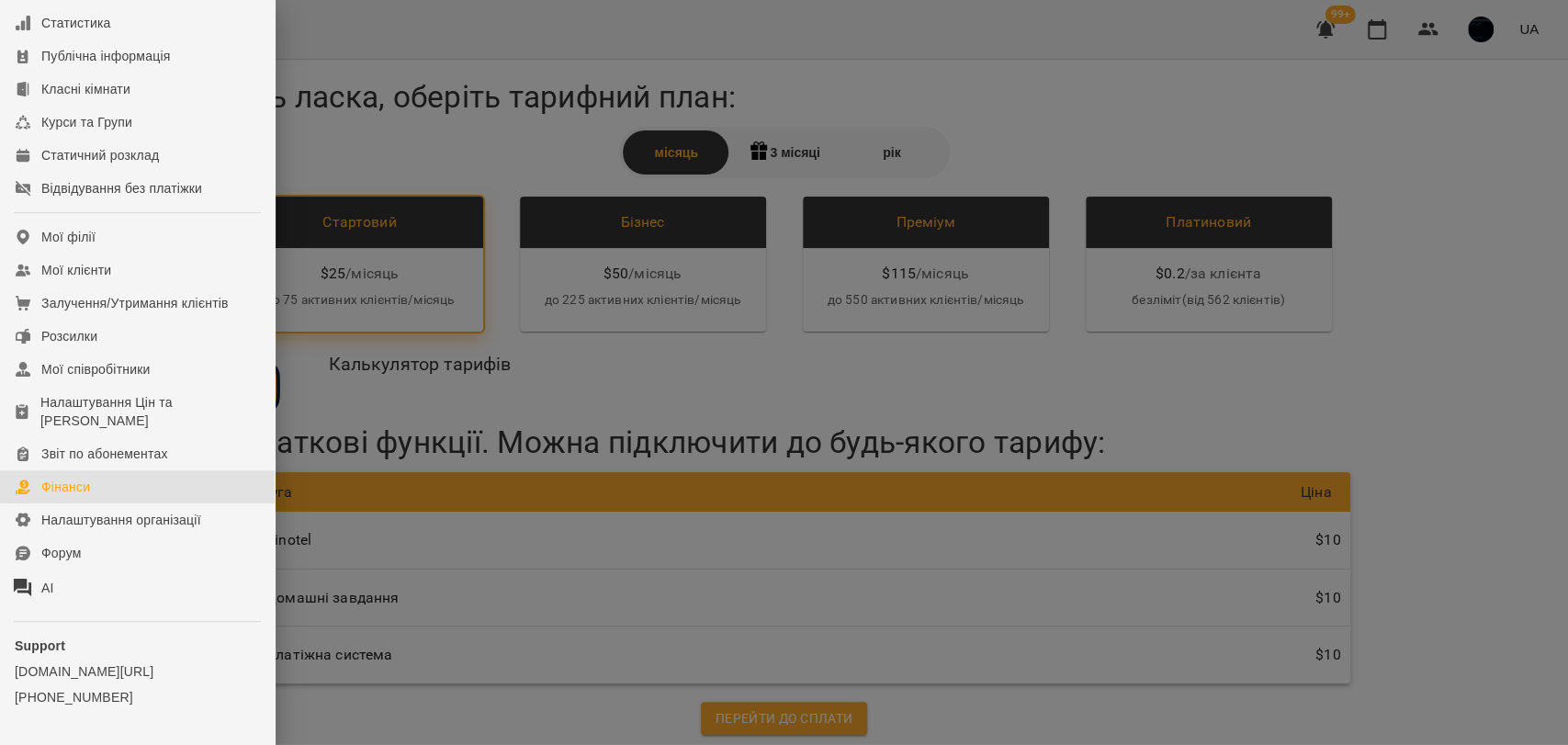
click at [147, 498] on link "Фінанси" at bounding box center [137, 487] width 274 height 33
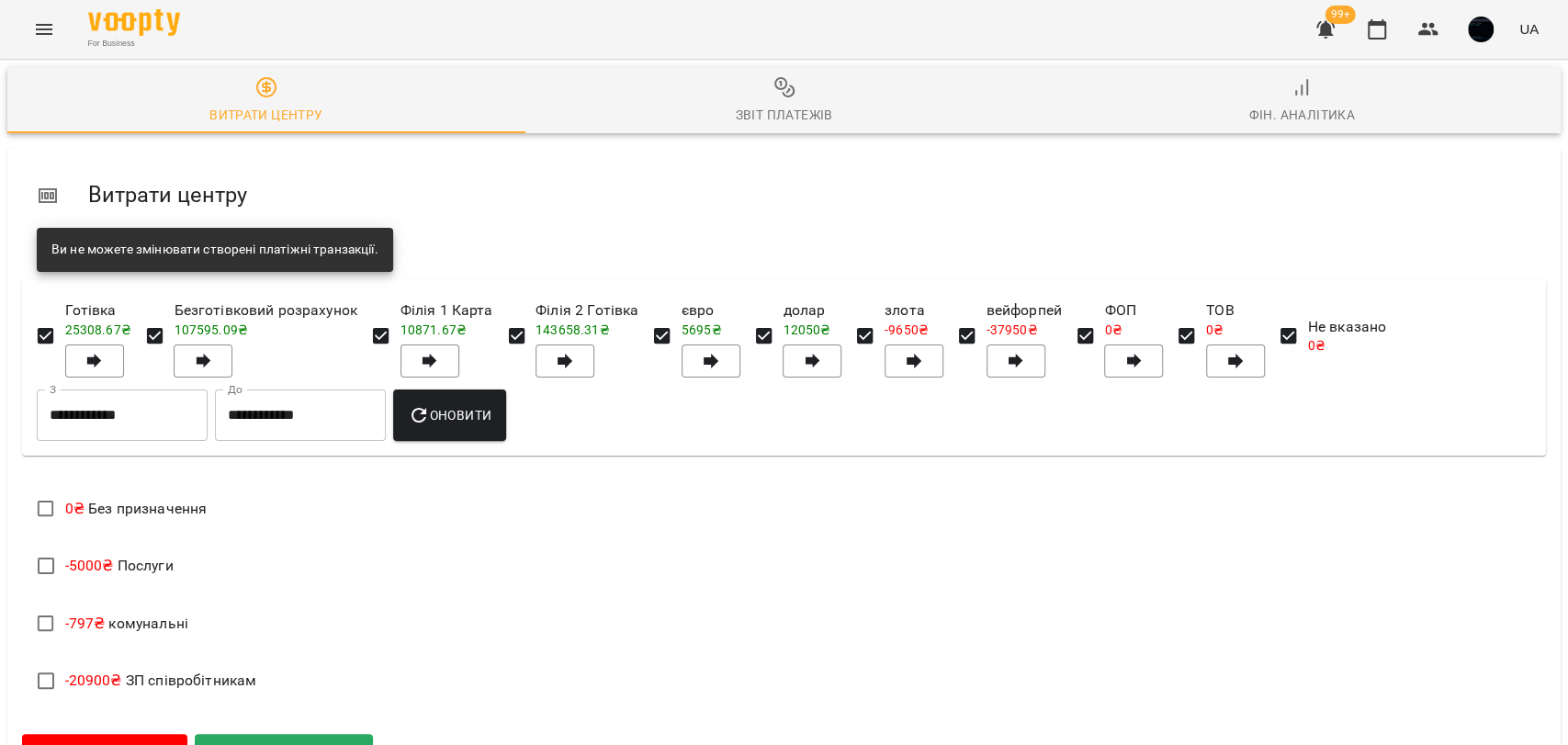
scroll to position [306, 0]
click at [301, 741] on span "Додати прибуток" at bounding box center [283, 753] width 158 height 24
click at [353, 741] on span "Додати прибуток" at bounding box center [283, 753] width 158 height 24
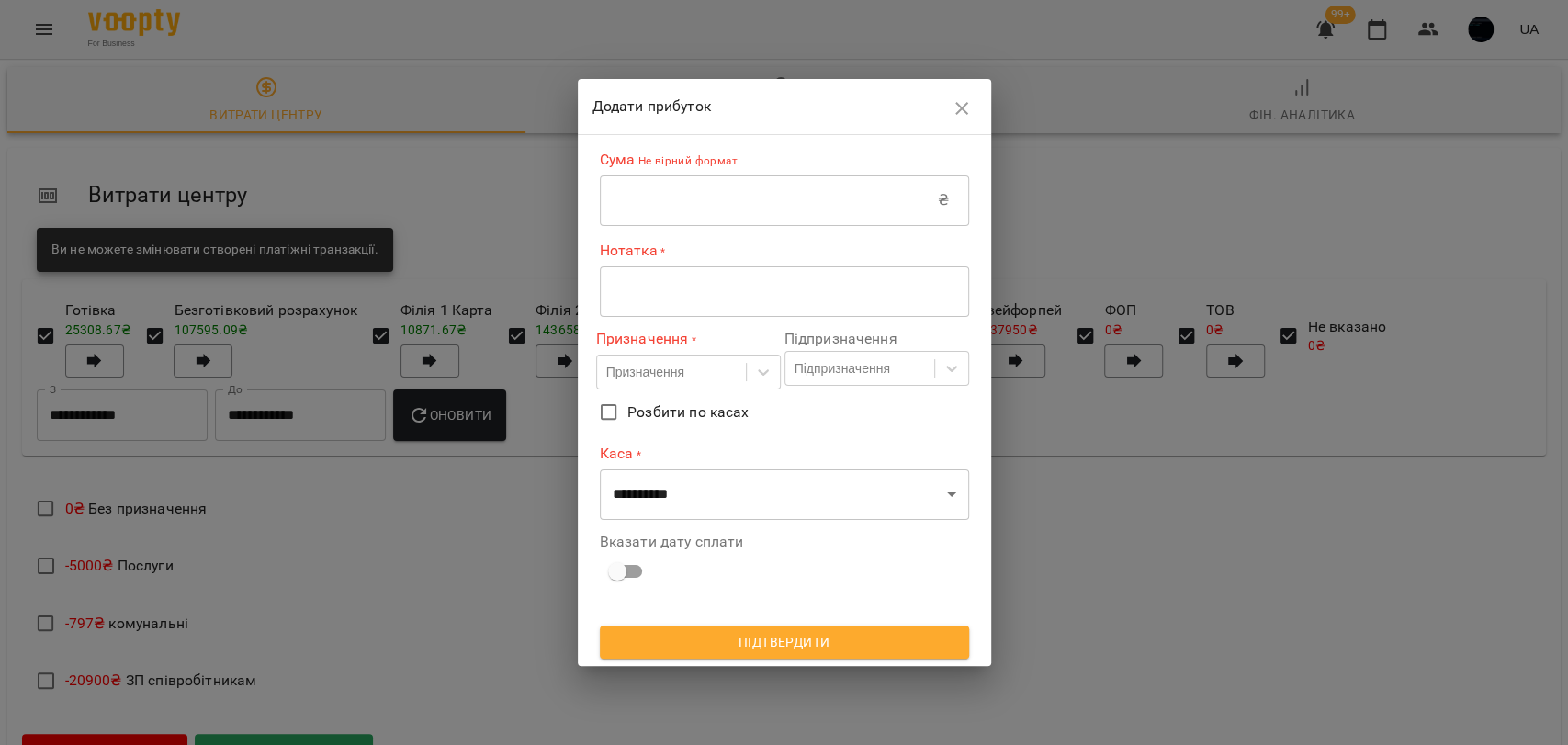
click at [661, 215] on input "text" at bounding box center [769, 200] width 338 height 51
click at [630, 291] on textarea at bounding box center [784, 292] width 343 height 17
click at [680, 375] on div "Призначення" at bounding box center [645, 372] width 79 height 18
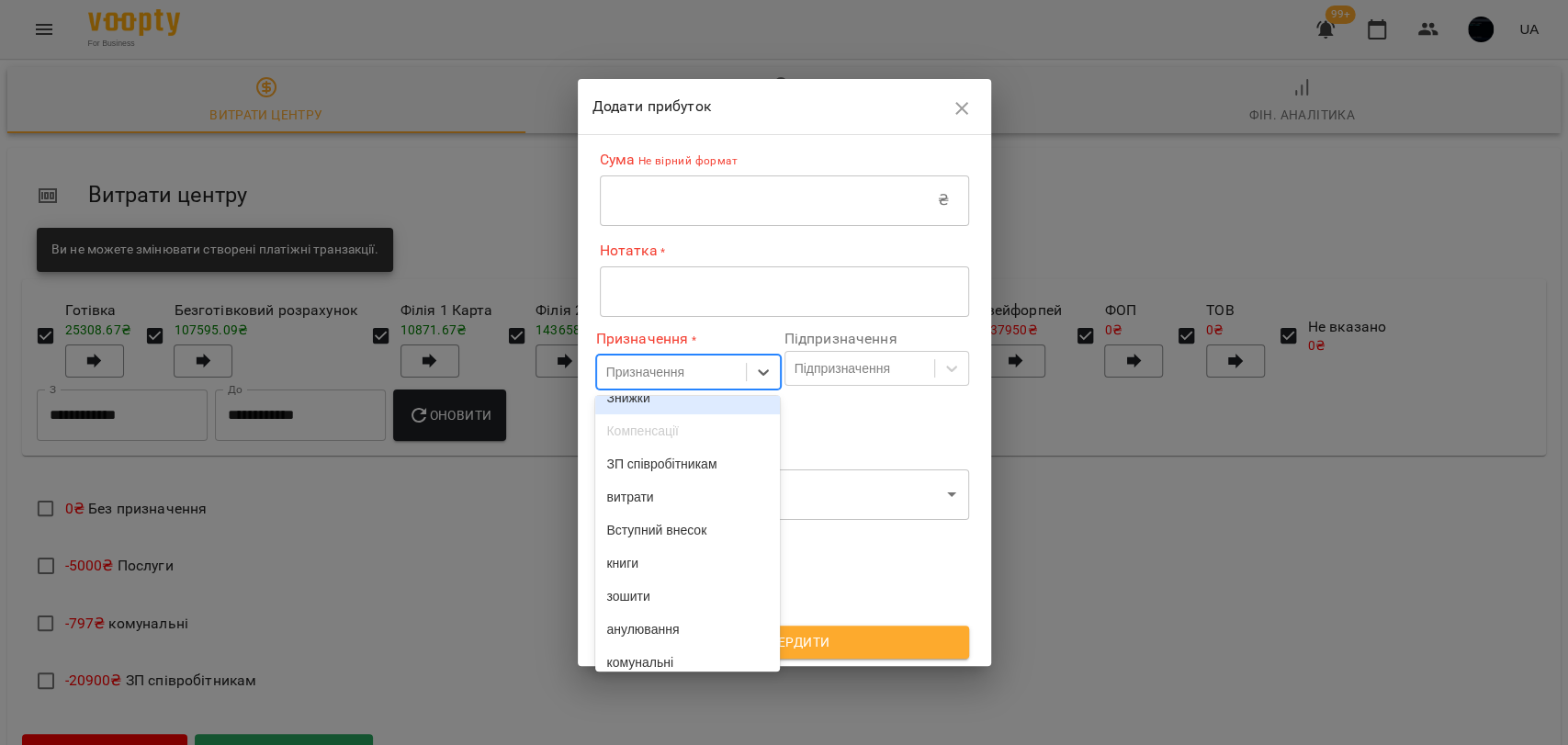
scroll to position [0, 0]
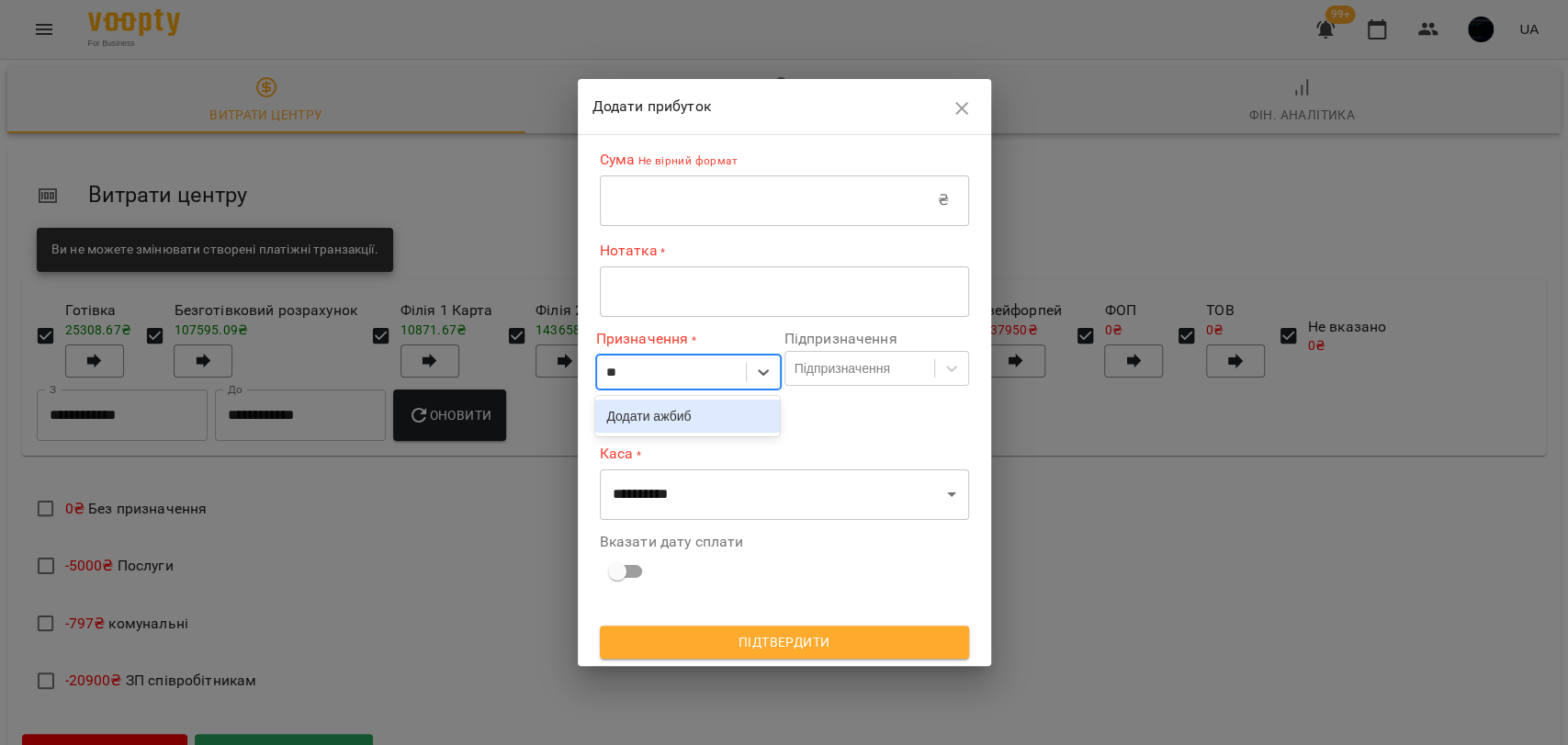
type input "*"
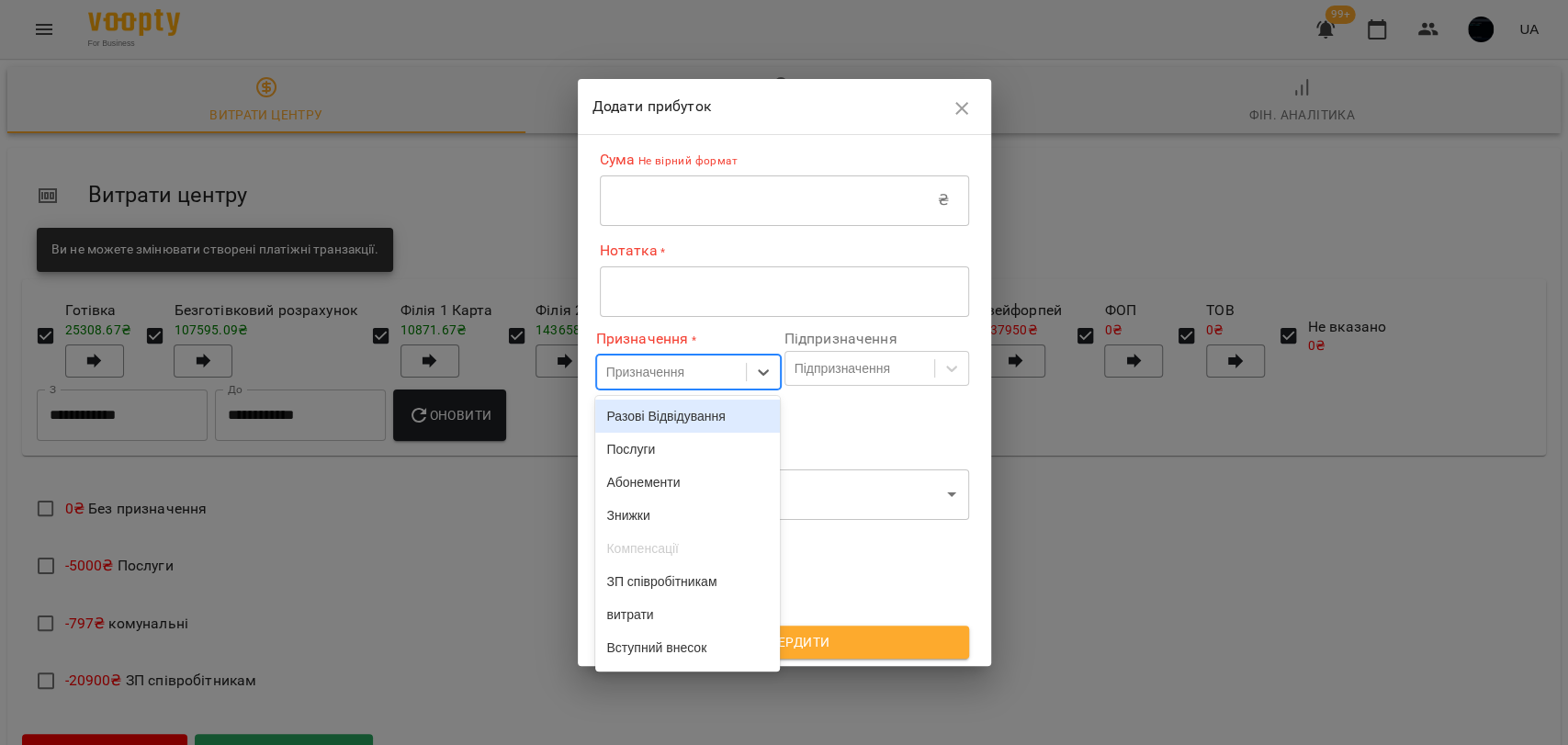
click at [818, 424] on label "Розбити по касах" at bounding box center [772, 412] width 365 height 39
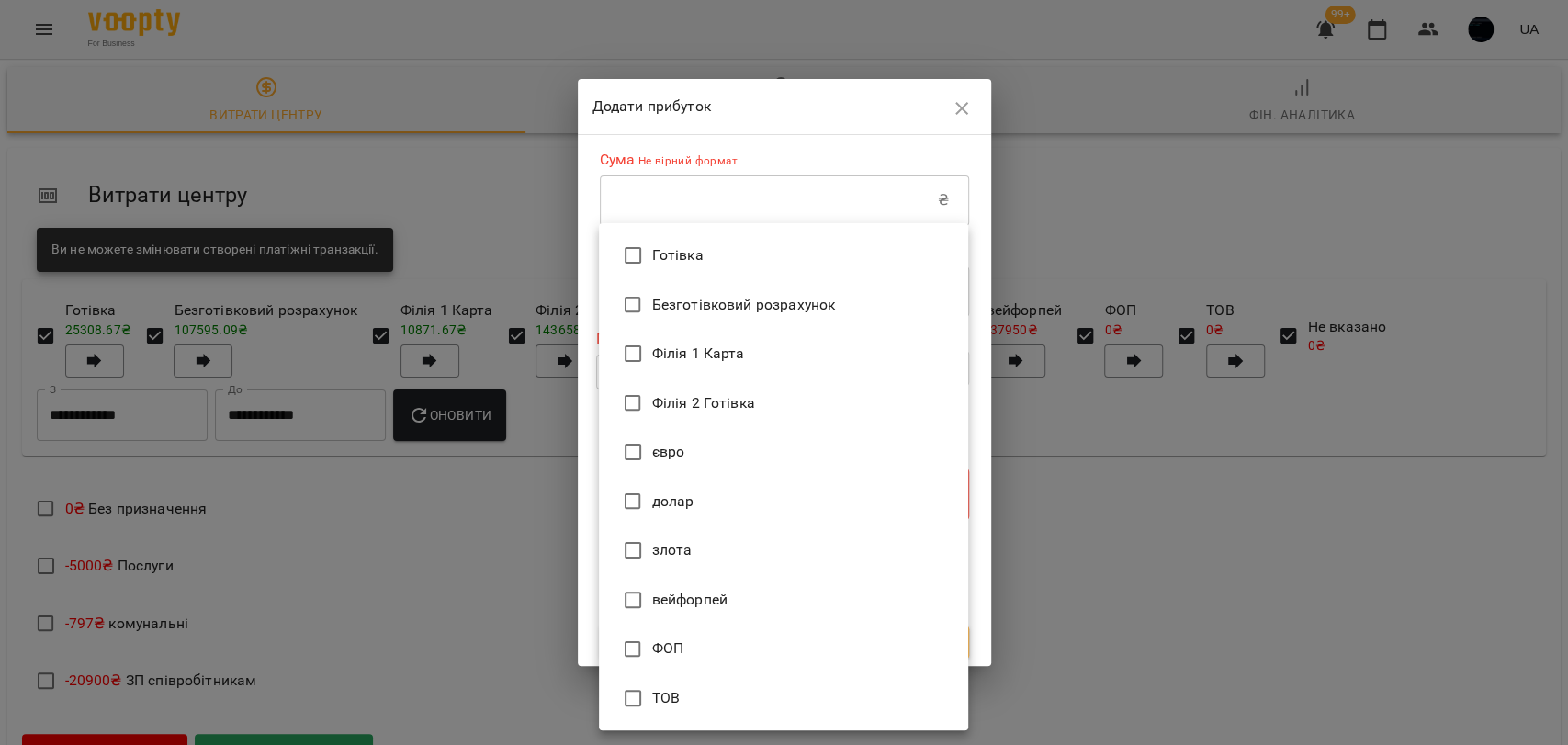
click at [576, 348] on div at bounding box center [784, 372] width 1568 height 745
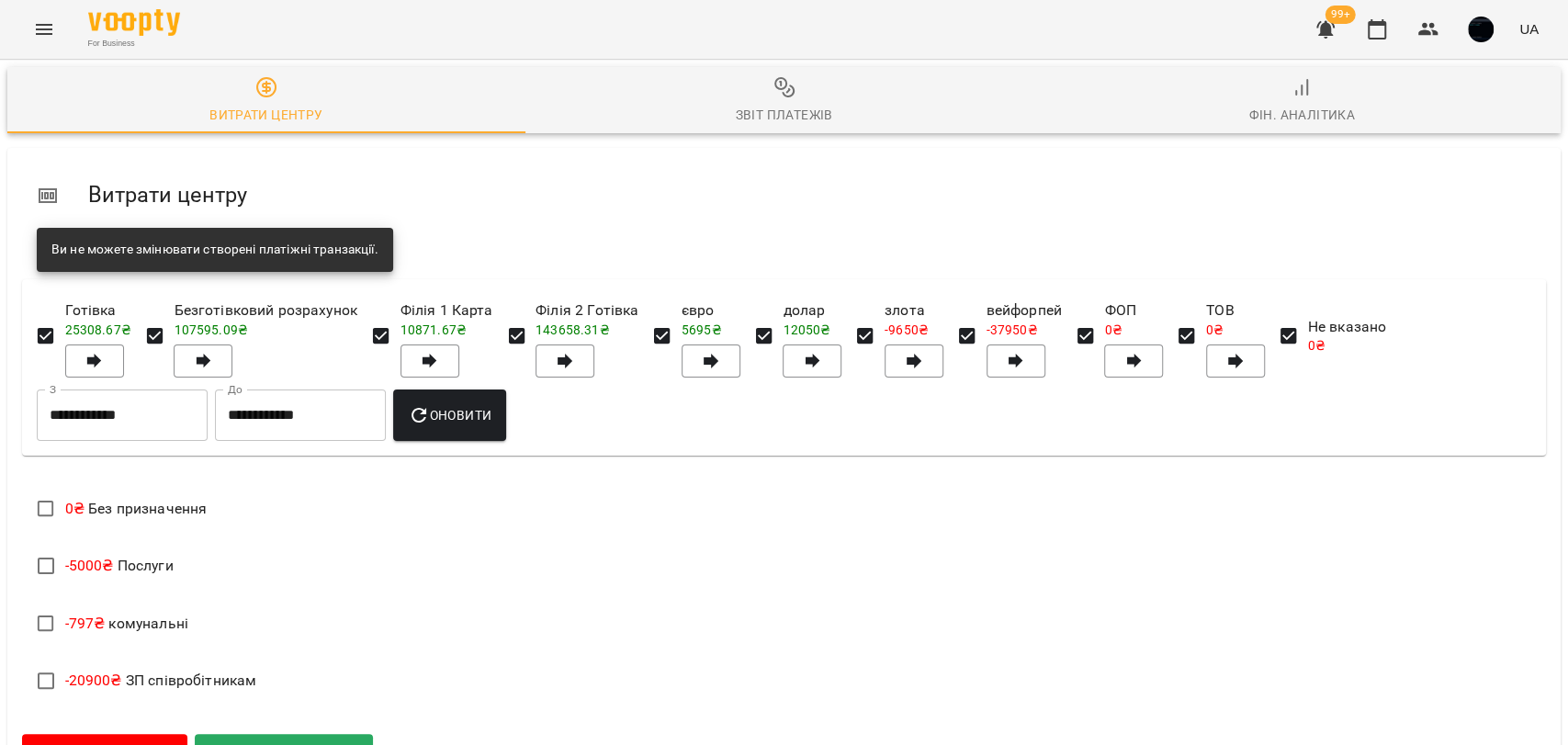
click at [1276, 102] on span "Фін. Аналітика" at bounding box center [1300, 101] width 496 height 49
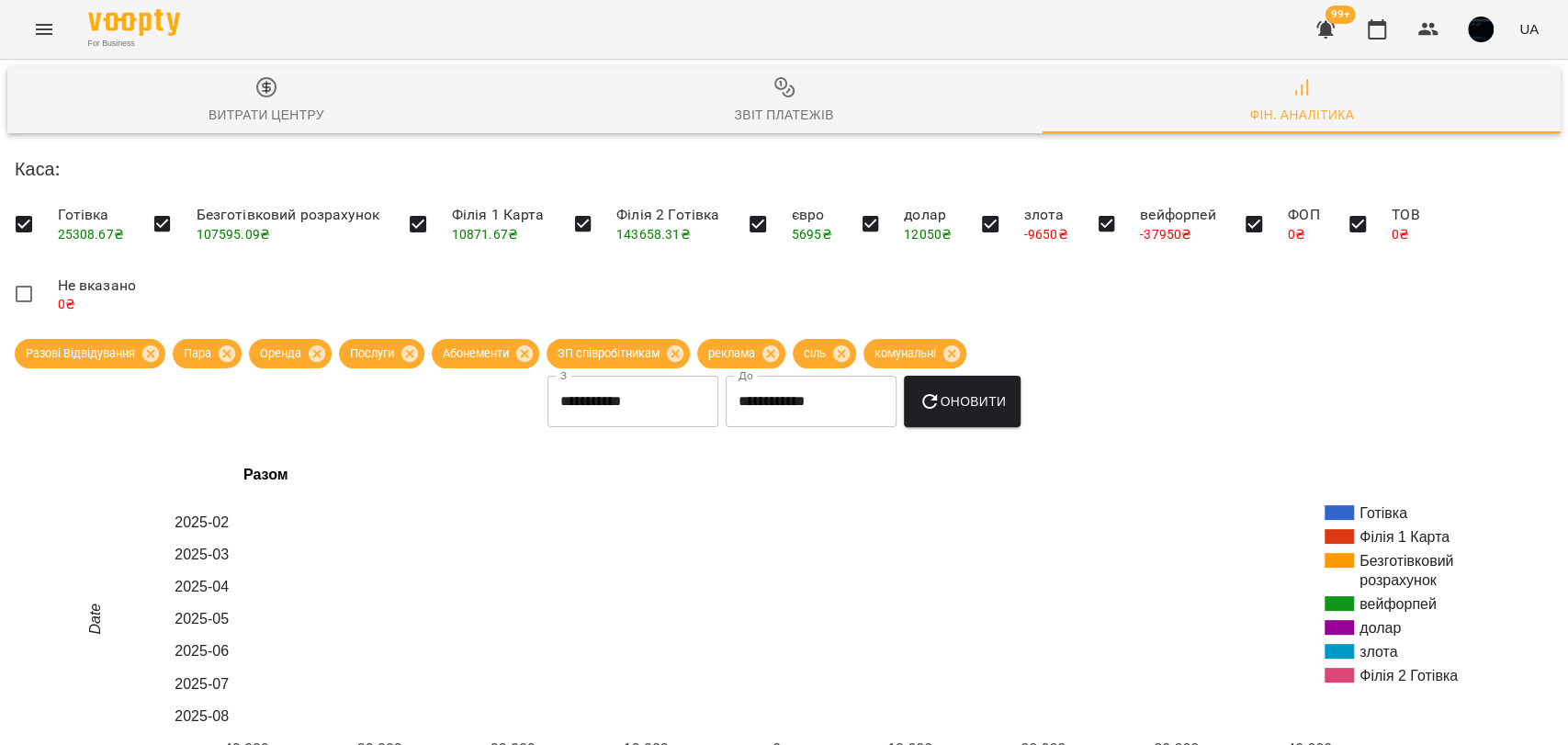
scroll to position [102, 0]
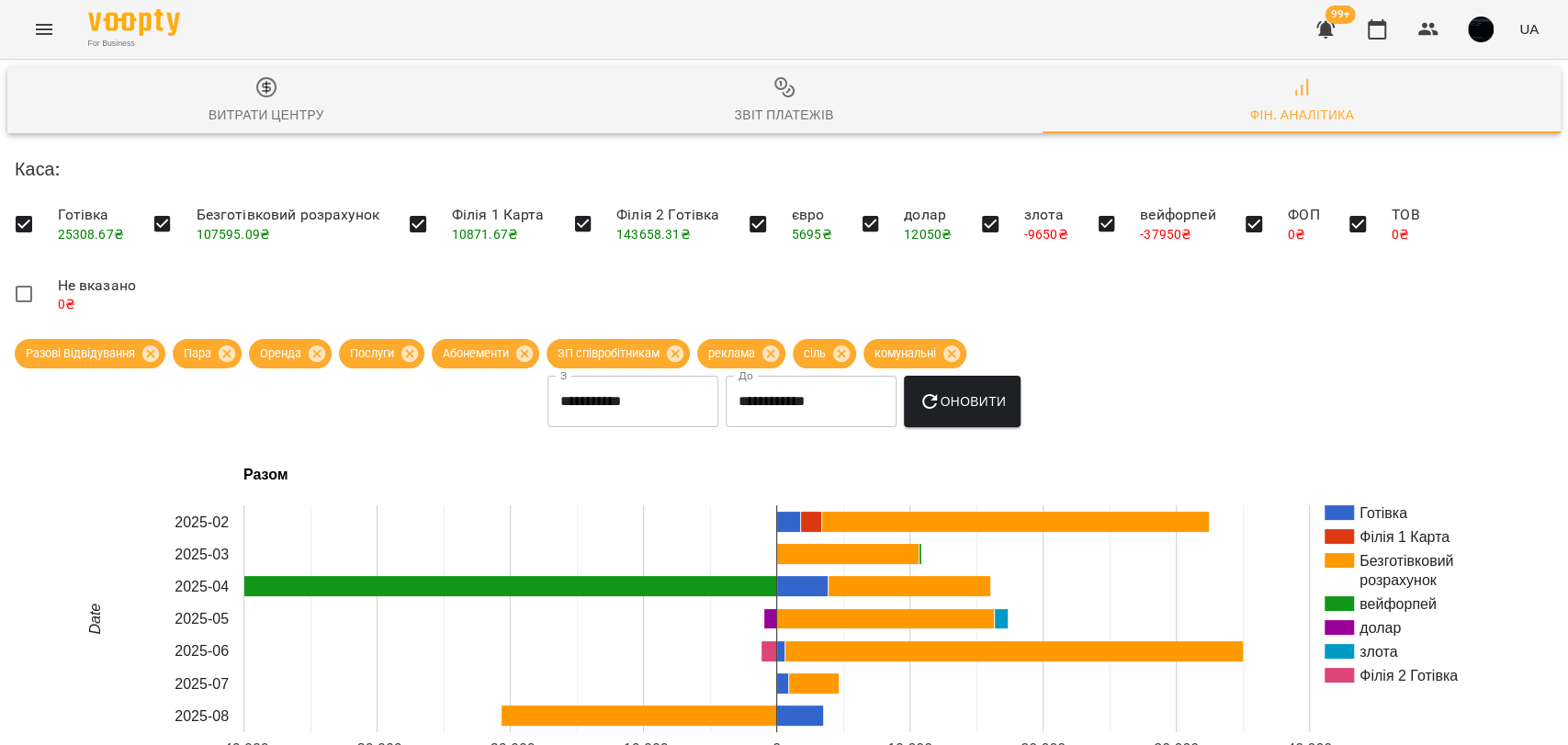
click at [590, 375] on input "**********" at bounding box center [633, 401] width 171 height 51
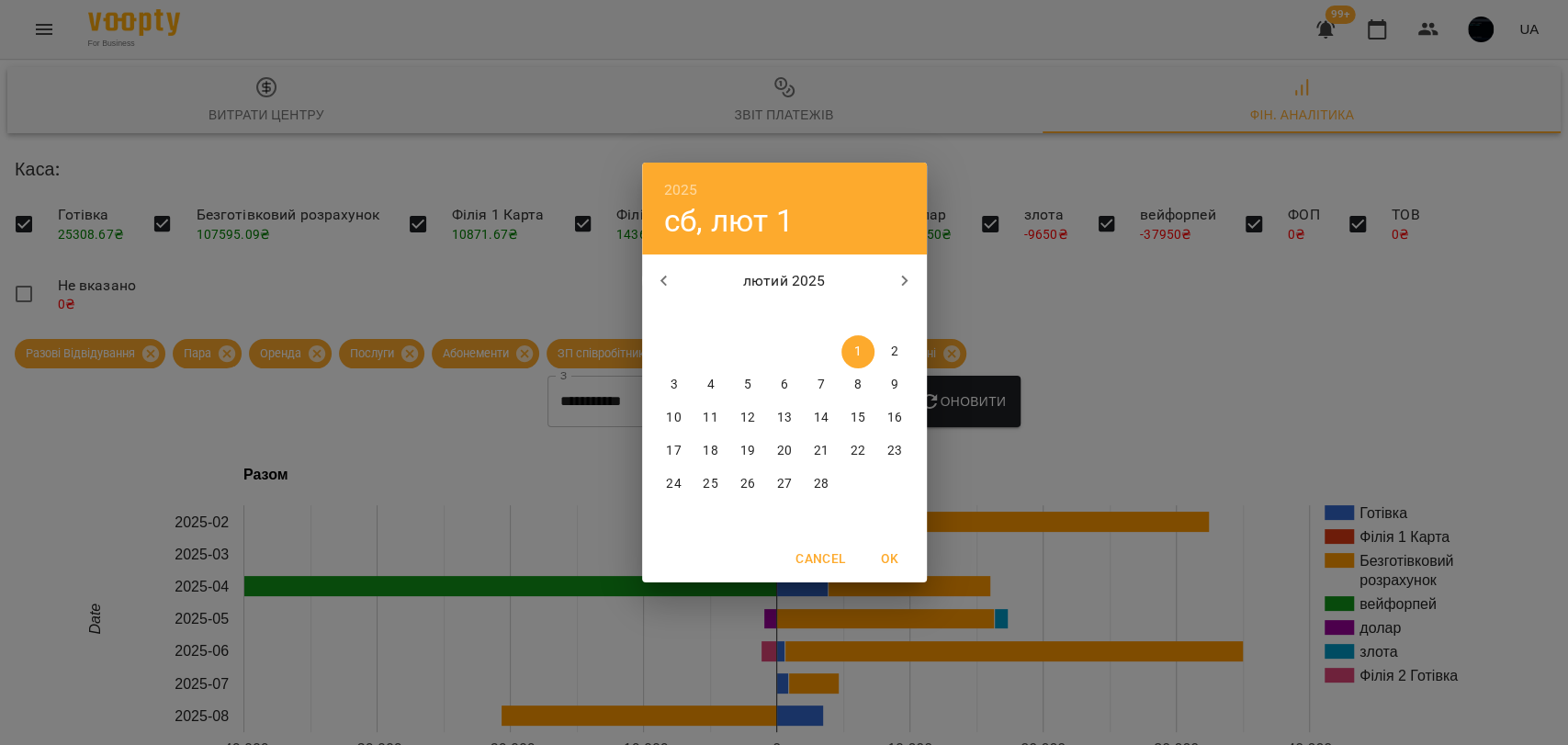
click at [983, 348] on div "2025 сб, лют 1 лютий 2025 пн вт ср чт пт сб нд 27 28 29 30 31 1 2 3 4 5 6 7 8 9…" at bounding box center [784, 372] width 1568 height 745
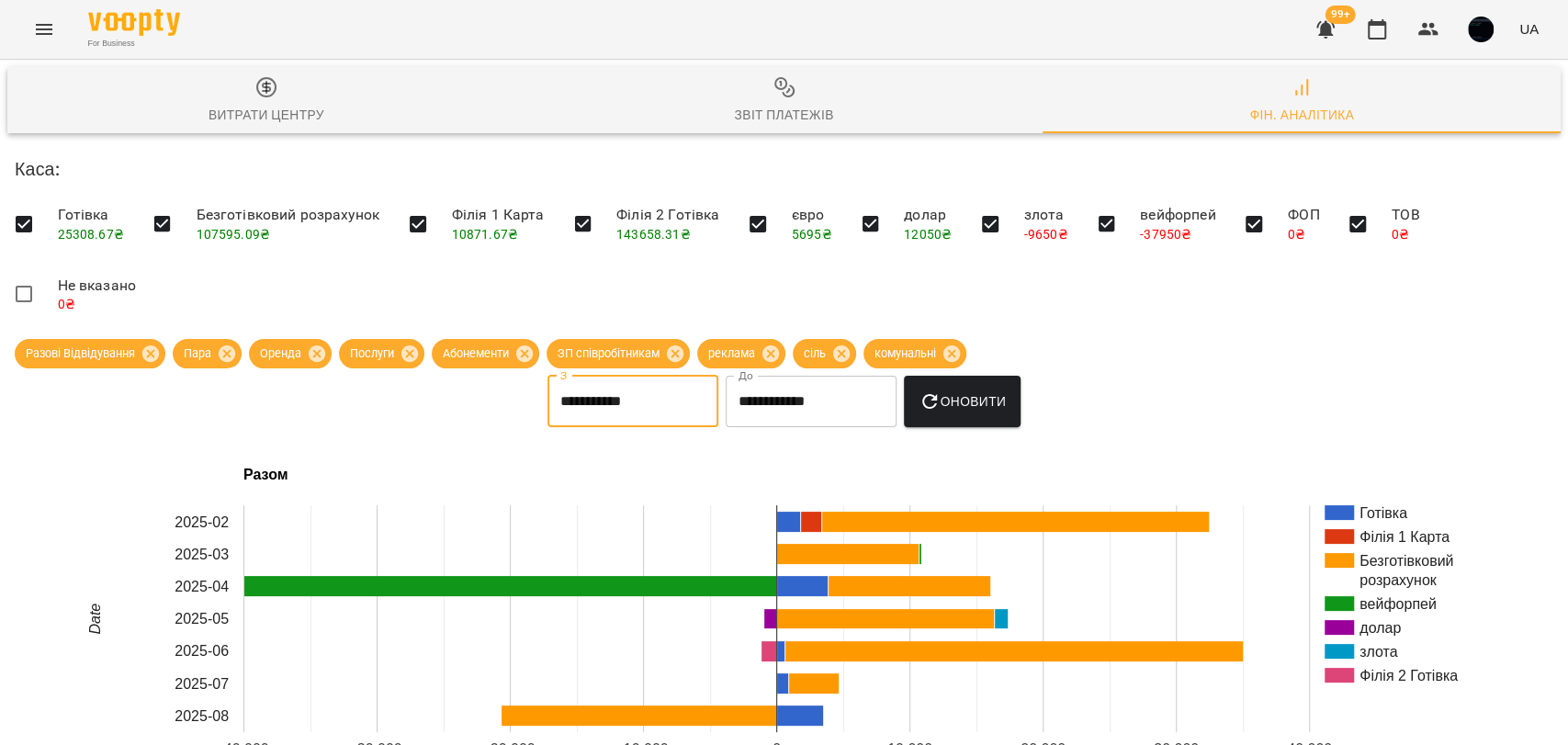
scroll to position [306, 0]
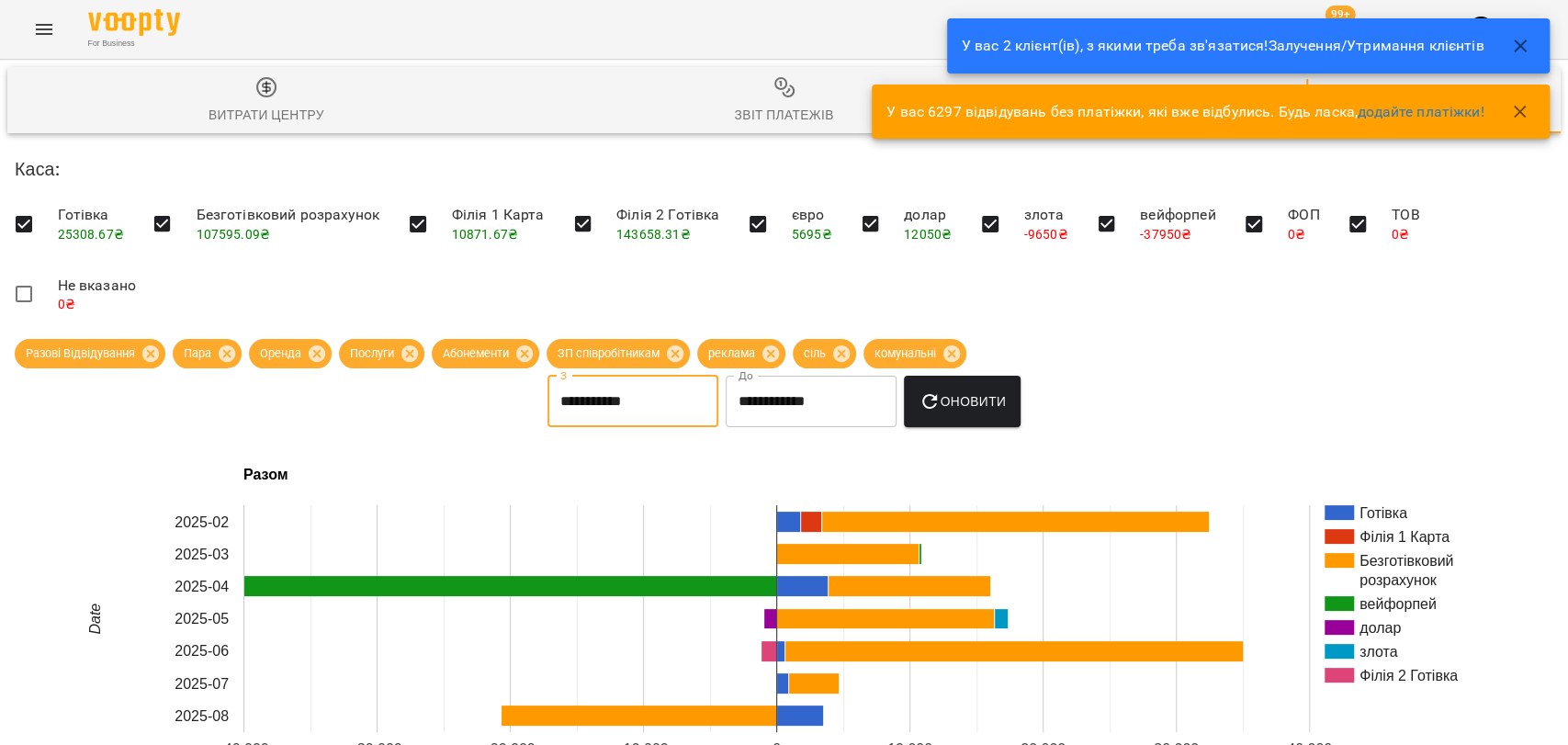
click at [1512, 113] on icon "button" at bounding box center [1520, 112] width 22 height 22
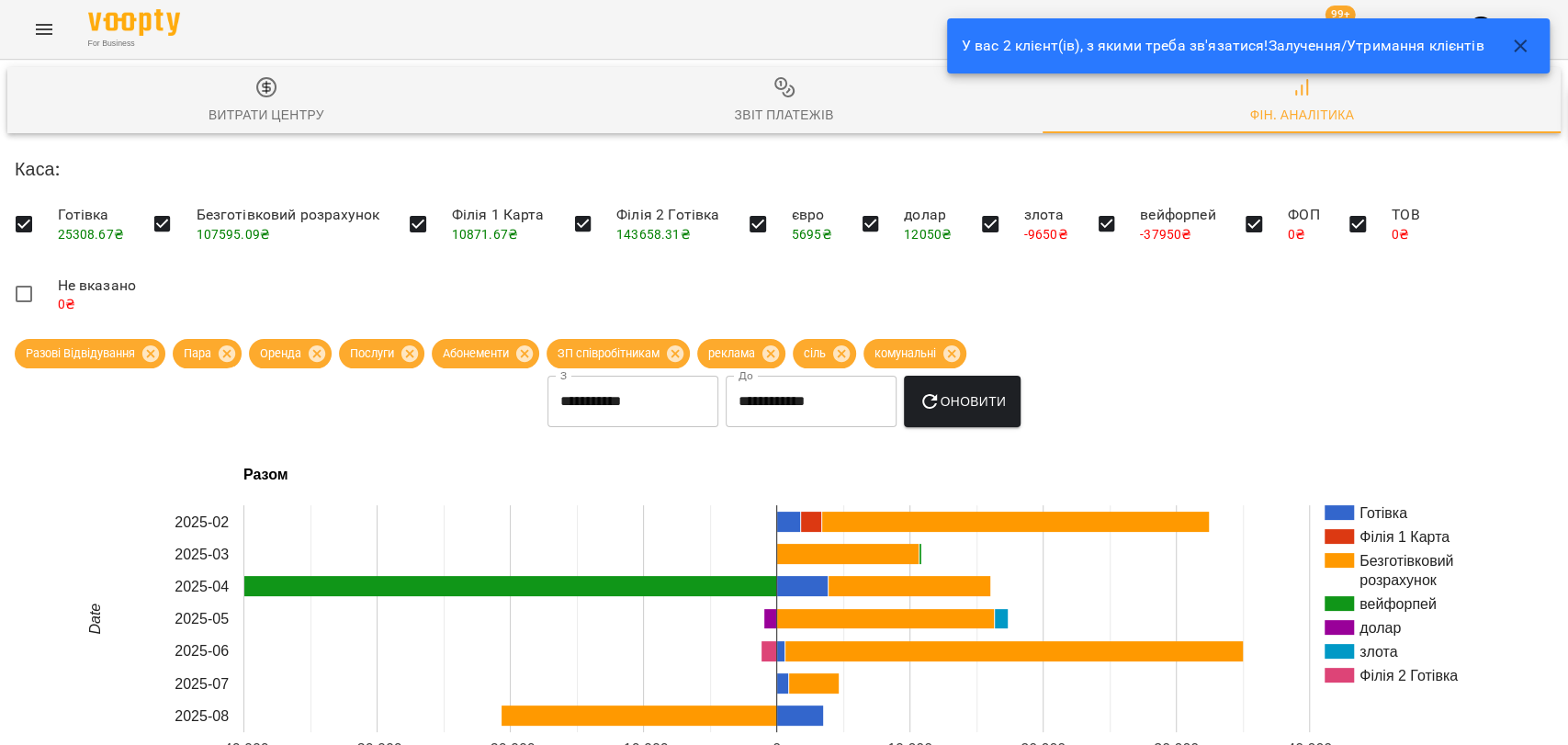
click at [1521, 39] on icon "button" at bounding box center [1520, 46] width 22 height 22
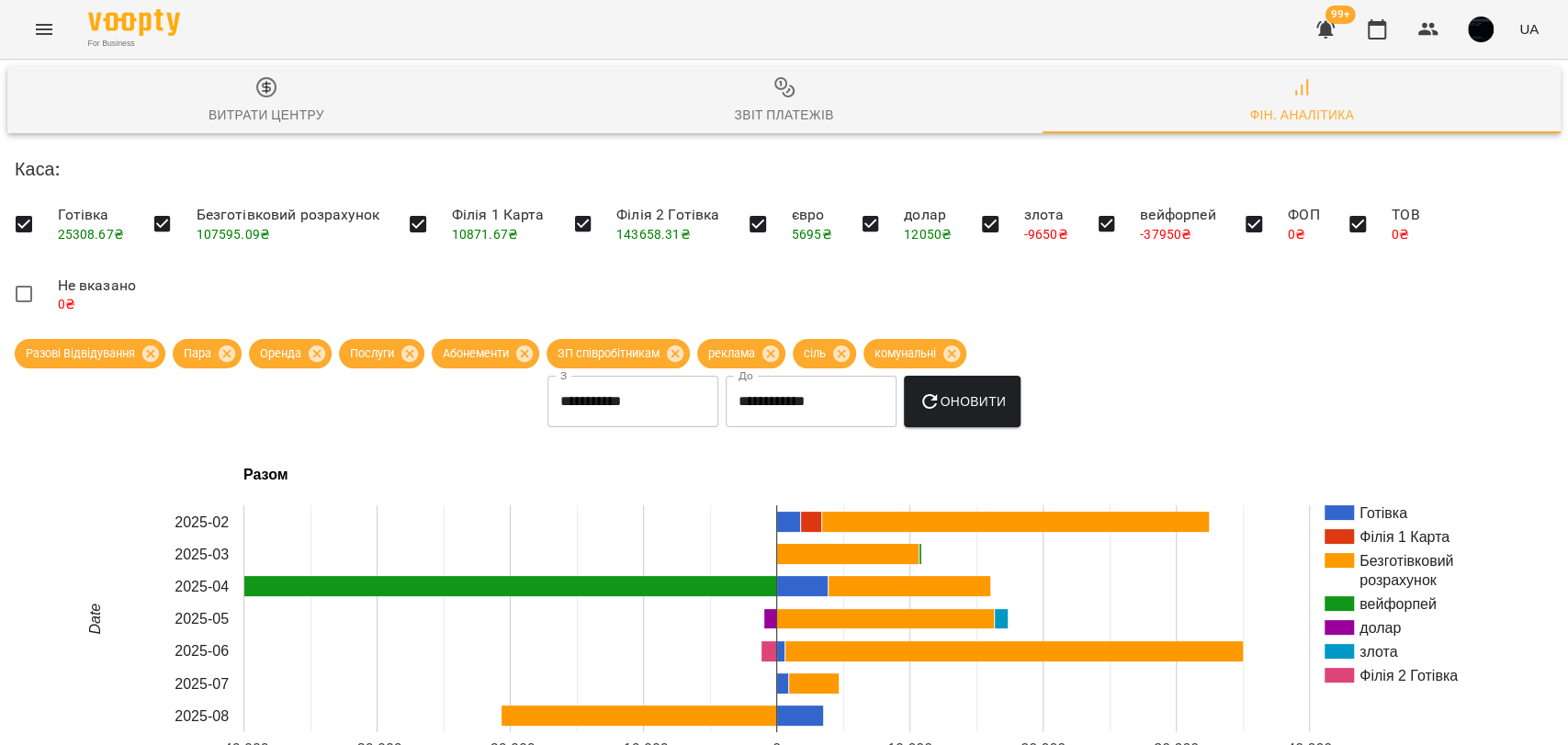
scroll to position [612, 0]
drag, startPoint x: 256, startPoint y: 243, endPoint x: 382, endPoint y: 244, distance: 126.0
click at [35, 15] on button "Menu" at bounding box center [44, 29] width 44 height 44
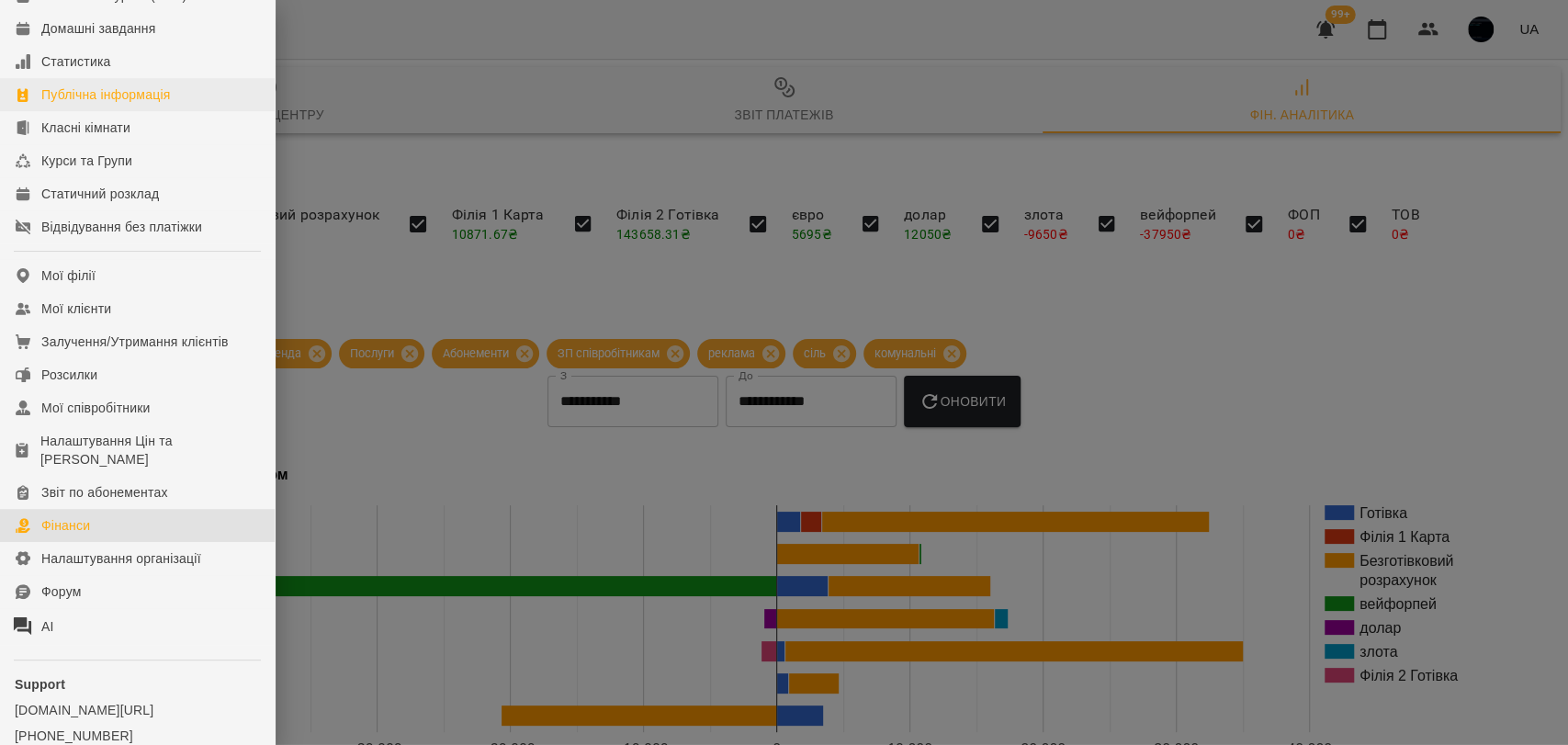
scroll to position [0, 0]
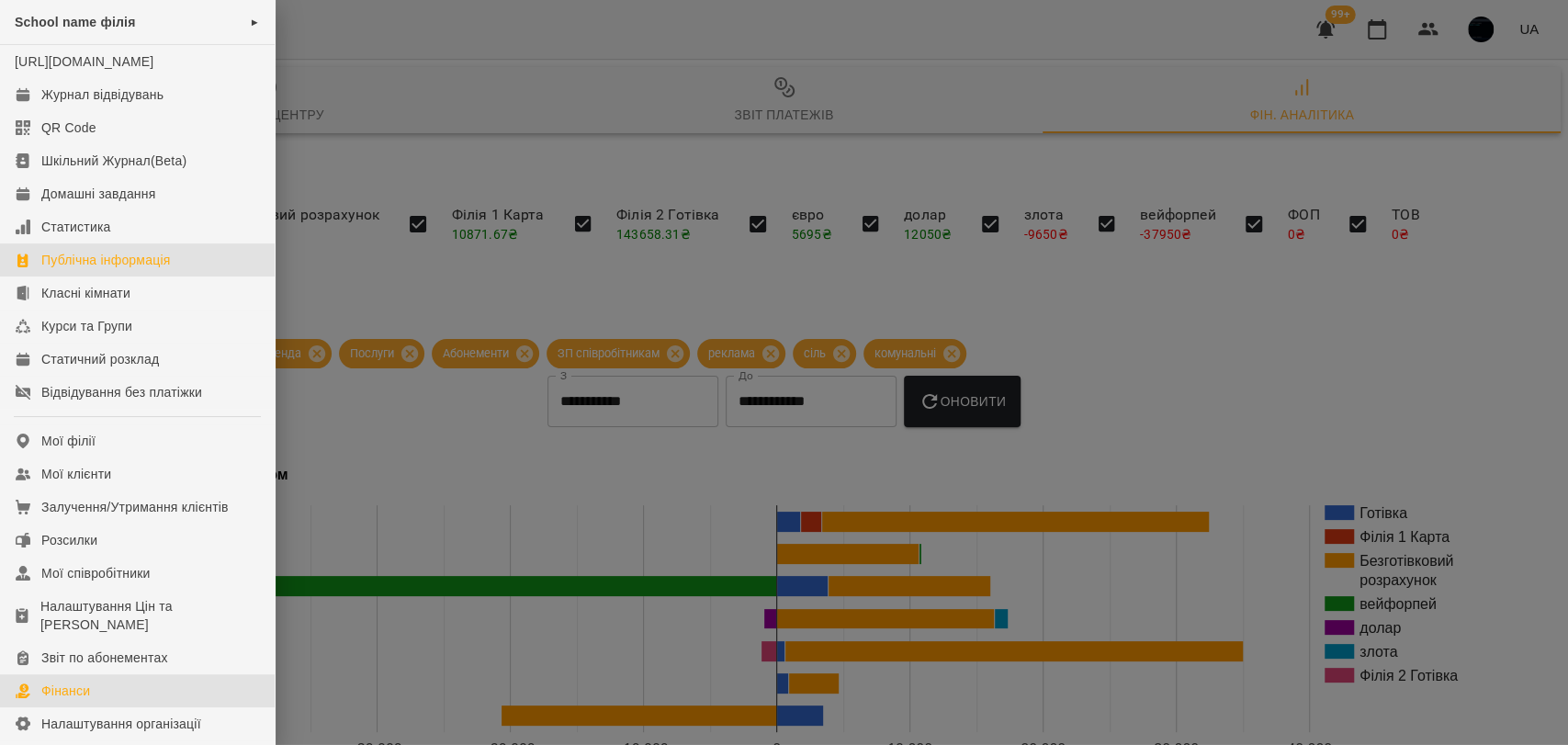
click at [140, 270] on div "Публічна інформація" at bounding box center [106, 260] width 129 height 18
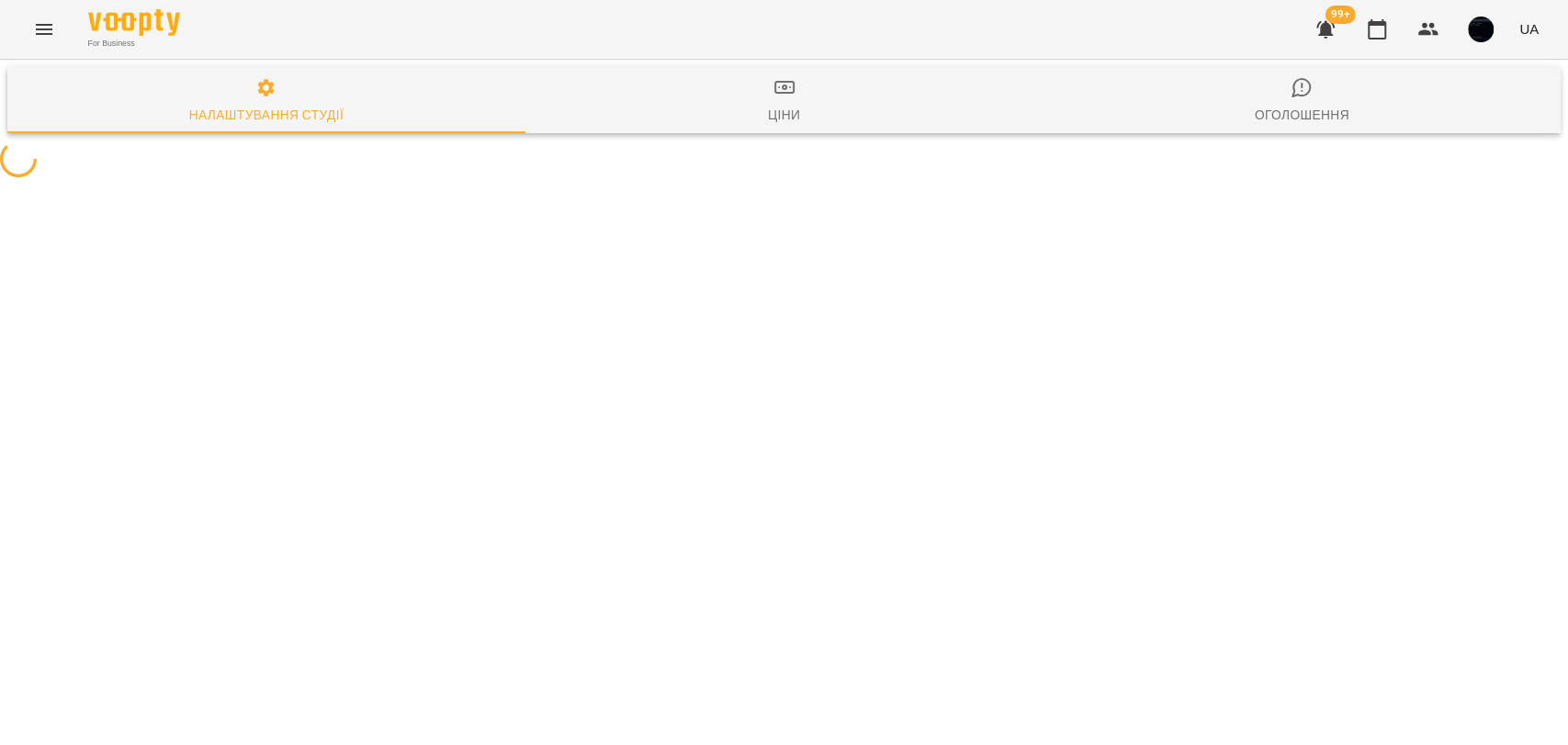
select select "**"
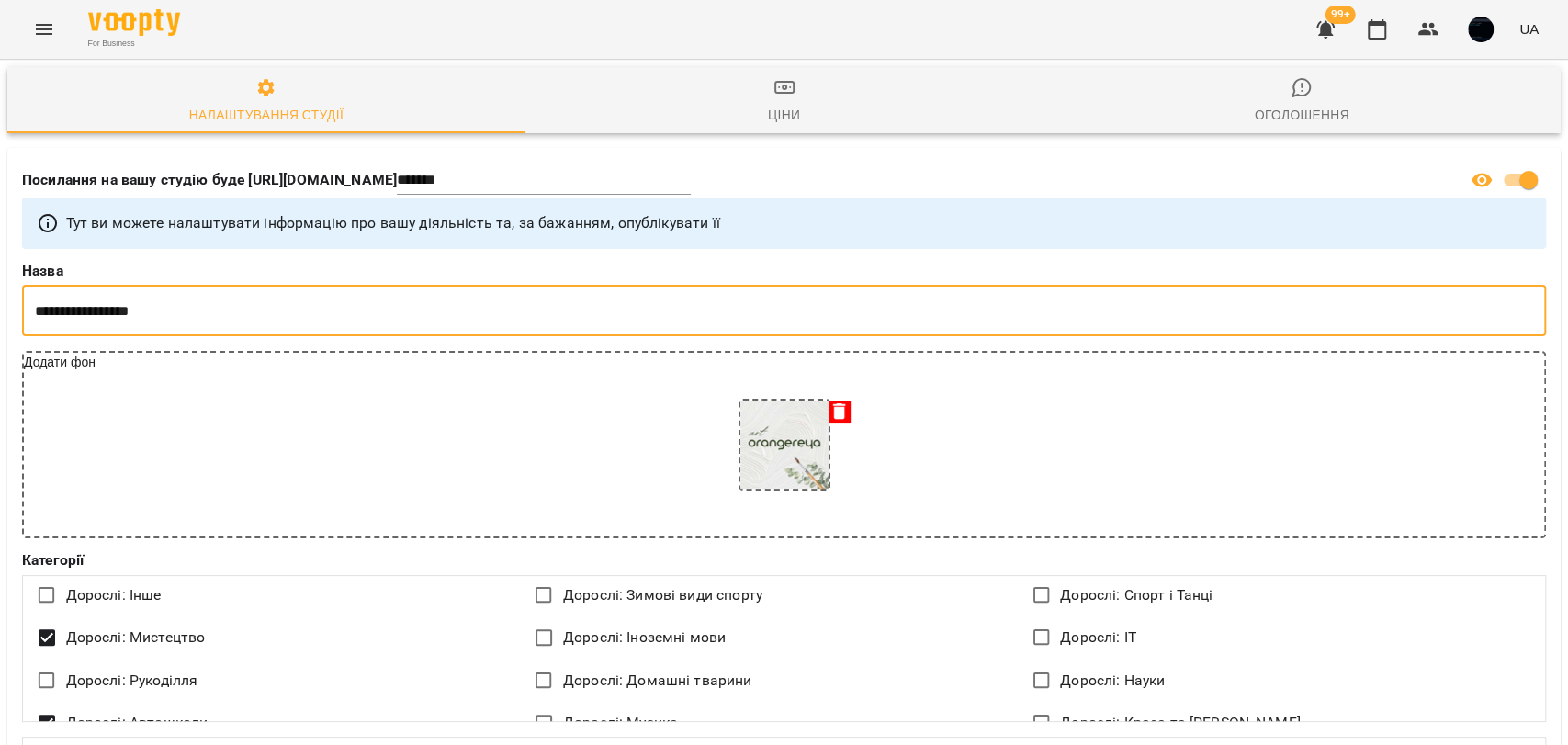
drag, startPoint x: 0, startPoint y: 308, endPoint x: 22, endPoint y: 306, distance: 22.1
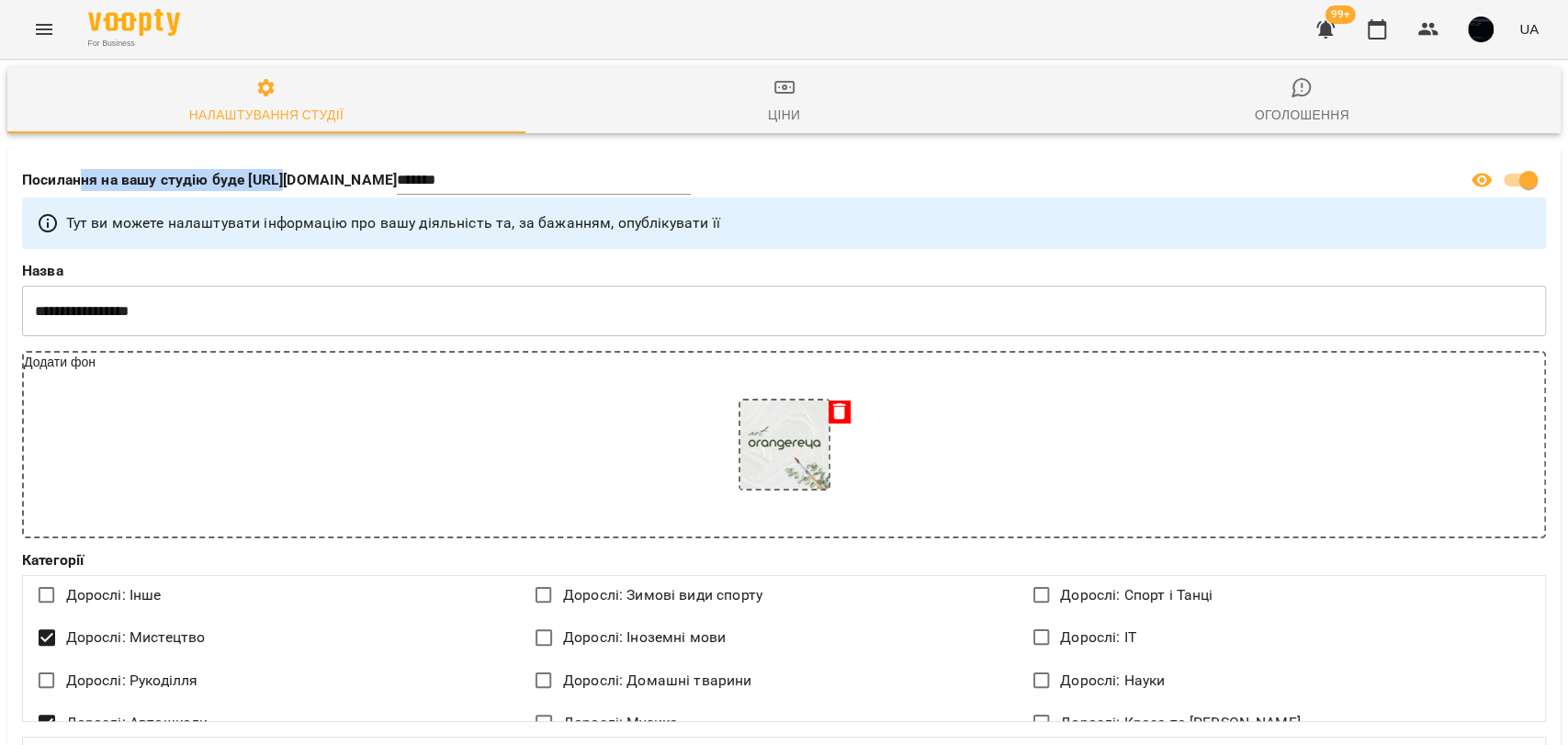
drag, startPoint x: 81, startPoint y: 167, endPoint x: 280, endPoint y: 192, distance: 200.6
click at [280, 192] on div "Посилання на вашу студію буде https://www.voopty.com.ua/studio/ *******" at bounding box center [743, 180] width 1449 height 43
click at [257, 174] on p "Посилання на вашу студію буде [URL][DOMAIN_NAME]" at bounding box center [209, 179] width 374 height 22
click at [248, 174] on p "Посилання на вашу студію буде [URL][DOMAIN_NAME]" at bounding box center [209, 179] width 374 height 22
drag, startPoint x: 247, startPoint y: 174, endPoint x: 483, endPoint y: 179, distance: 236.1
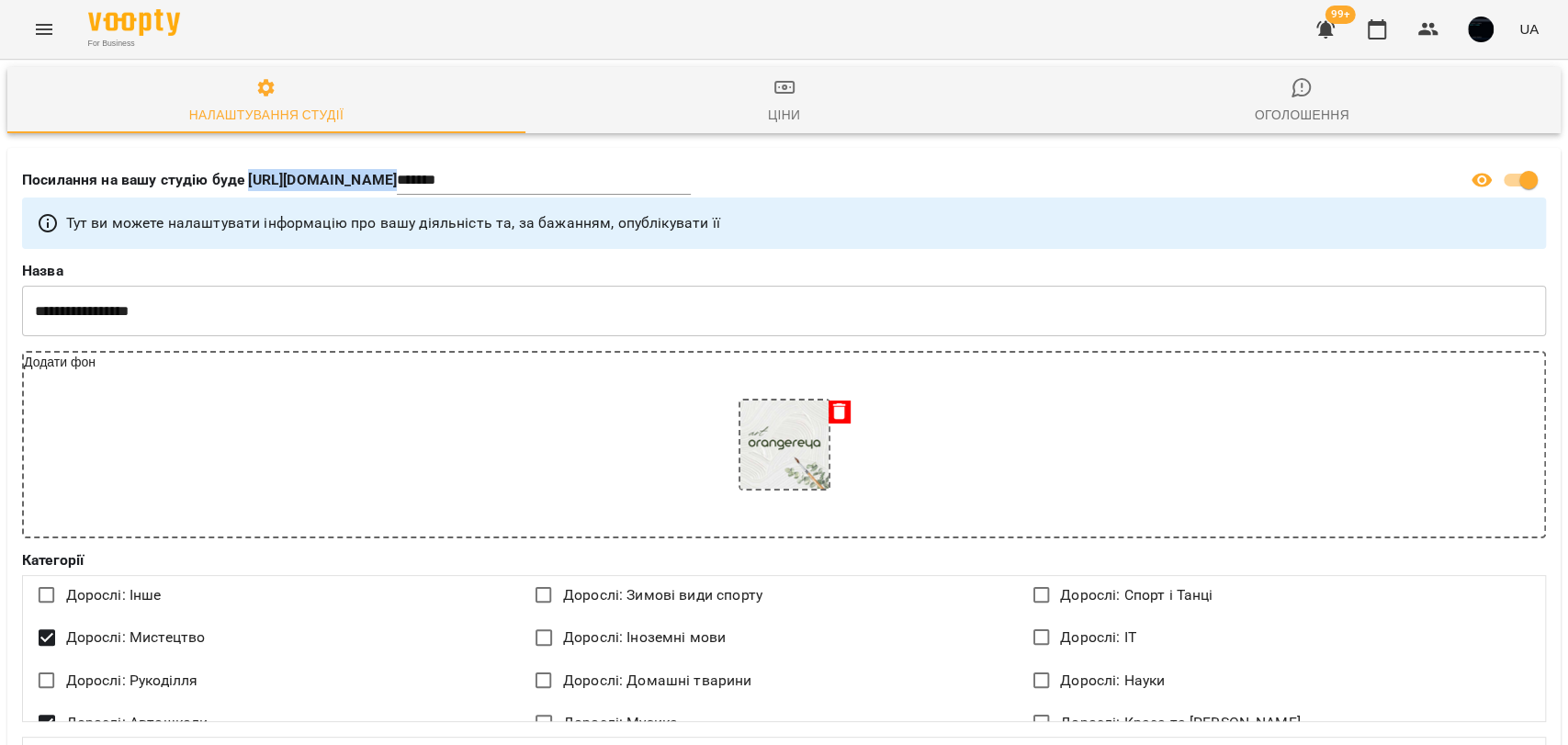
click at [483, 179] on div "Посилання на вашу студію буде https://www.voopty.com.ua/studio/ *******" at bounding box center [743, 180] width 1449 height 43
drag, startPoint x: 565, startPoint y: 172, endPoint x: 461, endPoint y: 179, distance: 104.2
click at [461, 179] on div "Посилання на вашу студію буде https://www.voopty.com.ua/studio/ *******" at bounding box center [743, 180] width 1449 height 43
click at [397, 172] on p "Посилання на вашу студію буде [URL][DOMAIN_NAME]" at bounding box center [209, 179] width 374 height 22
click at [63, 25] on button "Menu" at bounding box center [44, 29] width 44 height 44
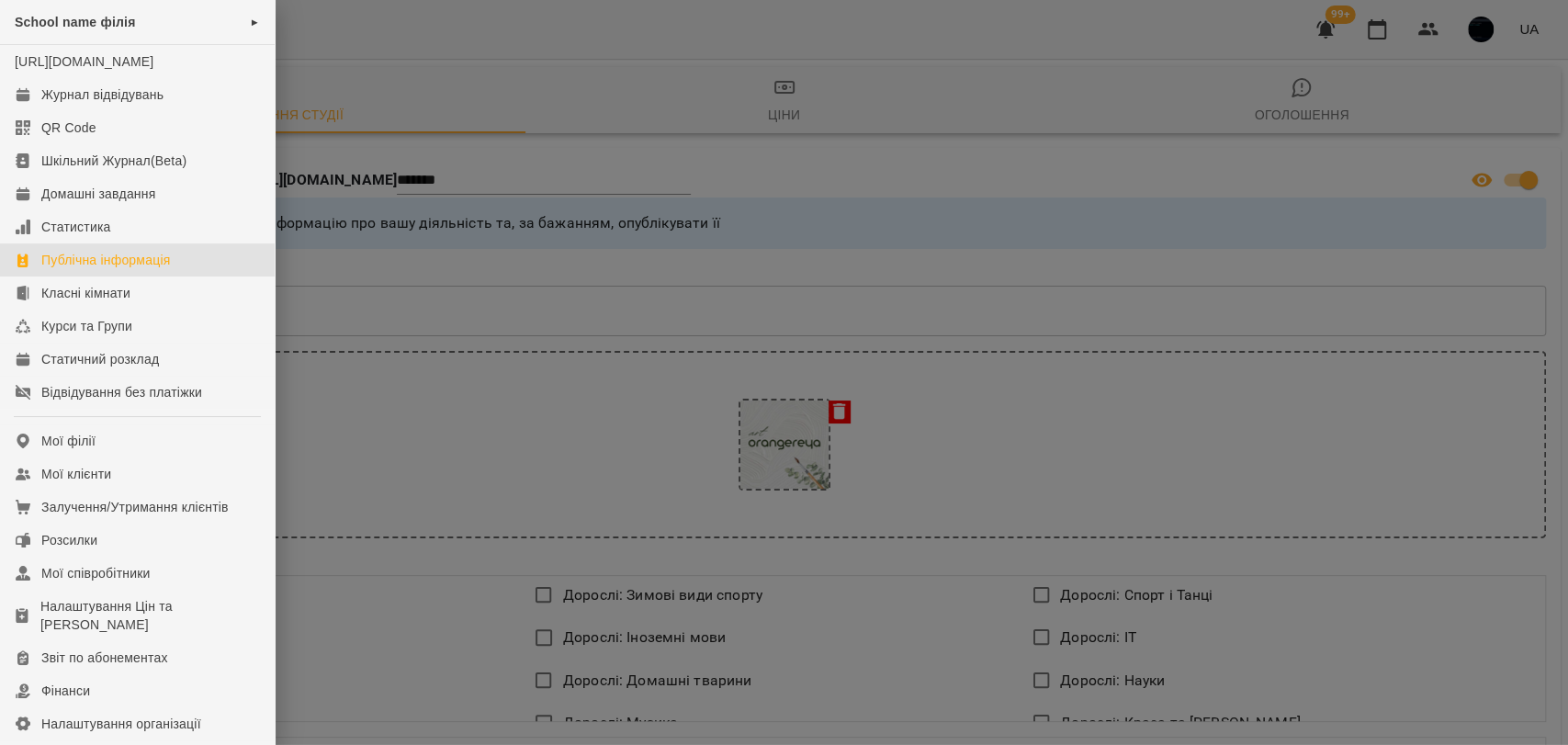
click at [446, 363] on div at bounding box center [784, 372] width 1568 height 745
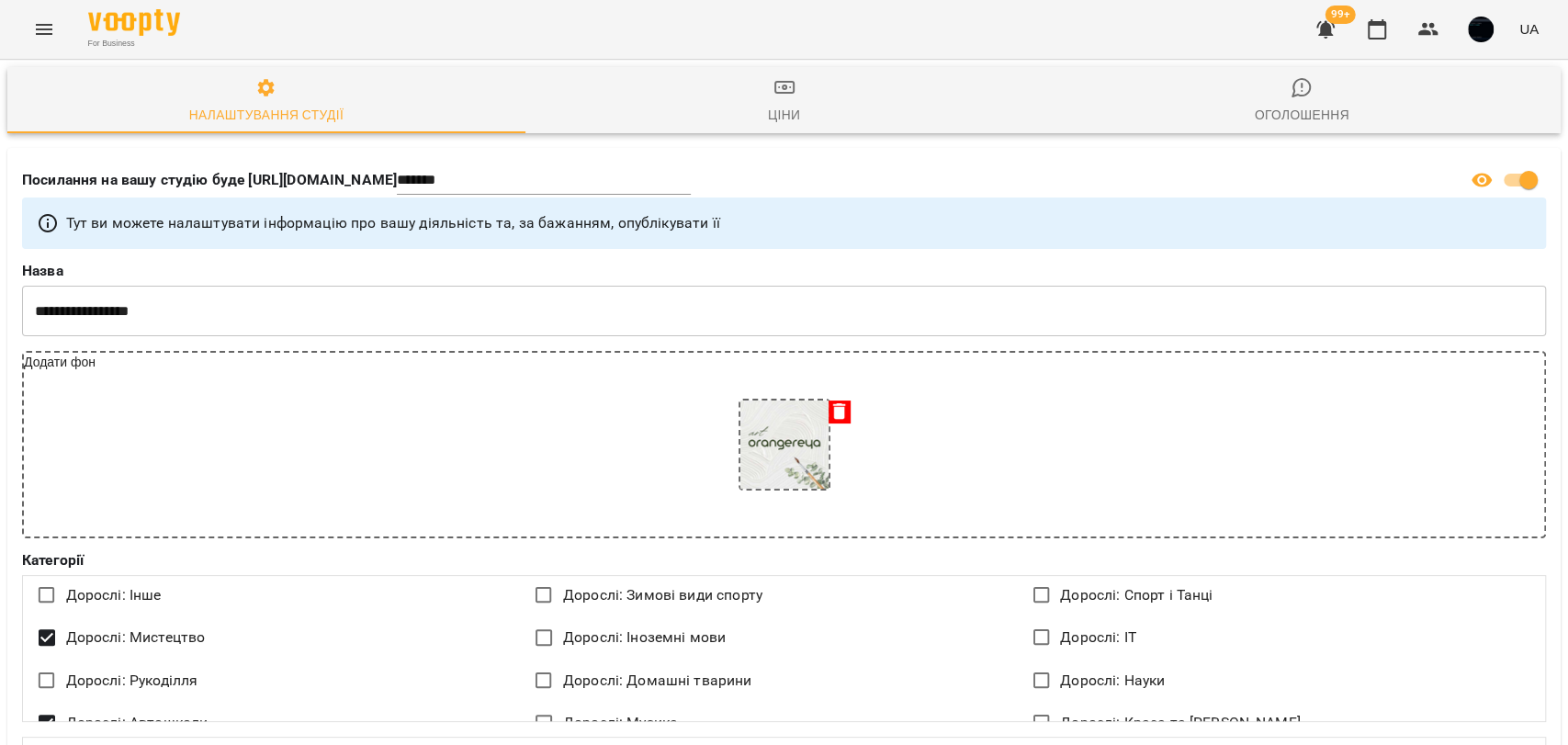
click at [33, 22] on icon "Menu" at bounding box center [44, 29] width 22 height 22
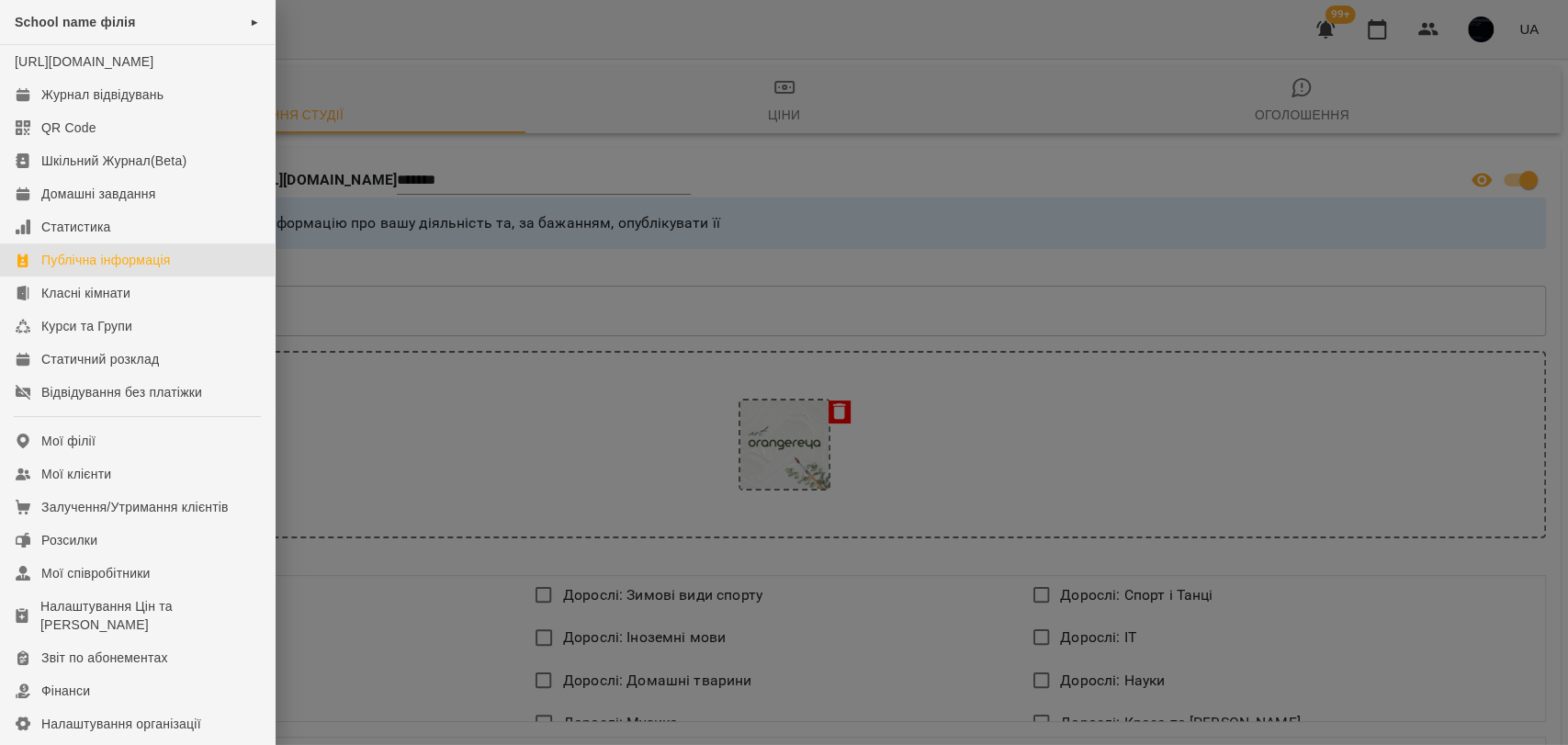
click at [501, 112] on div at bounding box center [784, 372] width 1568 height 745
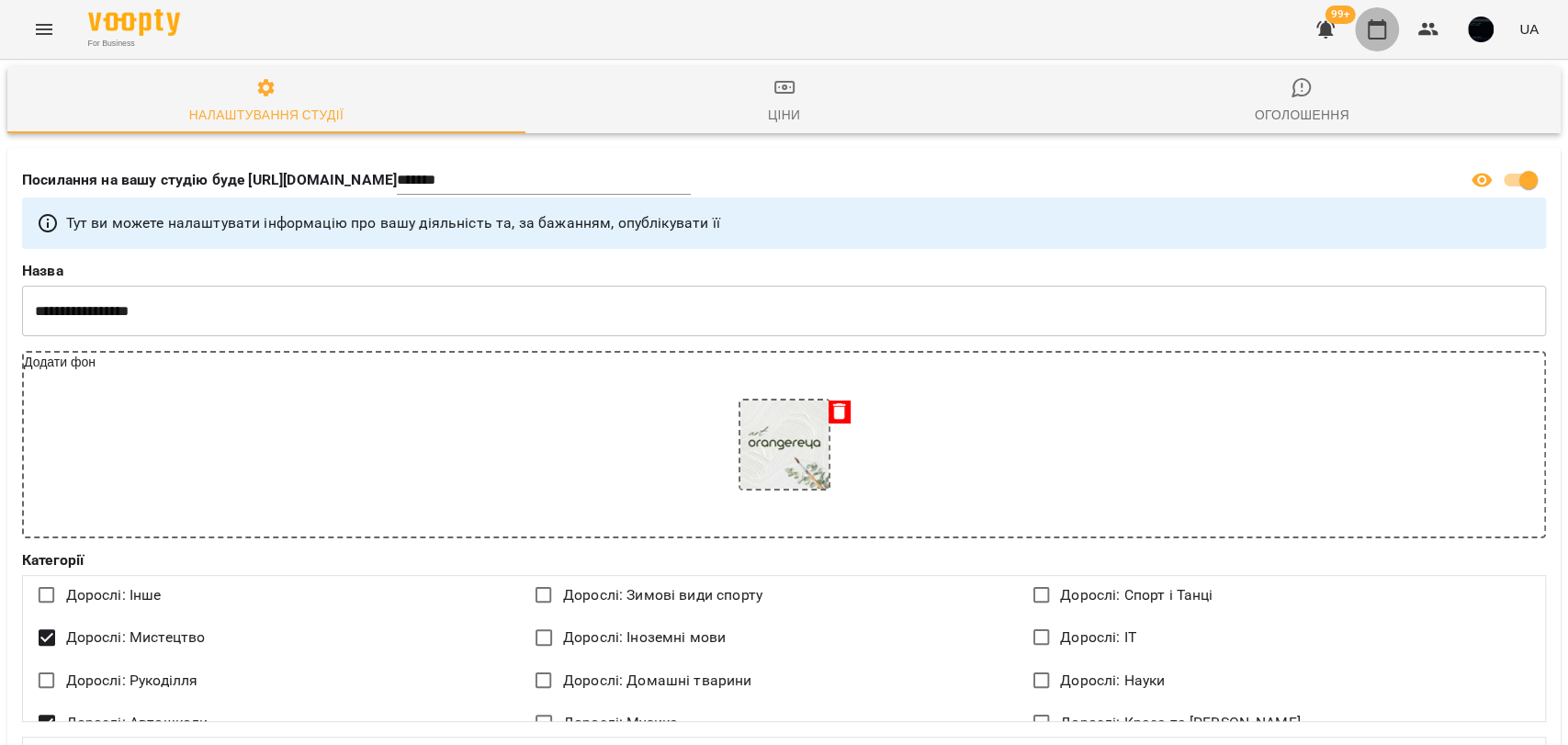
click at [1375, 31] on icon "button" at bounding box center [1376, 29] width 22 height 22
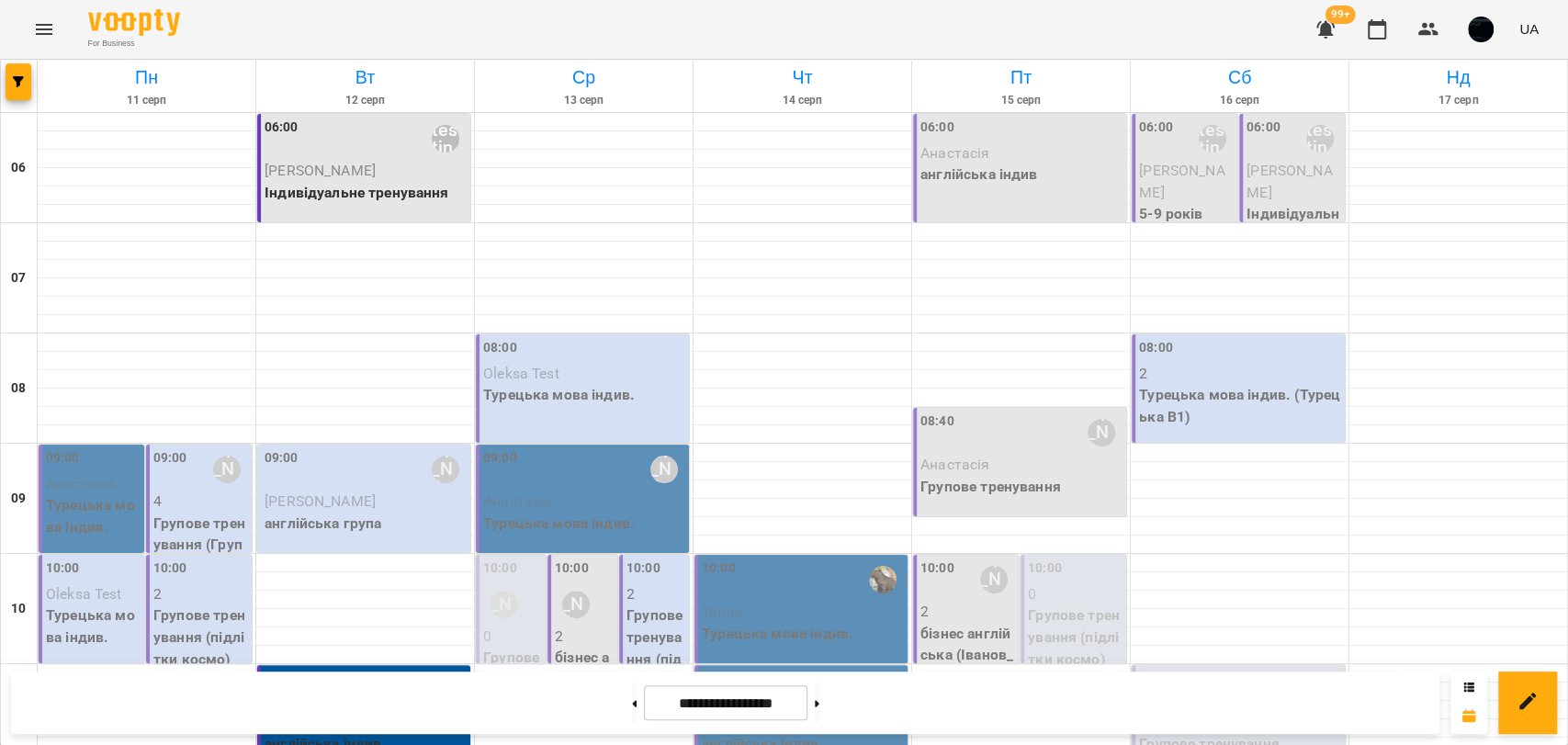
scroll to position [1325, 0]
drag, startPoint x: 7, startPoint y: 602, endPoint x: 29, endPoint y: 605, distance: 22.2
click at [55, 31] on button "Menu" at bounding box center [44, 29] width 44 height 44
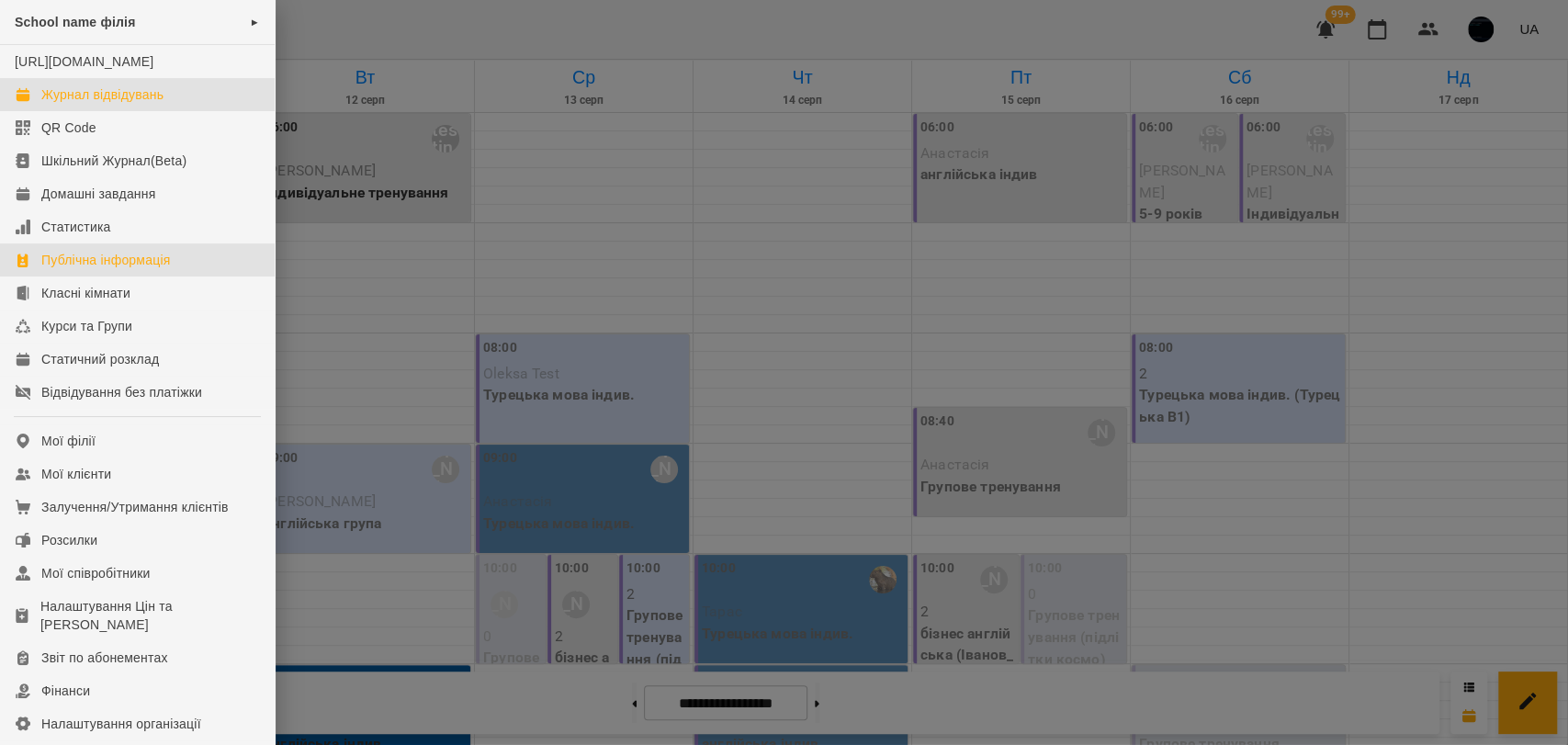
click at [76, 270] on div "Публічна інформація" at bounding box center [106, 260] width 129 height 18
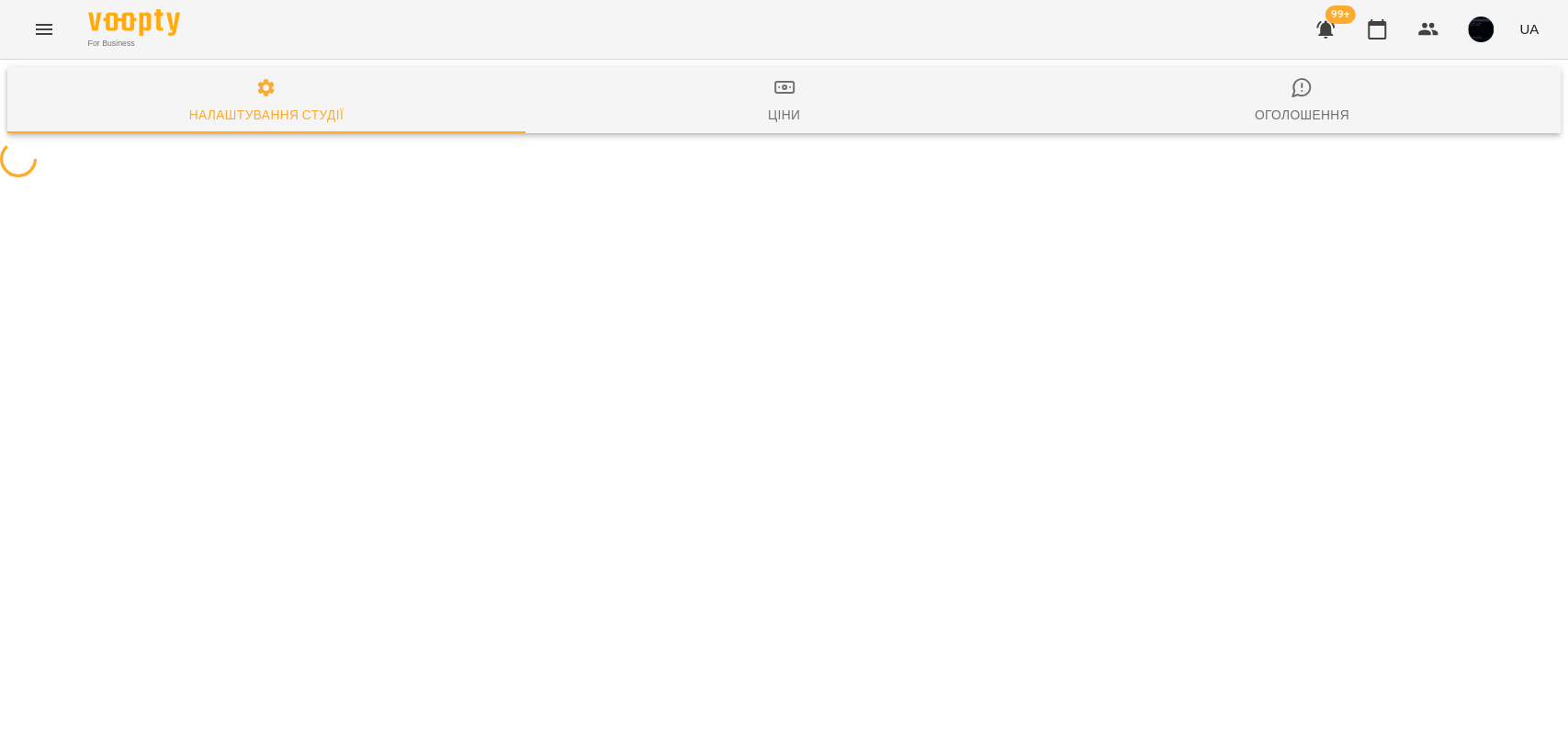
select select "**"
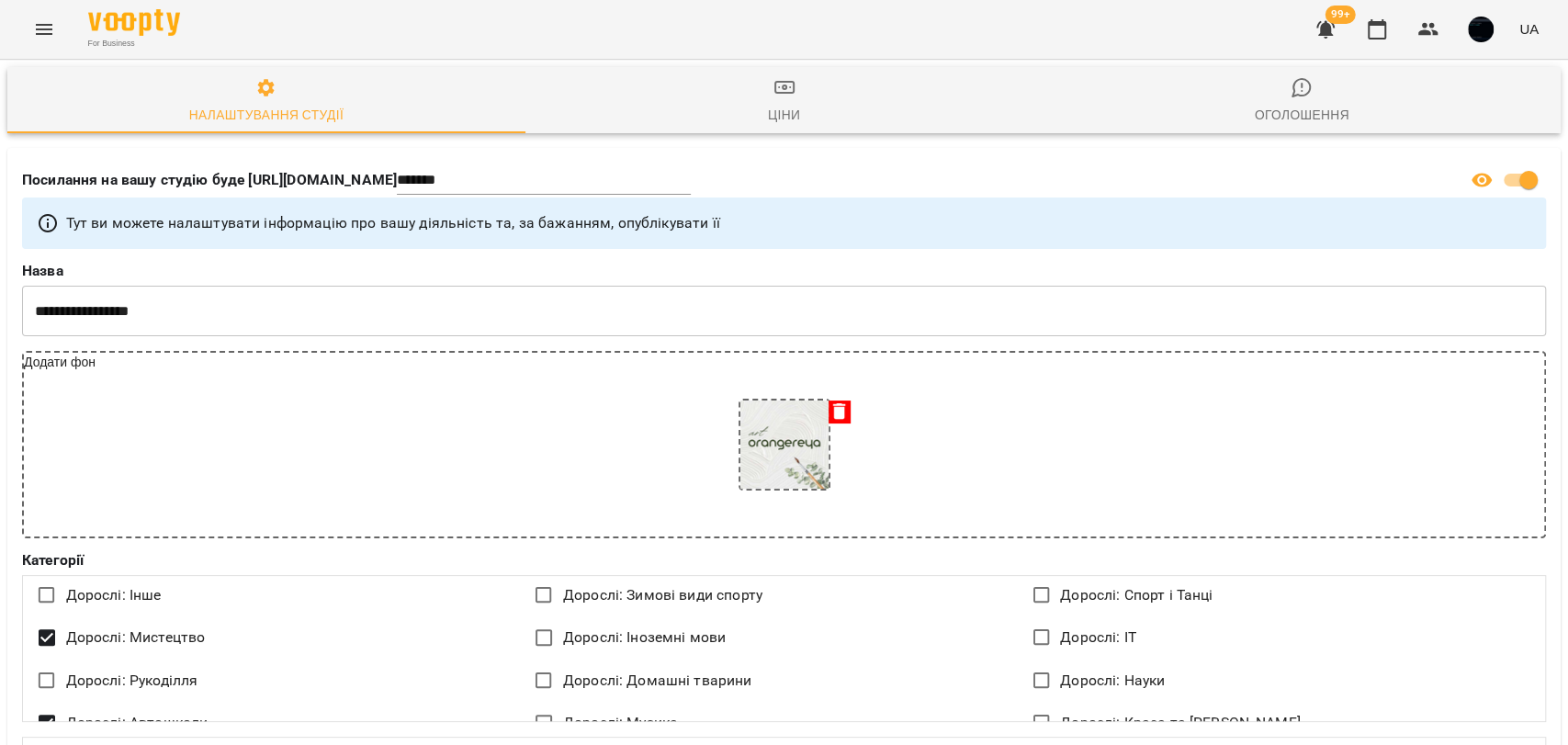
scroll to position [2398, 0]
click at [469, 428] on li "21" at bounding box center [802, 418] width 1531 height 18
type input "*****"
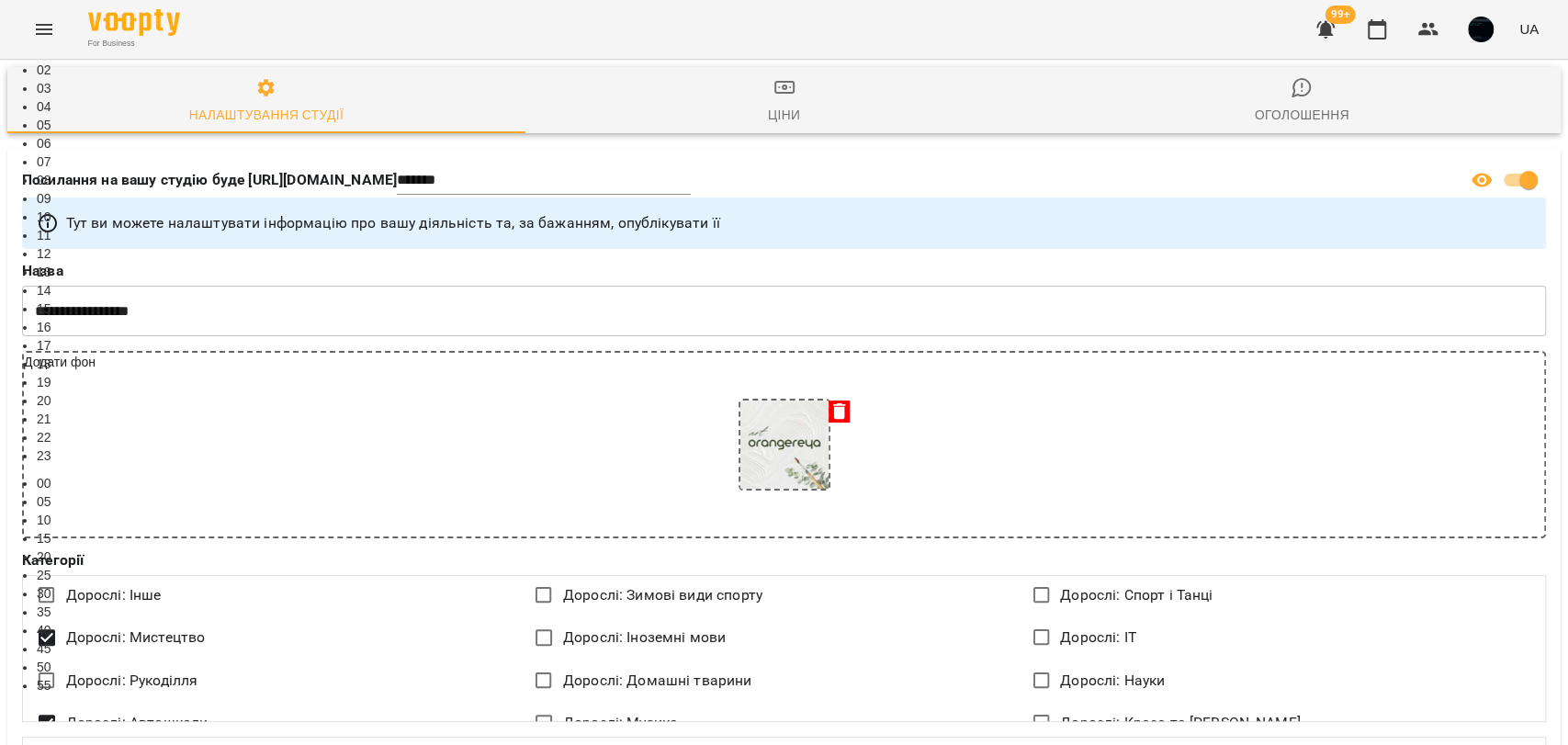
type input "*****"
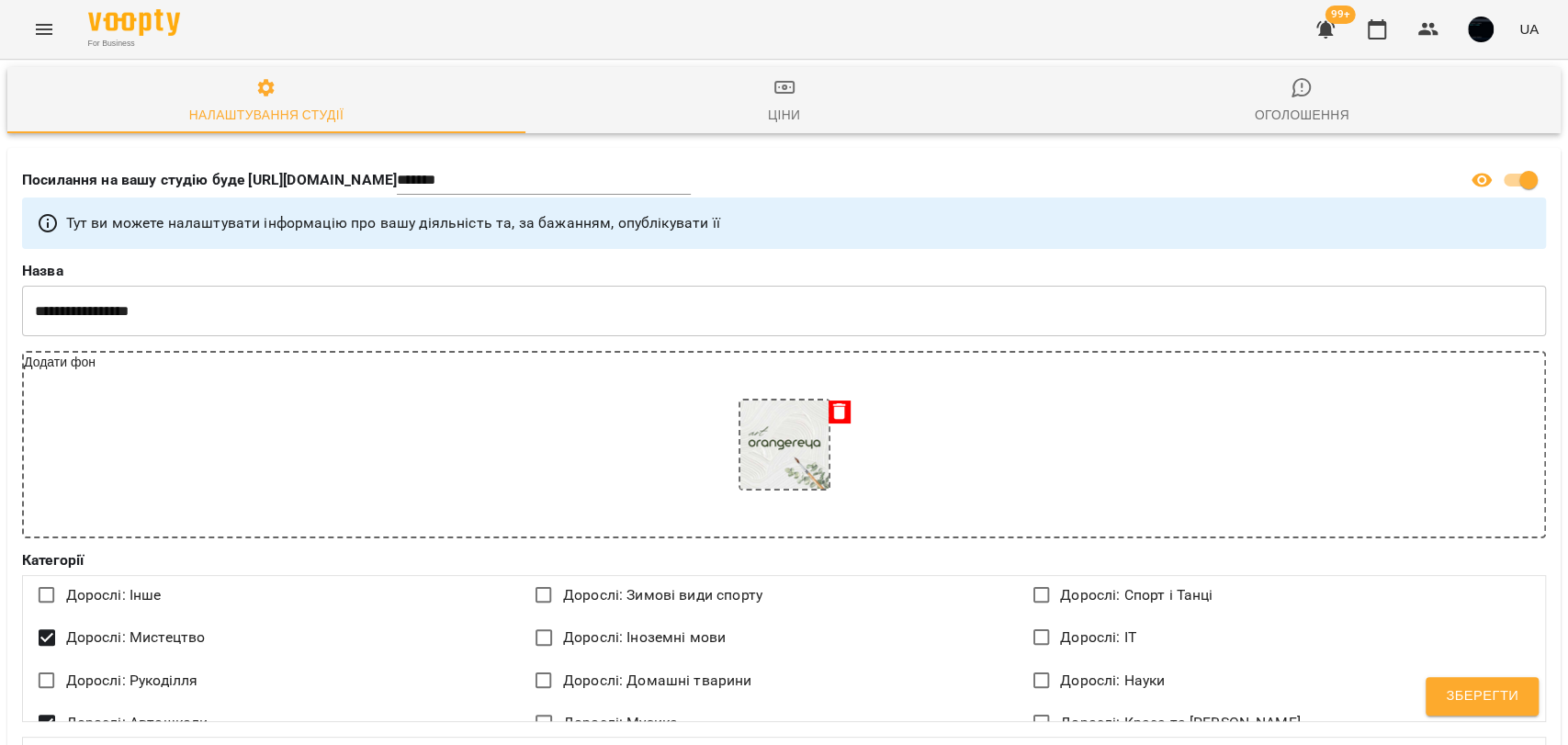
click at [1453, 715] on button "Зберегти" at bounding box center [1482, 696] width 113 height 39
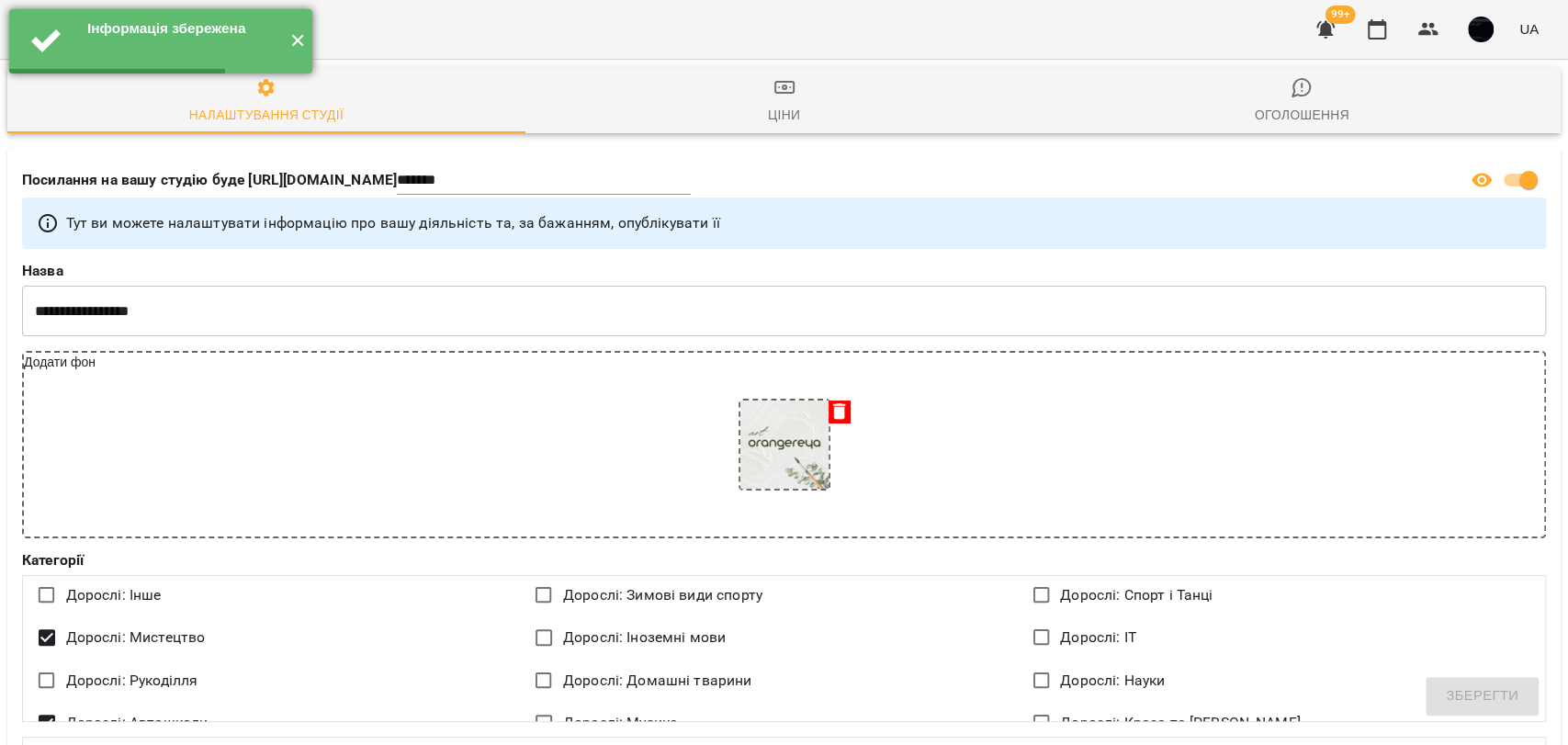
select select "**"
click at [304, 52] on button "✕" at bounding box center [297, 41] width 30 height 64
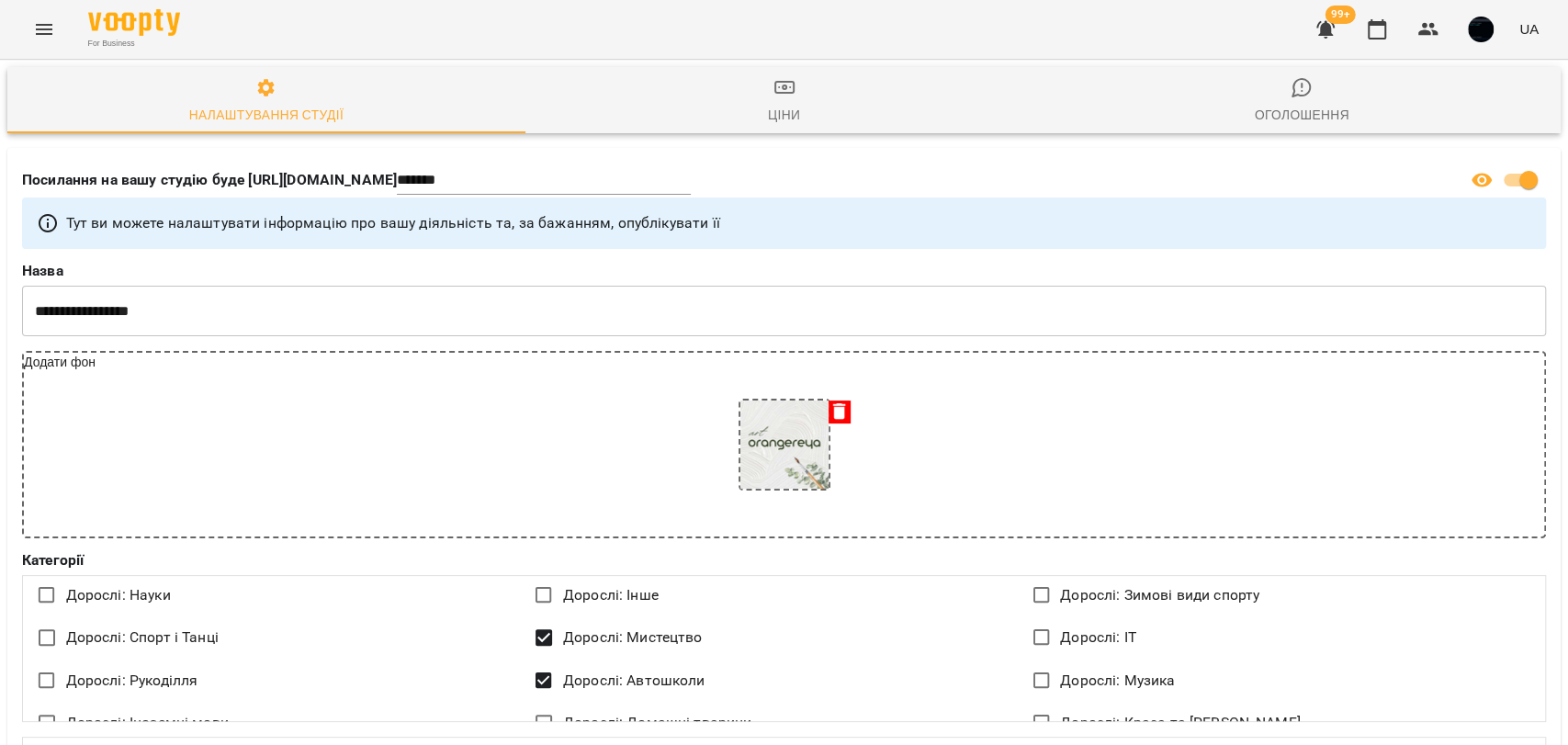
scroll to position [2318, 0]
click at [1379, 44] on button "button" at bounding box center [1376, 29] width 44 height 44
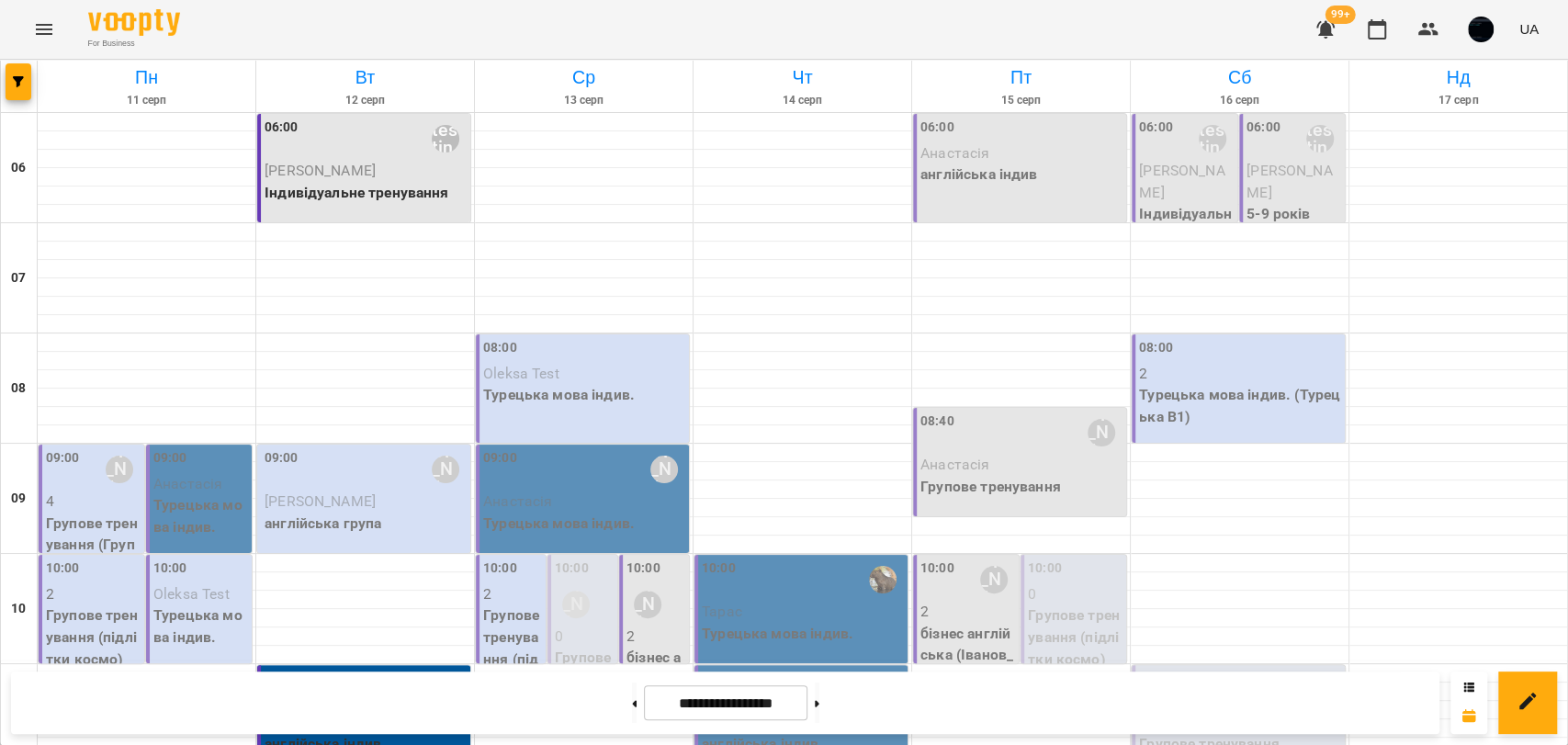
scroll to position [1104, 0]
drag, startPoint x: 27, startPoint y: 604, endPoint x: 18, endPoint y: 605, distance: 9.1
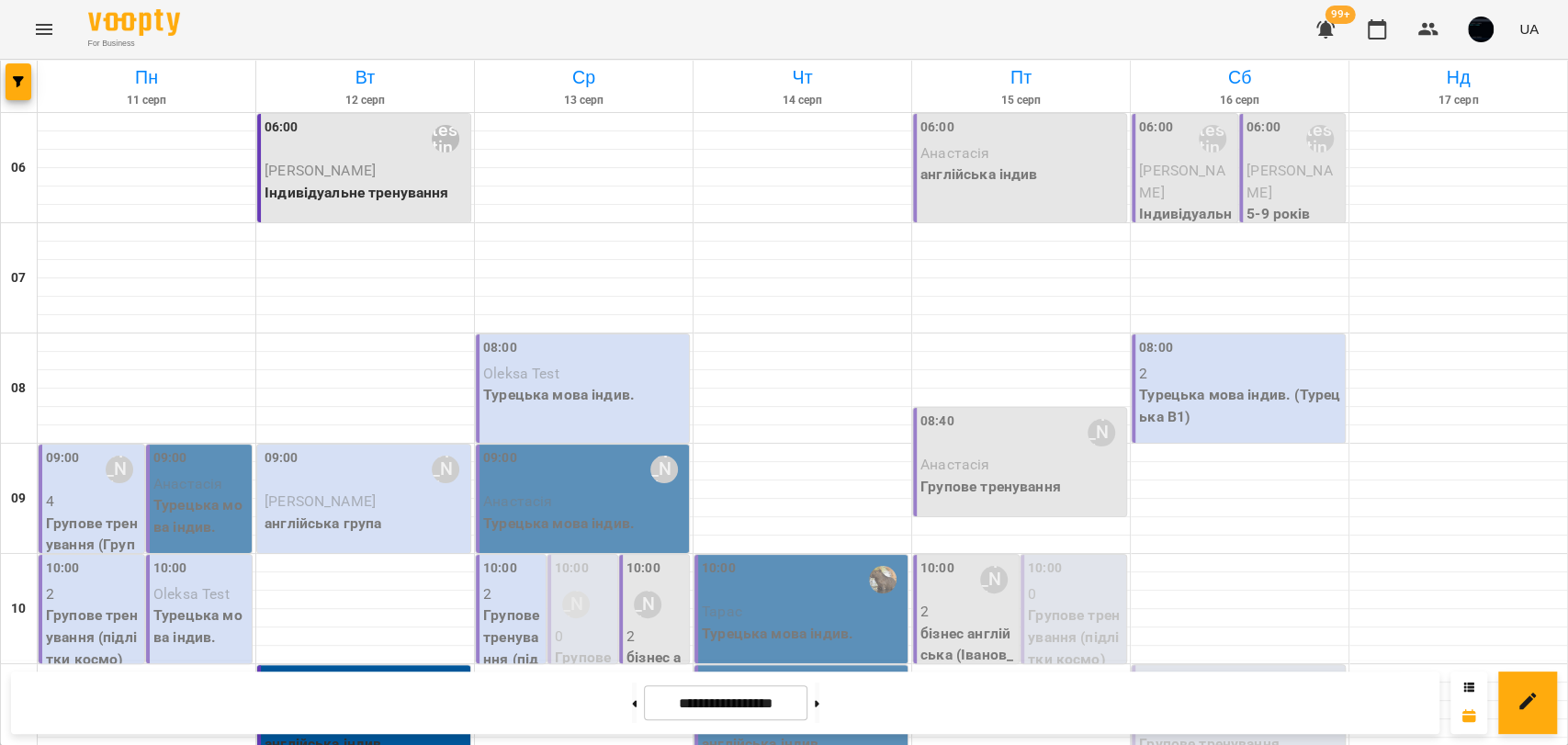
click at [36, 4] on div "For Business 99+ UA" at bounding box center [784, 29] width 1568 height 59
click at [45, 21] on icon "Menu" at bounding box center [44, 29] width 22 height 22
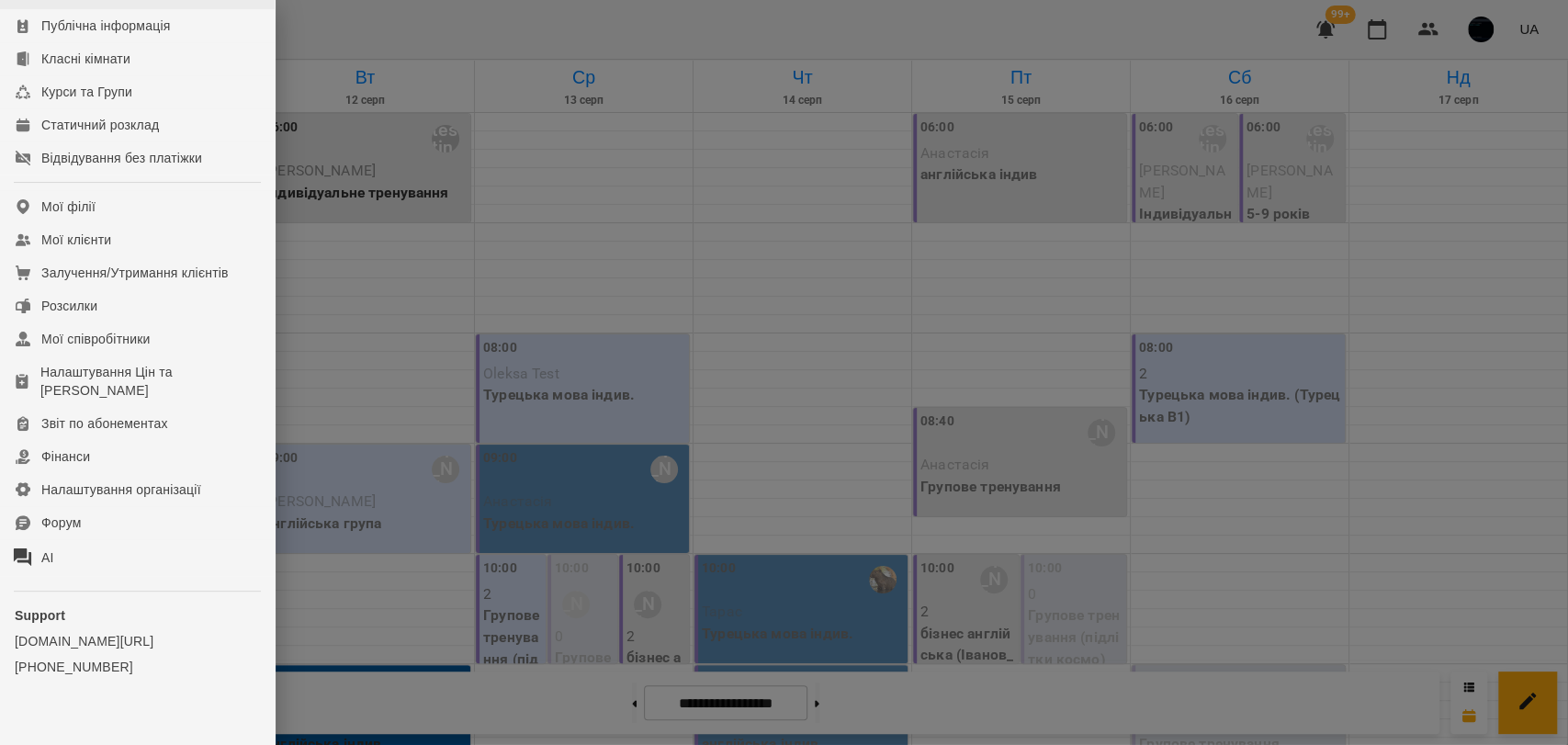
scroll to position [272, 0]
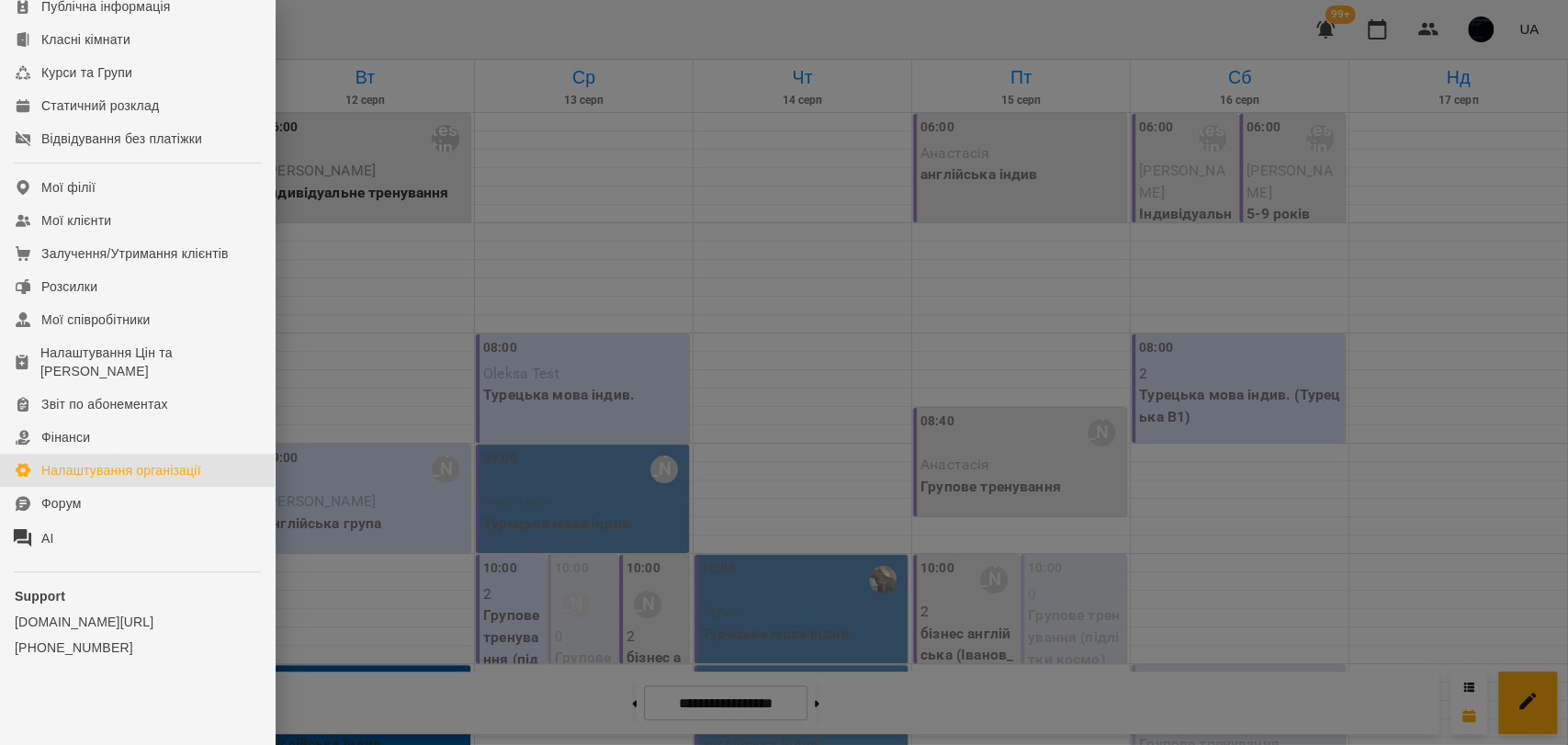
click at [162, 465] on div "Налаштування організації" at bounding box center [121, 470] width 160 height 18
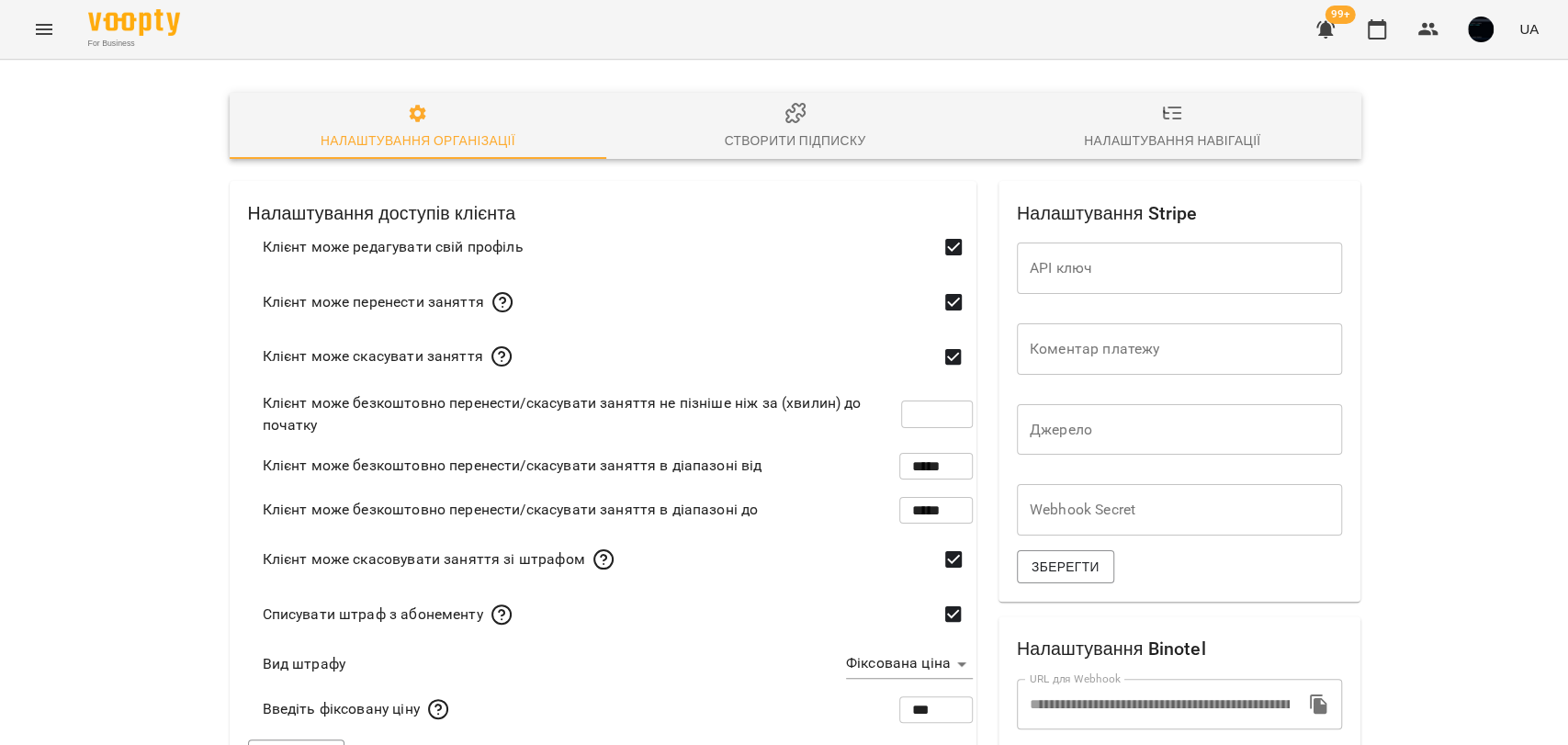
scroll to position [102, 0]
drag, startPoint x: 926, startPoint y: 309, endPoint x: 912, endPoint y: 309, distance: 14.0
click at [912, 389] on input "***" at bounding box center [937, 414] width 72 height 51
click at [907, 389] on input "***" at bounding box center [937, 414] width 72 height 51
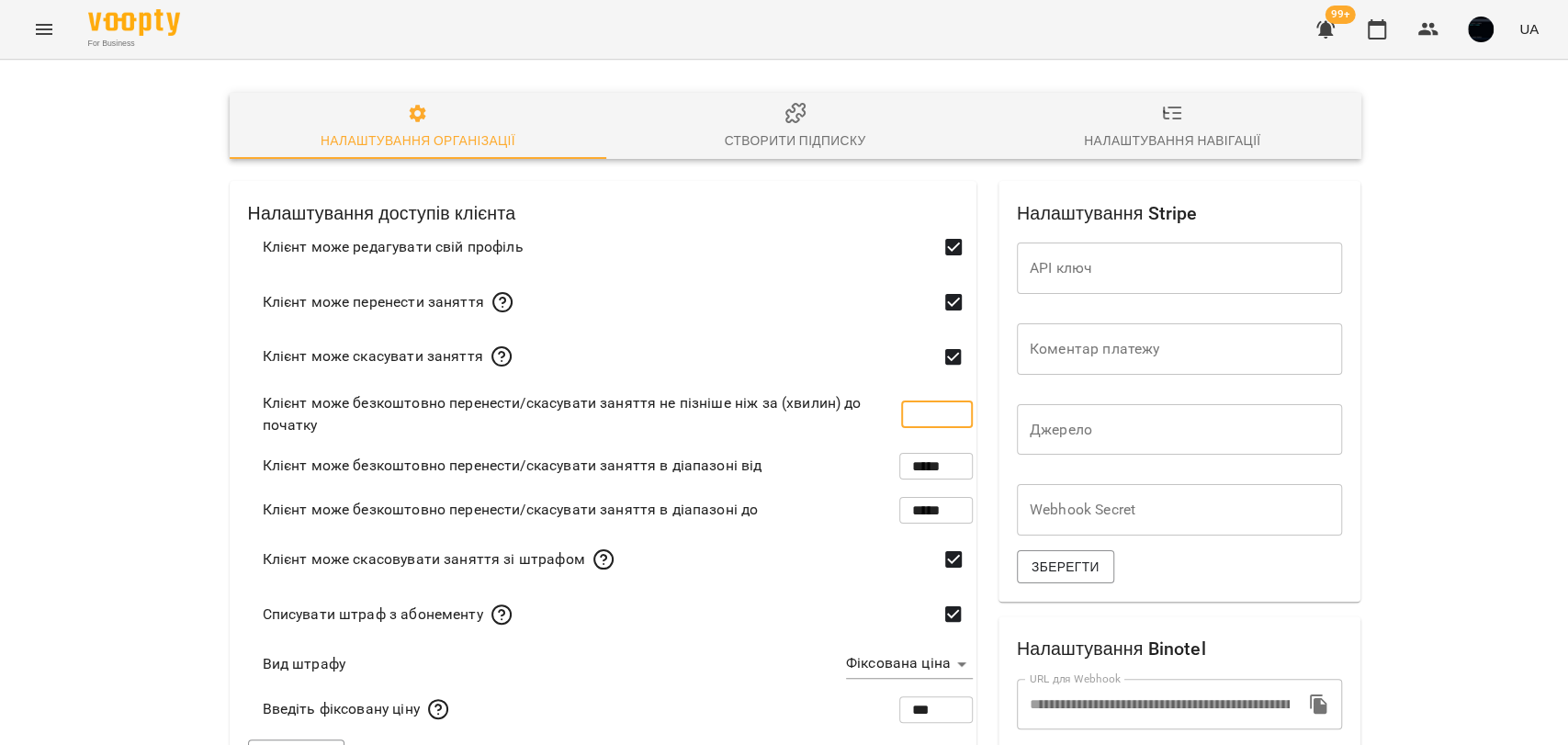
type input "***"
click at [928, 440] on input "*****" at bounding box center [936, 466] width 74 height 51
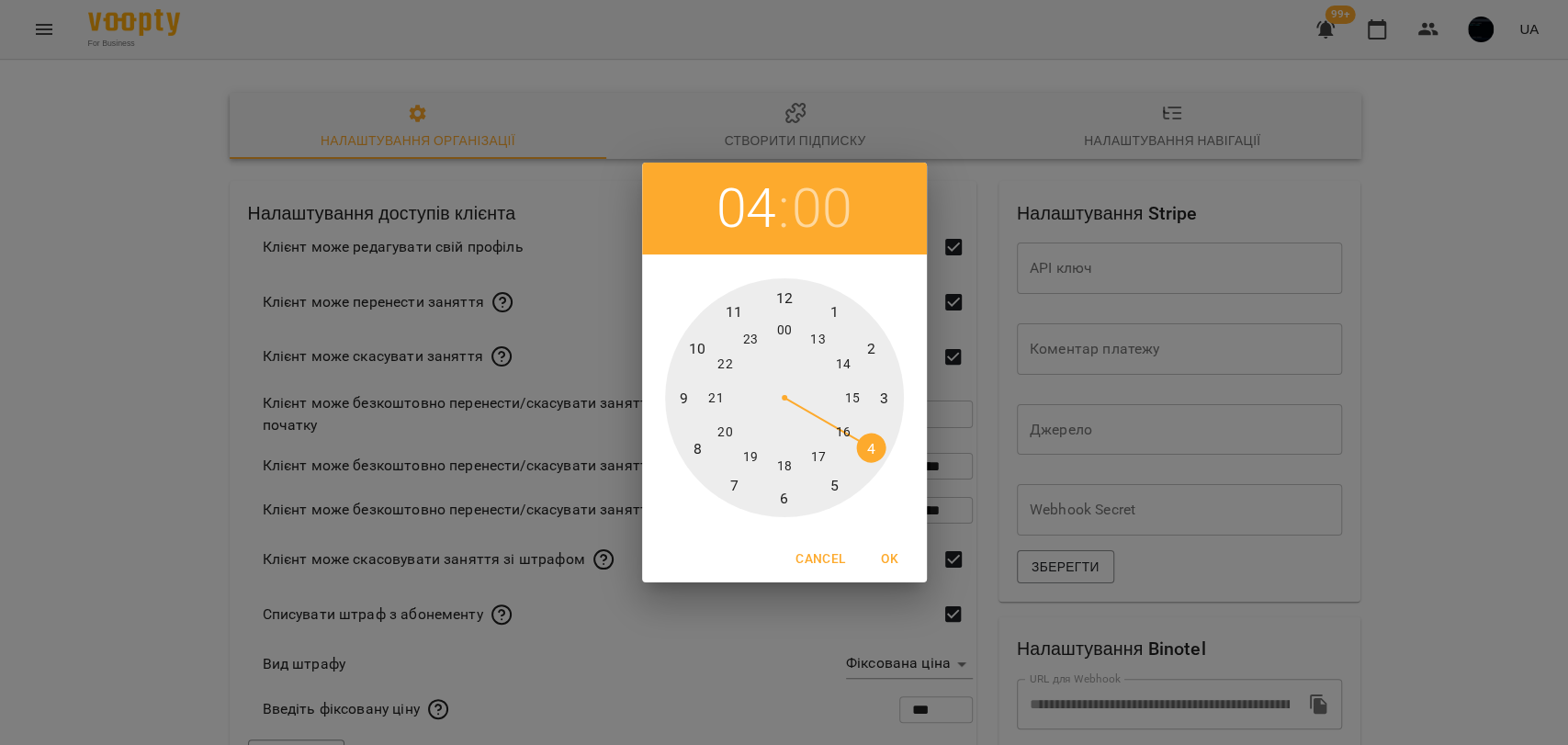
click at [960, 288] on div "04 : 00 00 1 2 3 4 5 6 7 8 9 10 11 12 13 14 15 16 17 18 19 20 21 22 23 Cancel OK" at bounding box center [784, 372] width 1568 height 745
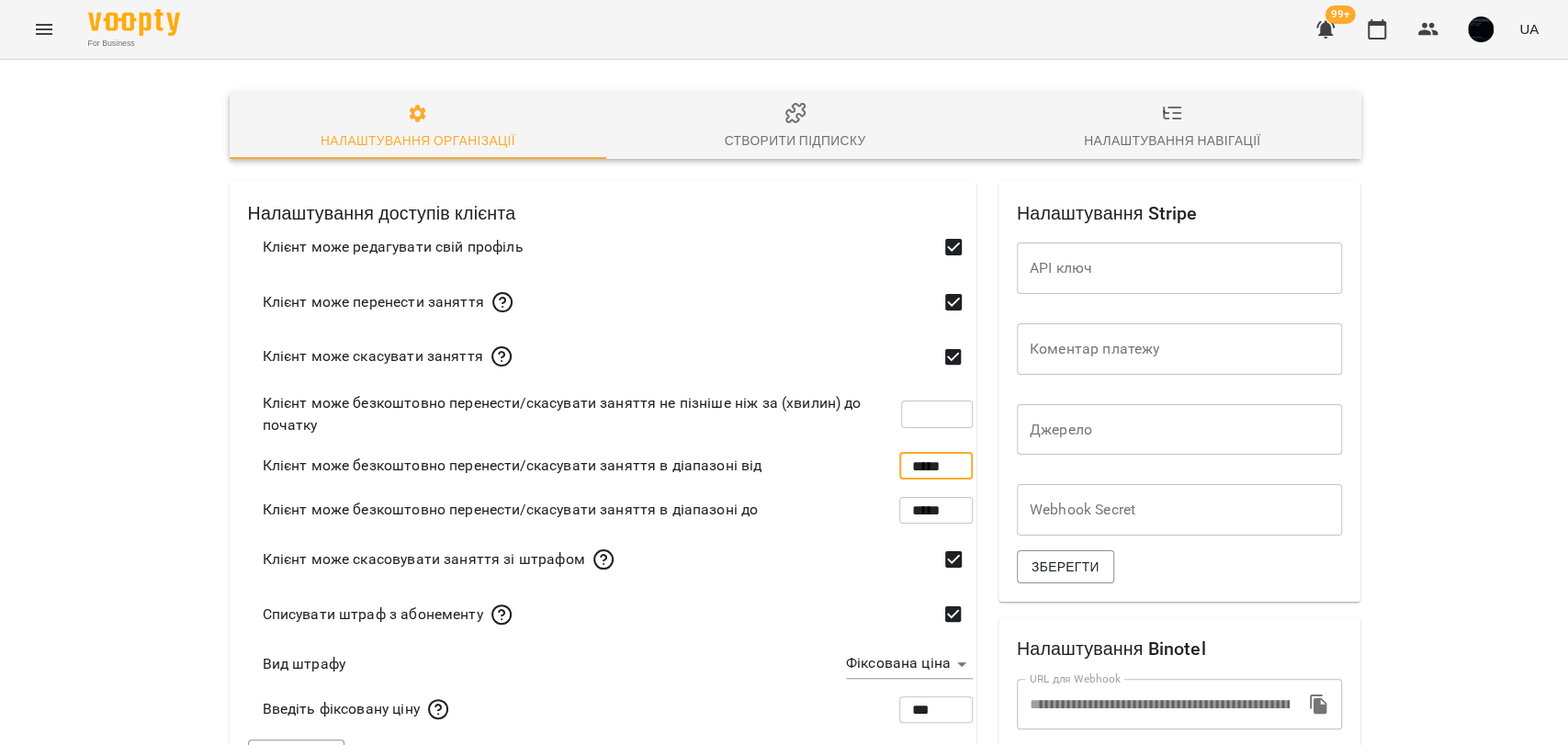
scroll to position [306, 0]
click at [907, 348] on body "**********" at bounding box center [784, 707] width 1568 height 1414
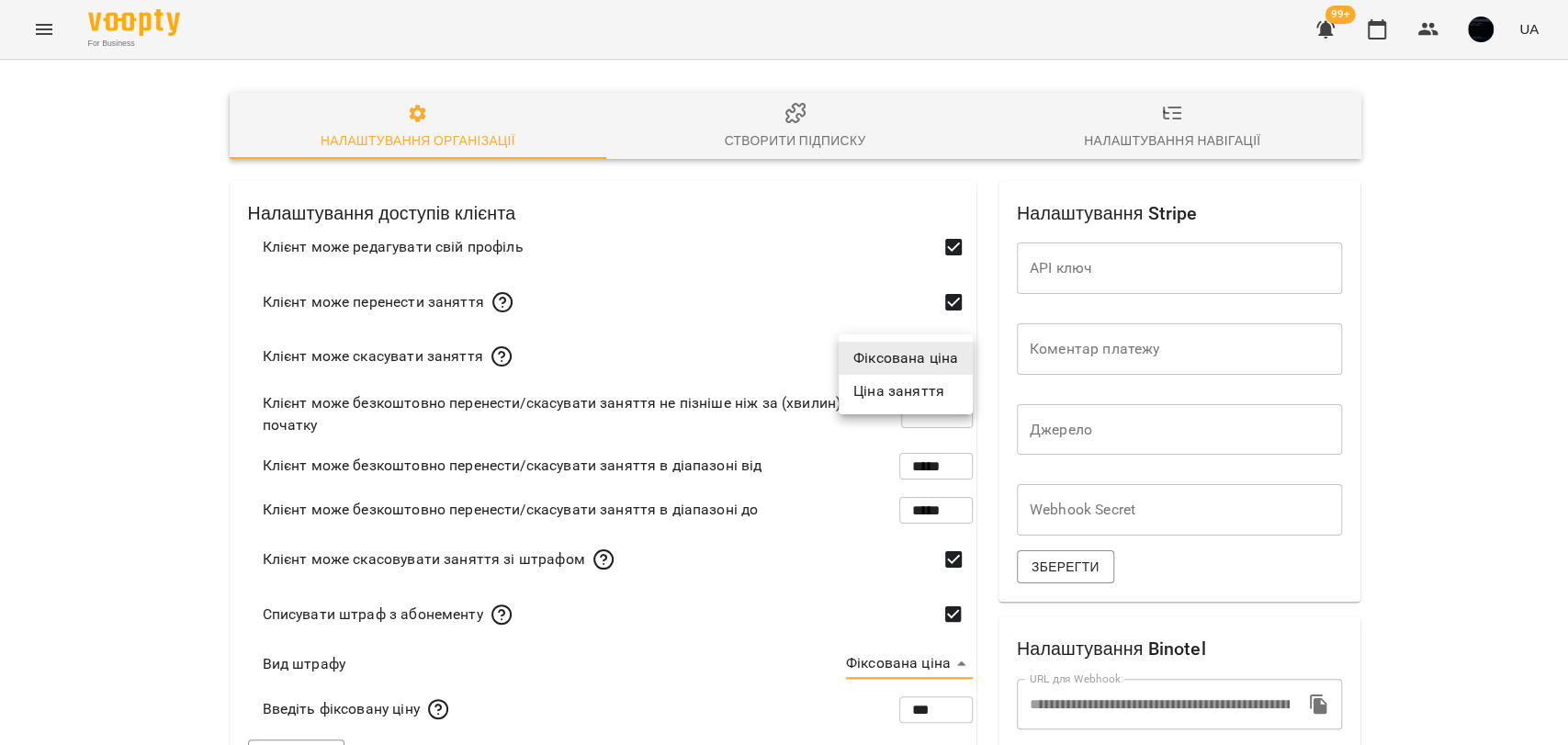
click at [816, 362] on div at bounding box center [784, 372] width 1568 height 745
drag, startPoint x: 929, startPoint y: 417, endPoint x: 896, endPoint y: 414, distance: 33.1
click at [901, 414] on input "***" at bounding box center [937, 414] width 72 height 51
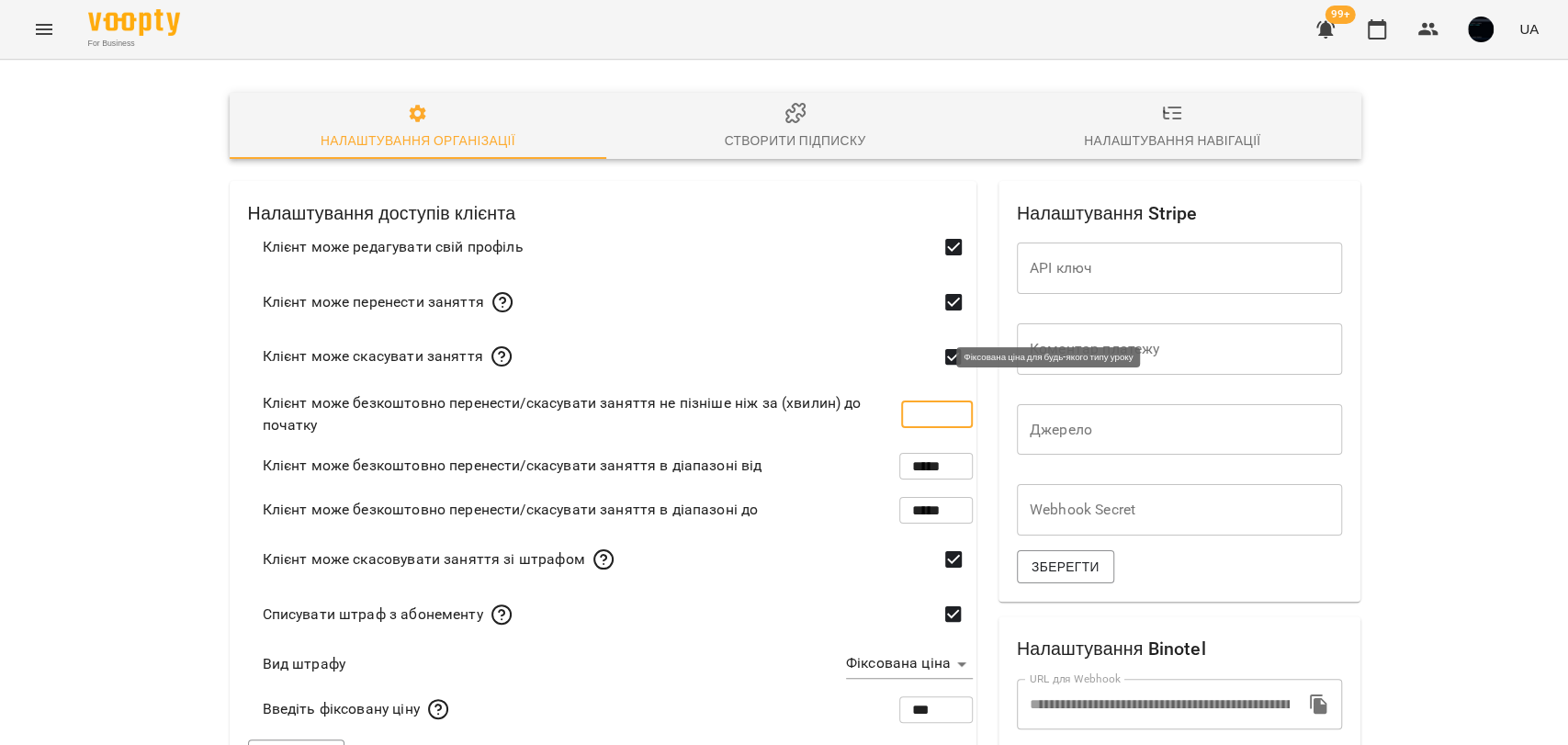
click at [901, 355] on body "**********" at bounding box center [784, 707] width 1568 height 1414
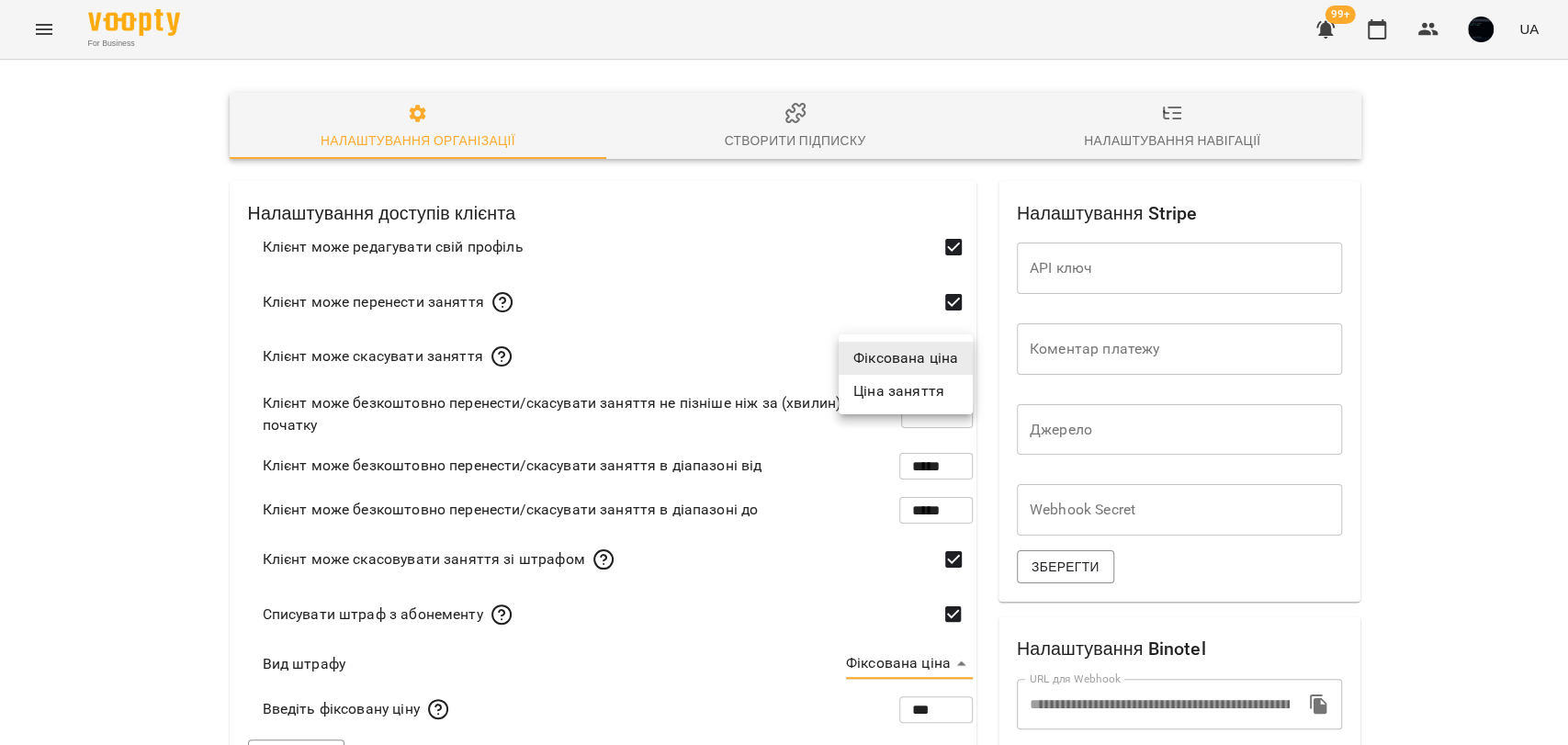
click at [839, 360] on li "Фіксована ціна" at bounding box center [906, 358] width 134 height 33
click at [42, 33] on icon "Menu" at bounding box center [44, 29] width 16 height 11
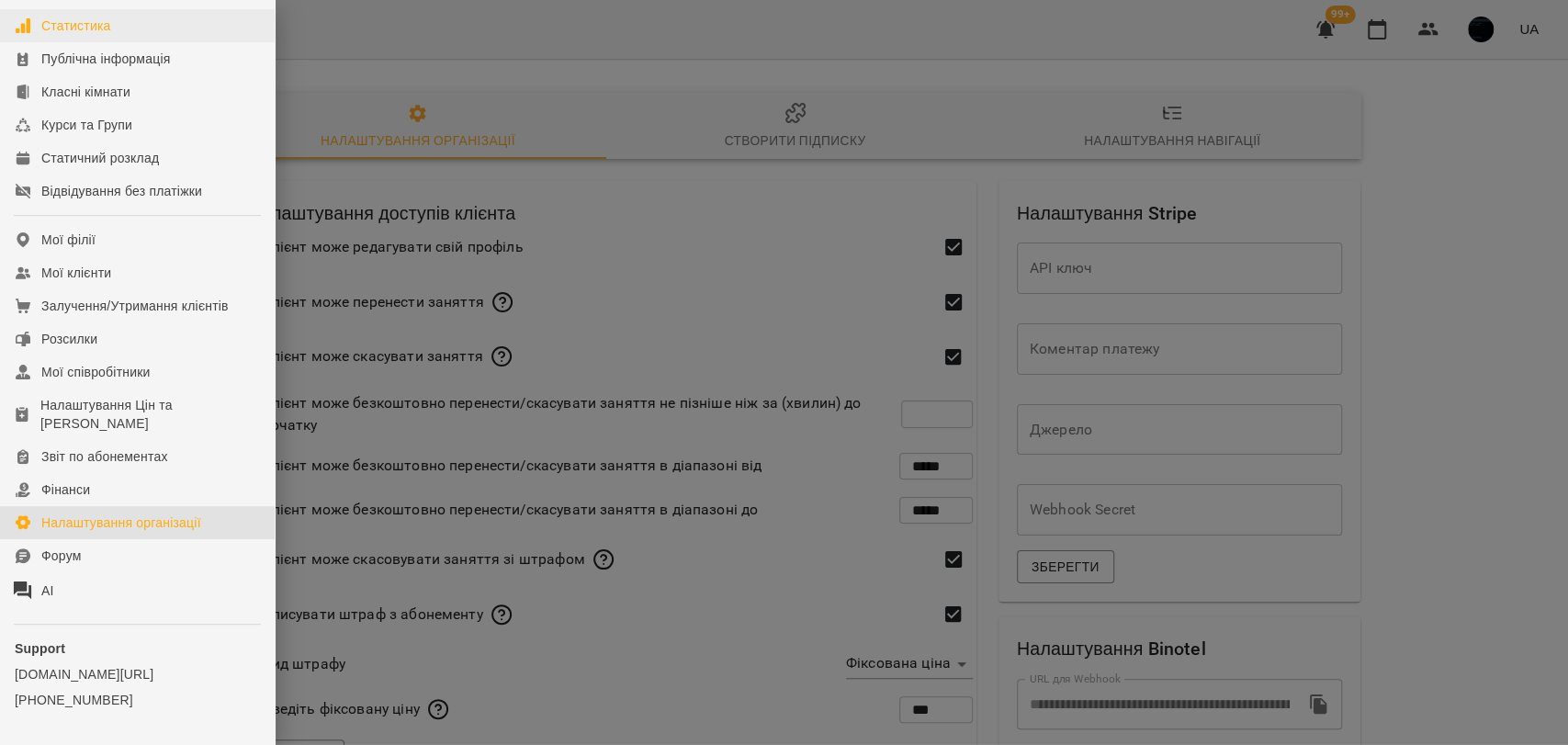
scroll to position [204, 0]
click at [1388, 154] on div at bounding box center [784, 372] width 1568 height 745
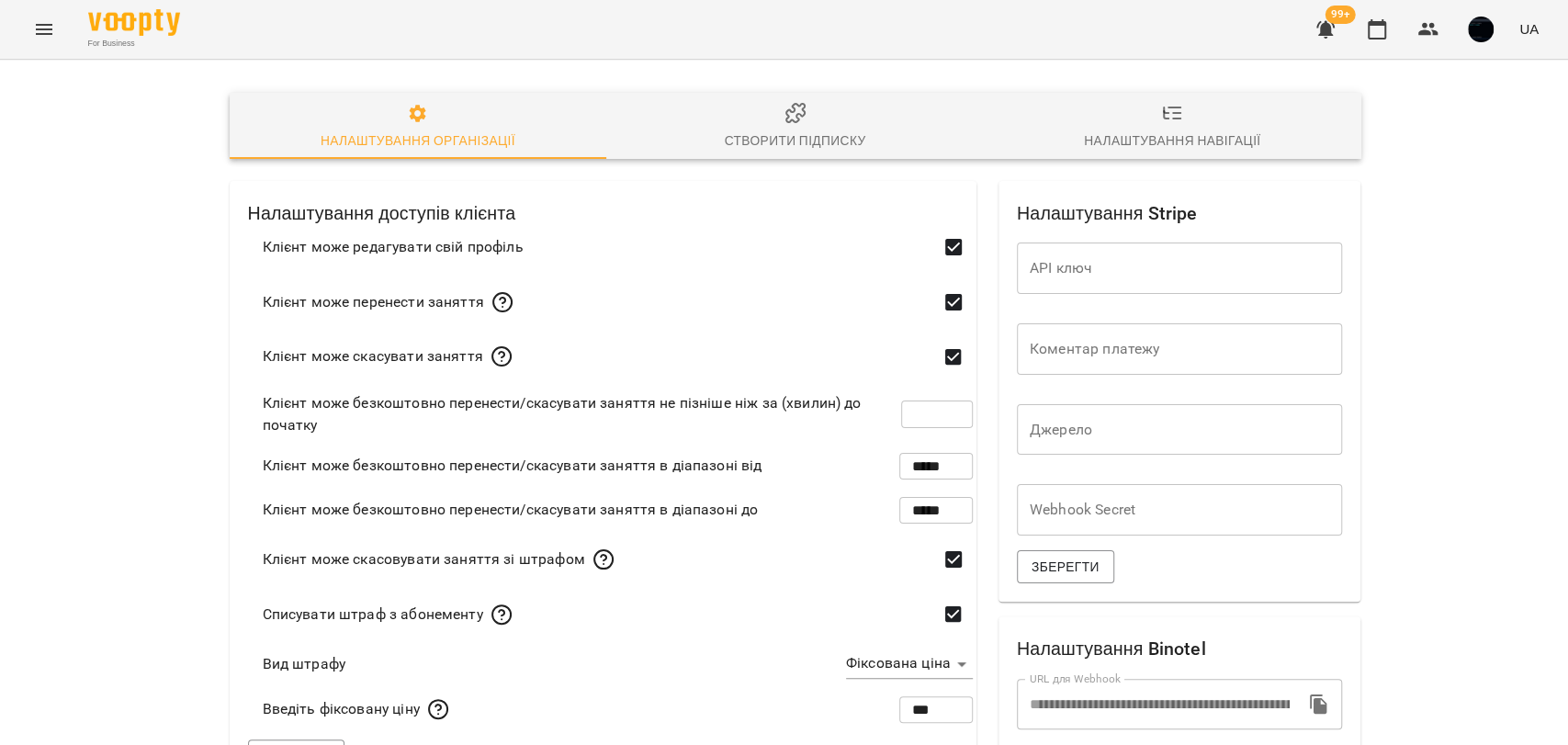
click at [1500, 23] on button "button" at bounding box center [1480, 29] width 48 height 48
click at [1452, 162] on span "Вийти" at bounding box center [1453, 169] width 45 height 22
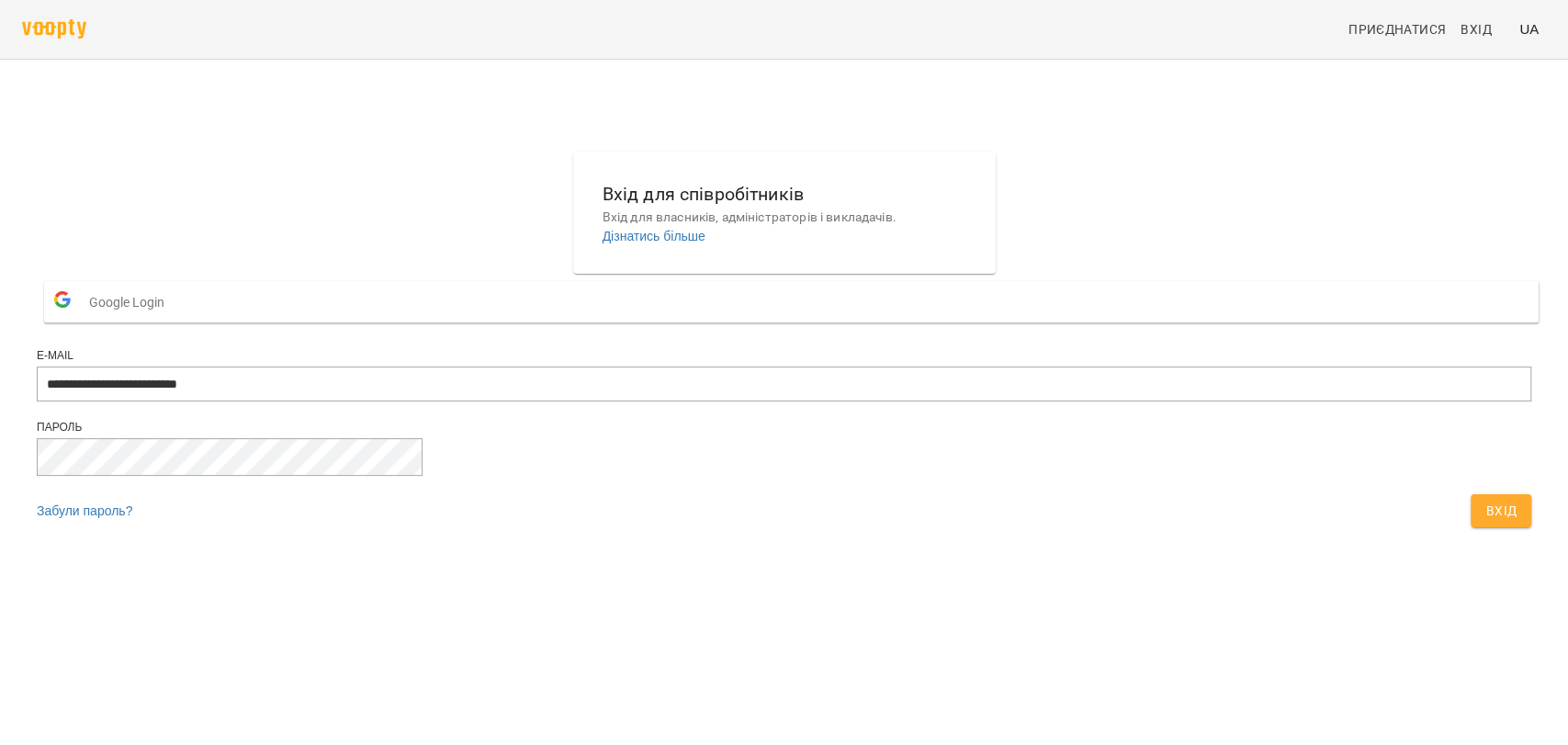
drag, startPoint x: 742, startPoint y: 428, endPoint x: 750, endPoint y: 439, distance: 13.6
click at [742, 402] on input "**********" at bounding box center [784, 384] width 1494 height 35
type input "**********"
click at [1486, 522] on span "Вхід" at bounding box center [1501, 510] width 31 height 22
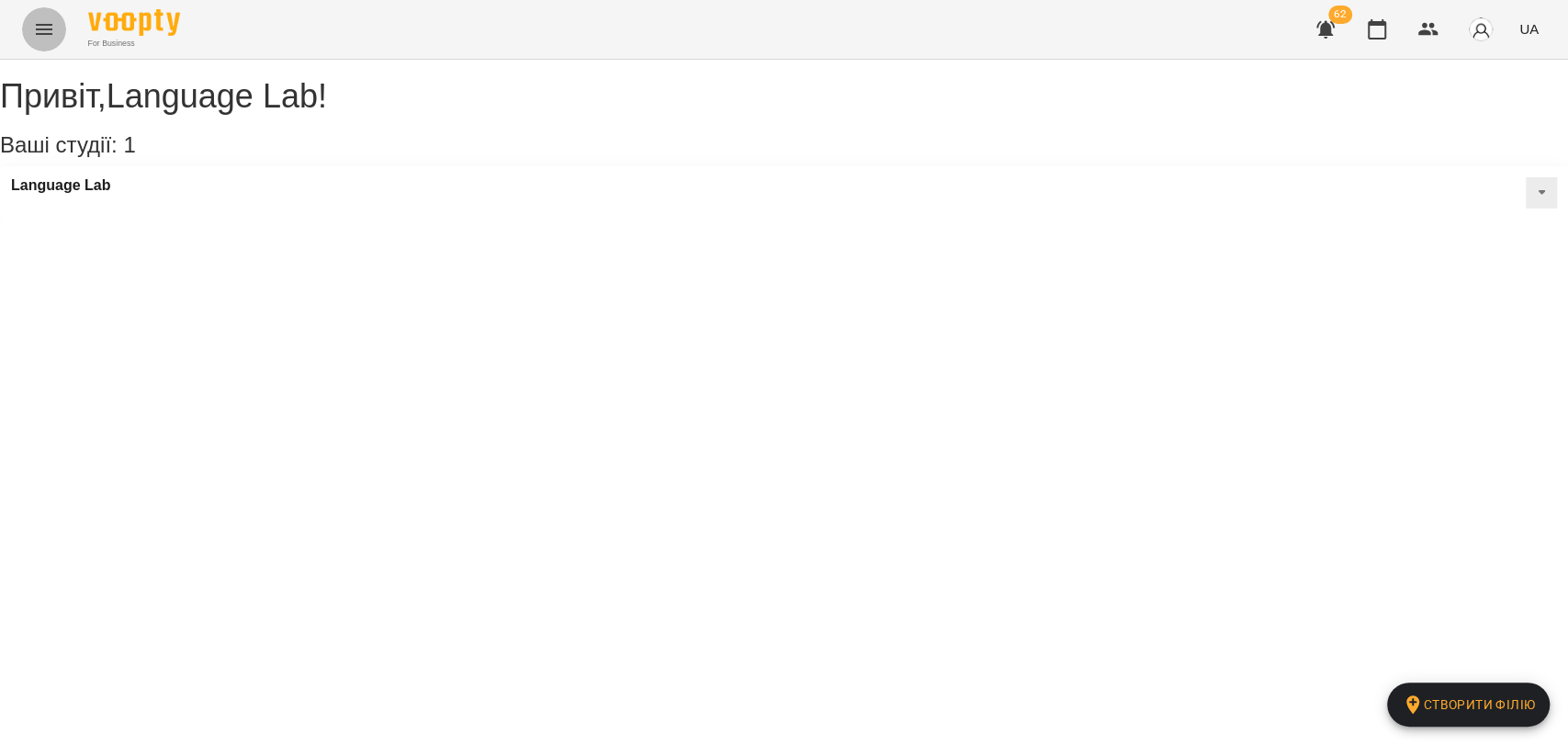
click at [44, 25] on icon "Menu" at bounding box center [44, 29] width 16 height 11
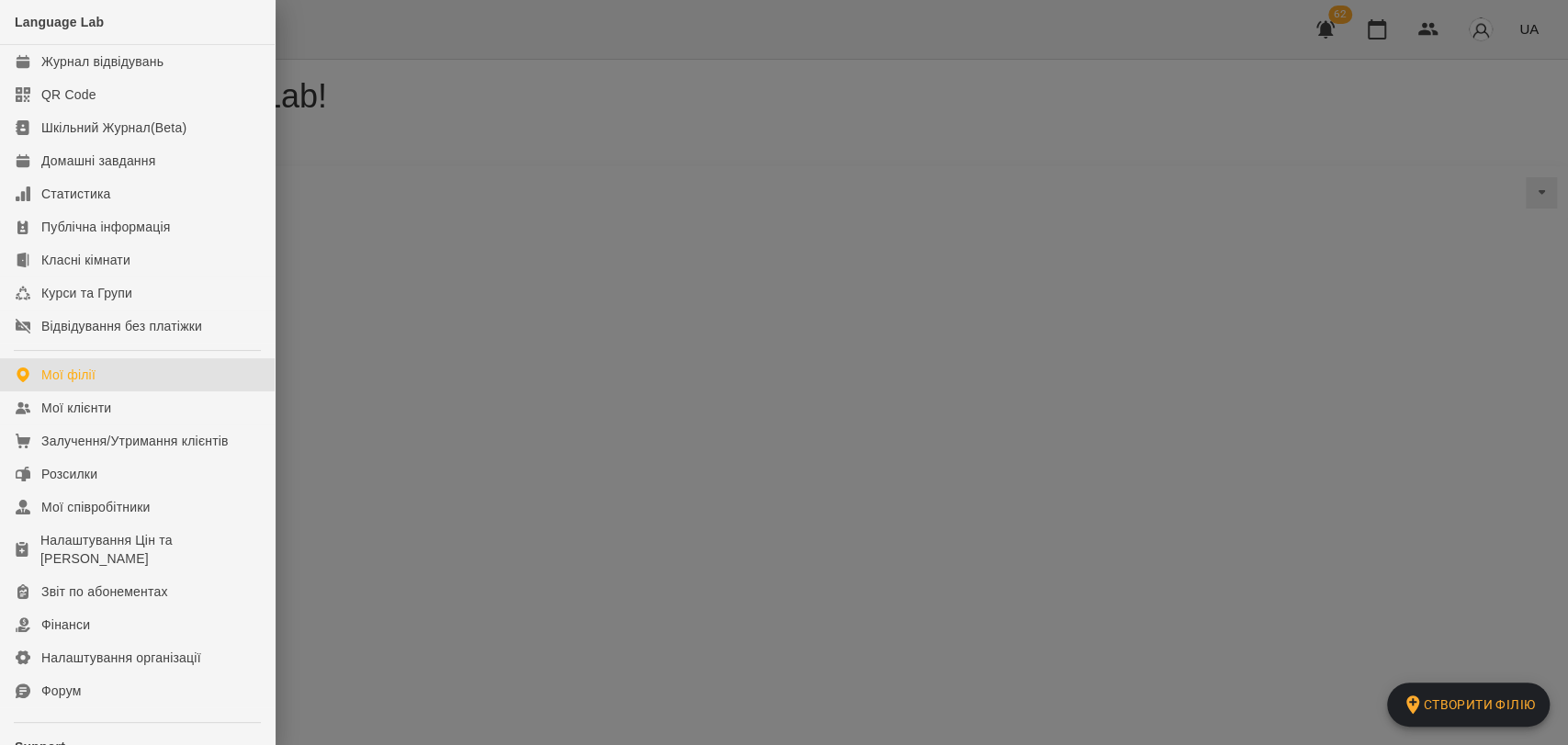
drag, startPoint x: 595, startPoint y: 373, endPoint x: 793, endPoint y: 516, distance: 244.2
click at [597, 373] on div at bounding box center [784, 372] width 1568 height 745
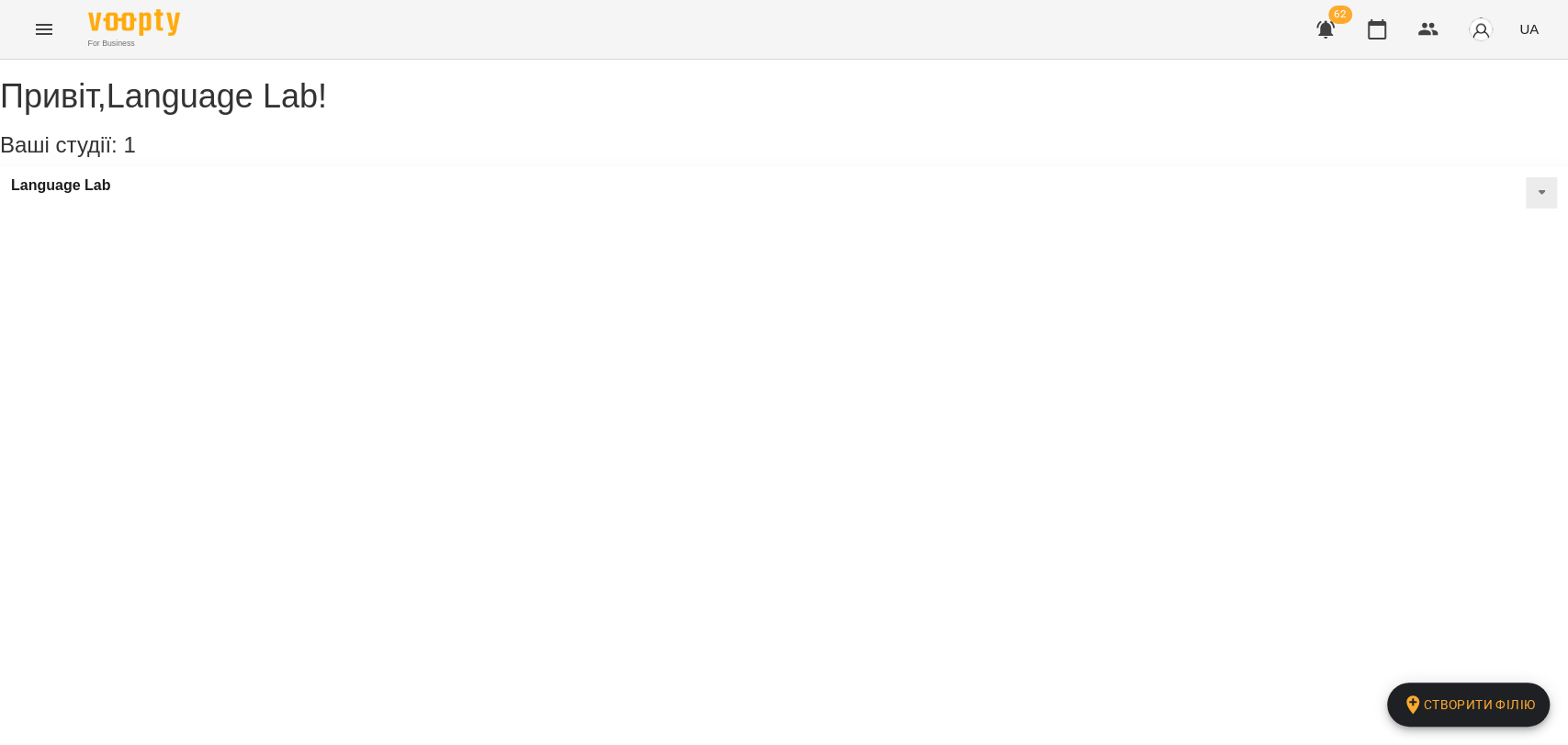
click at [43, 29] on icon "Menu" at bounding box center [44, 29] width 16 height 11
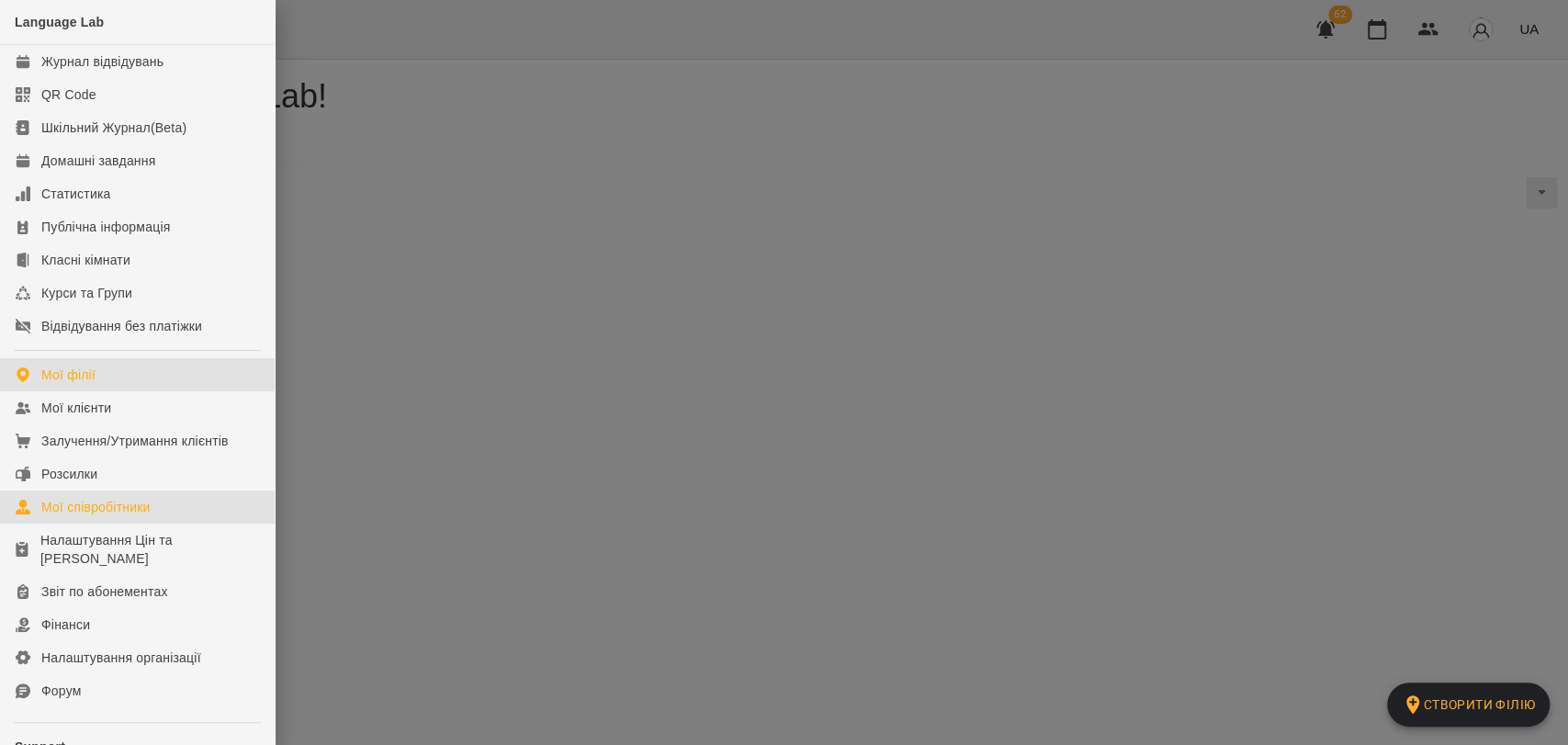
click at [95, 509] on div "Мої співробітники" at bounding box center [96, 506] width 110 height 18
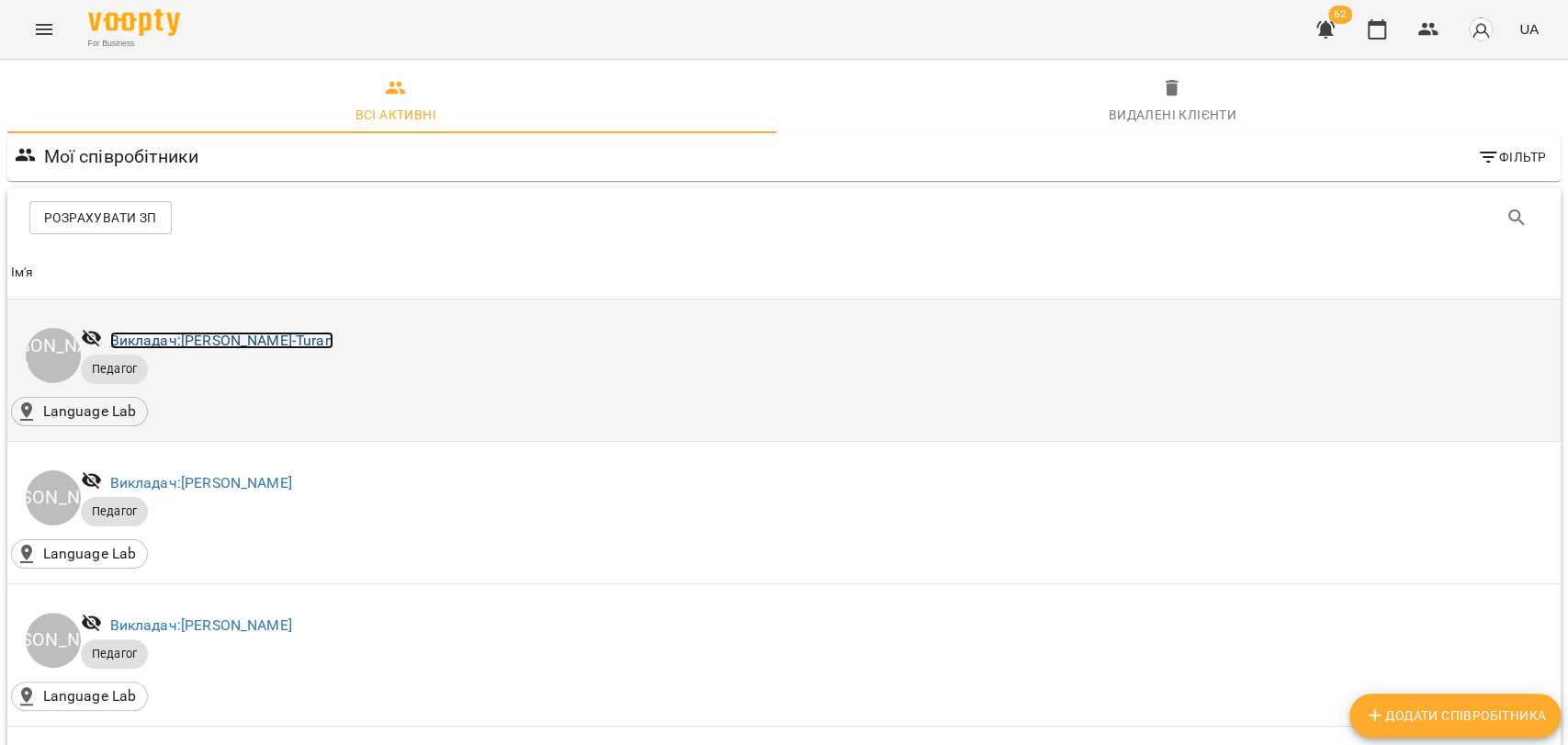
click at [240, 343] on link "Викладач: [PERSON_NAME]" at bounding box center [222, 340] width 223 height 17
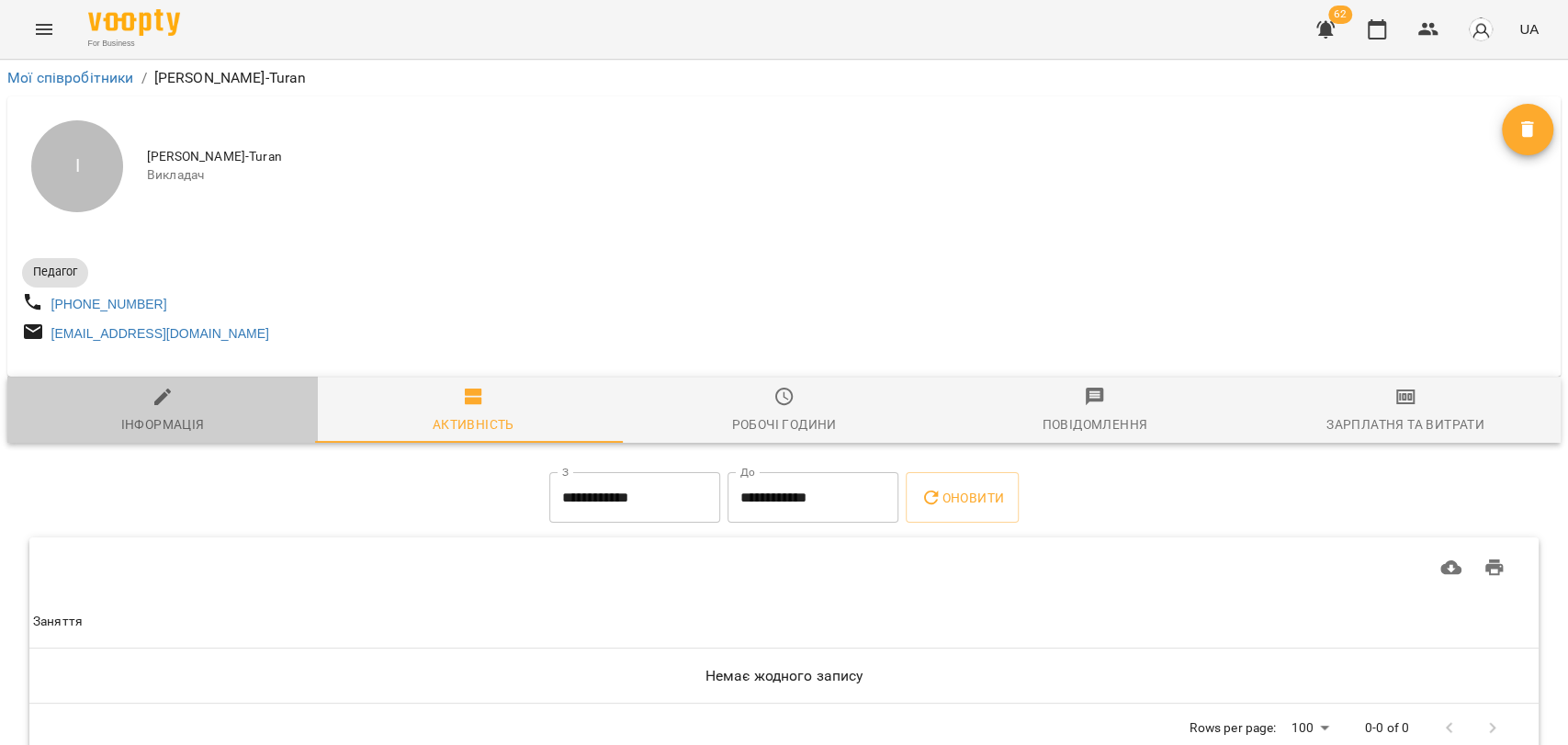
click at [191, 406] on span "Інформація" at bounding box center [162, 410] width 288 height 49
select select "**"
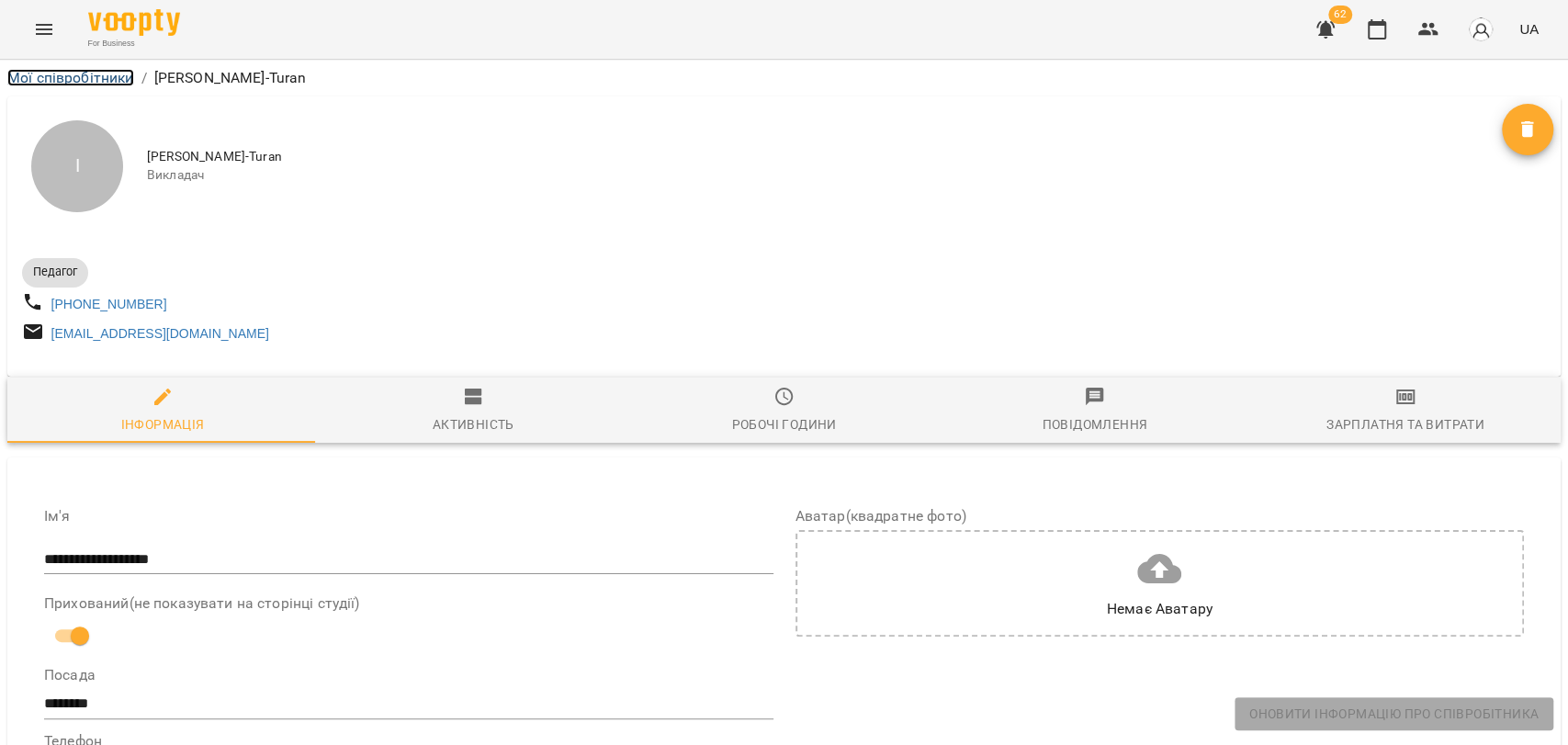
click at [29, 69] on link "Мої співробітники" at bounding box center [71, 78] width 127 height 17
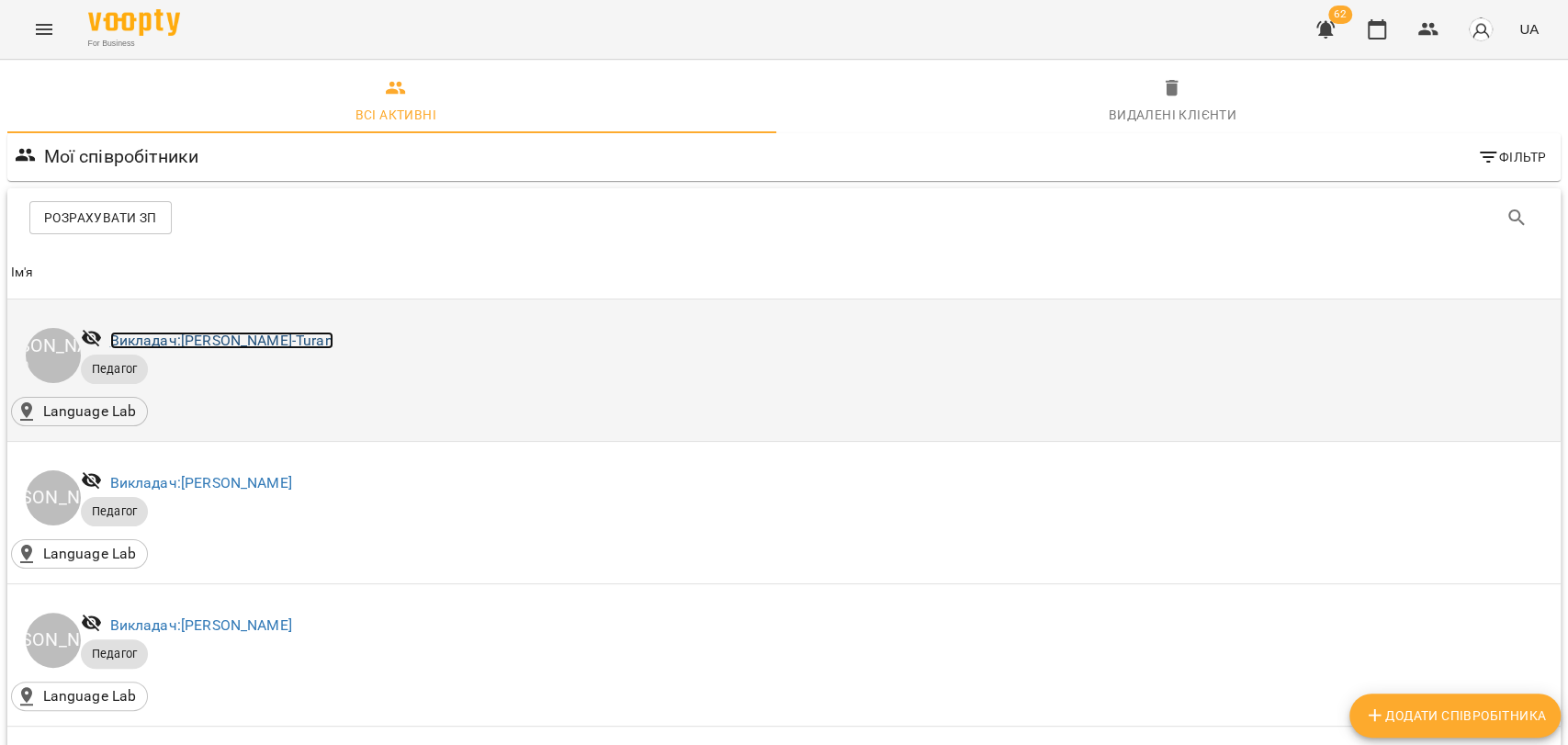
click at [302, 340] on link "Викладач: Inna Odysheva-Turan" at bounding box center [222, 340] width 223 height 17
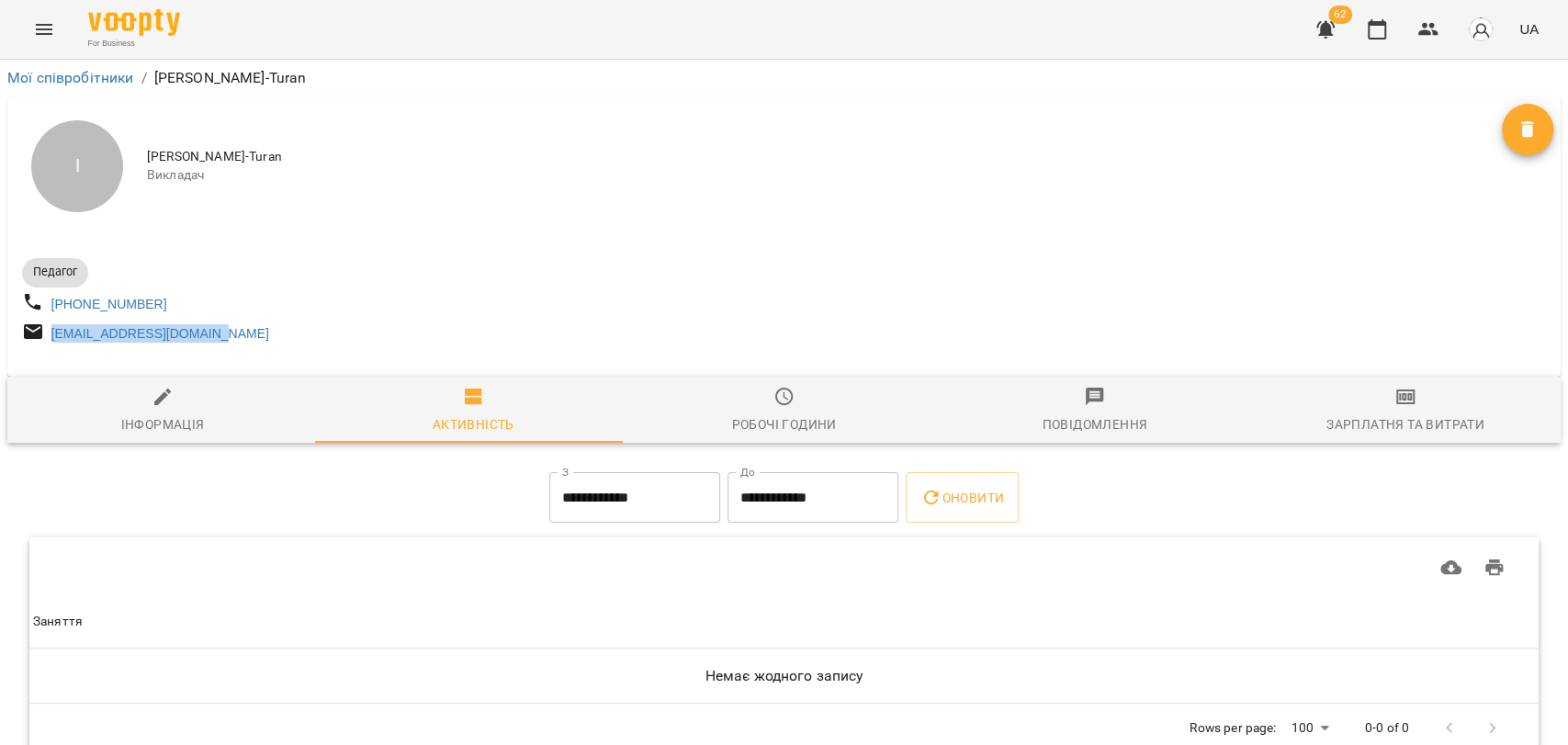
drag, startPoint x: 235, startPoint y: 345, endPoint x: 48, endPoint y: 348, distance: 187.0
click at [48, 348] on div "innaphoenix99@gmail.com" at bounding box center [401, 334] width 766 height 34
copy link "innaphoenix99@gmail.com"
click at [477, 114] on div "I Inna Odysheva-Turan Викладач" at bounding box center [784, 166] width 1553 height 140
click at [1478, 37] on img "button" at bounding box center [1481, 29] width 26 height 26
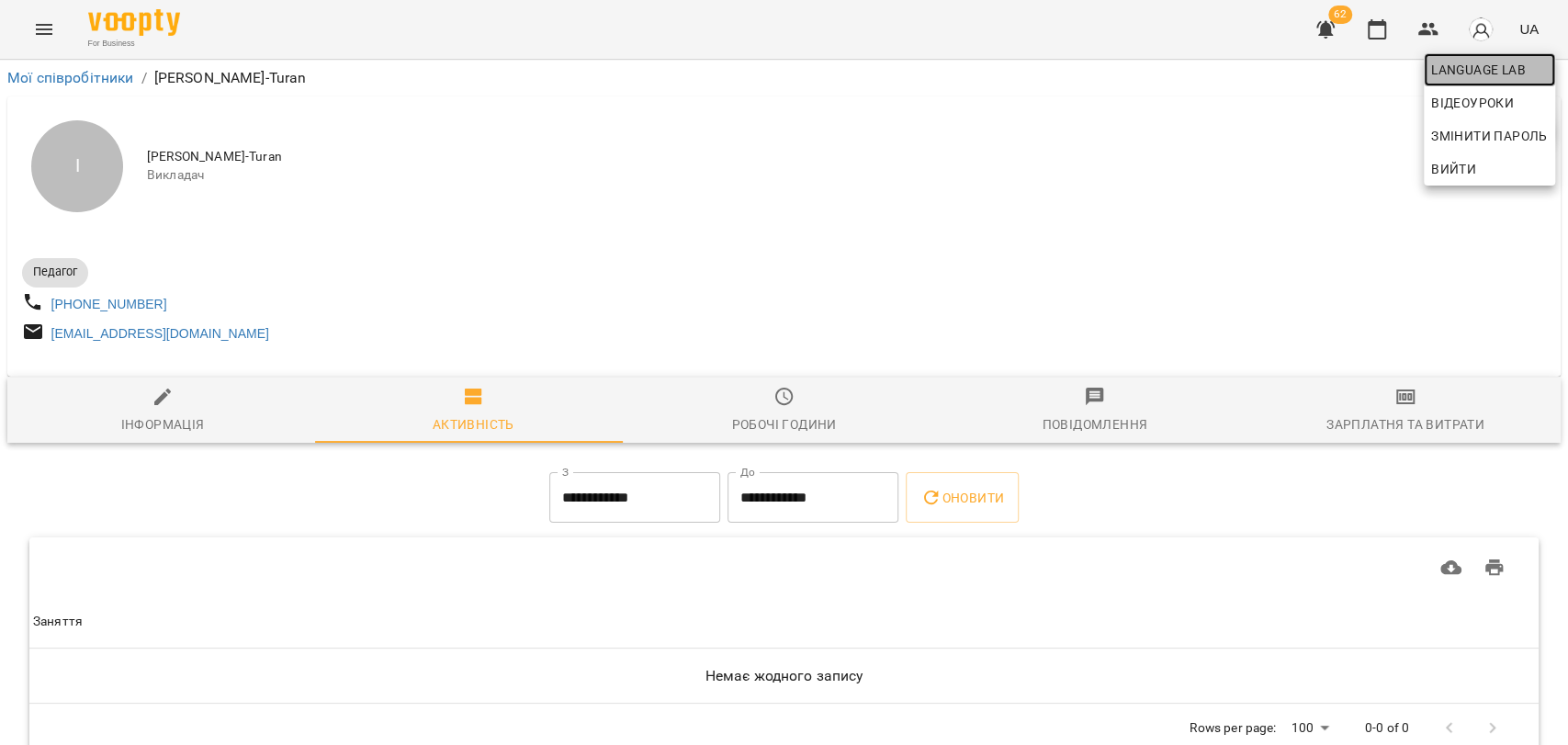
click at [1470, 71] on span "Language Lab" at bounding box center [1489, 70] width 116 height 22
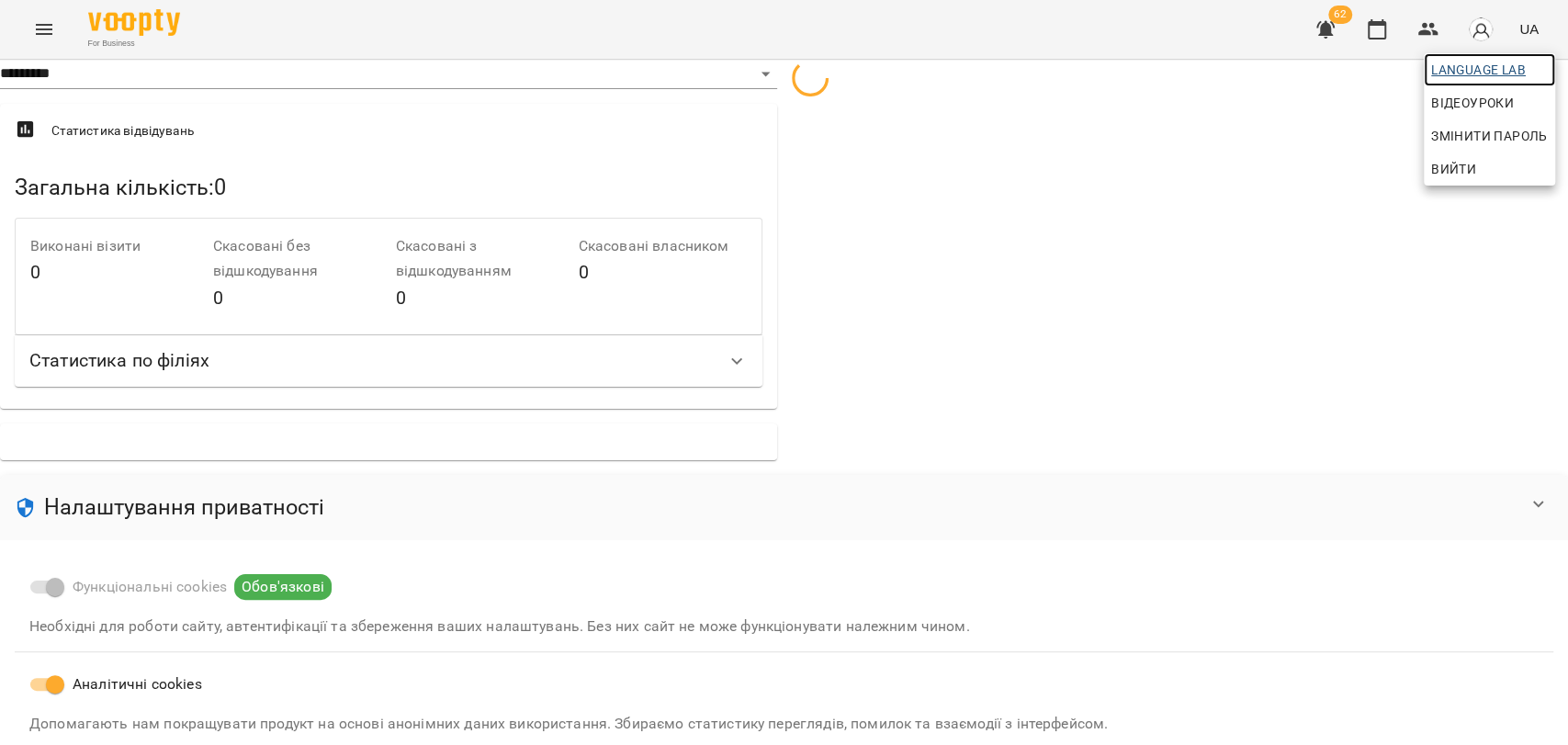
select select "**"
select select "**********"
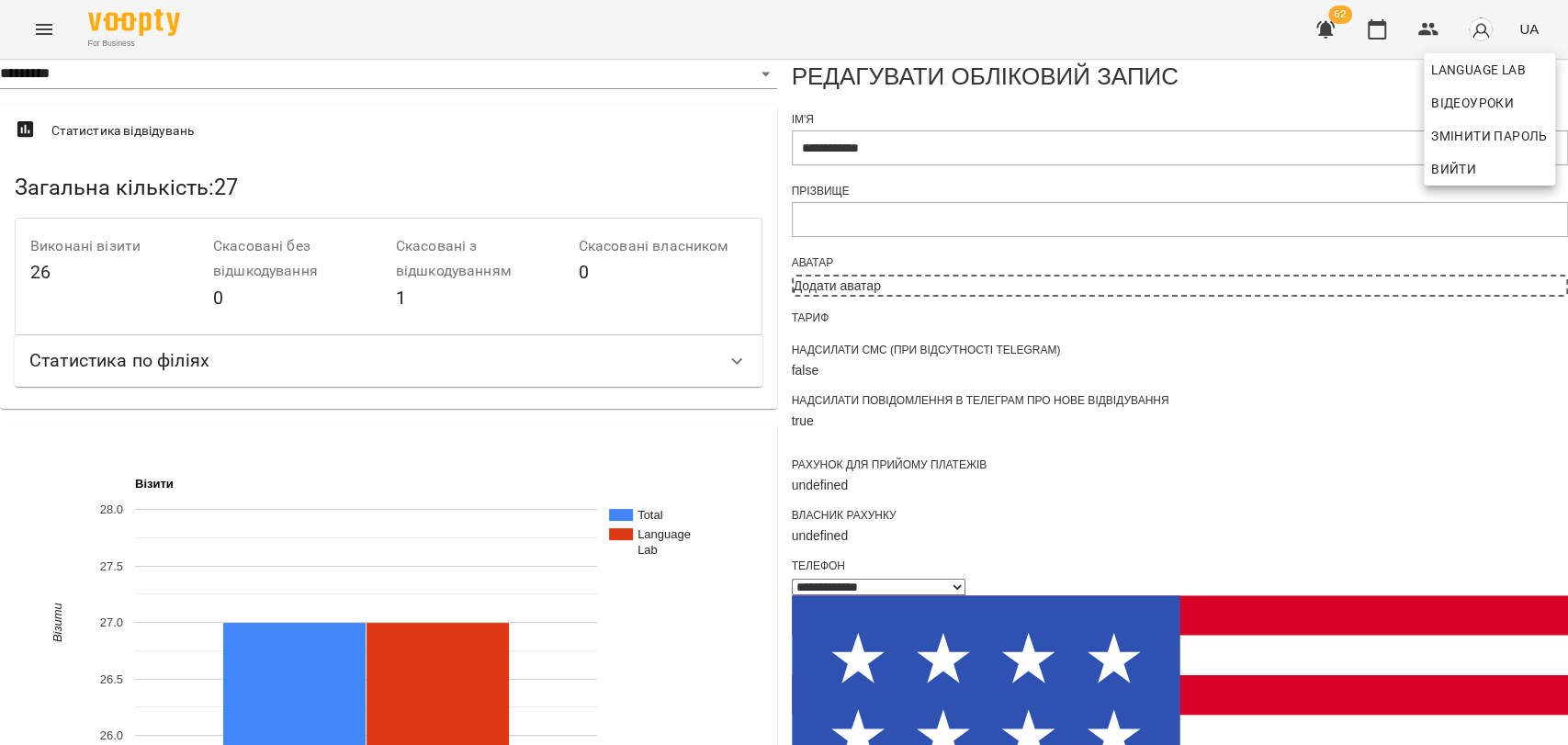
click at [811, 235] on div at bounding box center [784, 372] width 1568 height 745
click at [1484, 39] on img "button" at bounding box center [1481, 29] width 26 height 26
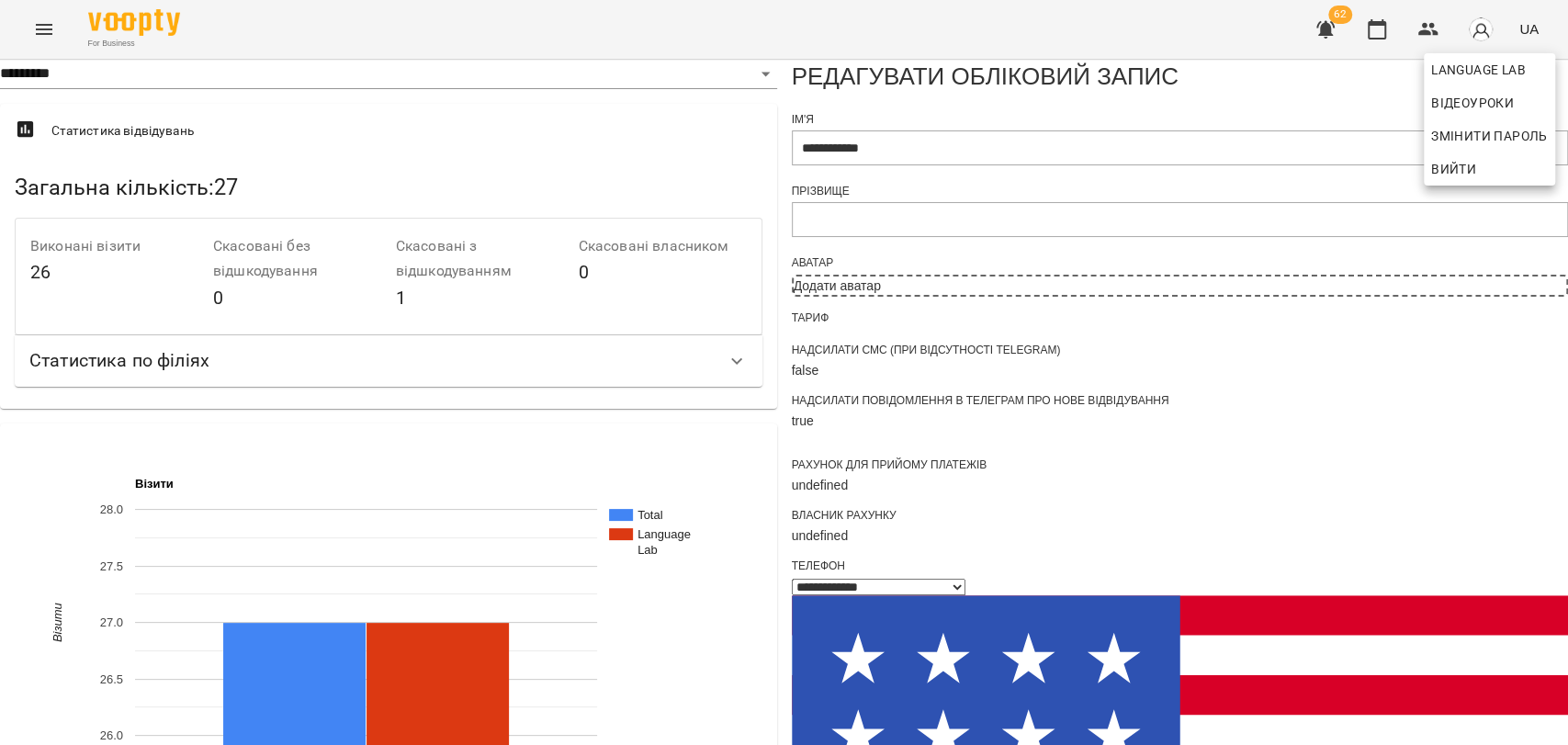
click at [1437, 178] on span "Вийти" at bounding box center [1454, 169] width 45 height 22
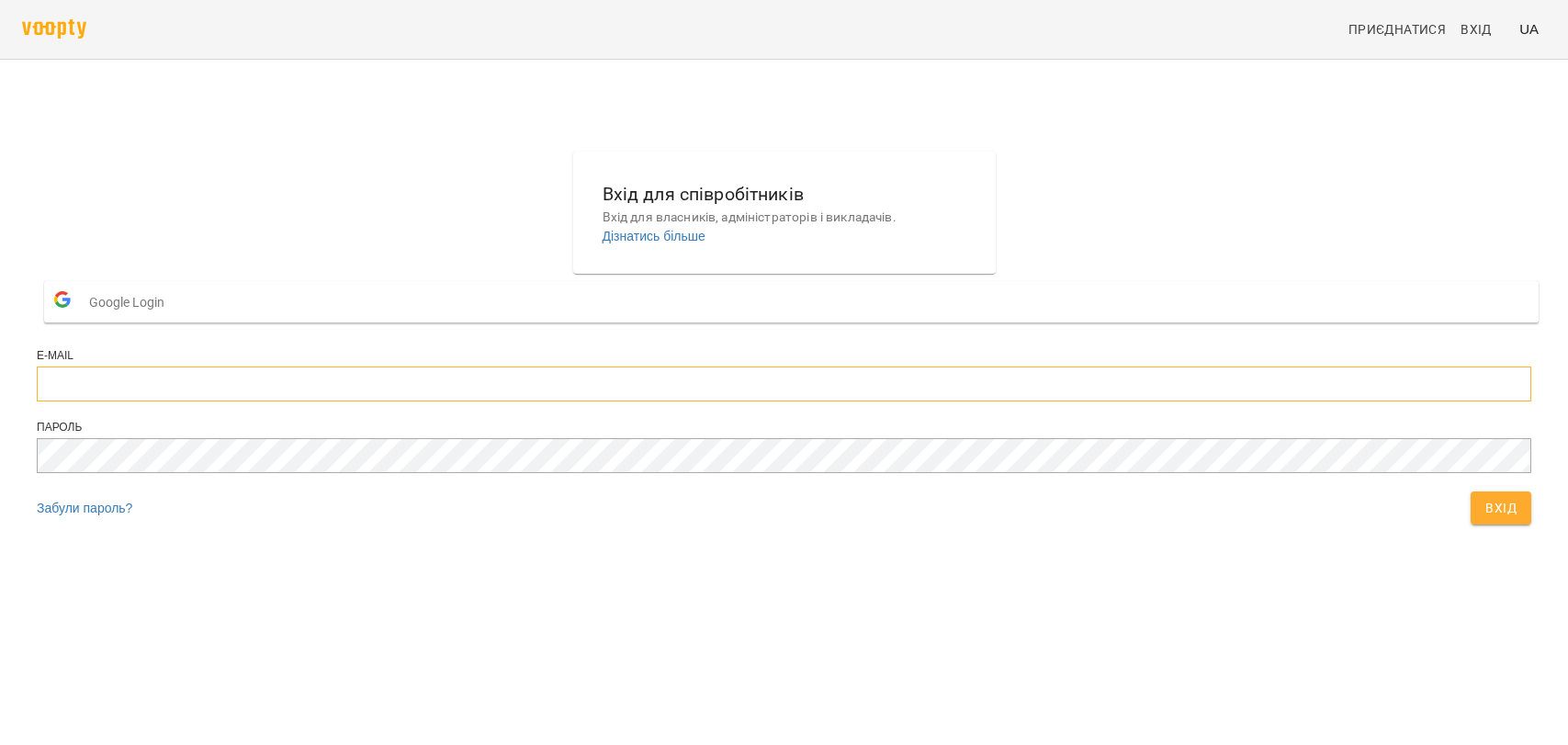
type input "**********"
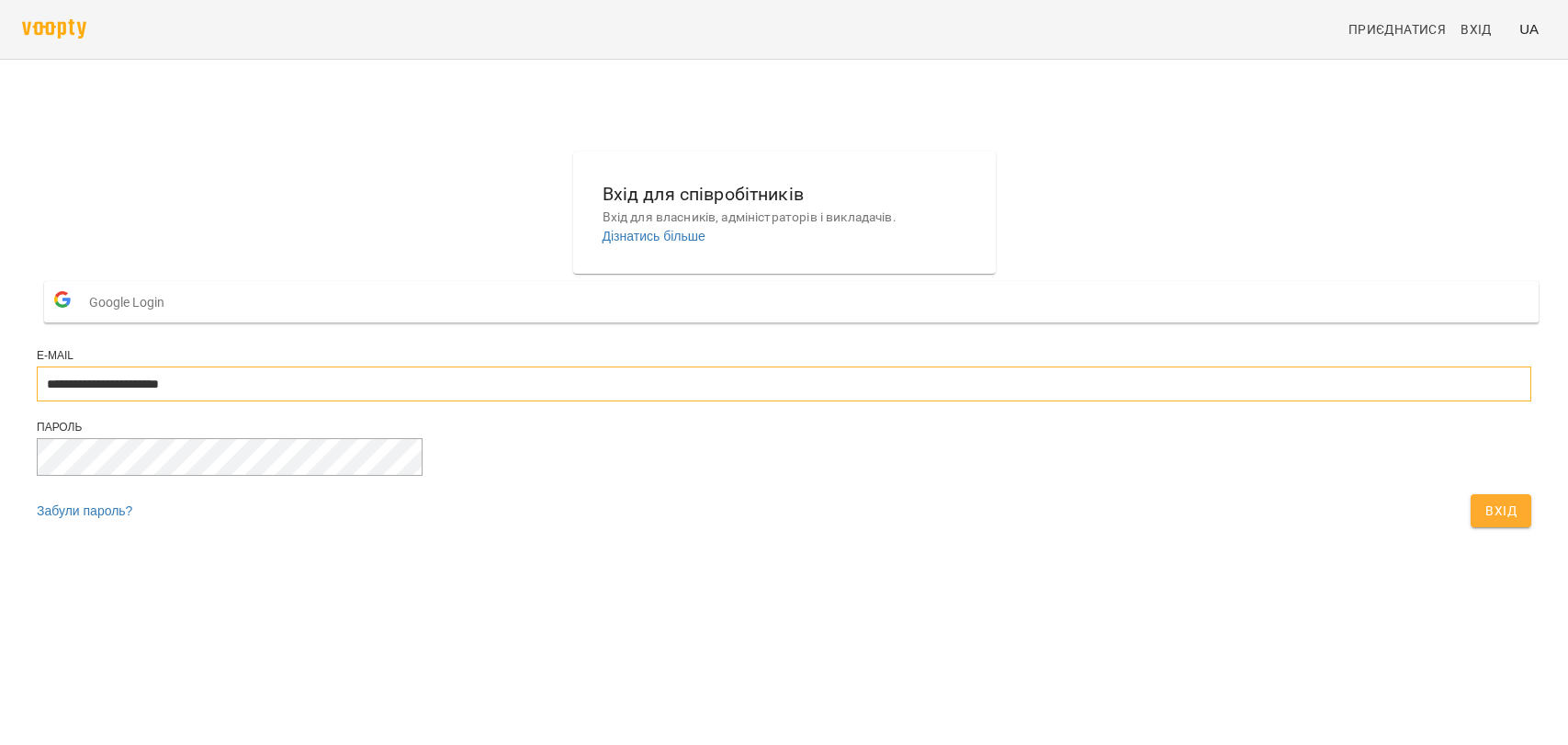
click at [846, 402] on input "**********" at bounding box center [784, 384] width 1494 height 35
drag, startPoint x: 890, startPoint y: 620, endPoint x: 837, endPoint y: 556, distance: 83.1
click at [880, 544] on div "**********" at bounding box center [784, 344] width 1509 height 400
click at [1486, 522] on span "Вхід" at bounding box center [1501, 510] width 31 height 22
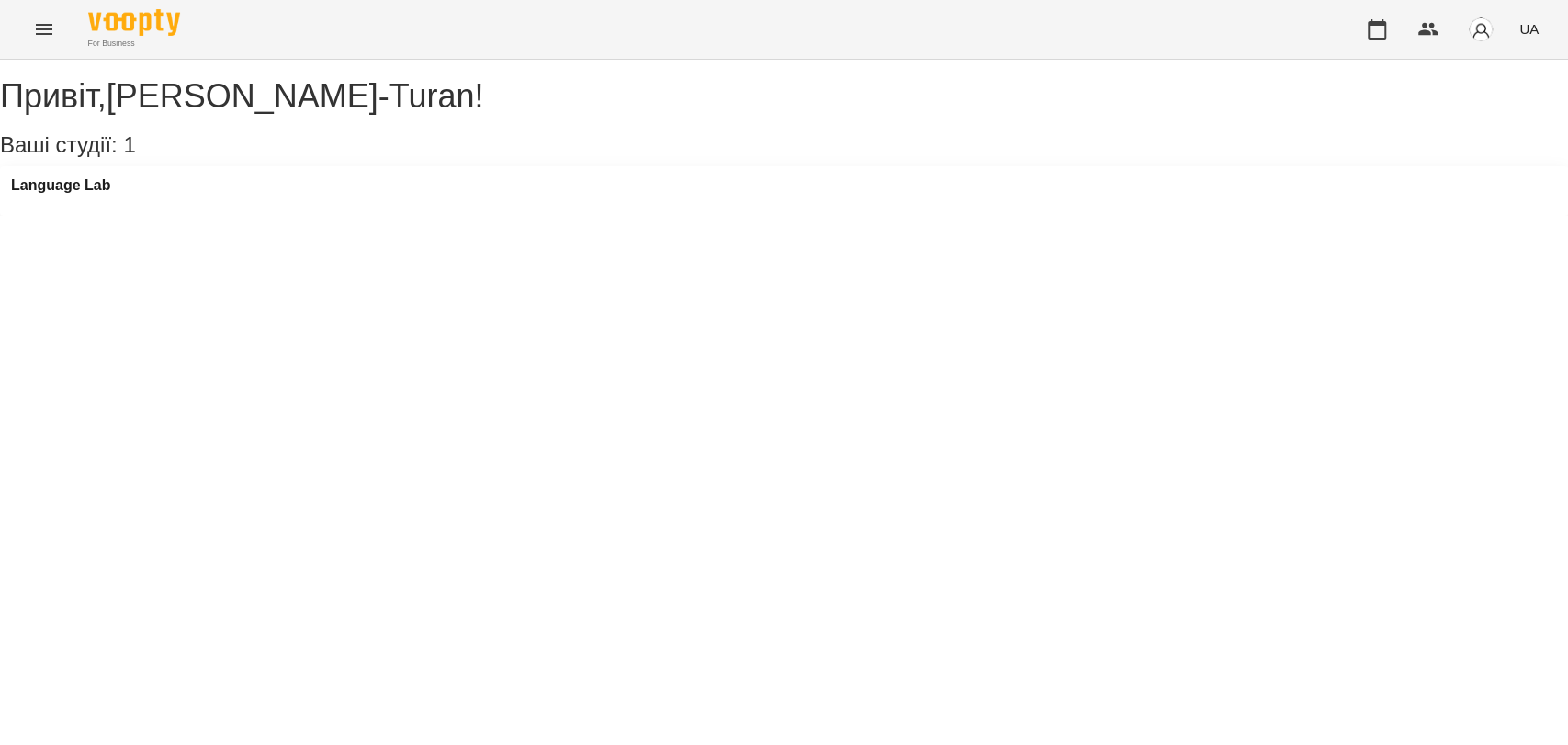
click at [21, 20] on div "For Business UA" at bounding box center [784, 29] width 1568 height 59
click at [33, 21] on icon "Menu" at bounding box center [44, 29] width 22 height 22
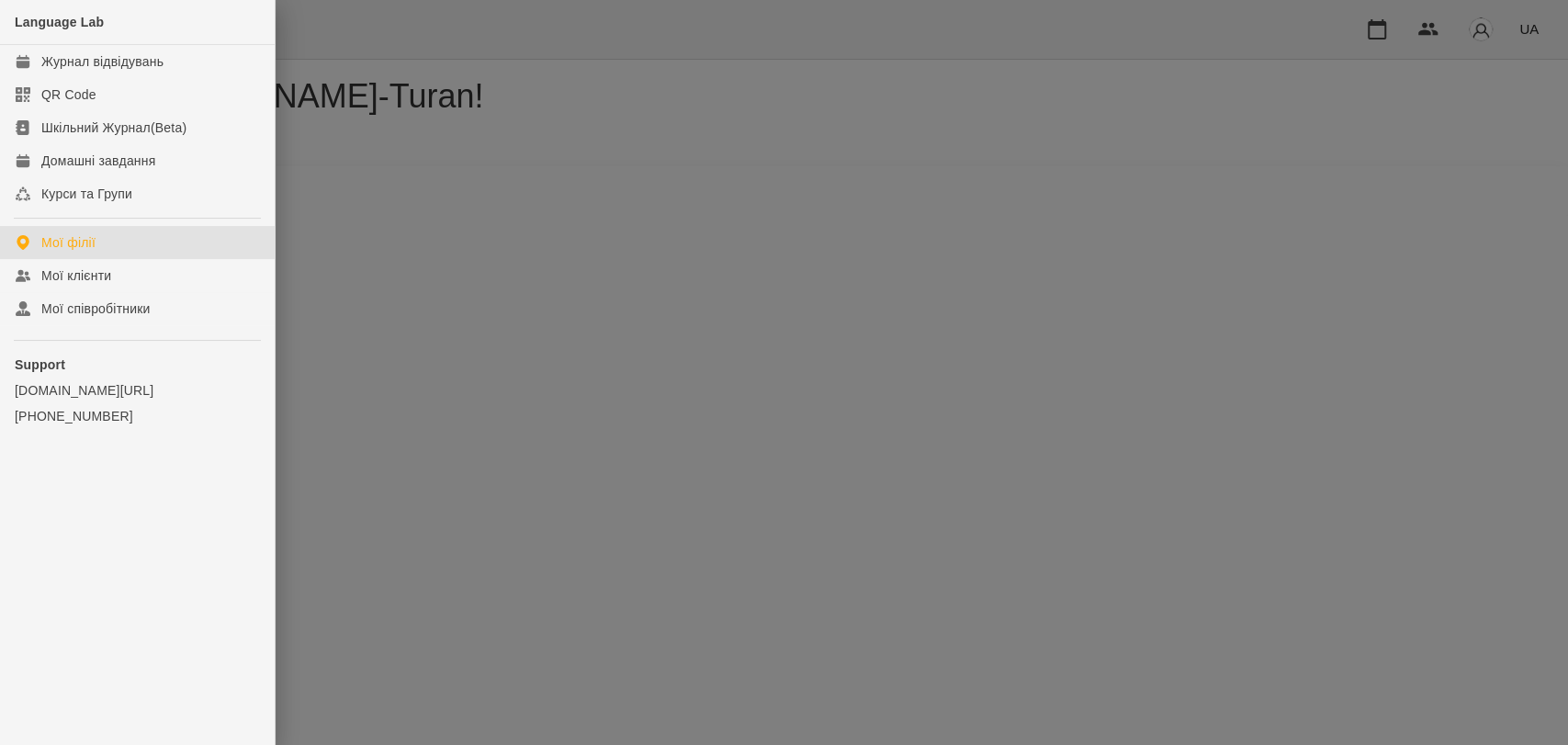
click at [411, 146] on div at bounding box center [784, 372] width 1568 height 745
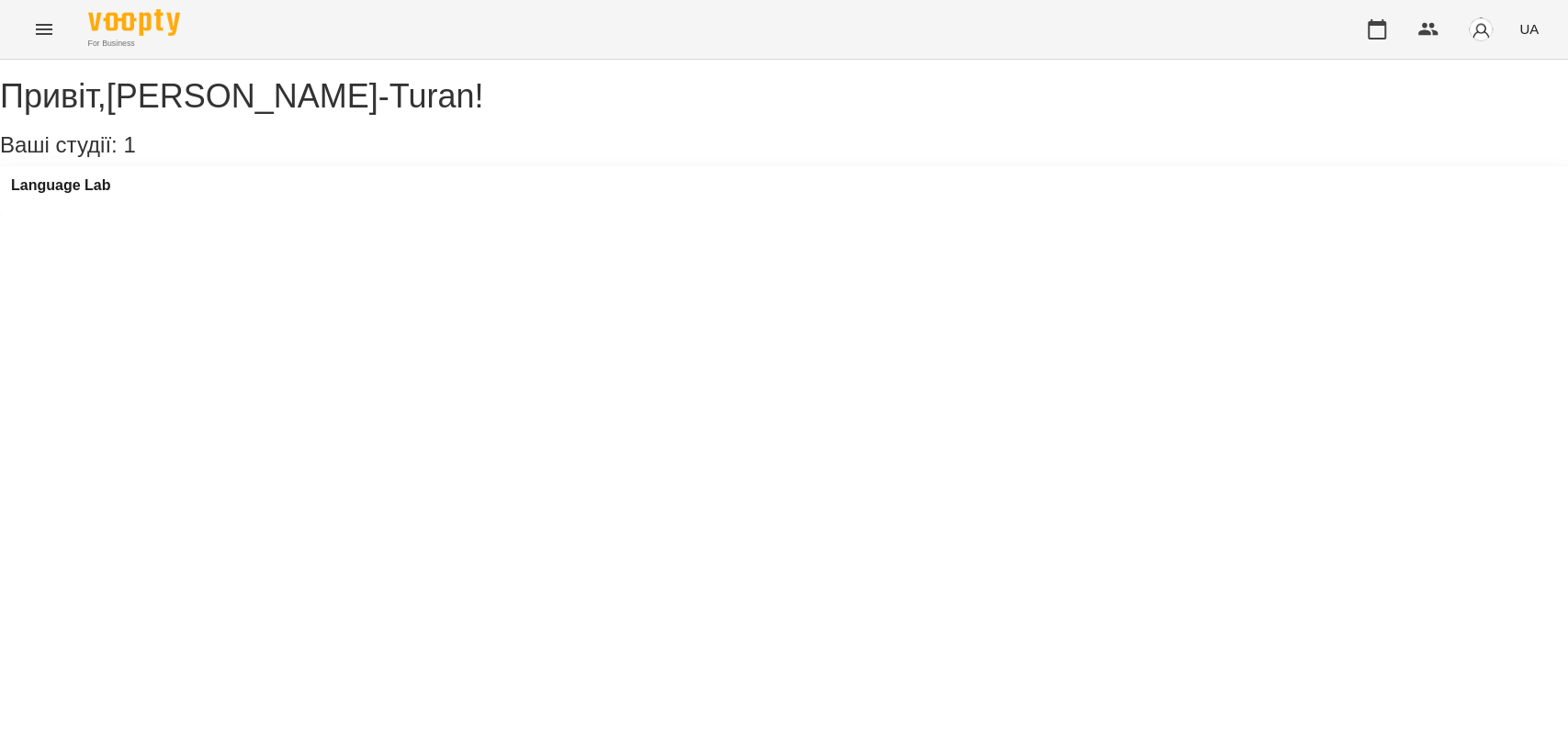
click at [1390, 9] on div "UA" at bounding box center [1450, 29] width 191 height 48
click at [1385, 22] on icon "button" at bounding box center [1376, 29] width 18 height 20
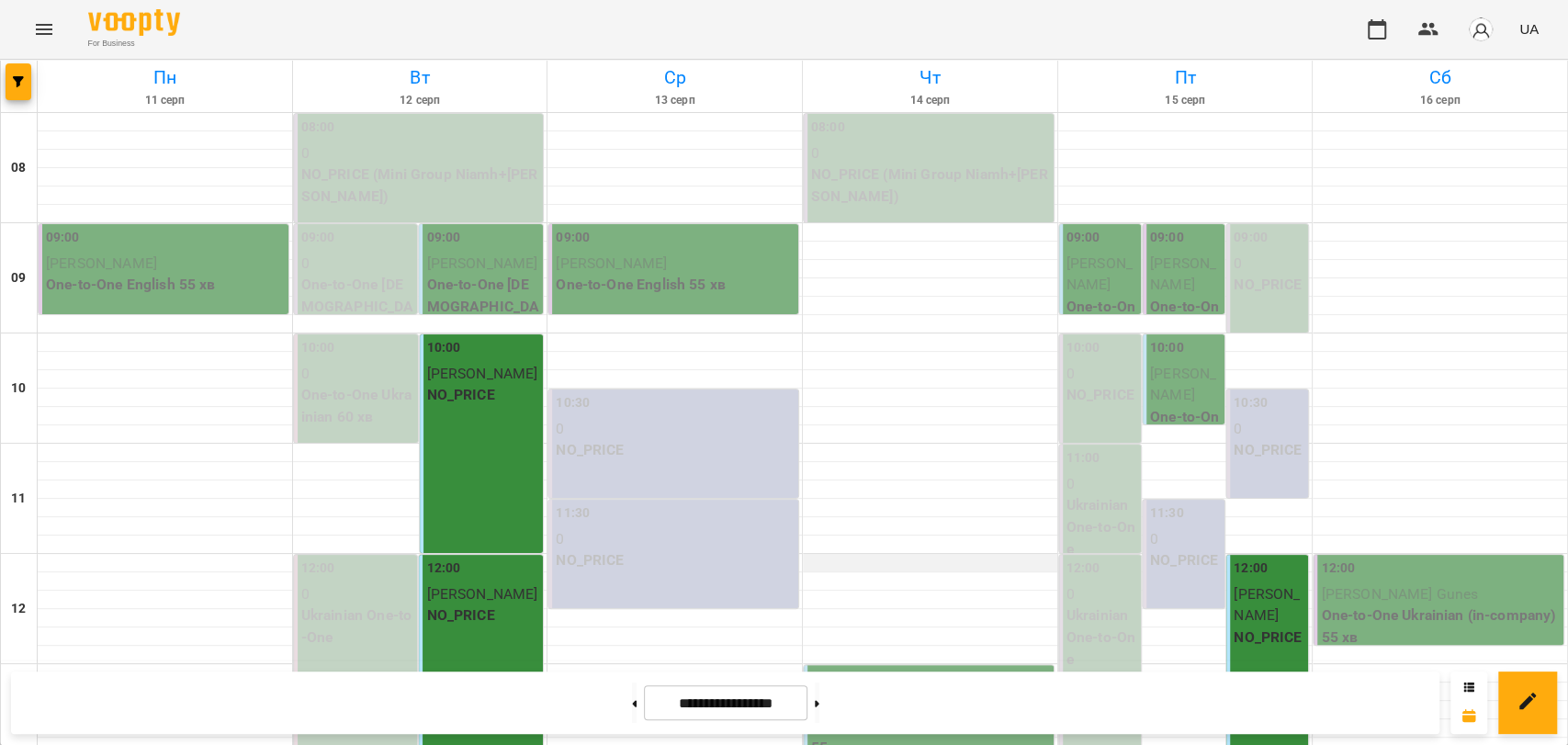
scroll to position [204, 0]
click at [994, 608] on div at bounding box center [930, 608] width 254 height 1
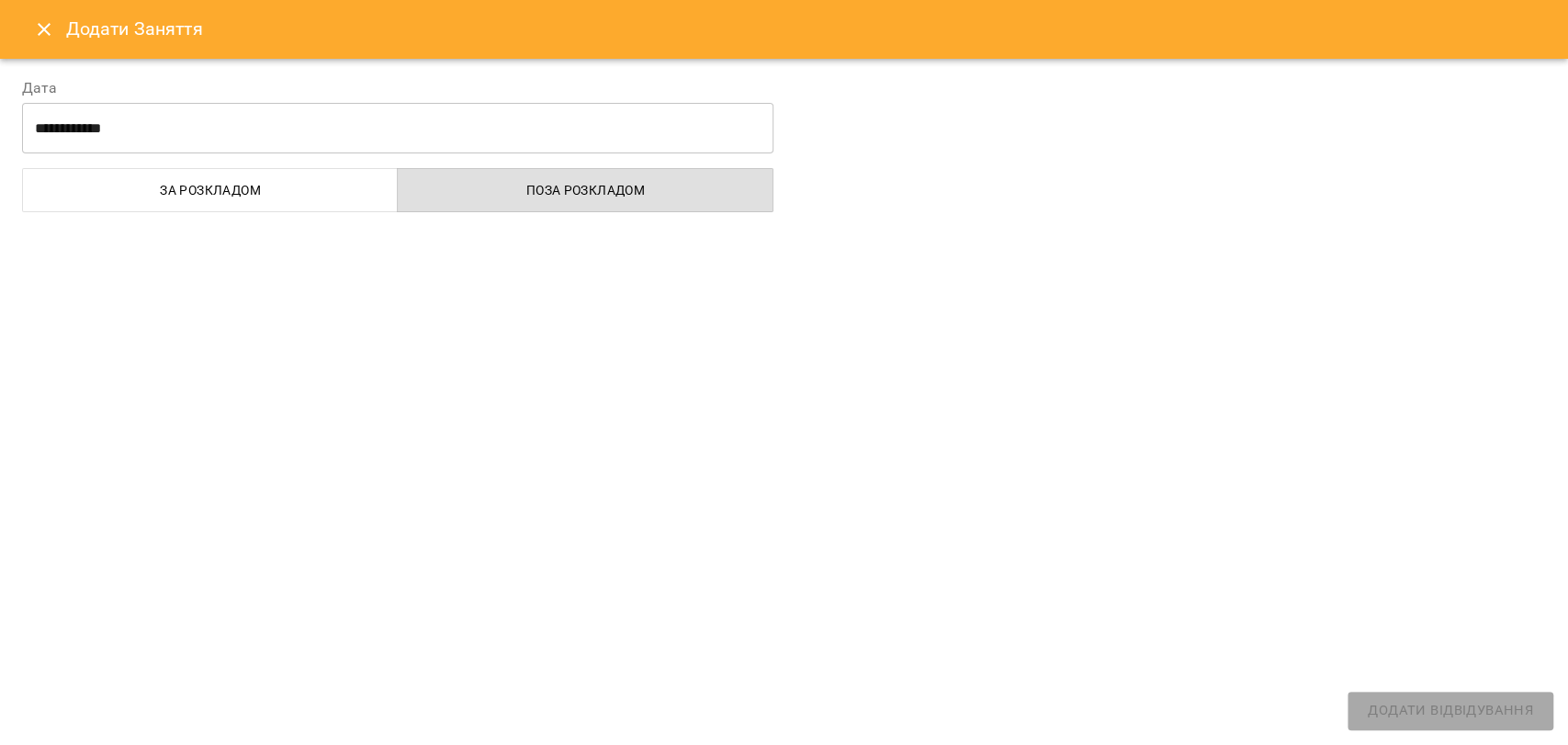
select select "**********"
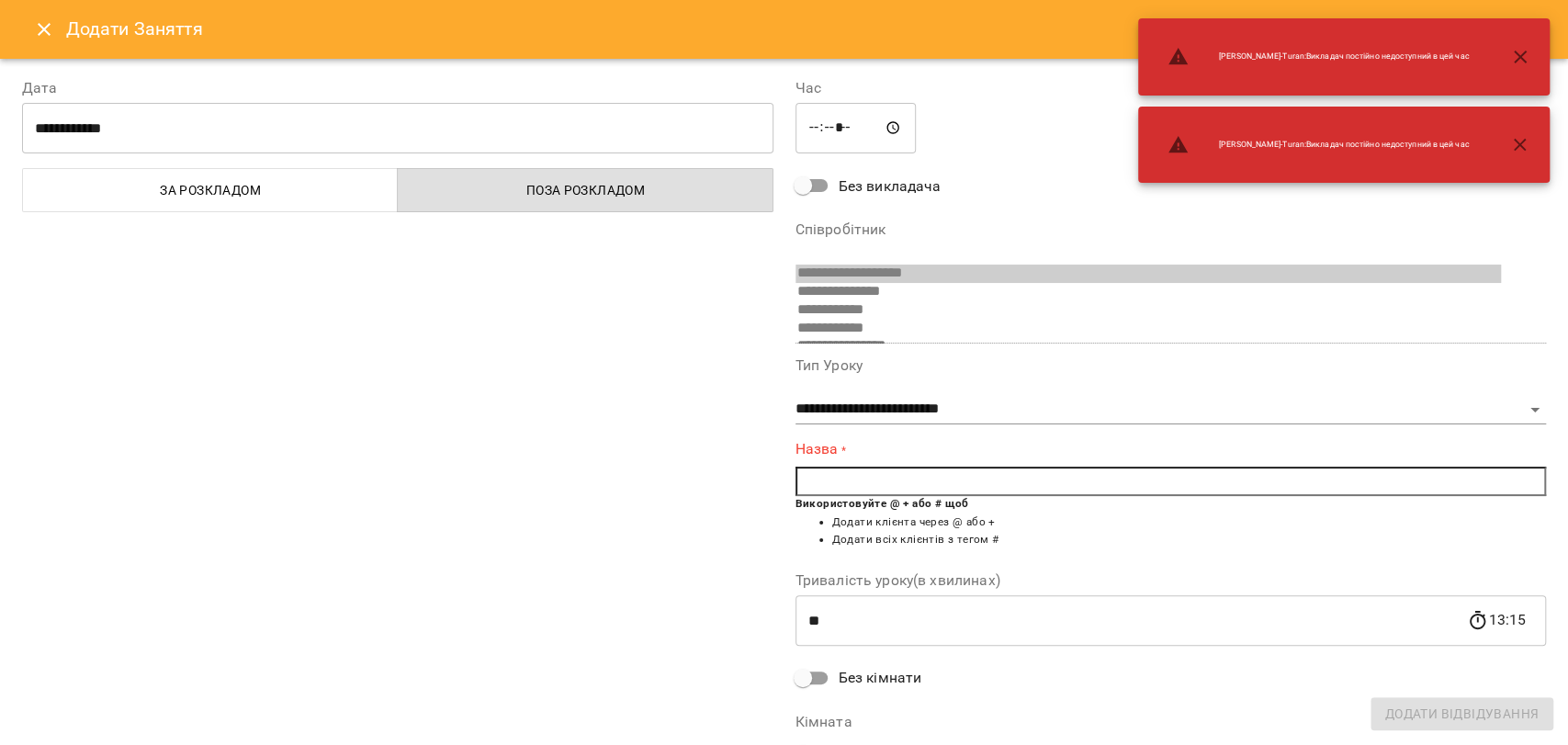
click at [1520, 142] on icon "button" at bounding box center [1520, 145] width 22 height 22
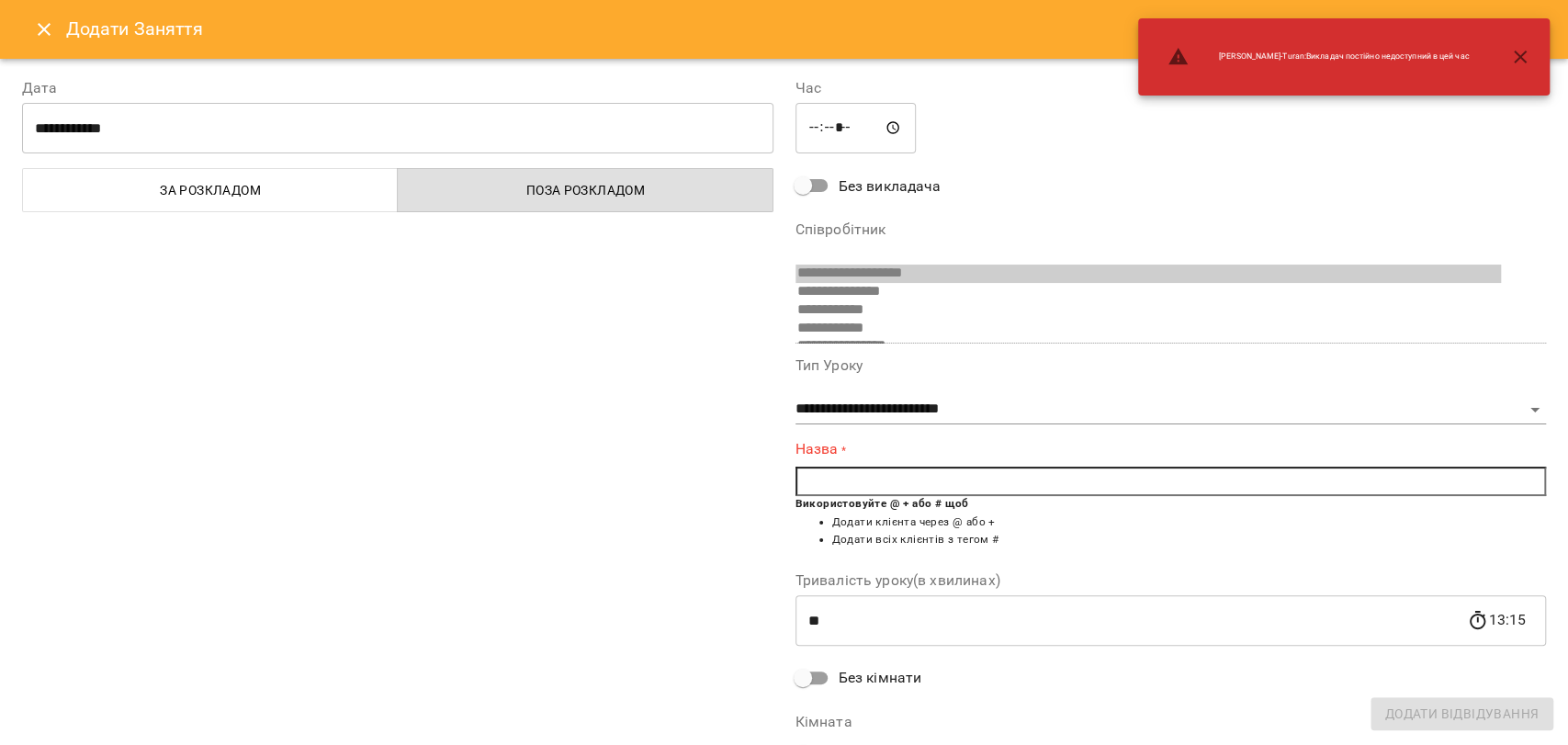
click at [1521, 51] on icon "button" at bounding box center [1520, 56] width 22 height 22
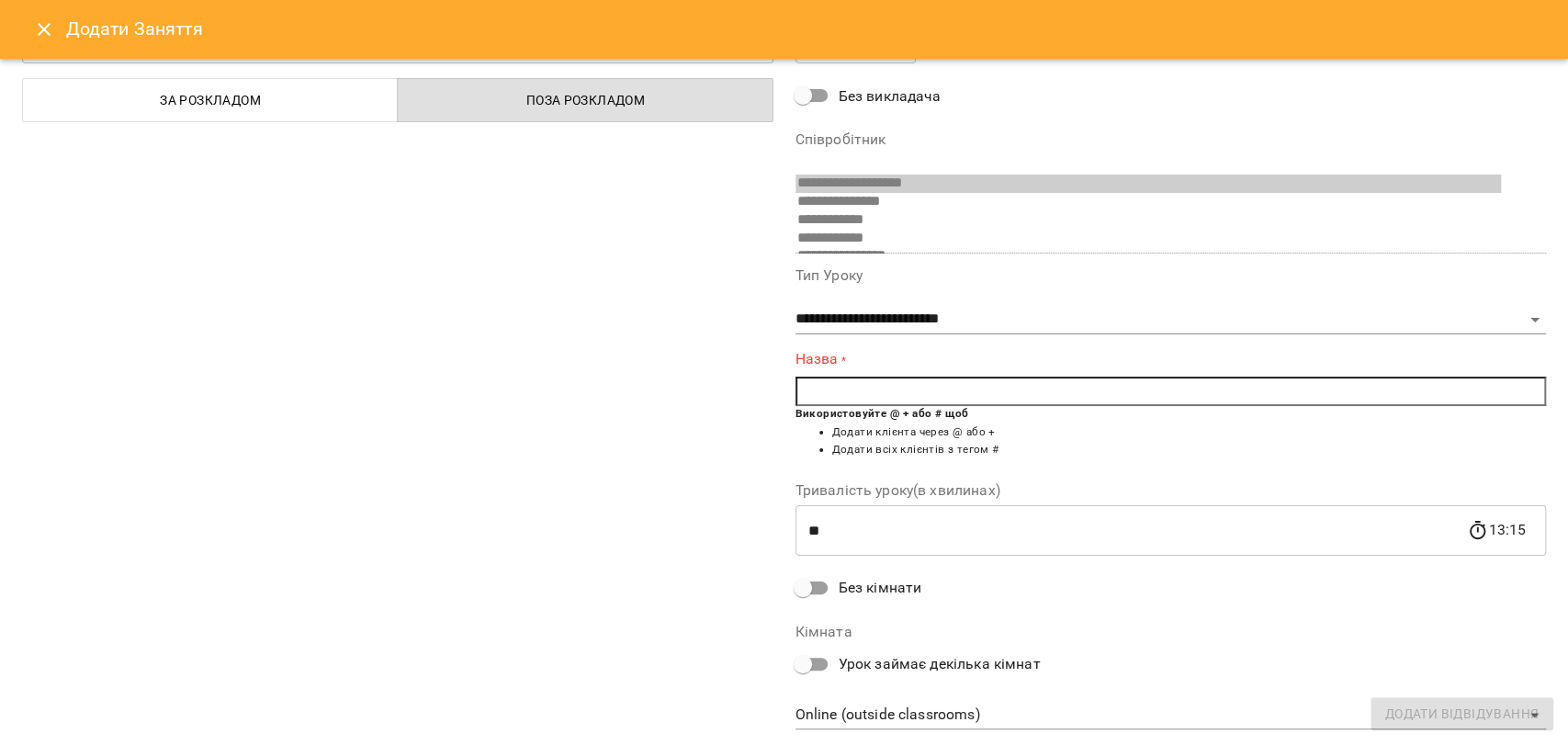
scroll to position [138, 0]
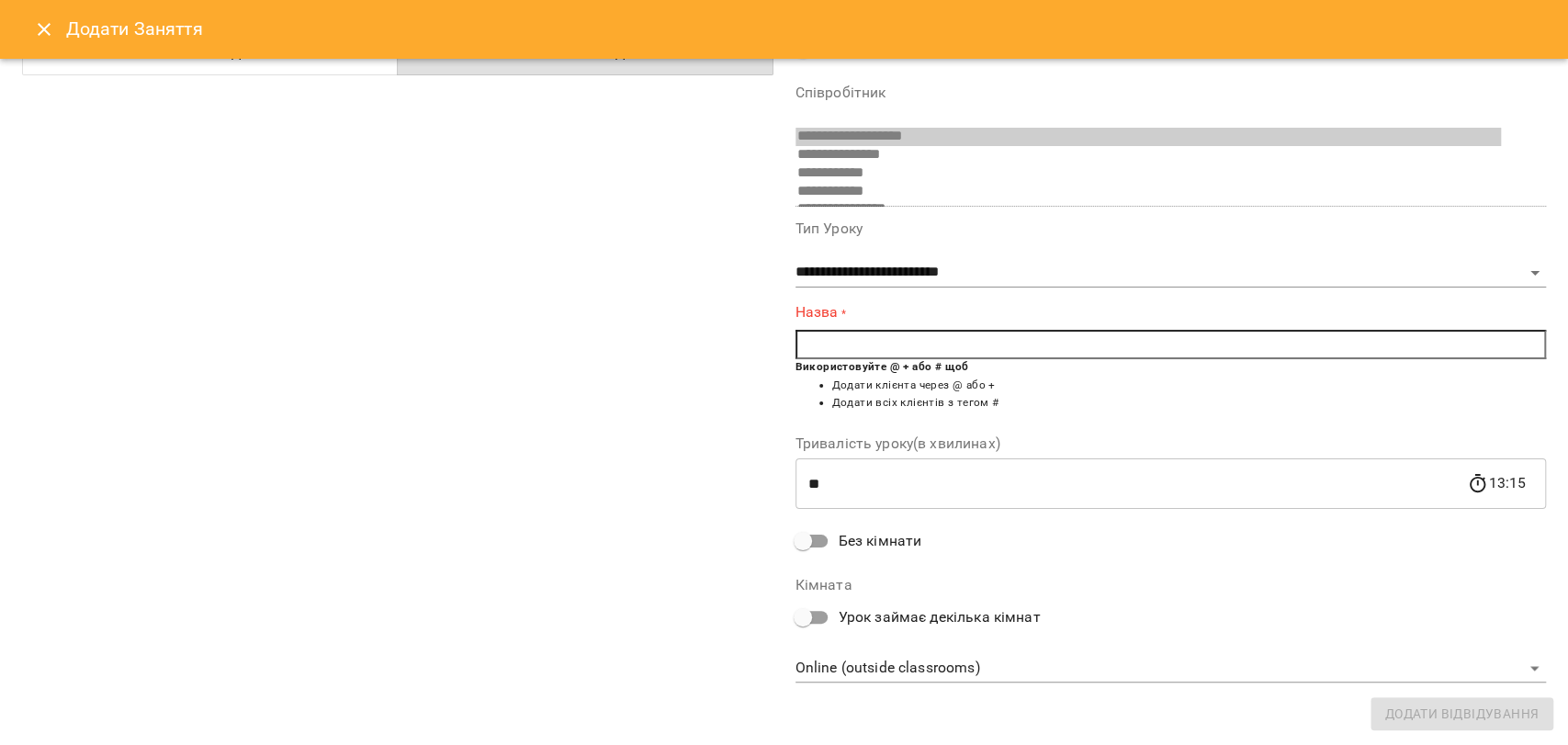
click at [974, 340] on input "text" at bounding box center [1170, 344] width 752 height 29
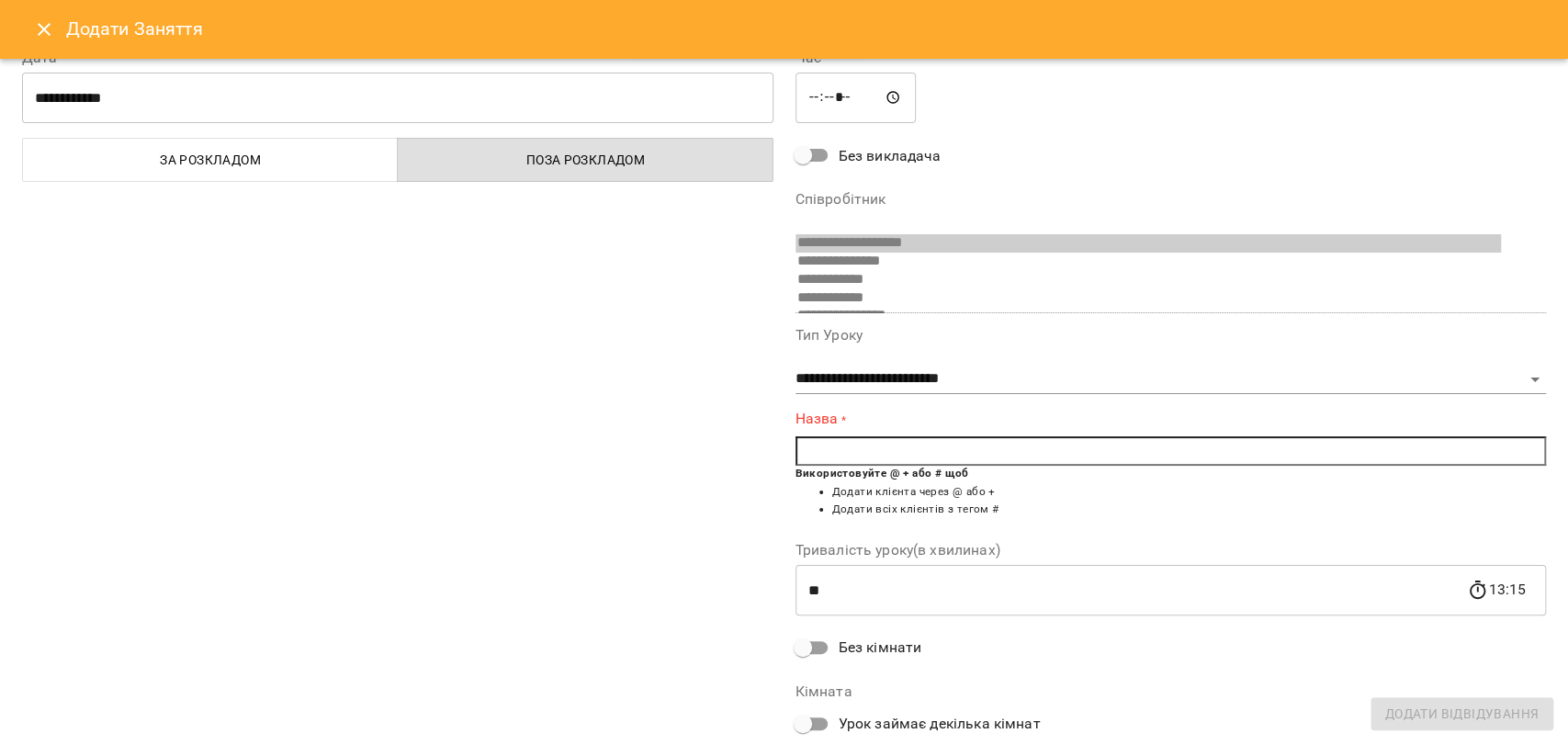
scroll to position [0, 0]
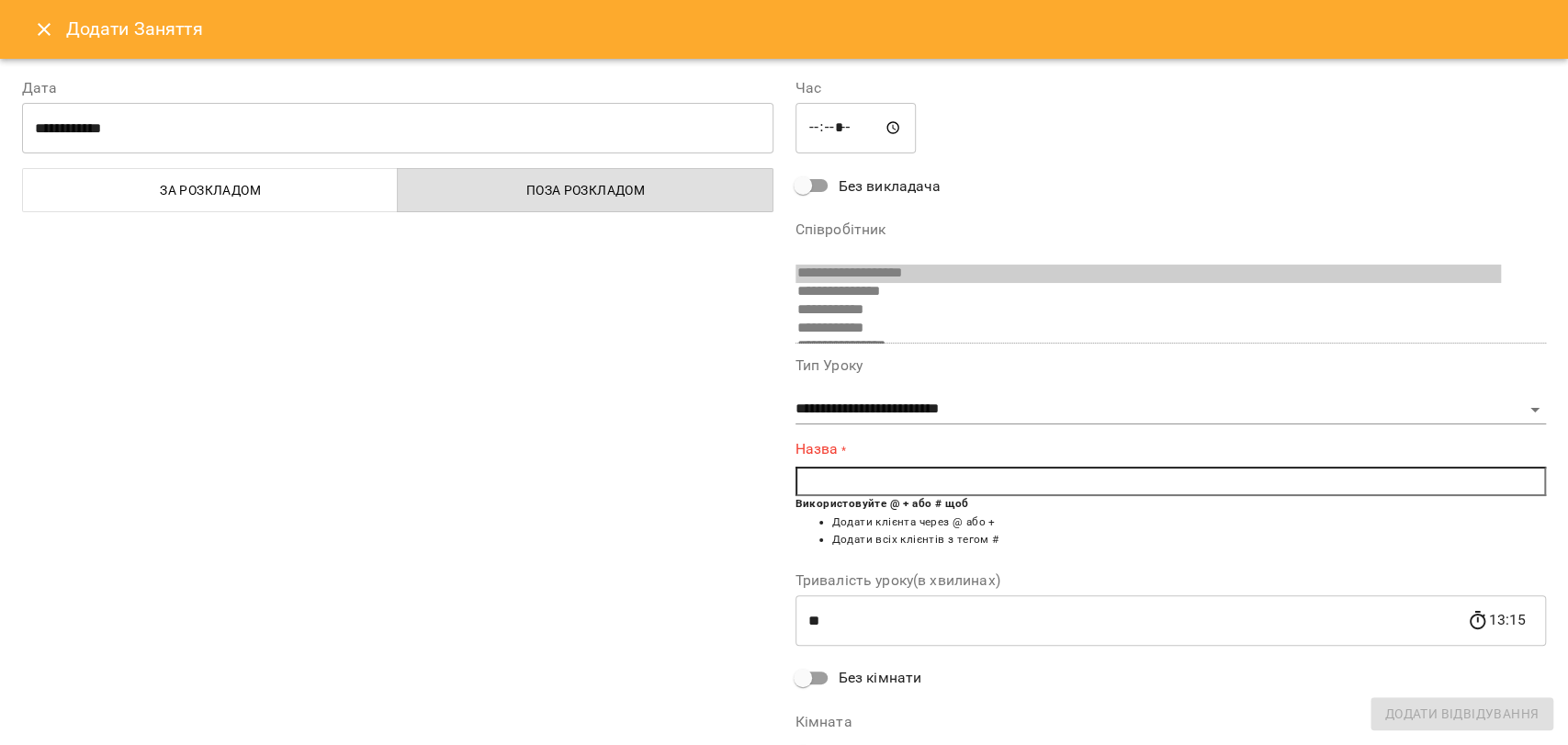
drag, startPoint x: 625, startPoint y: 322, endPoint x: 562, endPoint y: 323, distance: 63.0
click at [605, 322] on div "**********" at bounding box center [398, 450] width 774 height 791
click at [22, 34] on button "Close" at bounding box center [44, 29] width 44 height 44
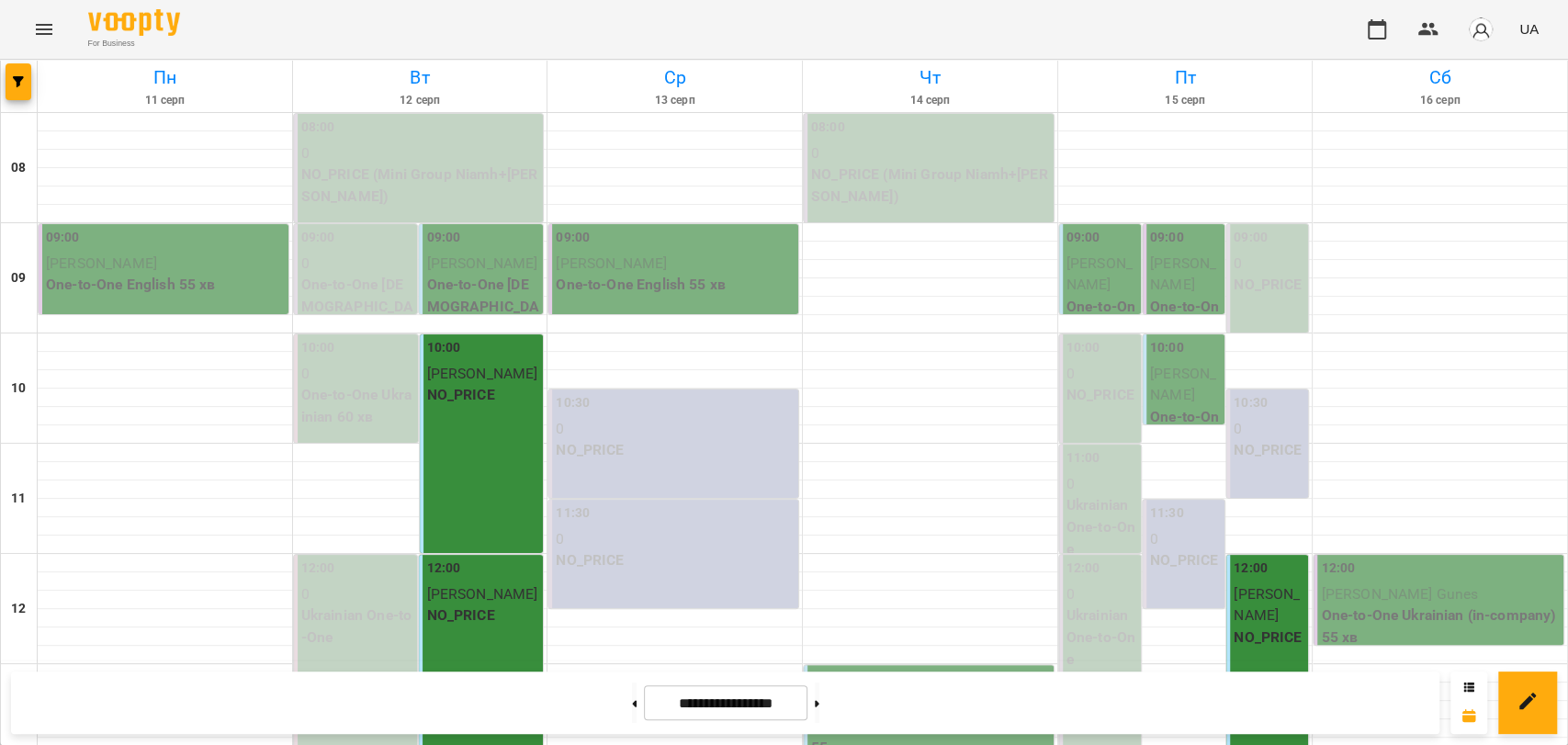
click at [1233, 290] on p "NO_PRICE" at bounding box center [1268, 284] width 71 height 22
click at [1239, 404] on label "10:30" at bounding box center [1250, 403] width 34 height 20
click at [1150, 376] on span "Brian True" at bounding box center [1183, 384] width 66 height 40
click at [1151, 406] on p "One-to-One Ukrainian 55 хв" at bounding box center [1185, 461] width 71 height 109
click at [1102, 395] on p "NO_PRICE" at bounding box center [1102, 395] width 71 height 22
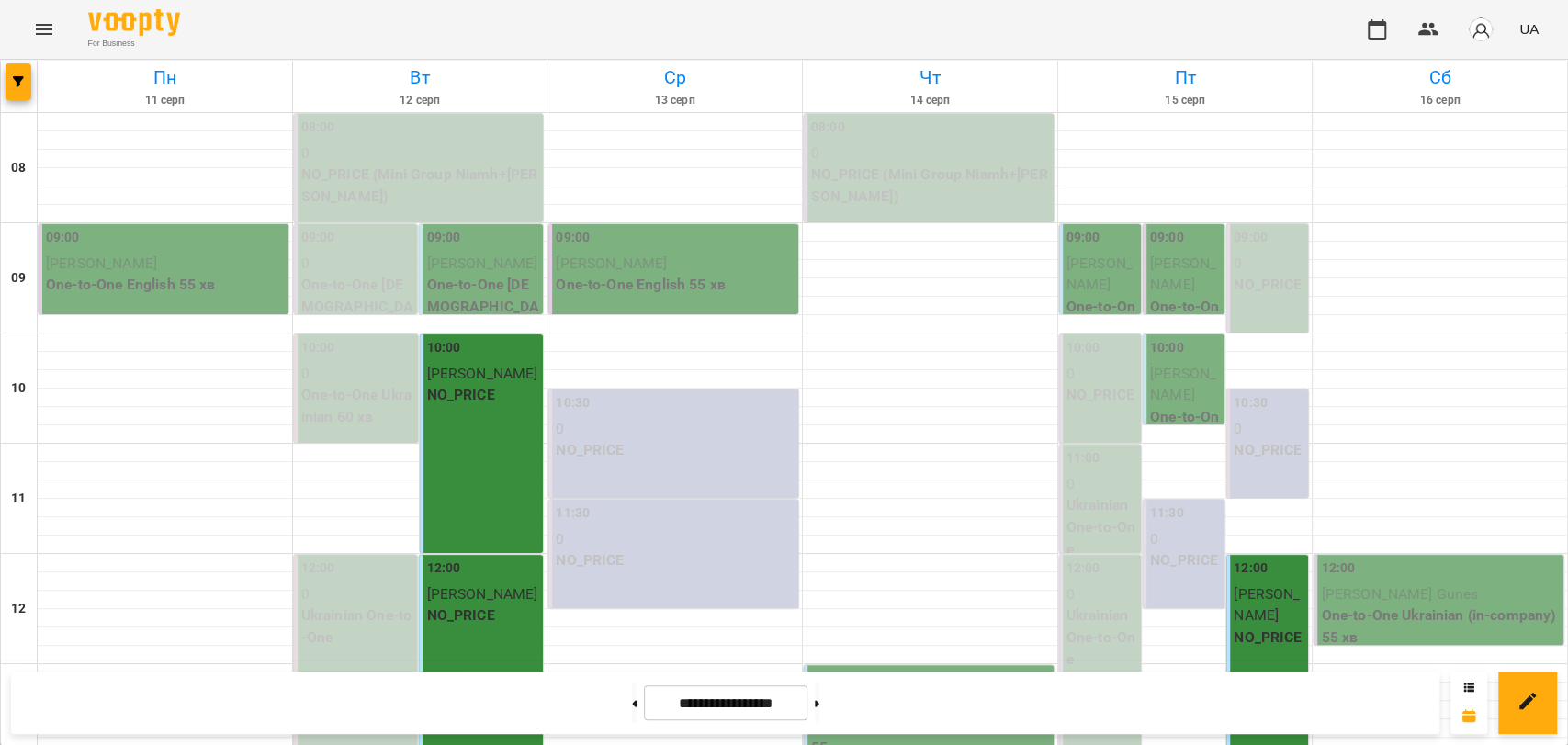
click at [470, 391] on p "NO_PRICE" at bounding box center [483, 395] width 113 height 22
click at [511, 386] on p "NO_PRICE" at bounding box center [483, 395] width 113 height 22
click at [654, 184] on div at bounding box center [675, 177] width 254 height 18
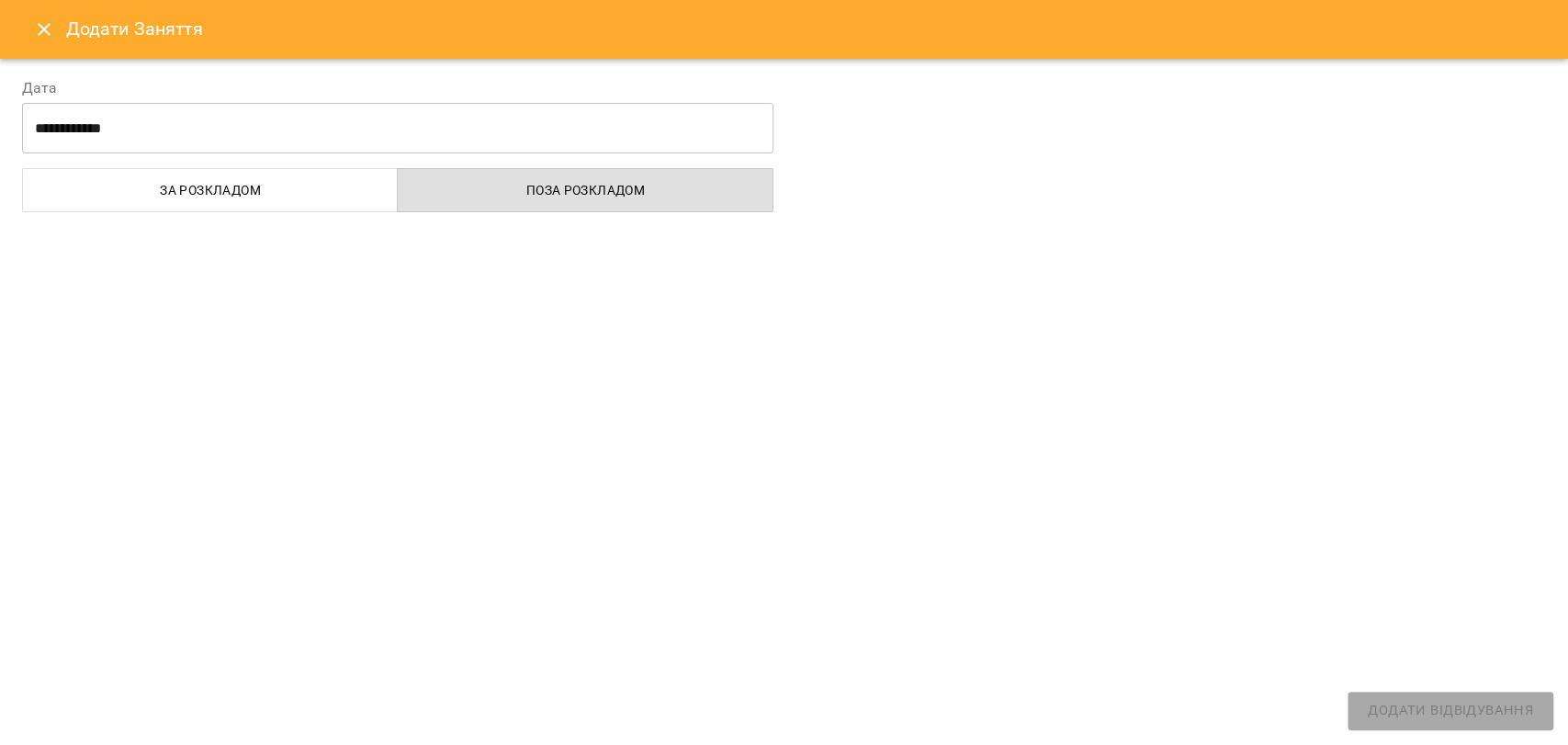
click at [42, 42] on button "Close" at bounding box center [44, 29] width 44 height 44
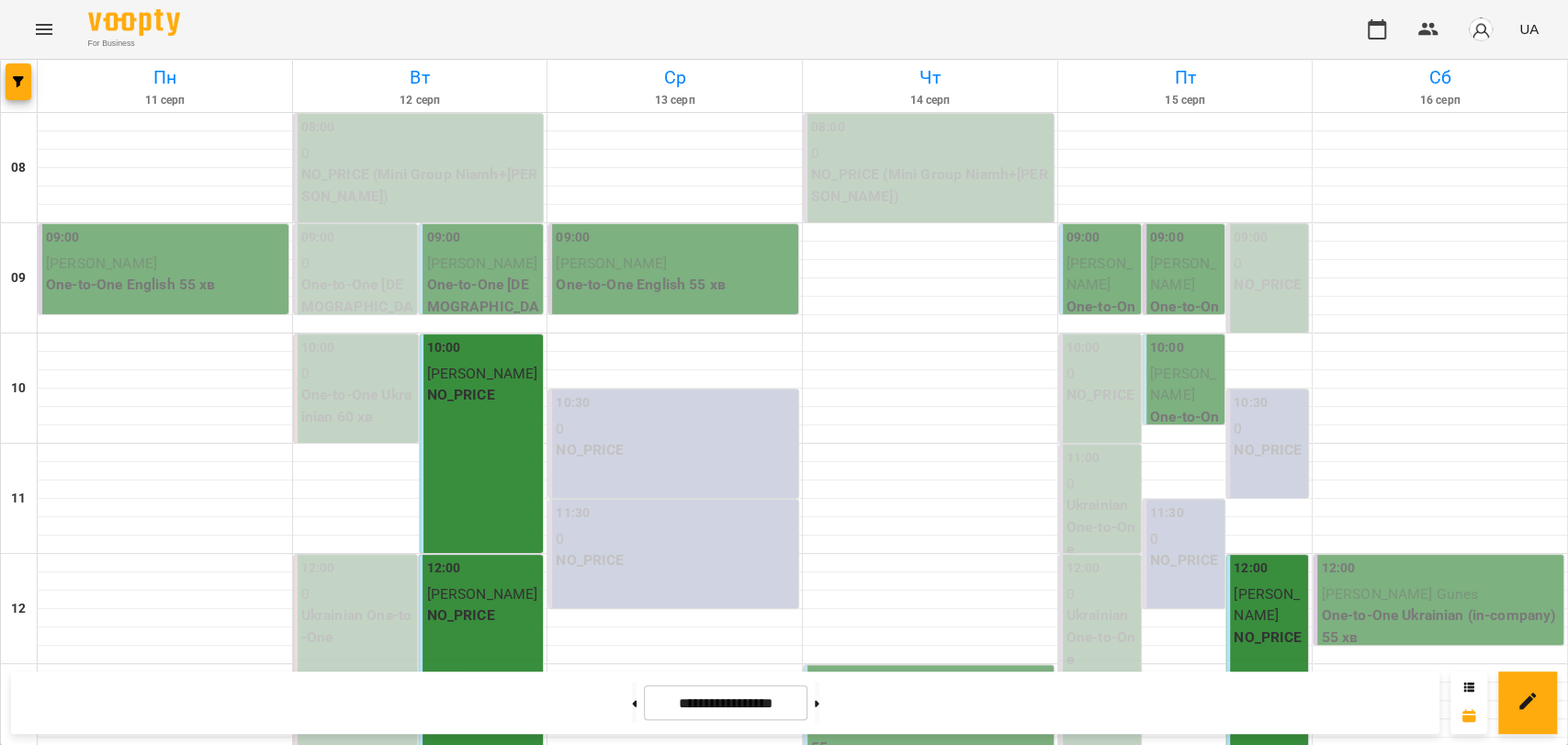
click at [44, 30] on icon "Menu" at bounding box center [44, 29] width 22 height 22
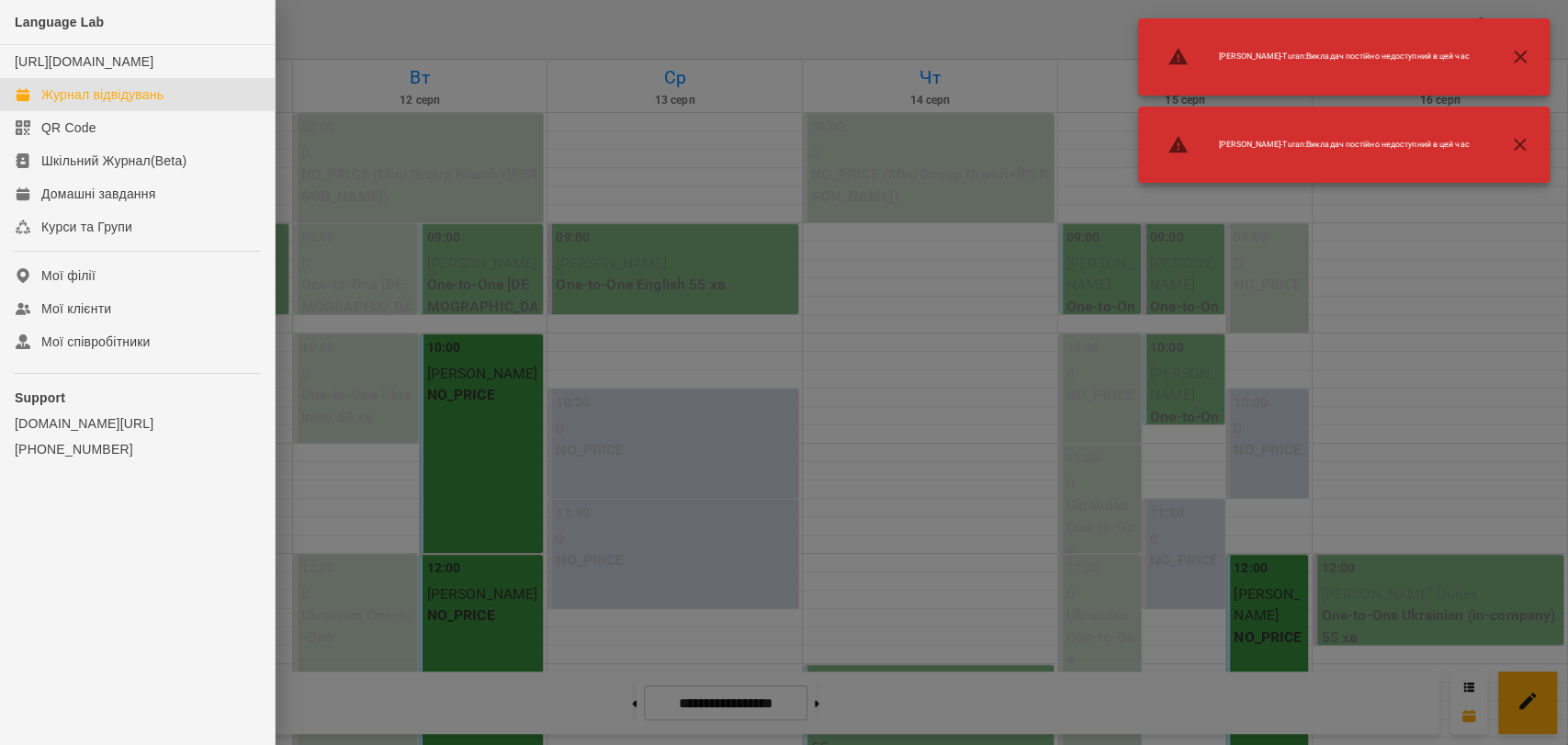
click at [1512, 146] on icon "button" at bounding box center [1520, 145] width 22 height 22
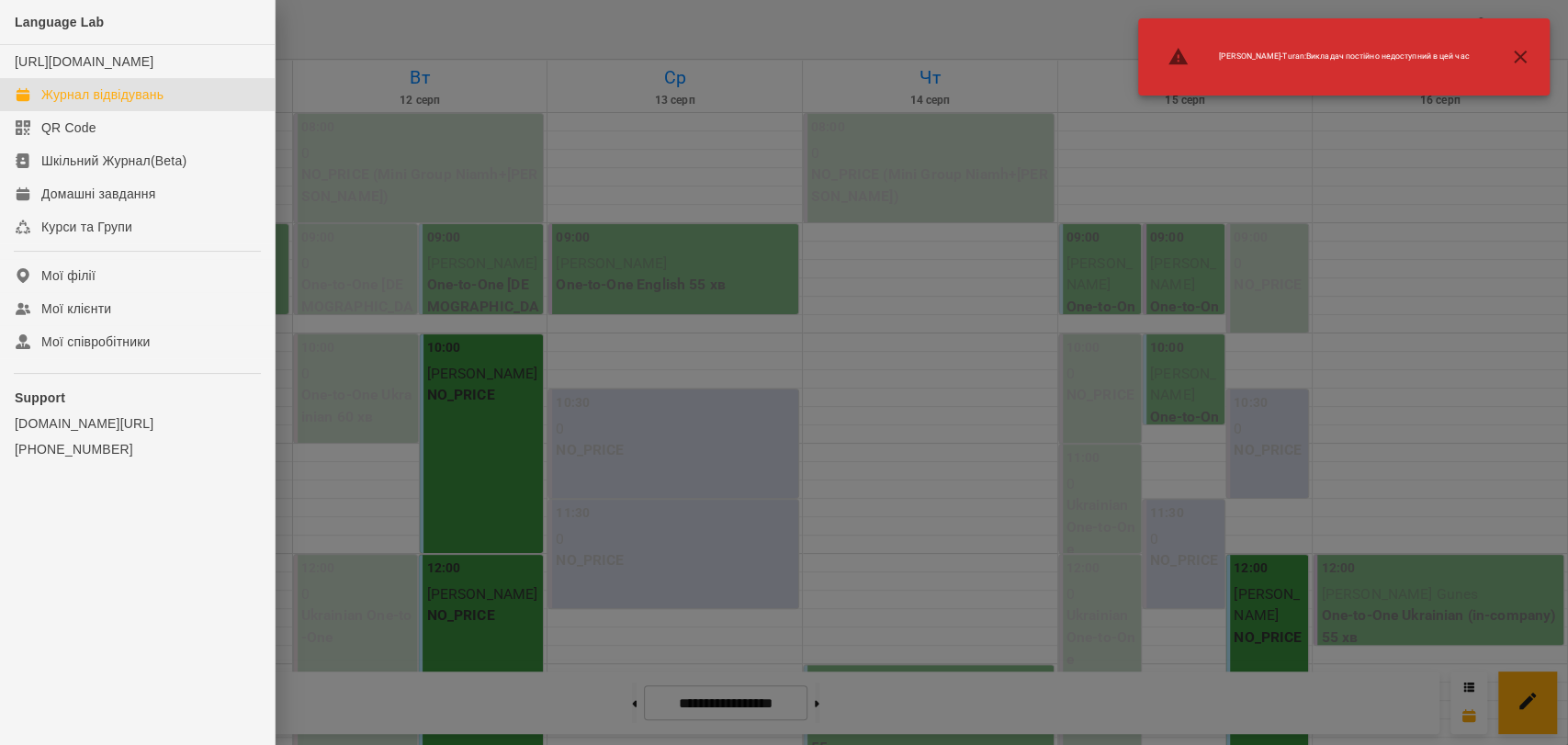
click at [1515, 67] on icon "button" at bounding box center [1520, 56] width 22 height 22
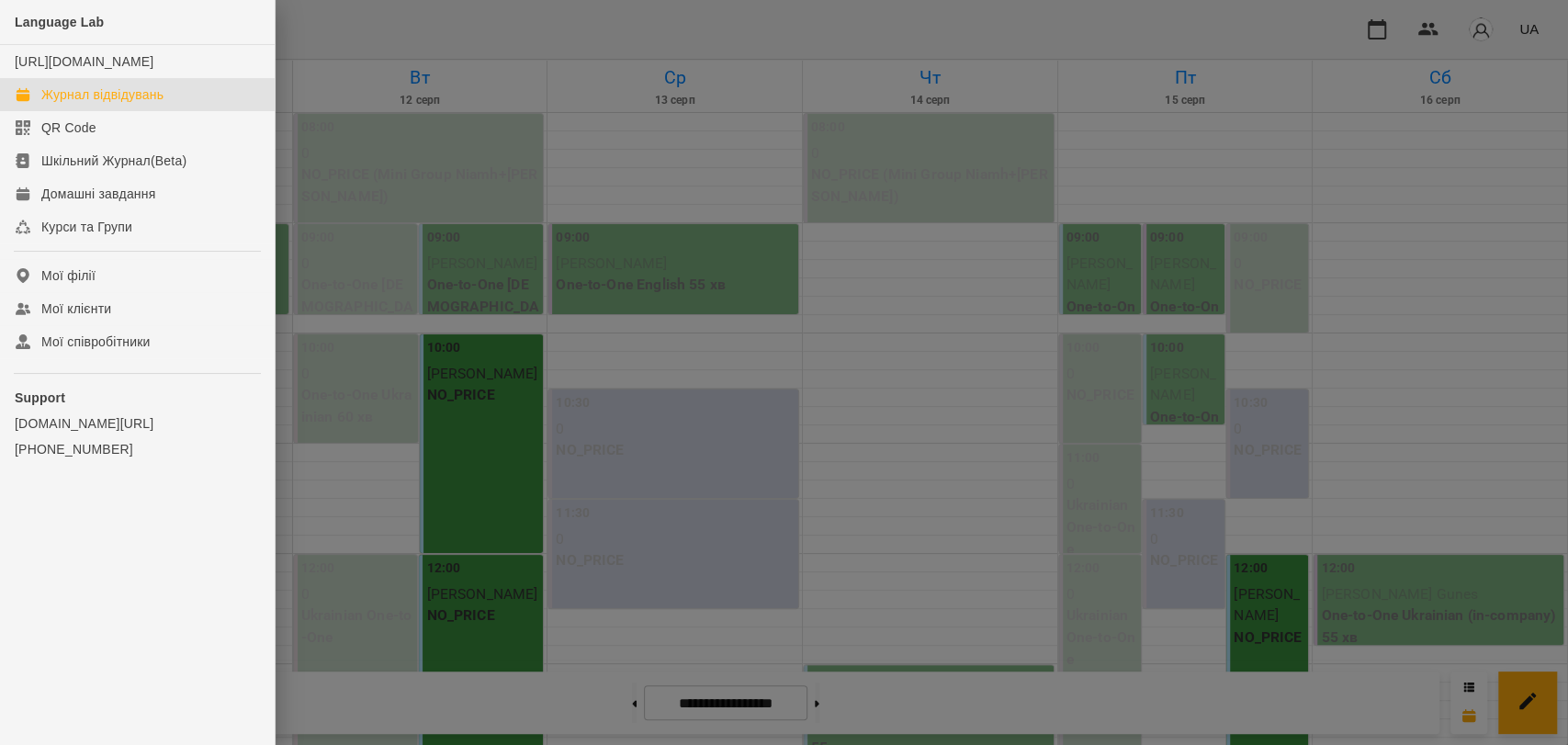
click at [1496, 41] on div at bounding box center [784, 372] width 1568 height 745
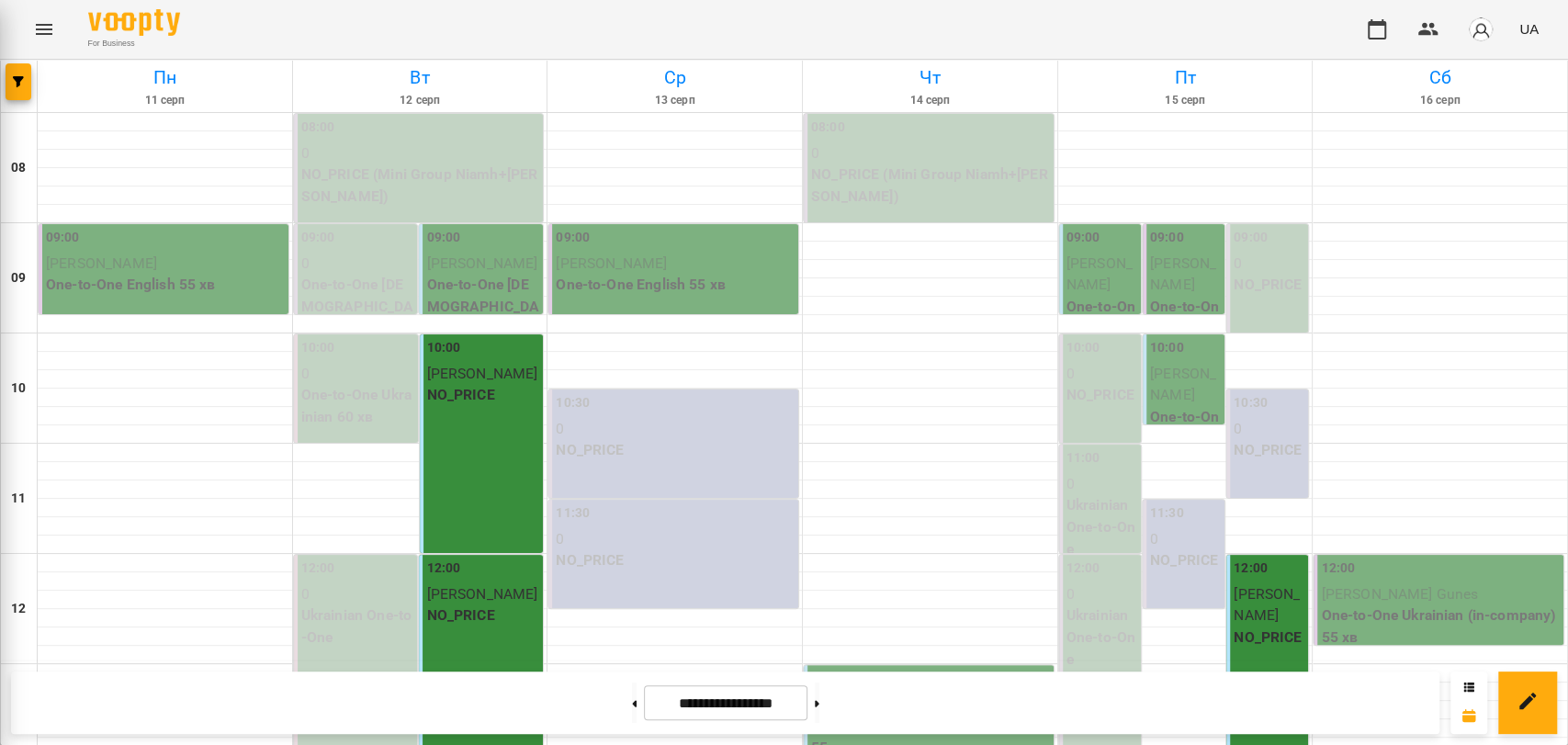
click at [1481, 31] on img "button" at bounding box center [1481, 29] width 26 height 26
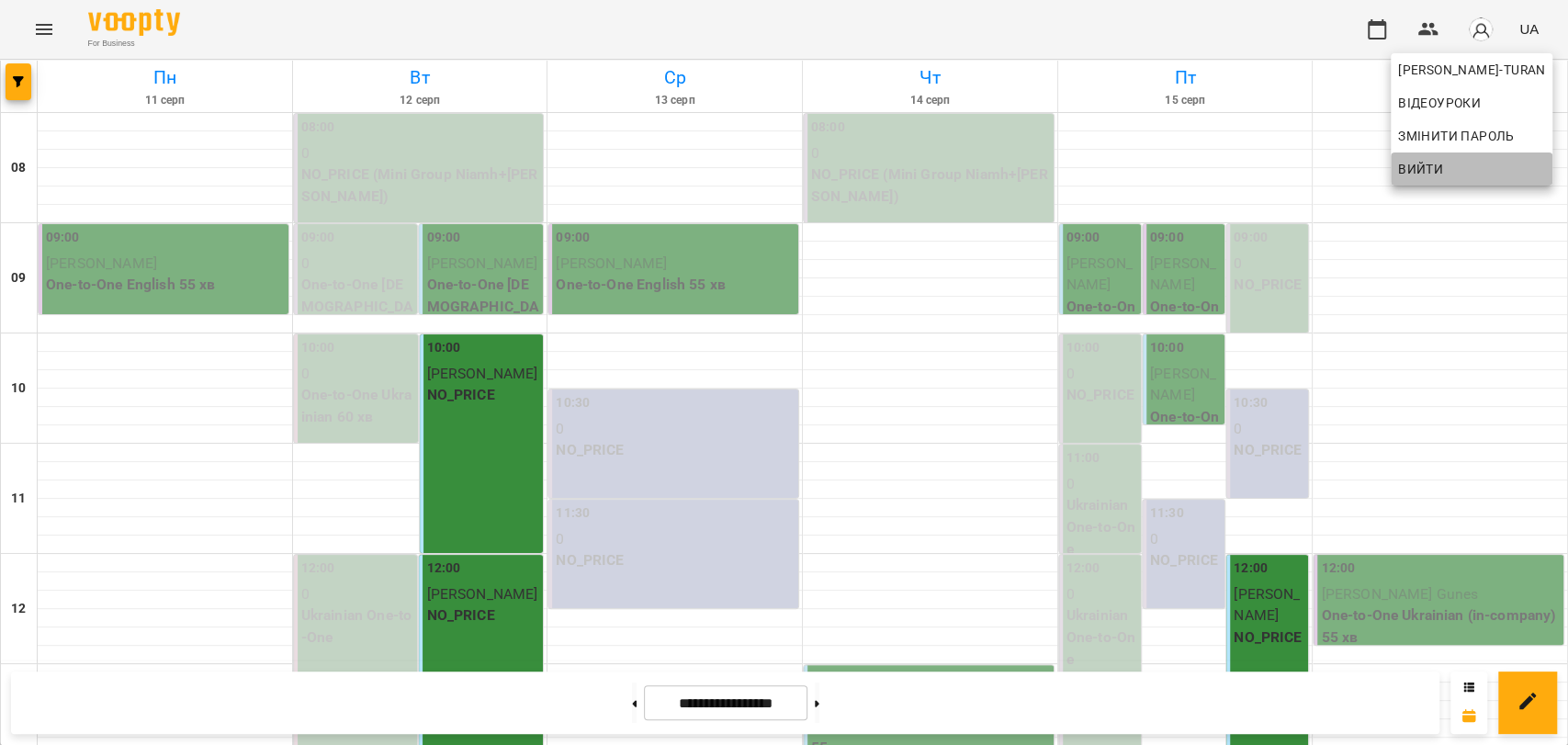
click at [1441, 159] on span "Вийти" at bounding box center [1421, 169] width 45 height 22
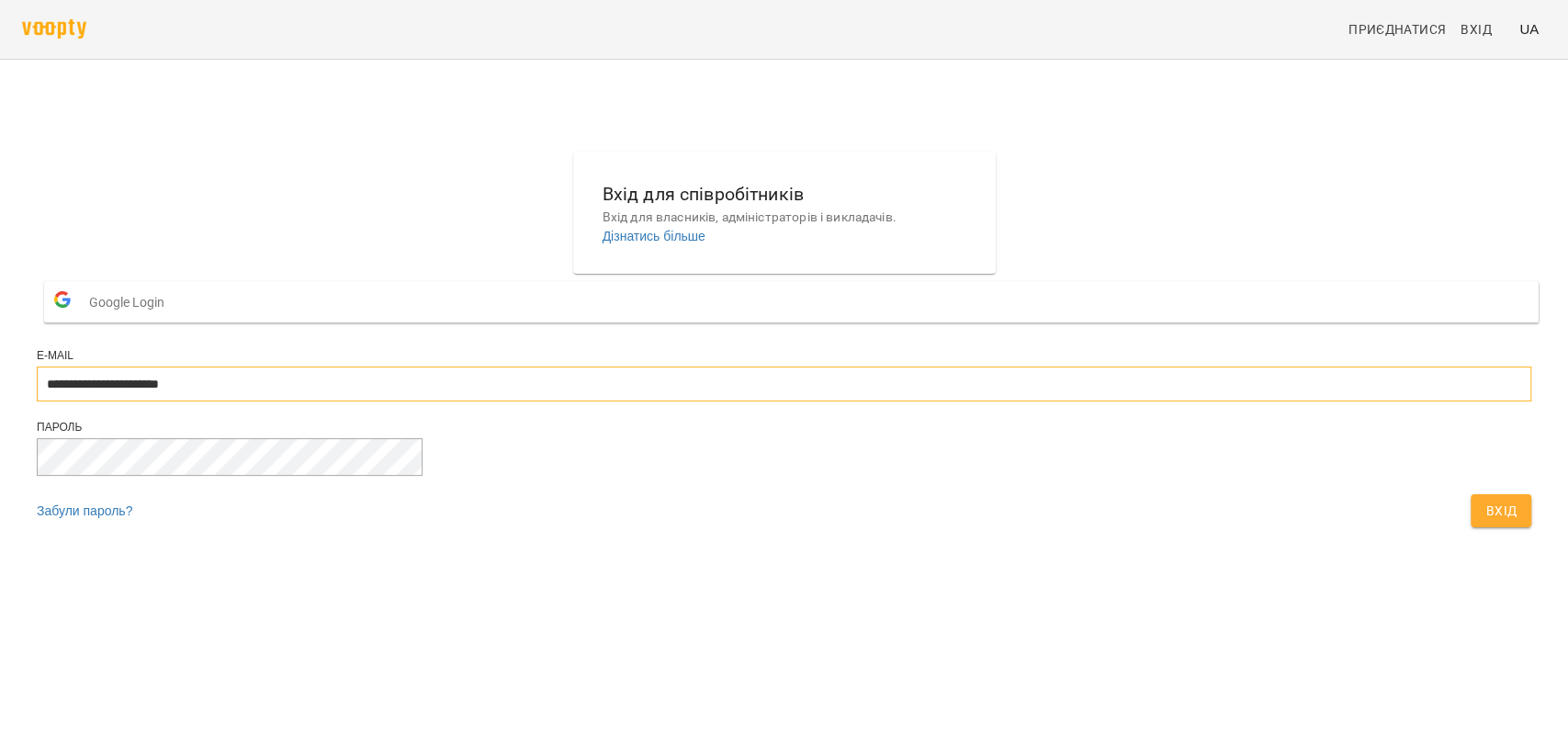
click at [808, 402] on input "**********" at bounding box center [784, 384] width 1494 height 35
type input "**********"
click at [1470, 528] on button "Вхід" at bounding box center [1500, 511] width 61 height 33
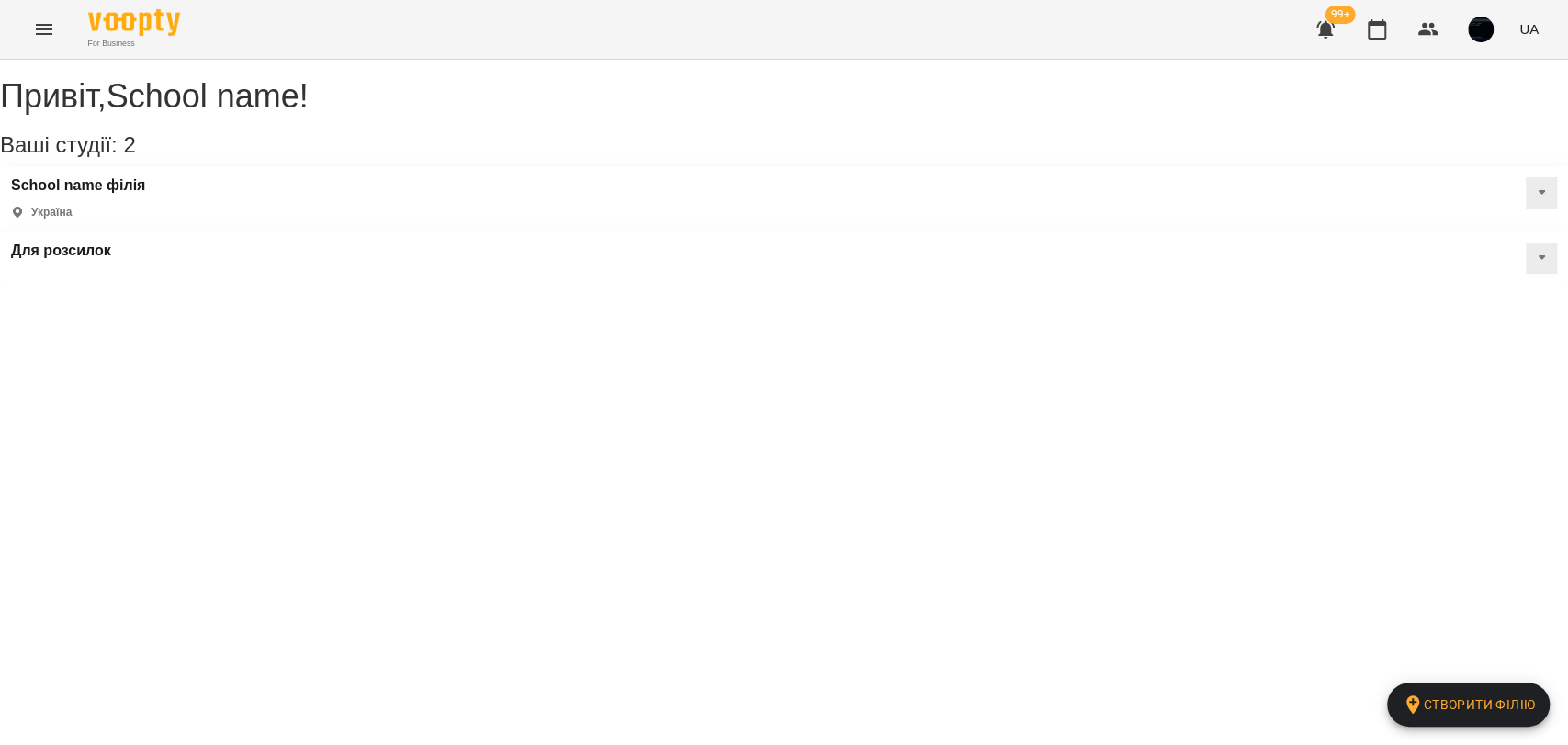
click at [1496, 31] on button "button" at bounding box center [1480, 29] width 48 height 48
click at [1437, 177] on span "Вийти" at bounding box center [1454, 169] width 45 height 22
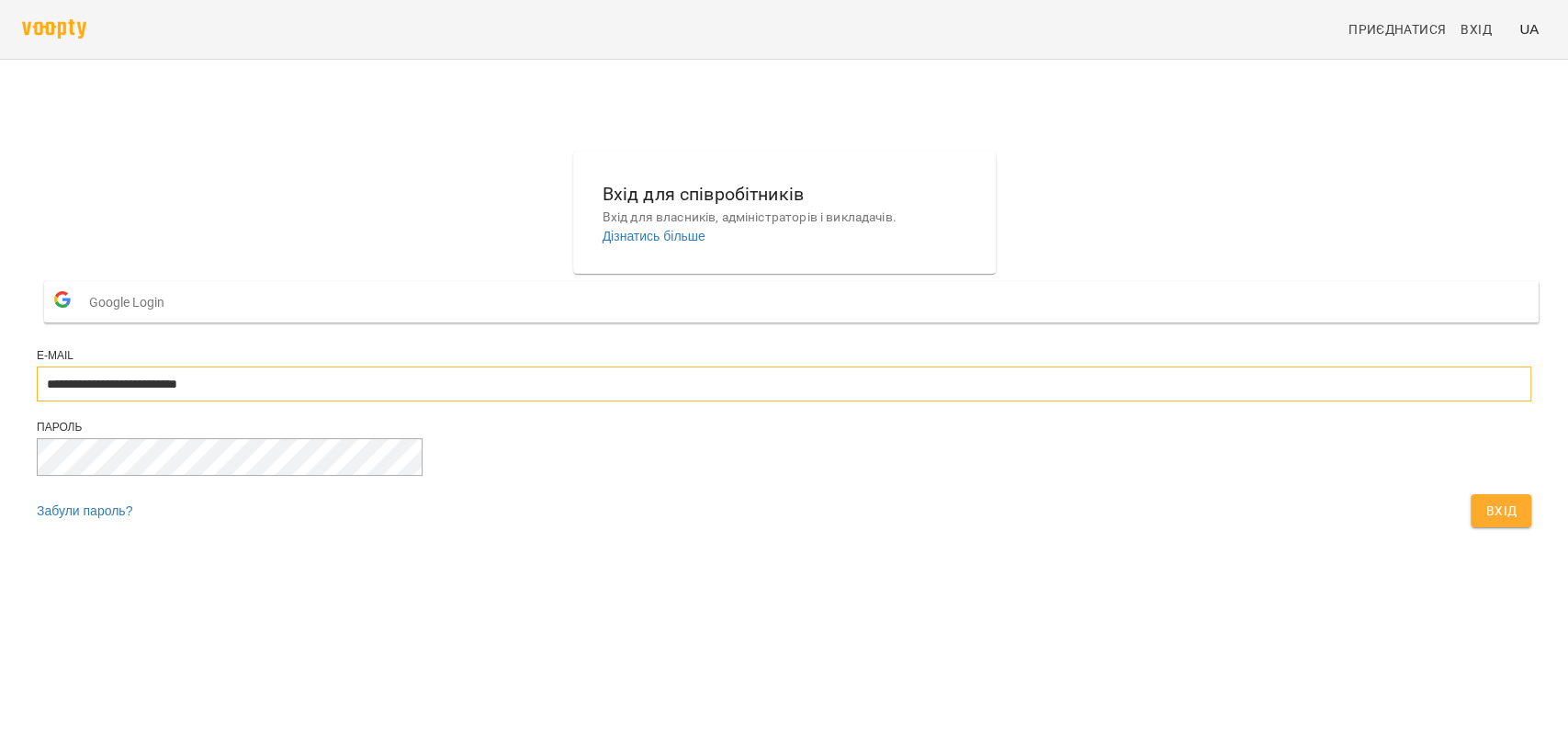
drag, startPoint x: 909, startPoint y: 427, endPoint x: 918, endPoint y: 450, distance: 24.7
click at [909, 402] on input "**********" at bounding box center [784, 384] width 1494 height 35
type input "**********"
drag, startPoint x: 943, startPoint y: 561, endPoint x: 929, endPoint y: 557, distance: 14.6
click at [1470, 528] on button "Вхід" at bounding box center [1500, 511] width 61 height 33
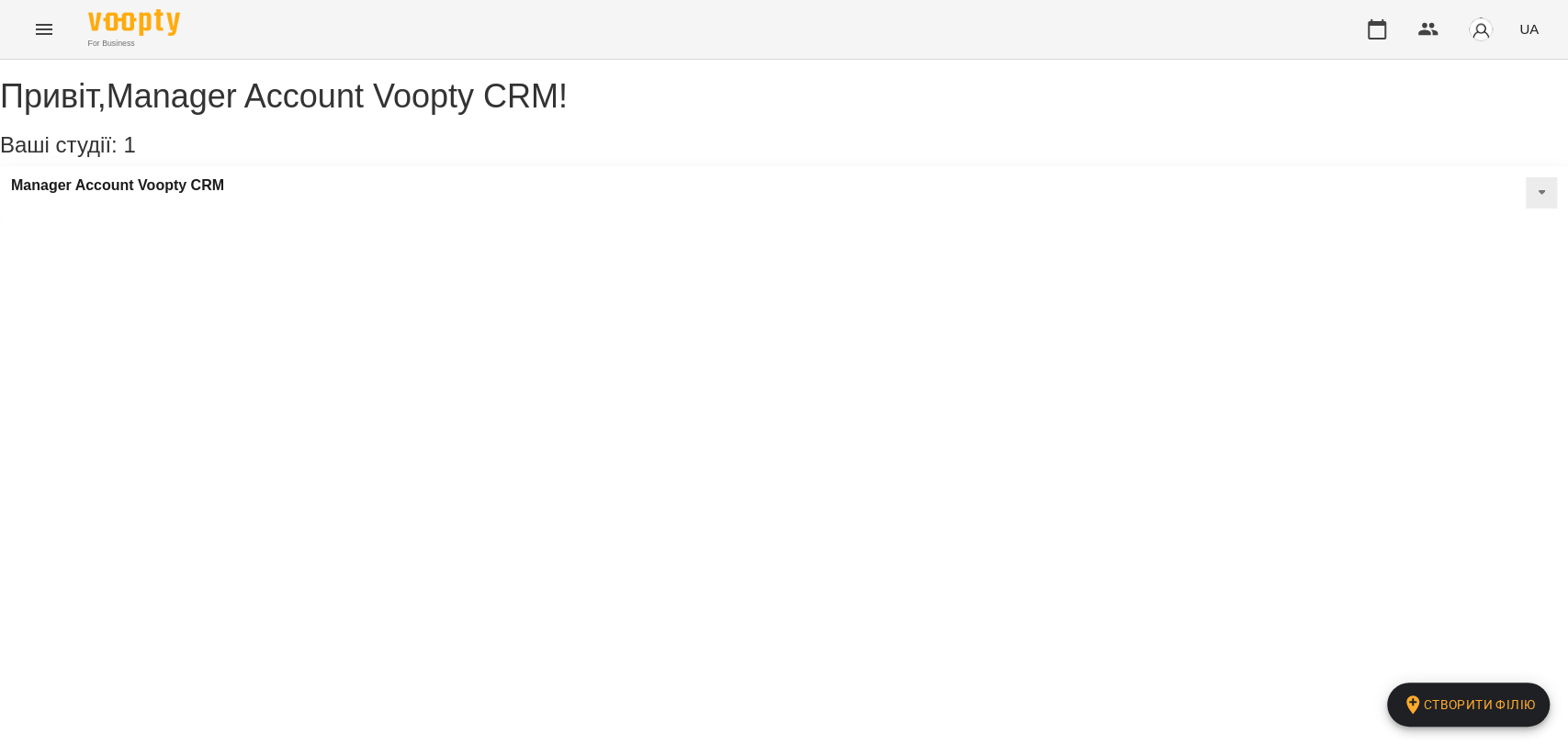
click at [37, 31] on icon "Menu" at bounding box center [44, 29] width 22 height 22
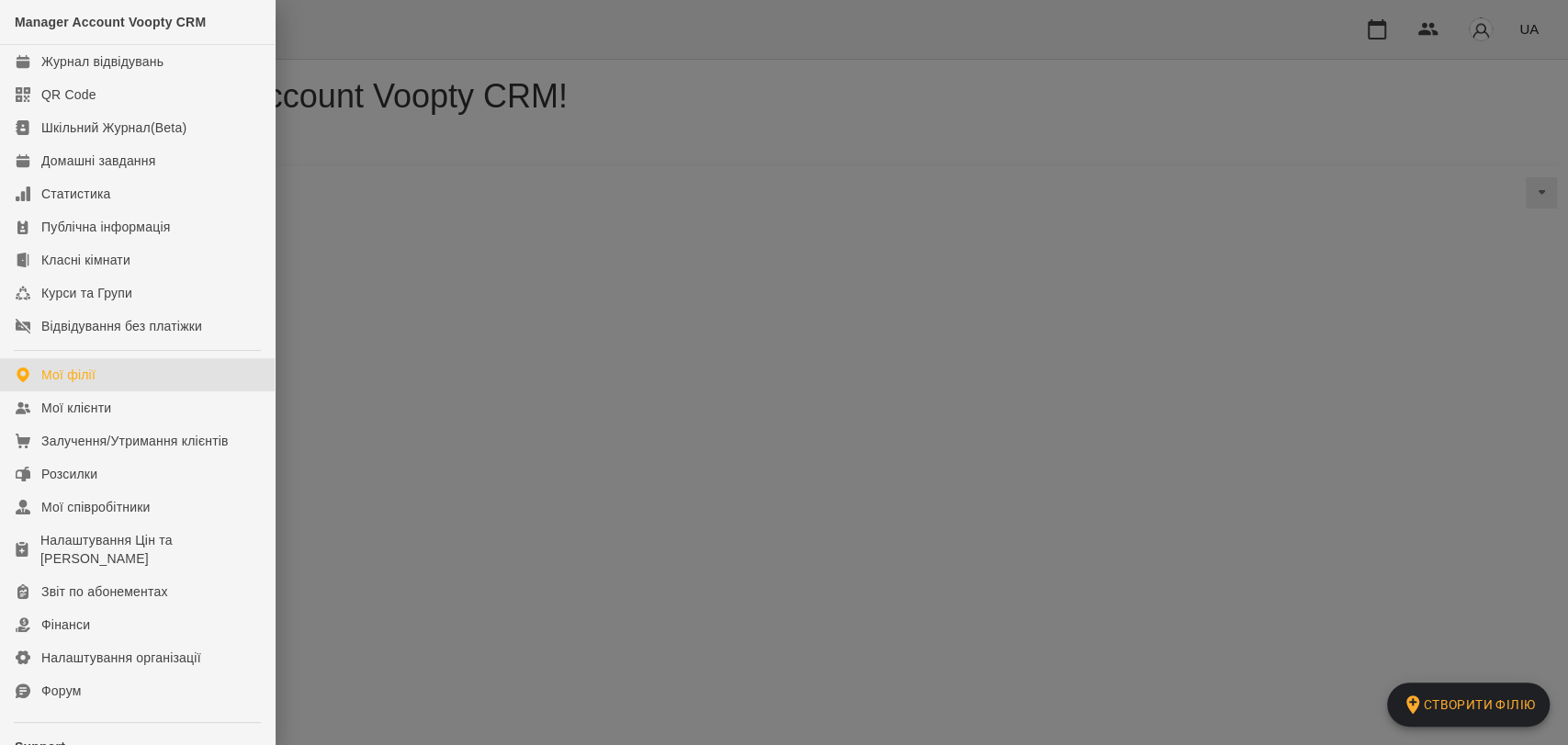
click at [529, 186] on div at bounding box center [784, 372] width 1568 height 745
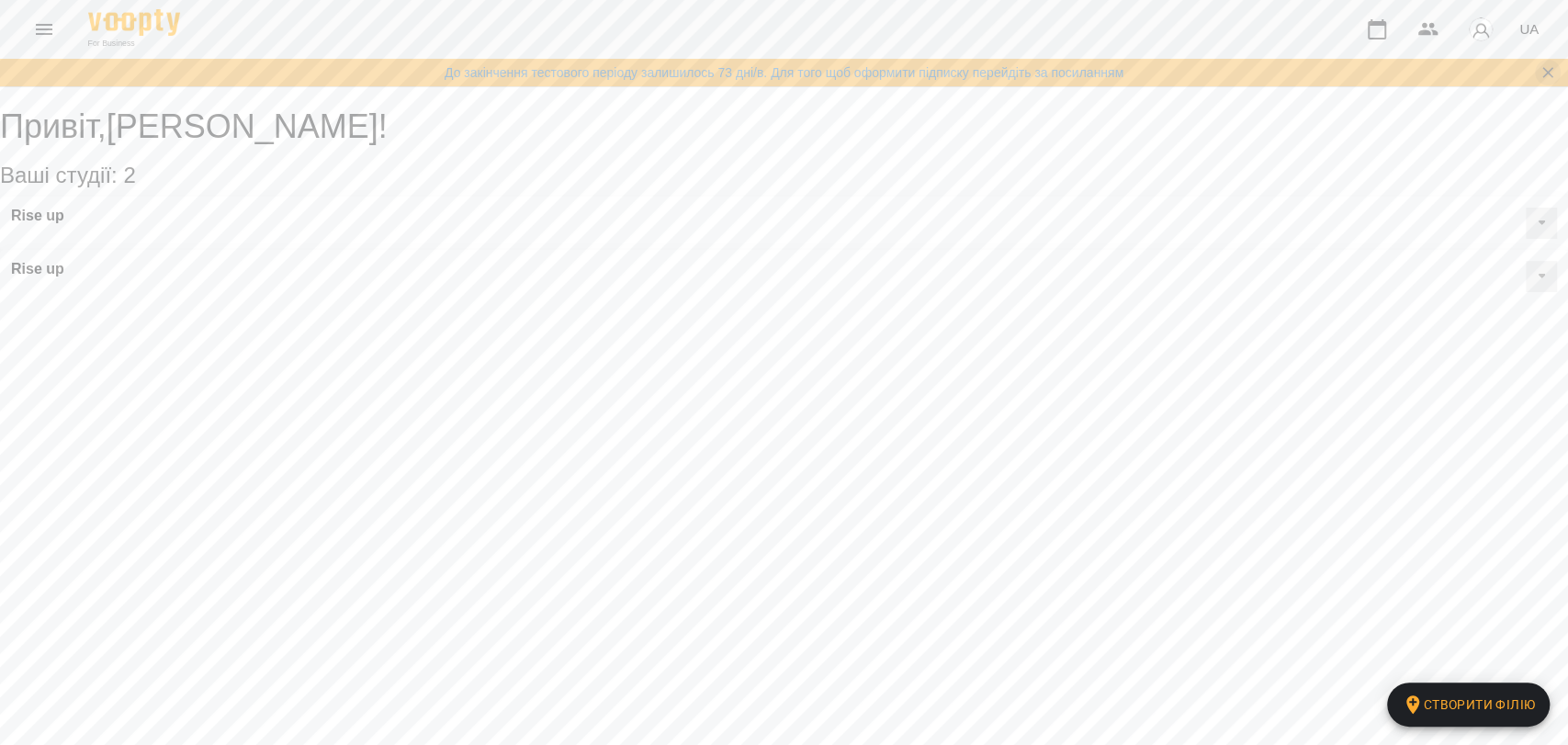
click at [1537, 81] on button "Закрити сповіщення" at bounding box center [1548, 73] width 26 height 26
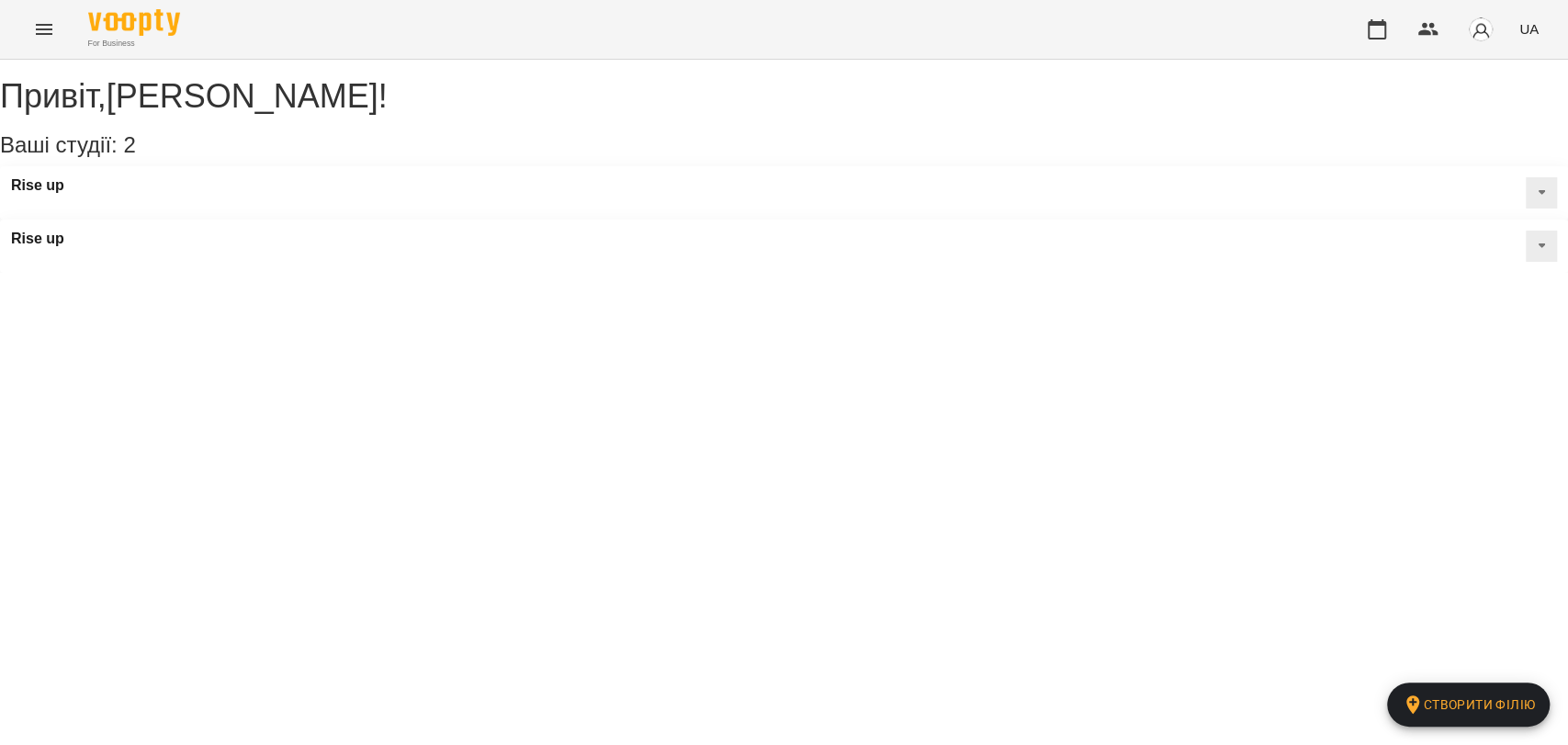
click at [1490, 24] on img "button" at bounding box center [1481, 29] width 26 height 26
click at [1436, 81] on link "[PERSON_NAME]" at bounding box center [1482, 70] width 131 height 33
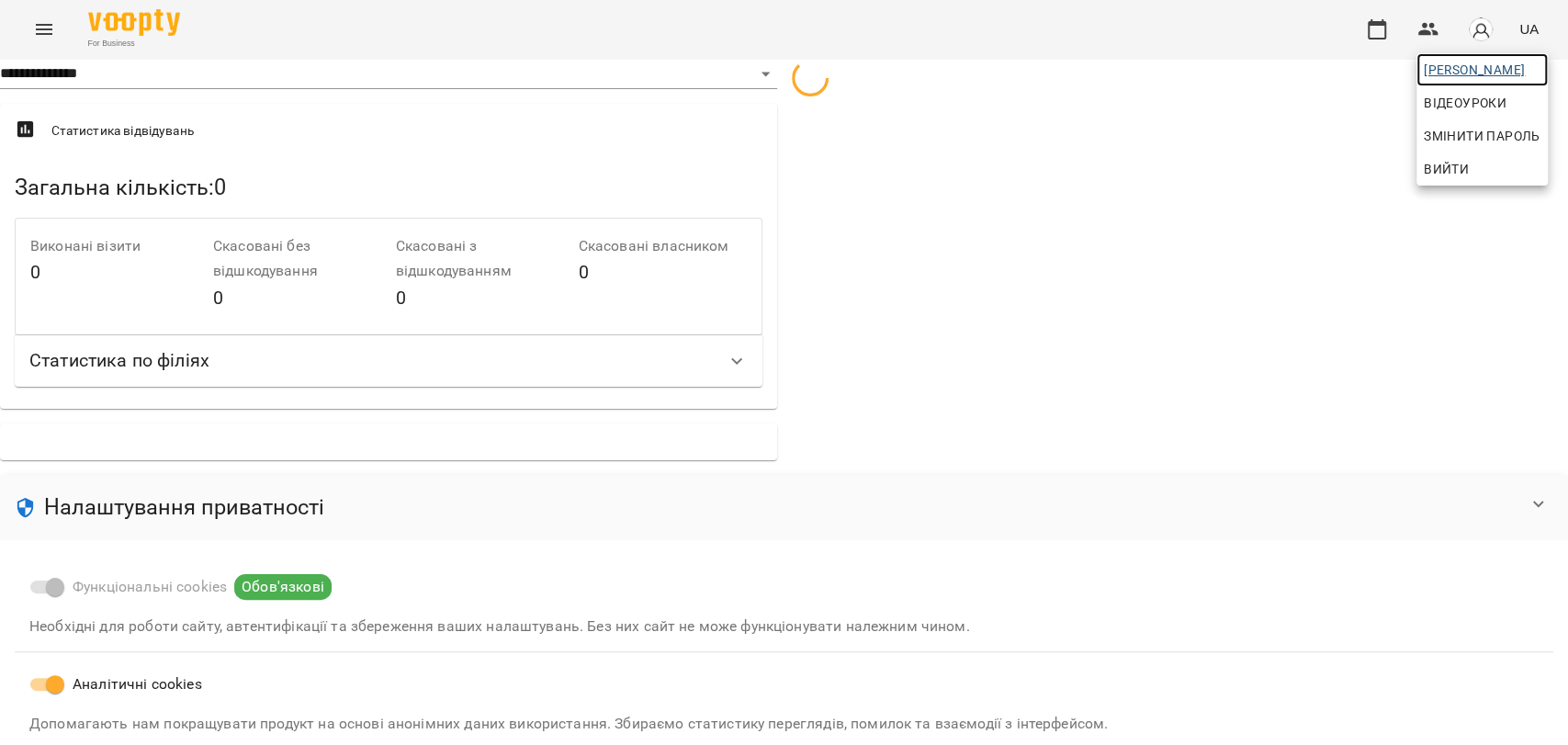
select select "**"
select select "**********"
select select "***"
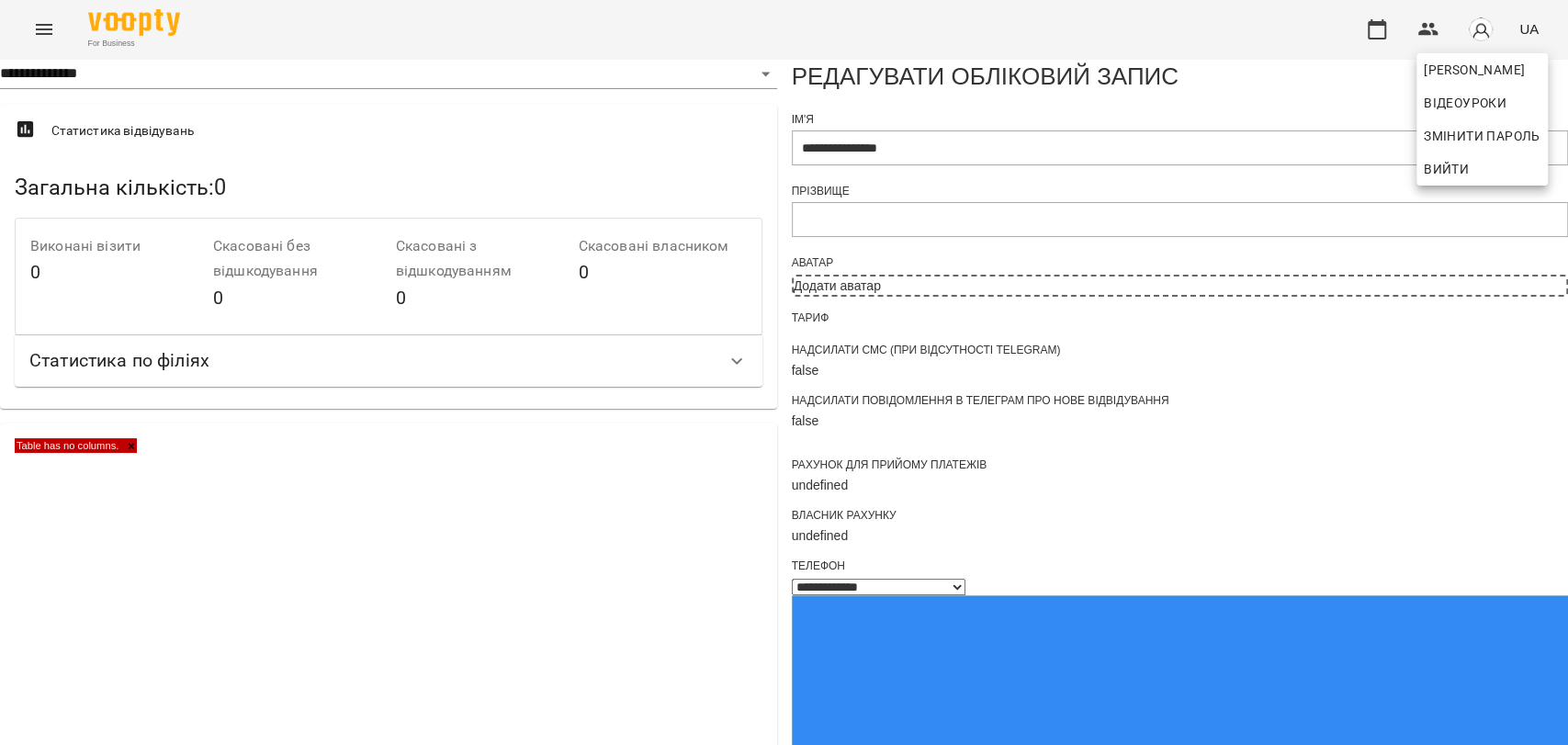
click at [1057, 228] on div at bounding box center [784, 372] width 1568 height 745
click at [1057, 228] on div "[PERSON_NAME] Відеоуроки Змінити пароль Вийти" at bounding box center [784, 372] width 1568 height 745
click at [1017, 165] on input "**********" at bounding box center [1179, 147] width 777 height 35
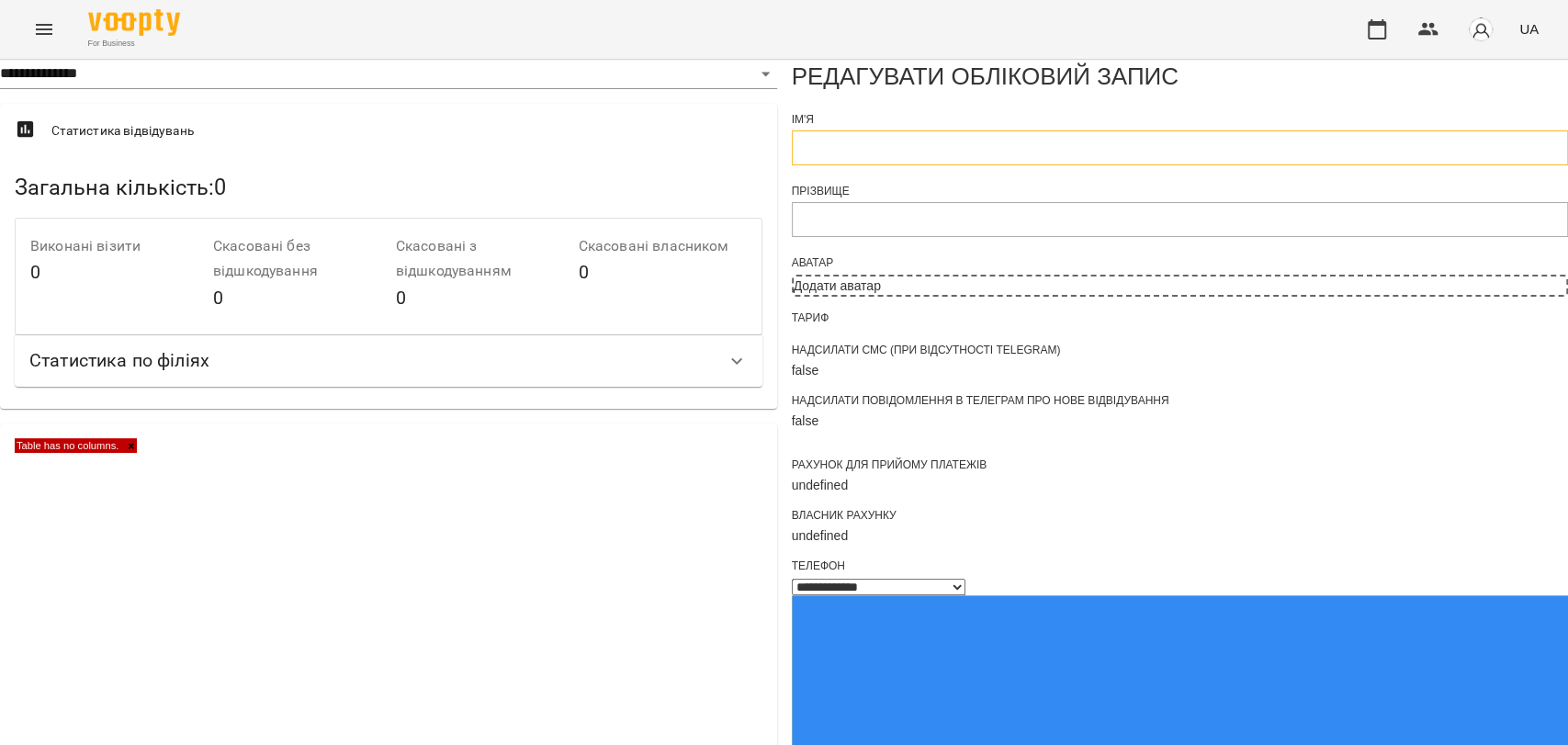
paste input "**********"
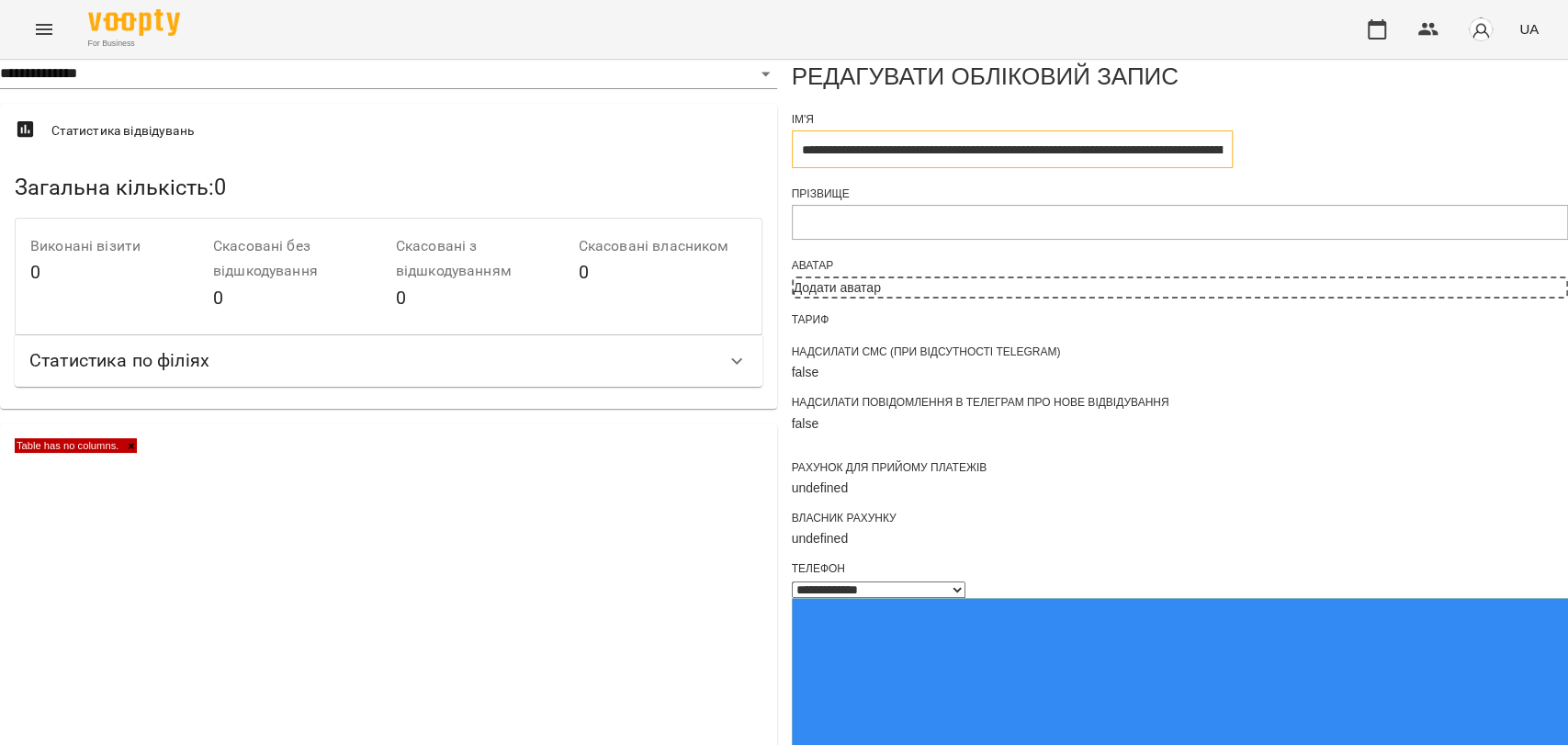
scroll to position [0, 380]
click at [1208, 168] on input "**********" at bounding box center [1011, 148] width 441 height 38
click at [1226, 168] on input "*******" at bounding box center [1011, 148] width 441 height 38
type input "*******"
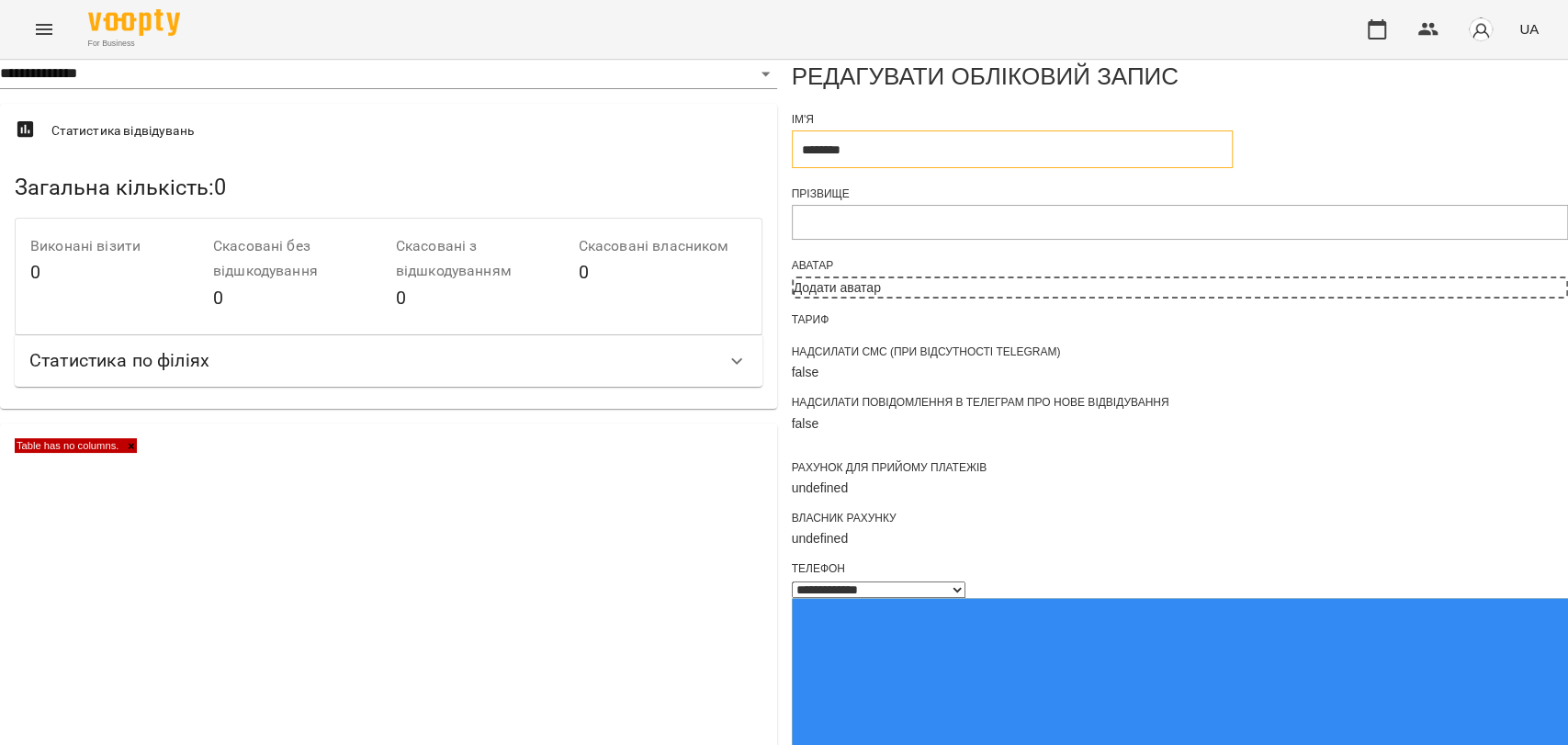
scroll to position [510, 0]
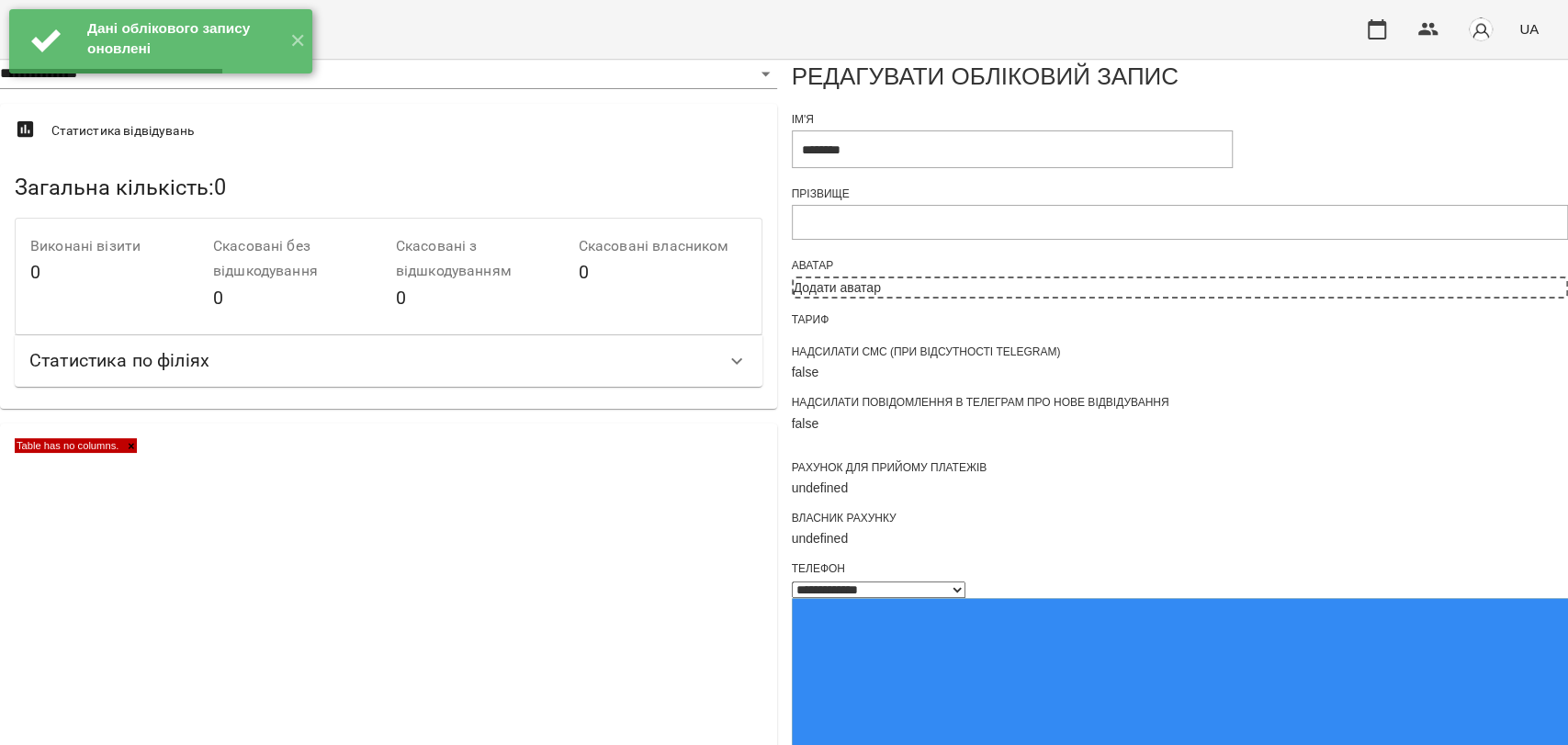
scroll to position [0, 0]
click at [293, 39] on button "✕" at bounding box center [297, 41] width 30 height 64
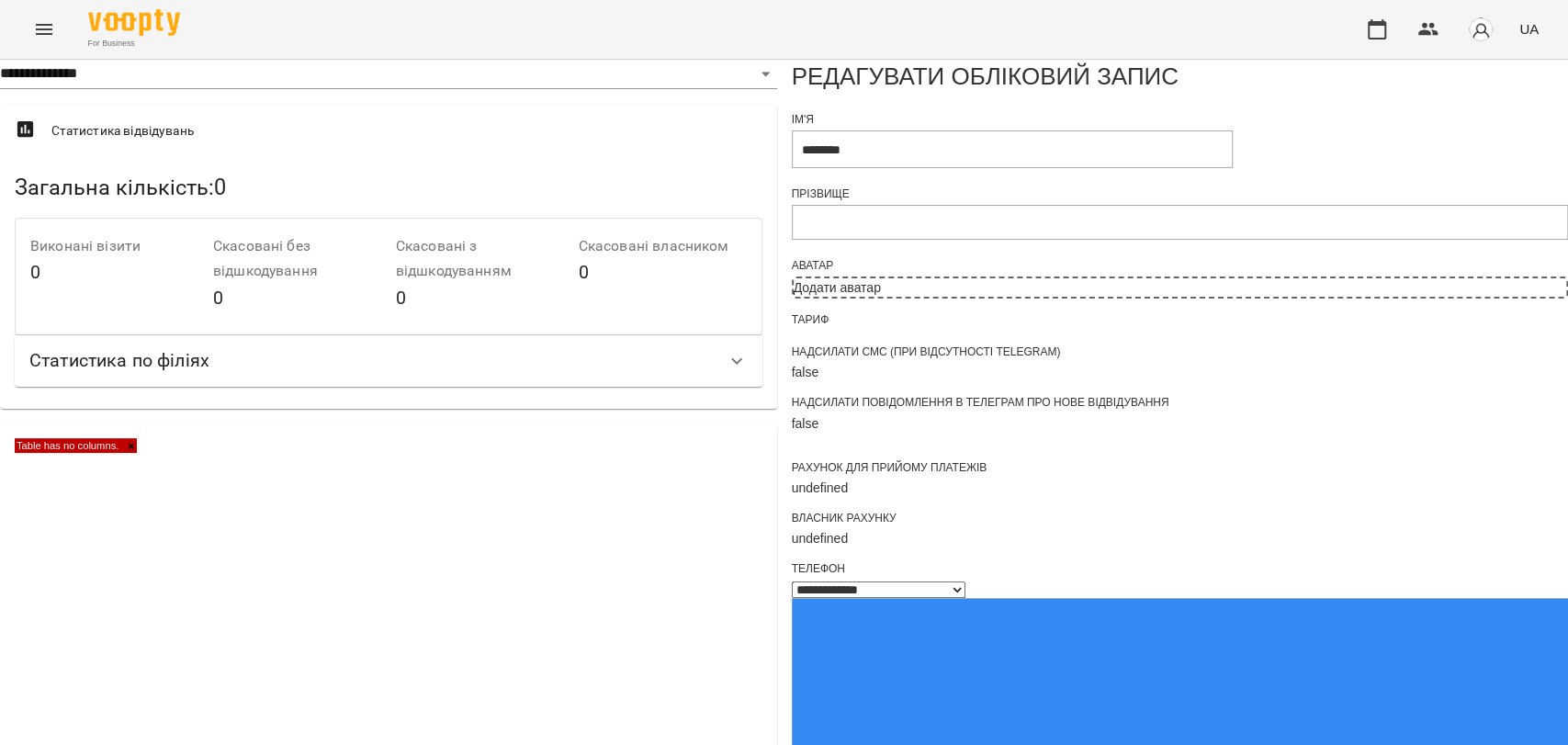
click at [59, 34] on button "Menu" at bounding box center [44, 29] width 44 height 44
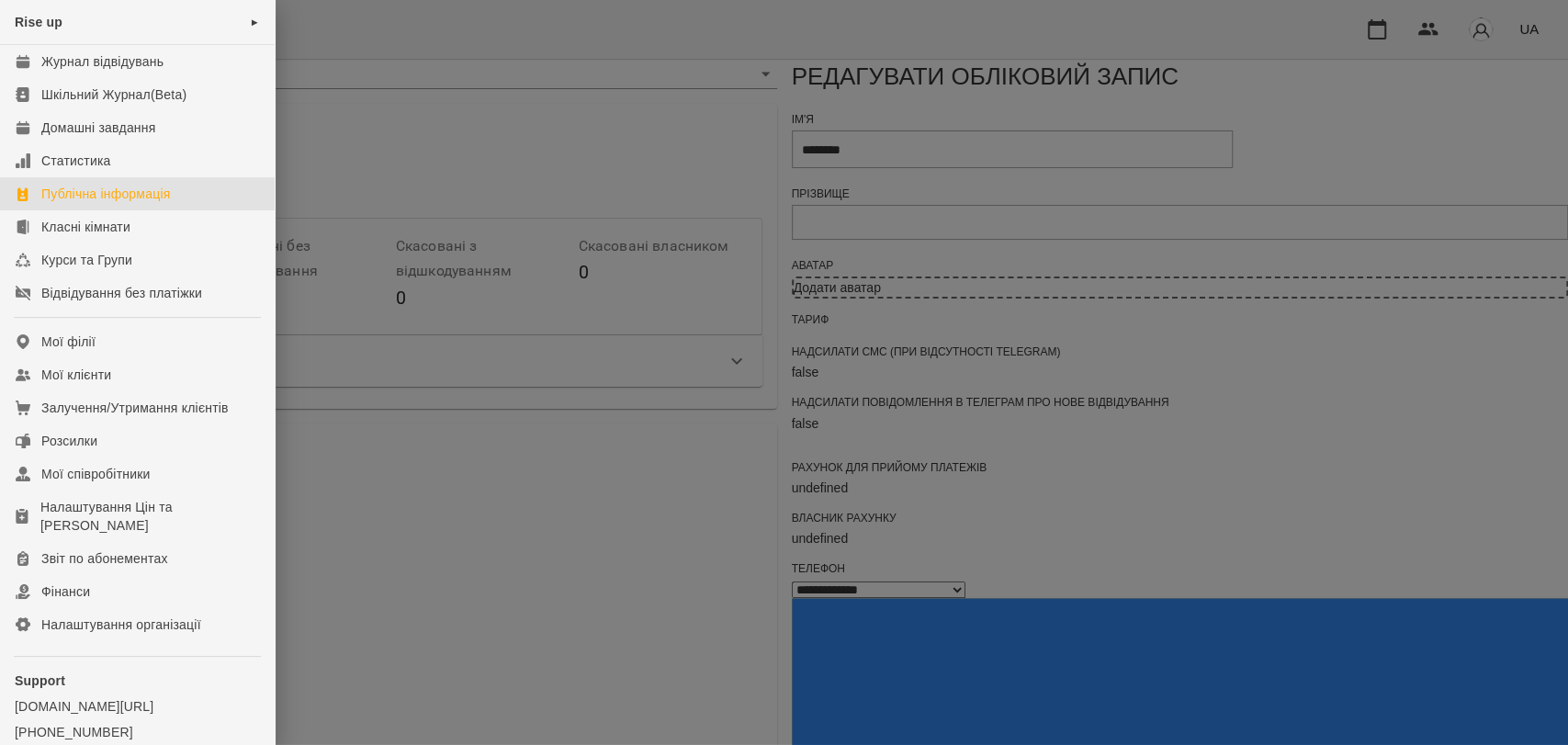
click at [106, 197] on div "Публічна інформація" at bounding box center [106, 193] width 129 height 18
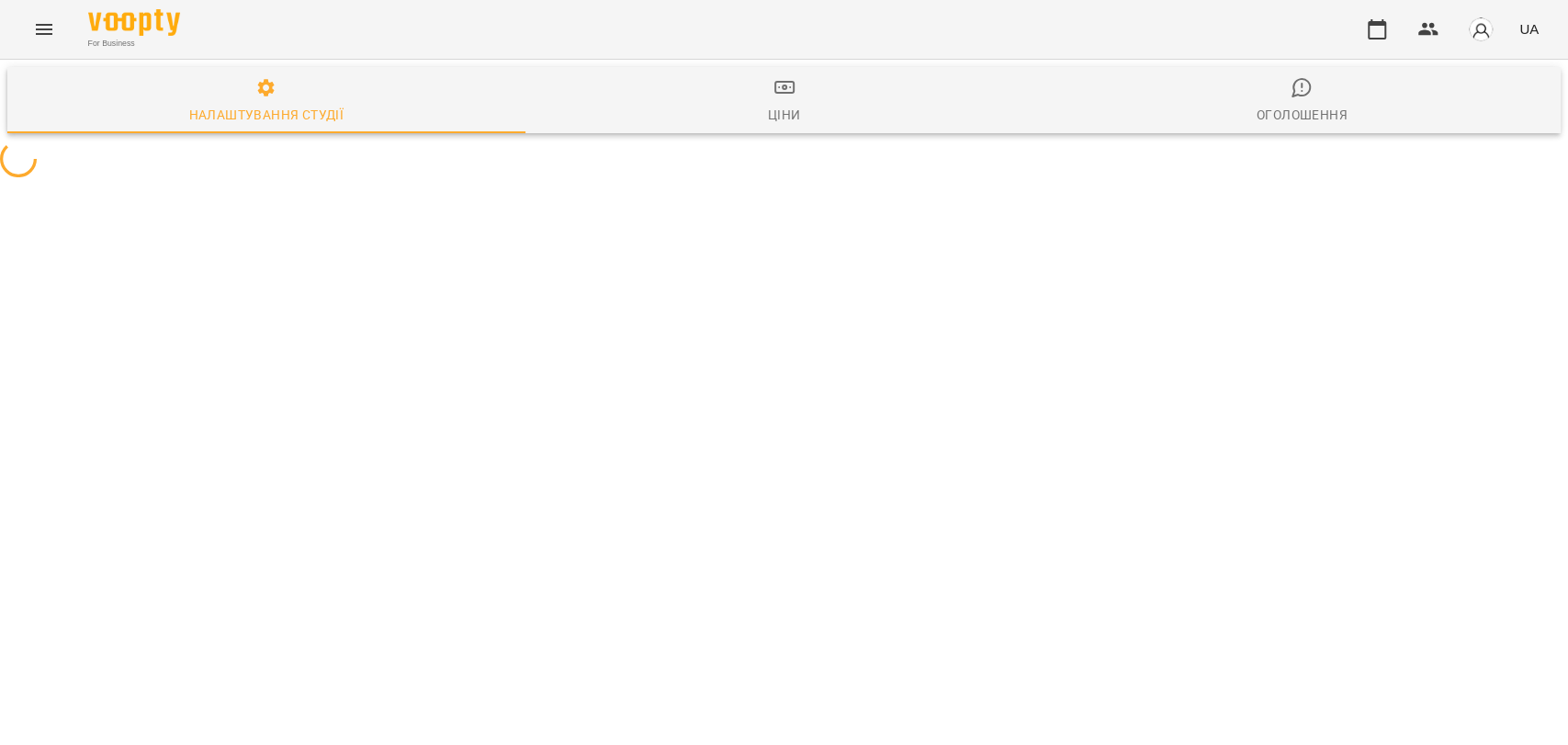
select select "**"
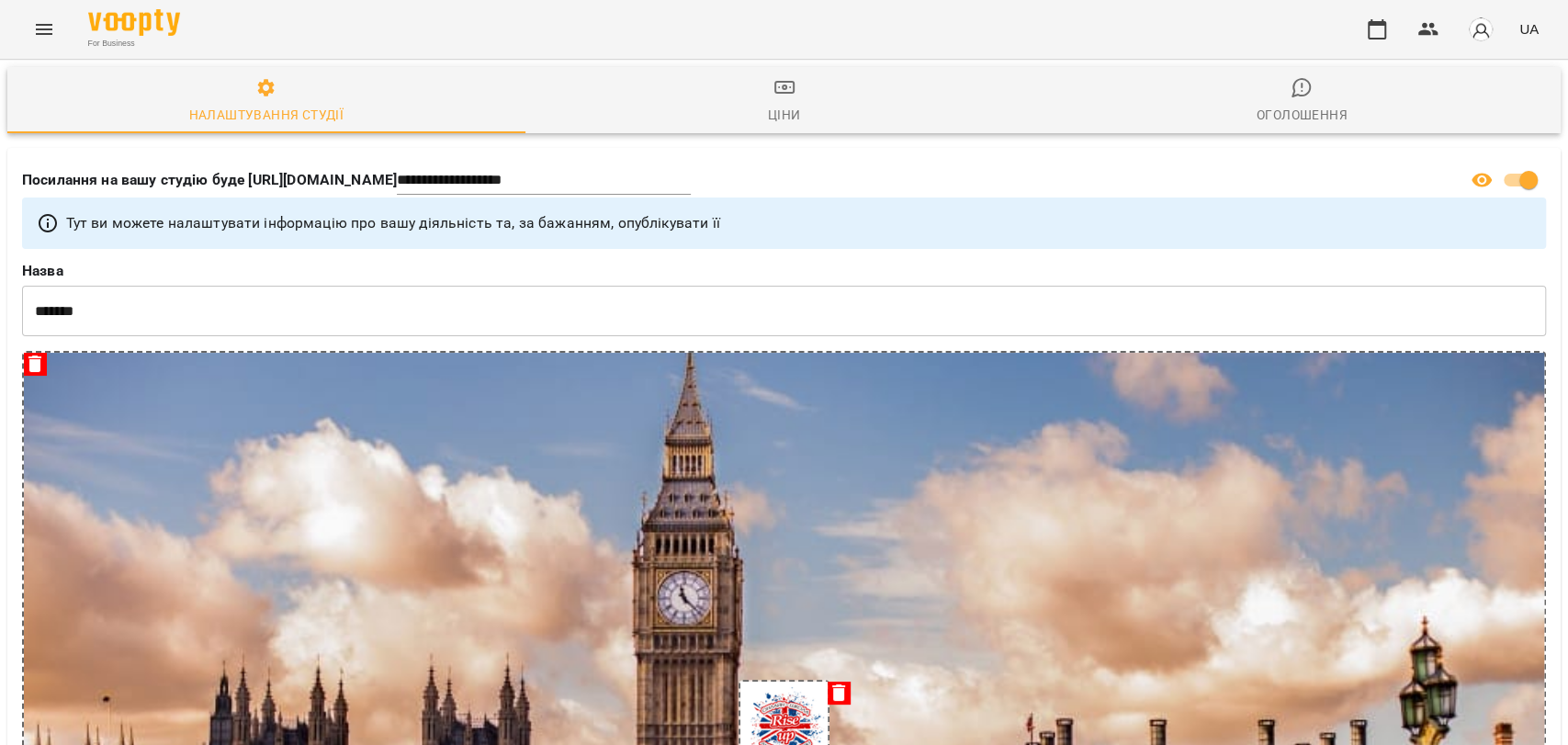
scroll to position [3363, 0]
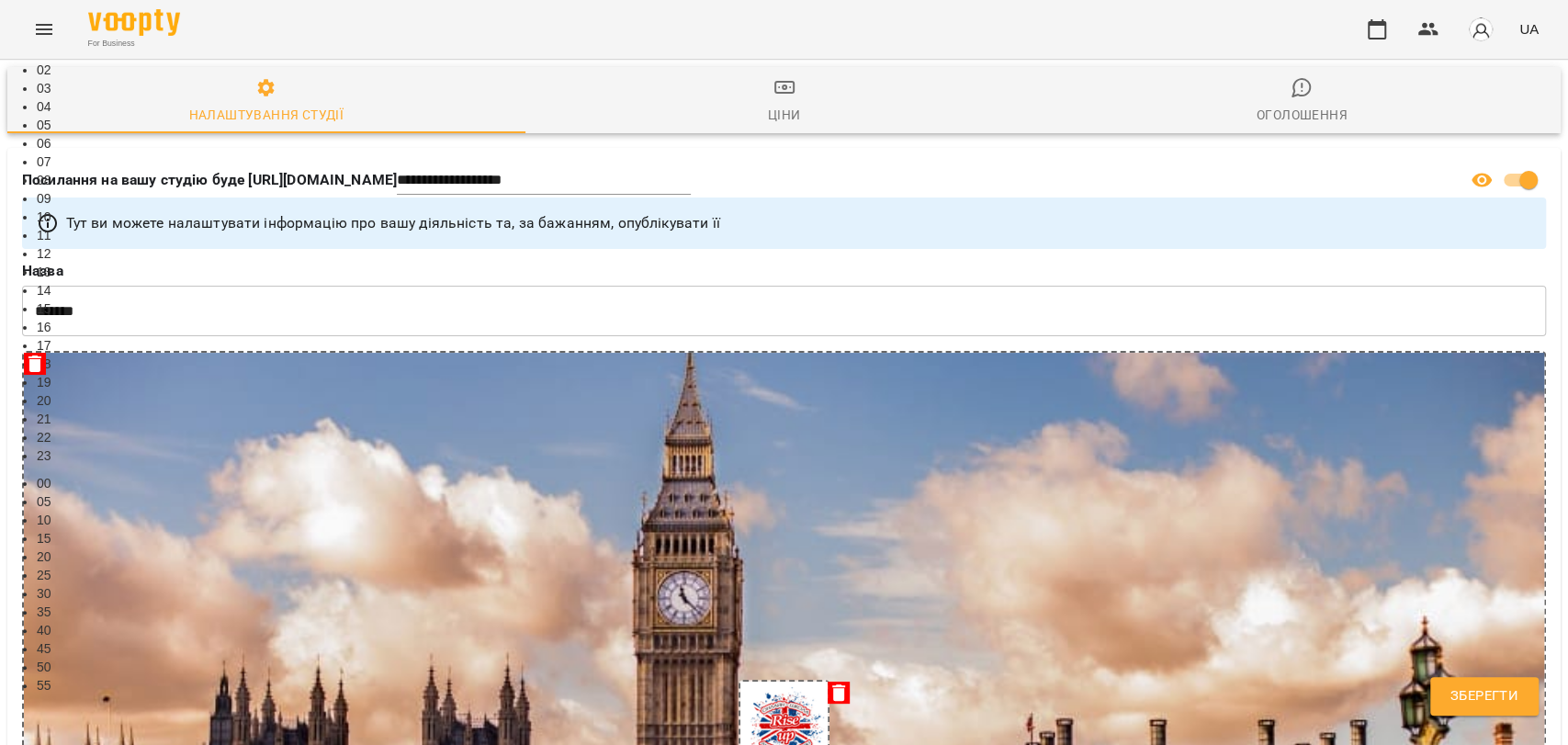
click at [270, 208] on li "09" at bounding box center [802, 198] width 1531 height 18
type input "*****"
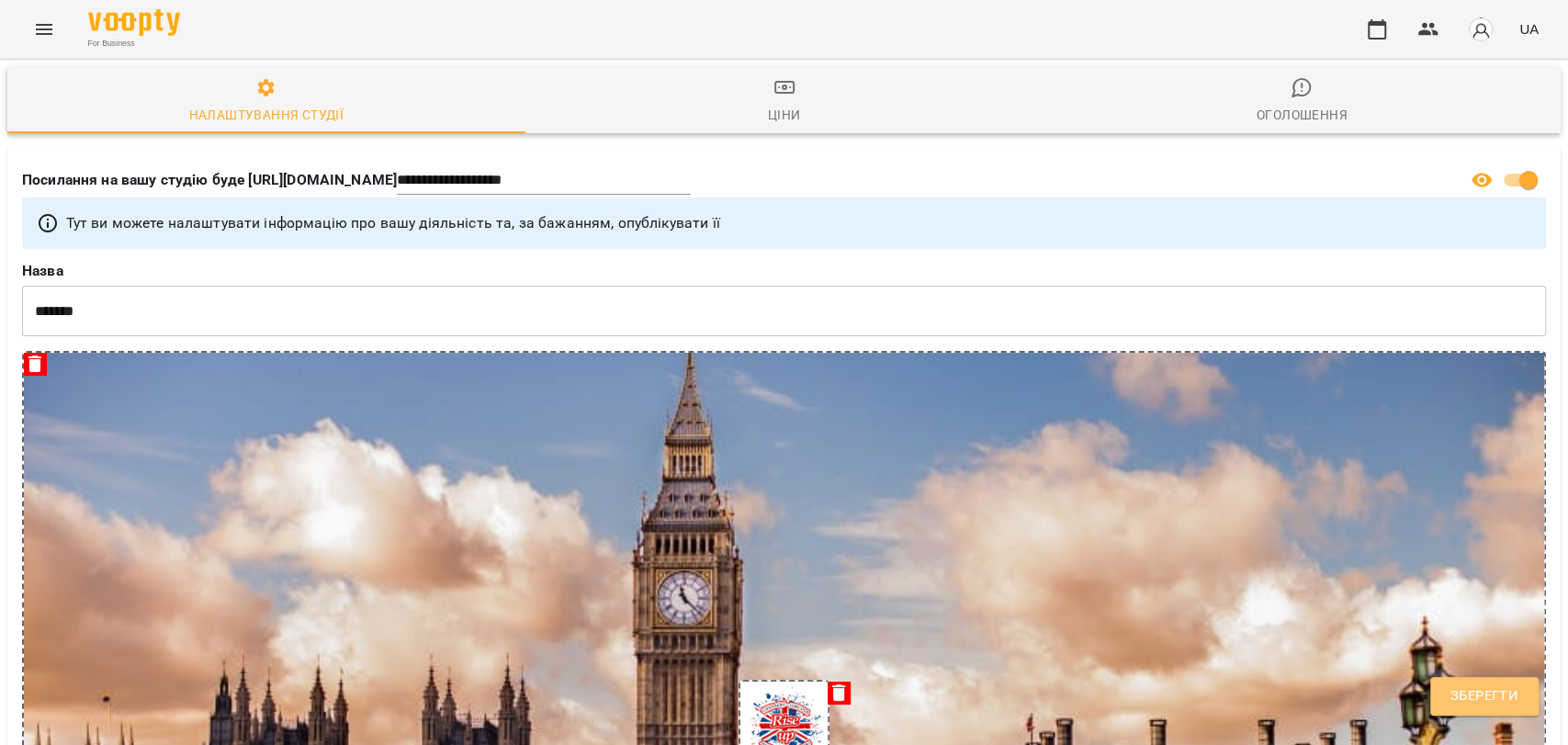
click at [1438, 695] on button "Зберегти" at bounding box center [1485, 696] width 109 height 39
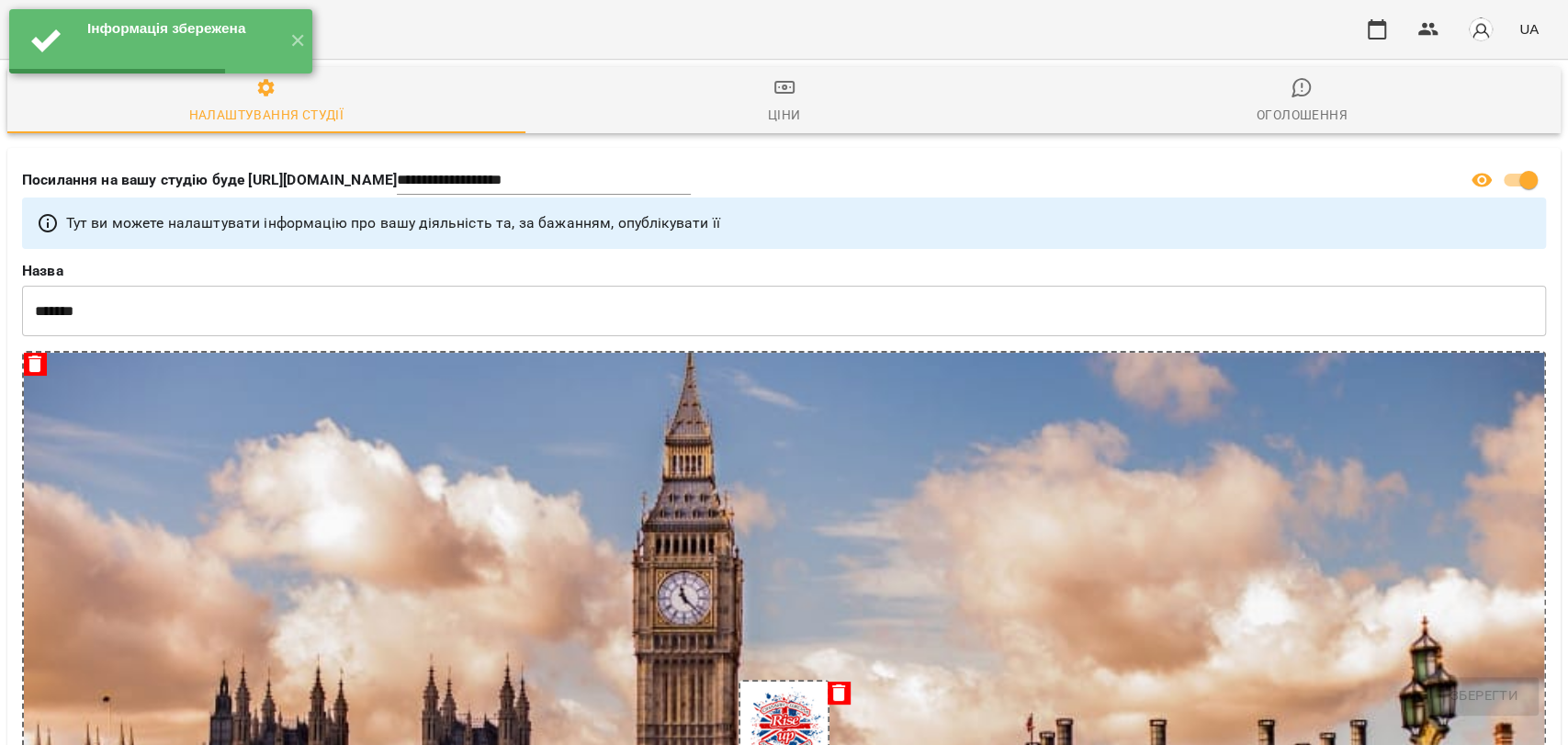
select select "**"
click at [300, 21] on button "✕" at bounding box center [297, 41] width 30 height 64
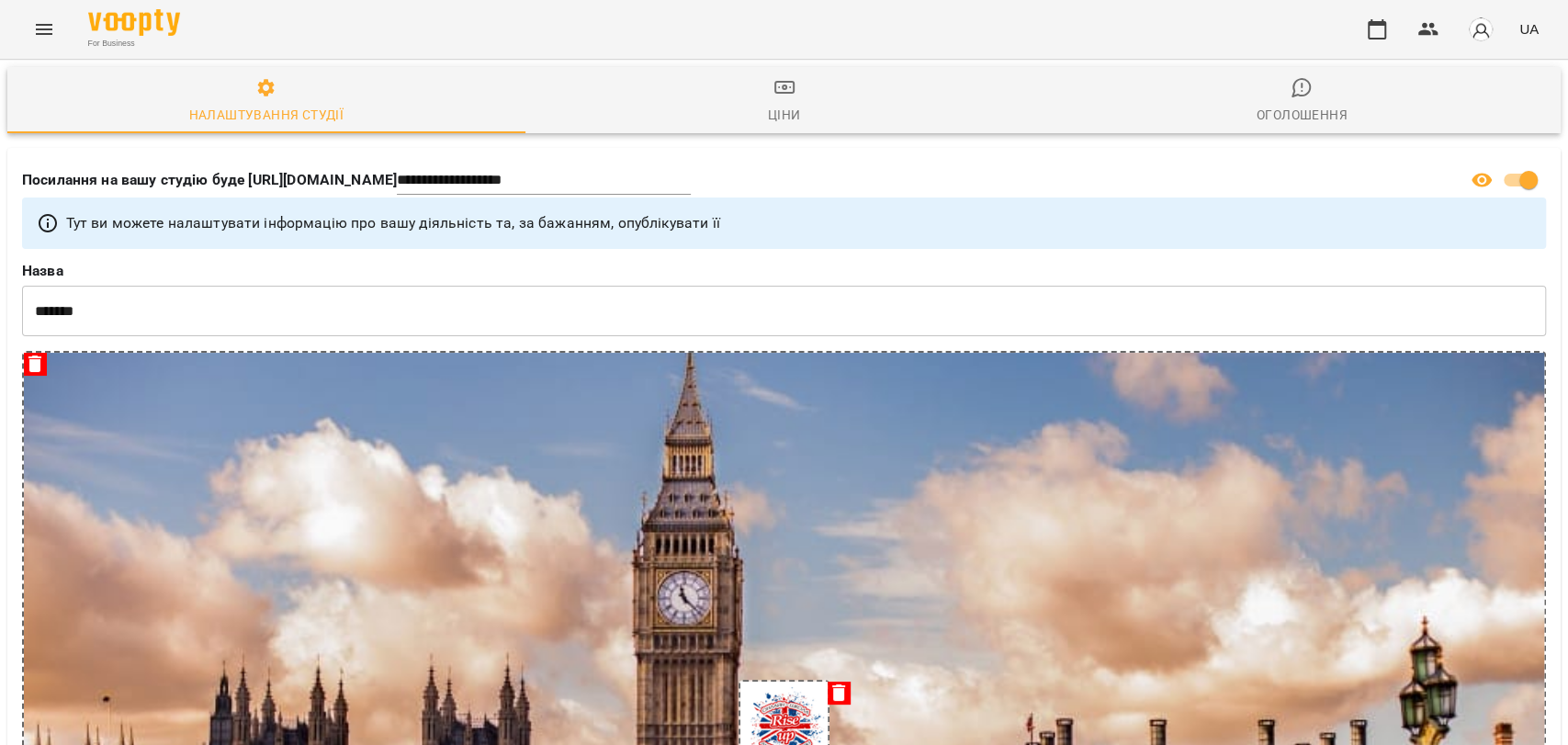
scroll to position [0, 0]
click at [33, 30] on icon "Menu" at bounding box center [44, 29] width 22 height 22
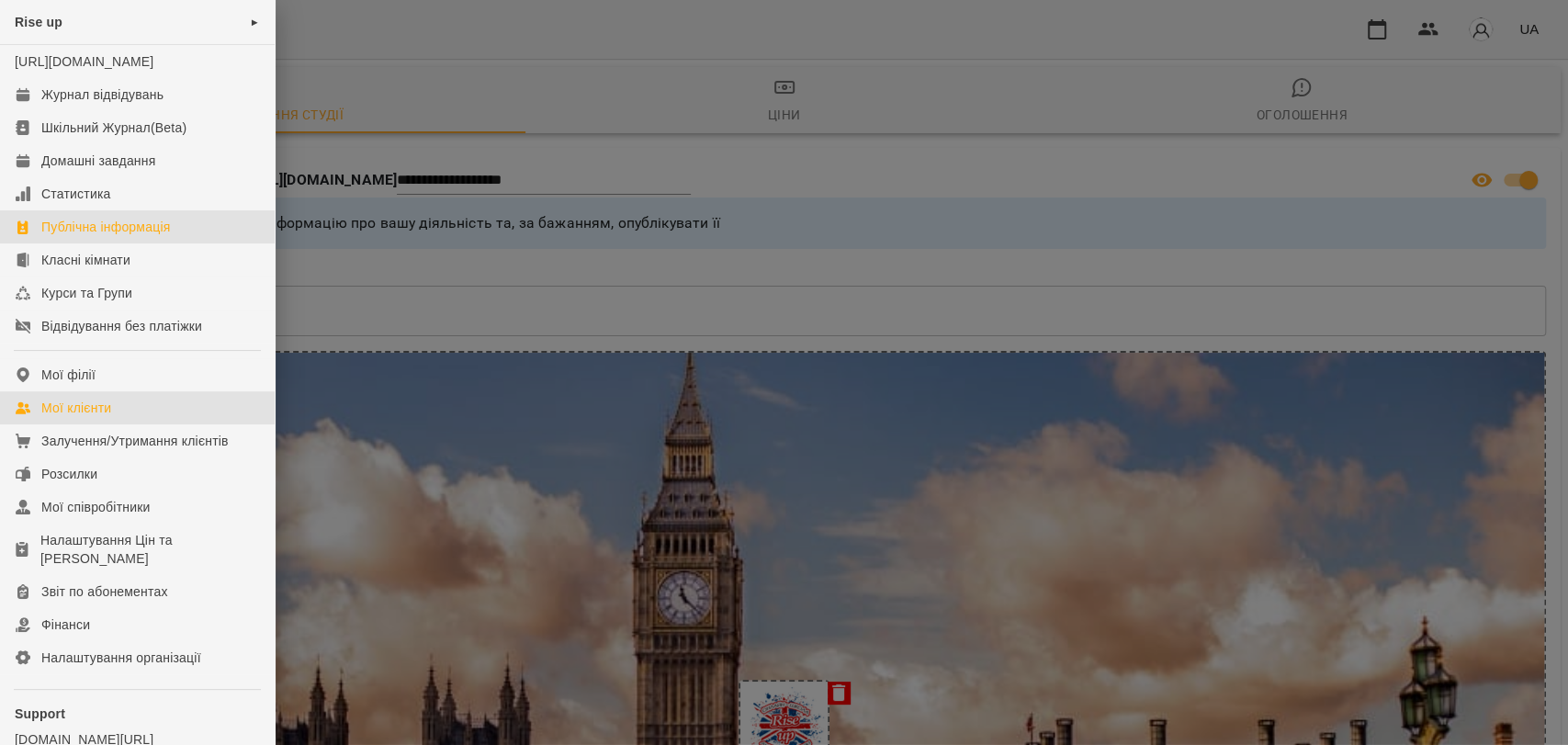
click at [103, 417] on div "Мої клієнти" at bounding box center [77, 407] width 70 height 18
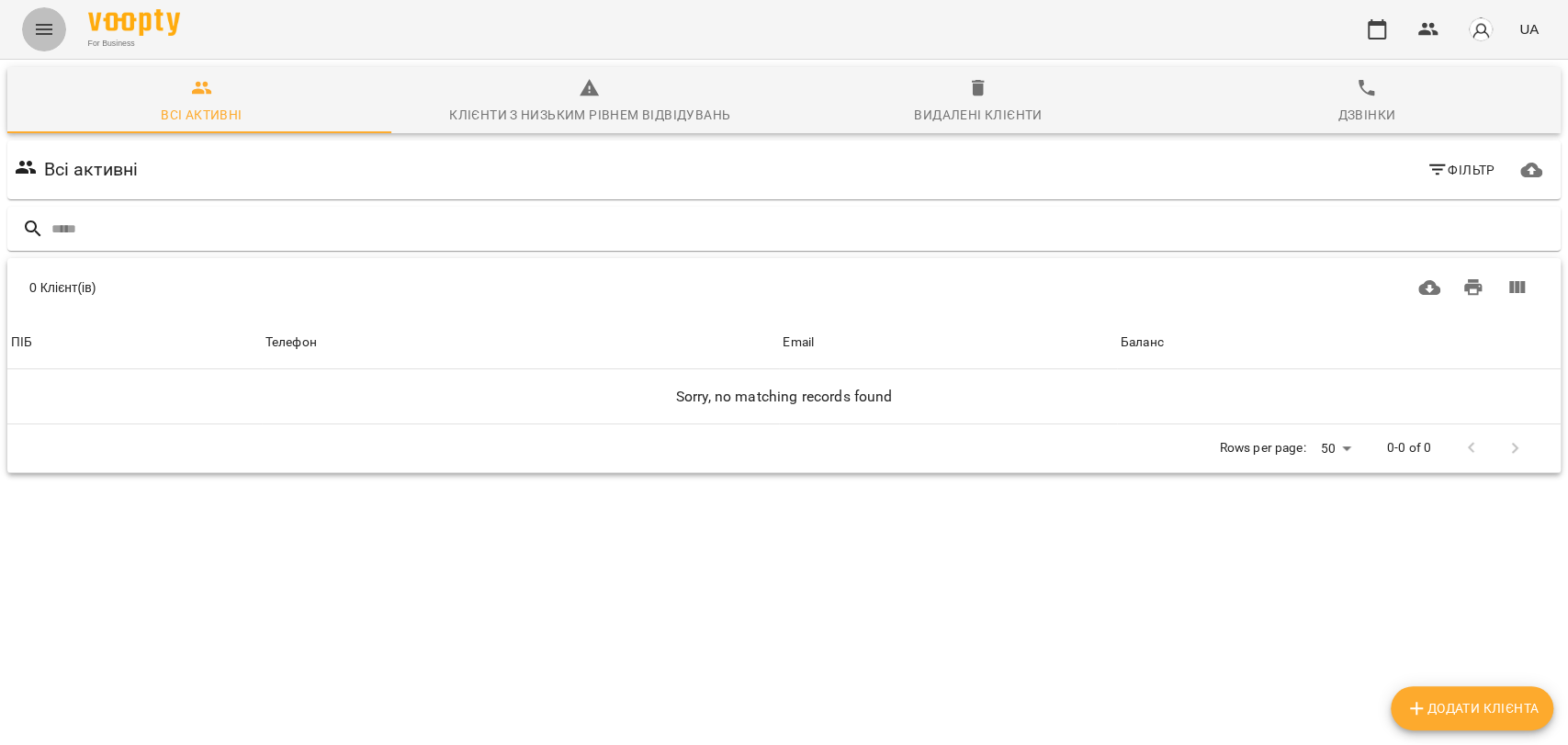
click at [44, 29] on icon "Menu" at bounding box center [44, 29] width 16 height 11
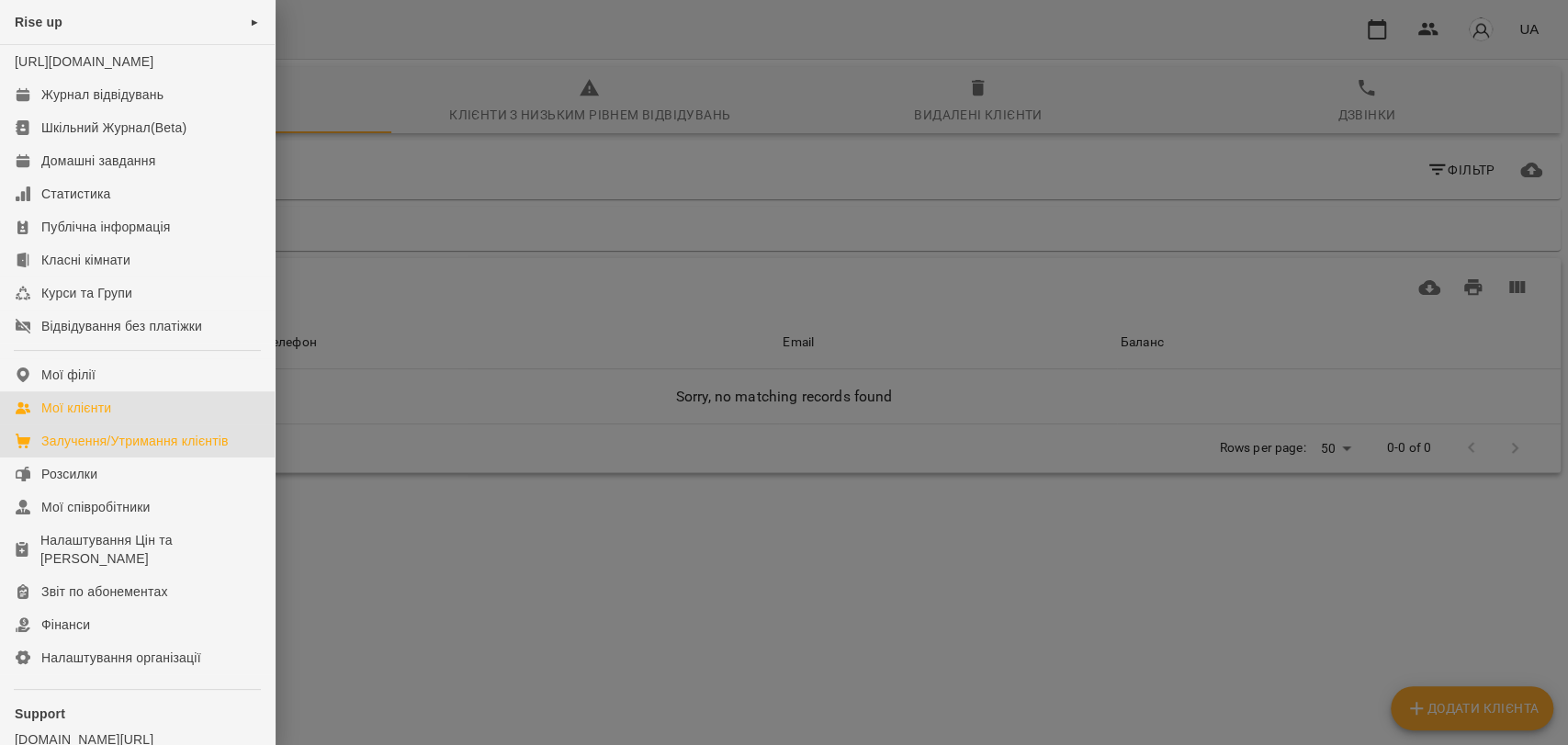
click at [169, 458] on link "Залучення/Утримання клієнтів" at bounding box center [137, 441] width 274 height 33
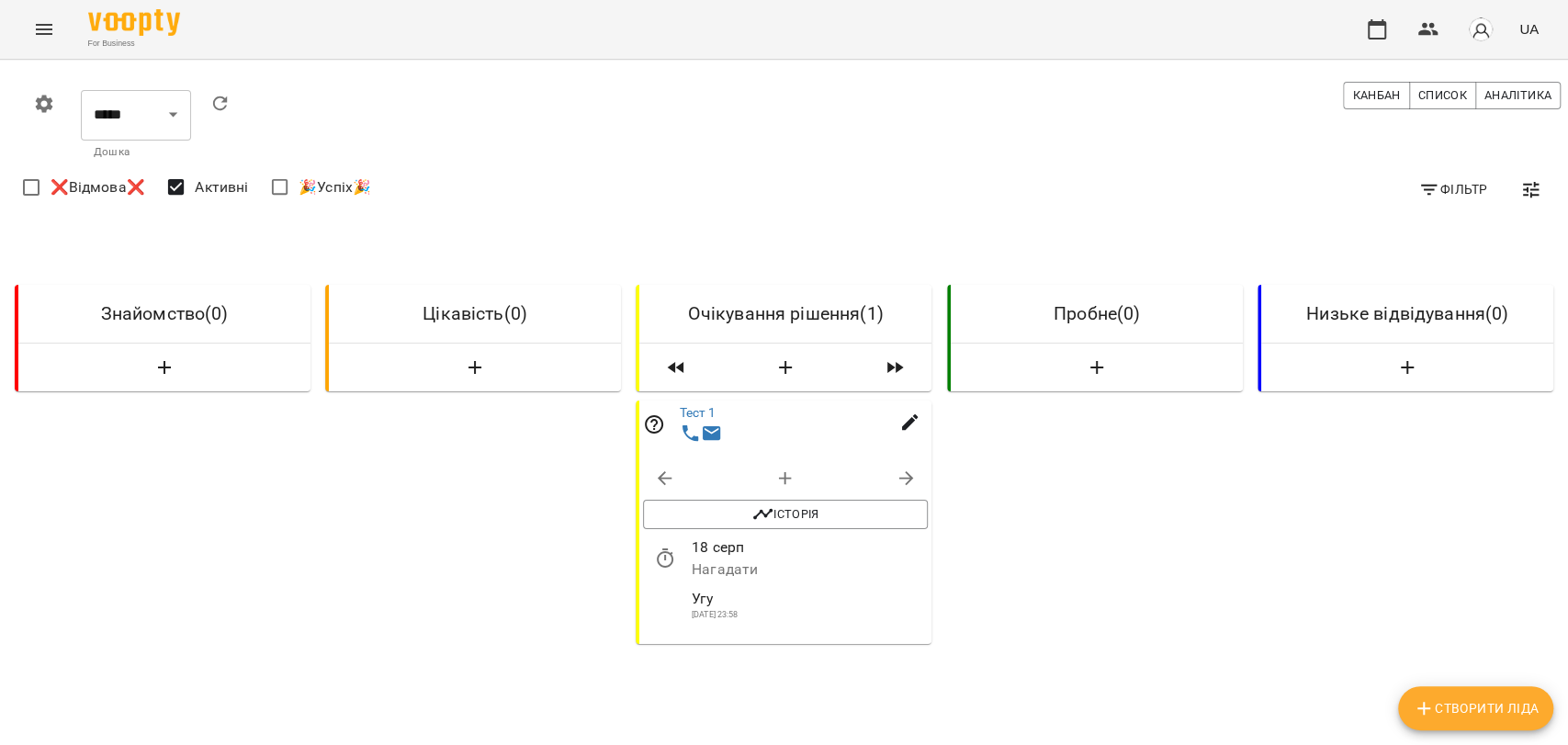
click at [55, 34] on button "Menu" at bounding box center [44, 29] width 44 height 44
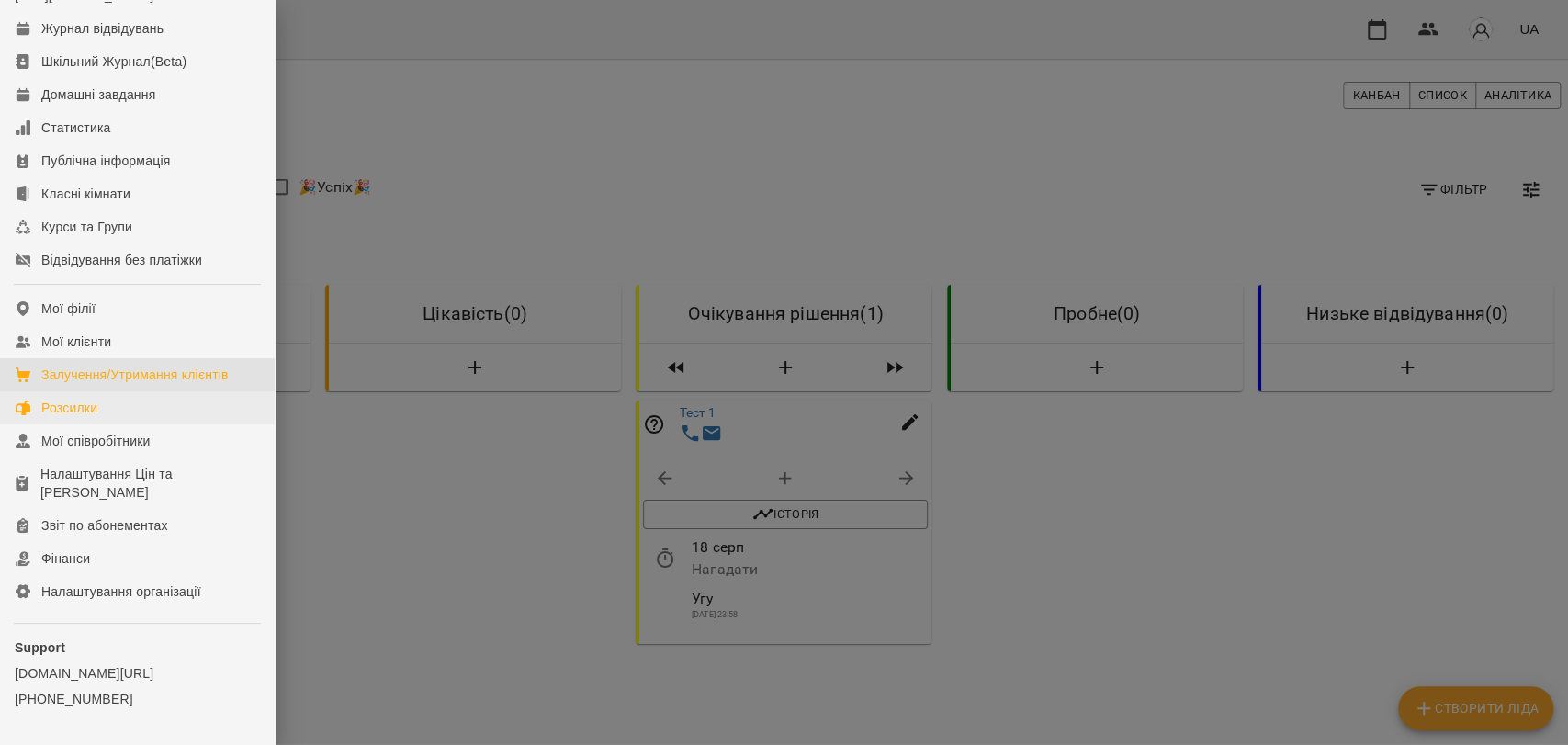
scroll to position [136, 0]
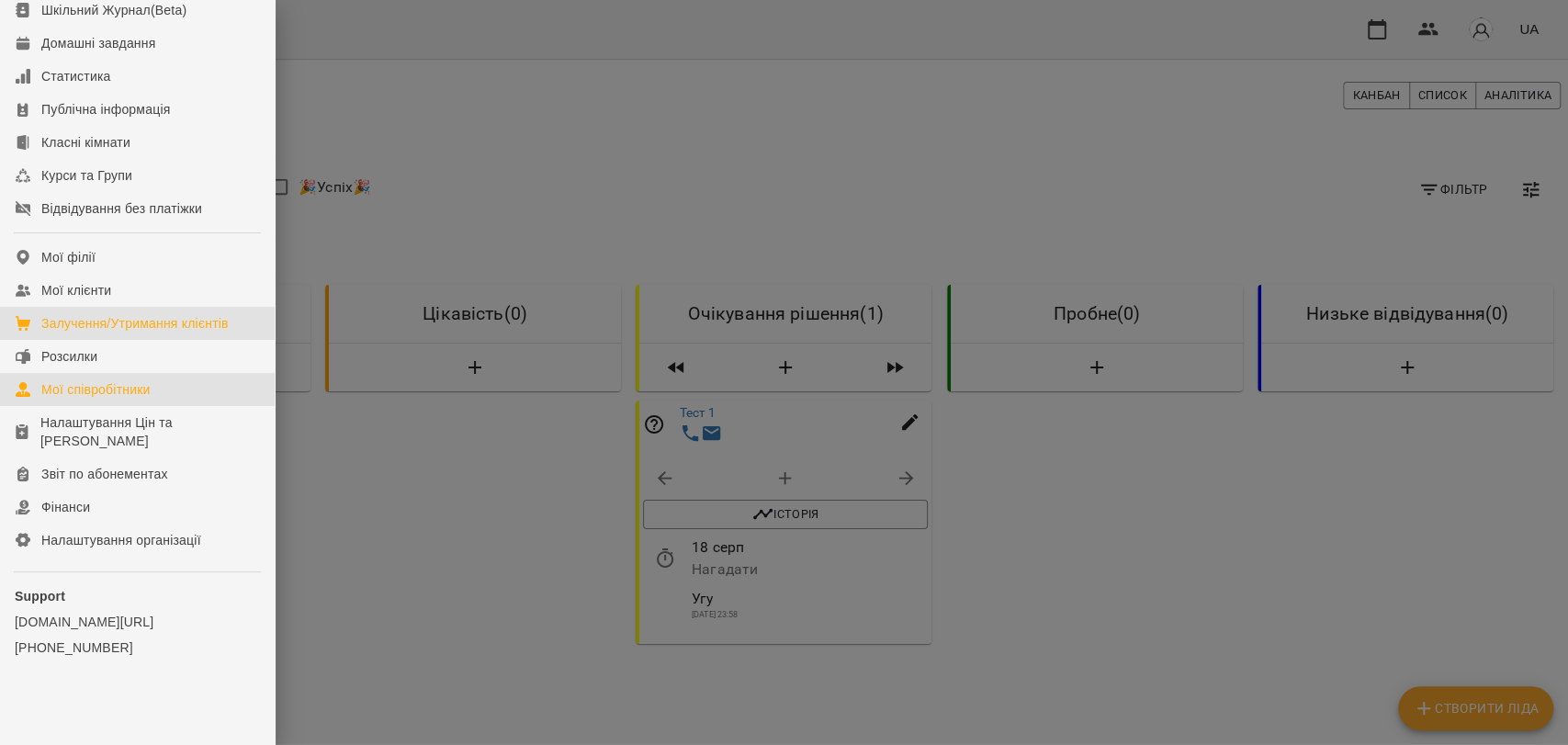
click at [130, 392] on div "Мої співробітники" at bounding box center [96, 389] width 110 height 18
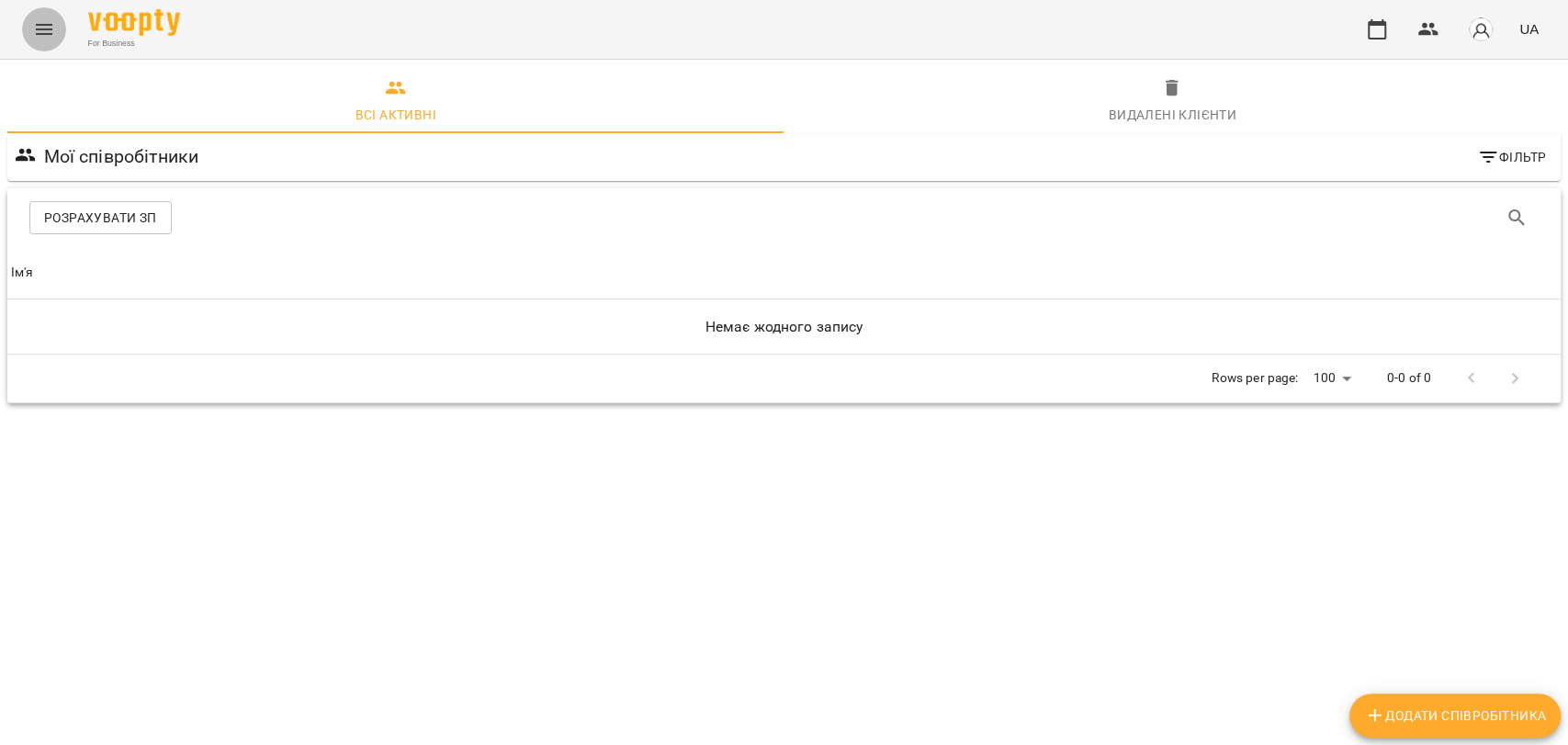
click at [56, 19] on button "Menu" at bounding box center [44, 29] width 44 height 44
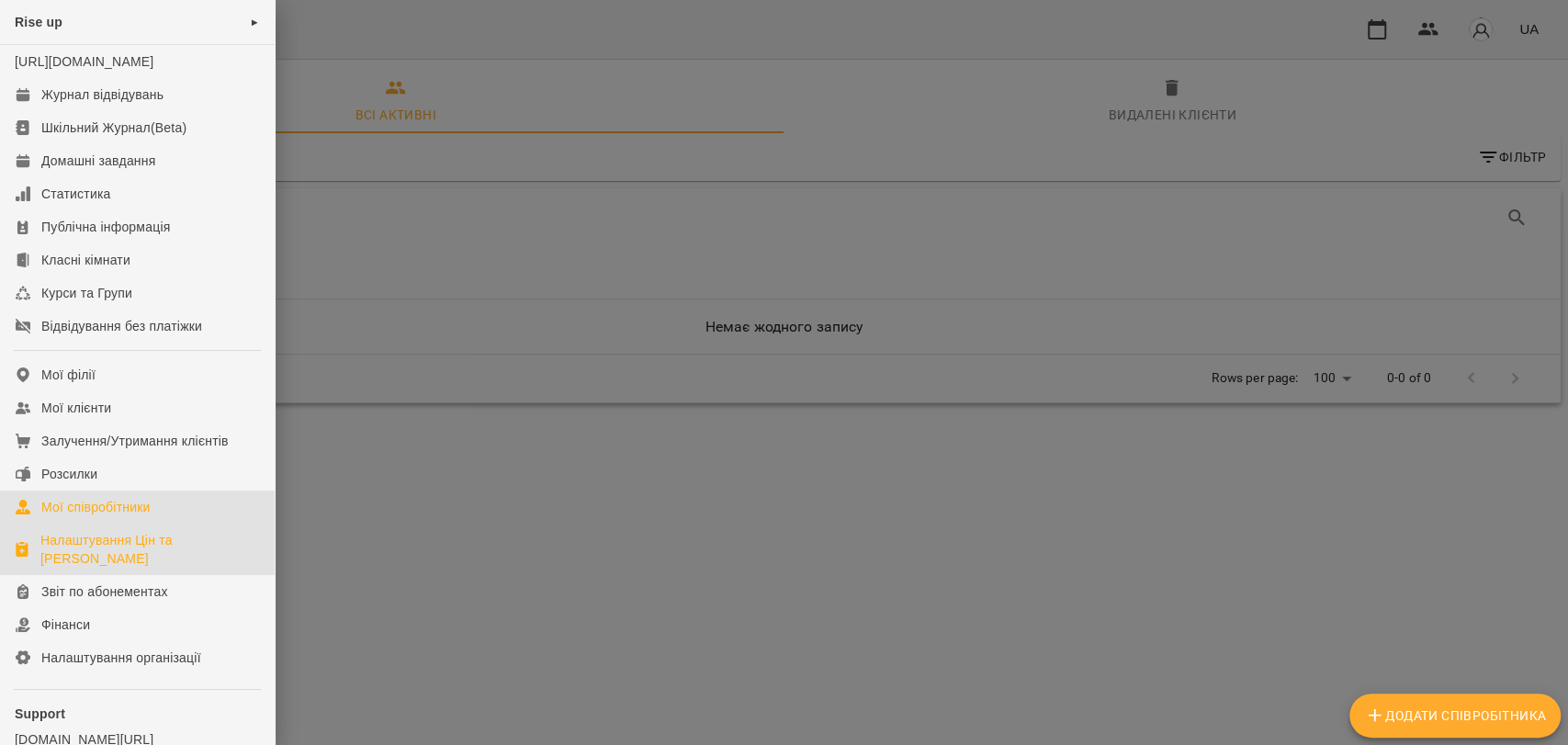
click at [138, 562] on div "Налаштування Цін та [PERSON_NAME]" at bounding box center [150, 549] width 219 height 37
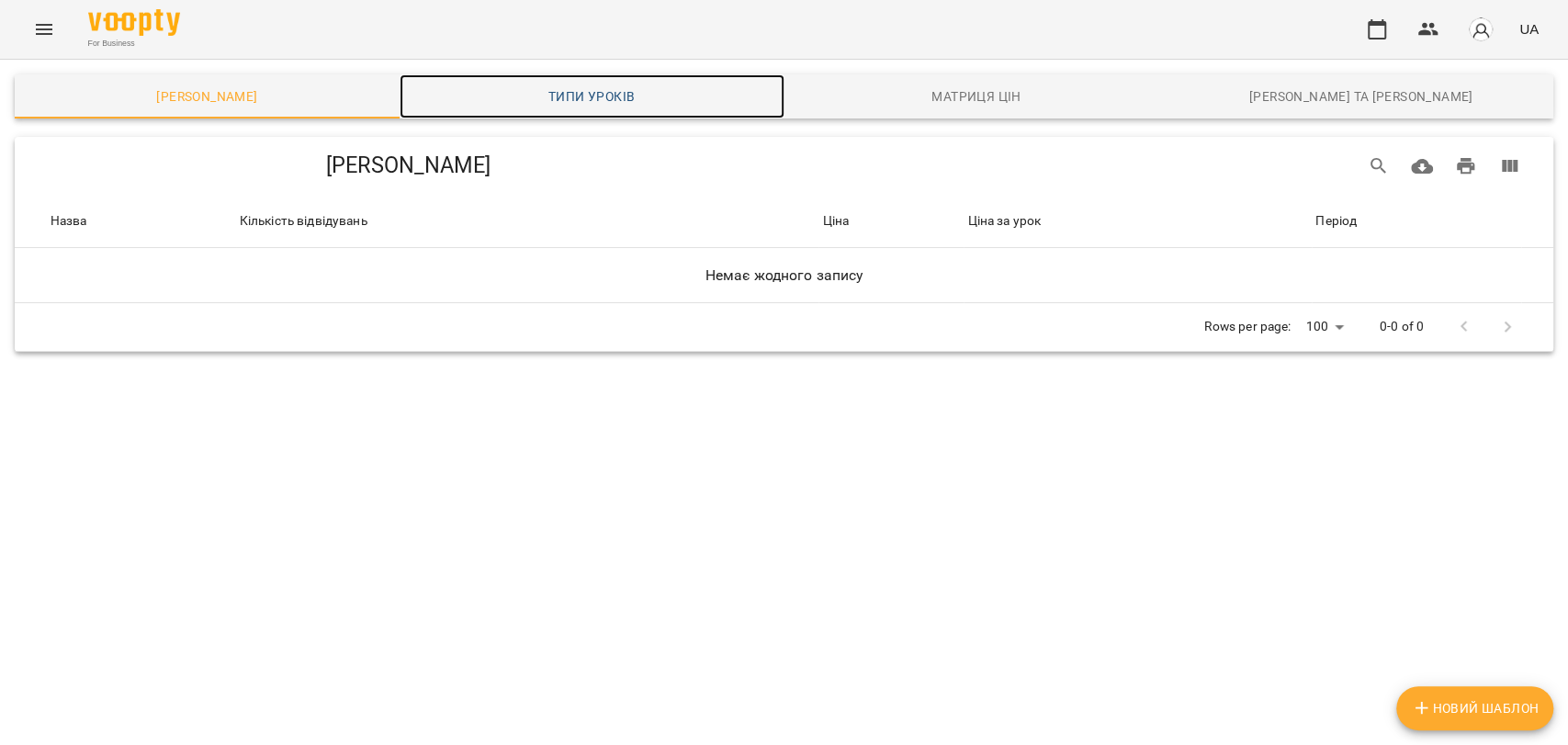
click at [542, 98] on span "Типи уроків" at bounding box center [592, 96] width 363 height 22
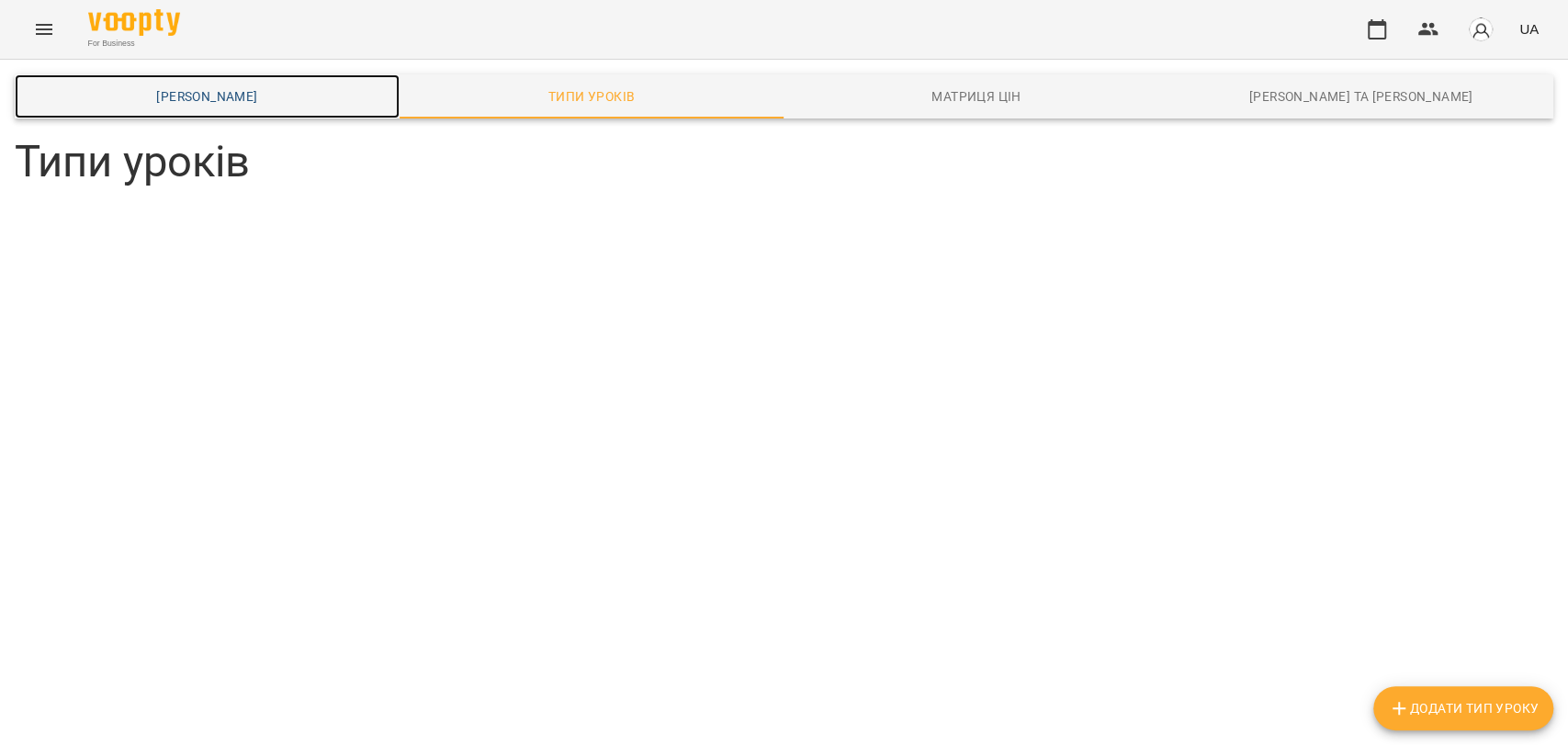
click at [289, 103] on span "[PERSON_NAME]" at bounding box center [208, 96] width 363 height 22
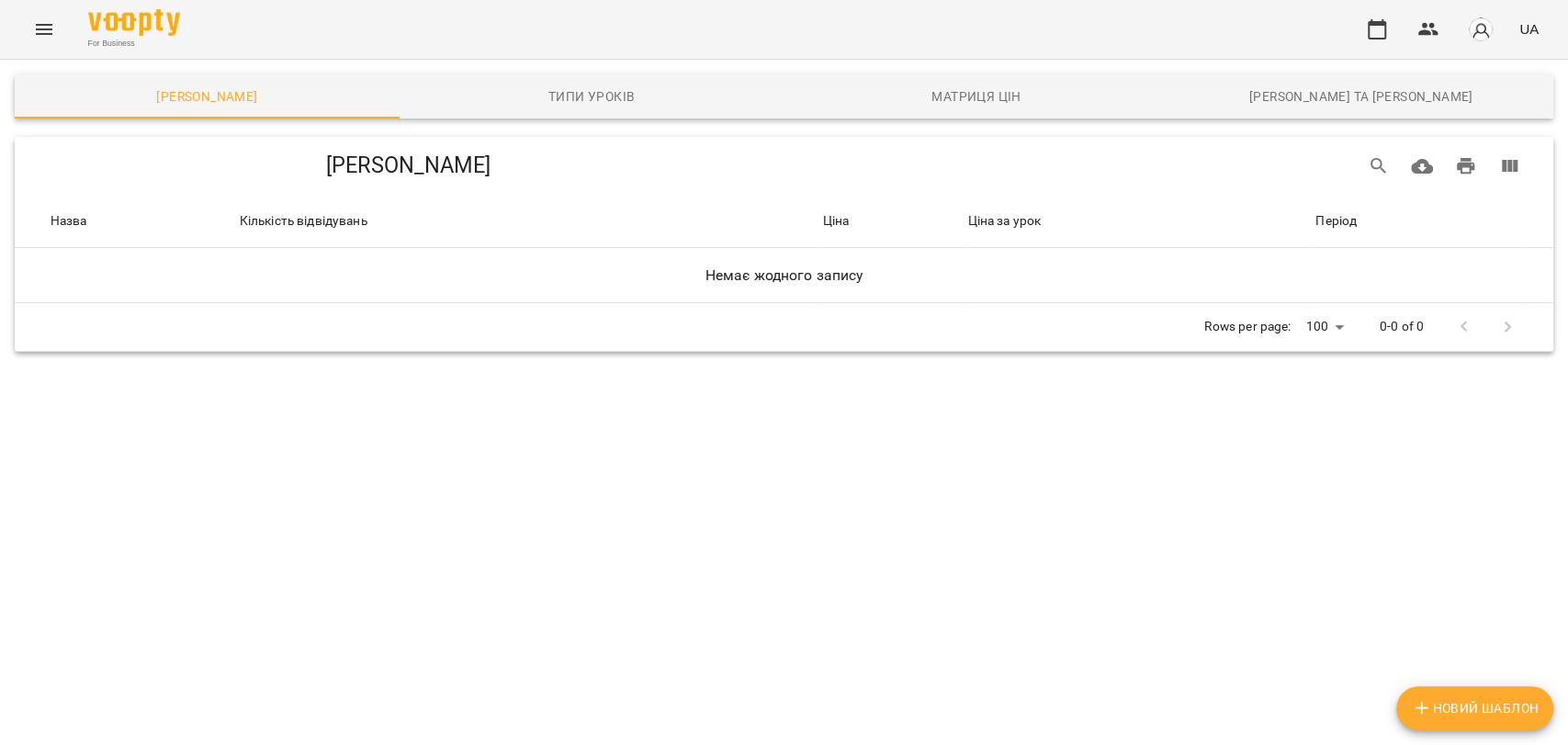
click at [44, 26] on icon "Menu" at bounding box center [44, 29] width 22 height 22
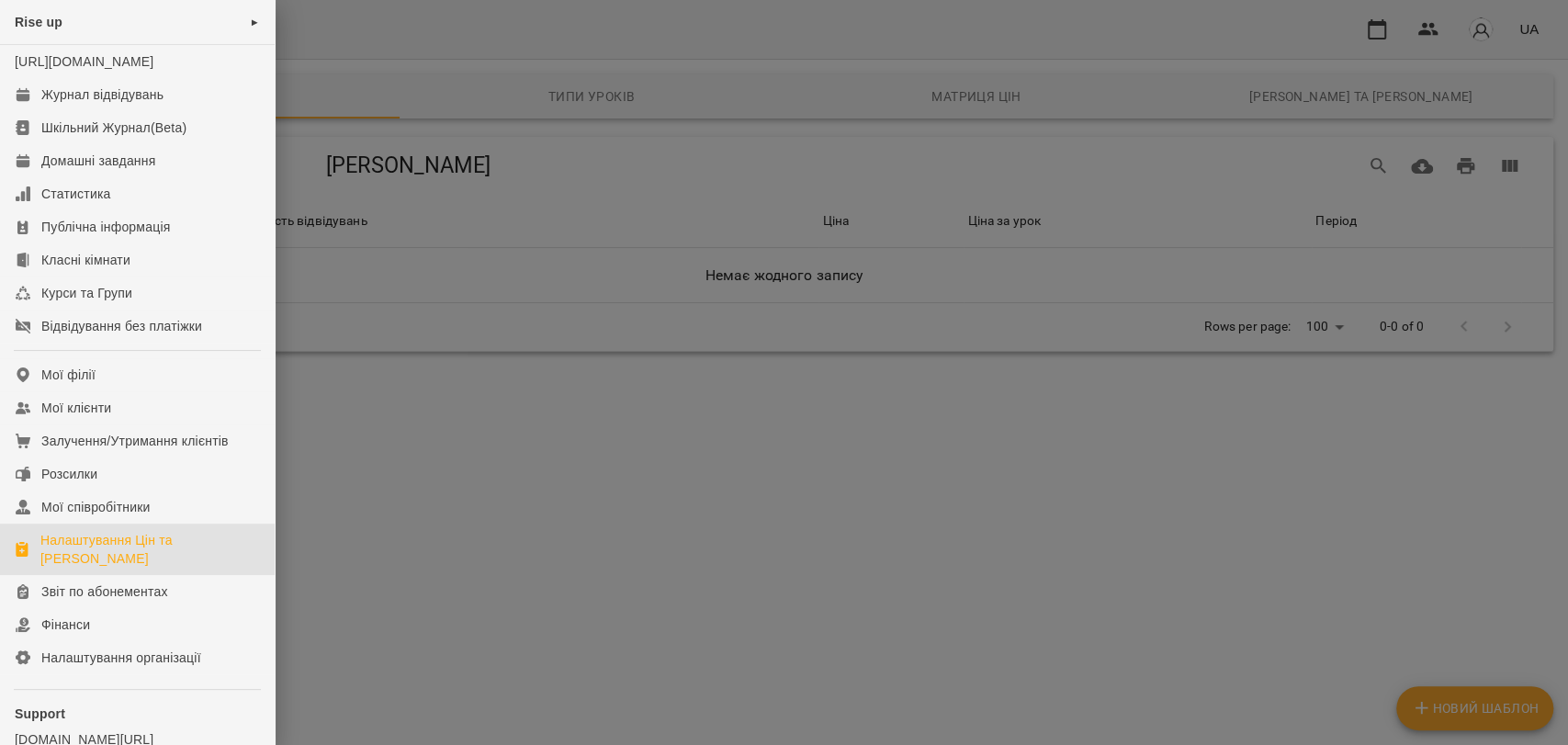
drag, startPoint x: 500, startPoint y: 211, endPoint x: 565, endPoint y: 132, distance: 102.3
click at [501, 211] on div at bounding box center [784, 372] width 1568 height 745
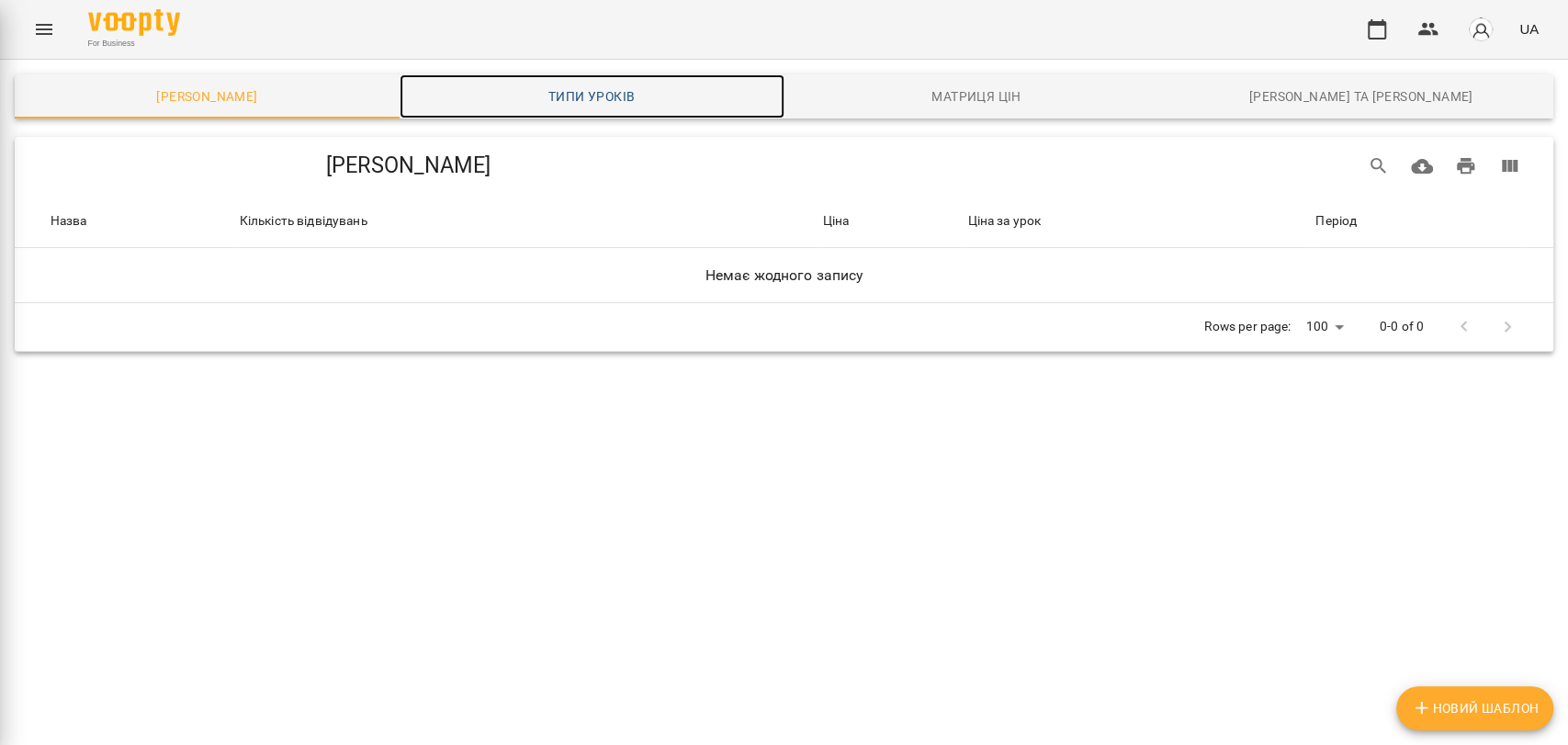
click at [571, 113] on link "Типи уроків" at bounding box center [592, 96] width 385 height 44
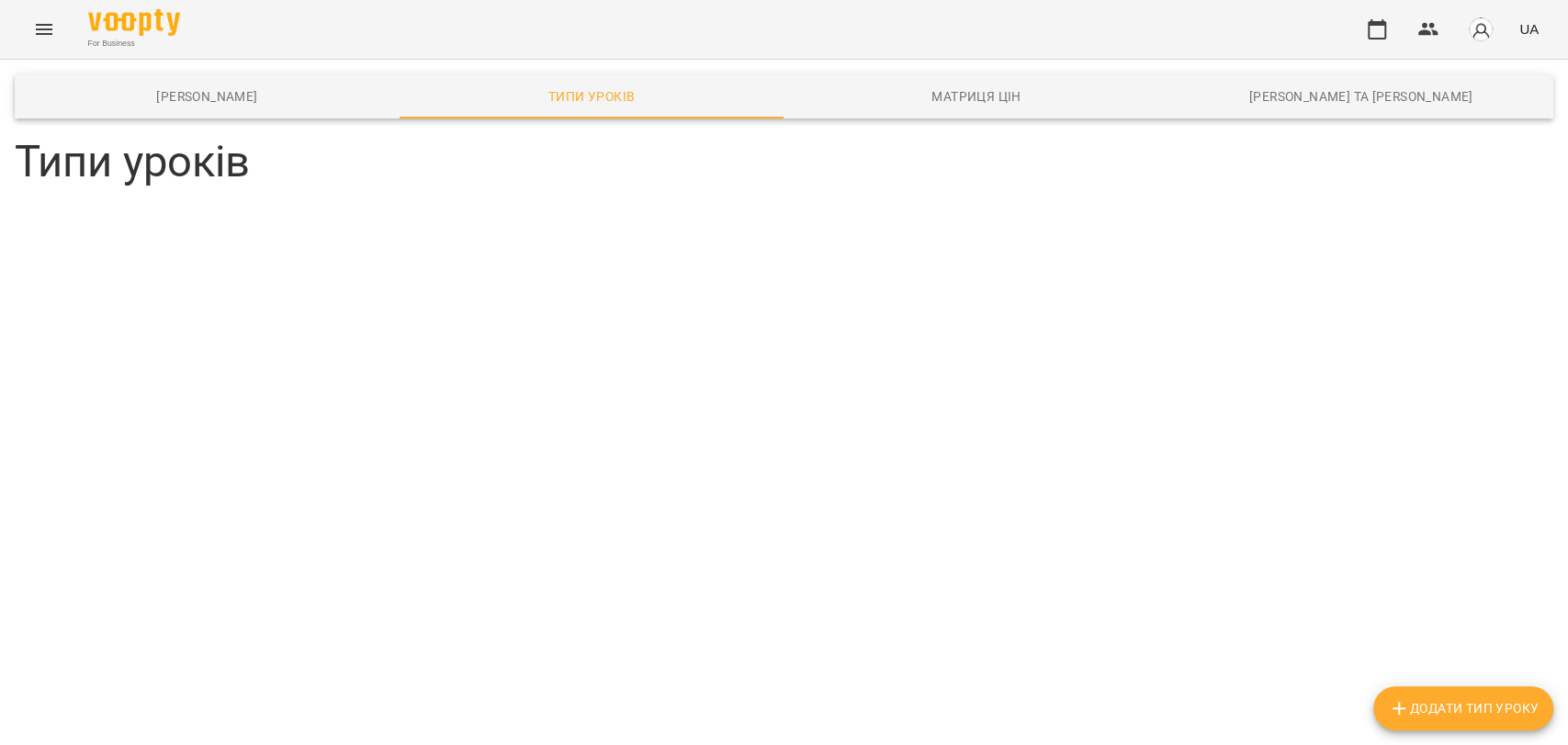
click at [1402, 703] on icon "button" at bounding box center [1398, 708] width 22 height 22
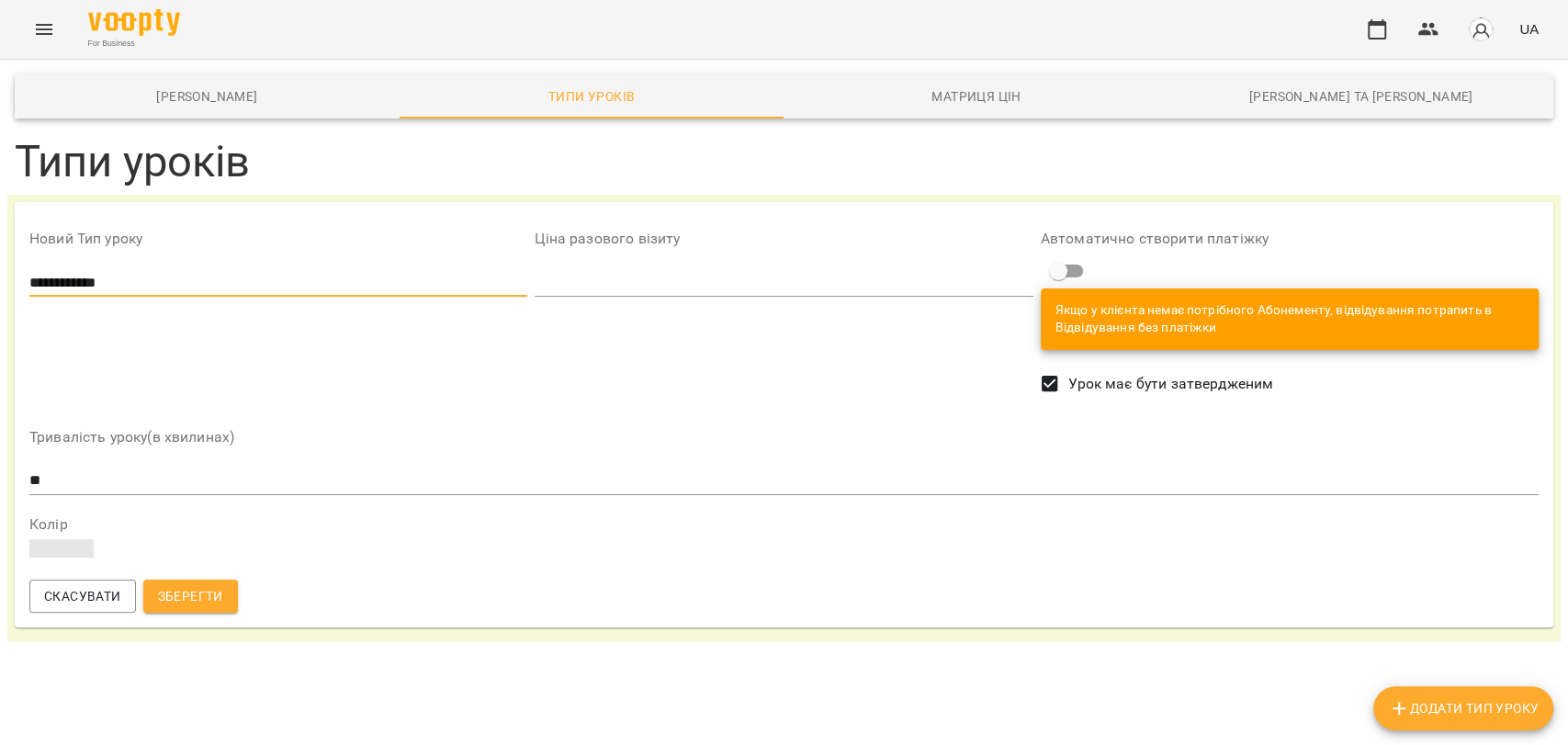
type input "**********"
click at [42, 475] on input "**" at bounding box center [784, 480] width 1509 height 29
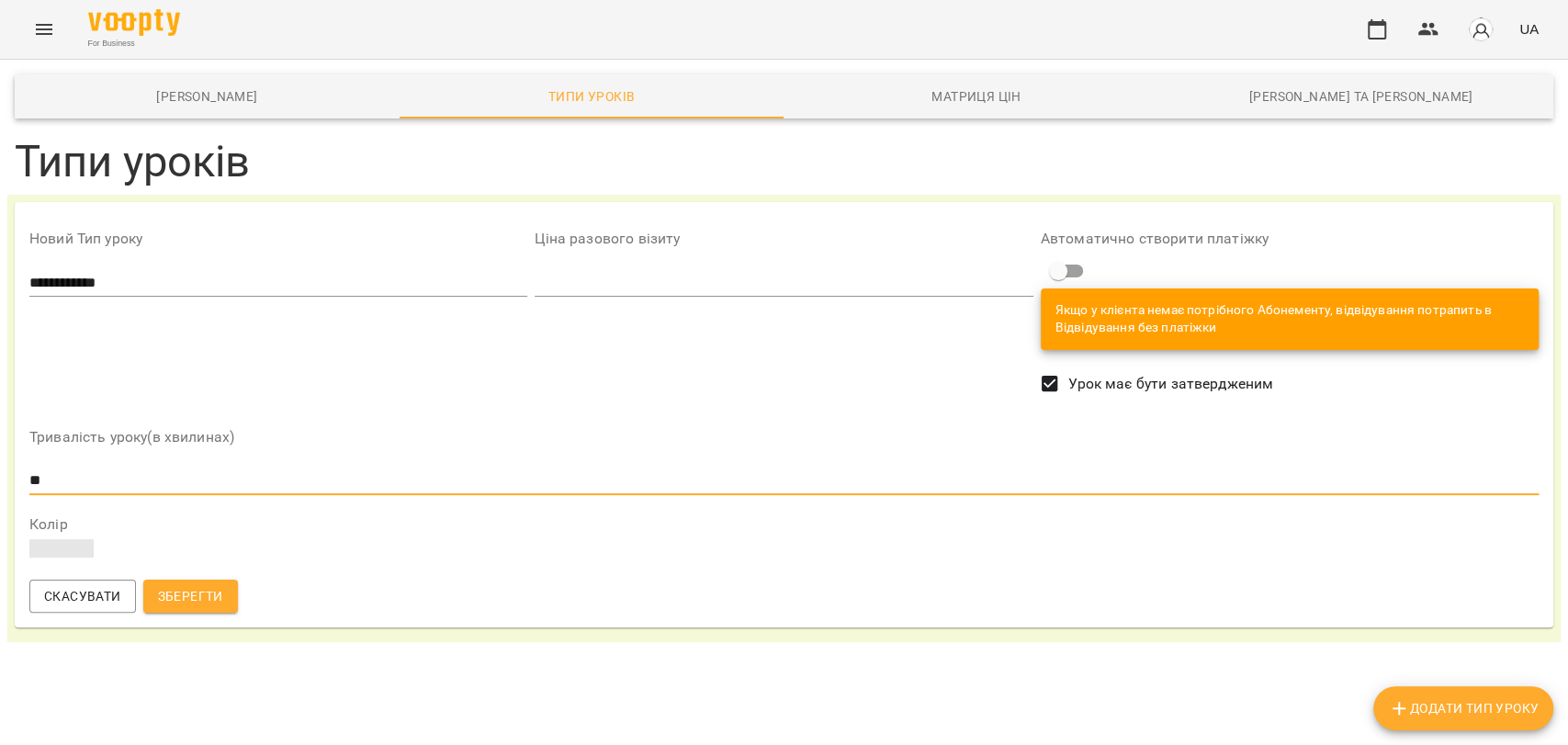
type input "**"
click at [556, 288] on input "number" at bounding box center [783, 283] width 497 height 29
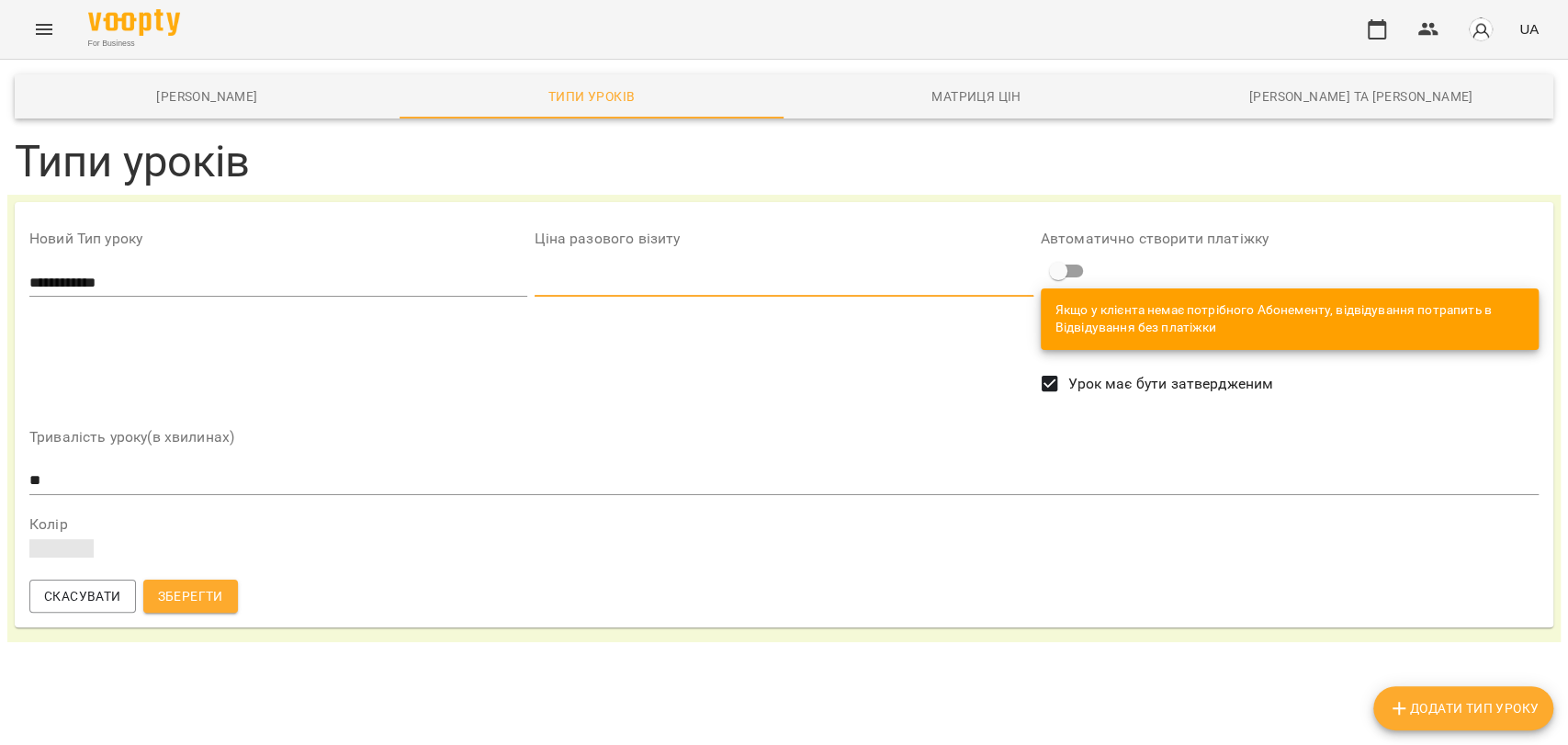
type input "*"
type input "***"
click at [198, 613] on button "Зберегти" at bounding box center [191, 597] width 95 height 33
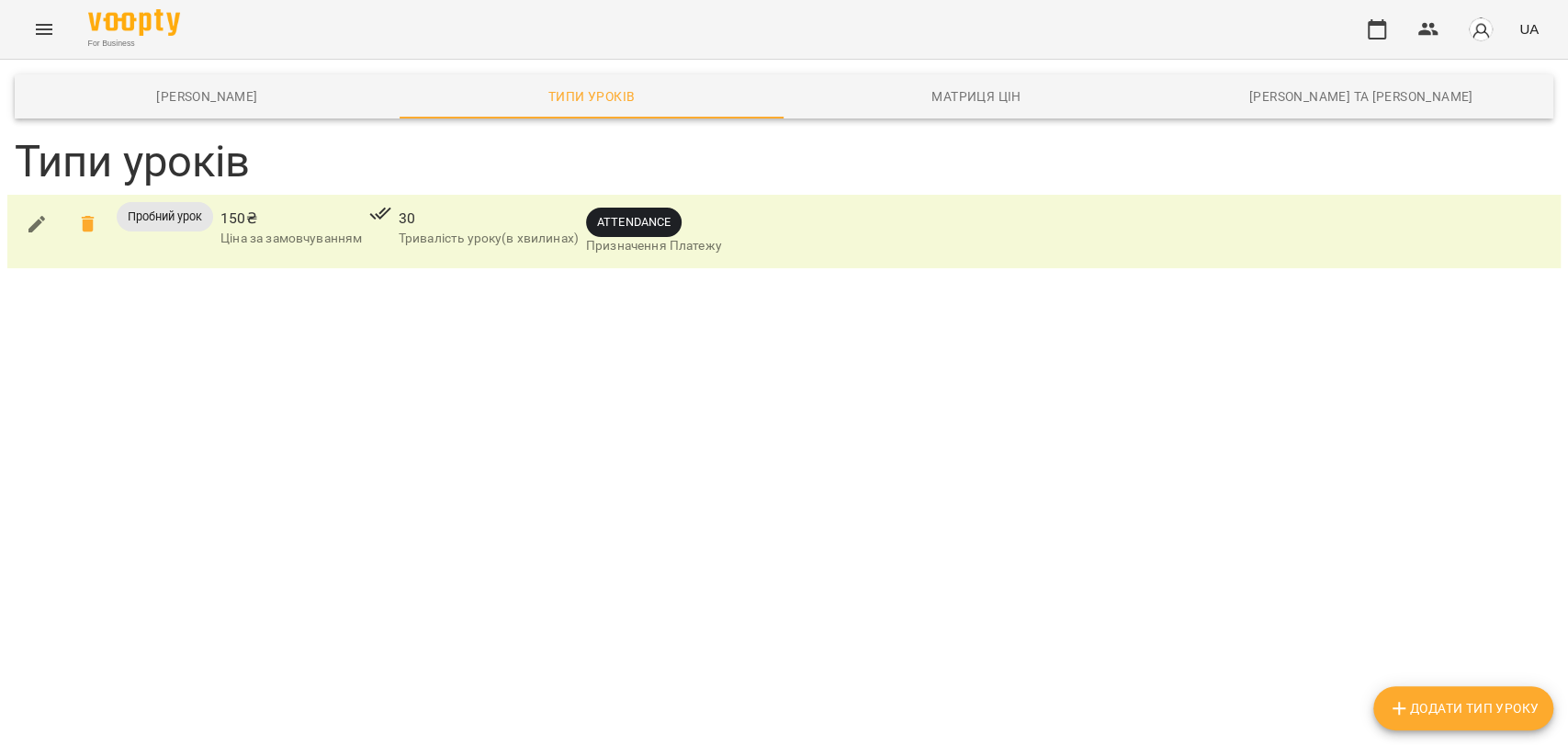
click at [34, 236] on button "button" at bounding box center [36, 223] width 44 height 44
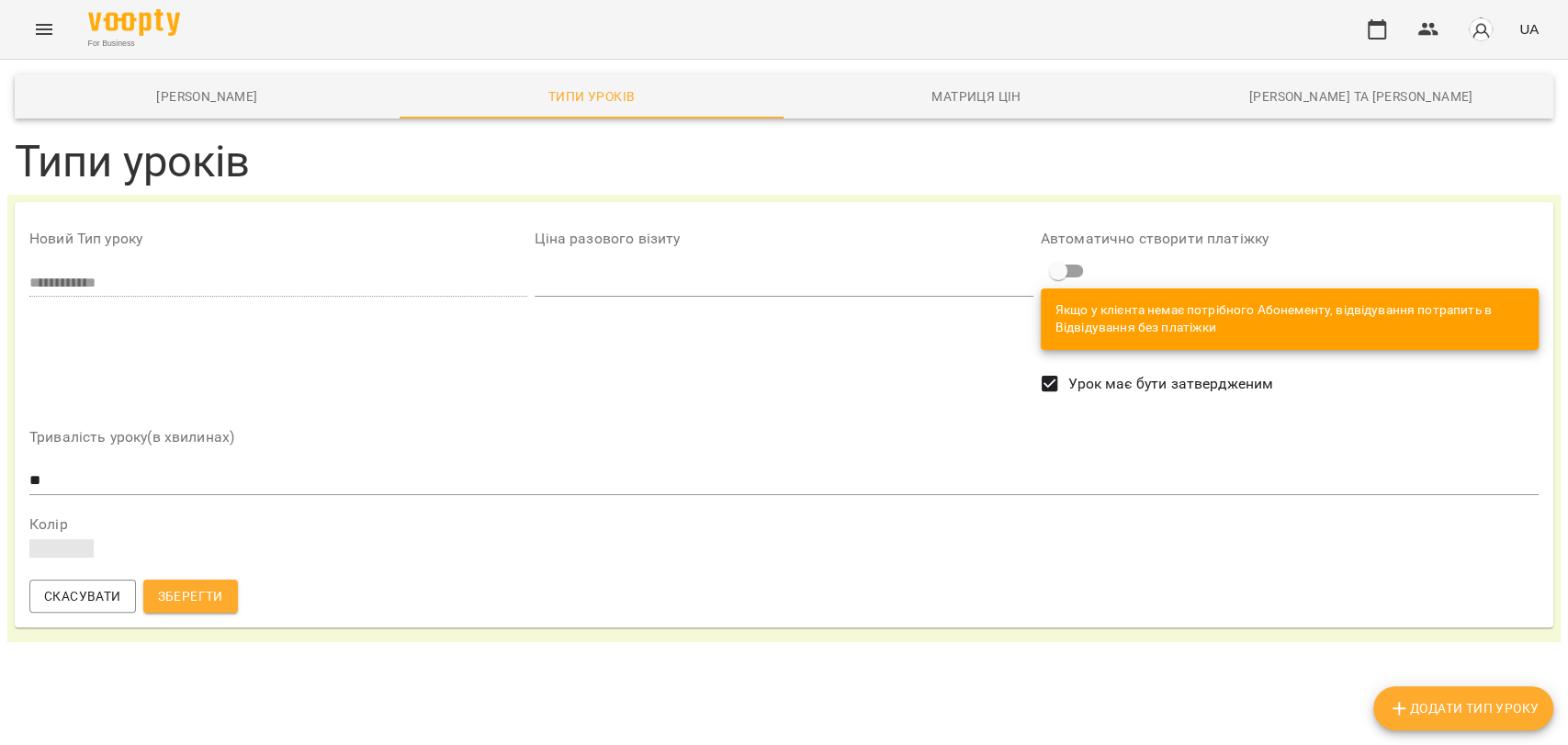
click at [114, 591] on span "Скасувати" at bounding box center [82, 596] width 78 height 22
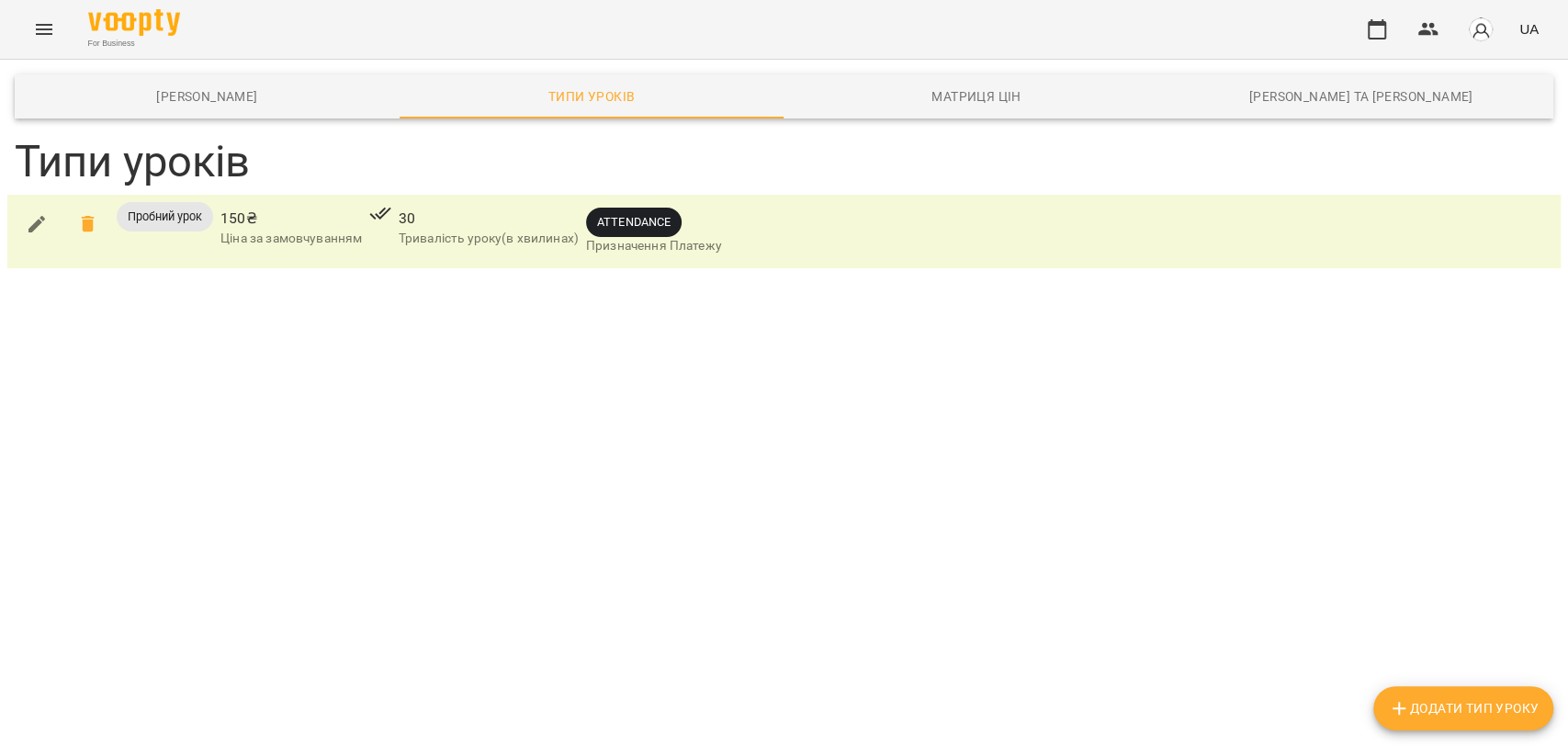
click at [87, 229] on icon at bounding box center [86, 224] width 13 height 16
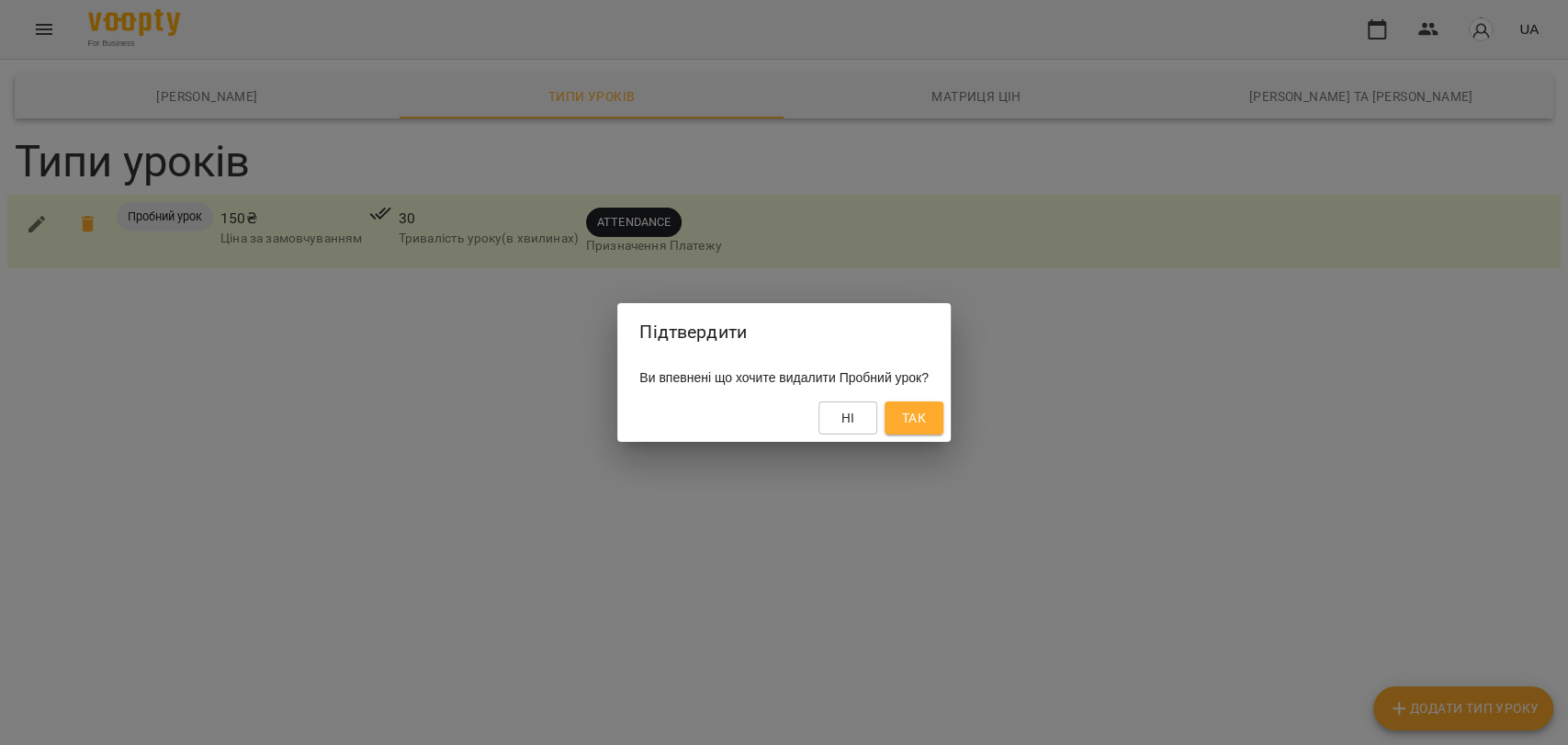
click at [913, 418] on button "Так" at bounding box center [913, 418] width 59 height 33
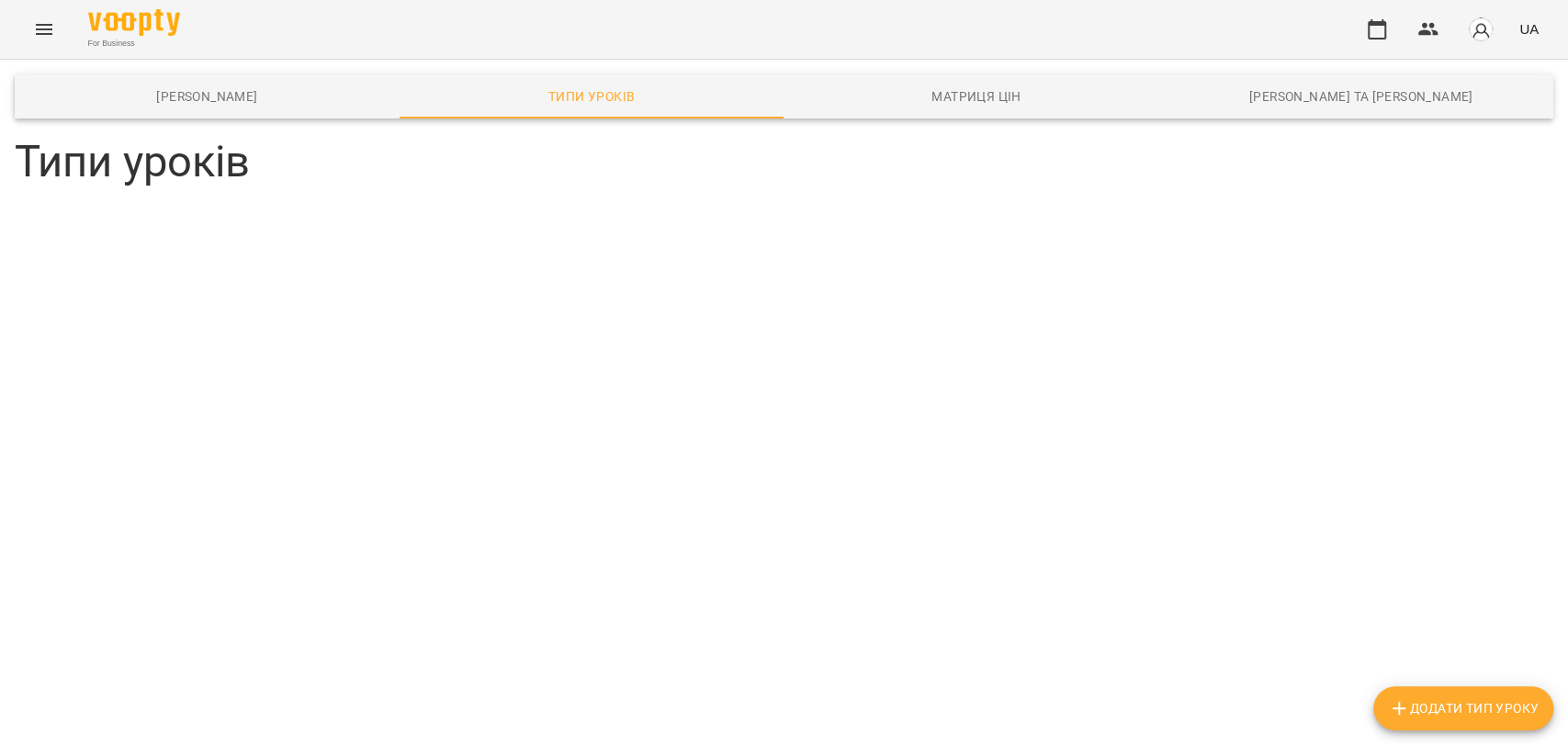
click at [1411, 217] on div "Шаблони Абонементів Типи уроків Матриця цін Каси та Онлайн Сплати Типи уроків Д…" at bounding box center [784, 139] width 1568 height 157
click at [1415, 723] on button "Додати Тип Уроку" at bounding box center [1463, 708] width 180 height 44
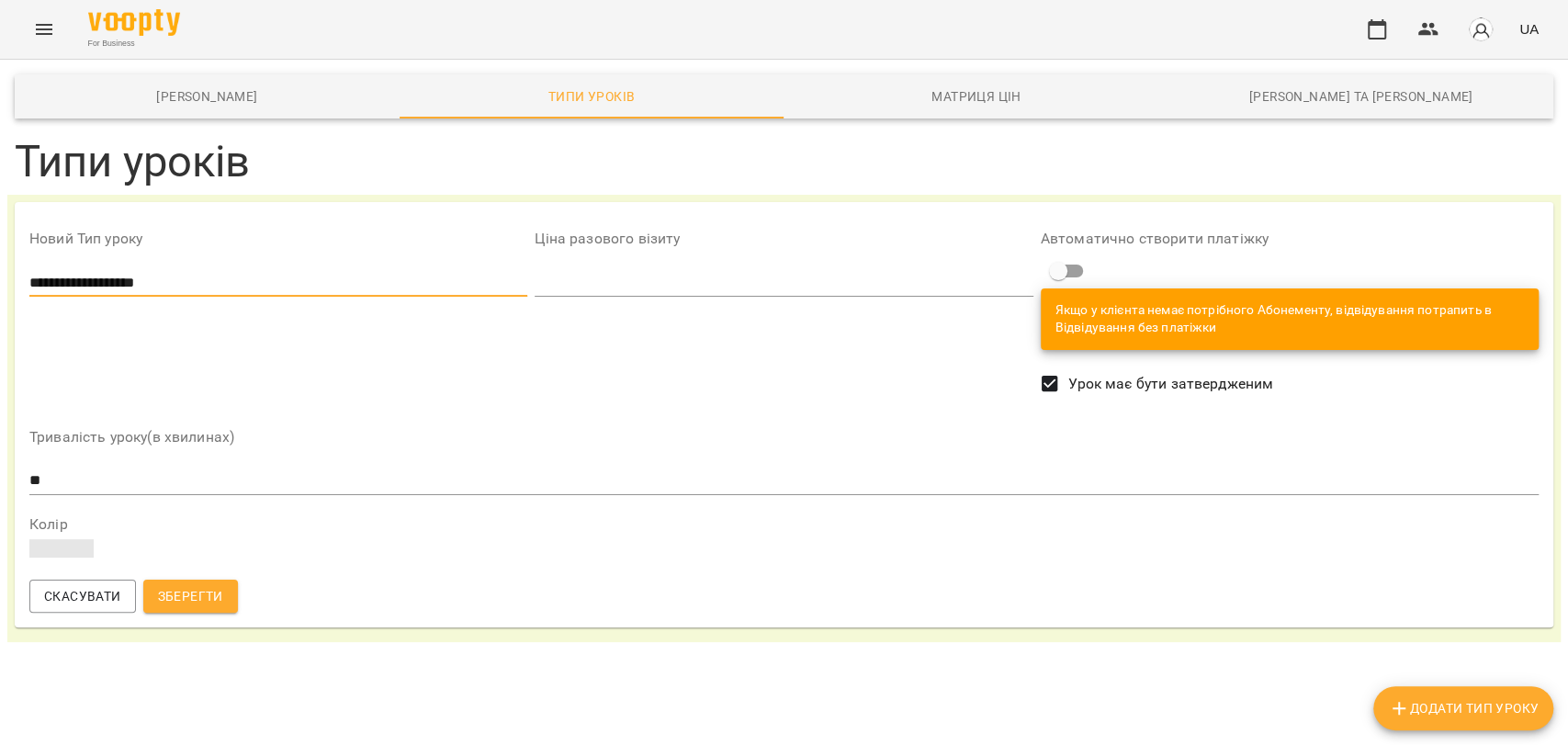
type input "**********"
click at [37, 478] on input "**" at bounding box center [784, 480] width 1509 height 29
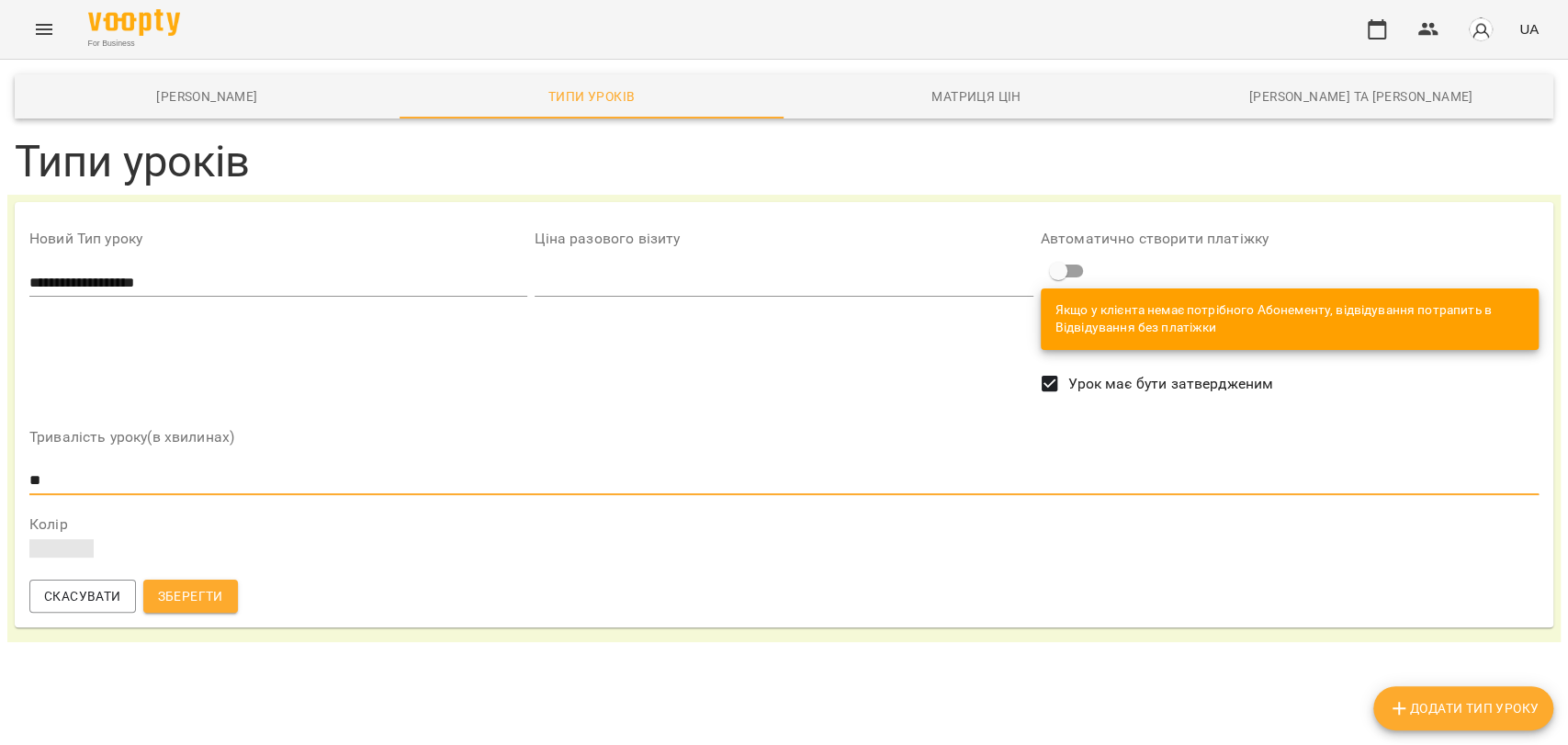
type input "**"
click at [582, 288] on input "number" at bounding box center [783, 283] width 497 height 29
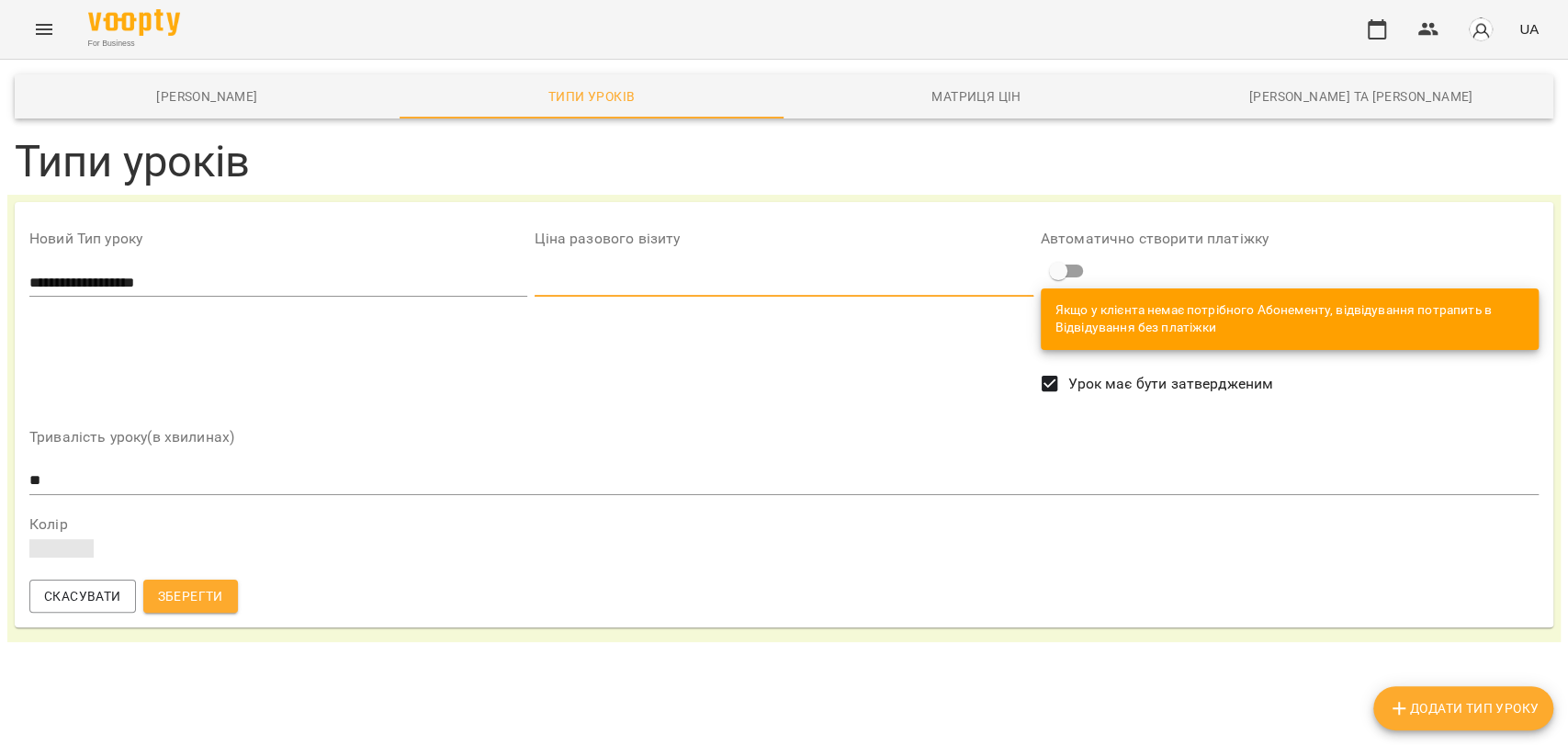
type input "***"
click at [83, 551] on span at bounding box center [61, 548] width 64 height 18
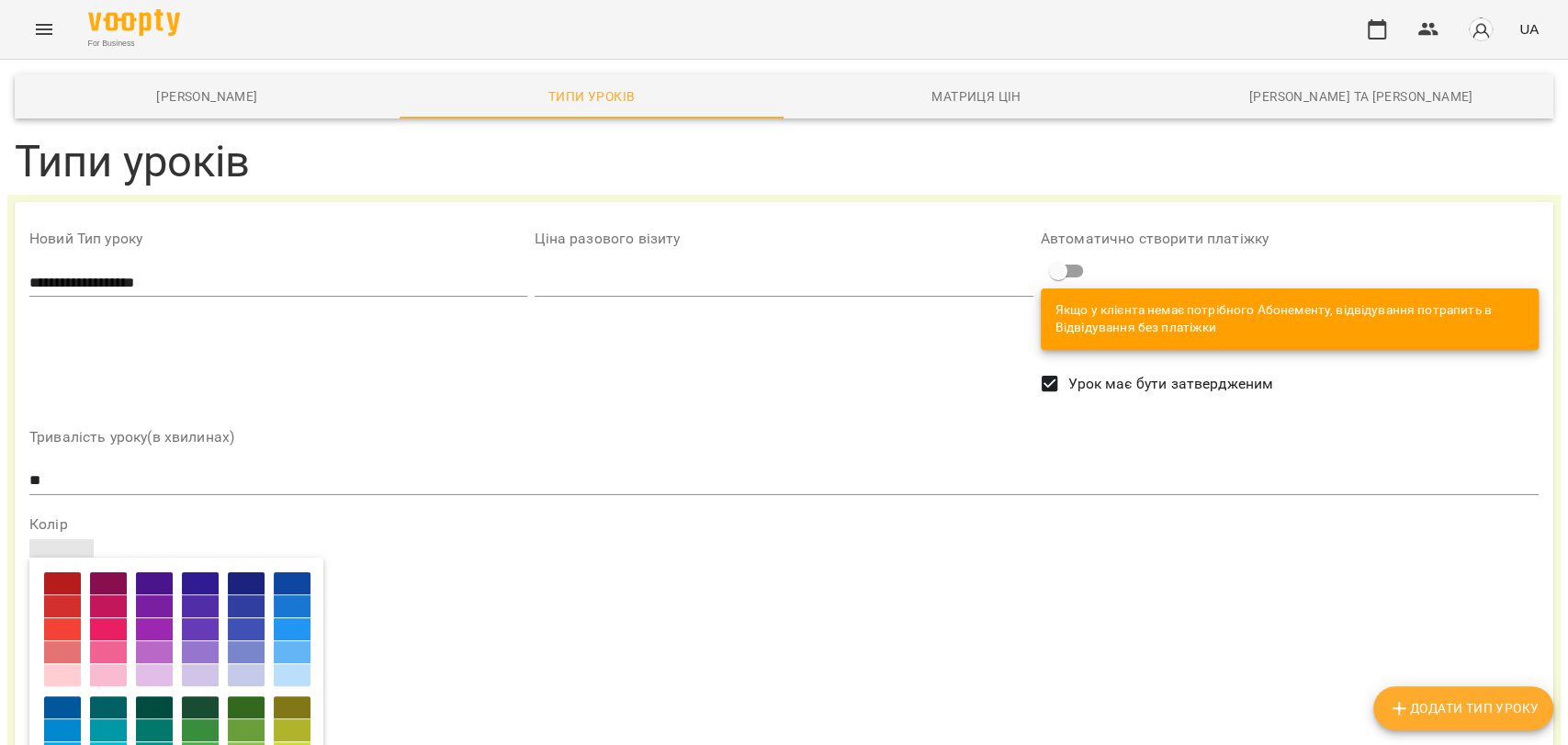
scroll to position [295, 0]
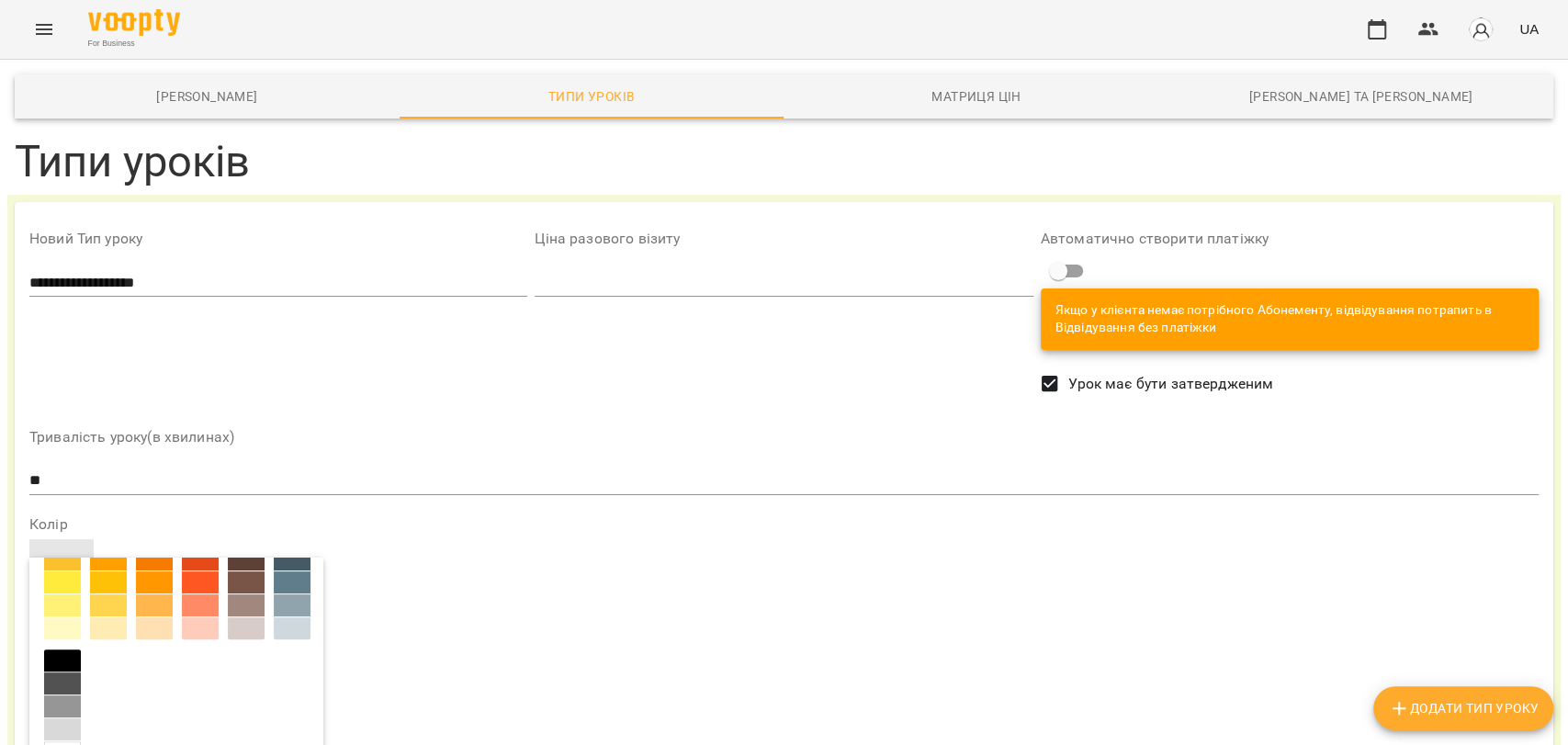
click at [80, 591] on div at bounding box center [62, 582] width 37 height 22
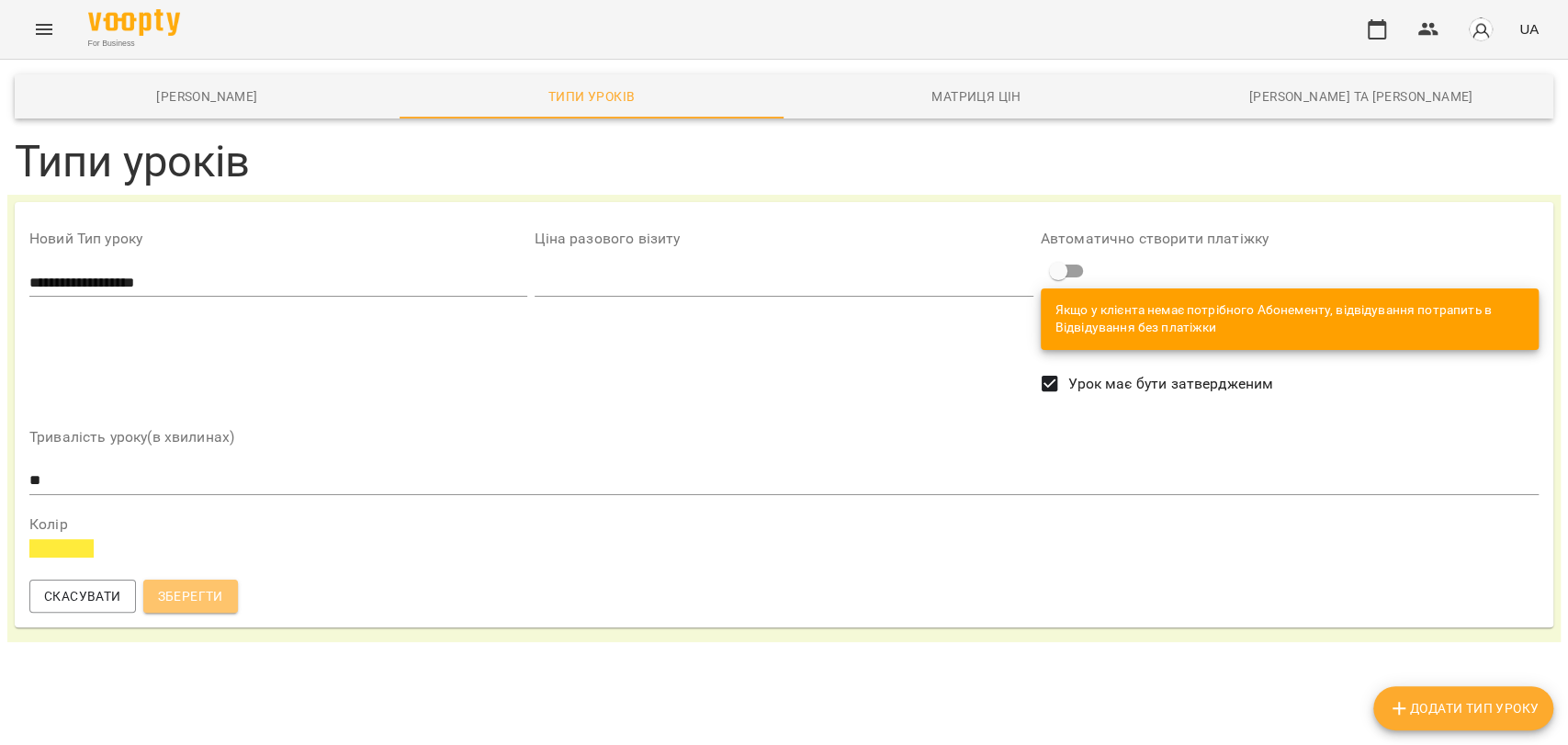
click at [220, 600] on span "Зберегти" at bounding box center [190, 596] width 65 height 22
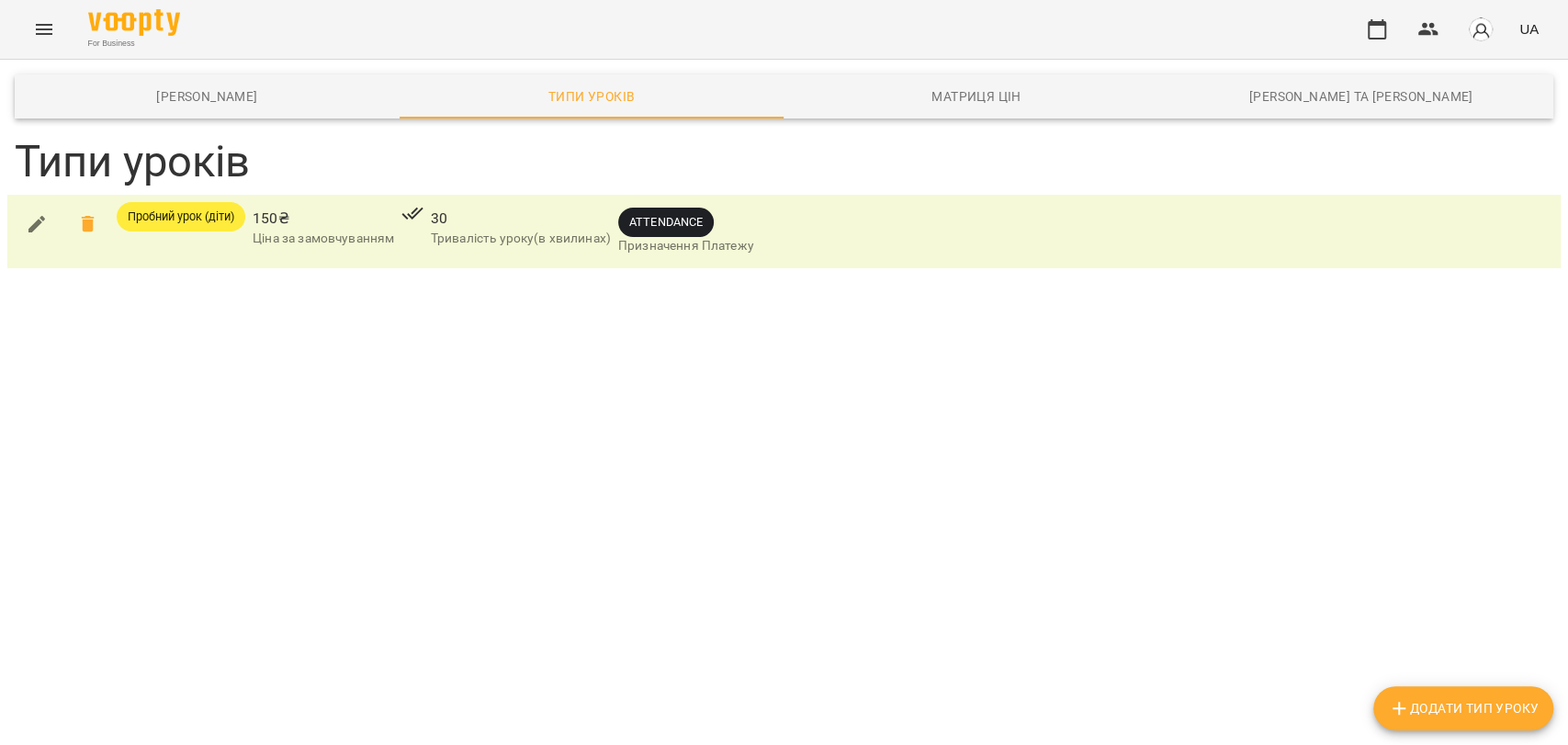
click at [1404, 714] on icon "button" at bounding box center [1398, 708] width 22 height 22
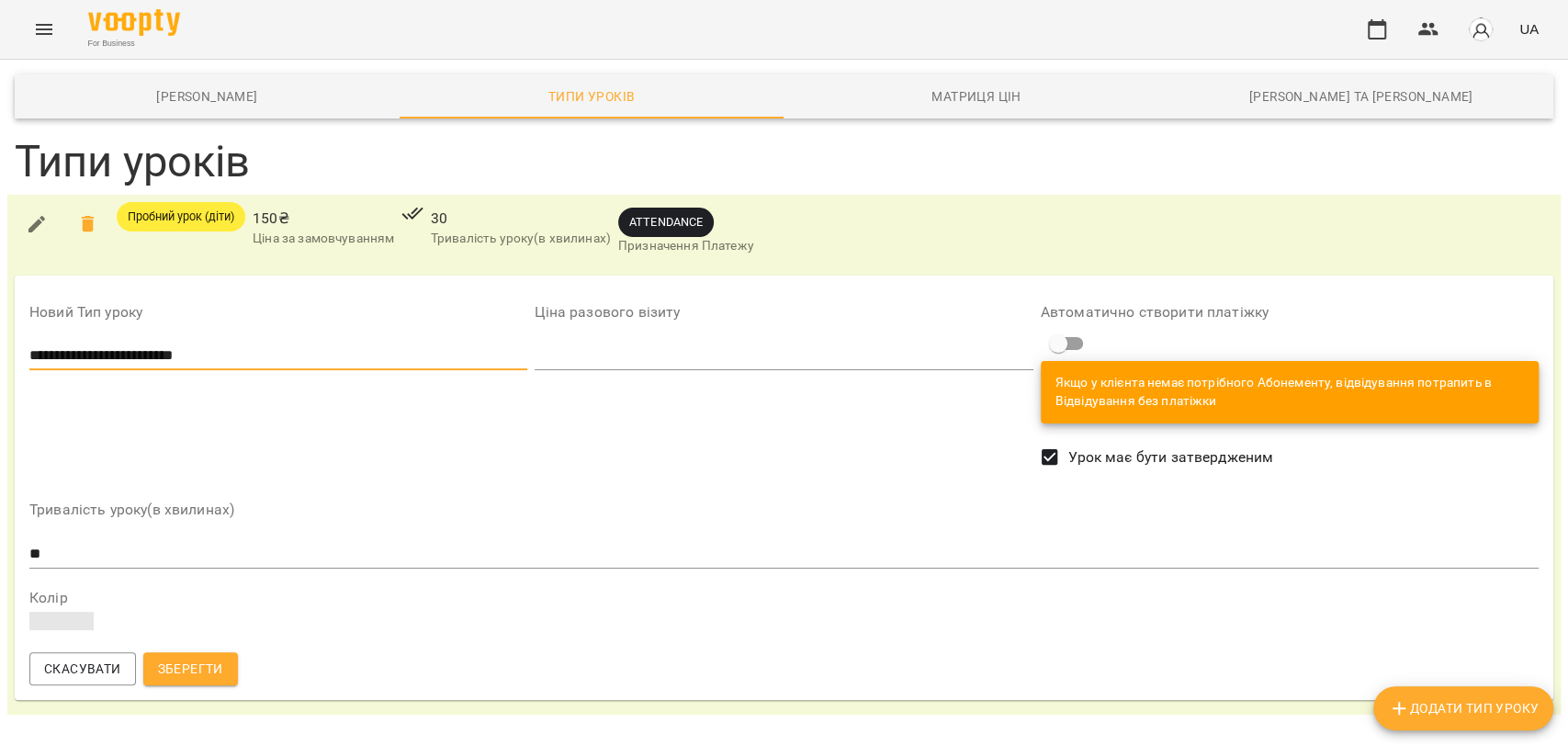
type input "**********"
click at [588, 369] on input "number" at bounding box center [783, 355] width 497 height 29
type input "***"
click at [35, 540] on input "**" at bounding box center [784, 554] width 1509 height 29
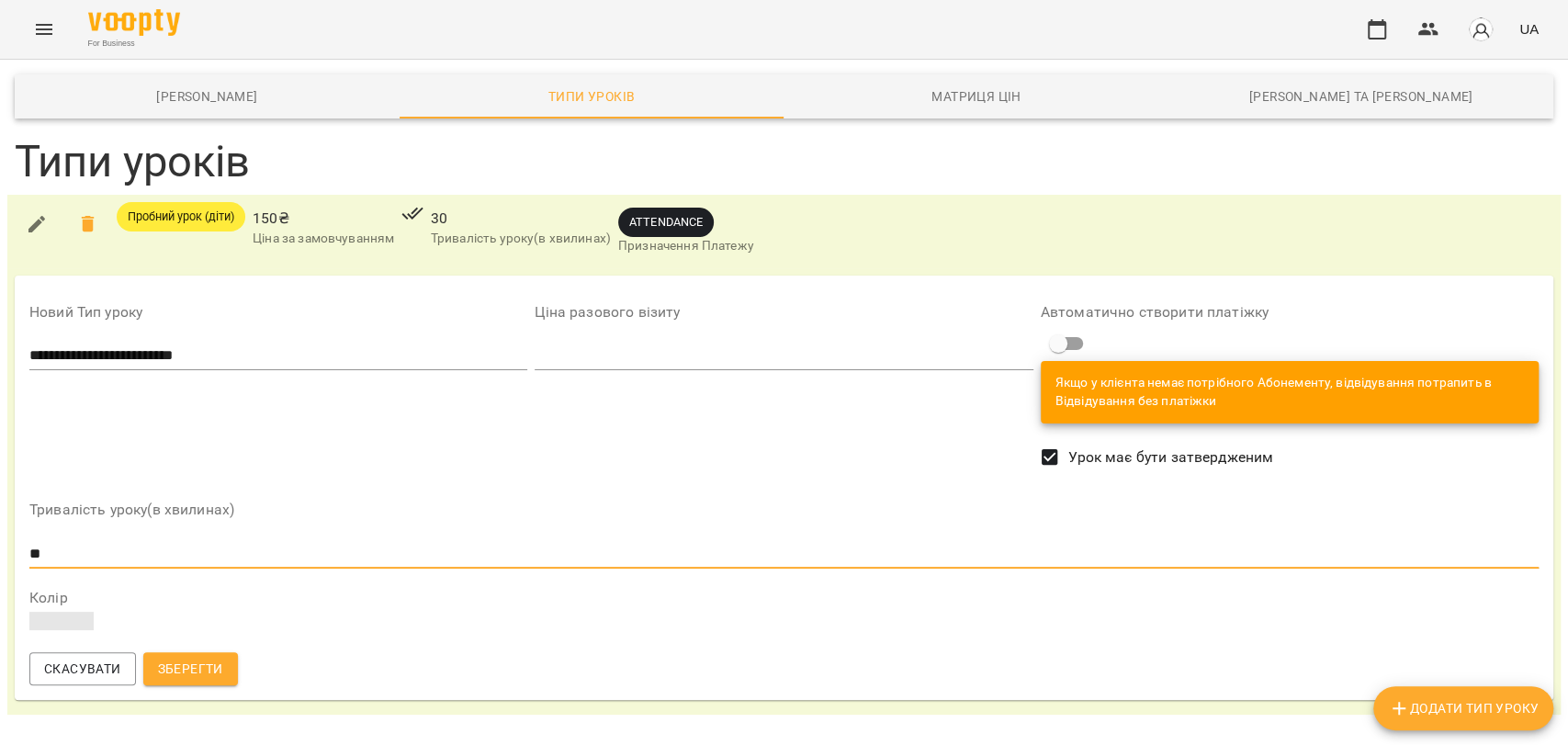
click at [54, 560] on input "**" at bounding box center [784, 554] width 1509 height 29
type input "*"
type input "**"
click at [63, 624] on span at bounding box center [61, 621] width 64 height 18
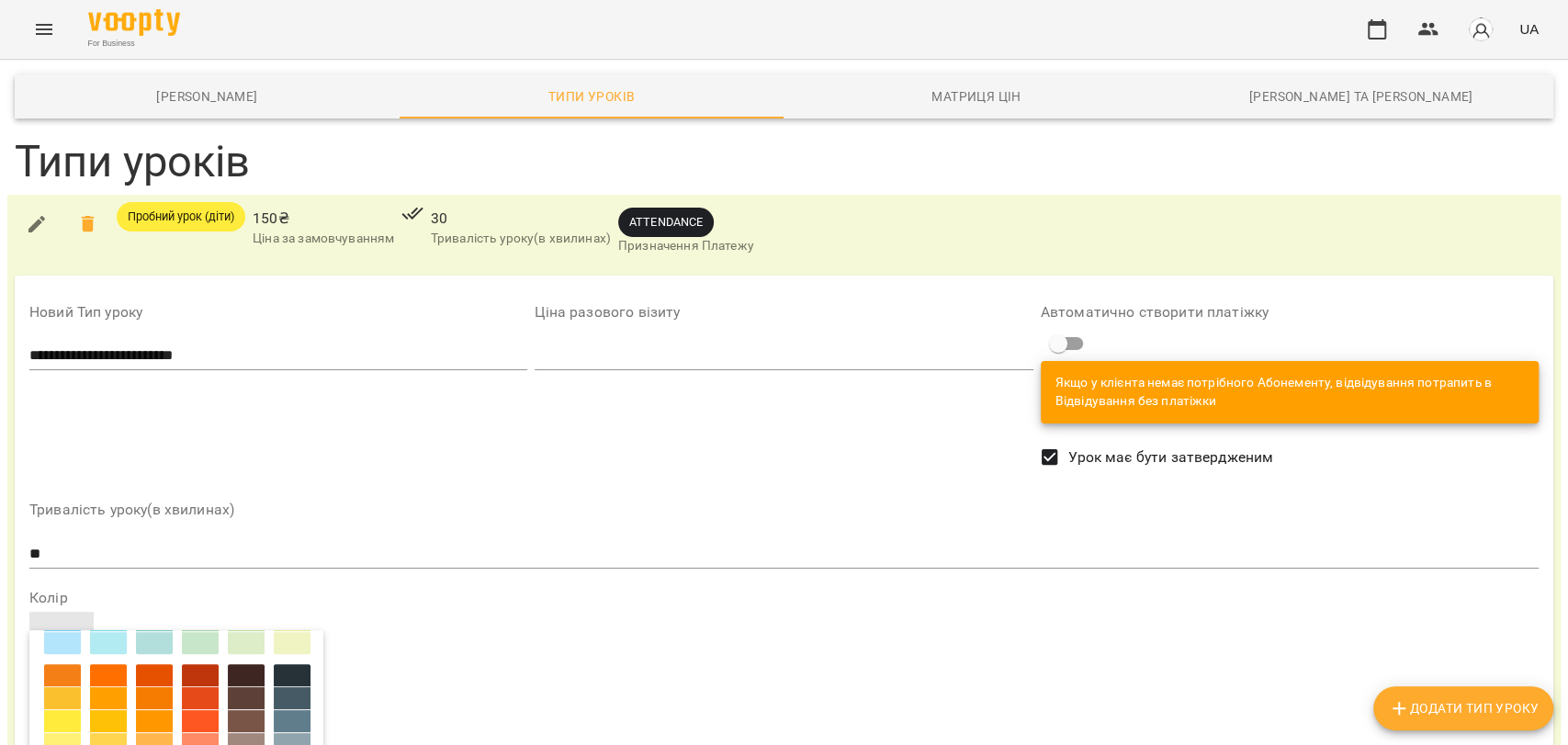
scroll to position [194, 0]
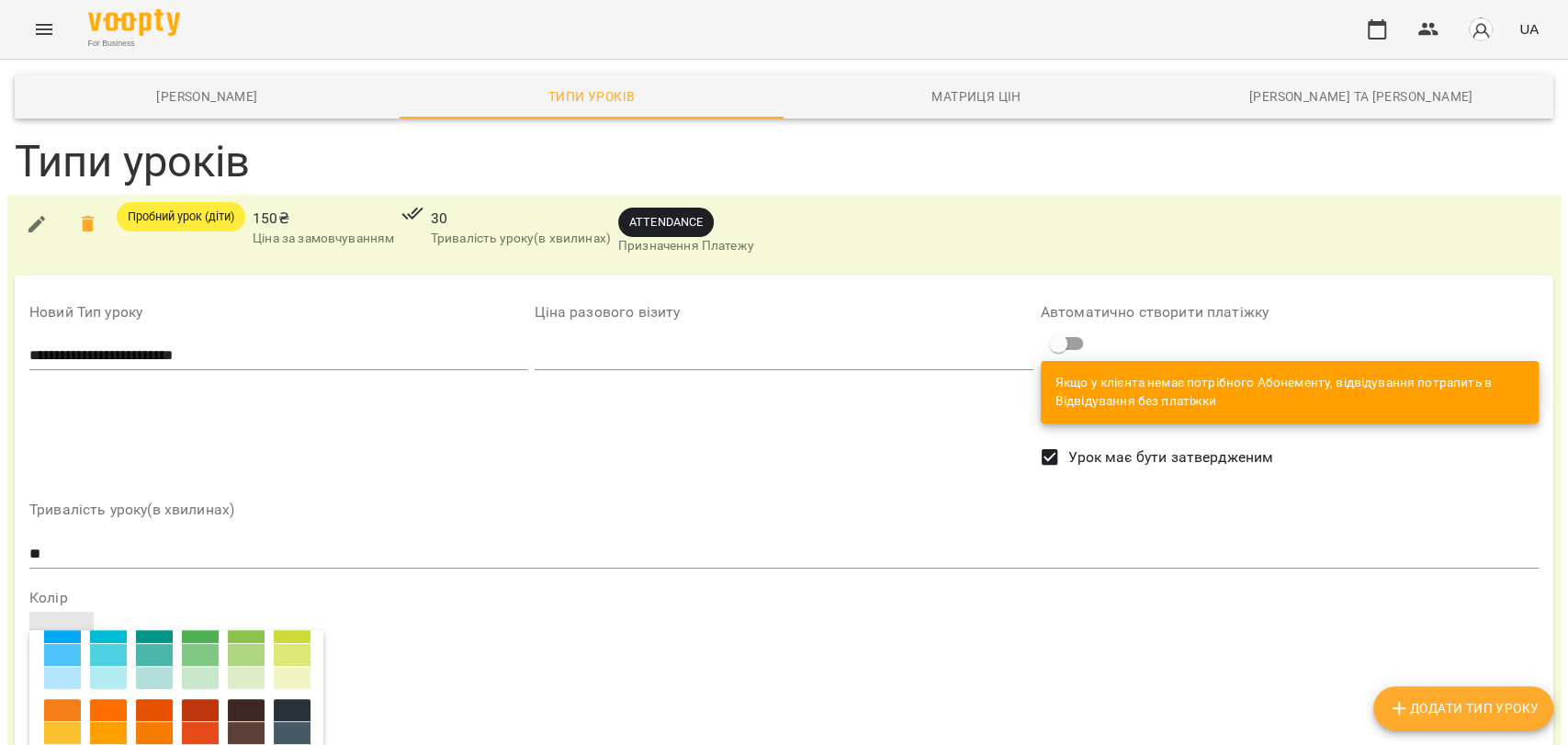
click at [173, 744] on div at bounding box center [154, 756] width 37 height 22
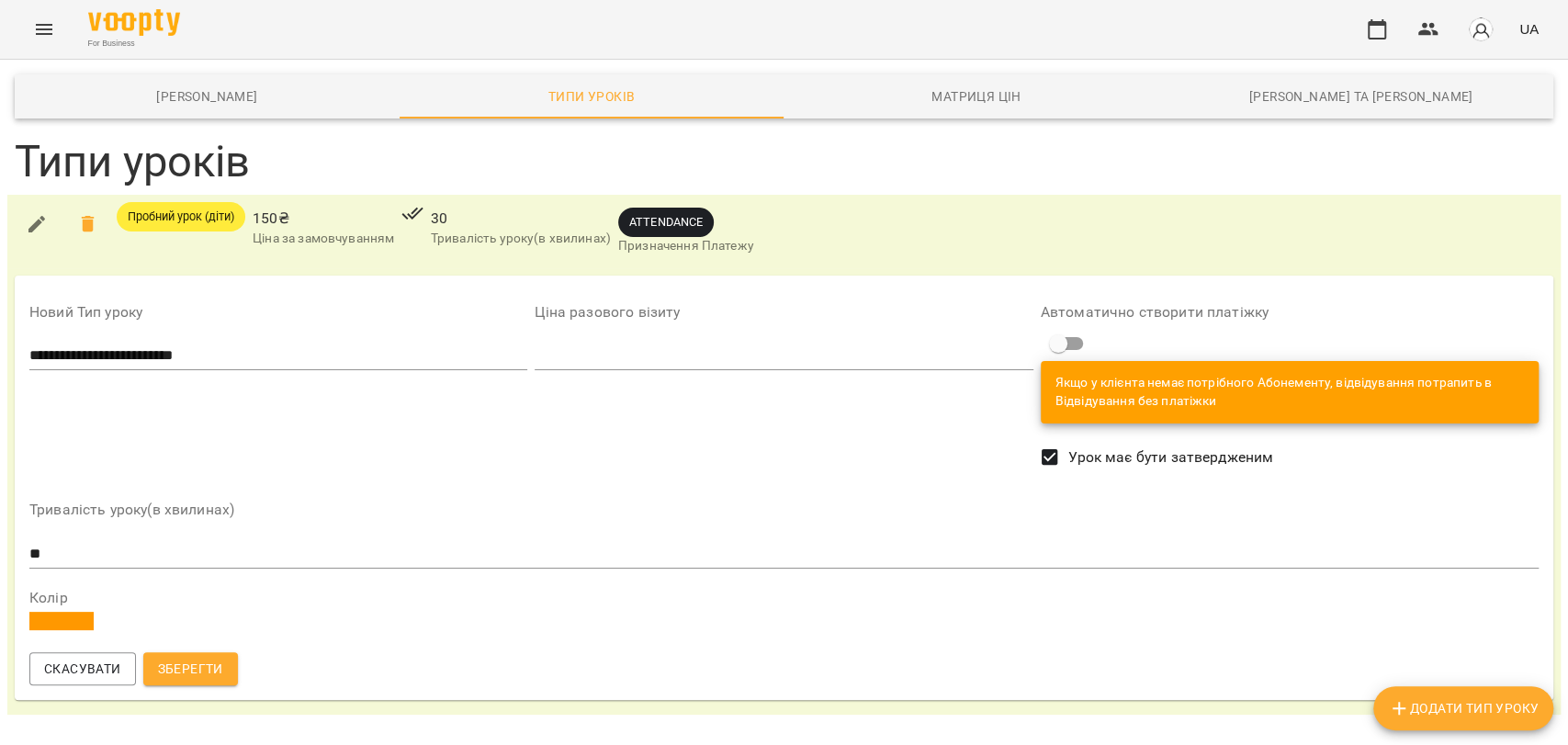
click at [202, 669] on span "Зберегти" at bounding box center [190, 668] width 65 height 22
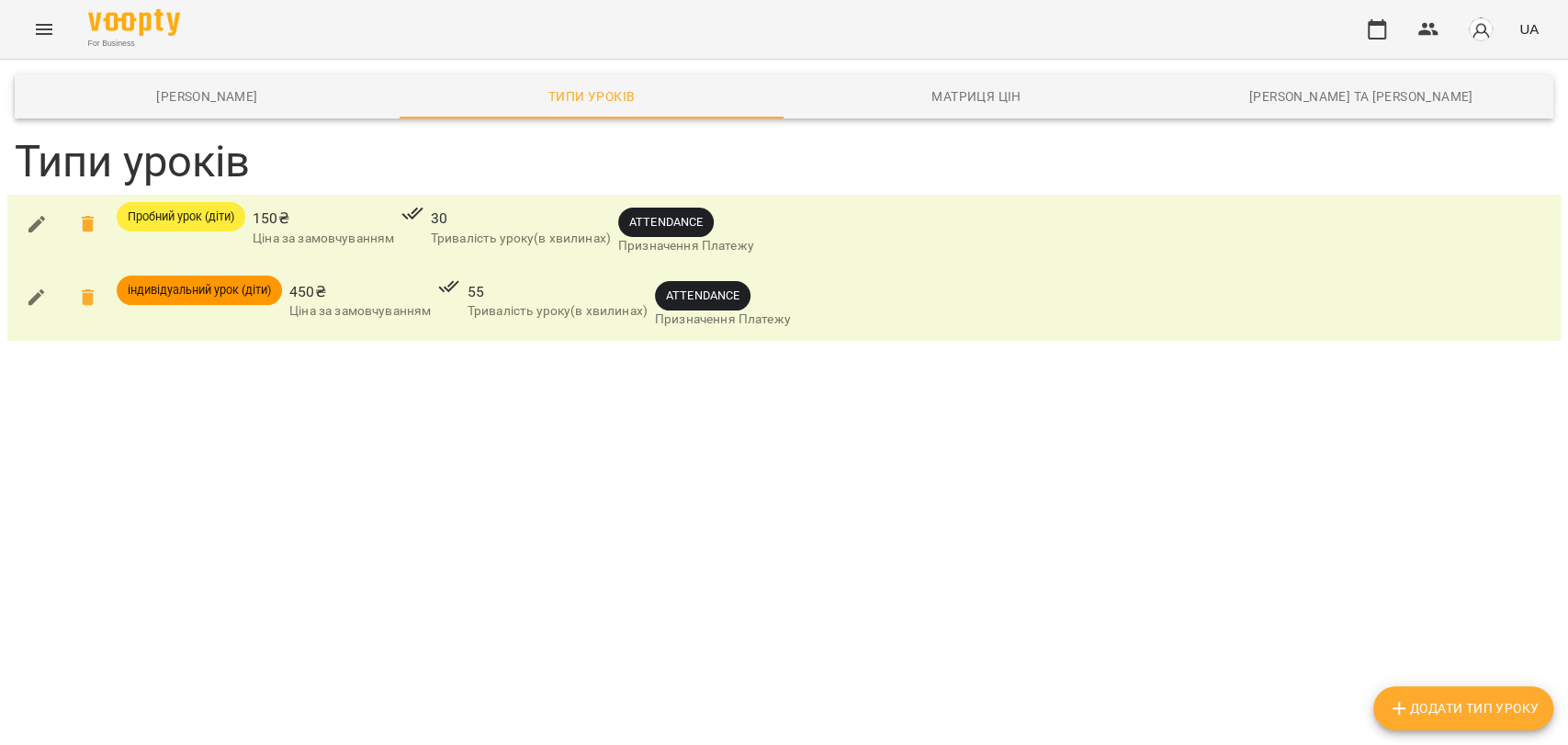
click at [1390, 711] on icon "button" at bounding box center [1398, 708] width 22 height 22
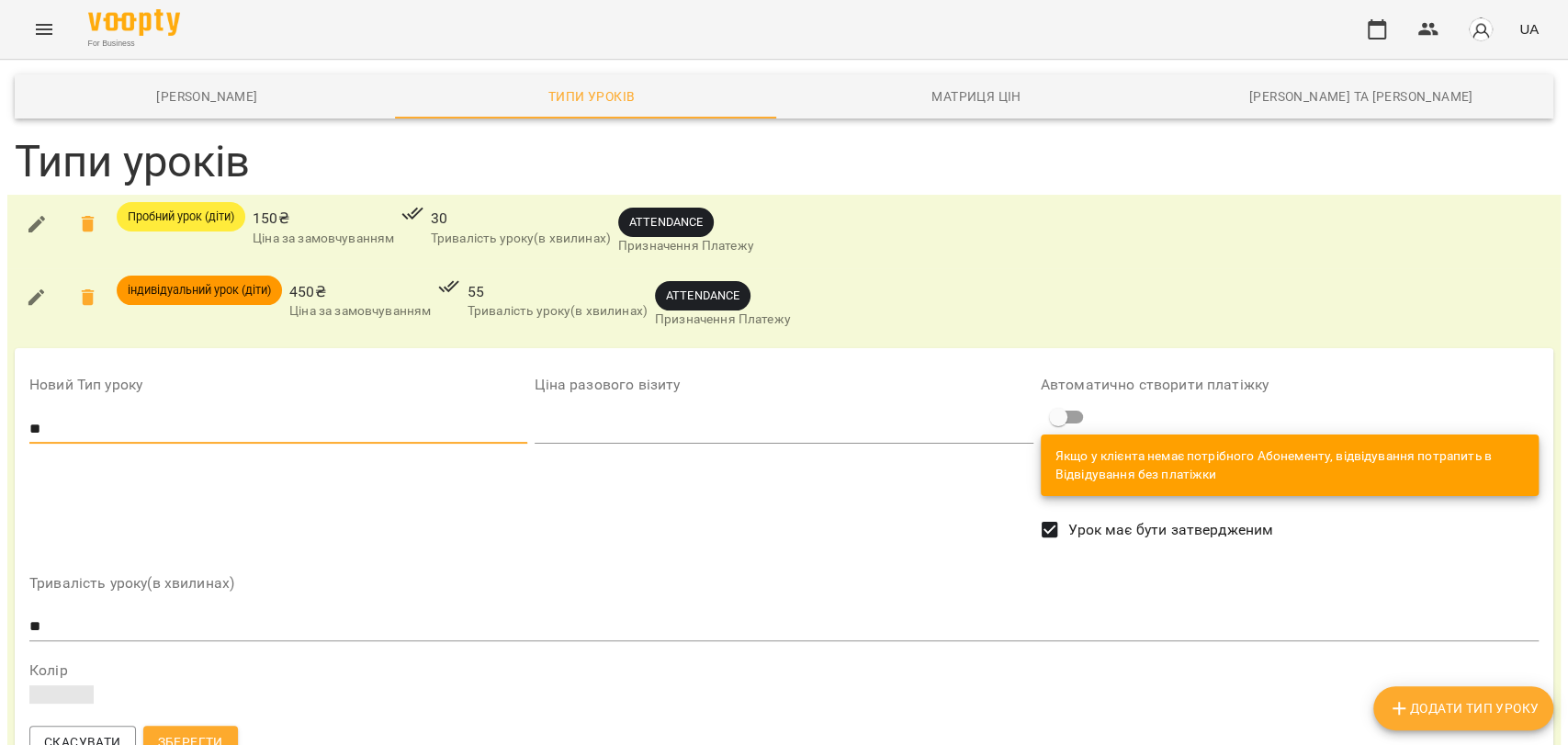
type input "*"
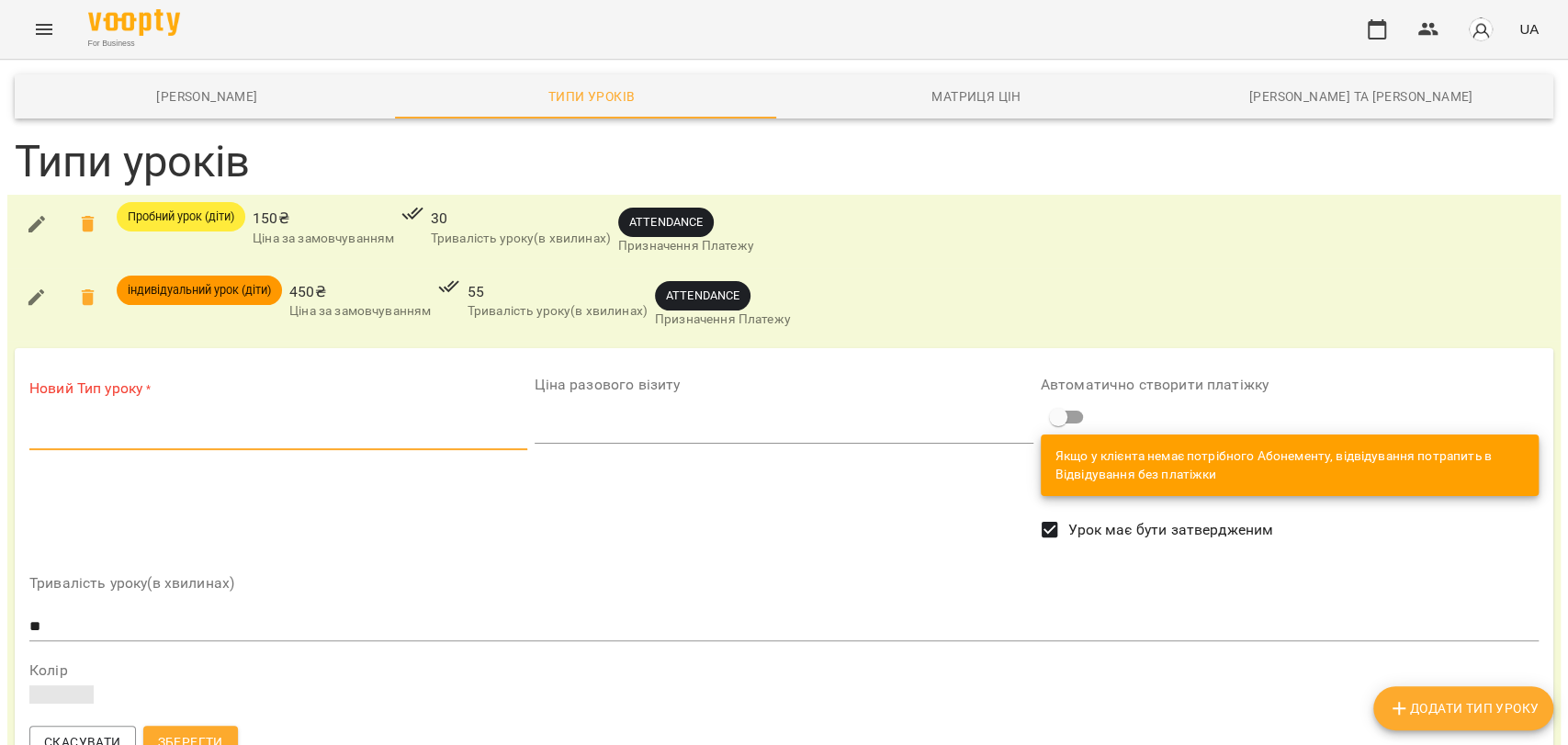
scroll to position [67, 0]
click at [101, 726] on button "Скасувати" at bounding box center [82, 742] width 107 height 33
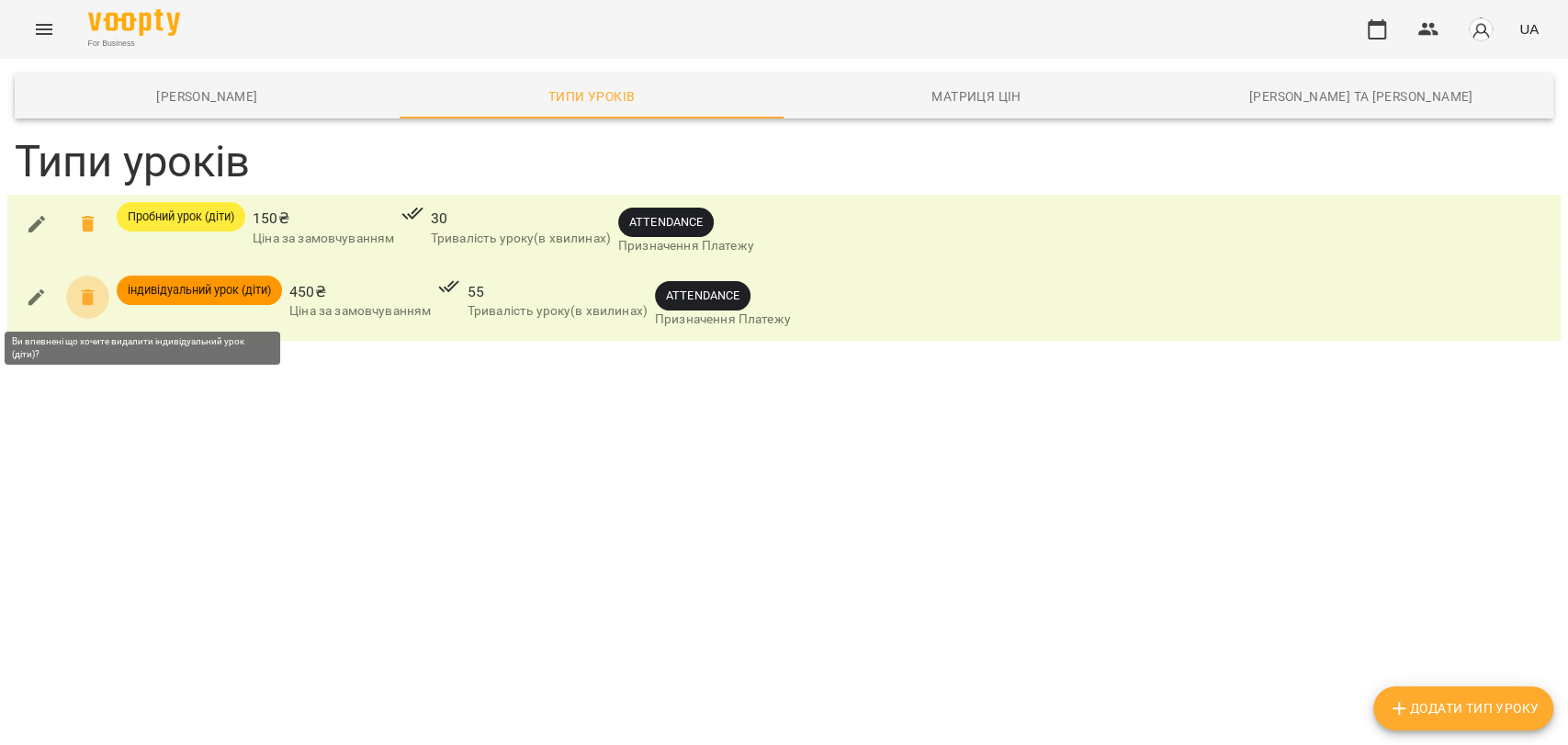
click at [93, 298] on icon at bounding box center [88, 298] width 22 height 22
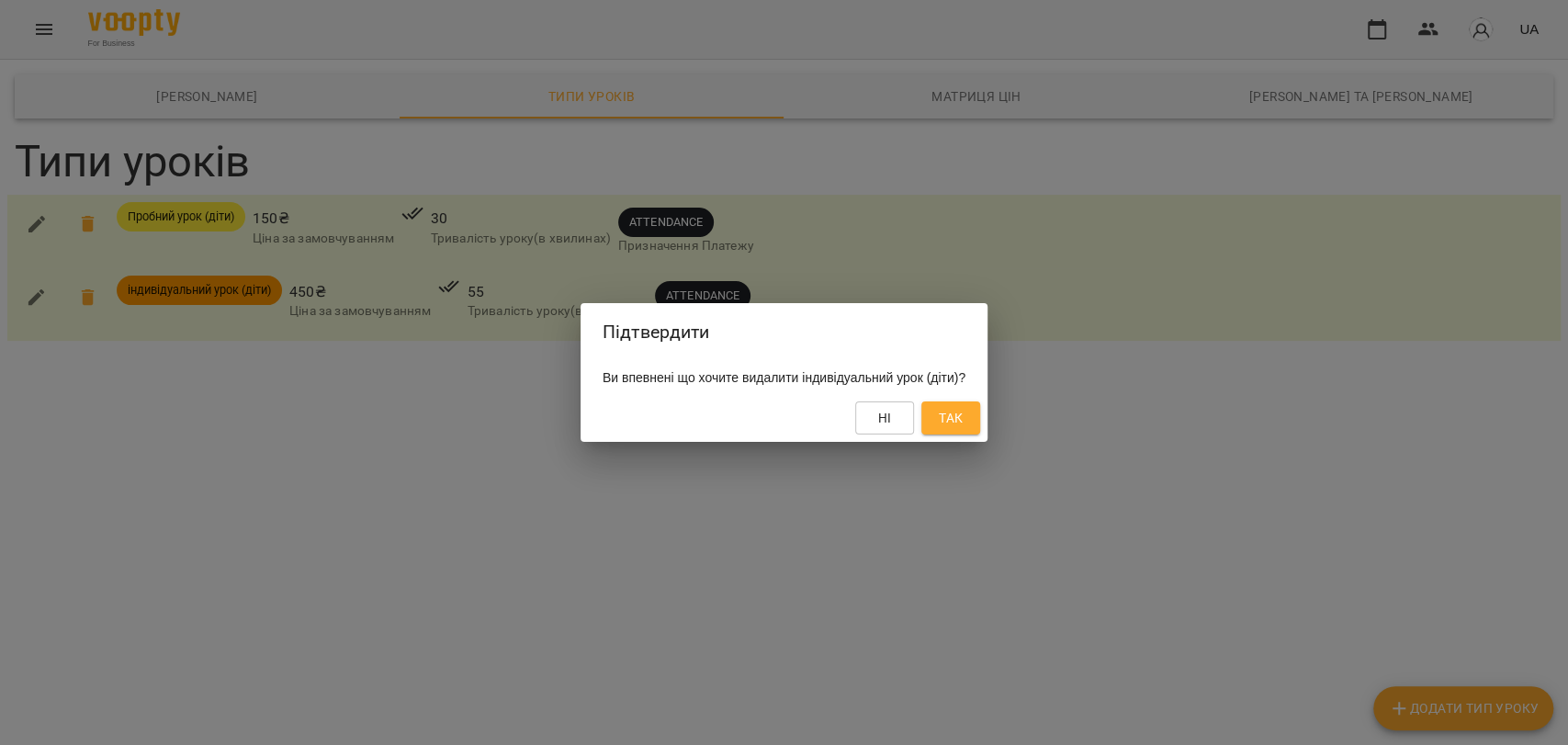
click at [980, 408] on button "Так" at bounding box center [950, 418] width 59 height 33
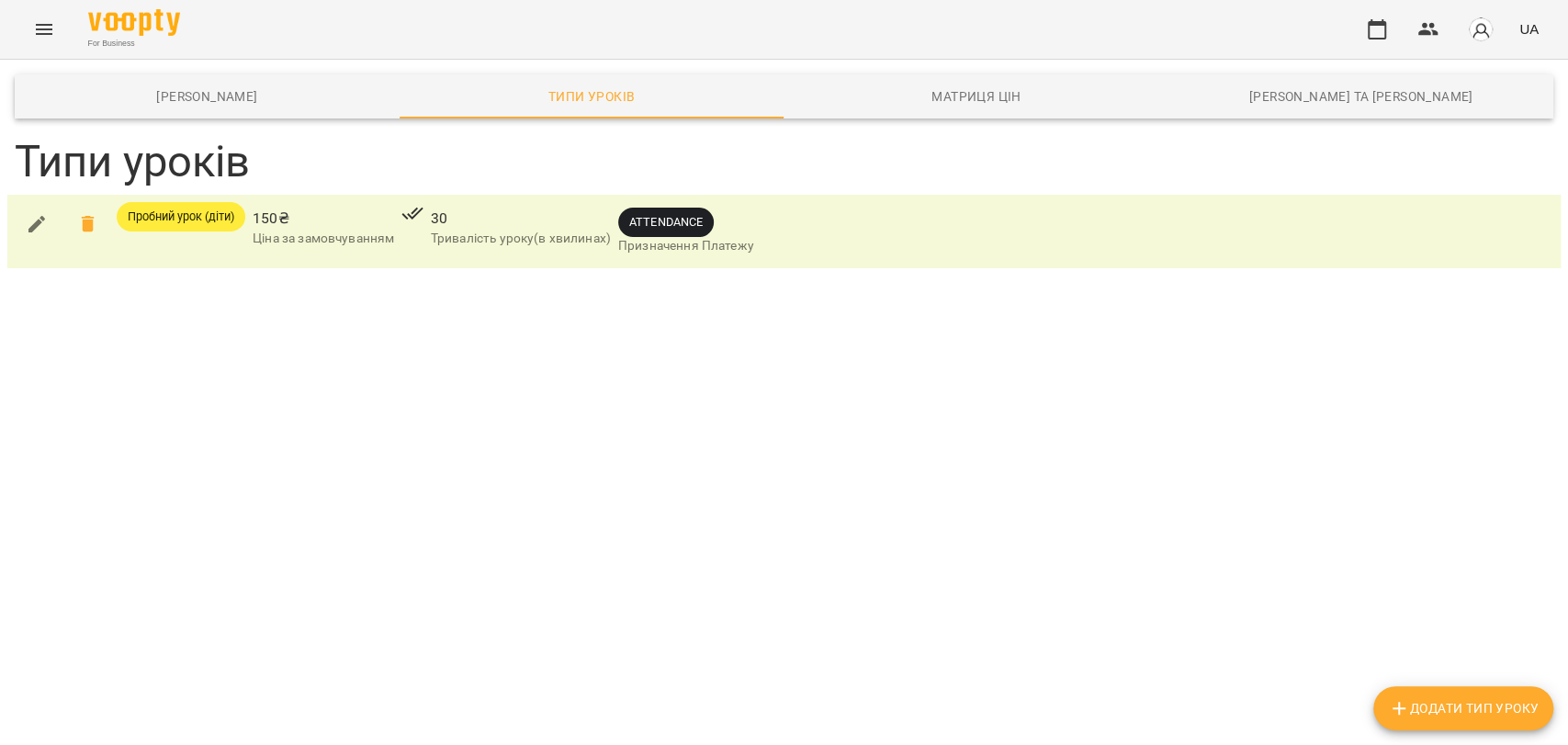
click at [1401, 706] on icon "button" at bounding box center [1398, 708] width 22 height 22
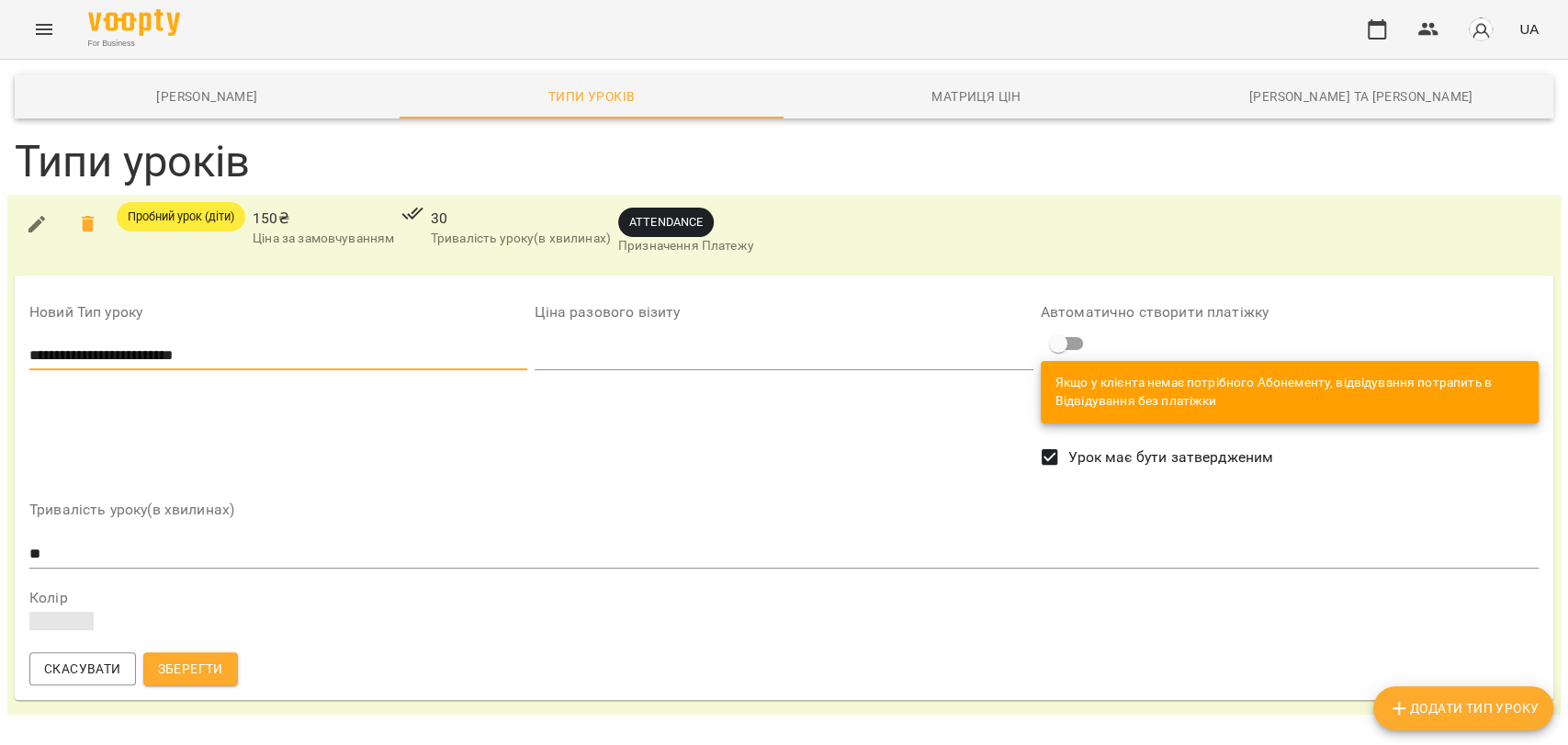
type input "**********"
click at [408, 472] on div "**********" at bounding box center [278, 386] width 505 height 199
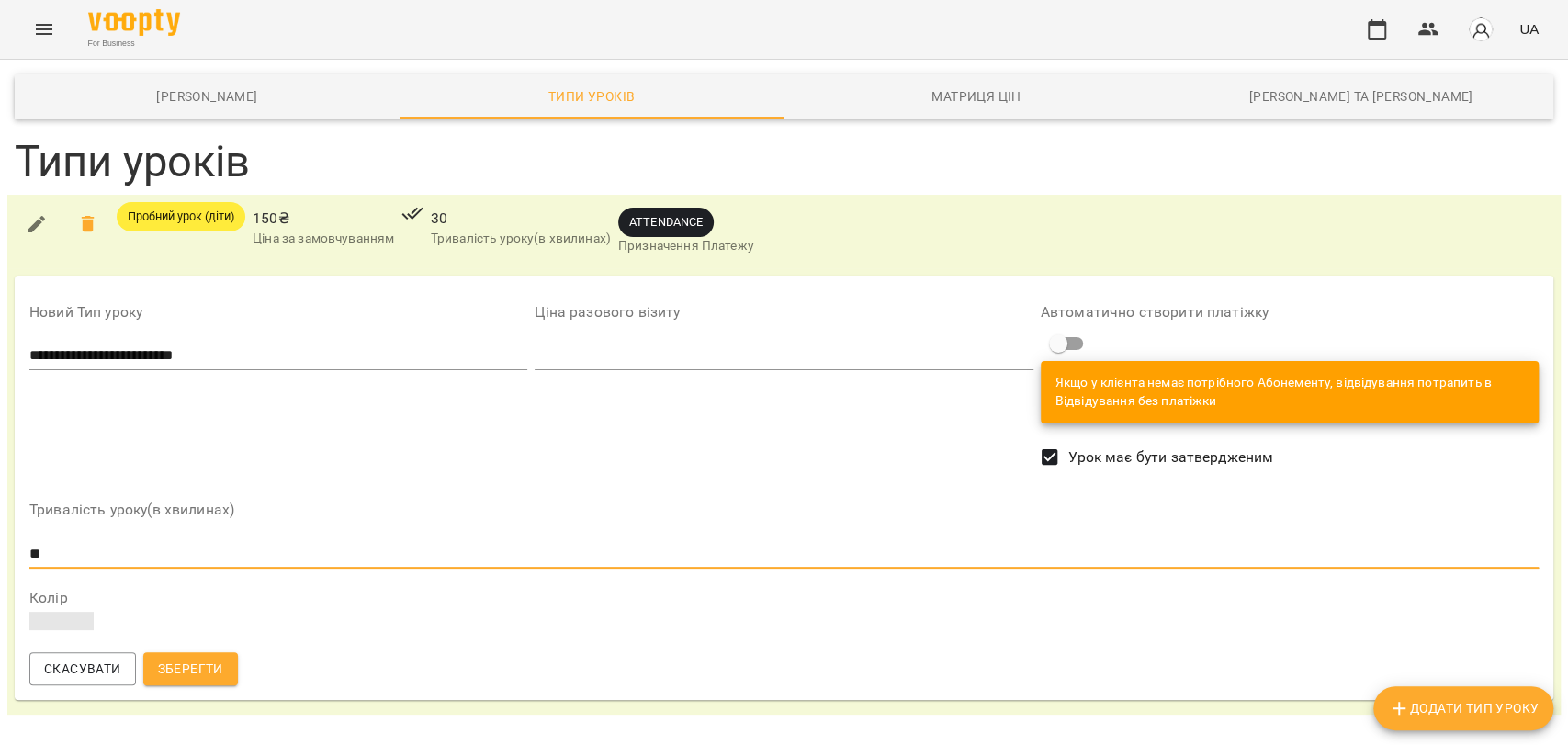
click at [67, 550] on input "**" at bounding box center [784, 554] width 1509 height 29
type input "*"
type input "**"
click at [565, 345] on input "number" at bounding box center [783, 355] width 497 height 29
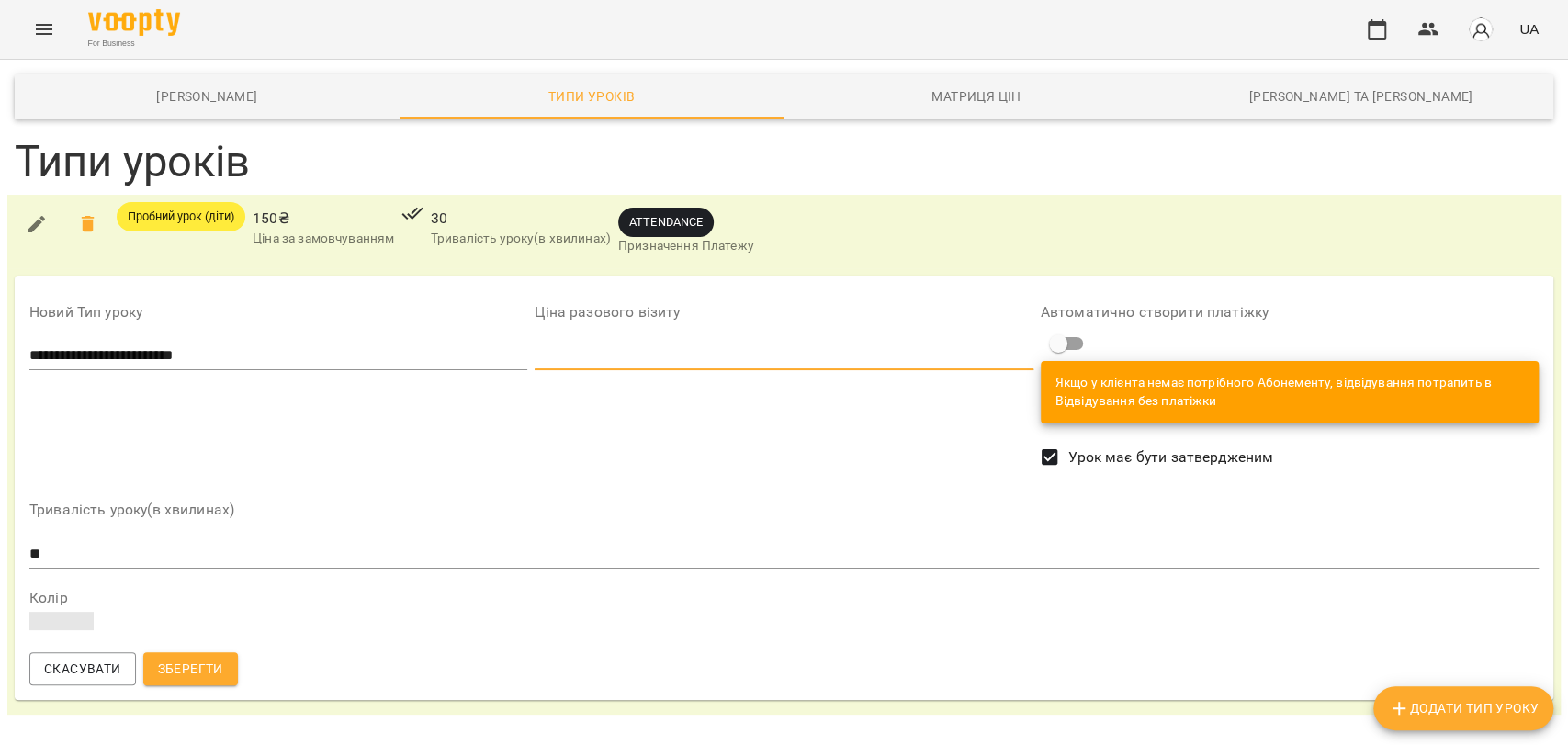
type input "***"
click at [57, 621] on span at bounding box center [61, 621] width 64 height 18
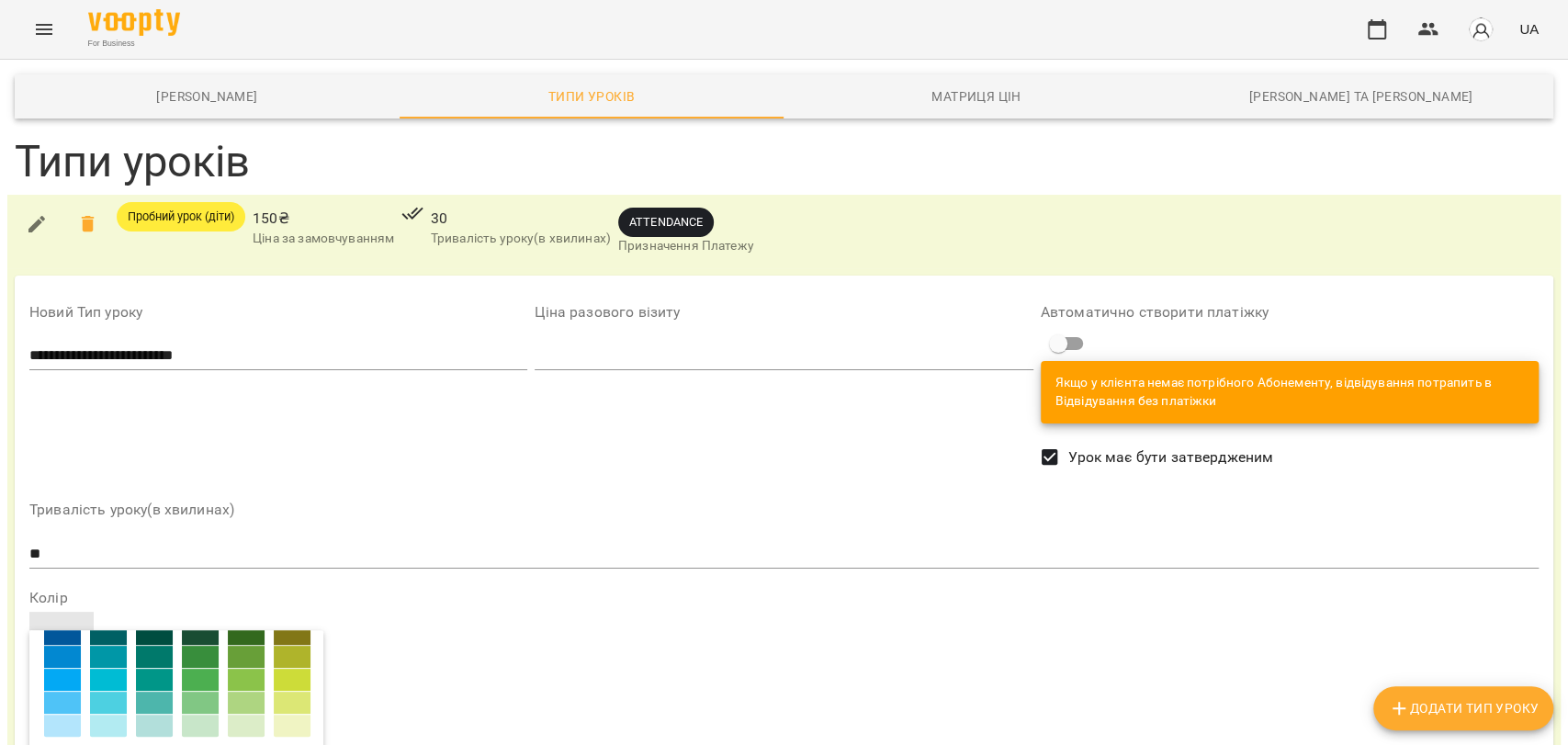
scroll to position [295, 0]
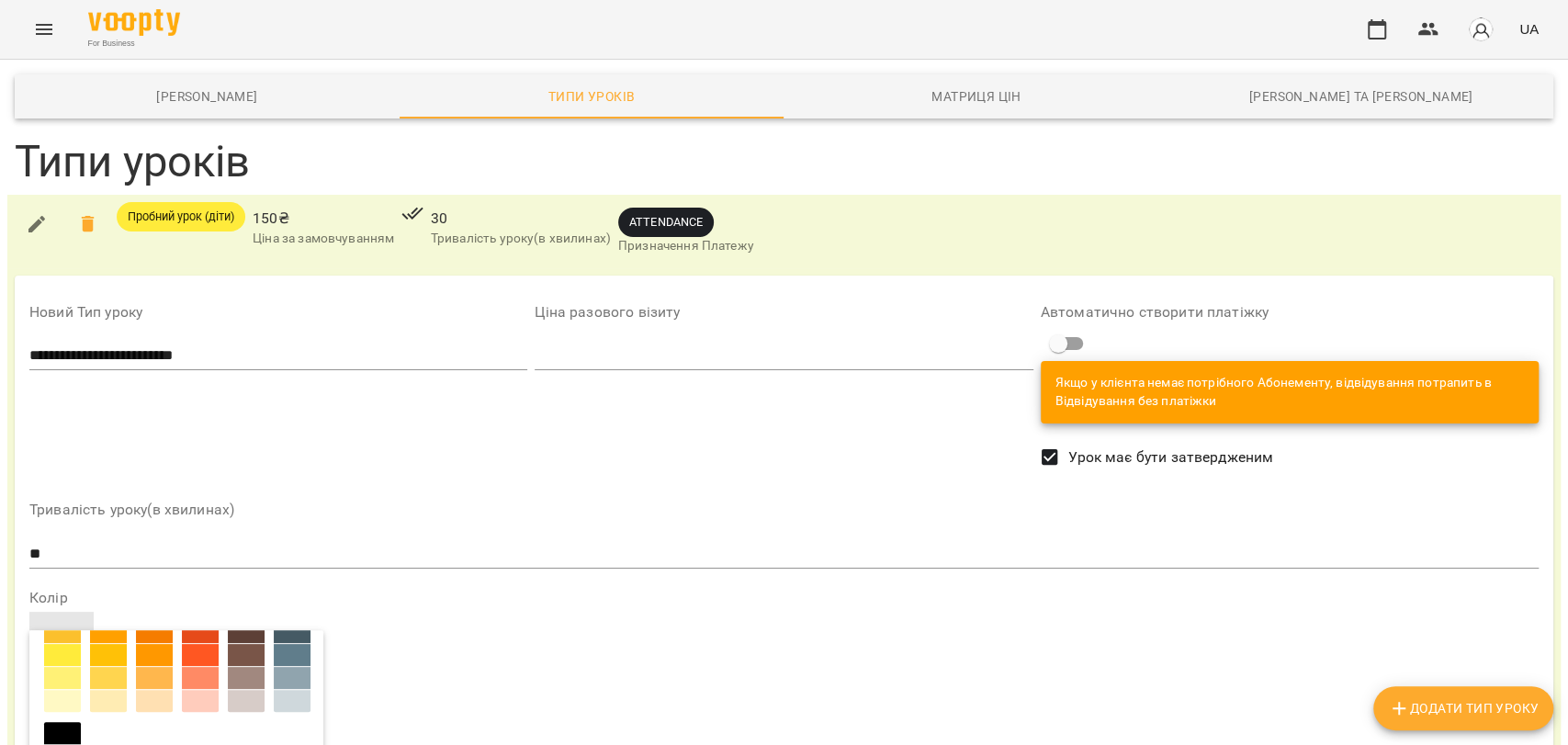
click at [173, 653] on div at bounding box center [154, 655] width 37 height 22
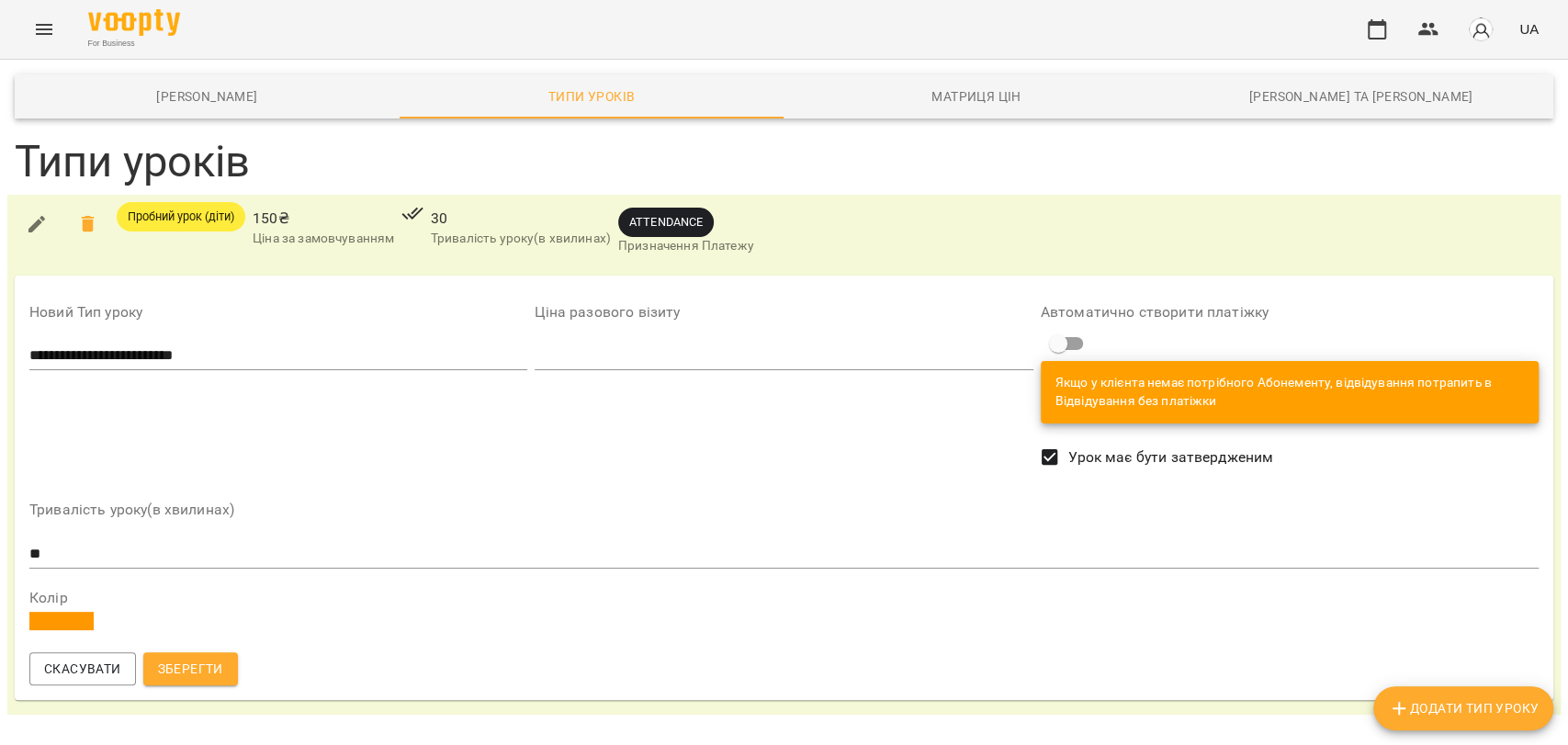
click at [206, 665] on span "Зберегти" at bounding box center [190, 668] width 65 height 22
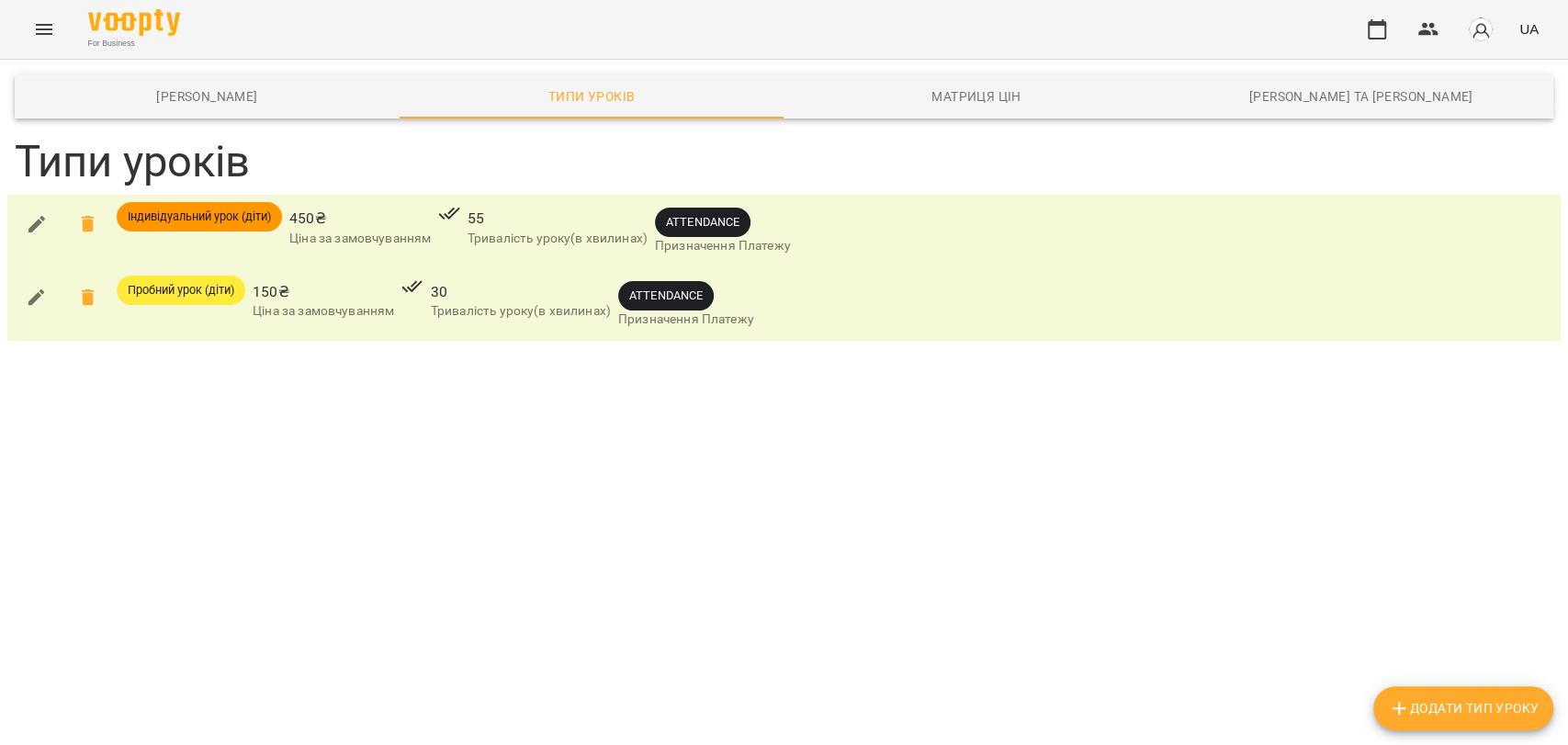
click at [1396, 715] on icon "button" at bounding box center [1398, 708] width 22 height 22
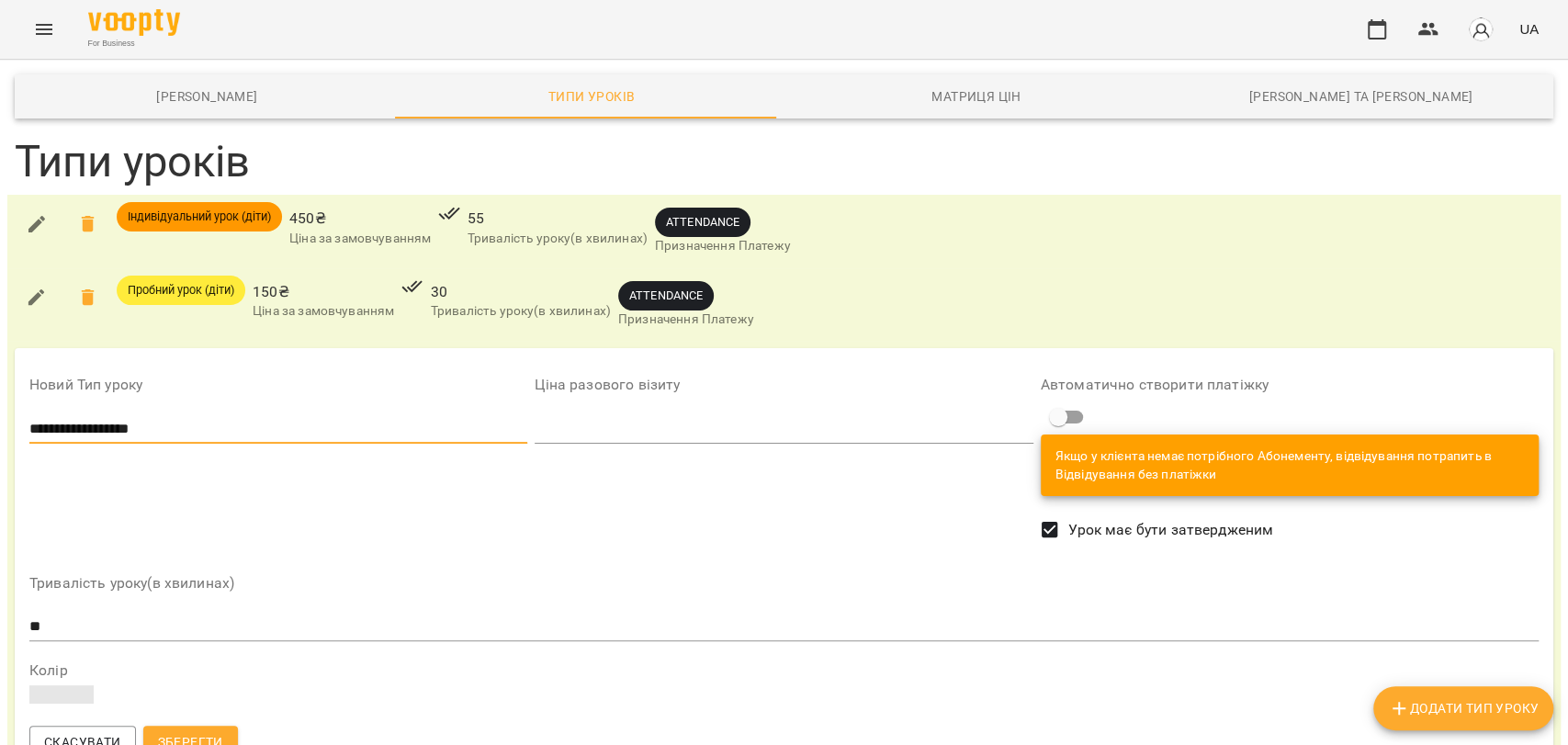
type input "**********"
click at [56, 623] on input "**" at bounding box center [784, 628] width 1509 height 29
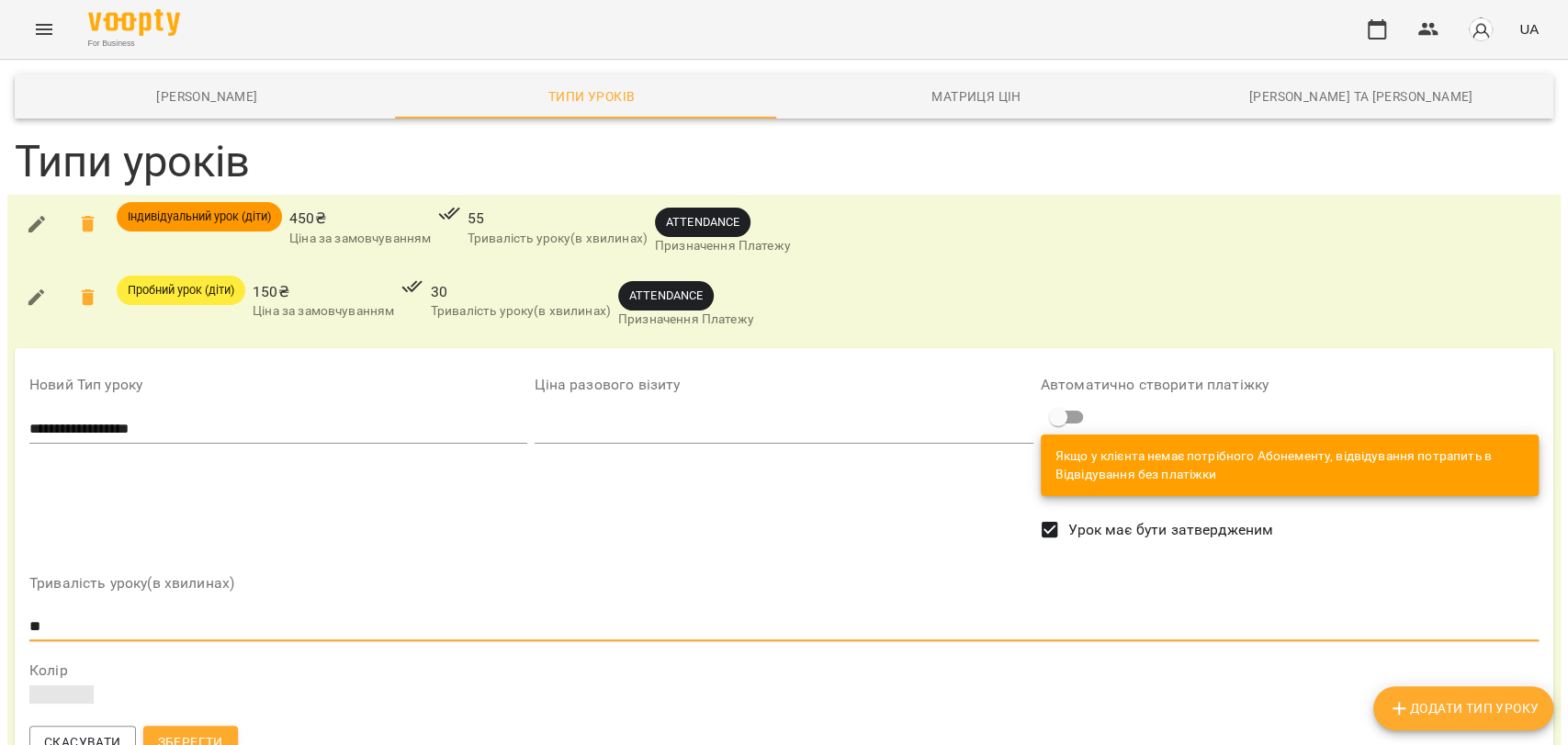
type input "*"
type input "**"
click at [560, 438] on input "number" at bounding box center [783, 429] width 497 height 29
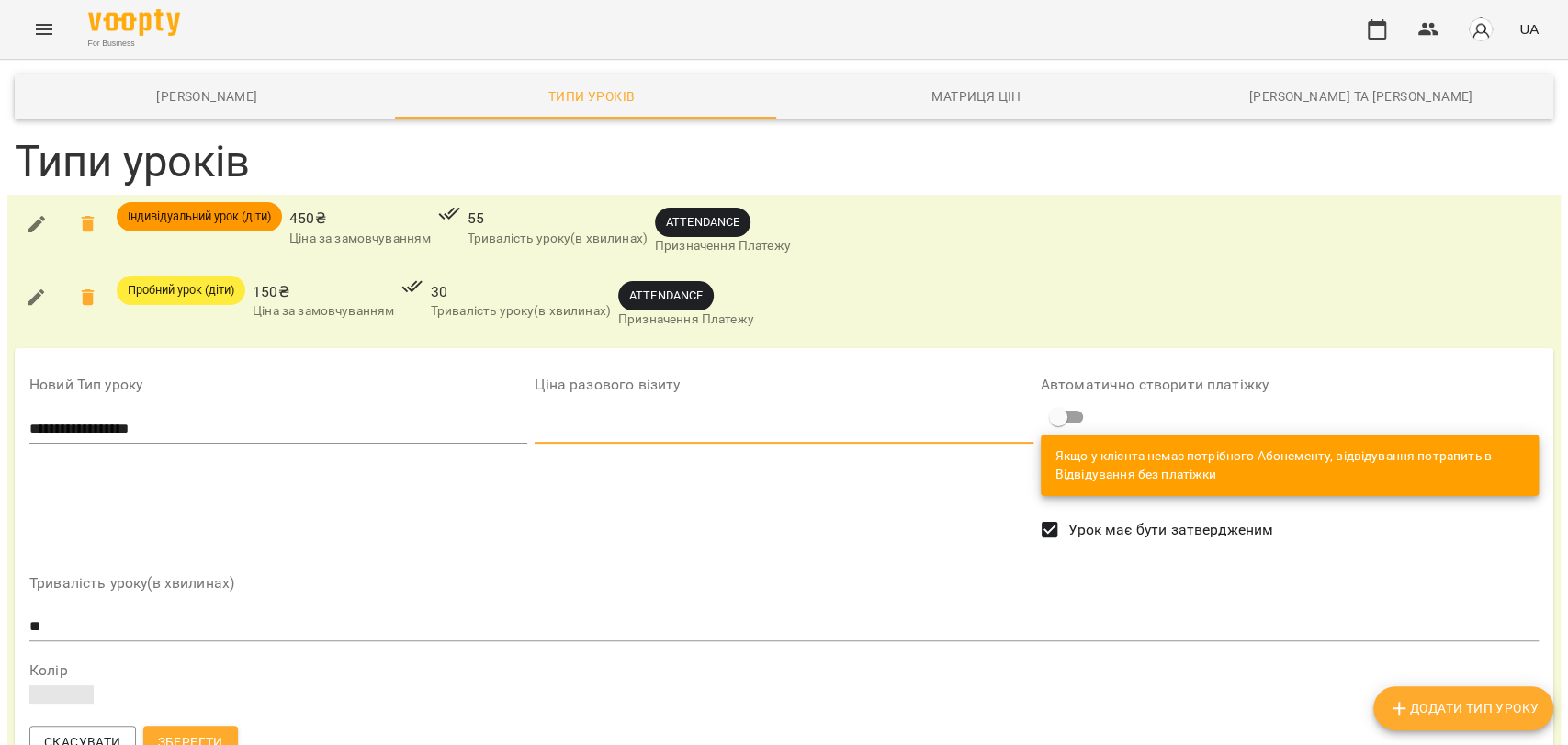
scroll to position [67, 0]
type input "***"
click at [187, 731] on span "Зберегти" at bounding box center [190, 742] width 65 height 22
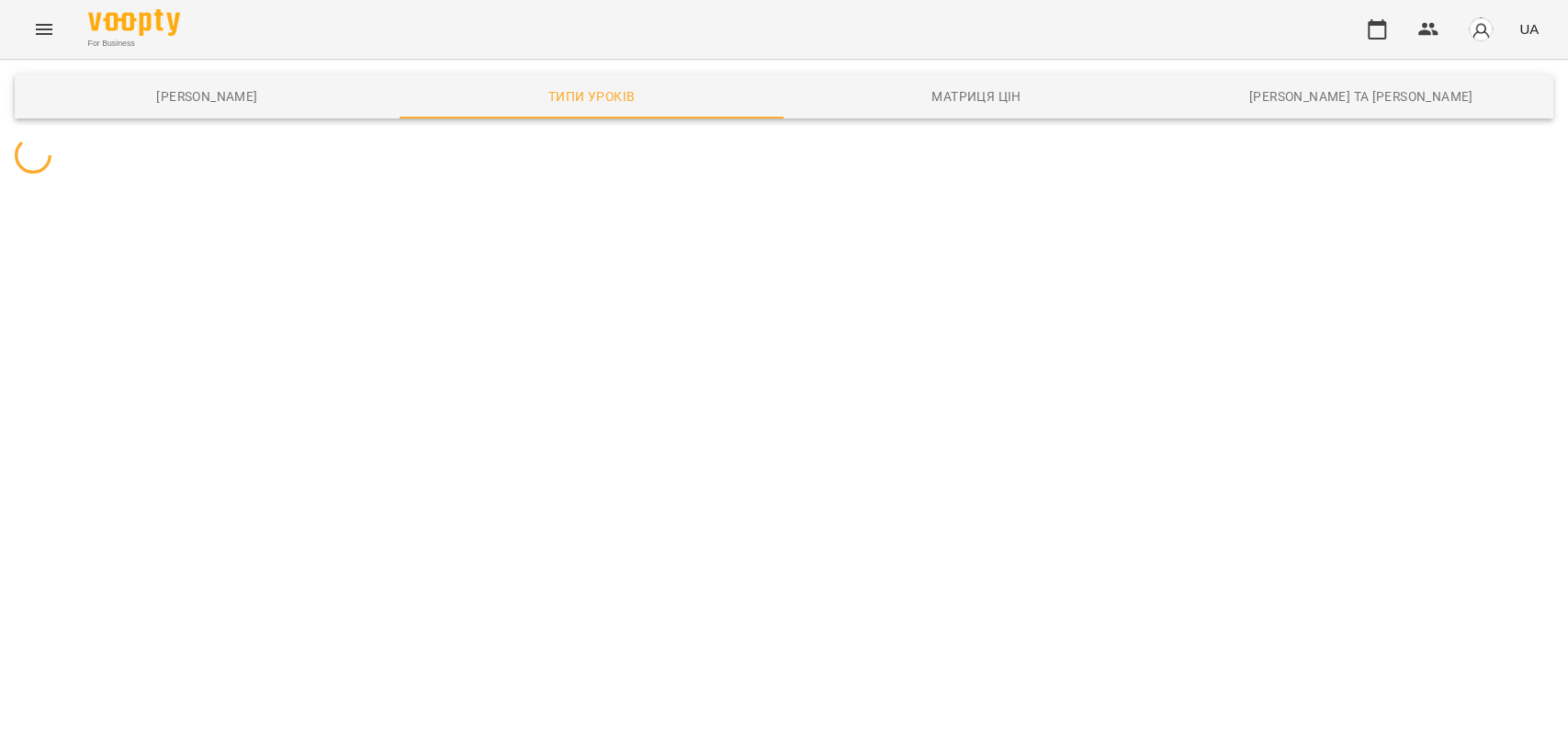
scroll to position [0, 0]
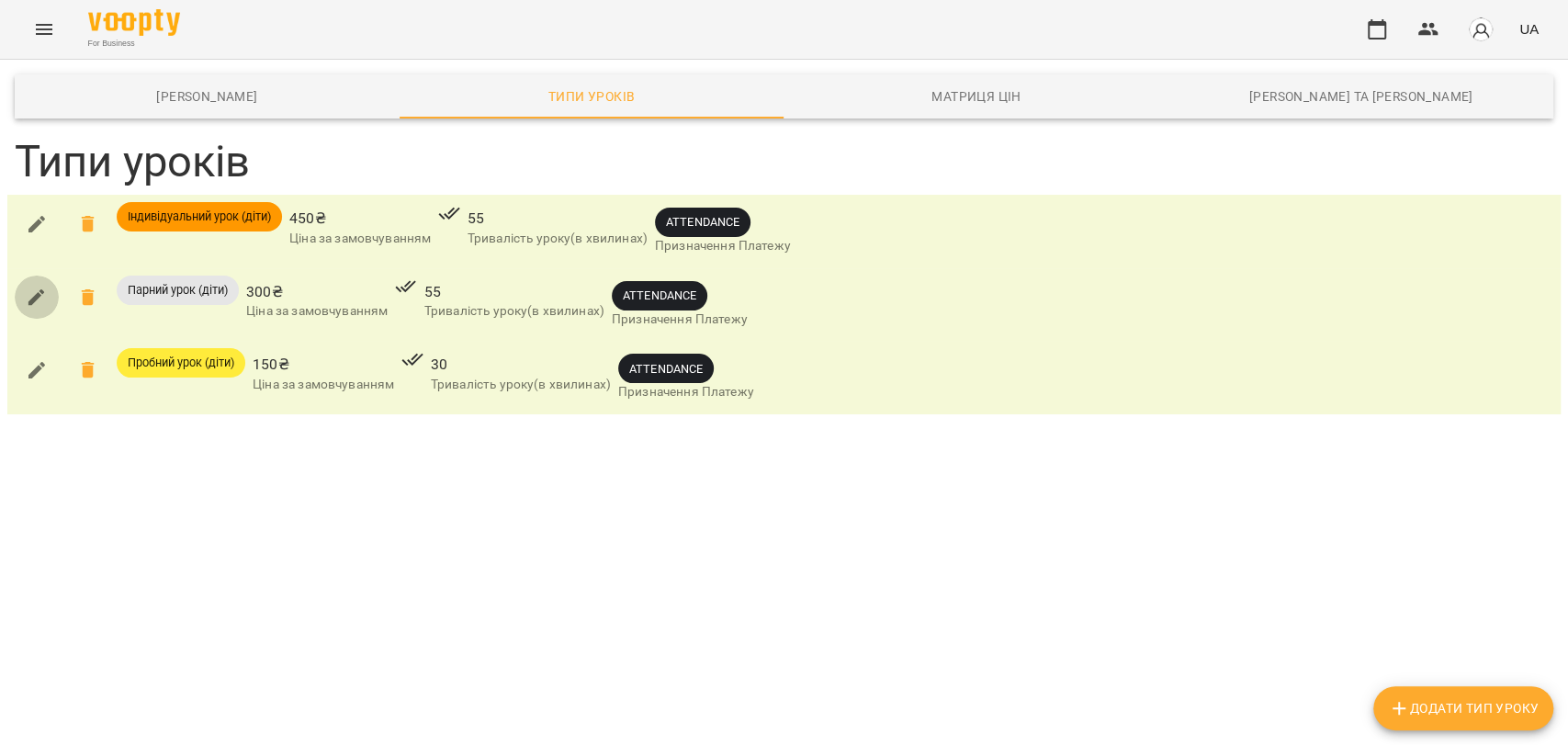
click at [45, 302] on icon "button" at bounding box center [37, 298] width 22 height 22
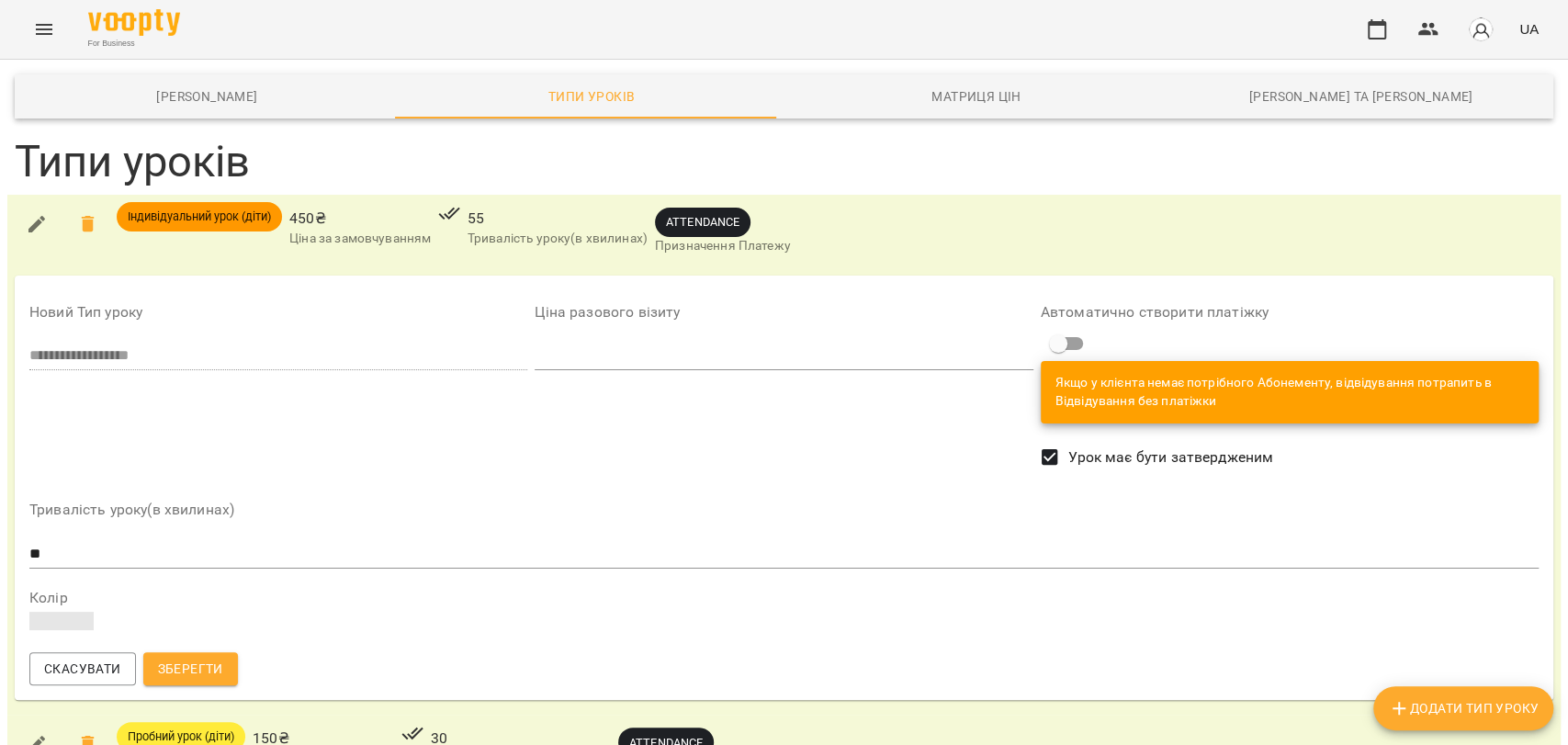
scroll to position [67, 0]
click at [74, 612] on span at bounding box center [61, 621] width 64 height 18
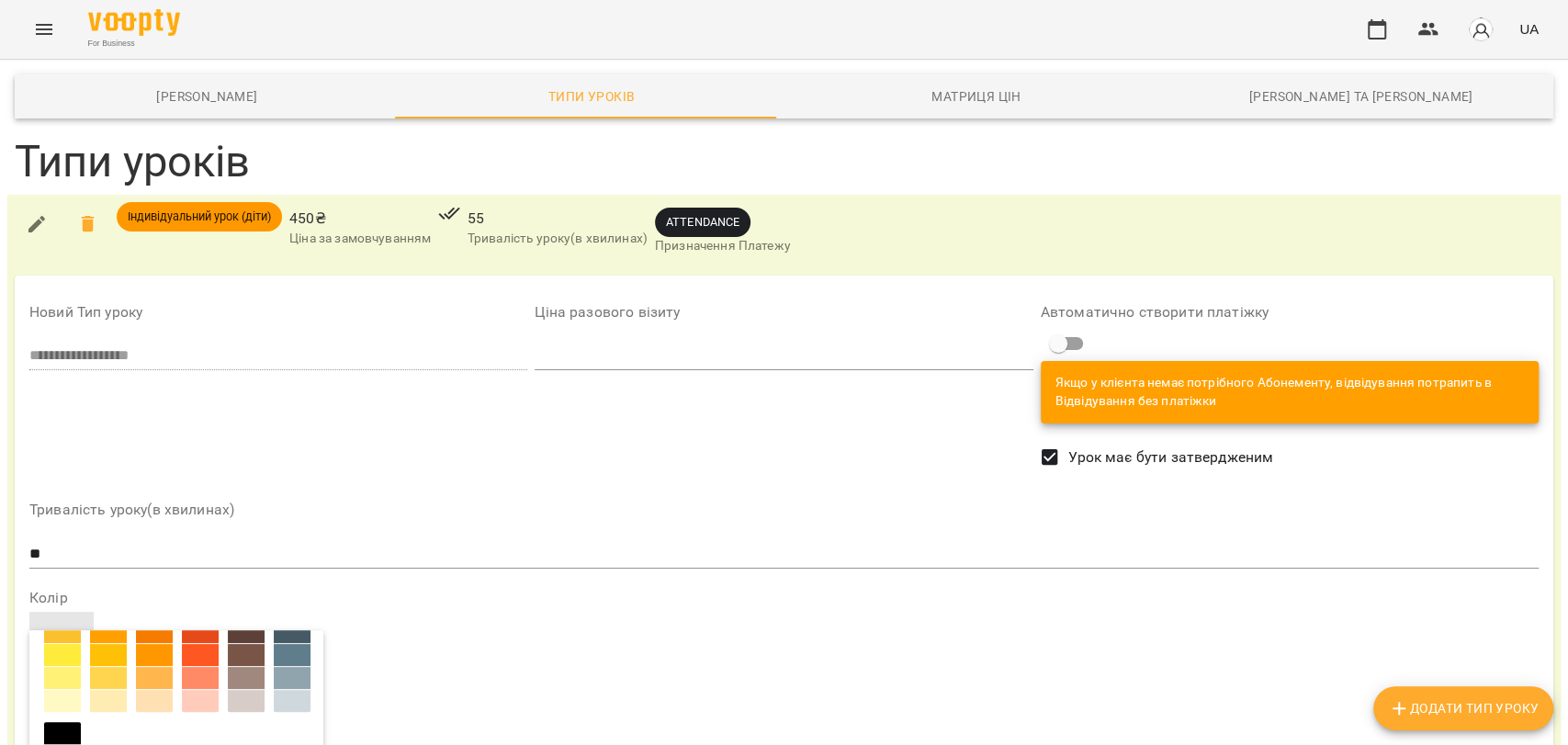
scroll to position [194, 0]
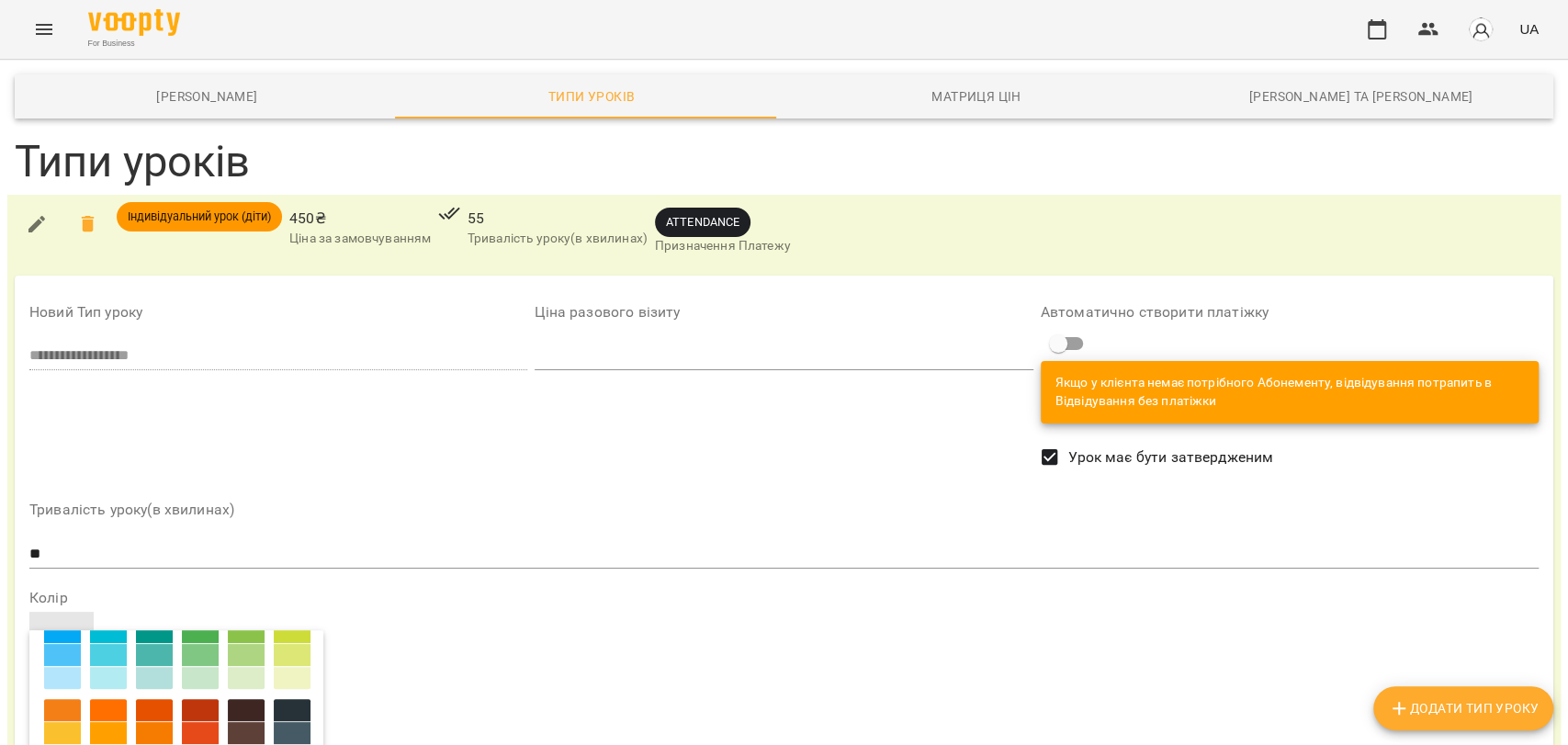
click at [228, 621] on div at bounding box center [246, 632] width 37 height 22
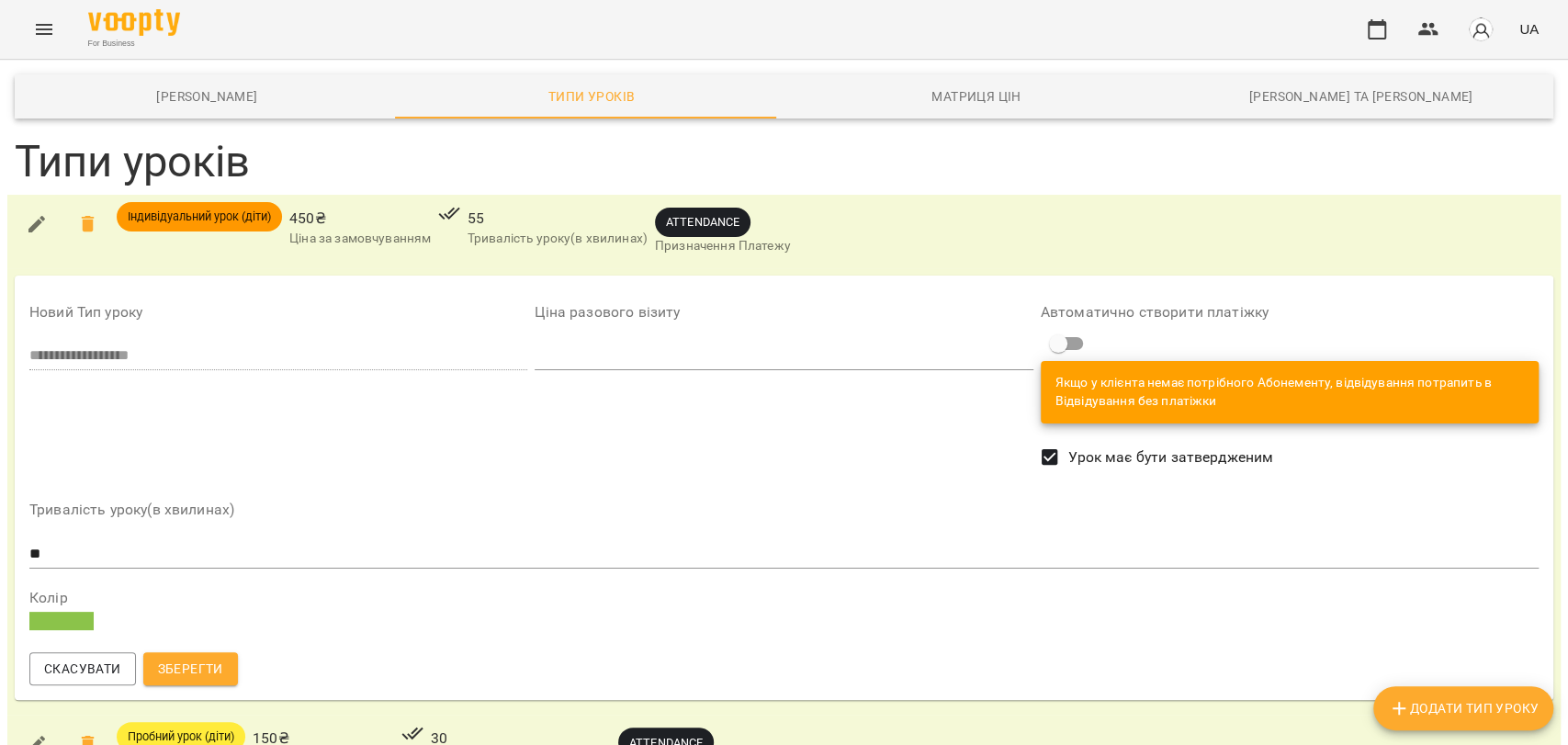
click at [60, 612] on span at bounding box center [61, 621] width 64 height 18
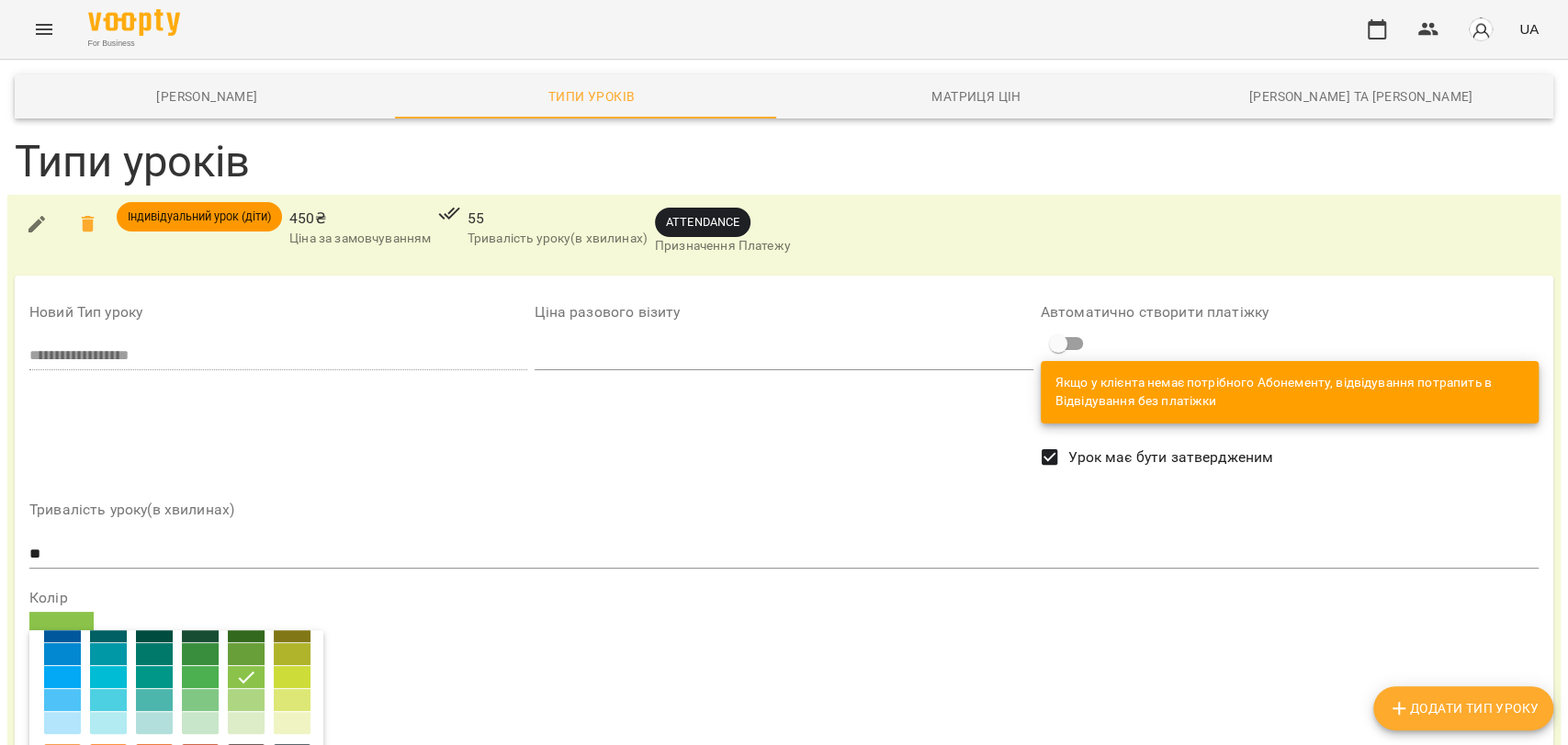
scroll to position [102, 0]
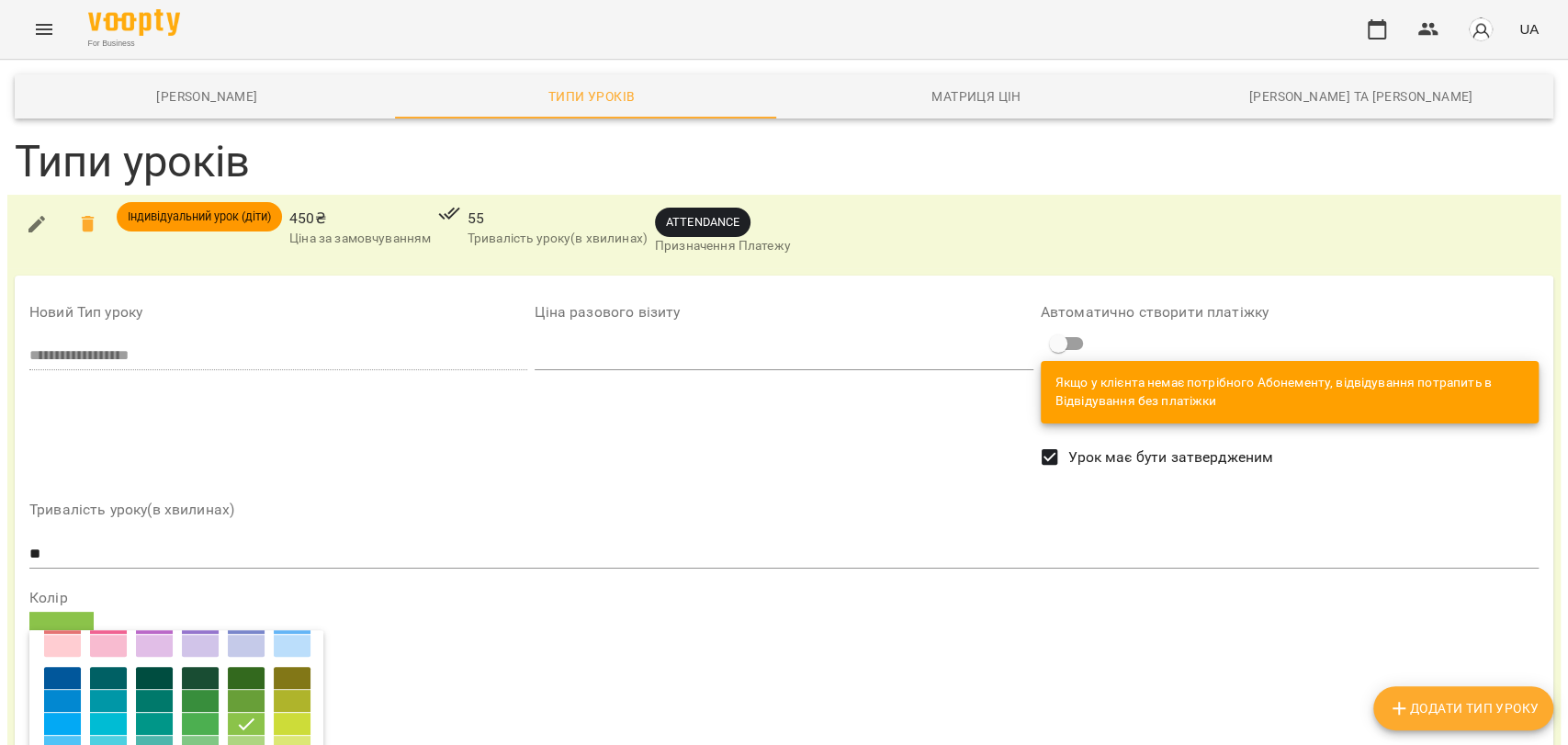
click at [345, 591] on div "Колір" at bounding box center [784, 721] width 1509 height 261
drag, startPoint x: 549, startPoint y: 475, endPoint x: 509, endPoint y: 494, distance: 44.3
click at [548, 591] on div "Колір" at bounding box center [784, 721] width 1509 height 261
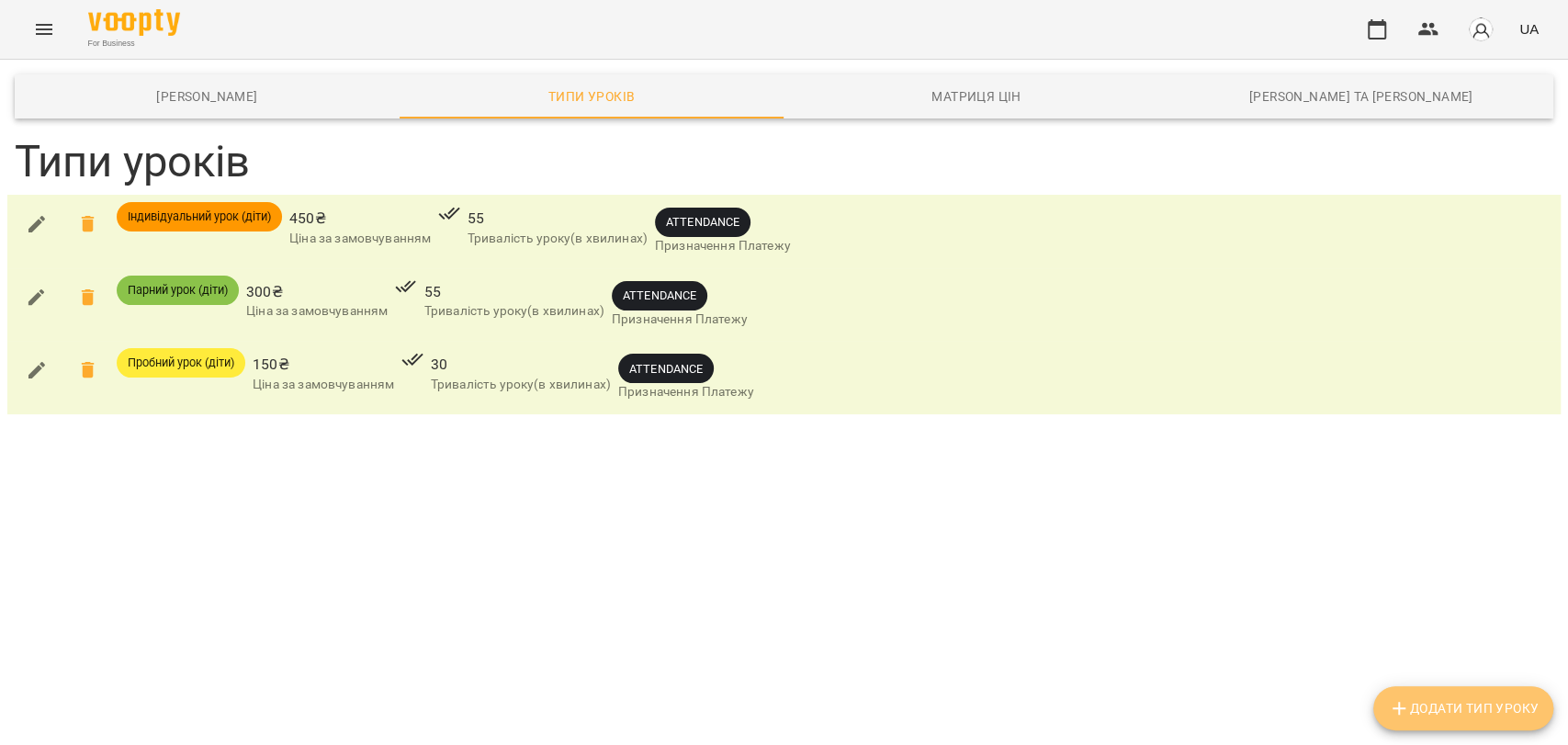
click at [1415, 705] on span "Додати Тип Уроку" at bounding box center [1462, 708] width 150 height 22
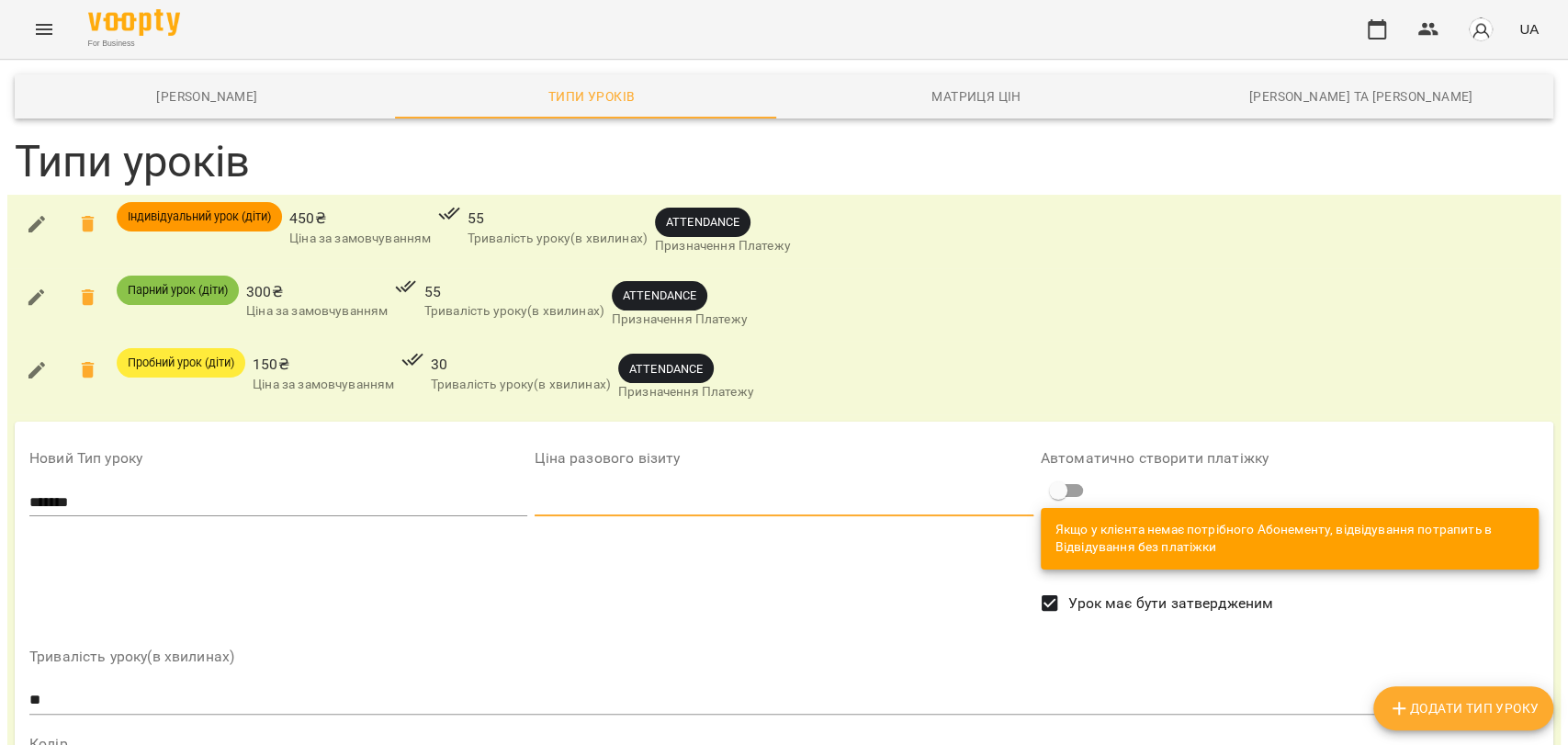
click at [109, 489] on input "*******" at bounding box center [277, 502] width 497 height 29
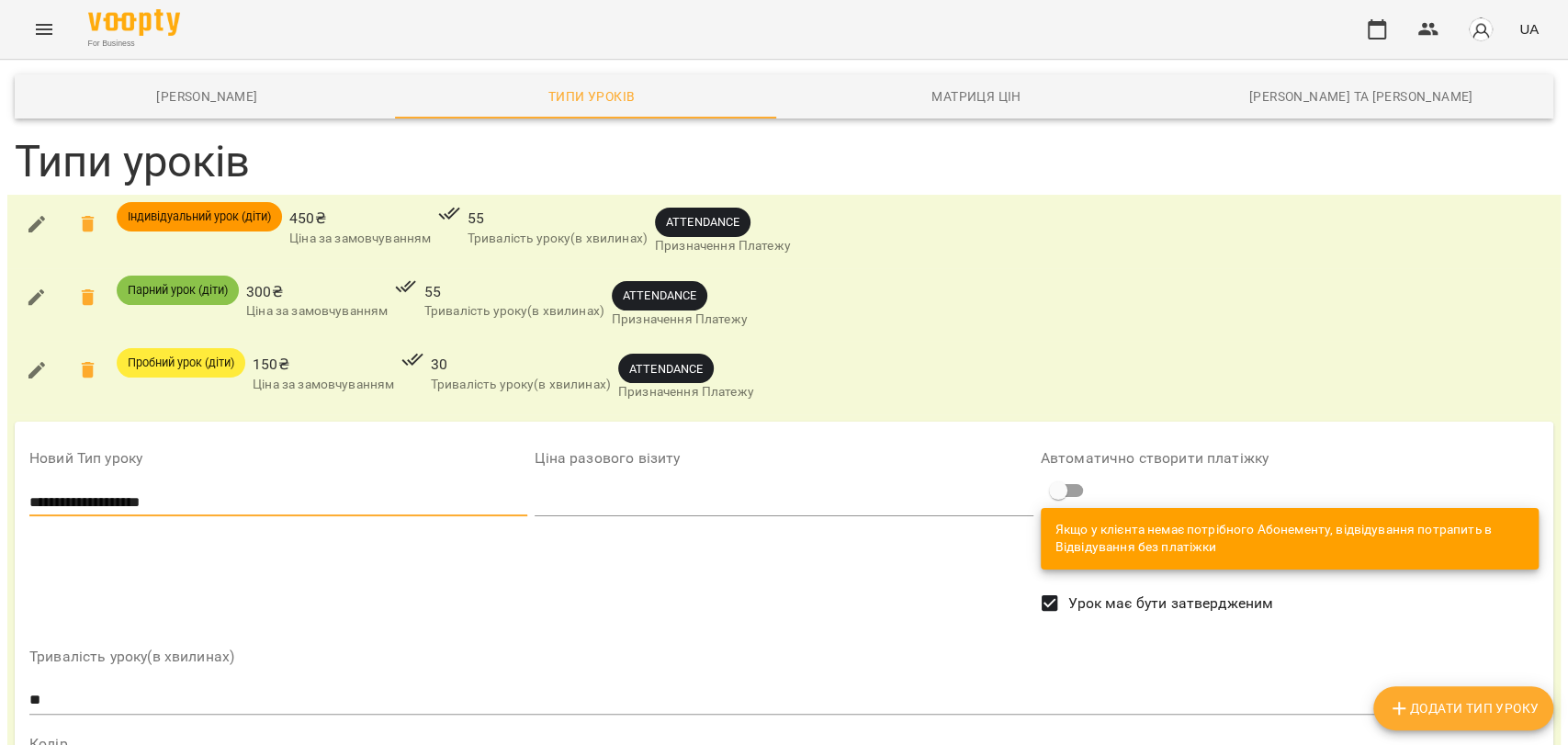
type input "**********"
click at [54, 686] on input "**" at bounding box center [784, 700] width 1509 height 29
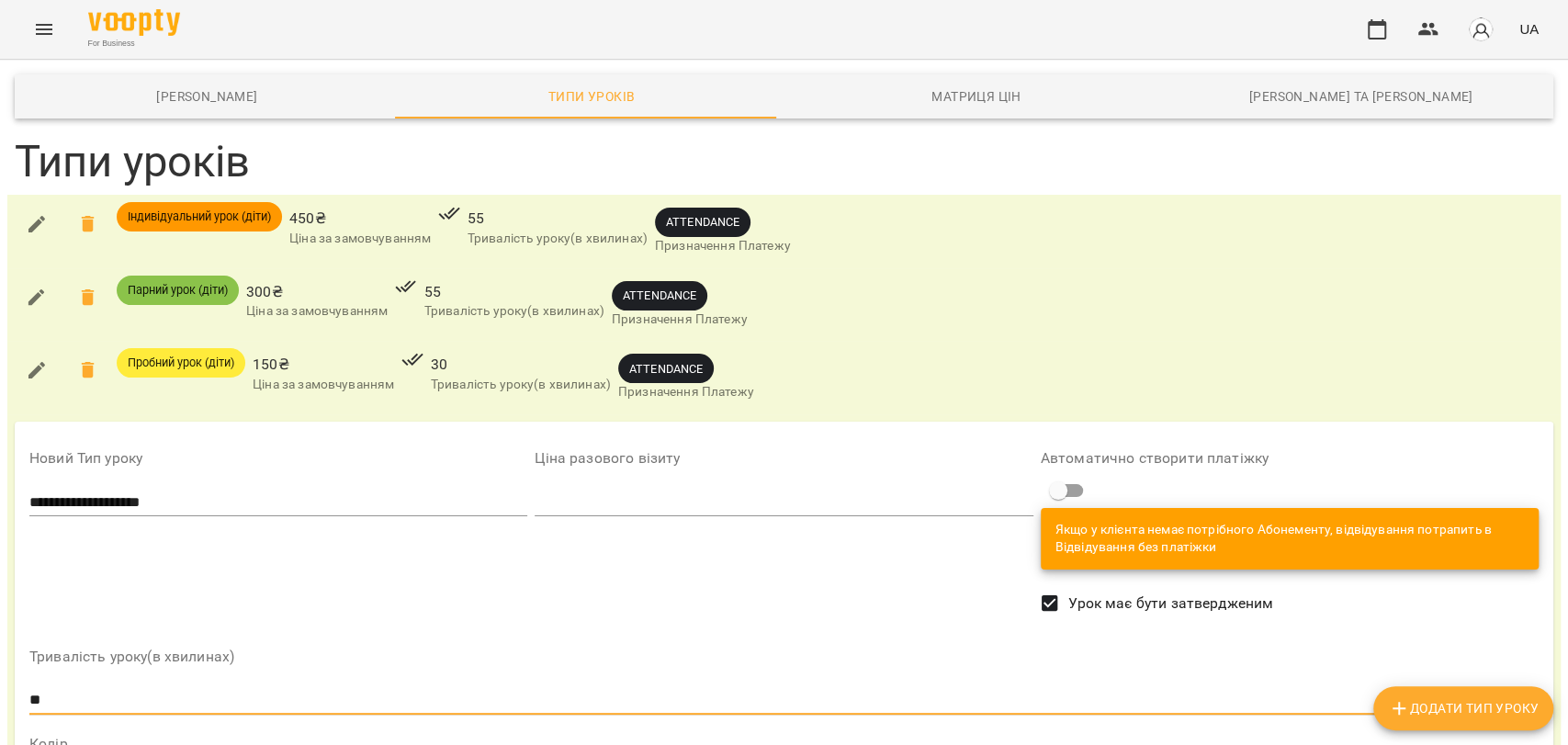
type input "*"
type input "**"
click at [612, 488] on input "number" at bounding box center [783, 502] width 497 height 29
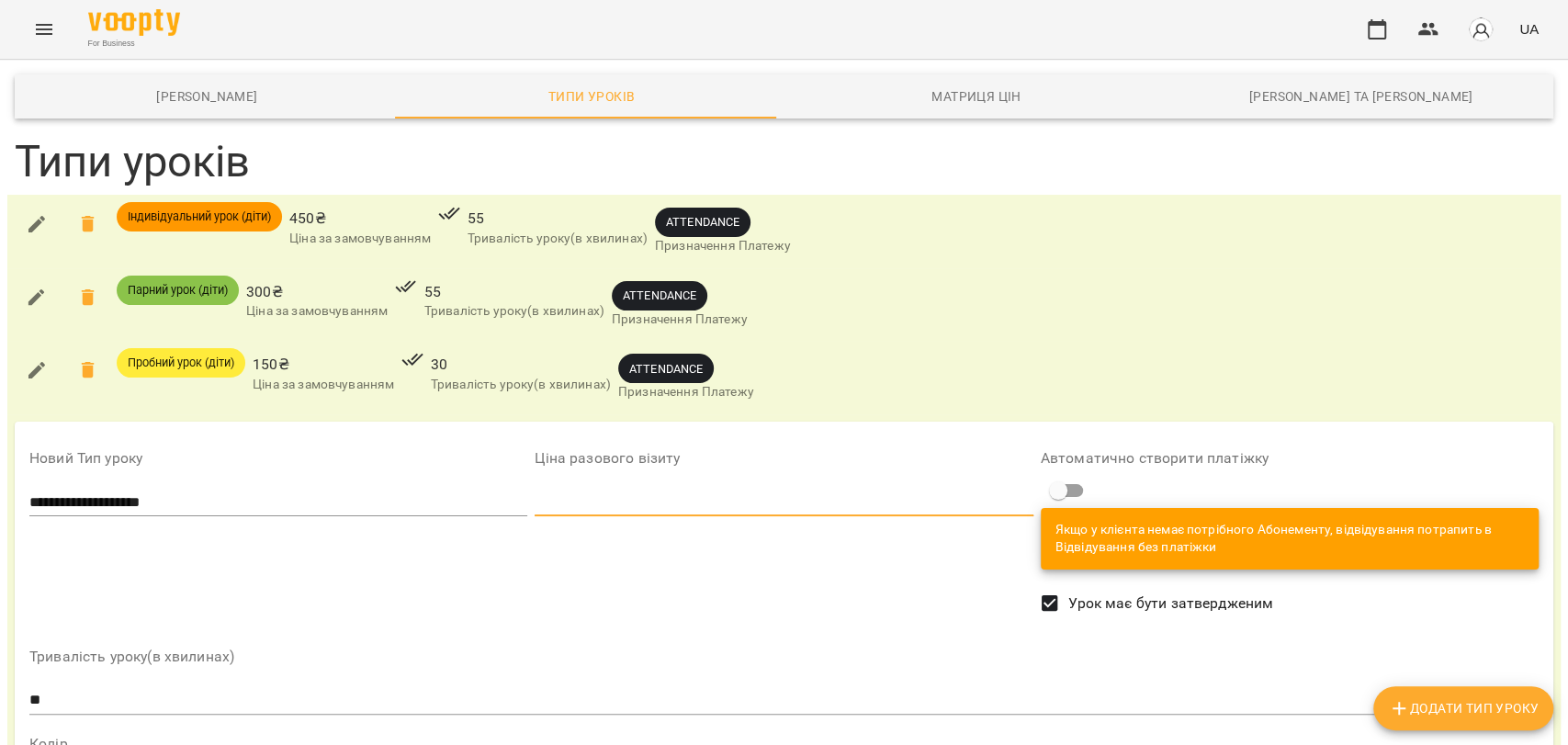
type input "***"
click at [936, 485] on div "Ціна разового візиту ***" at bounding box center [783, 532] width 505 height 199
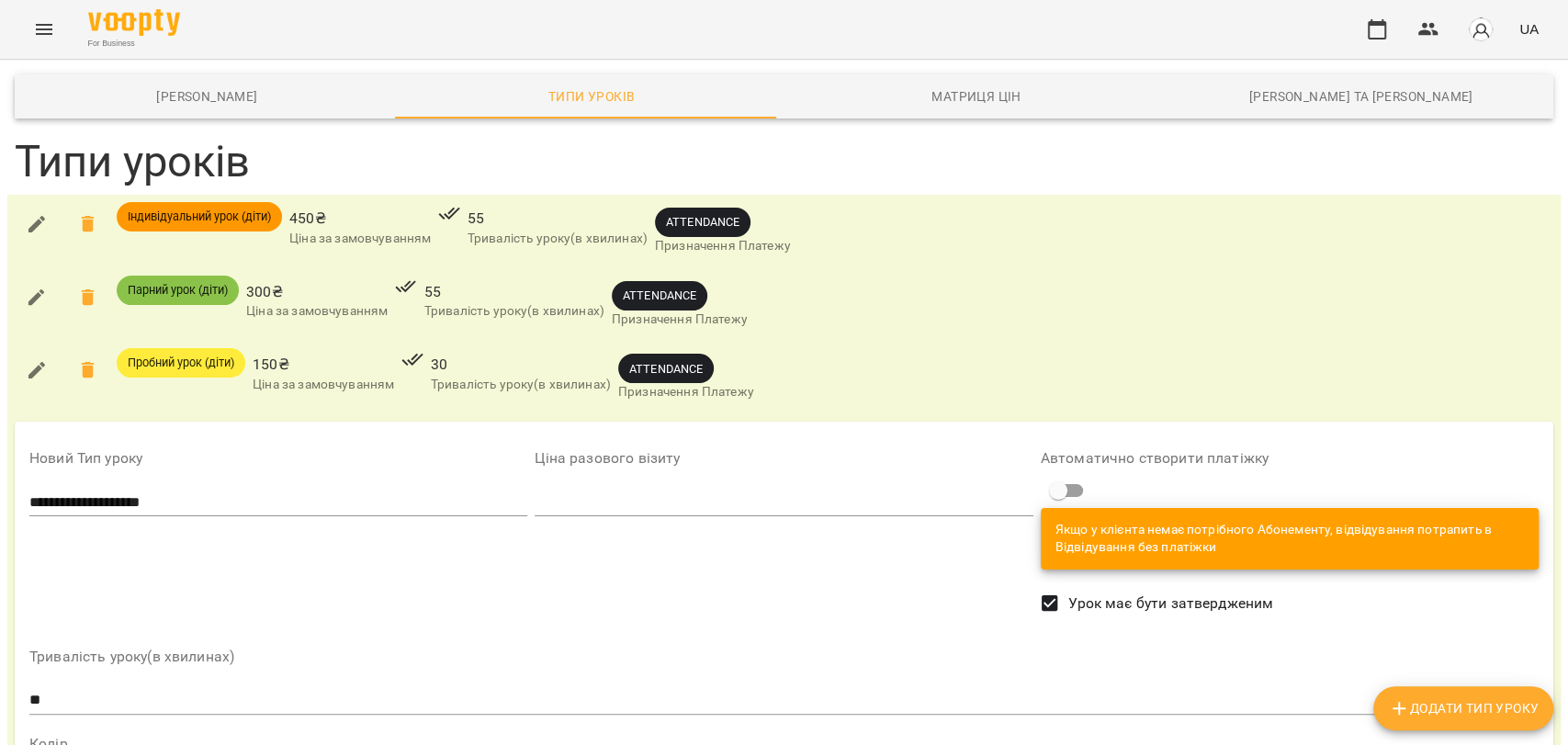
scroll to position [141, 0]
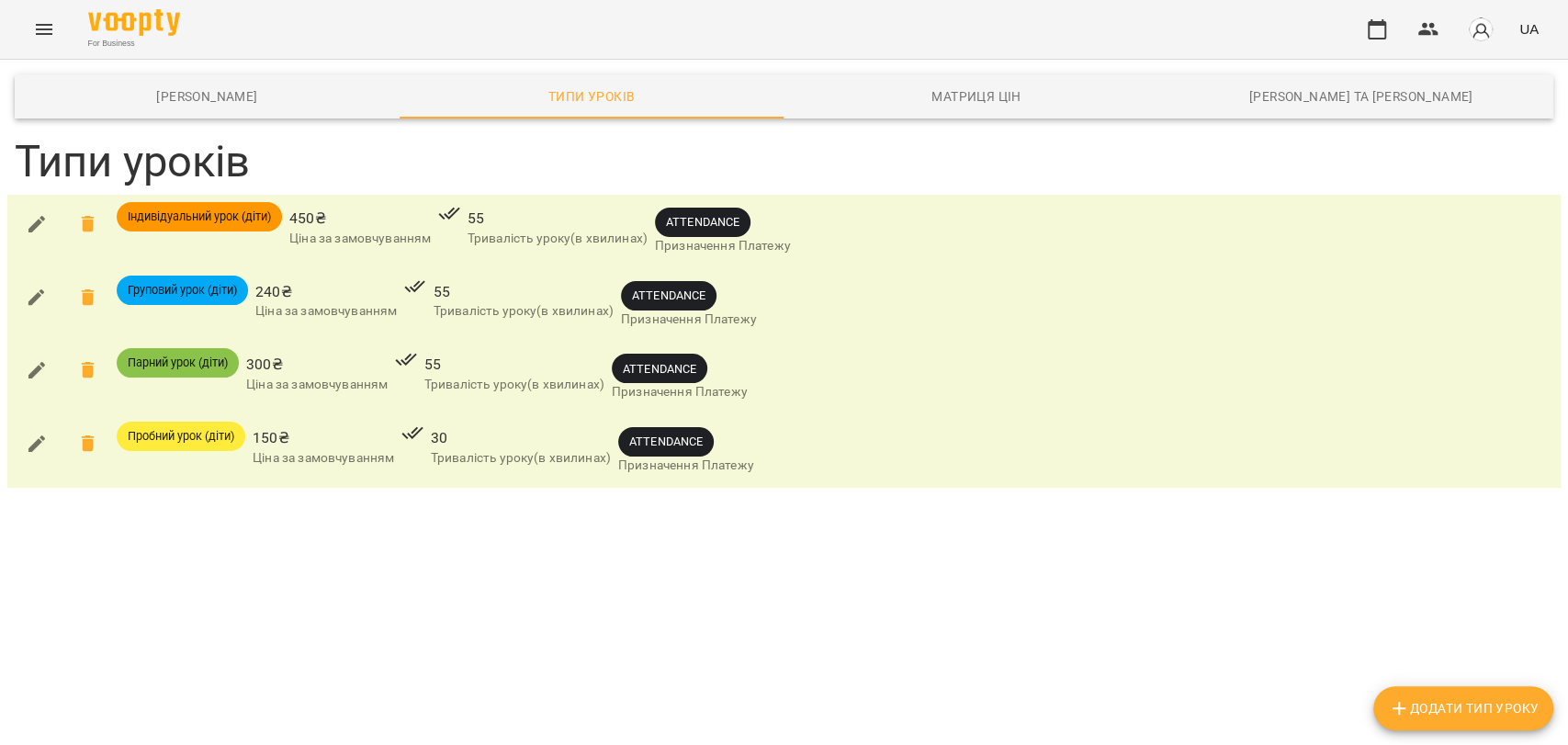
click at [1418, 718] on span "Додати Тип Уроку" at bounding box center [1462, 708] width 150 height 22
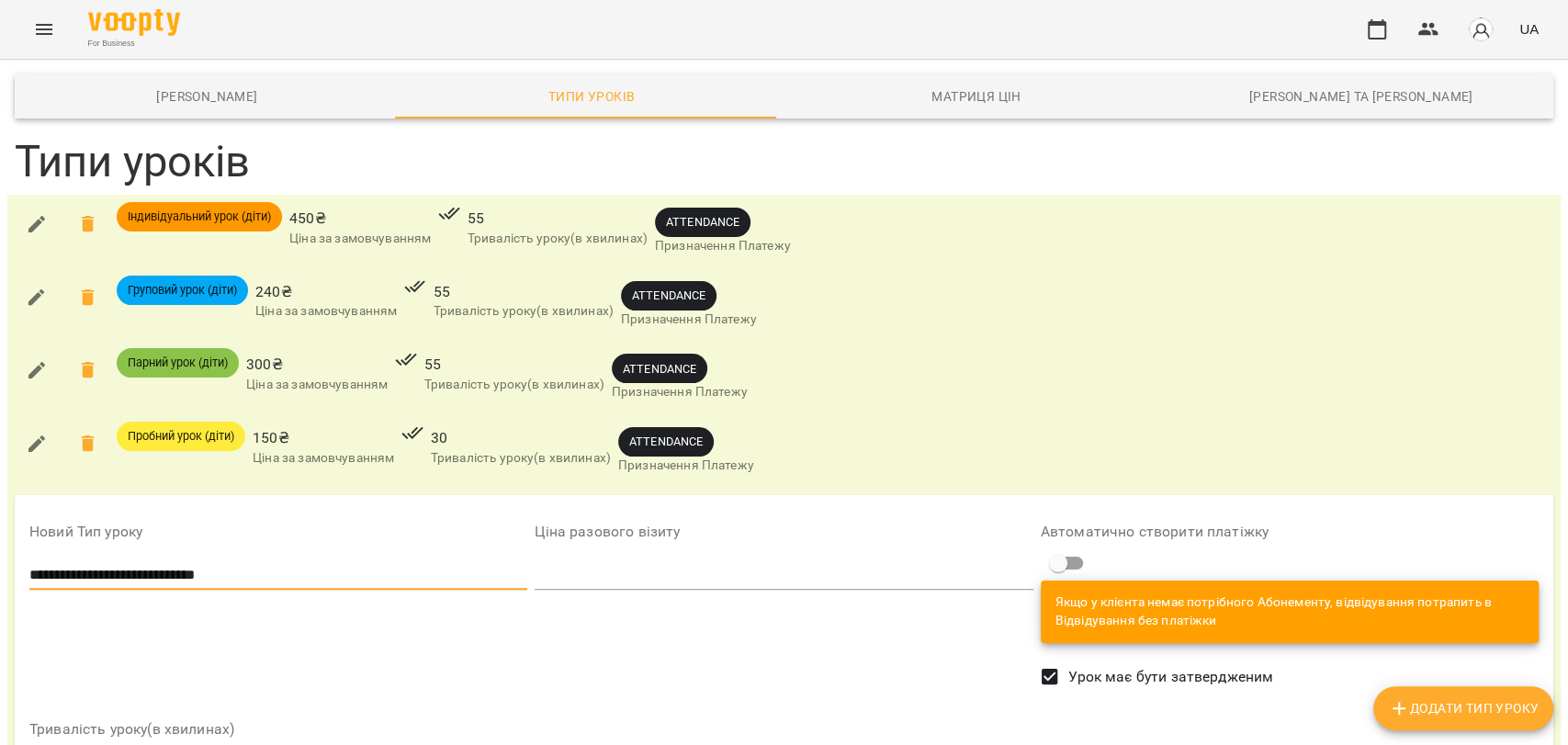
type input "**********"
type input "*"
type input "**"
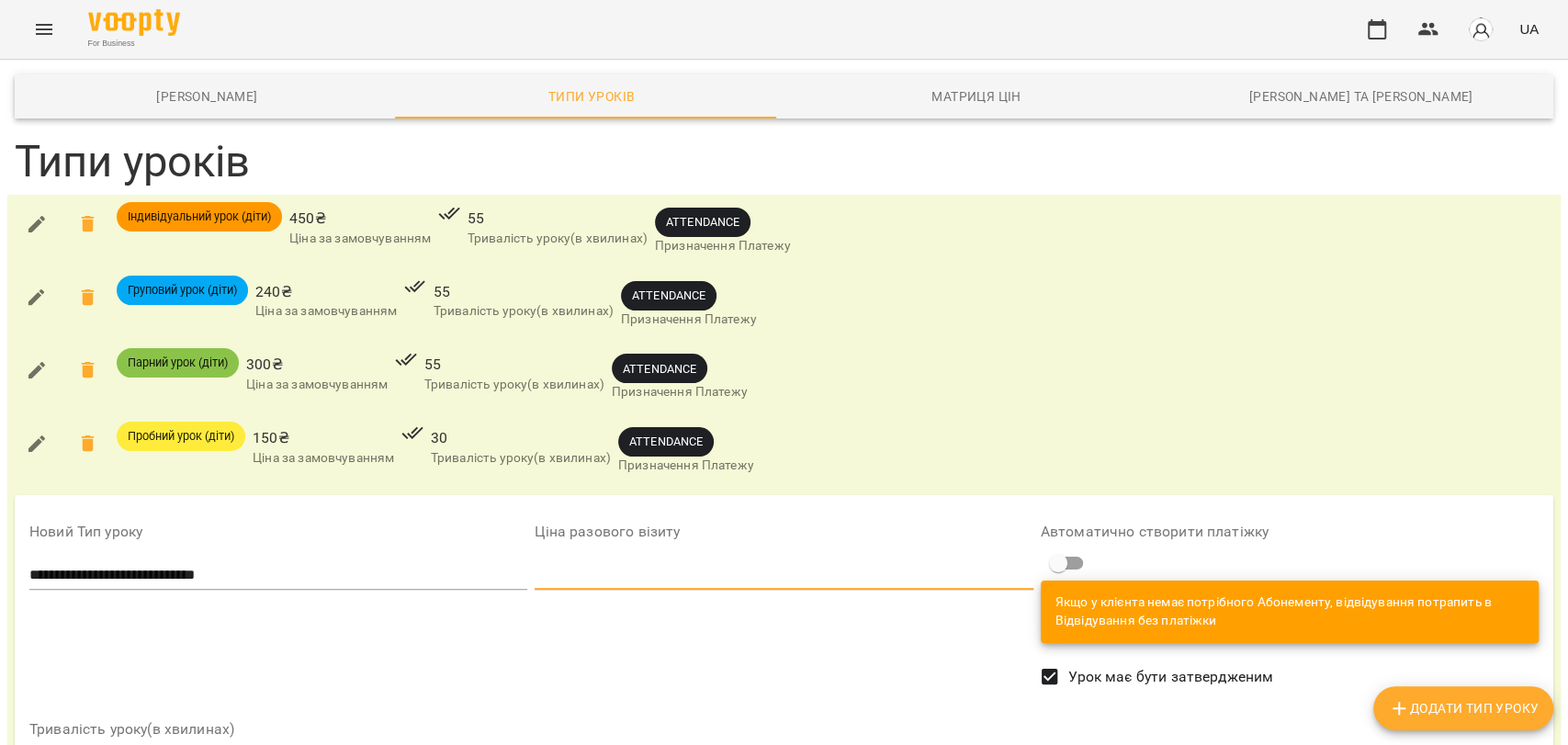
click at [578, 561] on input "number" at bounding box center [783, 575] width 497 height 29
type input "***"
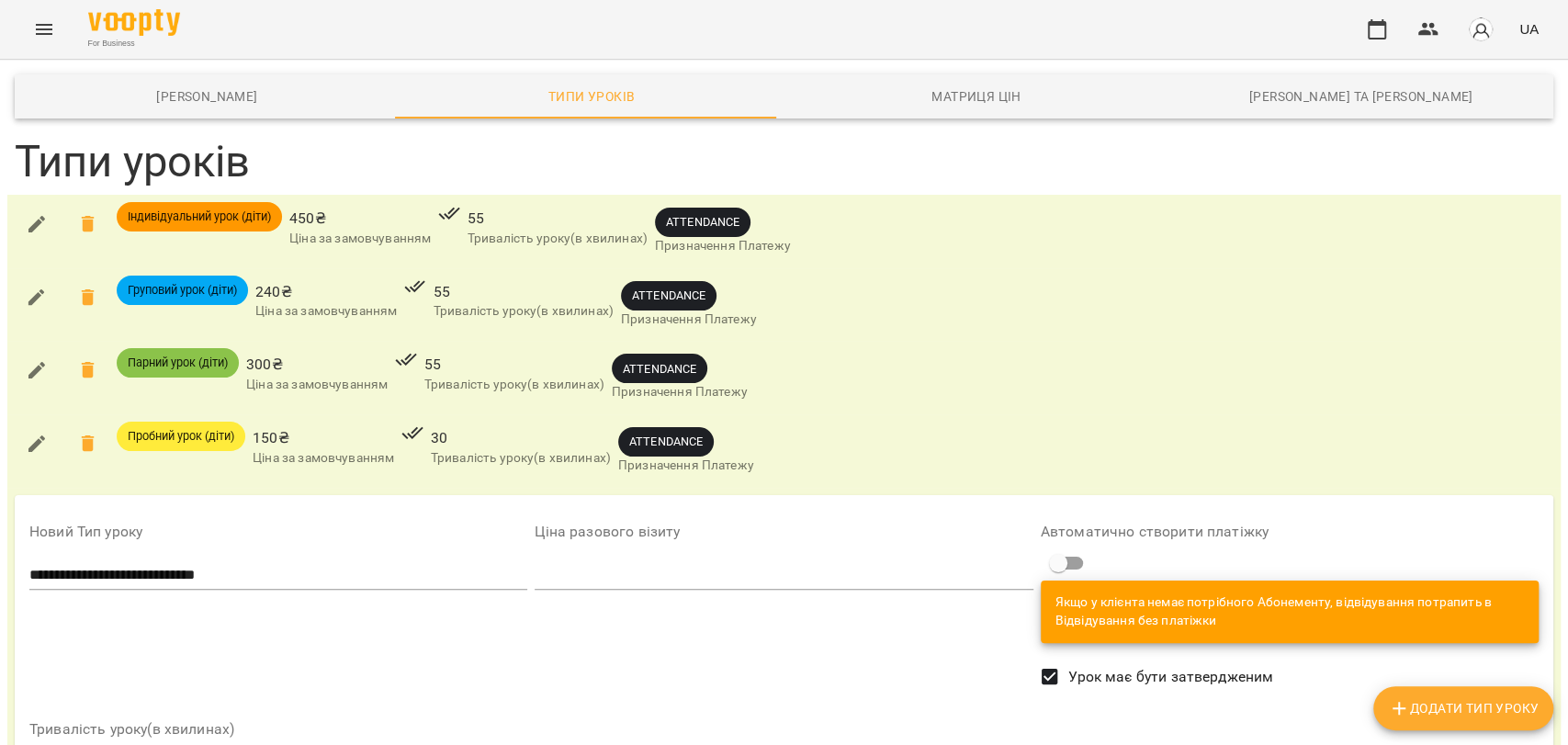
scroll to position [214, 0]
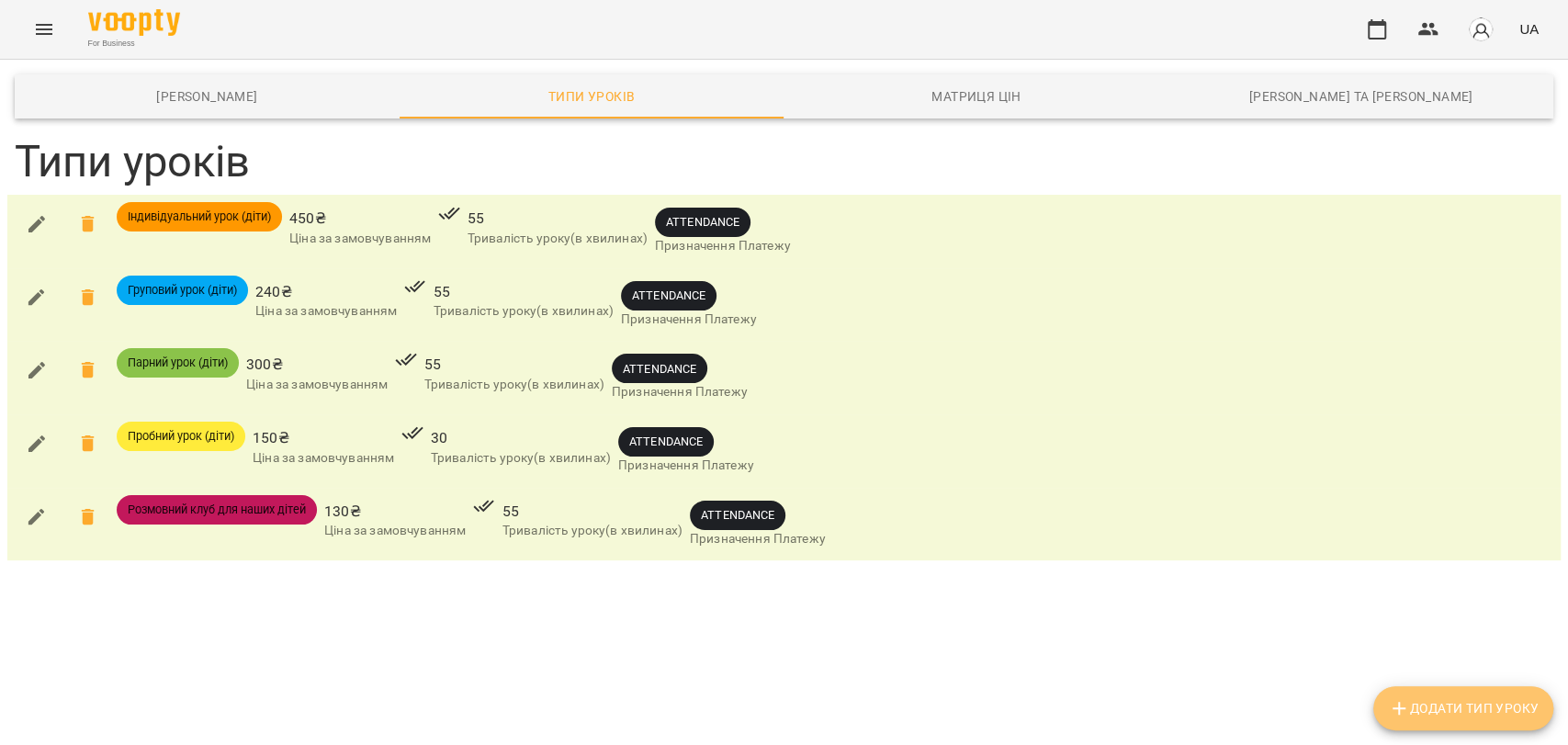
click at [1389, 702] on icon "button" at bounding box center [1398, 708] width 22 height 22
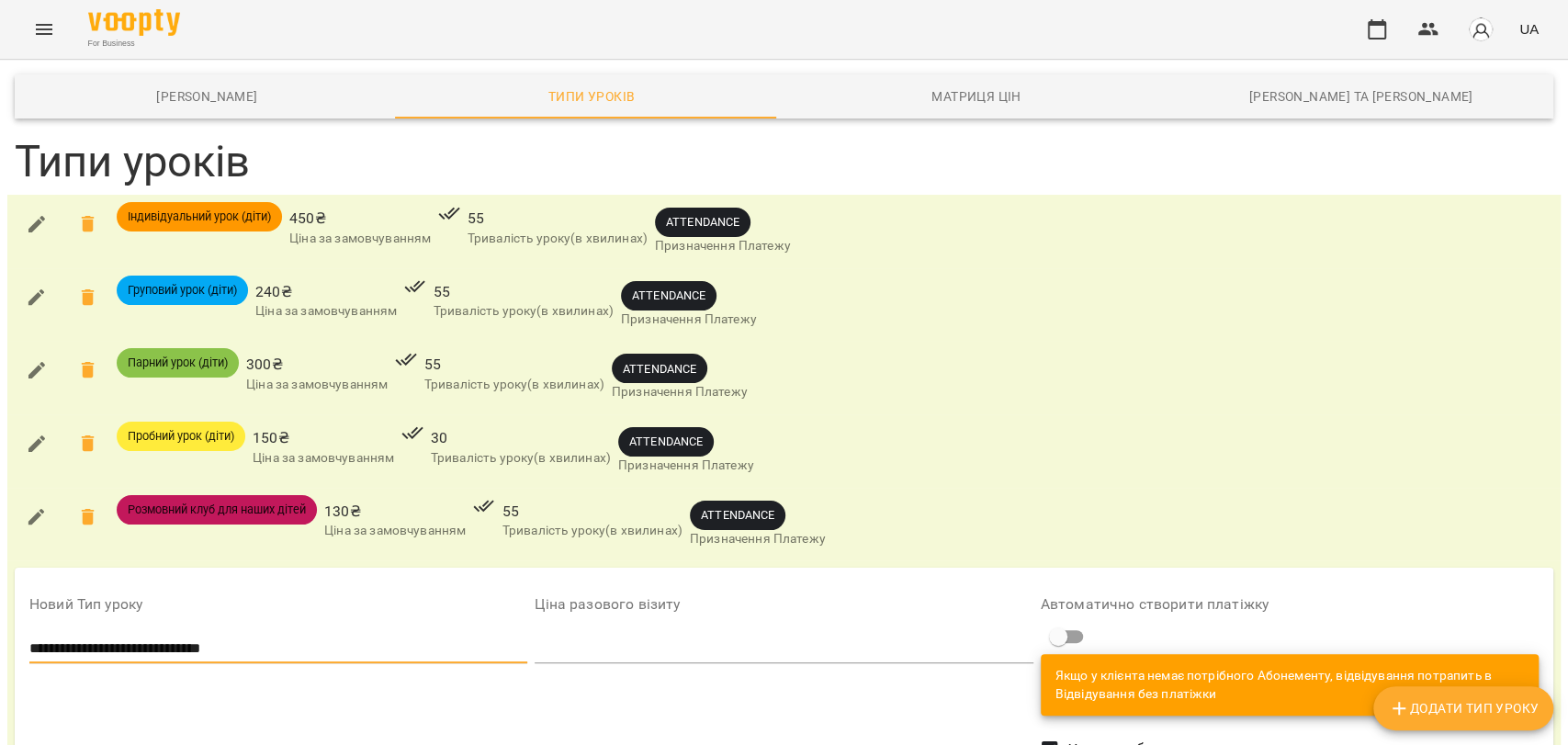
type input "**********"
type input "*"
type input "**"
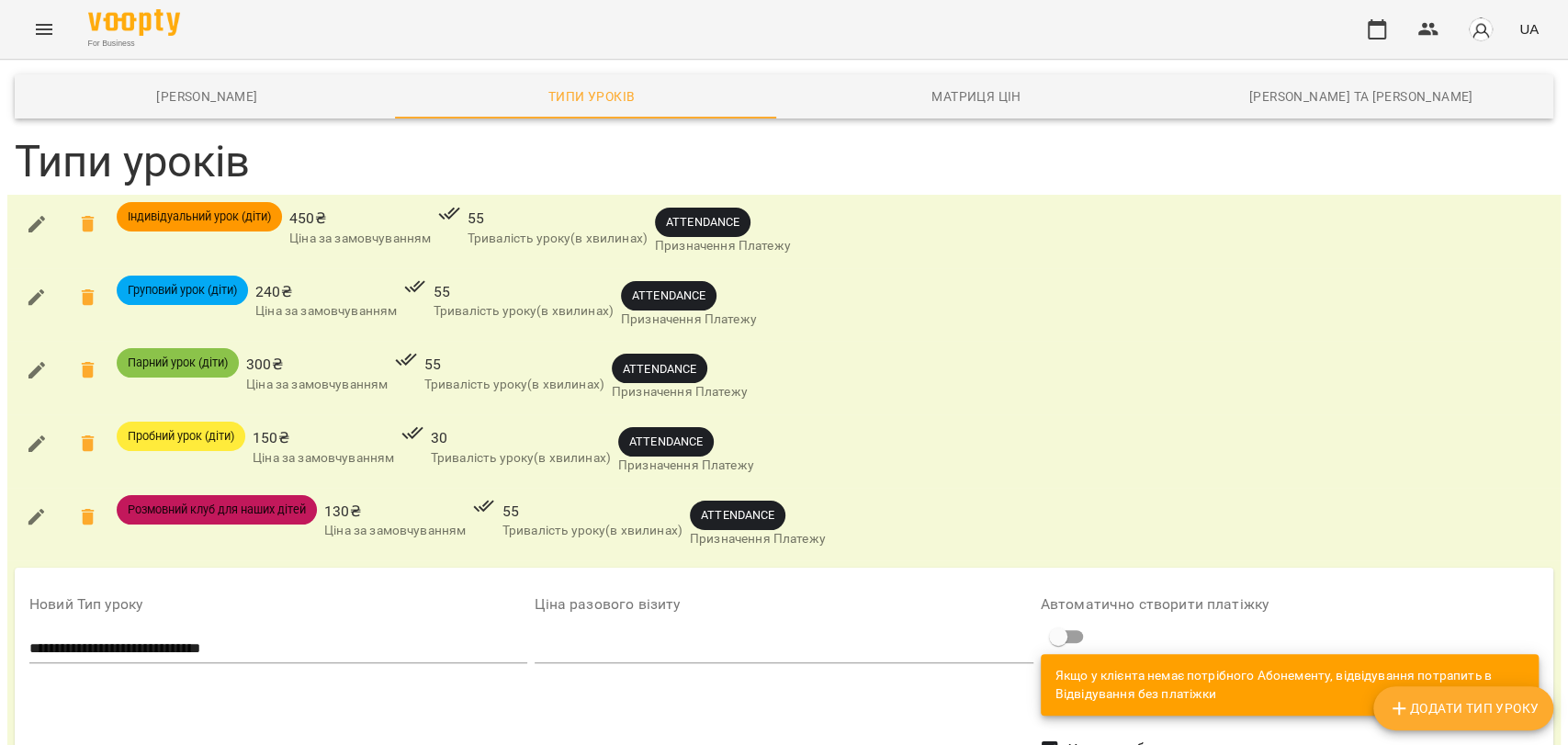
click at [554, 634] on input "number" at bounding box center [783, 649] width 497 height 29
type input "***"
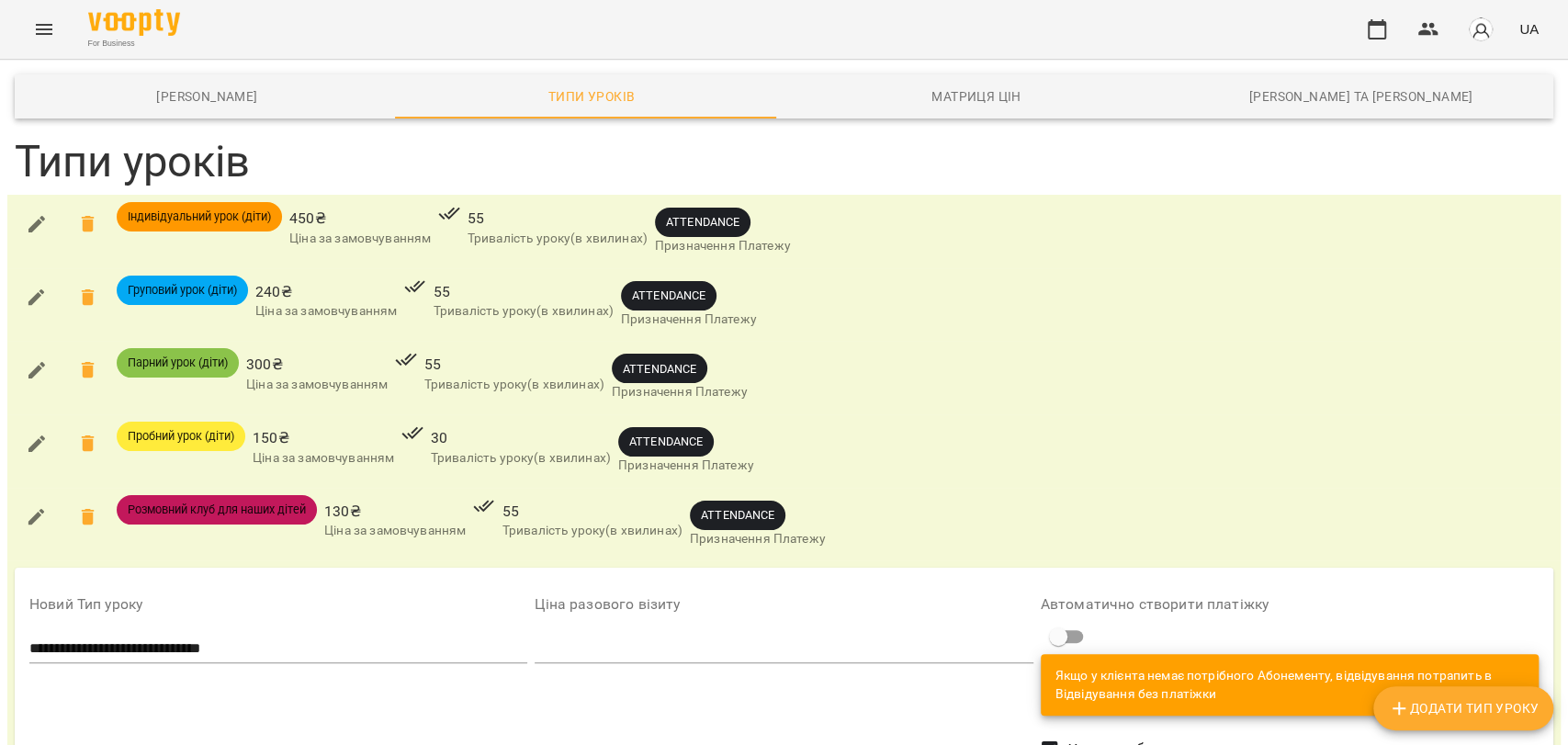
scroll to position [287, 0]
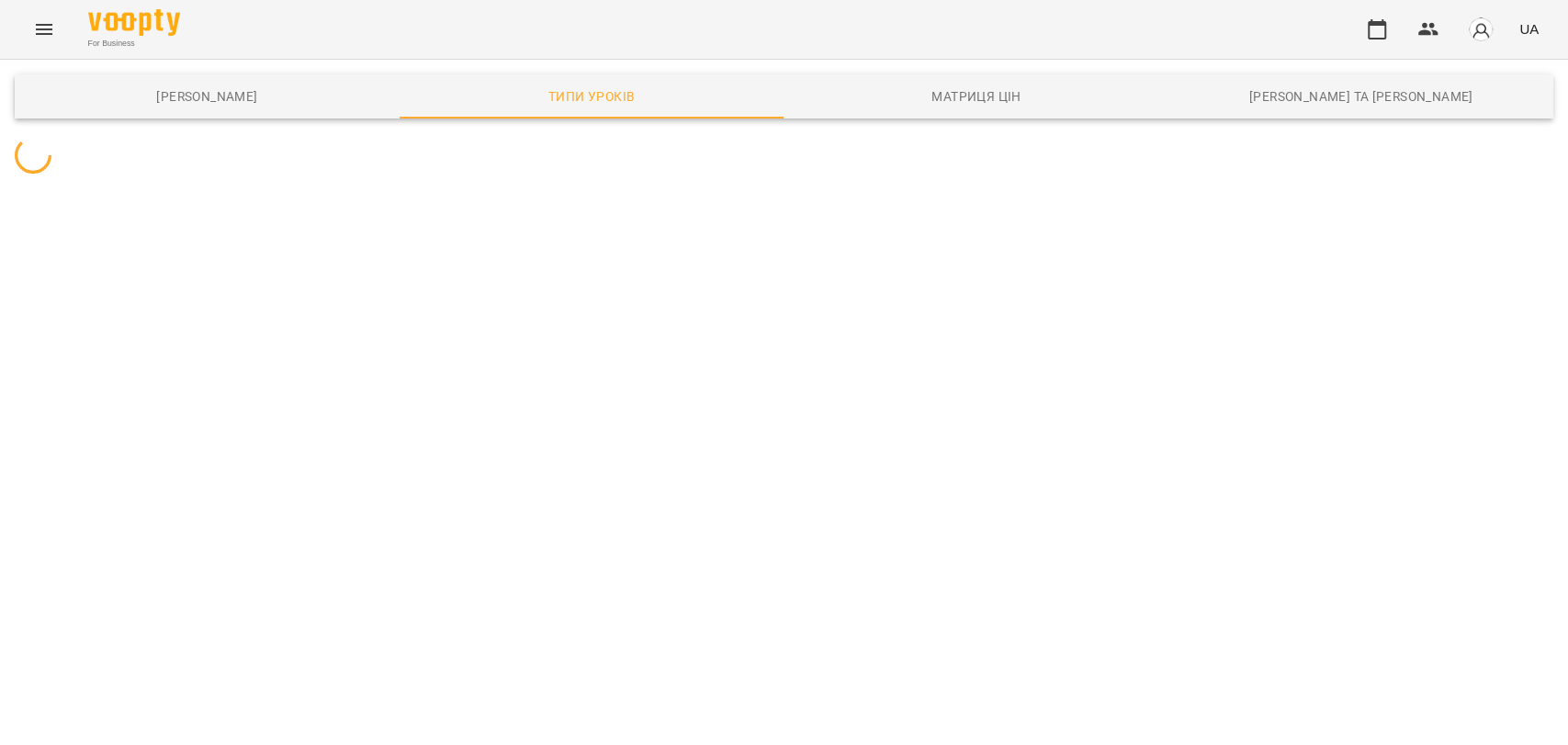
scroll to position [0, 0]
